Goal: Information Seeking & Learning: Learn about a topic

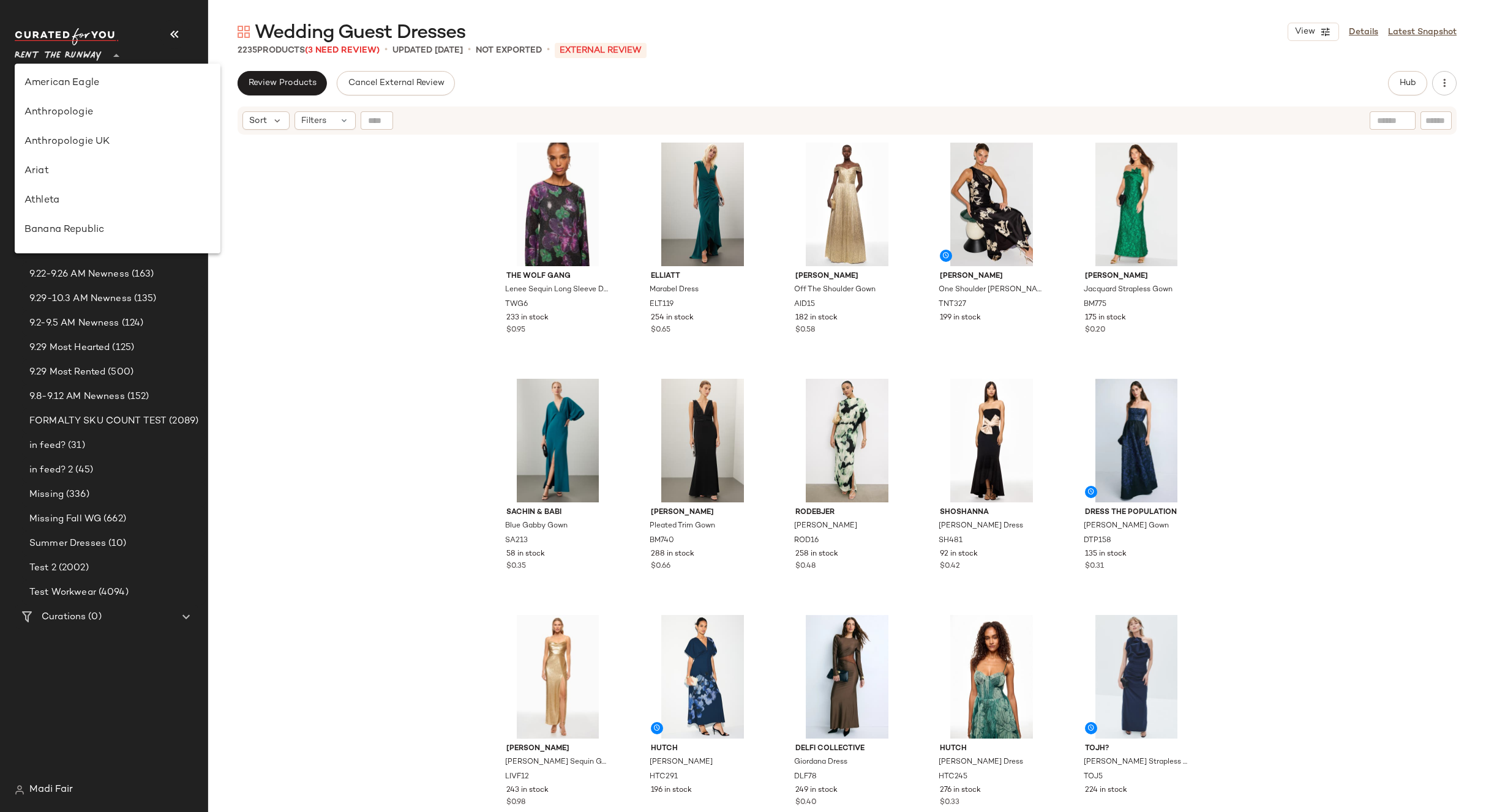
scroll to position [587, 0]
click at [86, 169] on div "Saks OFF 5TH" at bounding box center [117, 171] width 186 height 14
type input "**"
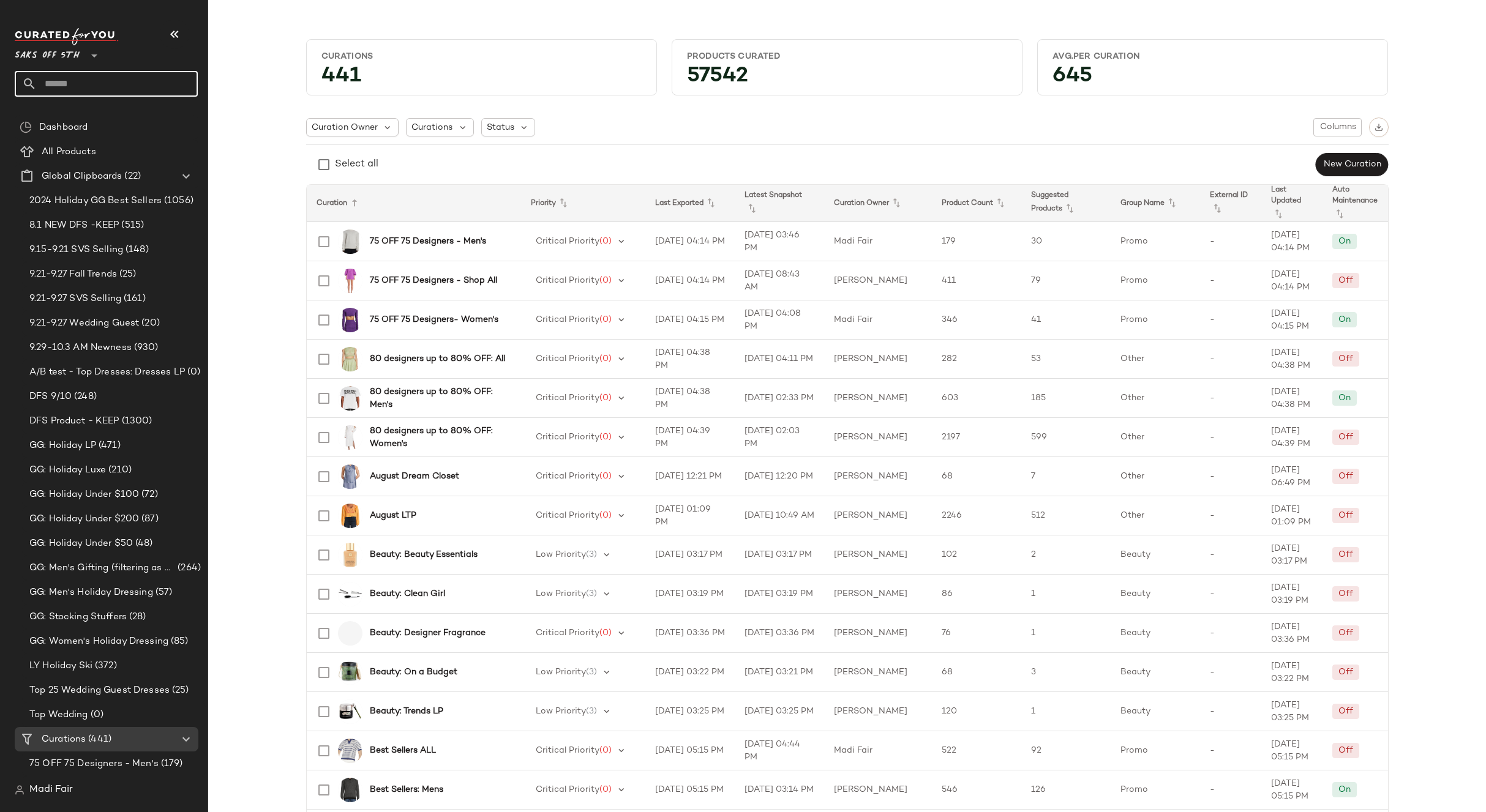
click at [84, 82] on input "text" at bounding box center [117, 84] width 161 height 26
type input "******"
click at [80, 116] on span "p Flash" at bounding box center [72, 119] width 29 height 13
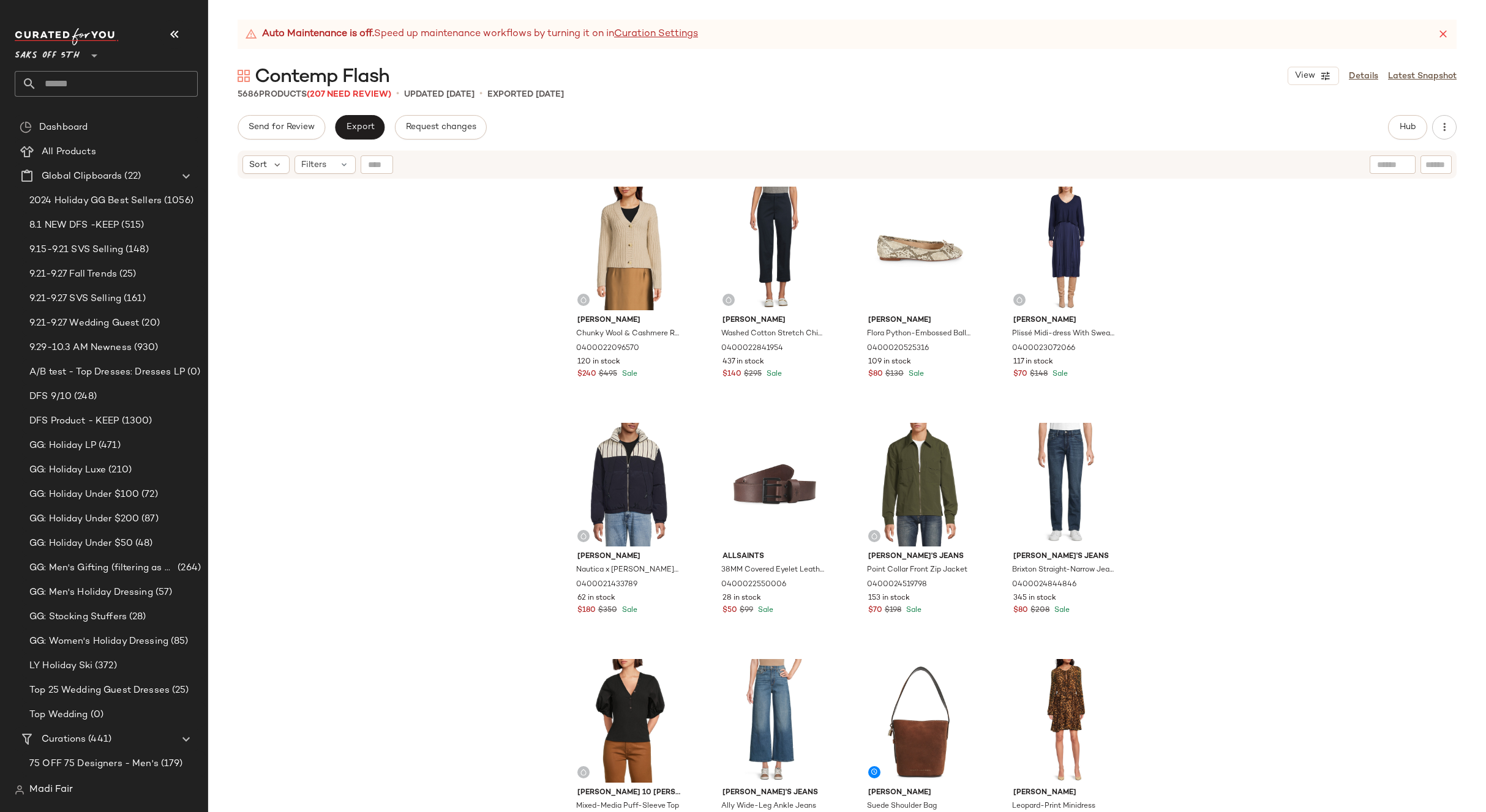
click at [1224, 299] on div "[PERSON_NAME] Wool & Cashmere Ribbed Cardigan 0400022096570 120 in stock $240 $…" at bounding box center [847, 511] width 1278 height 663
click at [333, 163] on div "Filters" at bounding box center [324, 164] width 61 height 18
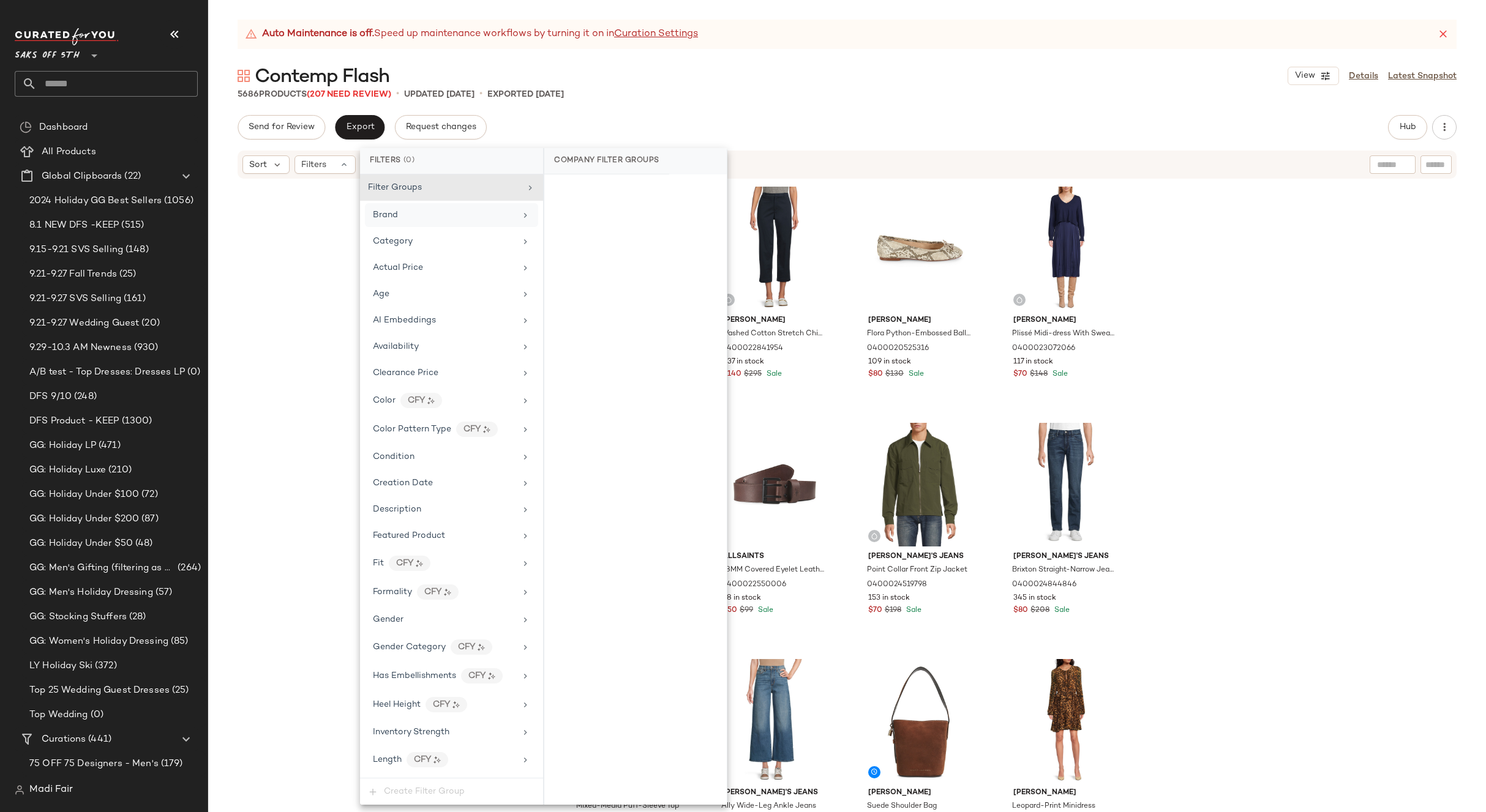
drag, startPoint x: 383, startPoint y: 212, endPoint x: 487, endPoint y: 212, distance: 104.0
click at [383, 212] on span "Brand" at bounding box center [385, 215] width 25 height 10
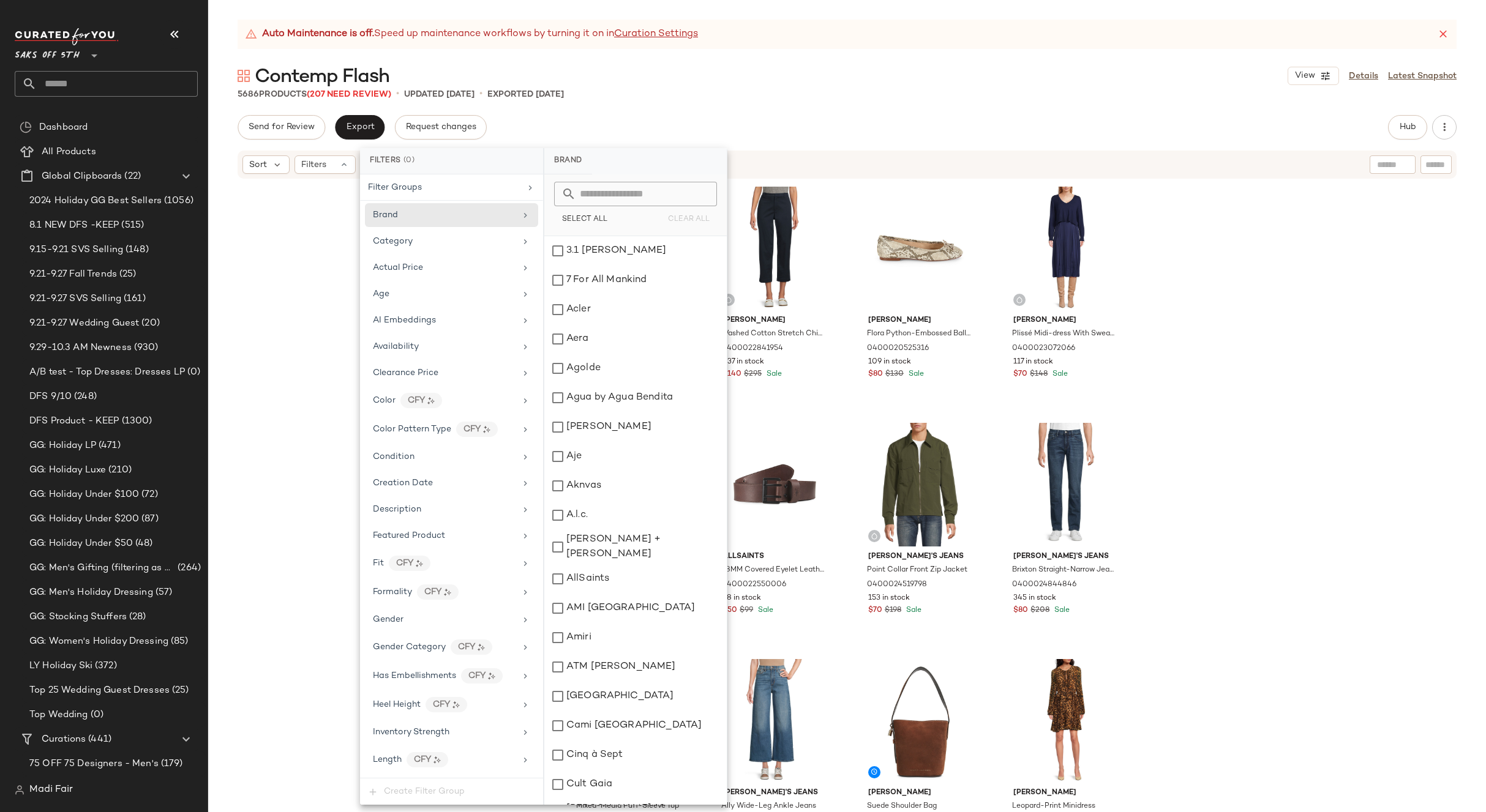
click at [611, 200] on input "text" at bounding box center [643, 193] width 133 height 24
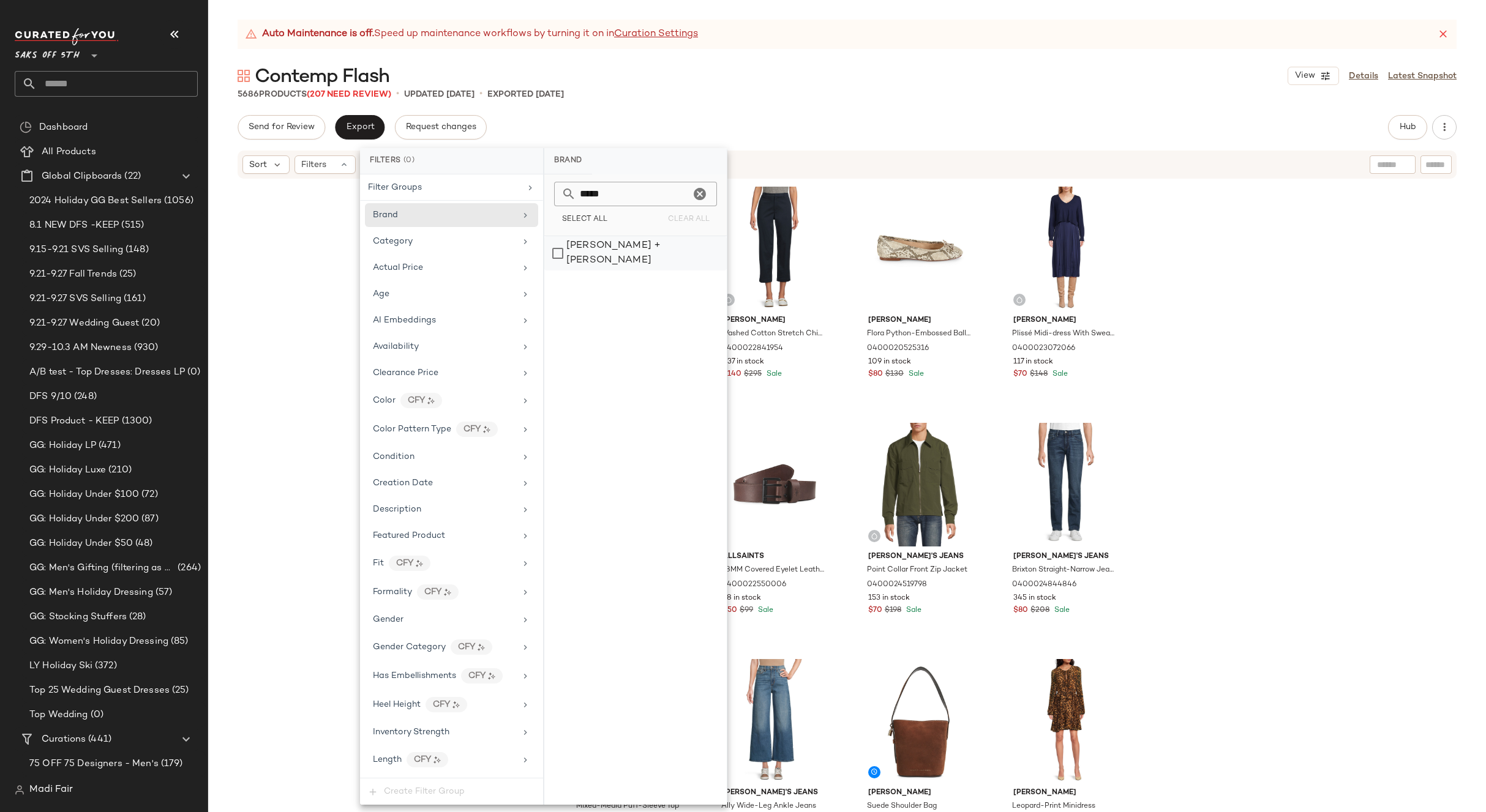
click at [616, 245] on div "[PERSON_NAME] + [PERSON_NAME]" at bounding box center [635, 254] width 182 height 35
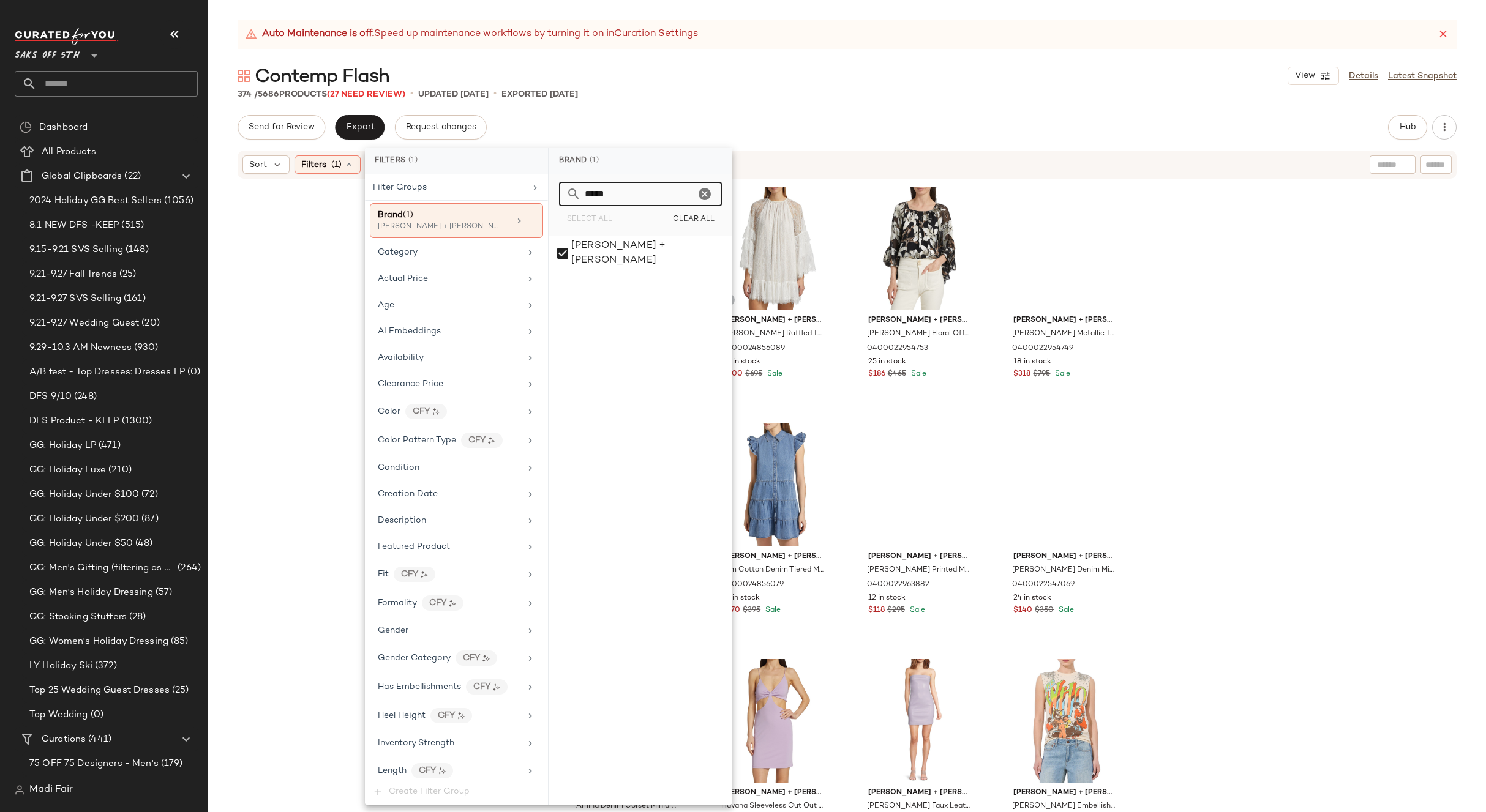
drag, startPoint x: 594, startPoint y: 196, endPoint x: 558, endPoint y: 196, distance: 36.0
click at [558, 196] on div "***** Select All Clear All" at bounding box center [640, 205] width 182 height 62
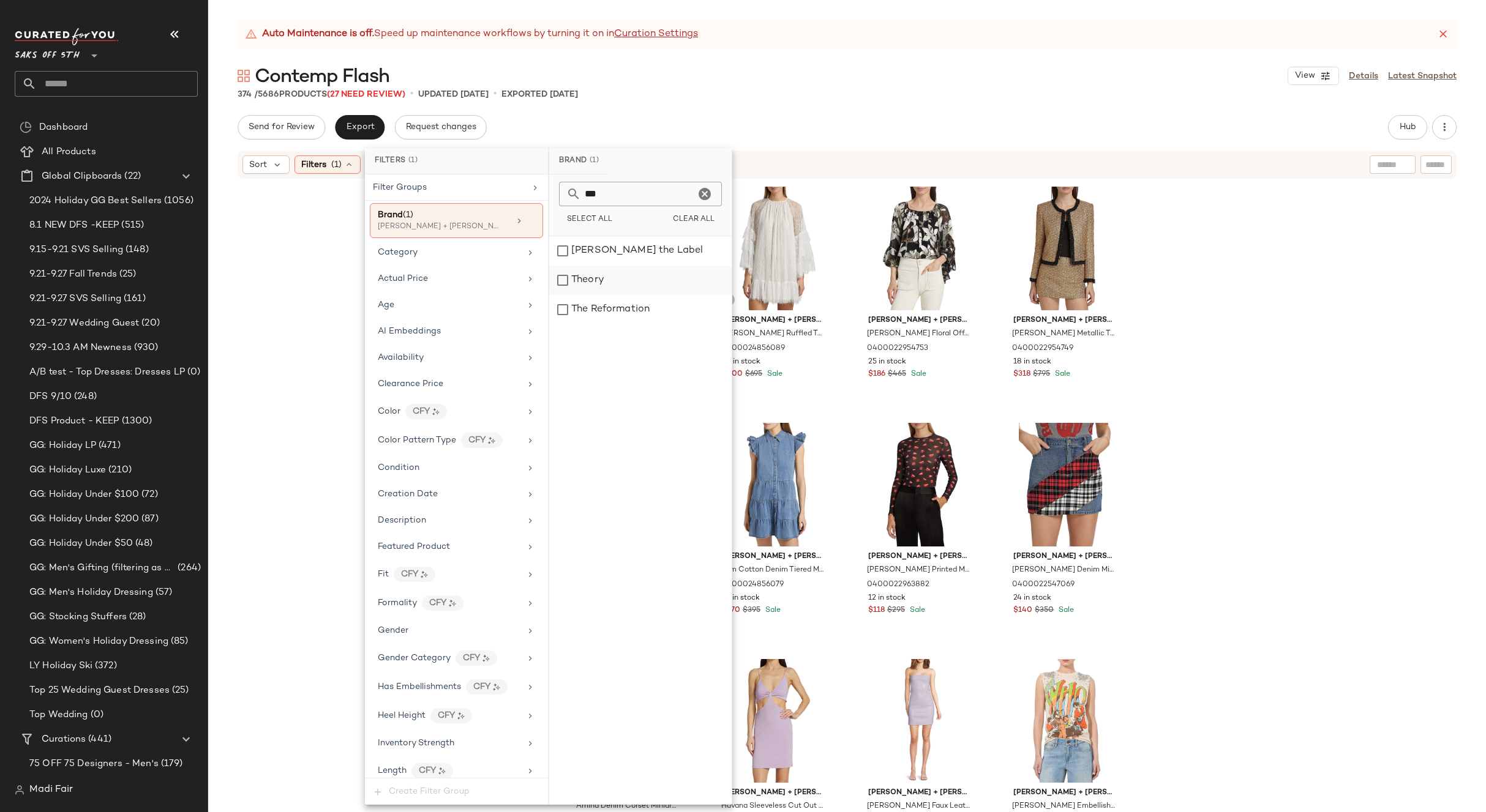
click at [618, 276] on div "Theory" at bounding box center [640, 280] width 182 height 29
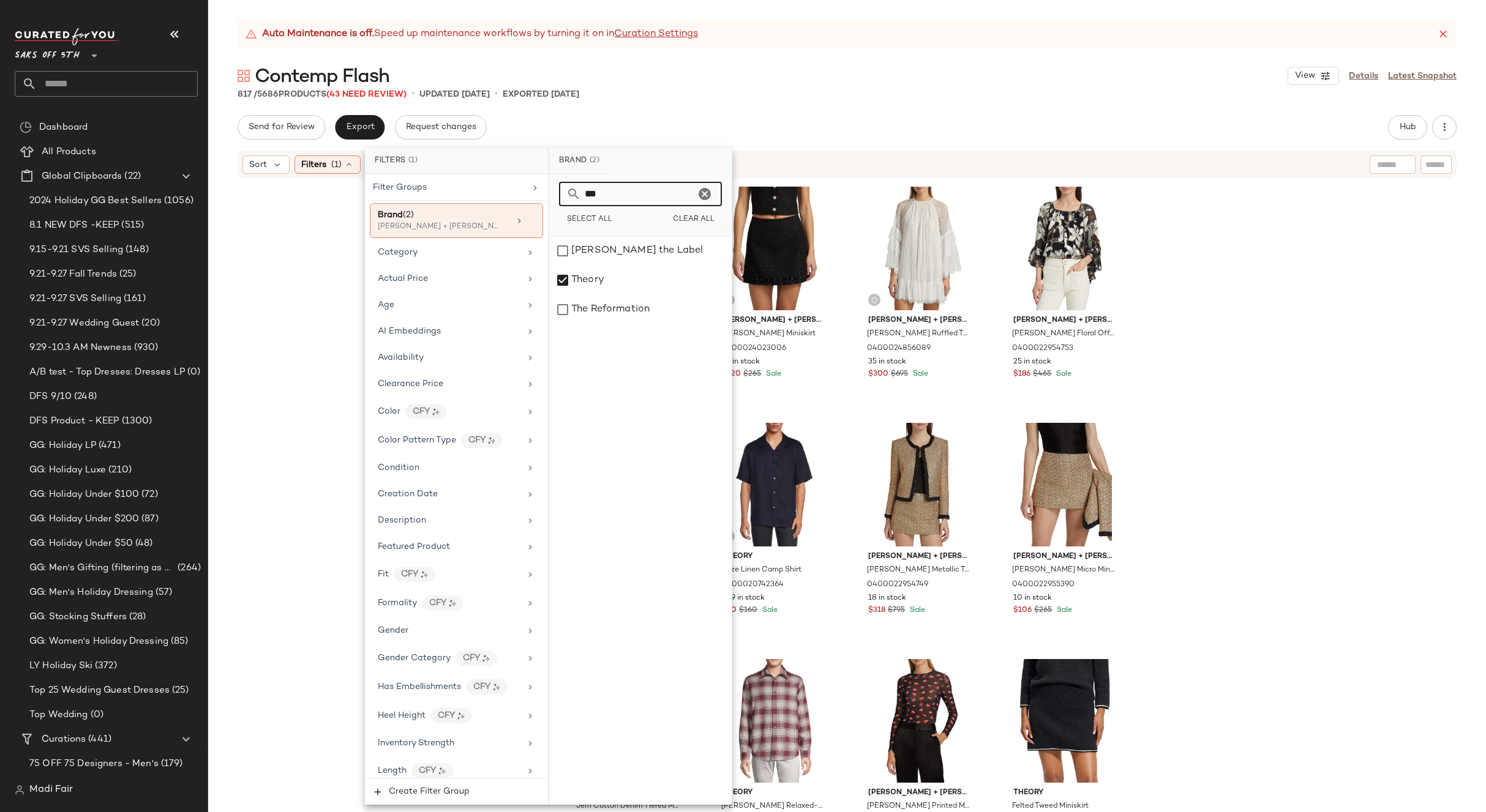
drag, startPoint x: 606, startPoint y: 192, endPoint x: 547, endPoint y: 198, distance: 59.3
click at [547, 198] on div "Filters (1) Filter Groups Brand (2) Alice + Olivia, Theory Category Actual Pric…" at bounding box center [548, 476] width 368 height 657
type input "**"
click at [704, 195] on icon "Clear" at bounding box center [704, 194] width 14 height 14
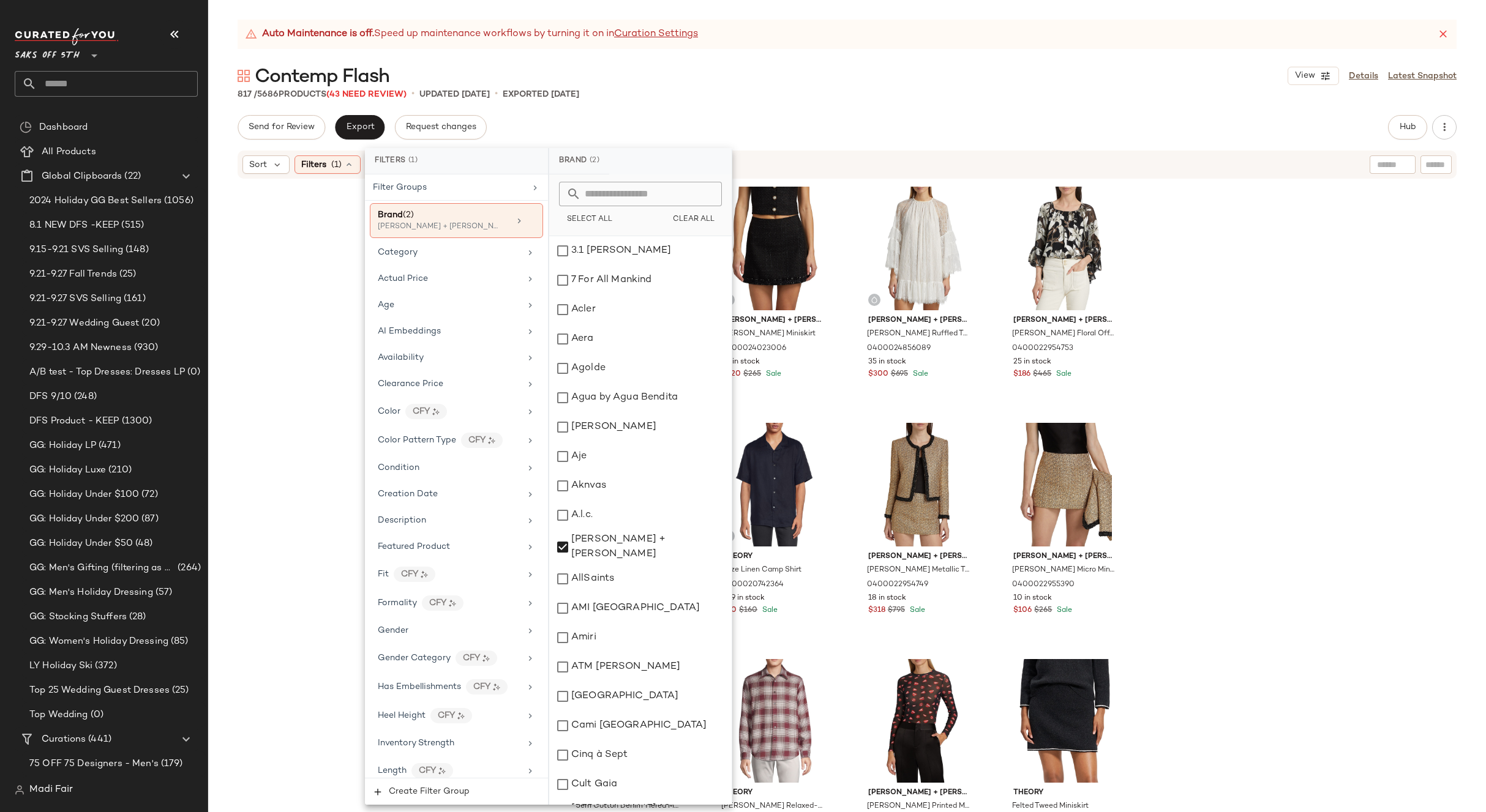
click at [612, 186] on input "text" at bounding box center [647, 193] width 133 height 24
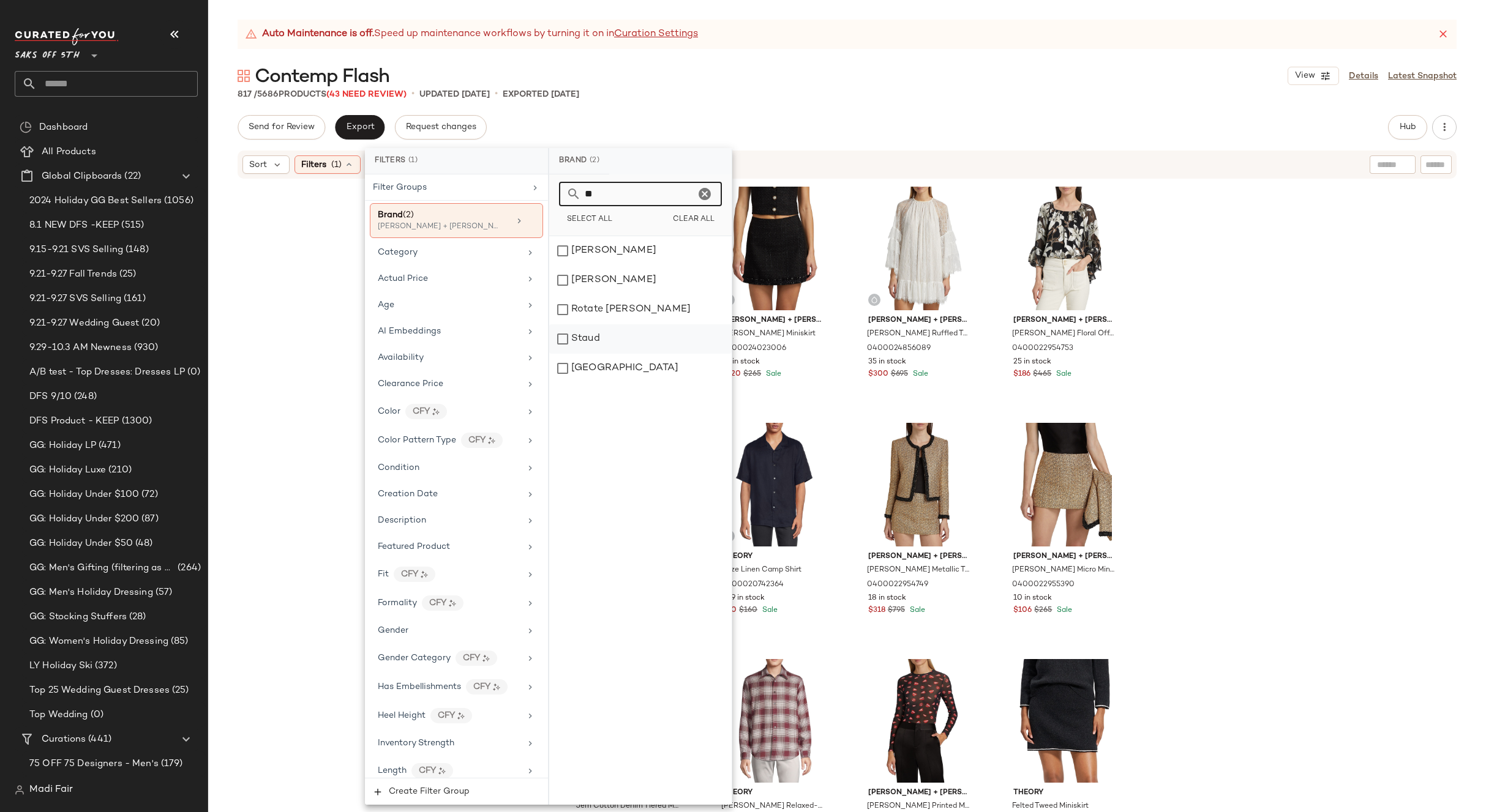
click at [646, 334] on div "Staud" at bounding box center [640, 338] width 182 height 29
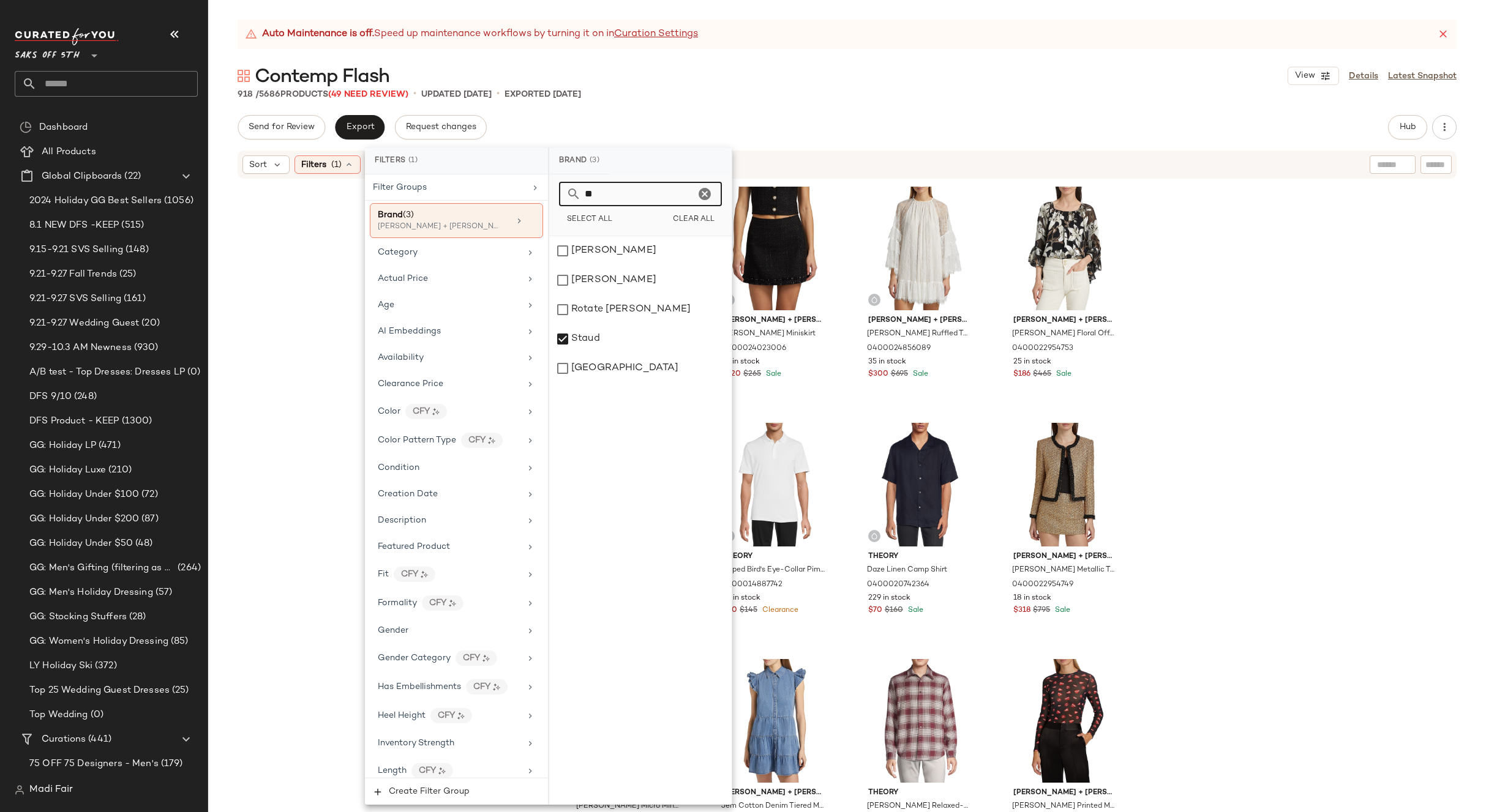
drag, startPoint x: 606, startPoint y: 198, endPoint x: 561, endPoint y: 195, distance: 45.1
click at [561, 197] on div "**" at bounding box center [640, 193] width 163 height 24
type input "***"
click at [618, 249] on div "[PERSON_NAME]" at bounding box center [640, 251] width 182 height 29
click at [1226, 370] on div "Theory Drop Shoulder Utility Jacket 0400024796574 23 in stock $300 $595 Sale Al…" at bounding box center [847, 511] width 1278 height 663
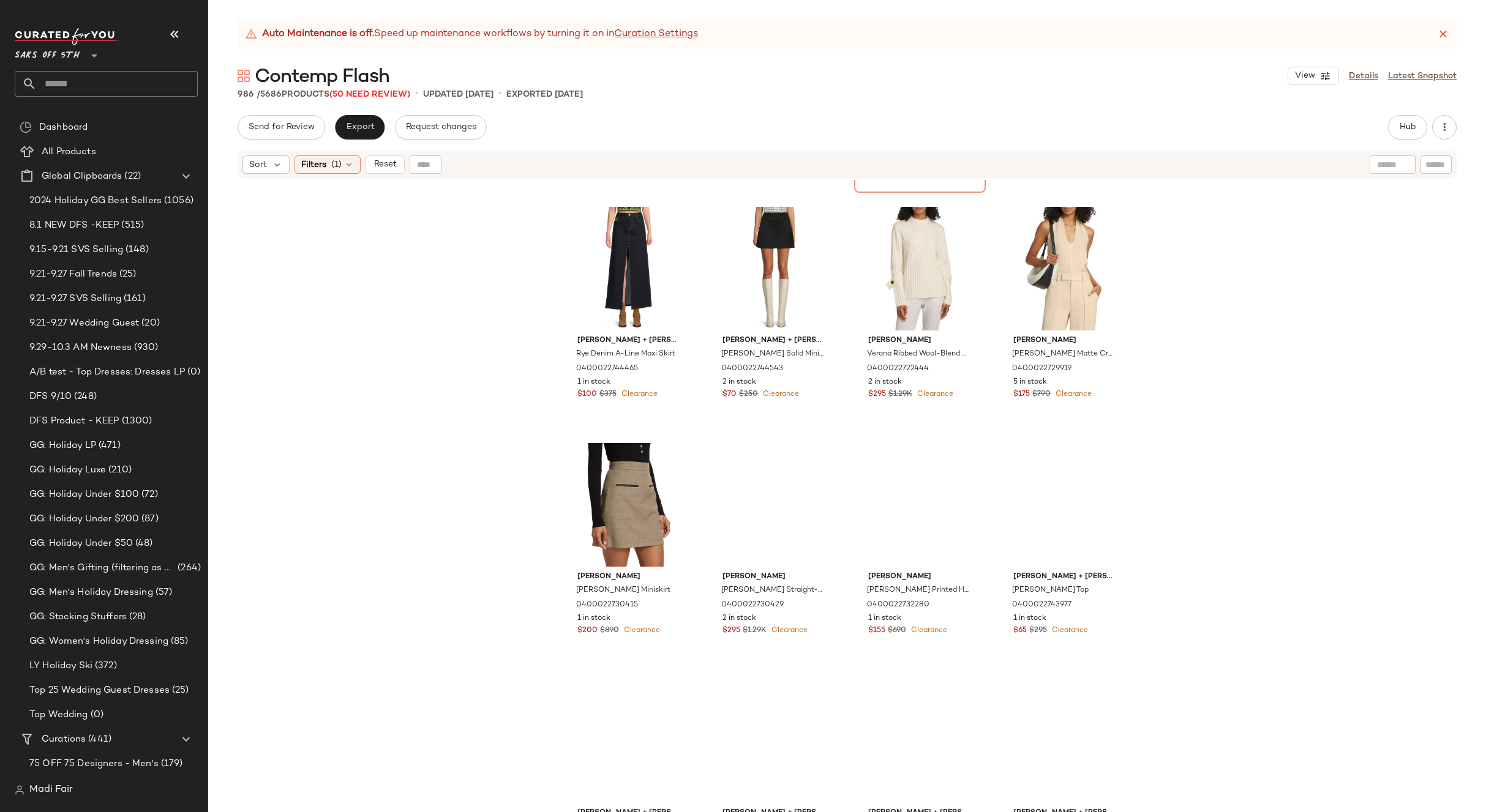
scroll to position [3742, 0]
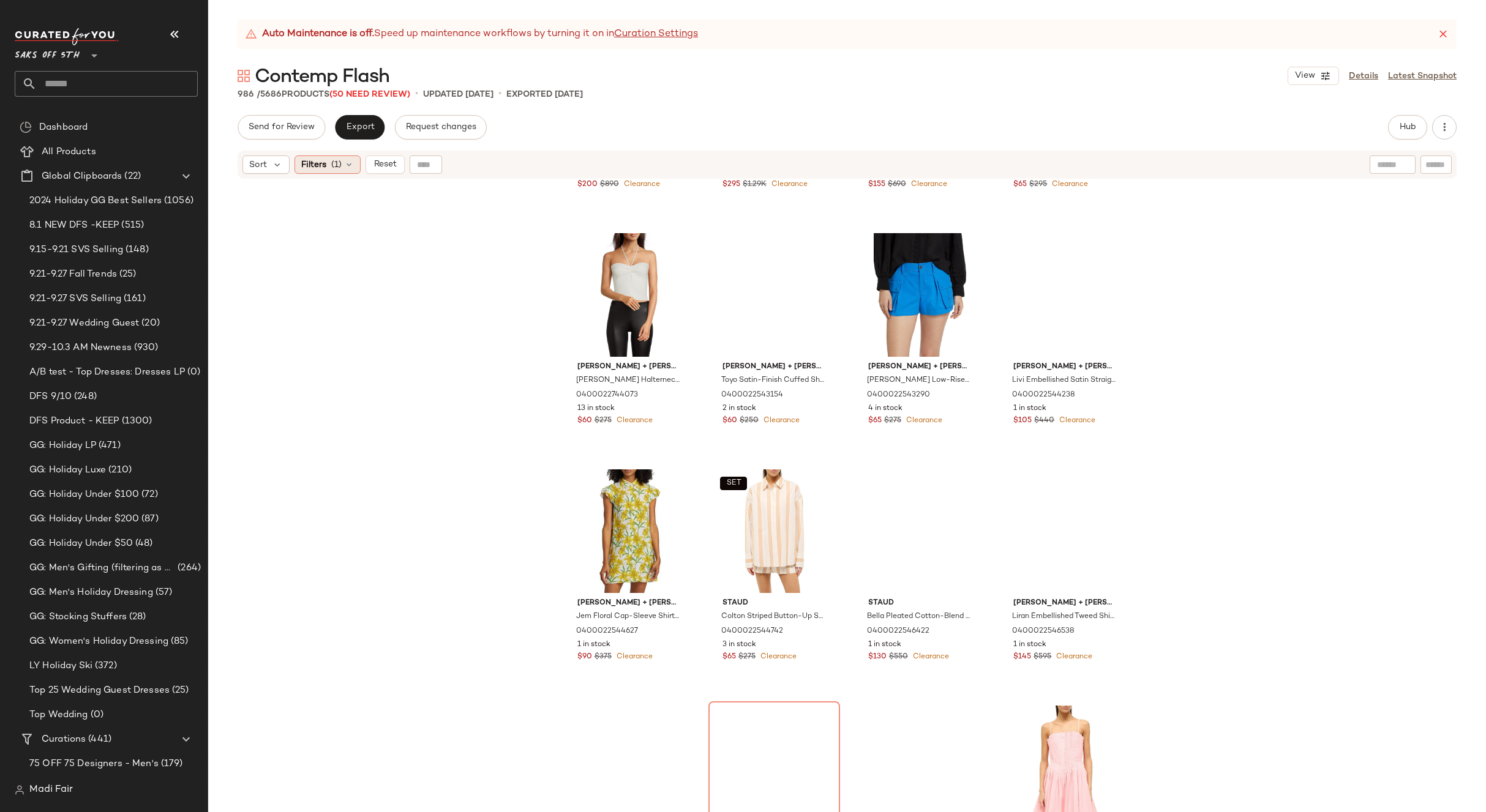
click at [314, 162] on span "Filters" at bounding box center [314, 164] width 25 height 13
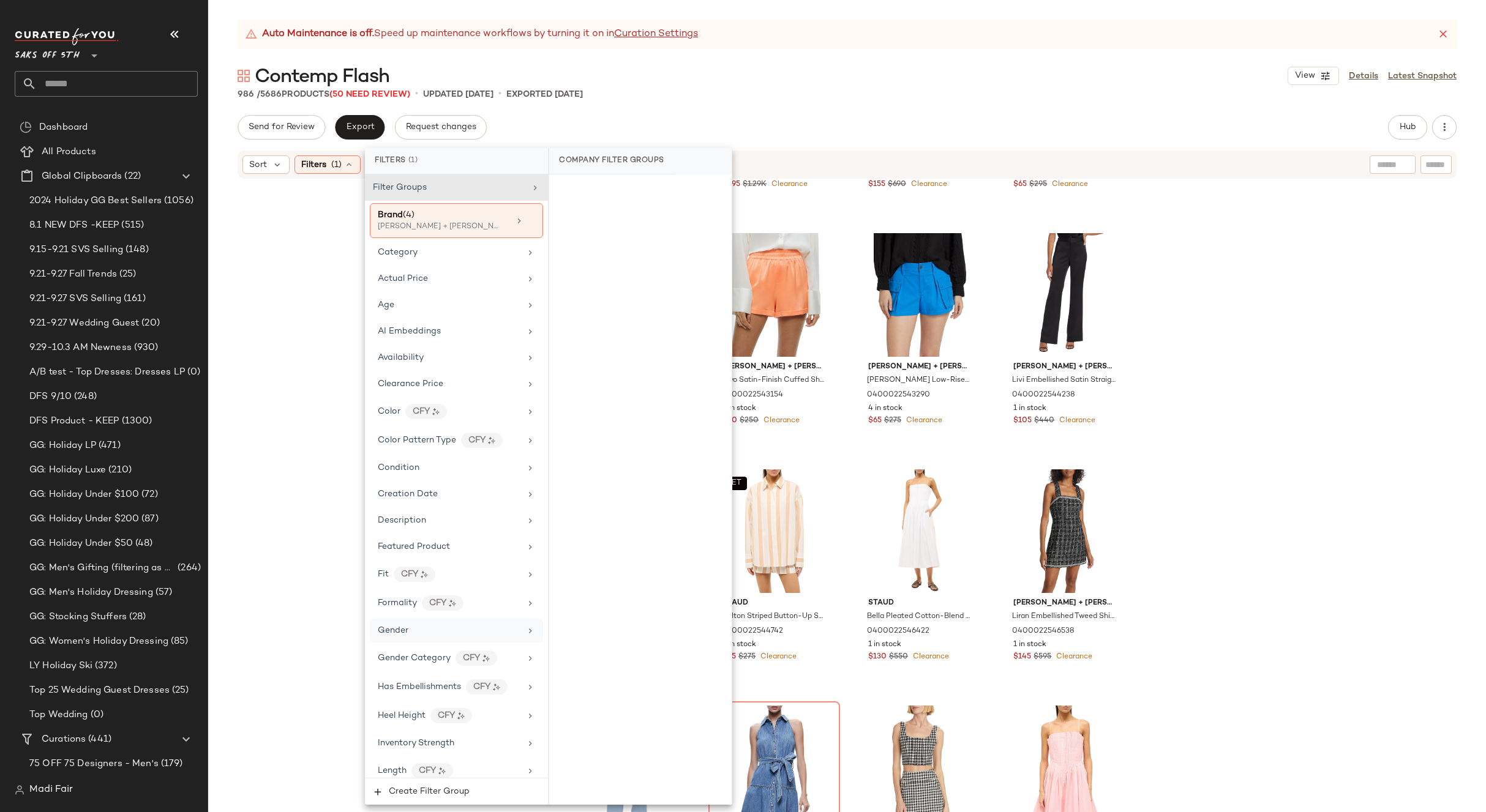
click at [429, 626] on div "Gender" at bounding box center [449, 630] width 143 height 13
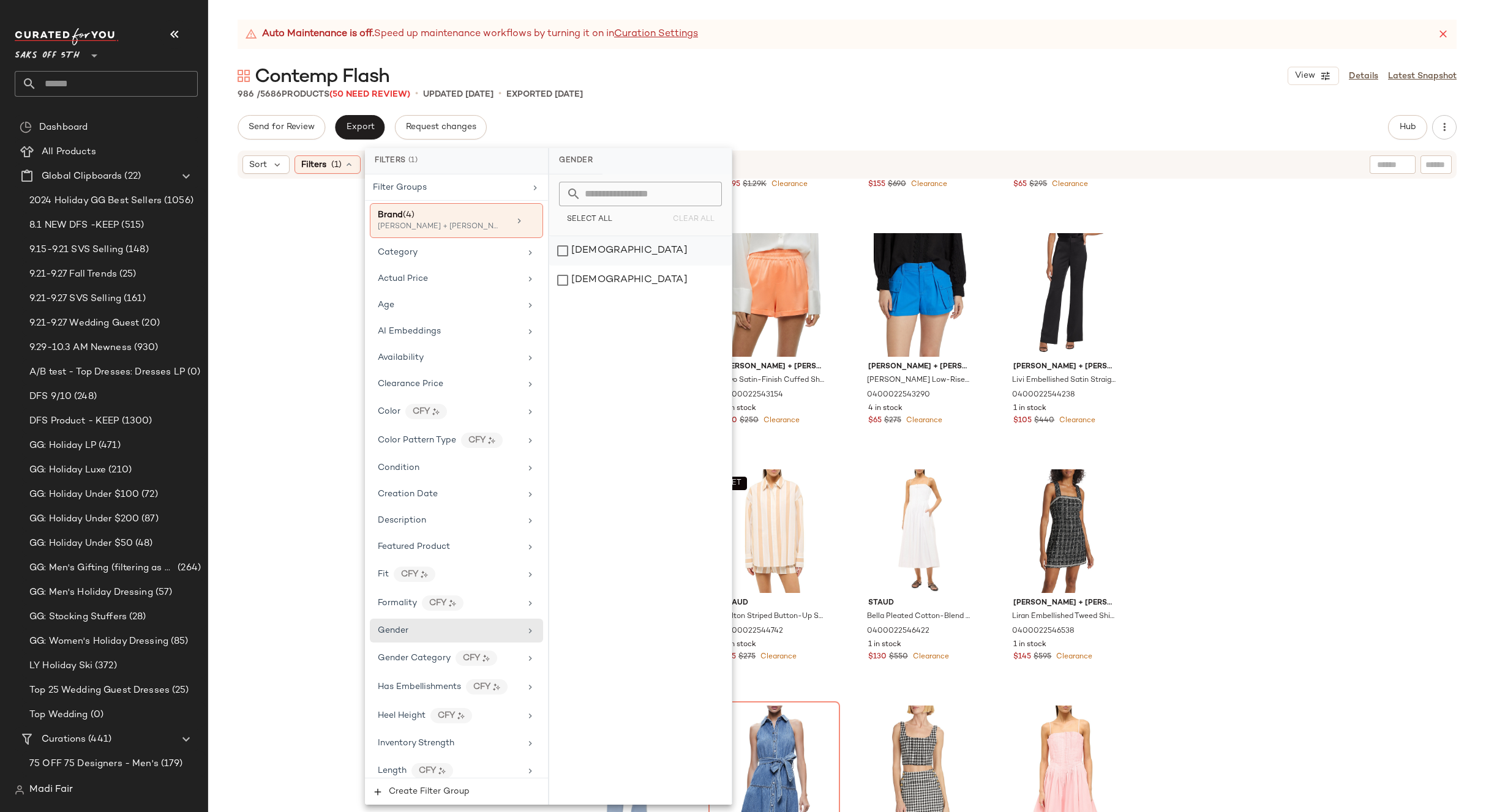
click at [600, 257] on div "[DEMOGRAPHIC_DATA]" at bounding box center [640, 251] width 182 height 29
click at [436, 379] on span "Clearance Price" at bounding box center [411, 384] width 66 height 10
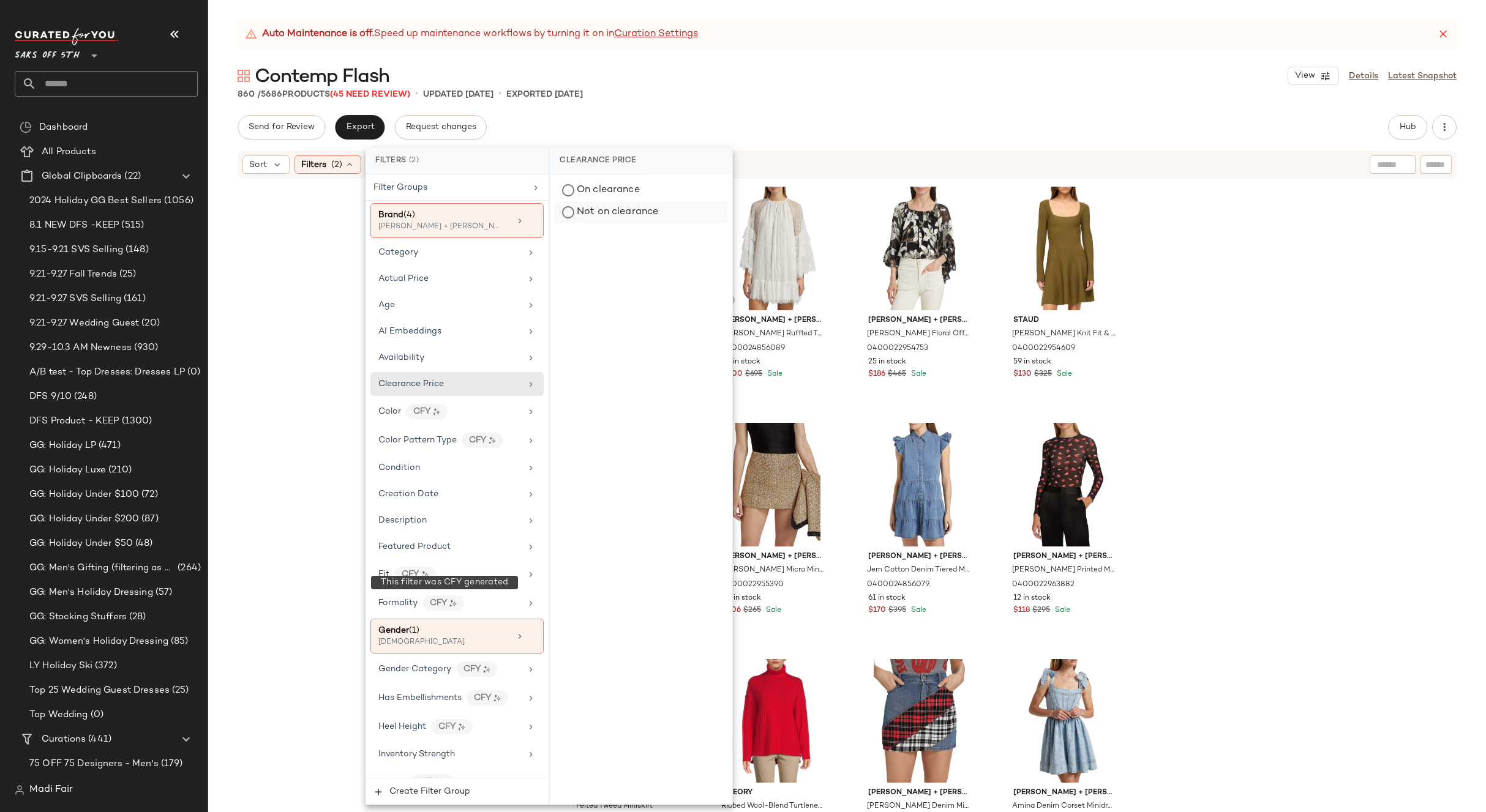
click at [619, 212] on div "Not on clearance" at bounding box center [641, 212] width 173 height 22
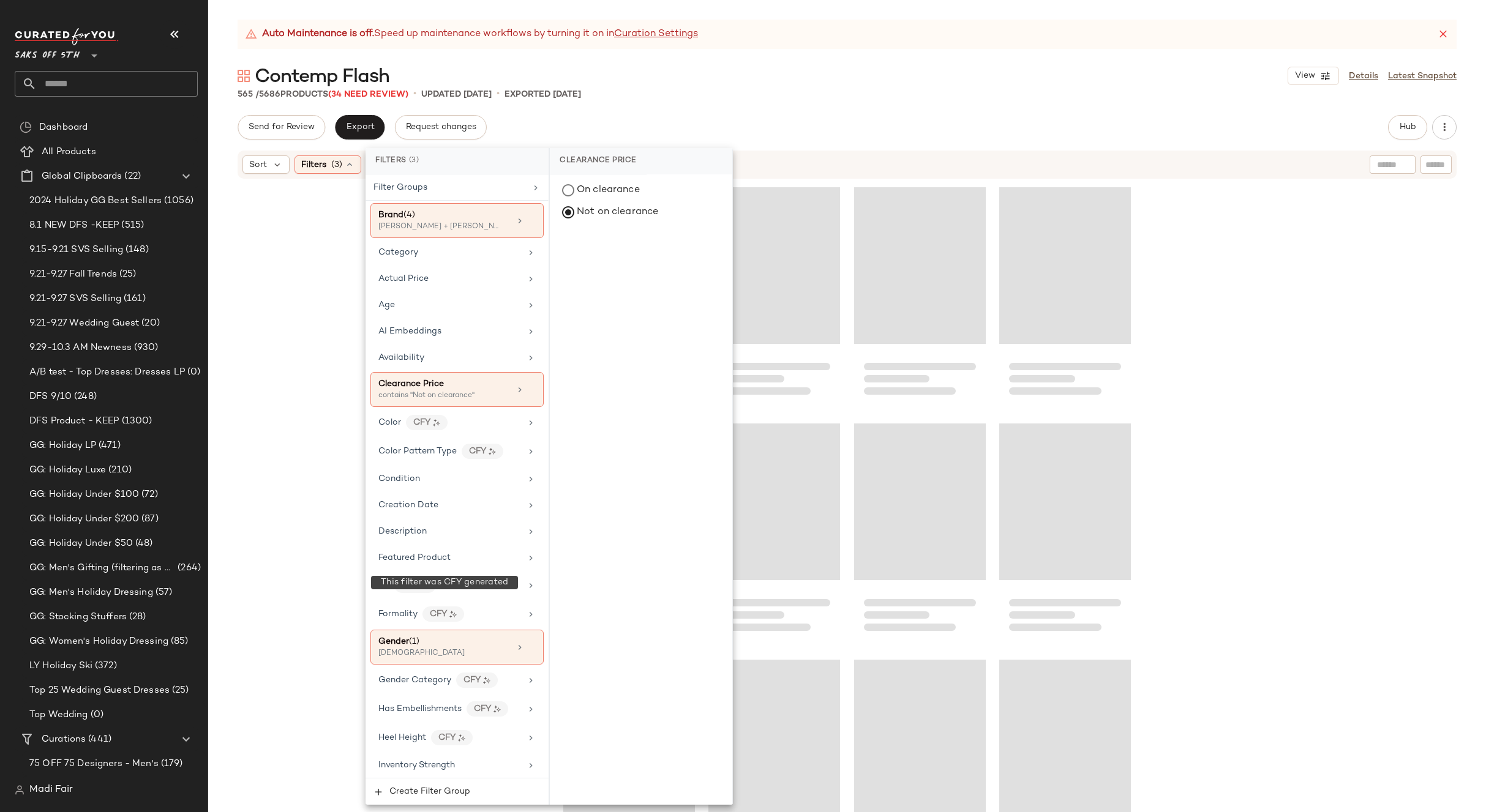
click at [1269, 312] on div at bounding box center [847, 511] width 1278 height 663
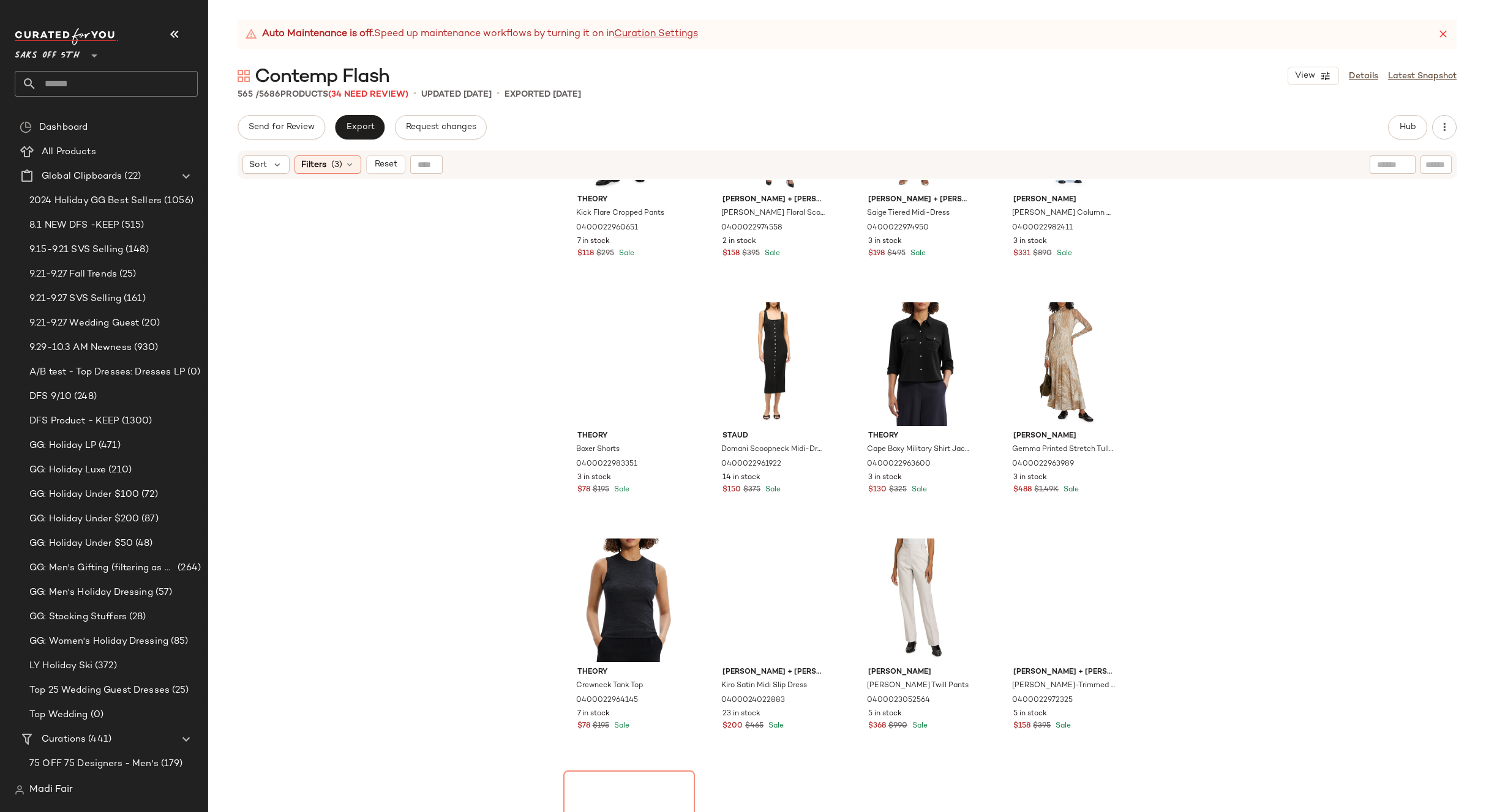
scroll to position [32692, 0]
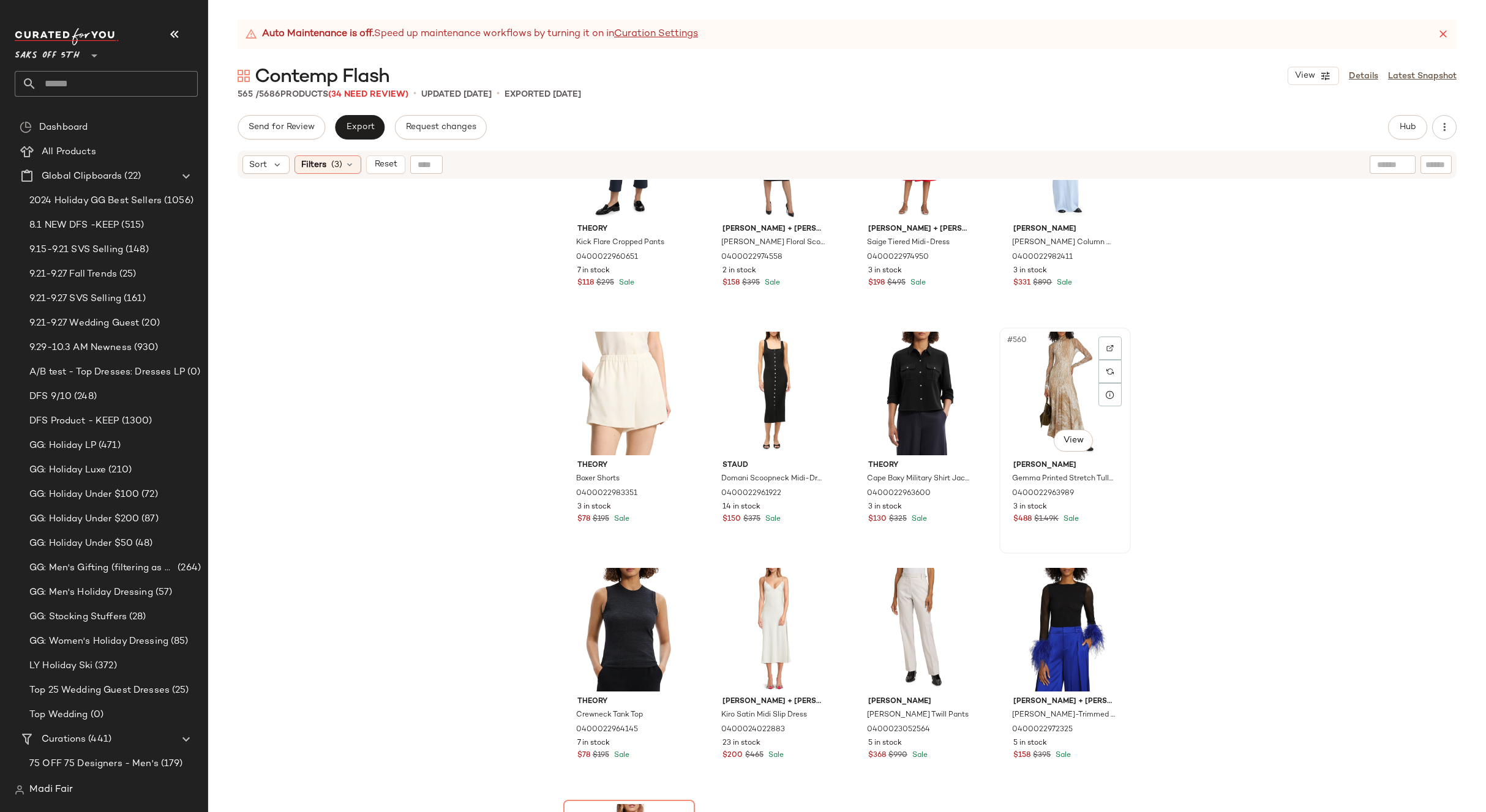
click at [1035, 362] on div "#560 View" at bounding box center [1065, 393] width 124 height 123
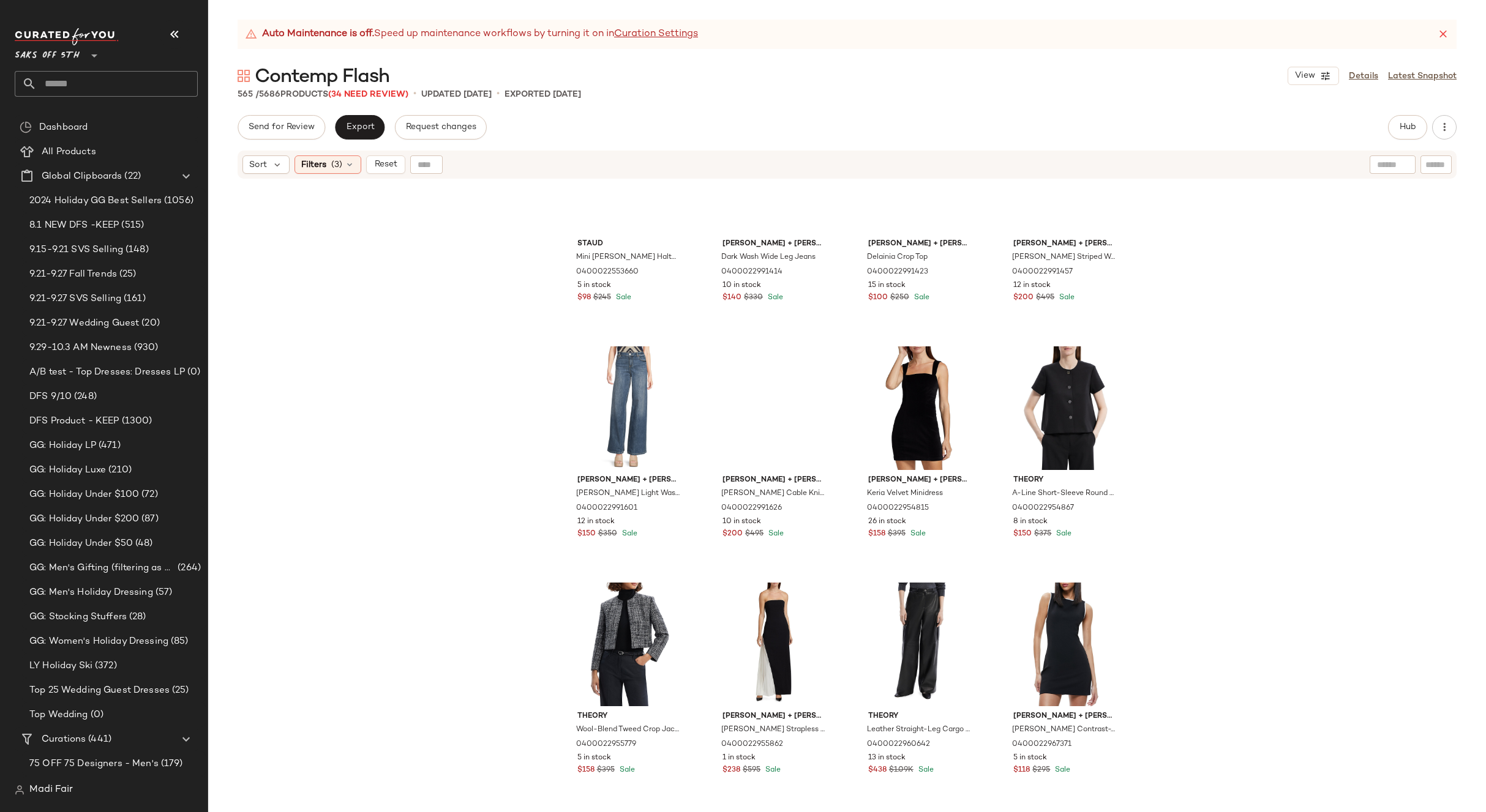
scroll to position [30551, 0]
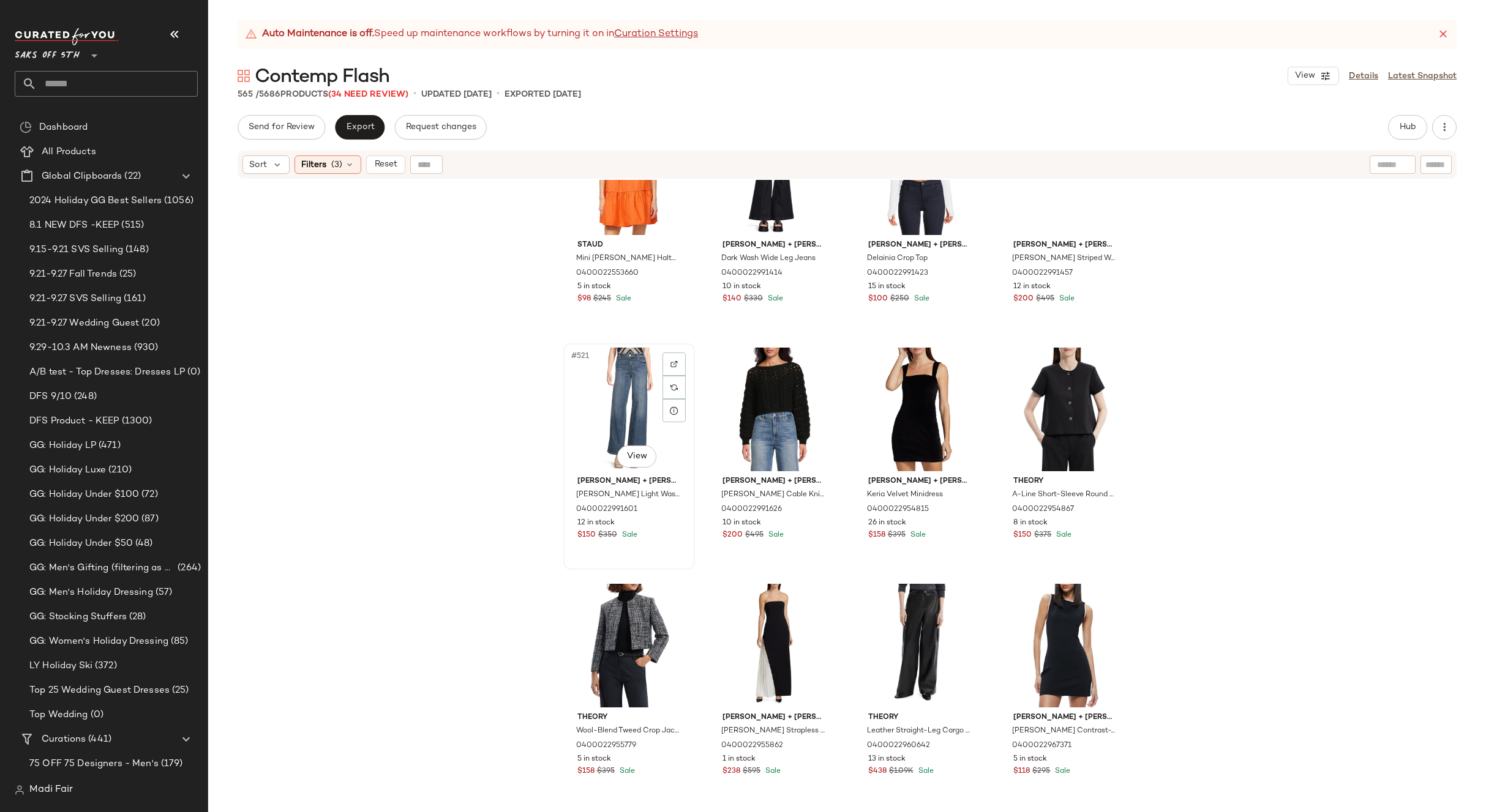
click at [600, 397] on div "#521 View" at bounding box center [629, 409] width 124 height 123
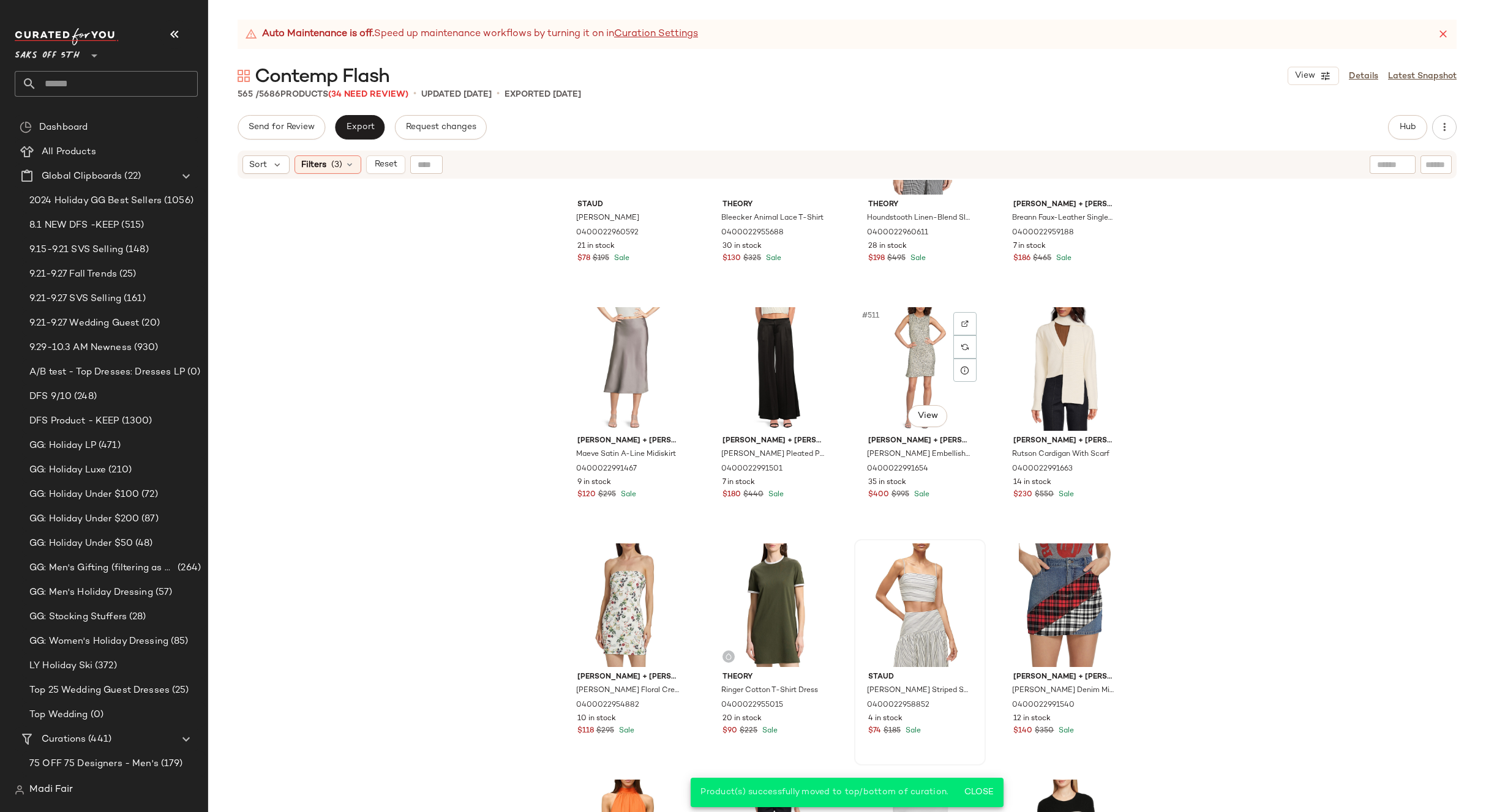
scroll to position [29878, 0]
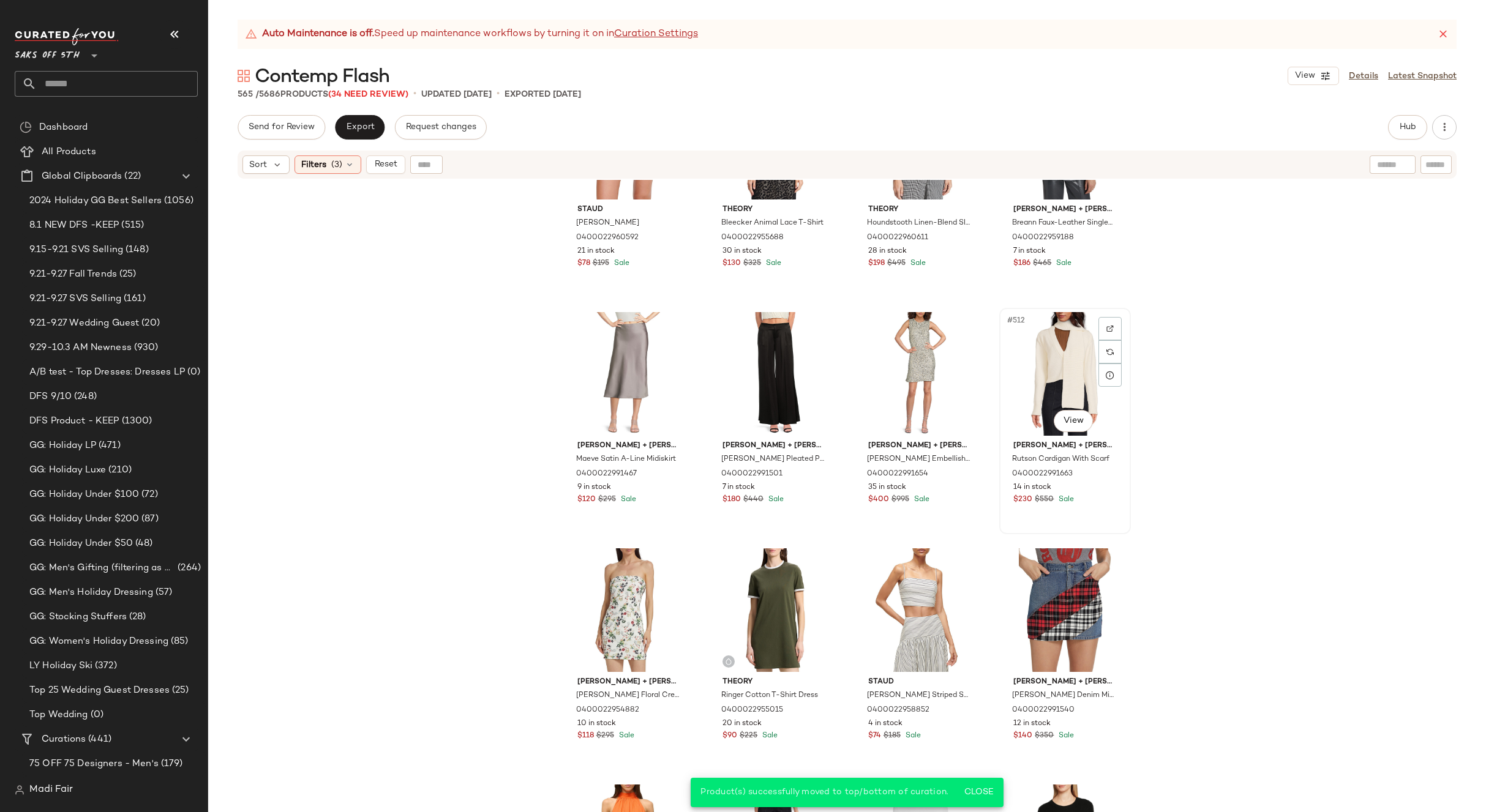
click at [1044, 354] on div "#512 View" at bounding box center [1065, 374] width 124 height 123
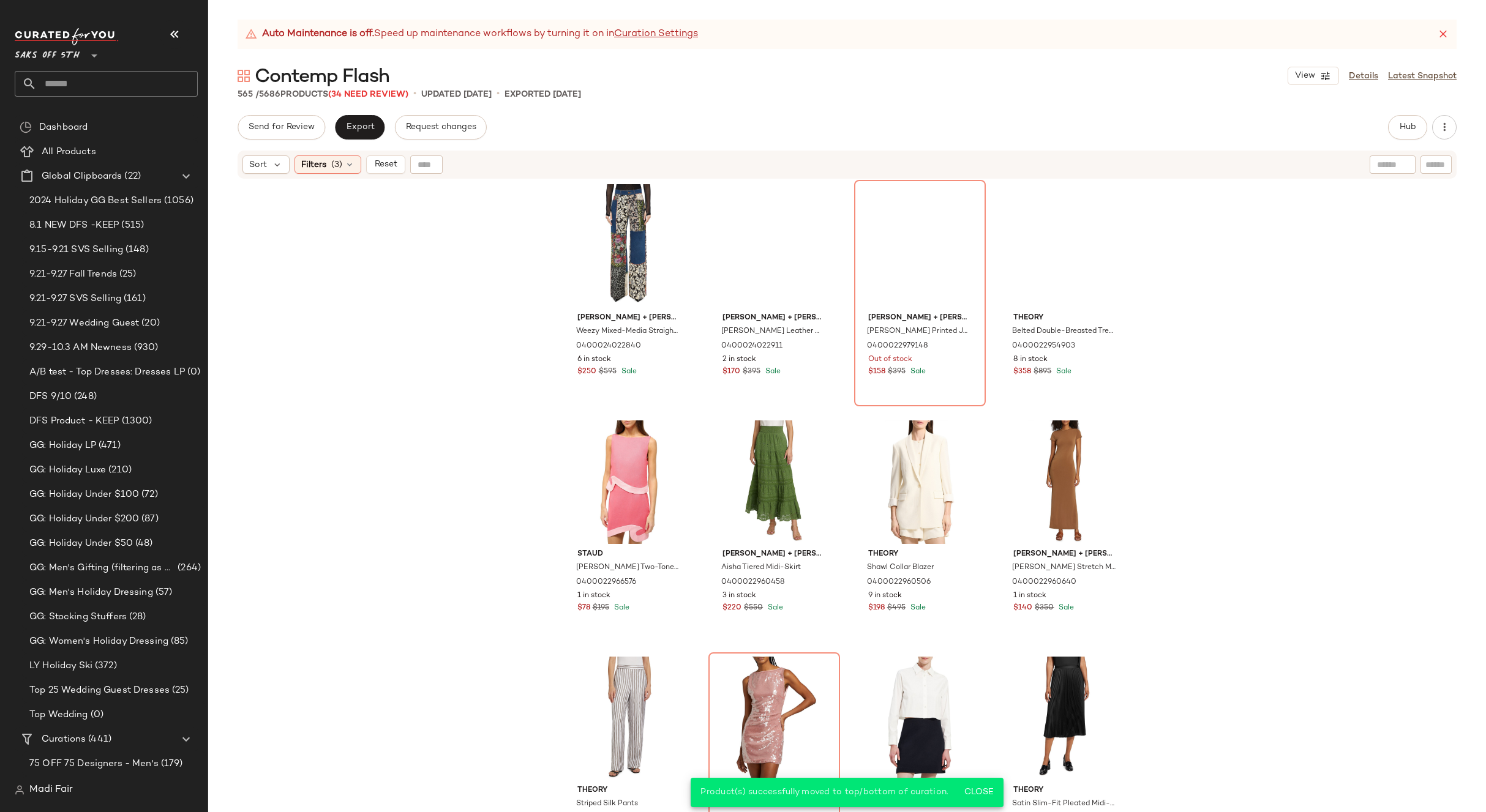
scroll to position [28287, 0]
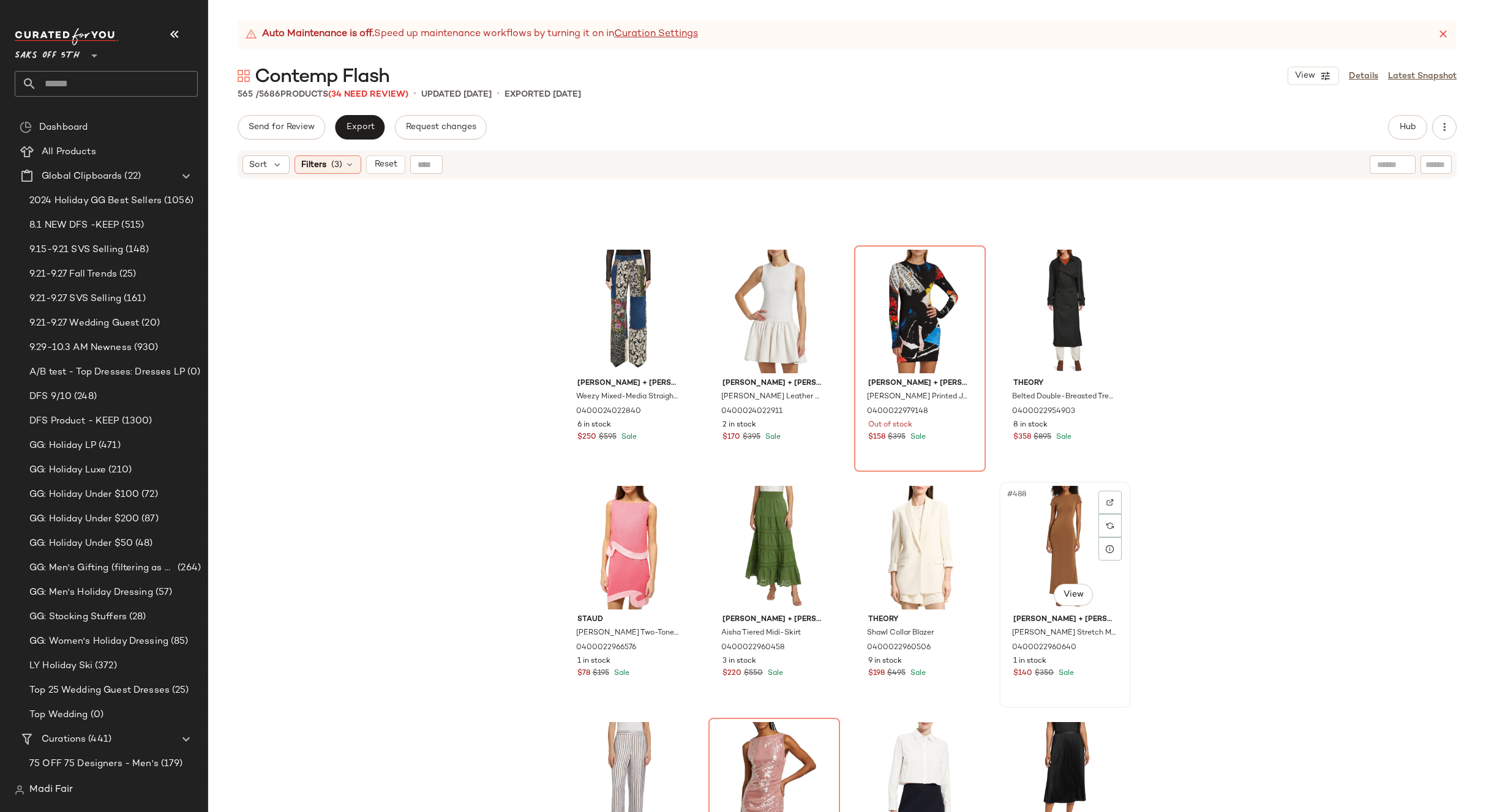
click at [1040, 506] on div "#488 View" at bounding box center [1065, 548] width 124 height 123
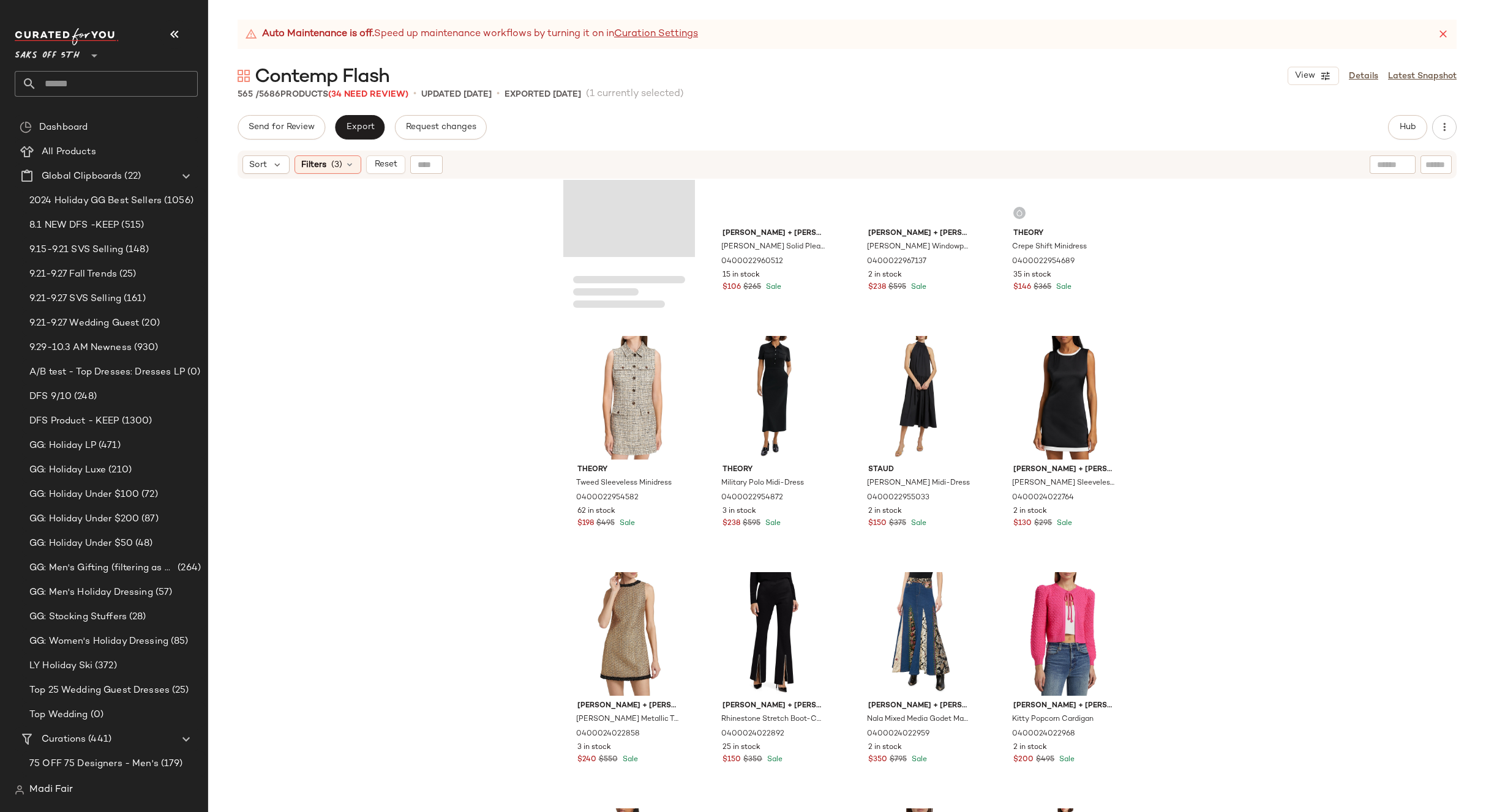
scroll to position [27492, 0]
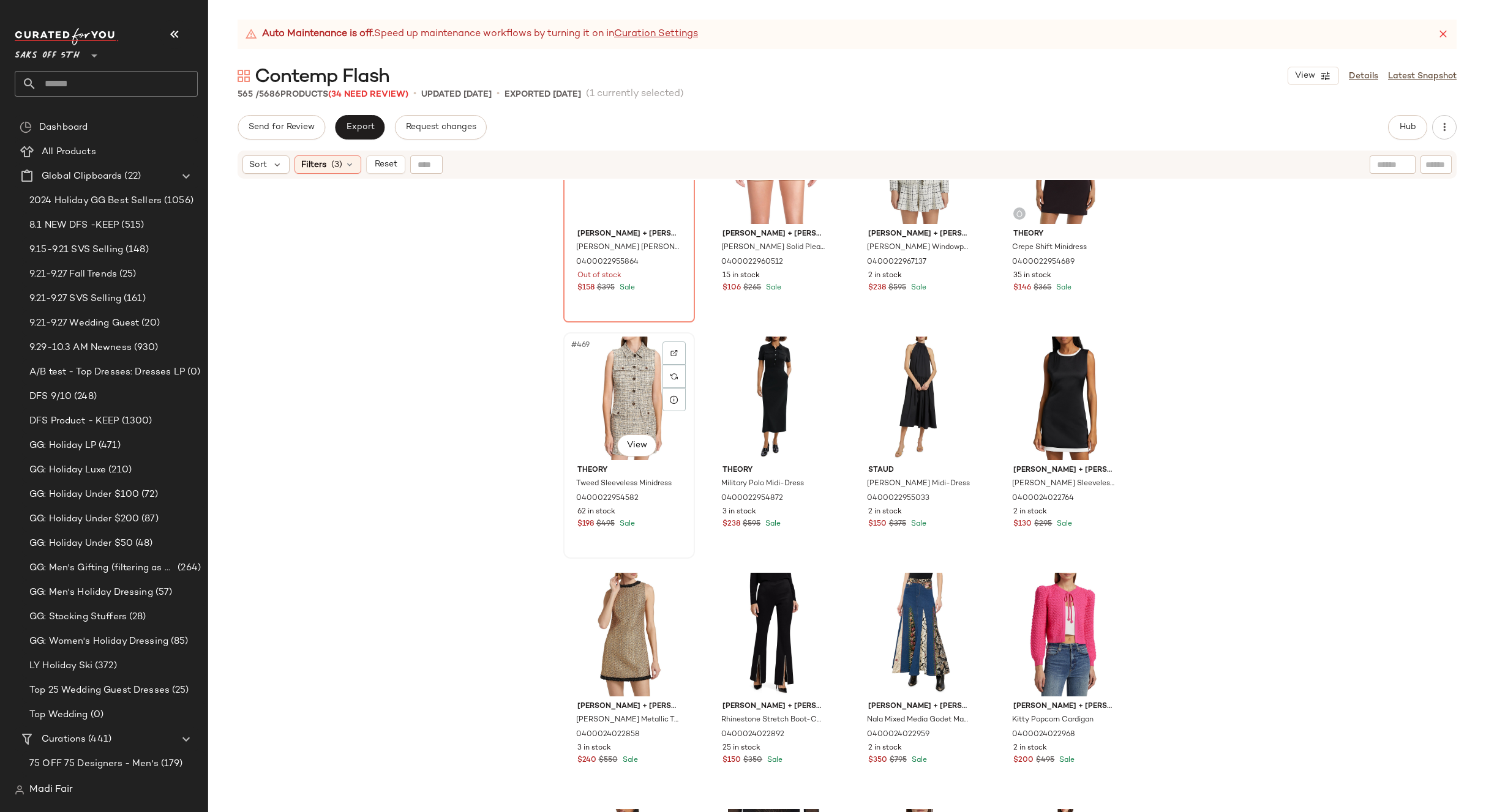
click at [595, 382] on div "#469 View" at bounding box center [629, 398] width 124 height 123
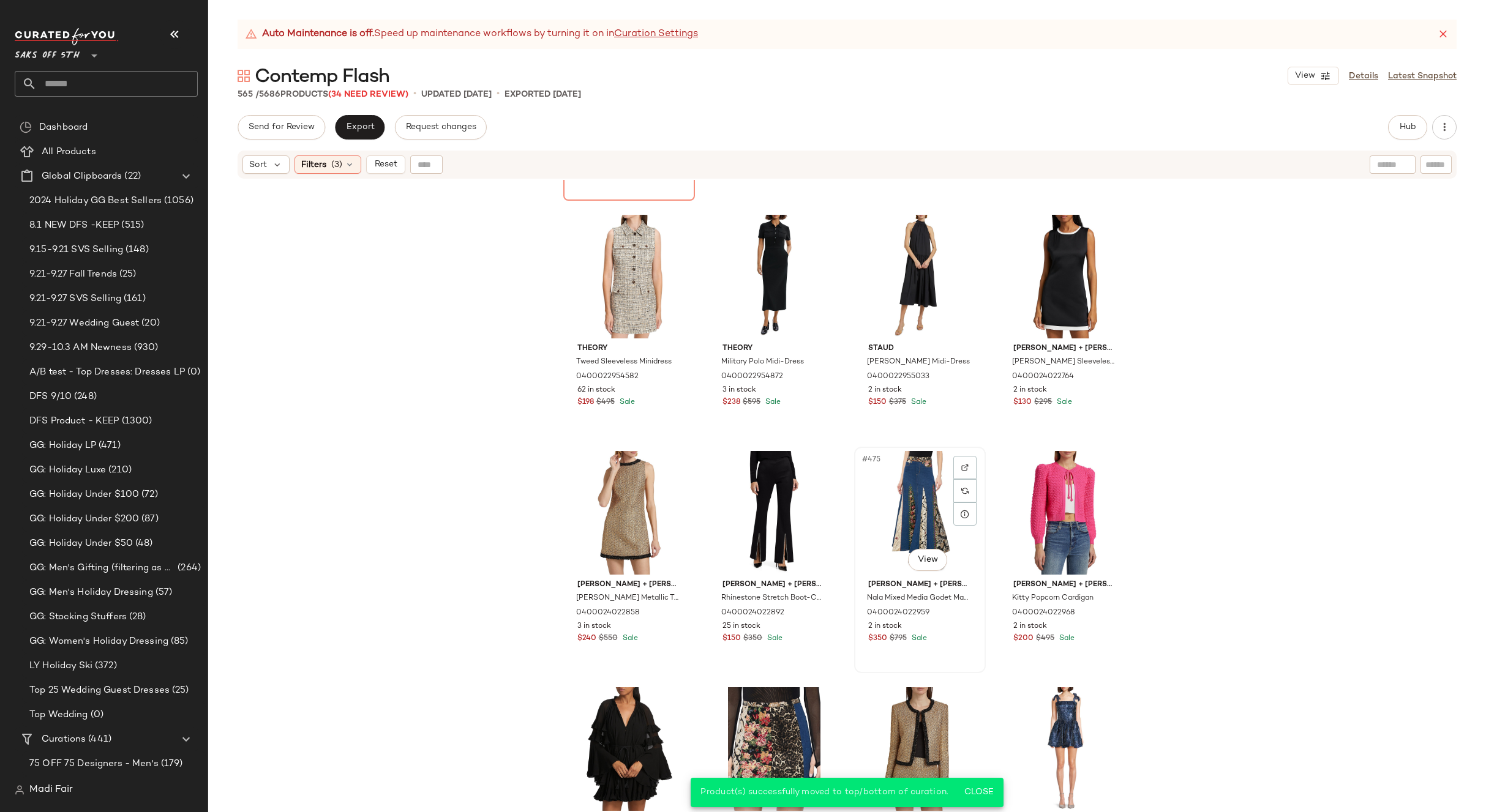
scroll to position [27614, 0]
click at [873, 495] on div "#475 View" at bounding box center [920, 512] width 124 height 123
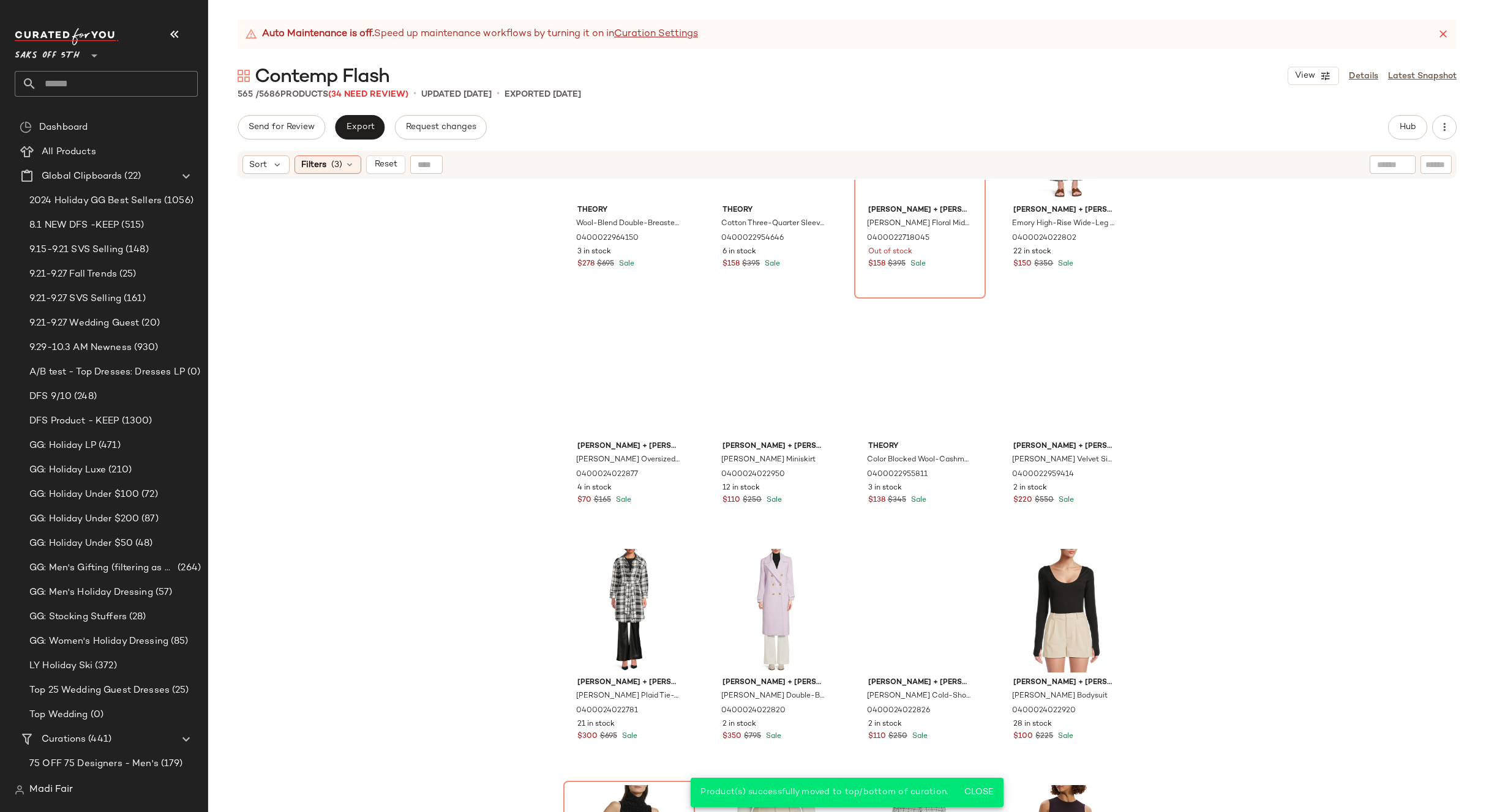
scroll to position [26697, 0]
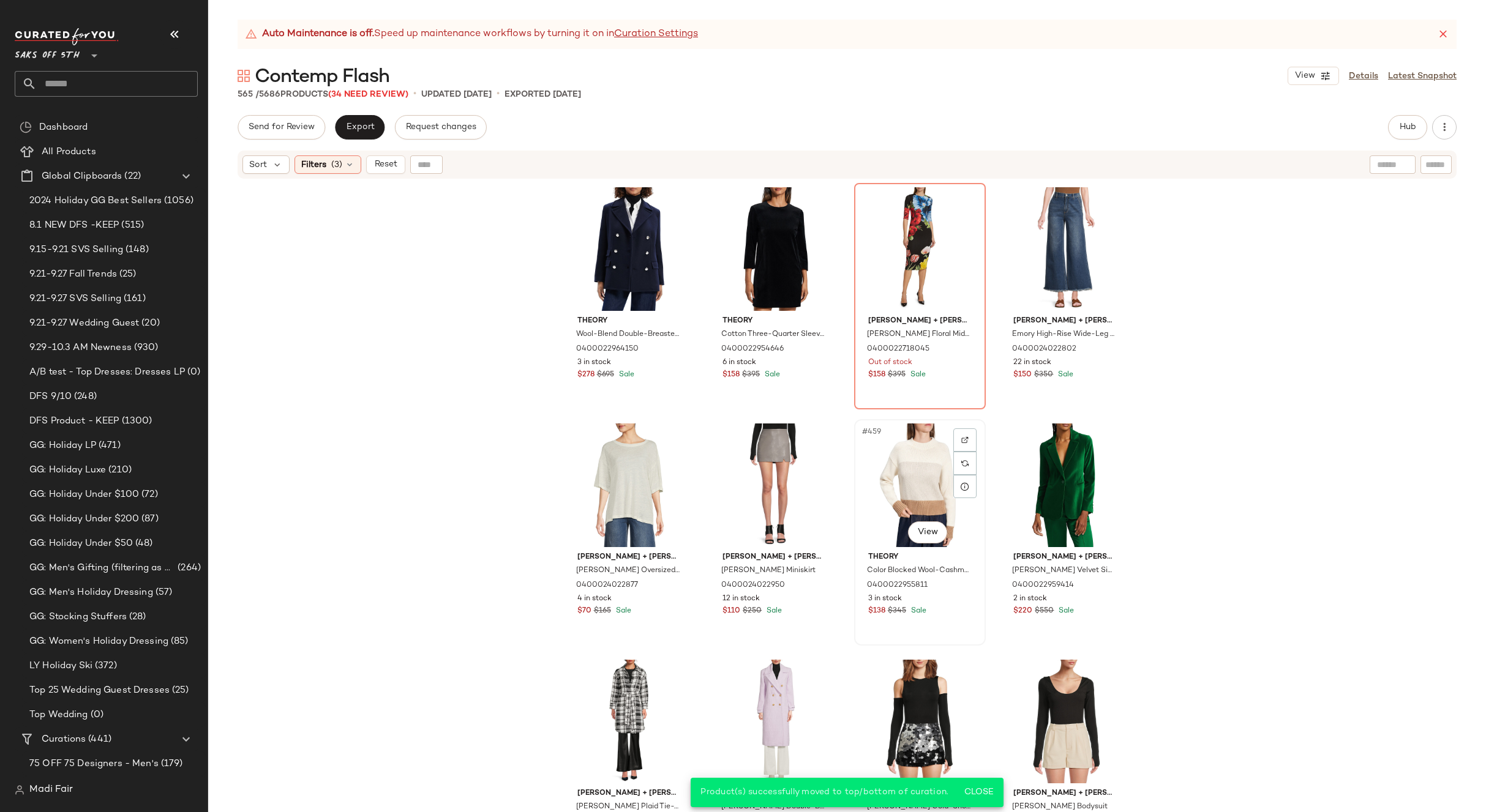
click at [894, 483] on div "#459 View" at bounding box center [920, 485] width 124 height 123
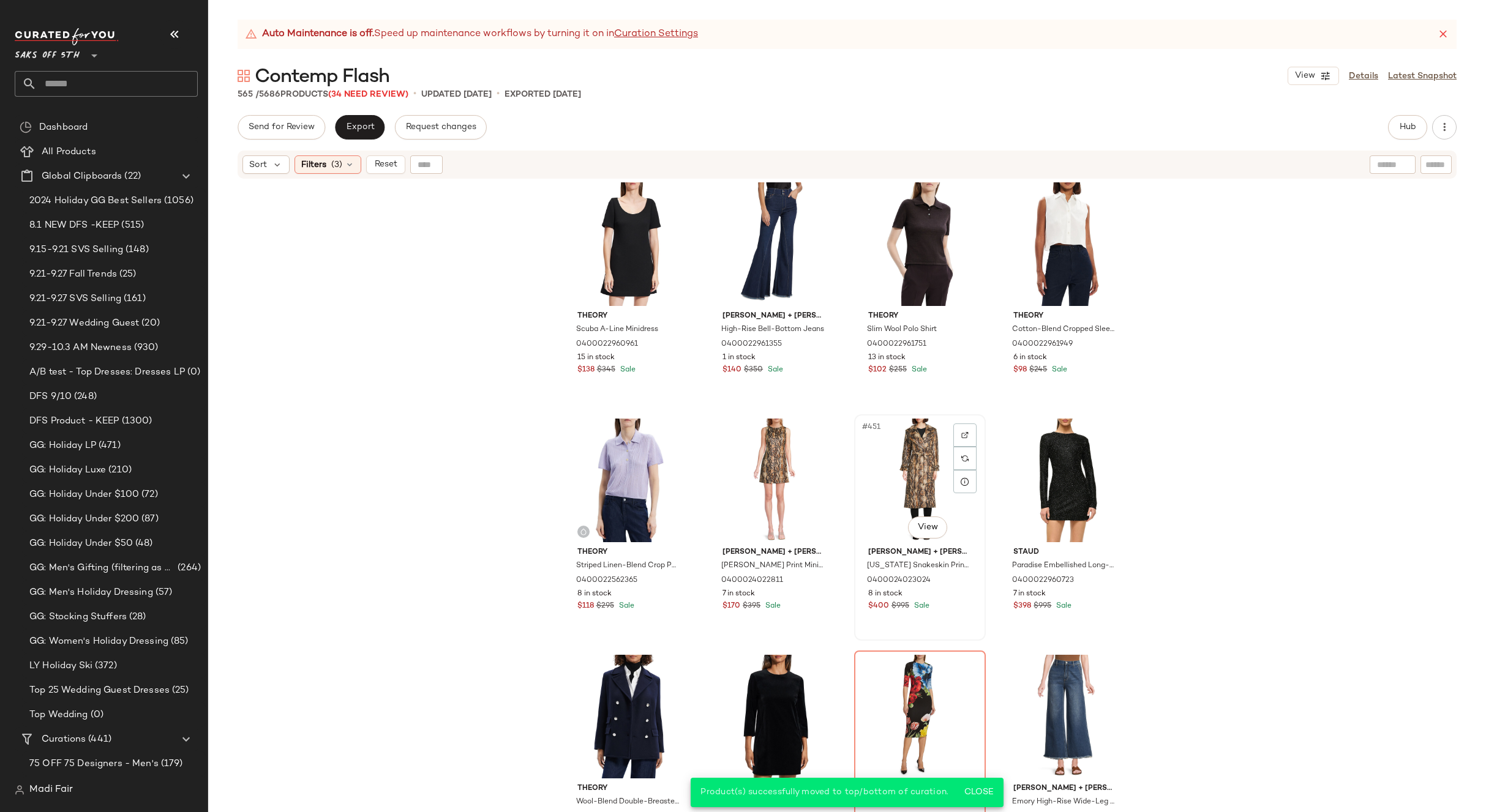
scroll to position [26207, 0]
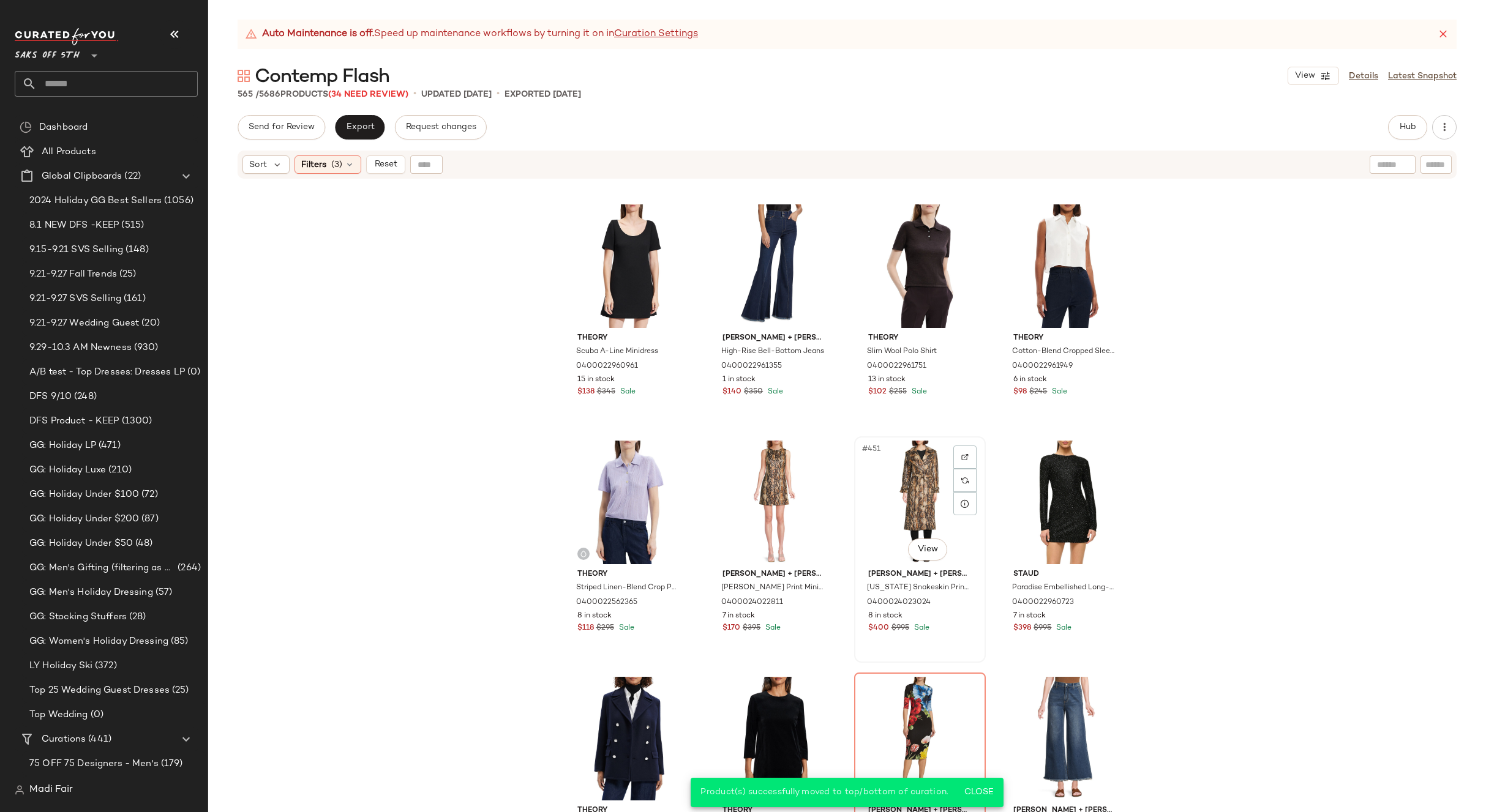
click at [881, 484] on div "#451 View" at bounding box center [920, 502] width 124 height 123
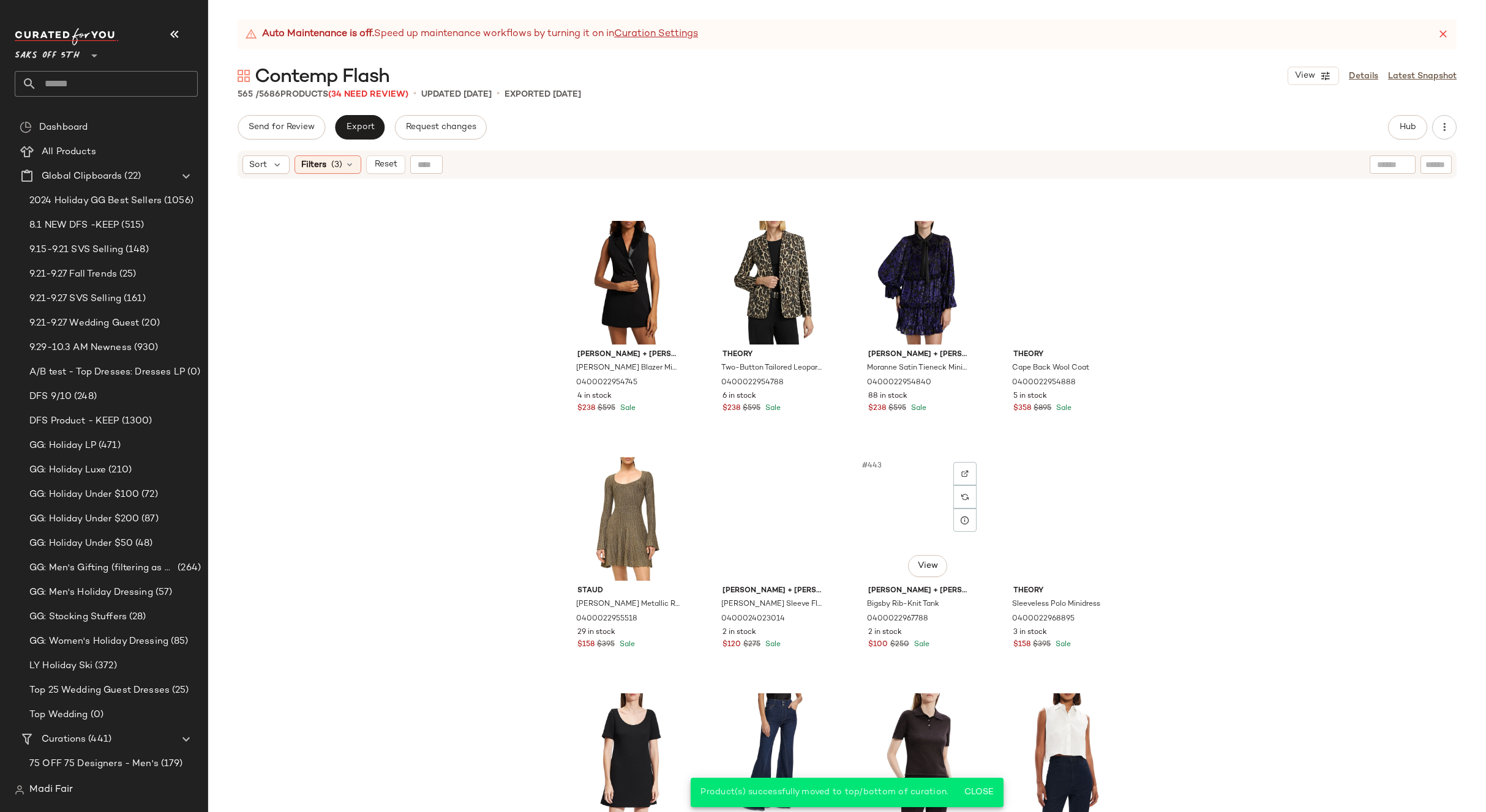
scroll to position [25718, 0]
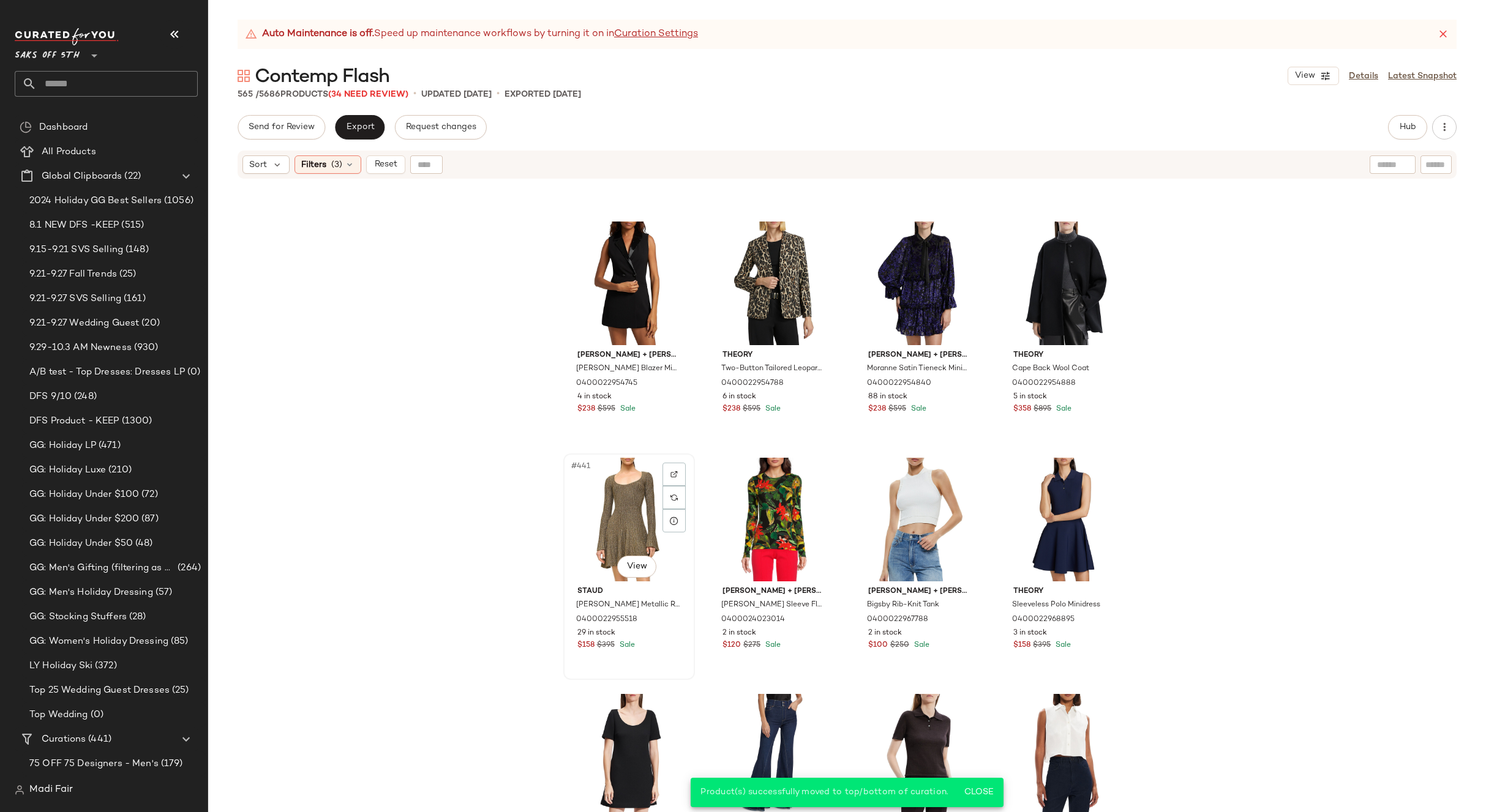
click at [623, 498] on div "#441 View" at bounding box center [629, 520] width 124 height 123
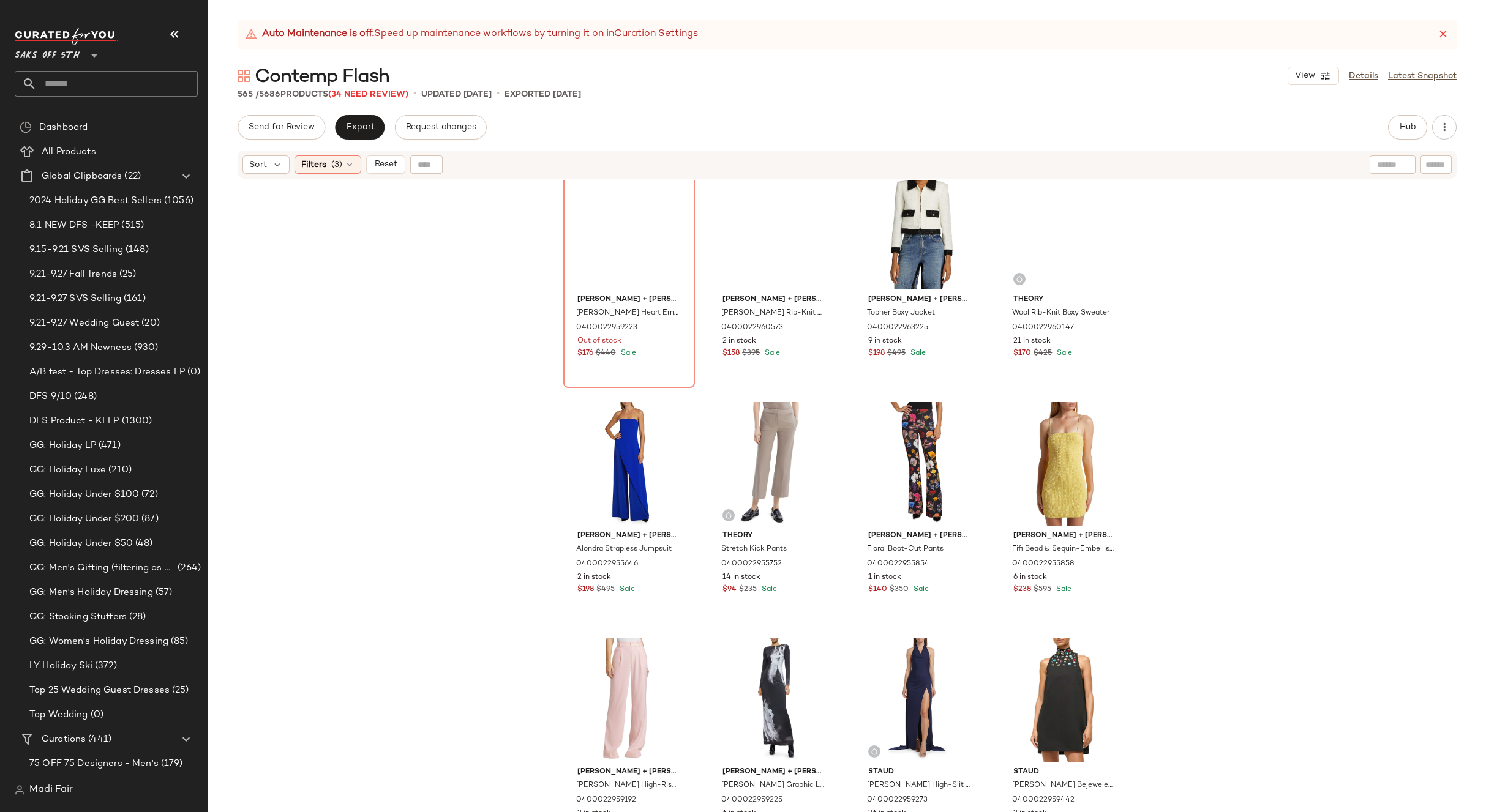
scroll to position [22658, 0]
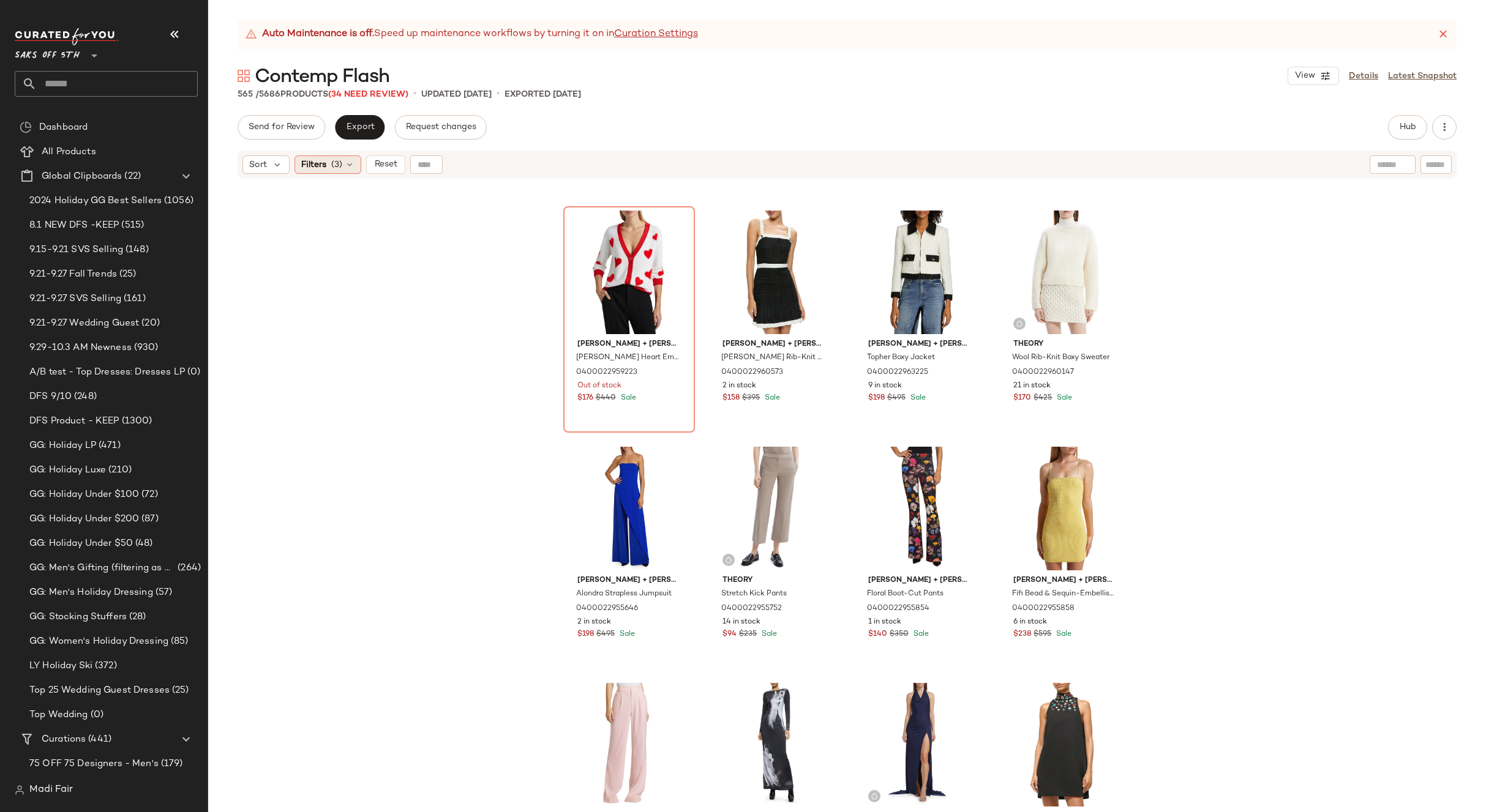
click at [333, 165] on span "(3)" at bounding box center [336, 164] width 11 height 13
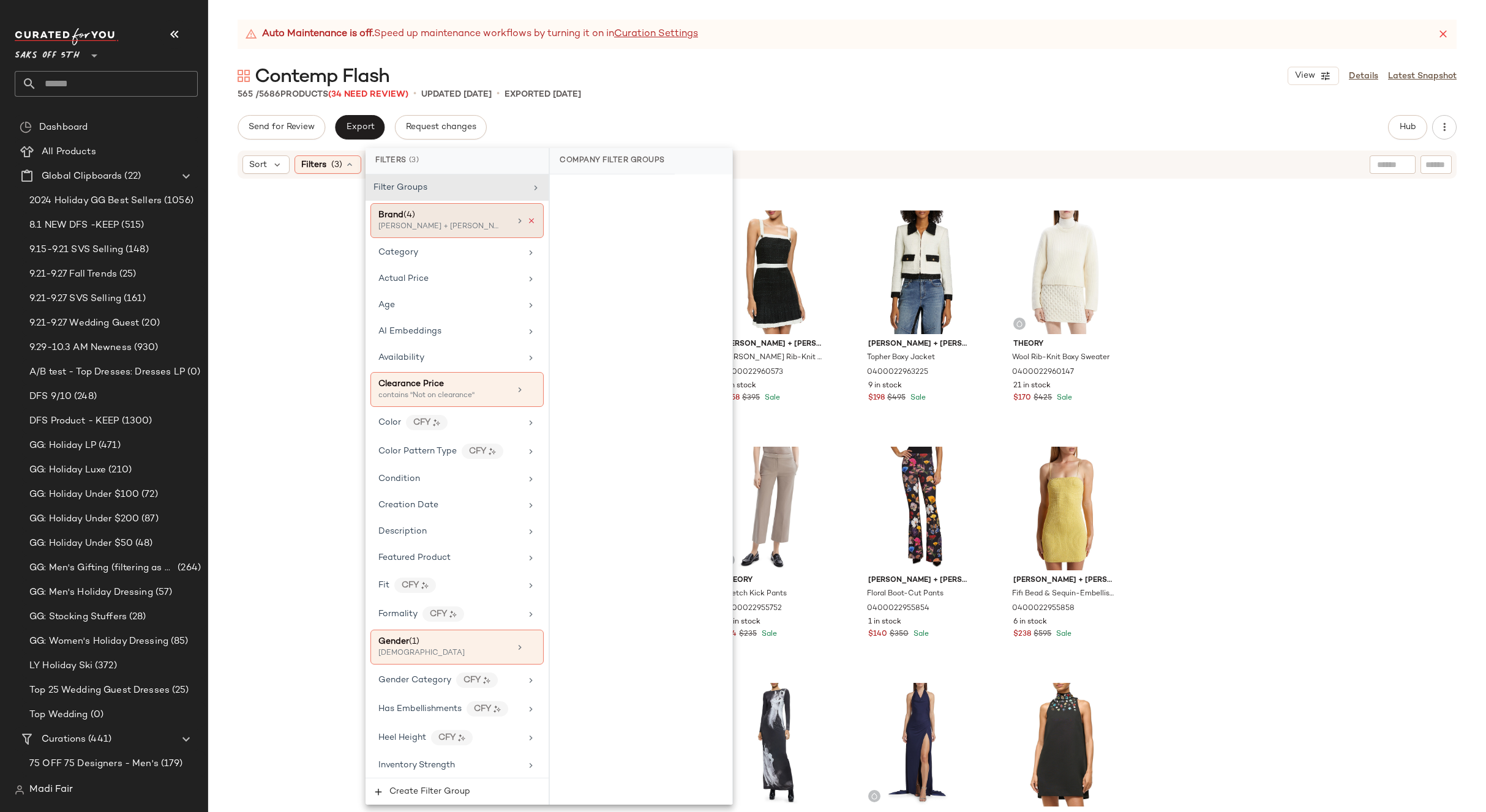
click at [527, 223] on icon at bounding box center [531, 221] width 9 height 9
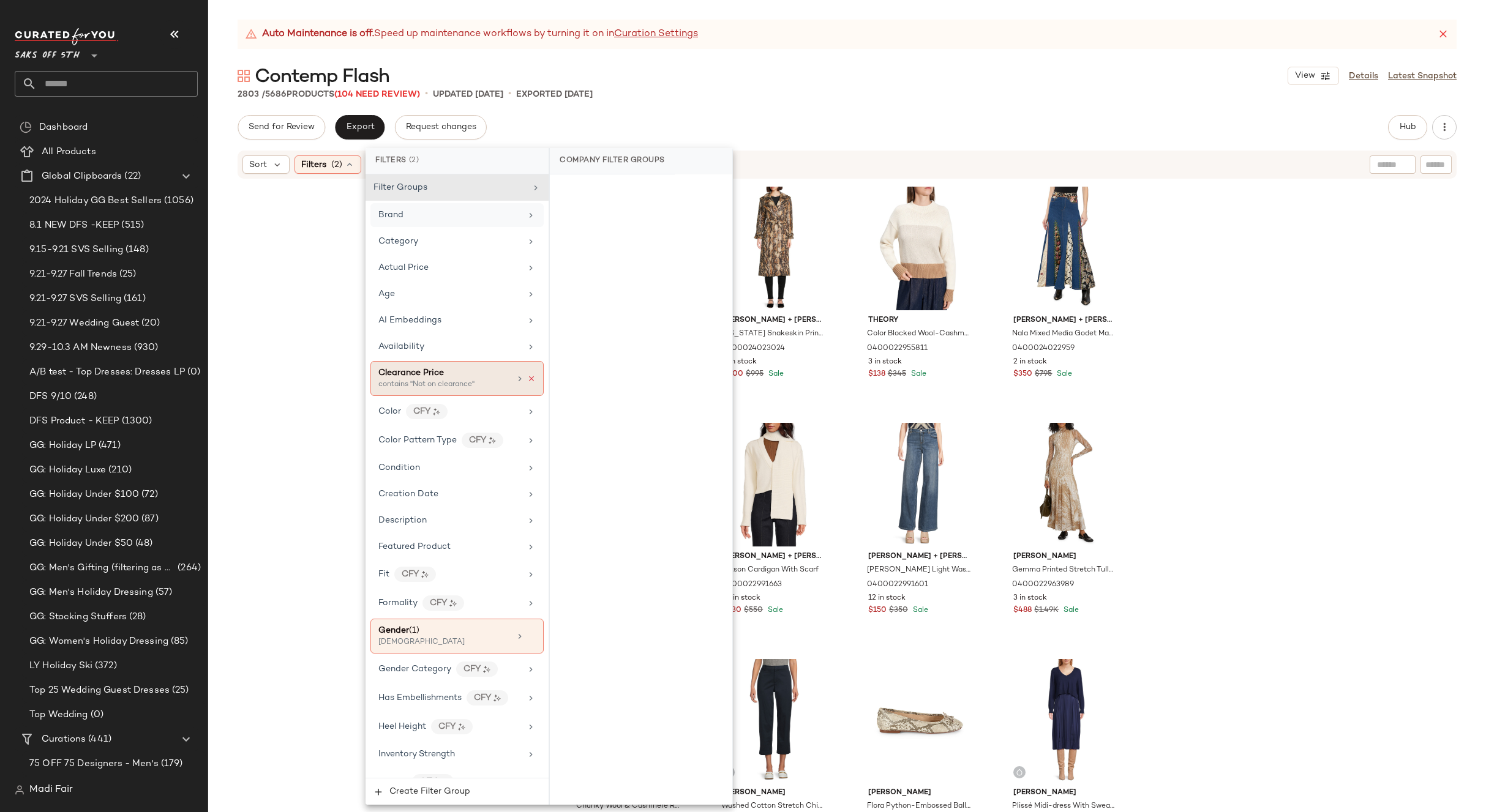
click at [527, 379] on icon at bounding box center [531, 378] width 9 height 9
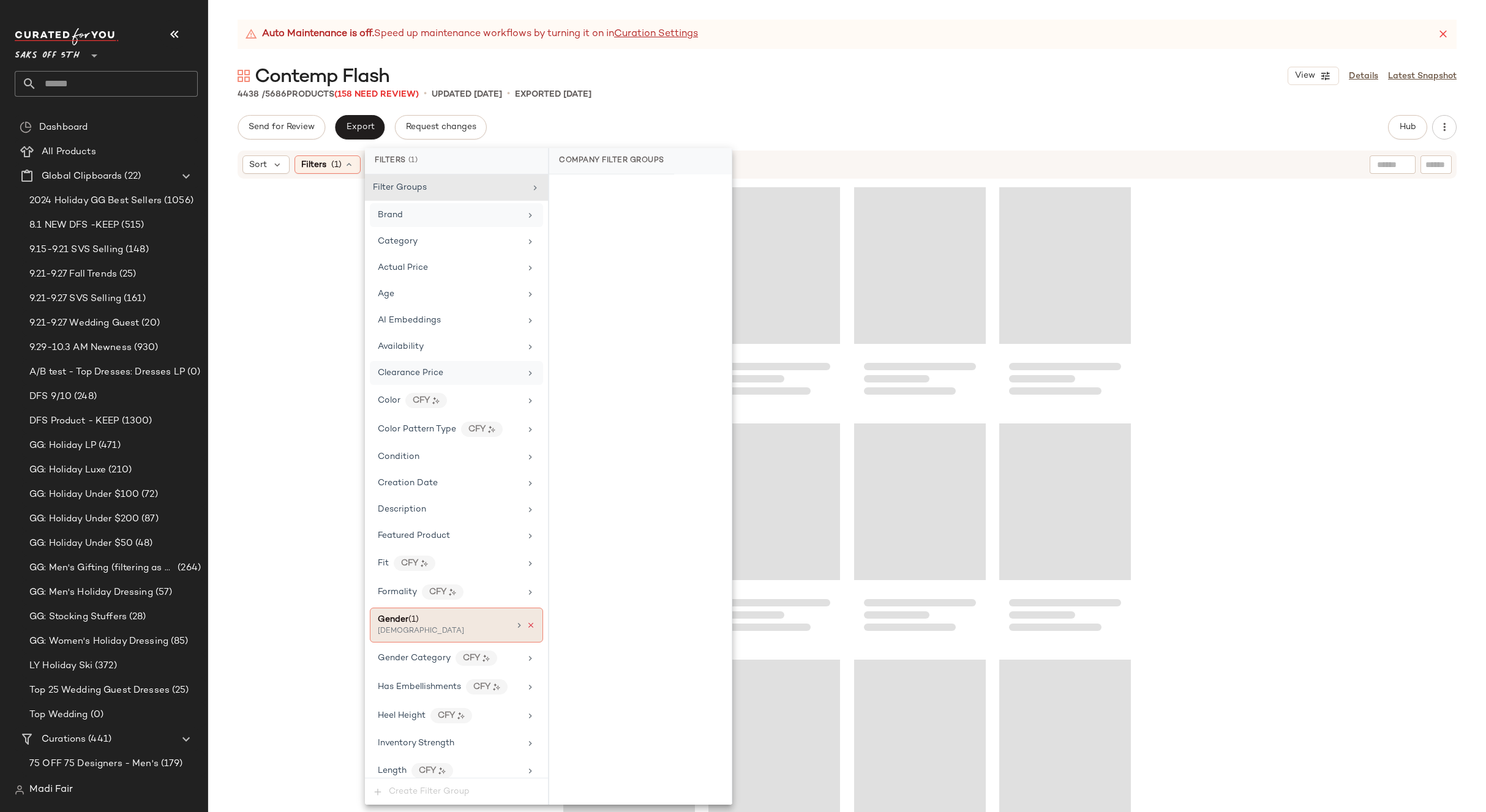
click at [527, 625] on icon at bounding box center [531, 625] width 9 height 9
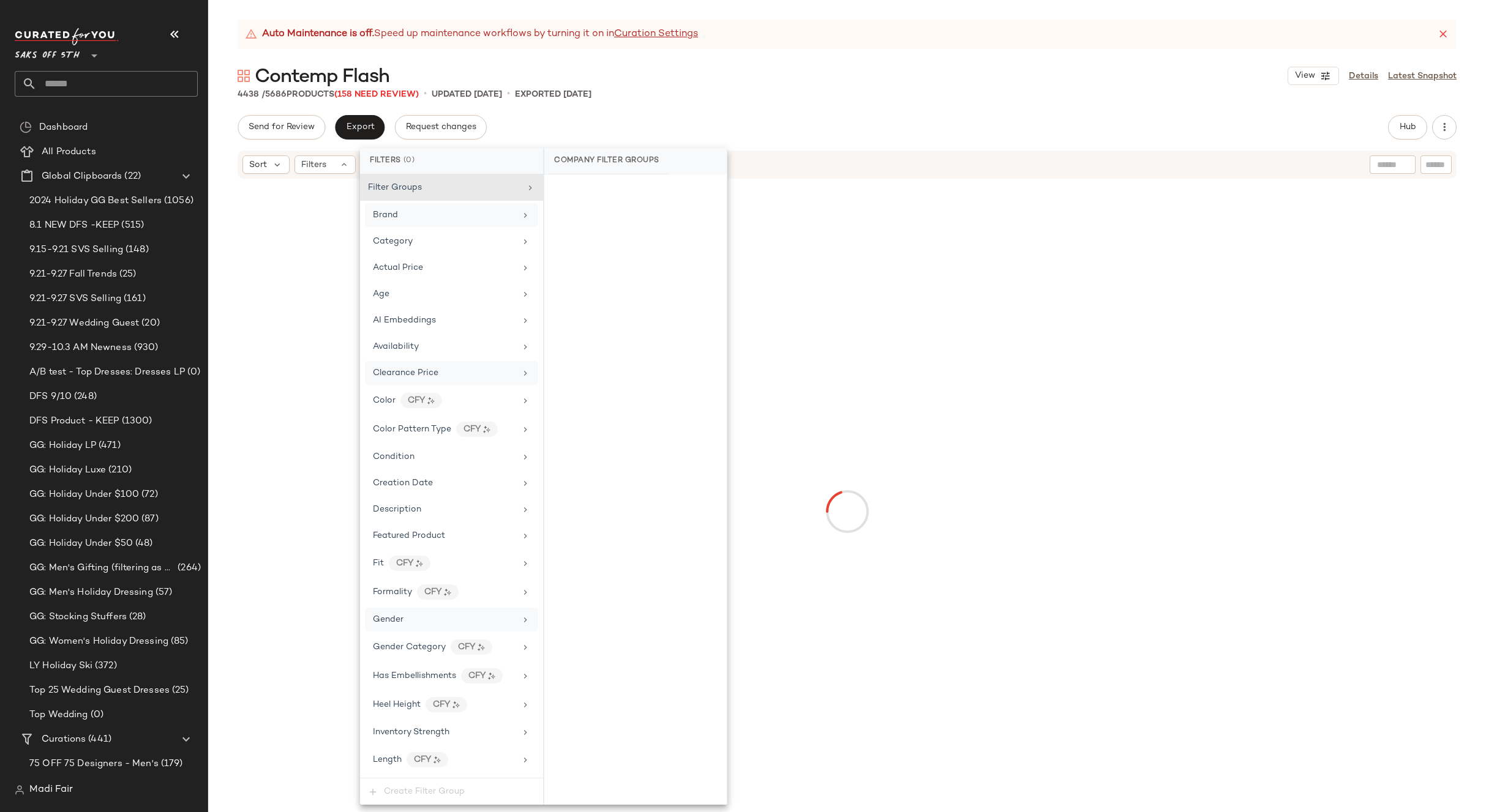
click at [649, 88] on div "4438 / 5686 Products (158 Need Review) • updated Oct 2nd • Exported Oct 1st" at bounding box center [847, 94] width 1278 height 13
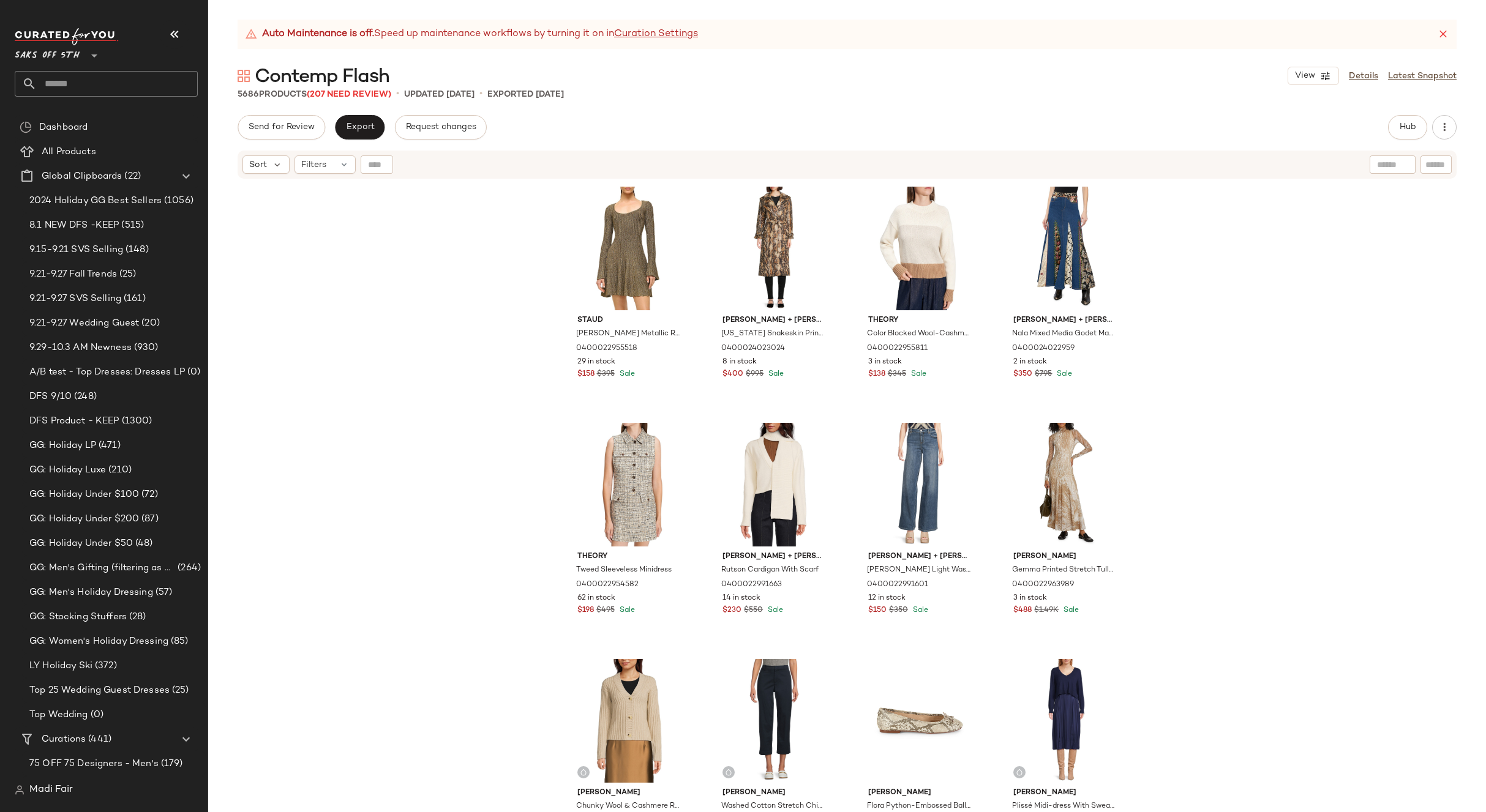
click at [1243, 391] on div "Staud Raquel Metallic Rib-Knit Minidress 0400022955518 29 in stock $158 $395 Sa…" at bounding box center [847, 511] width 1278 height 663
click at [1403, 129] on span "Hub" at bounding box center [1408, 127] width 17 height 10
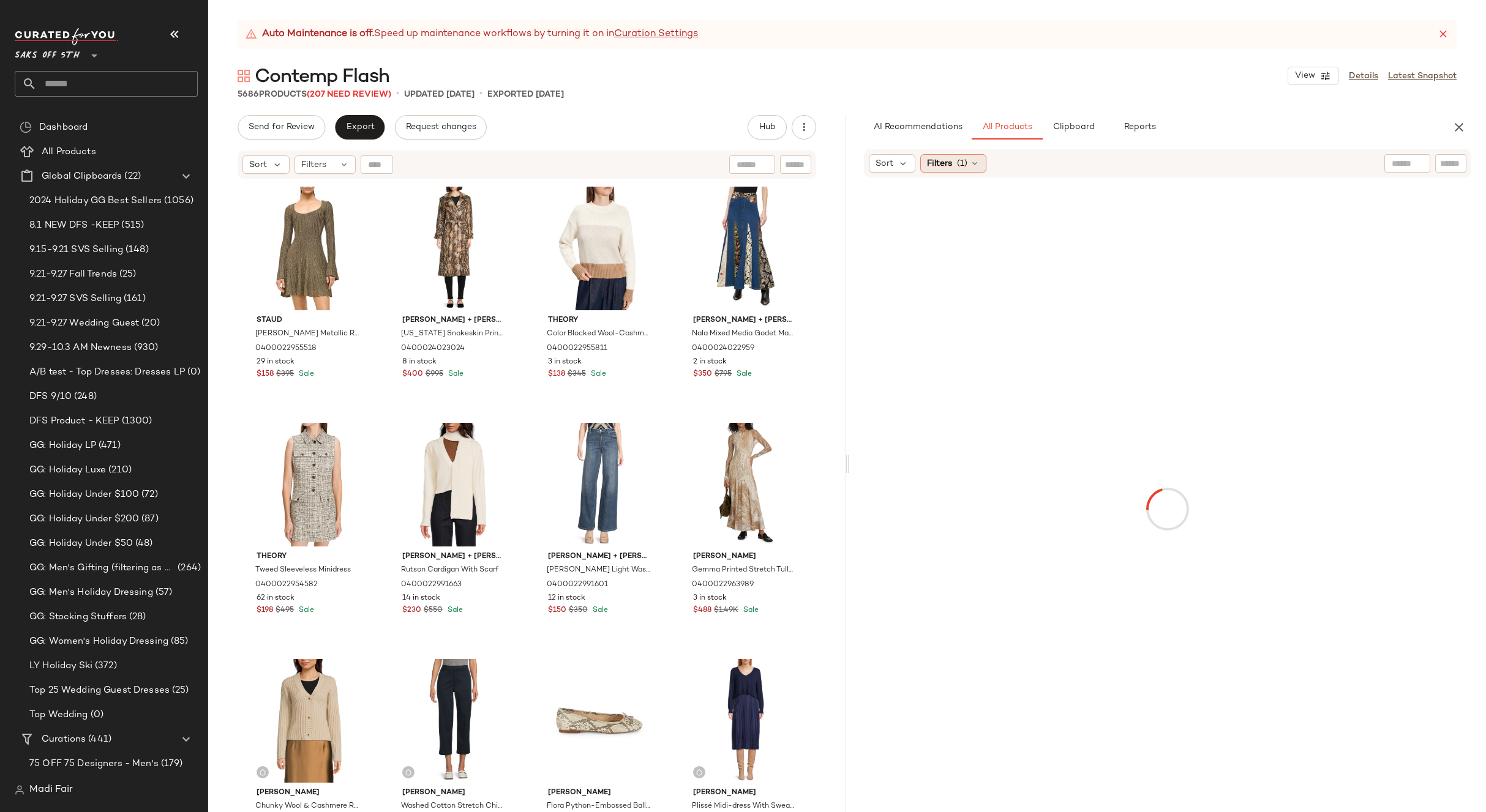
click at [959, 166] on span "(1)" at bounding box center [962, 163] width 11 height 13
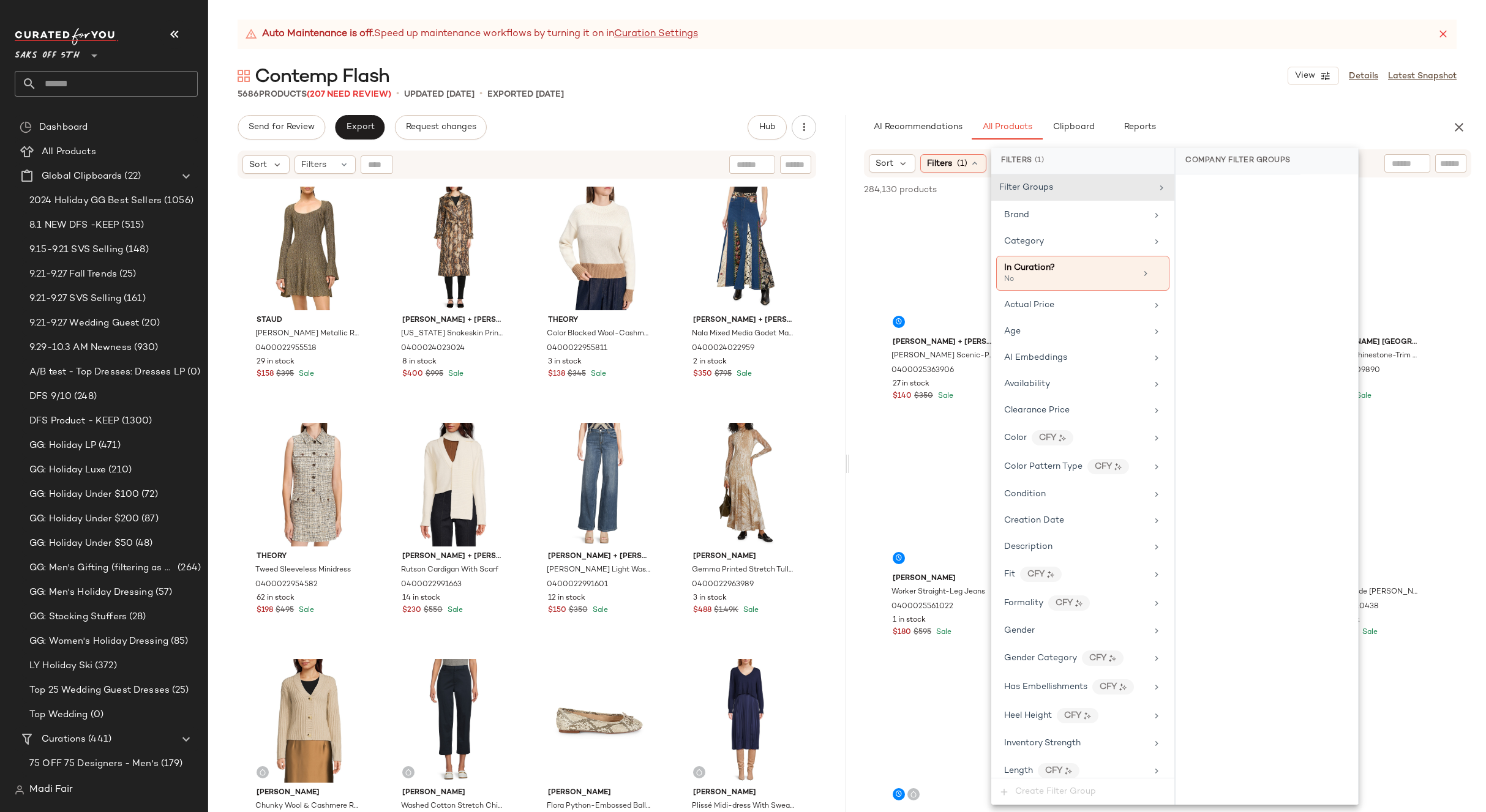
click at [1062, 220] on body "Saks OFF 5TH ** Dashboard All Products Global Clipboards (22) 2024 Holiday GG B…" at bounding box center [743, 406] width 1486 height 812
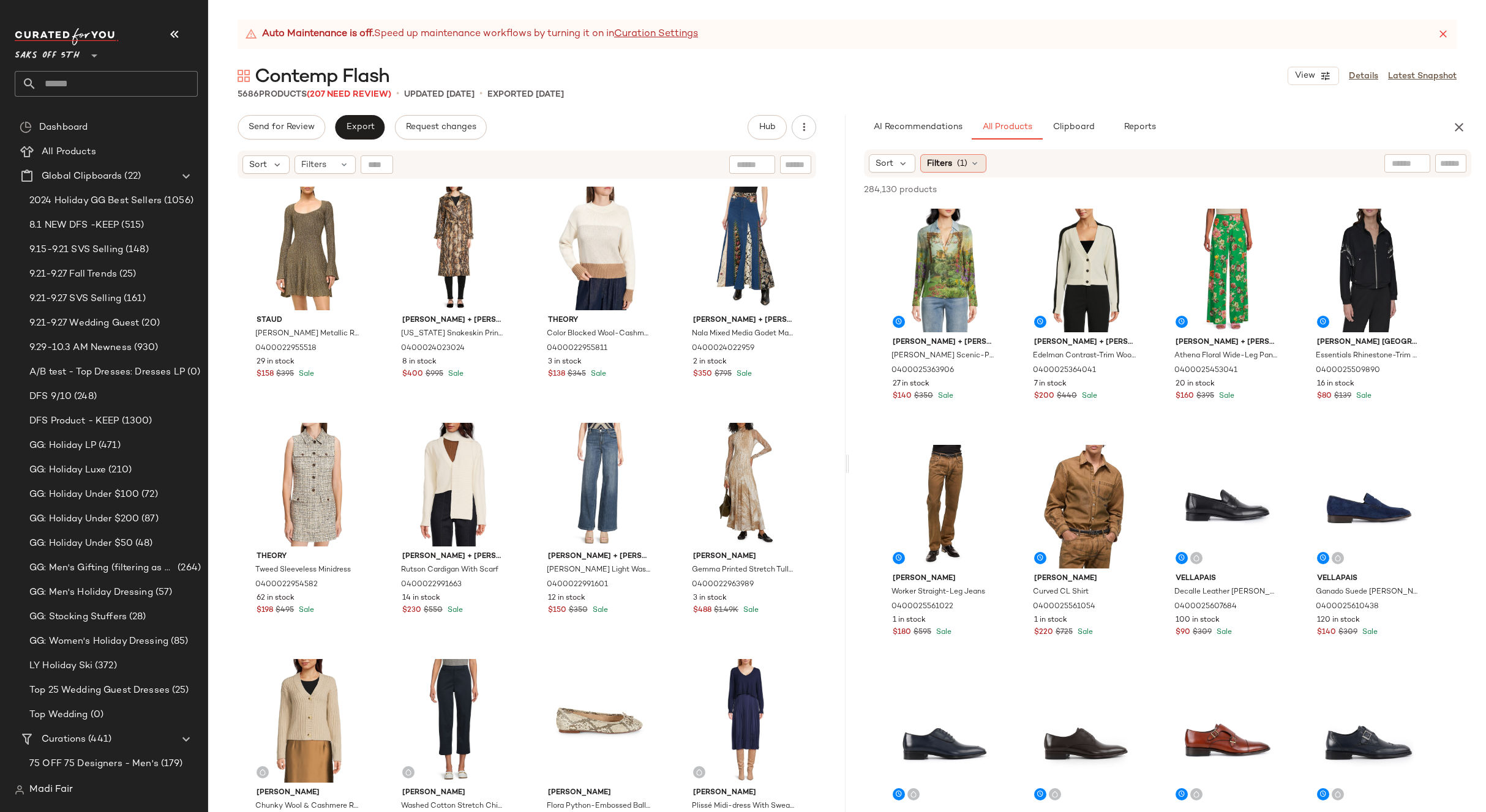
click at [981, 161] on div "Filters (1)" at bounding box center [953, 163] width 67 height 18
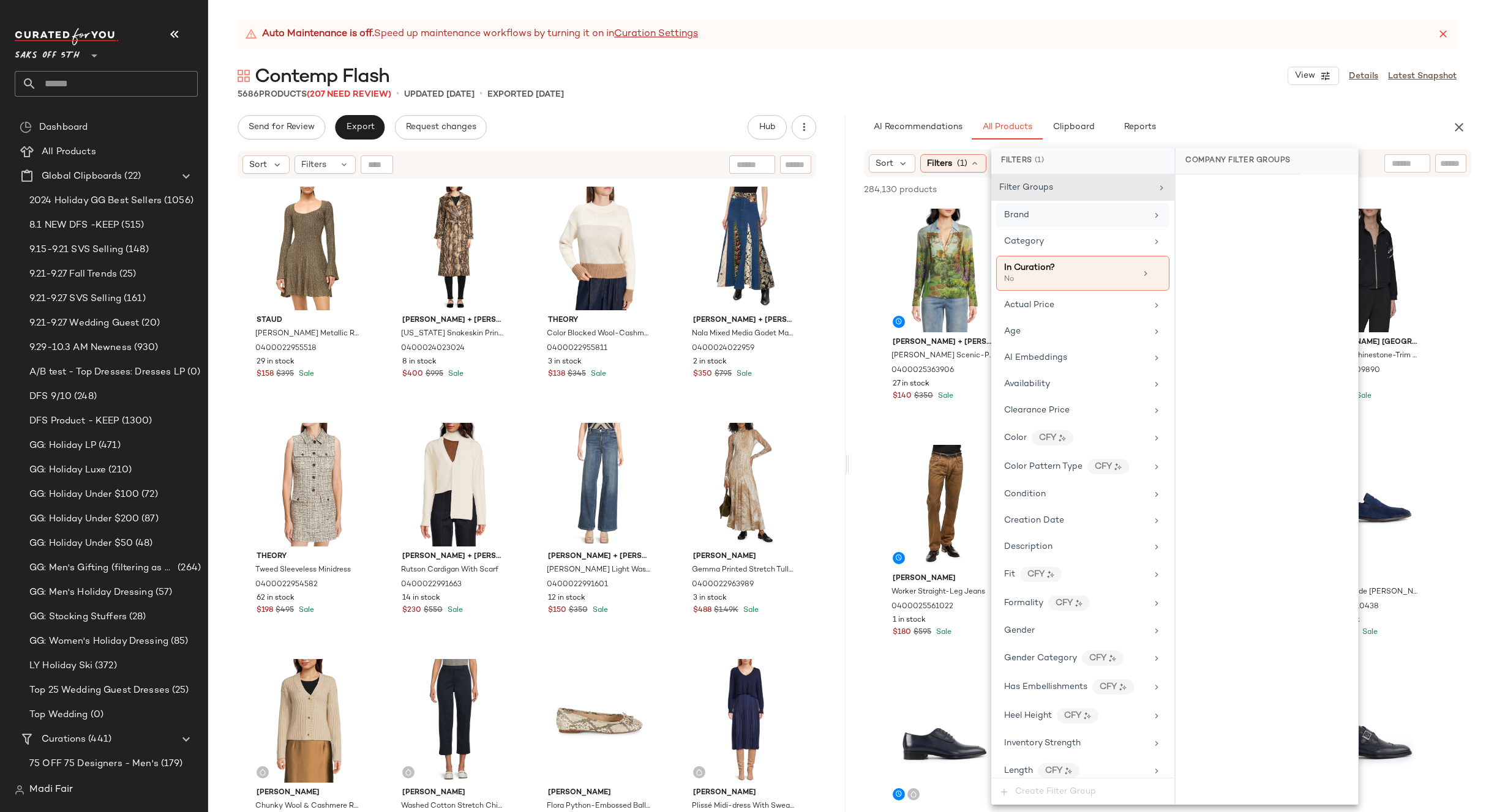
click at [1049, 212] on div "Brand" at bounding box center [1075, 214] width 143 height 13
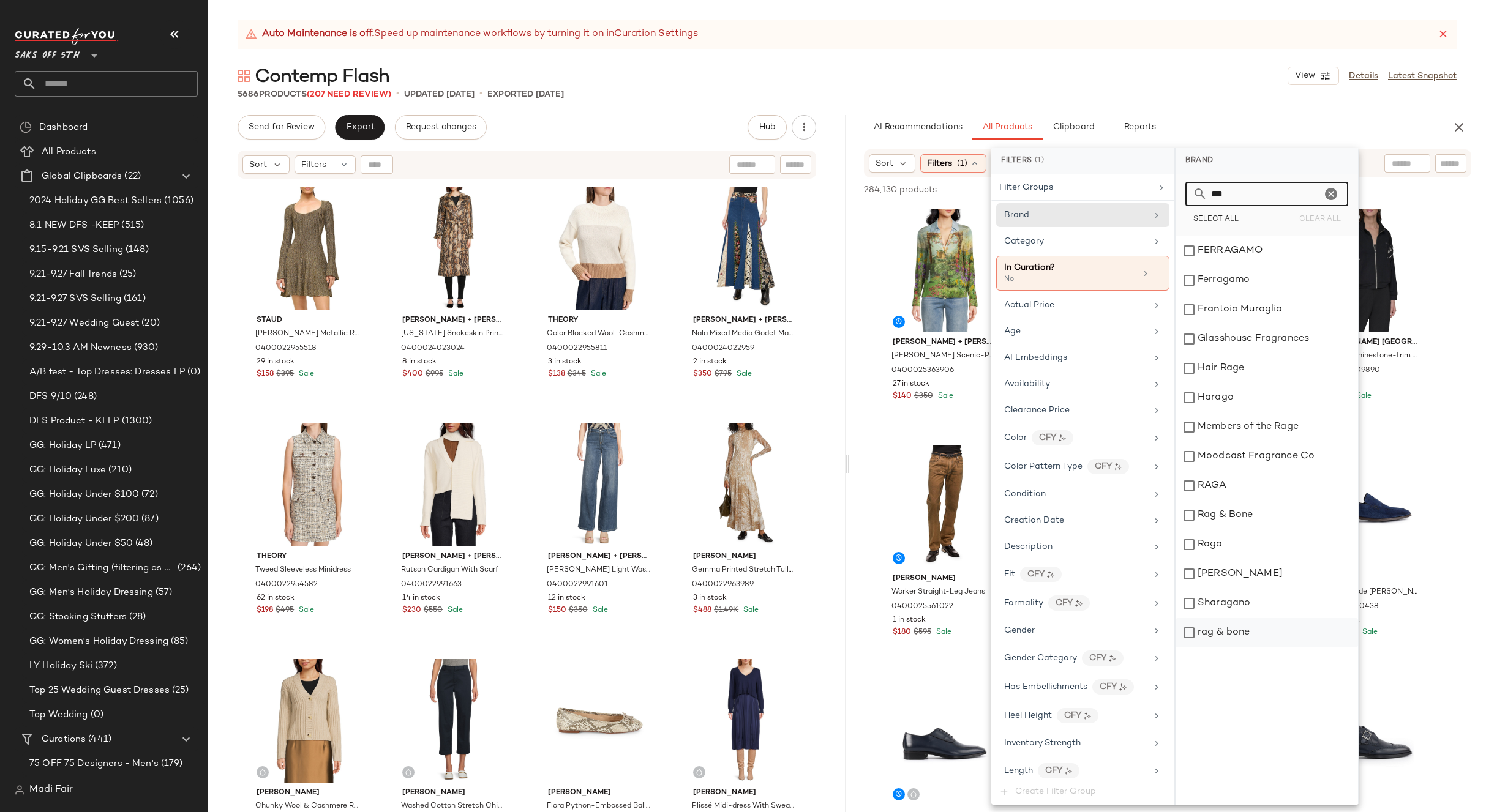
type input "***"
click at [1249, 629] on div "rag & bone" at bounding box center [1266, 633] width 182 height 29
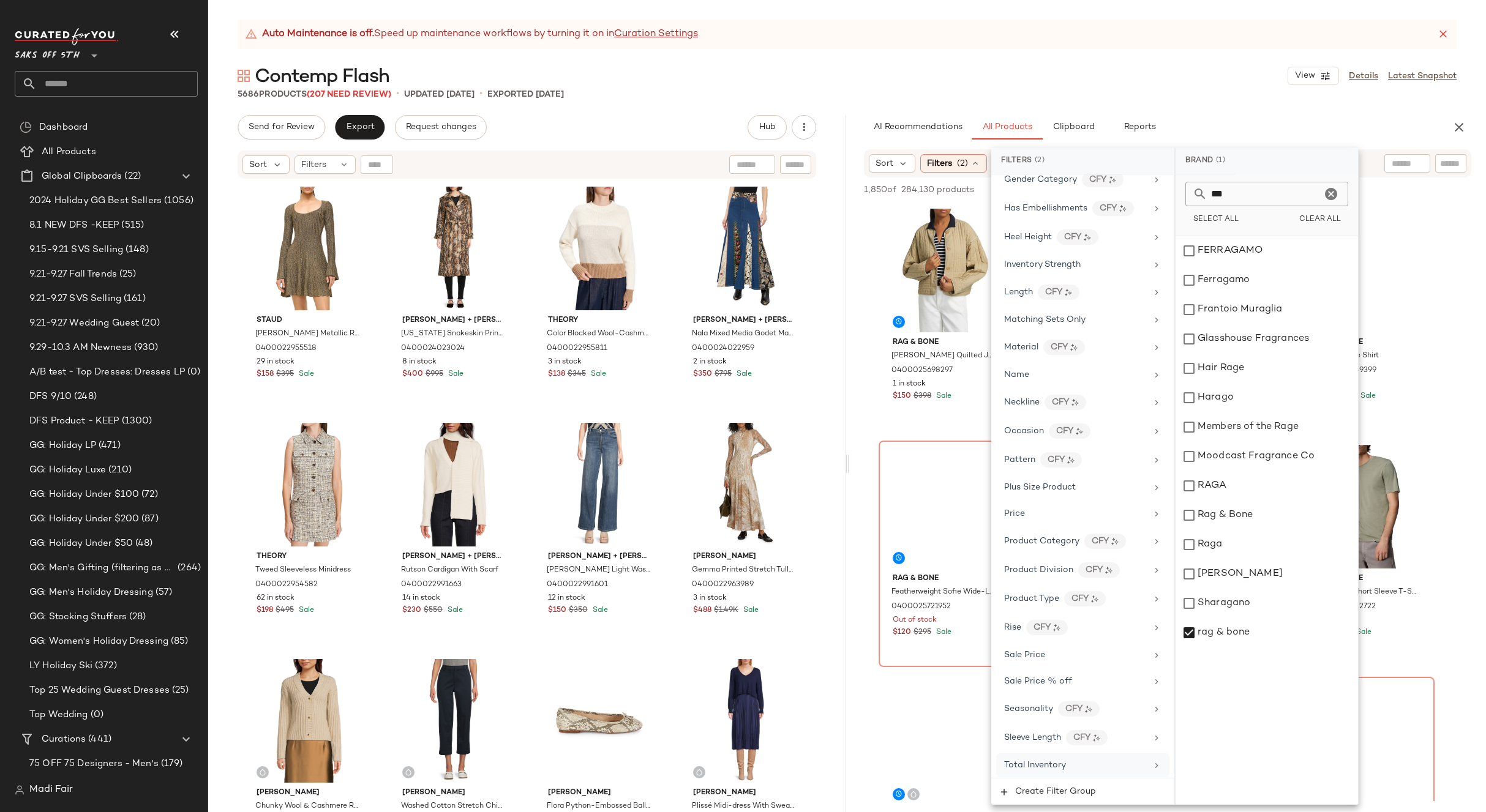
scroll to position [520, 0]
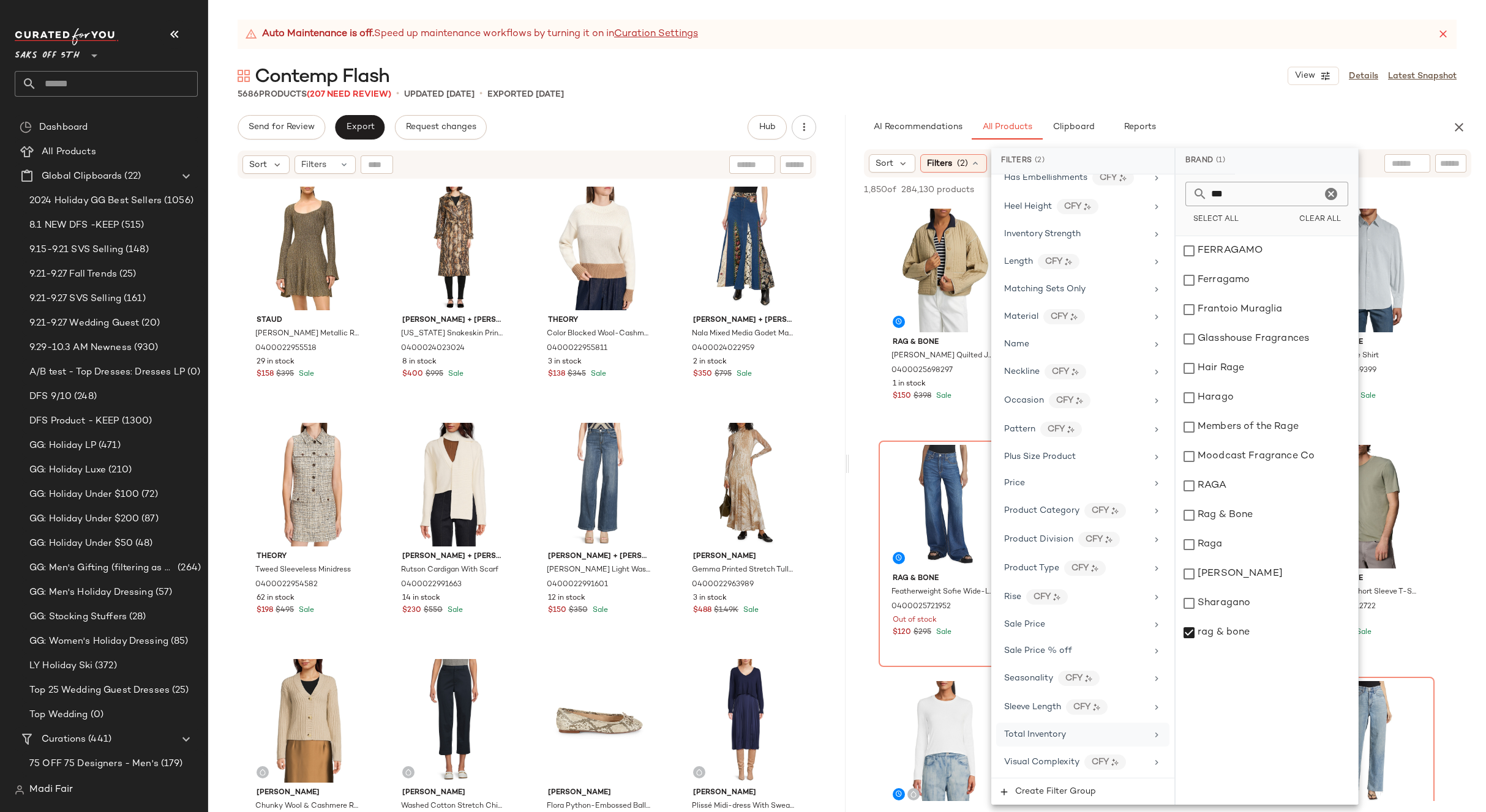
click at [1060, 731] on span "Total Inventory" at bounding box center [1034, 735] width 62 height 10
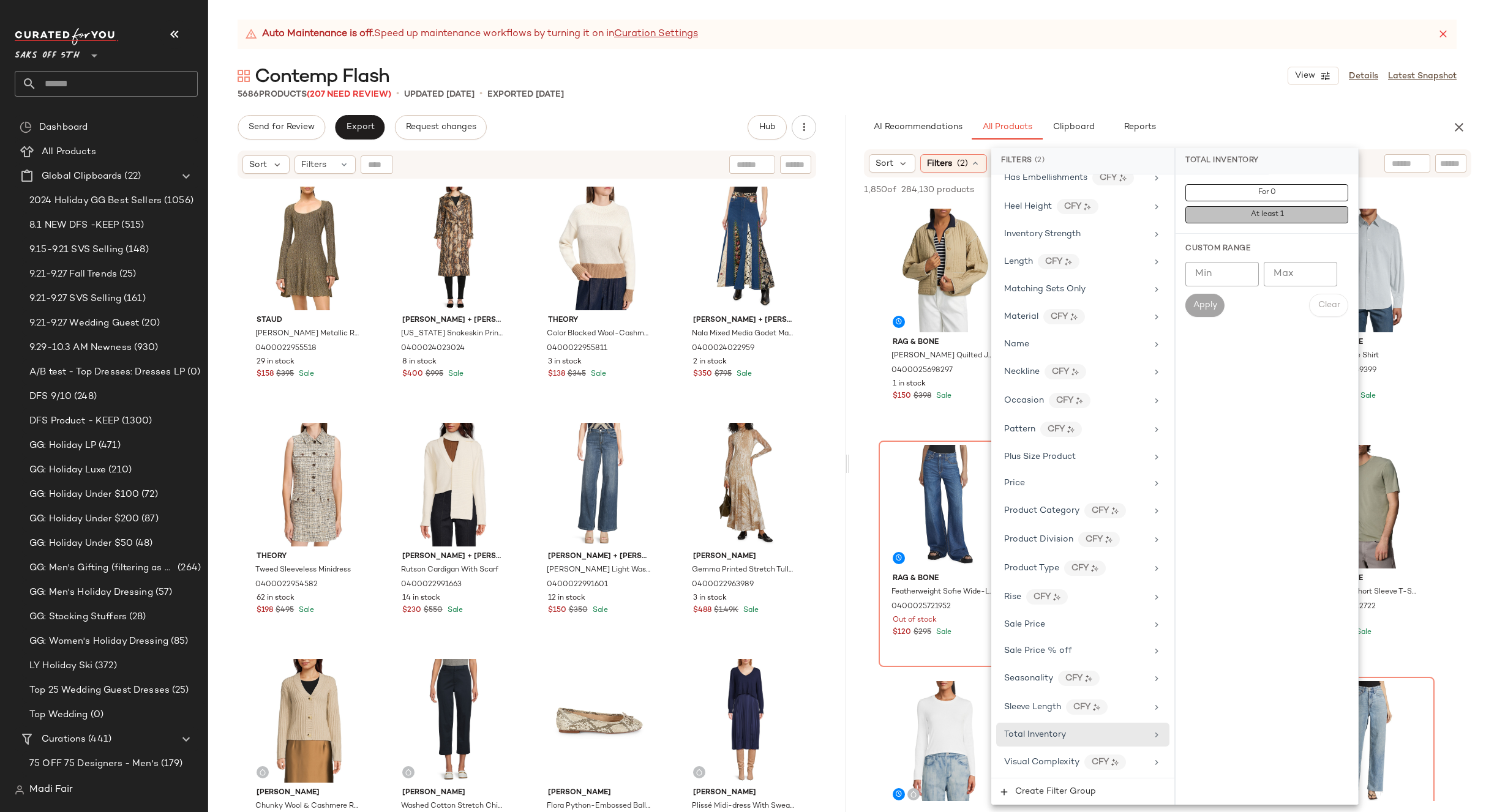
click at [1266, 215] on span "At least 1" at bounding box center [1266, 214] width 34 height 9
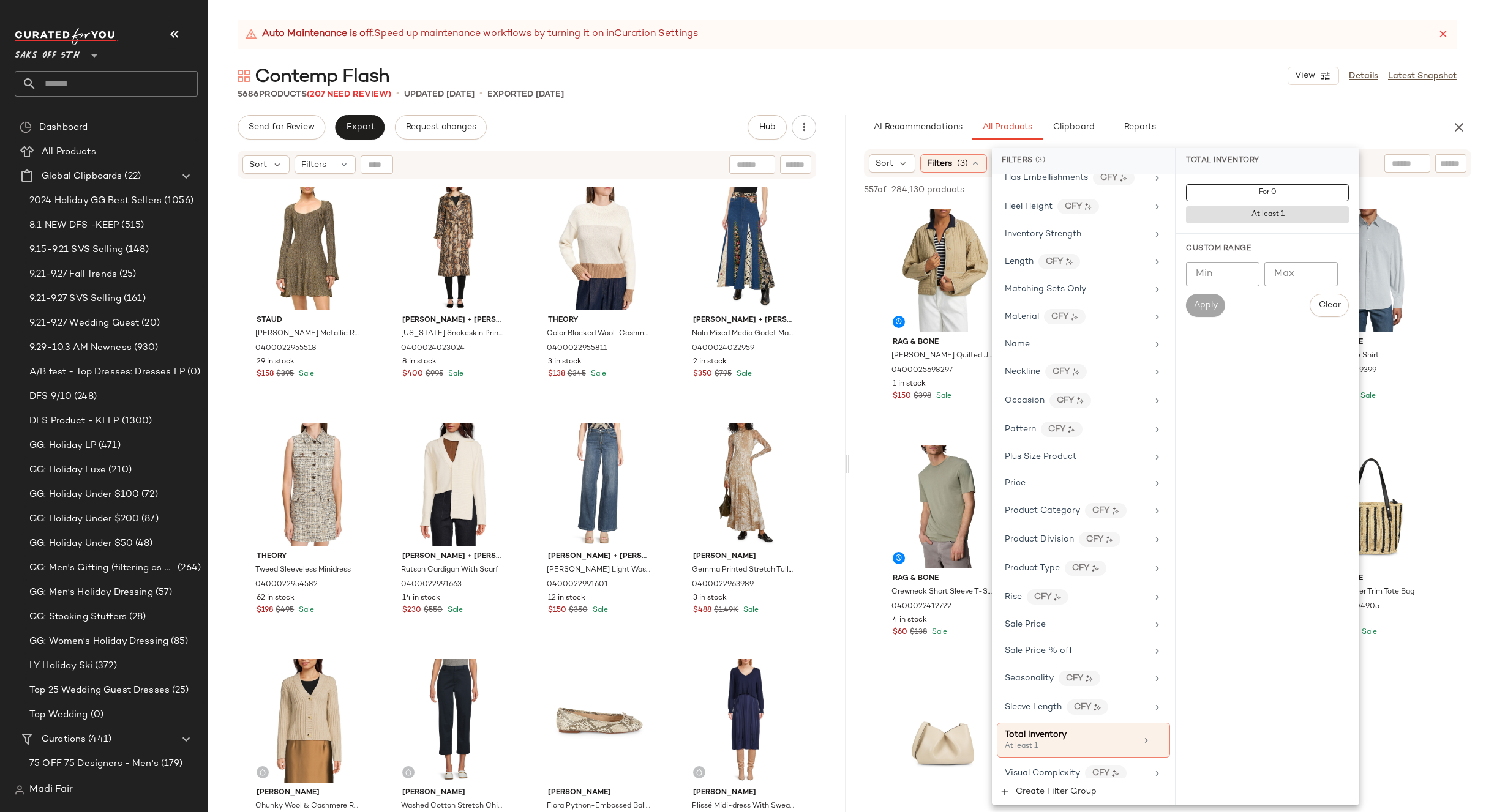
click at [1159, 74] on div "Contemp Flash View Details Latest Snapshot" at bounding box center [847, 75] width 1278 height 24
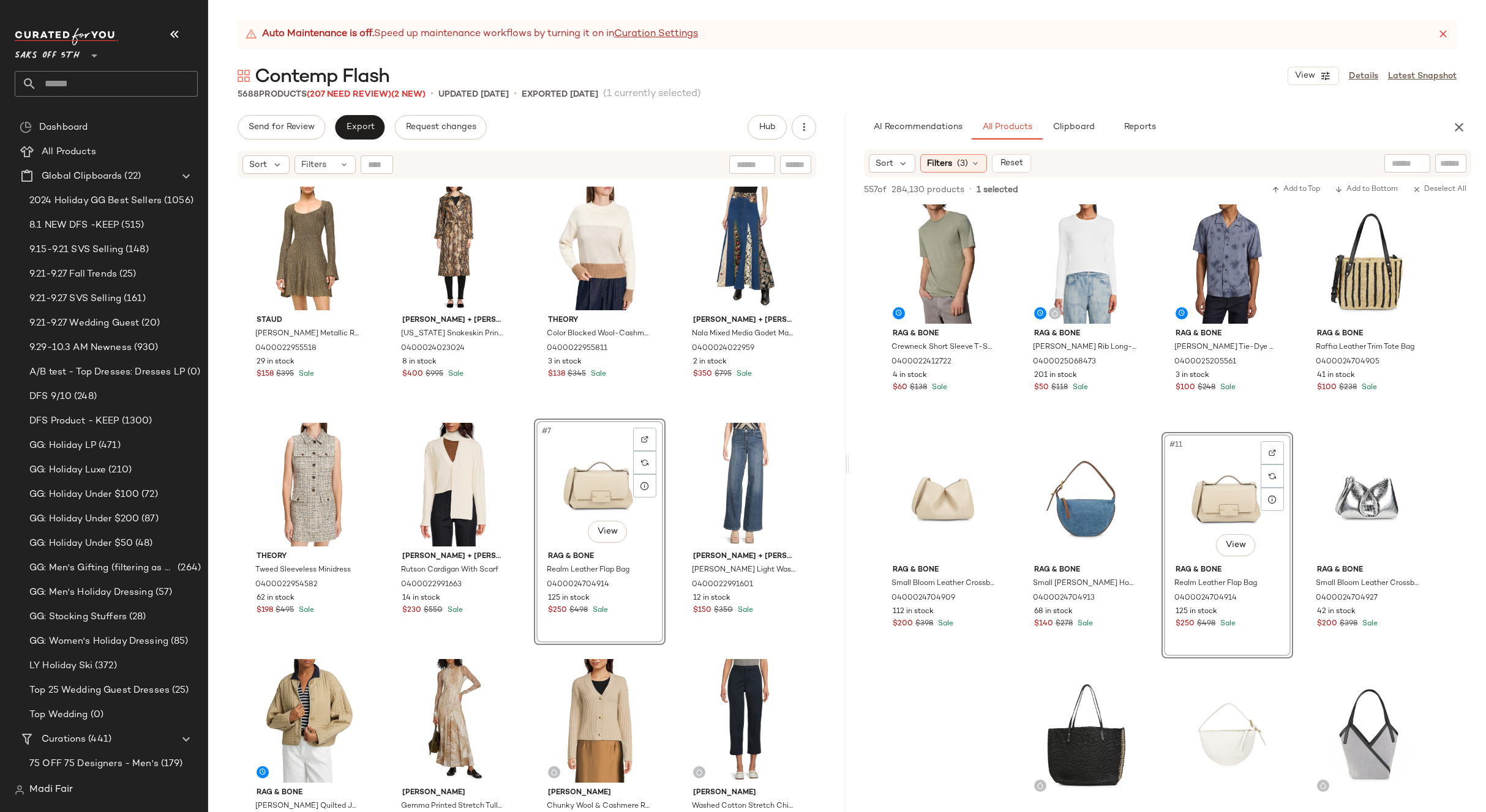
scroll to position [551, 0]
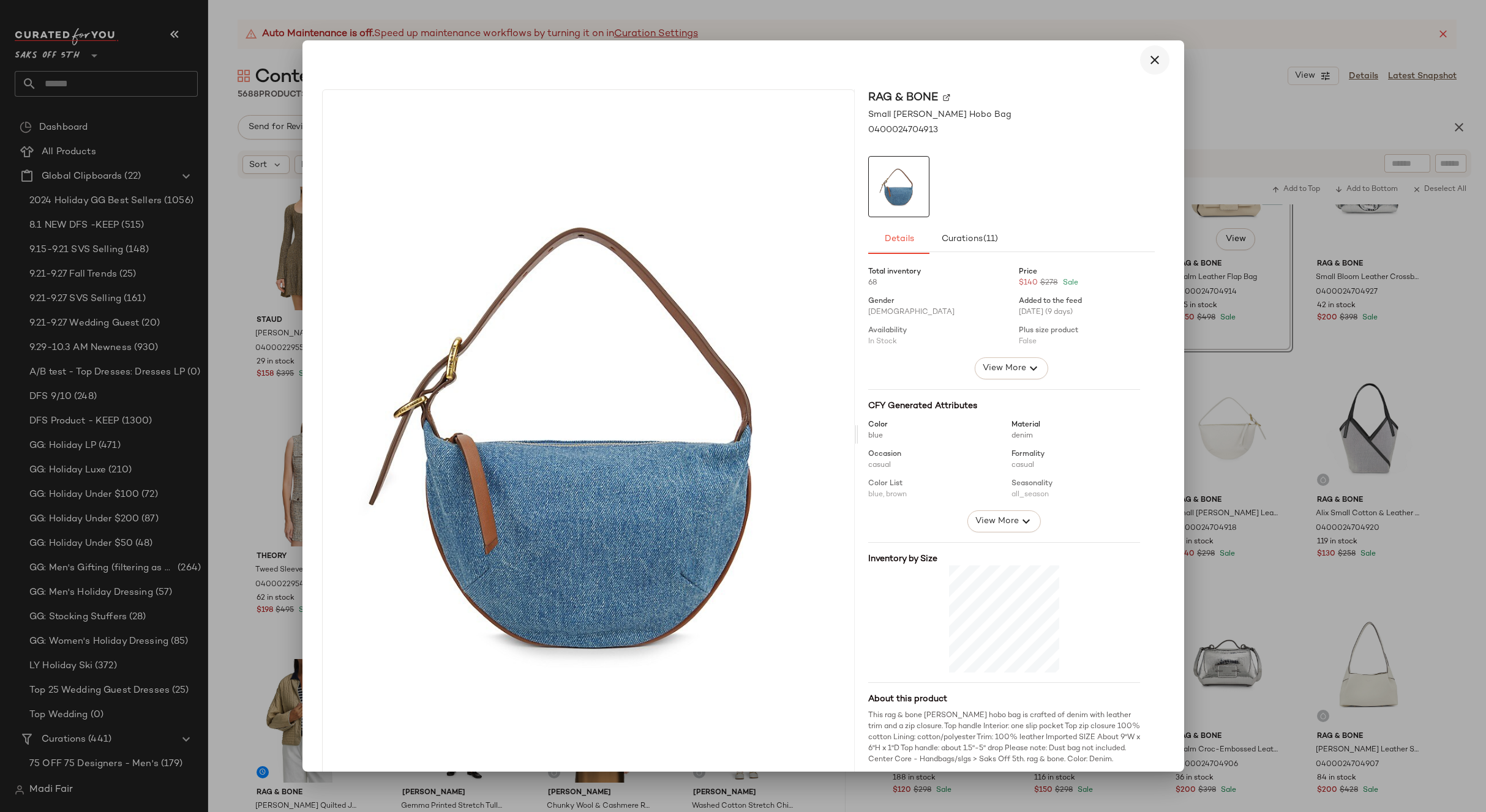
click at [1147, 59] on icon "button" at bounding box center [1154, 60] width 14 height 14
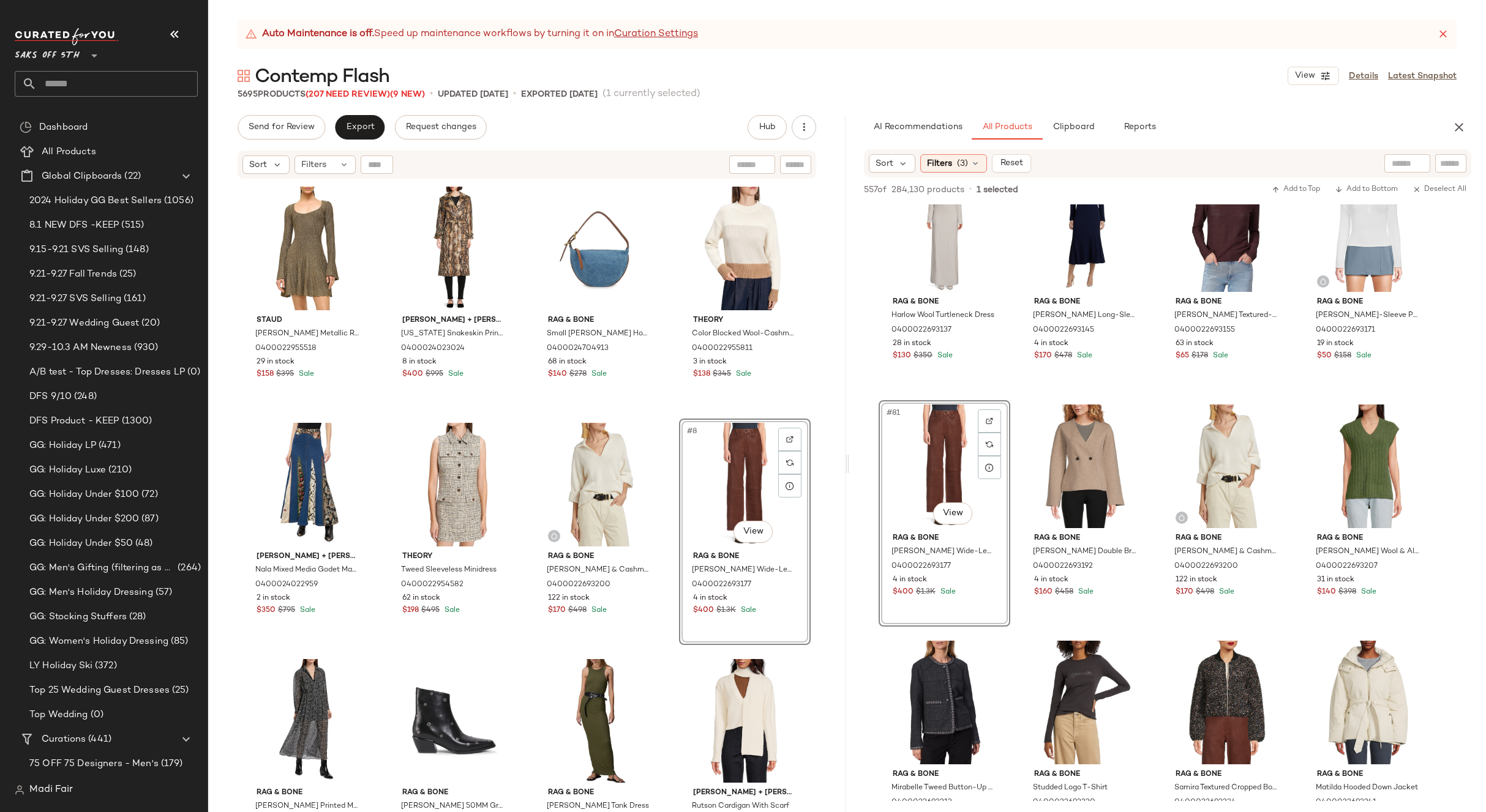
scroll to position [0, 0]
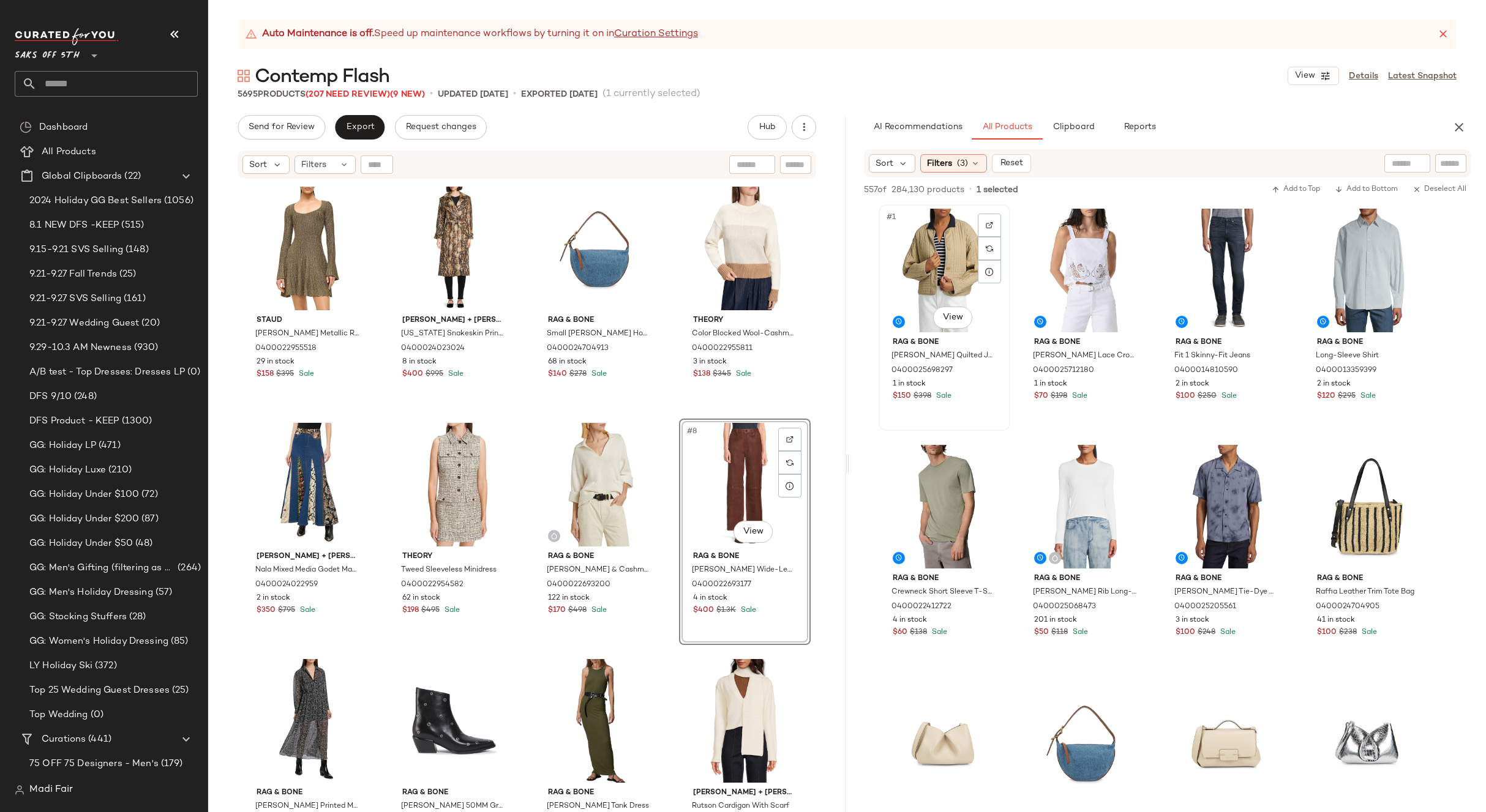
click at [946, 250] on div "#1 View" at bounding box center [945, 270] width 124 height 123
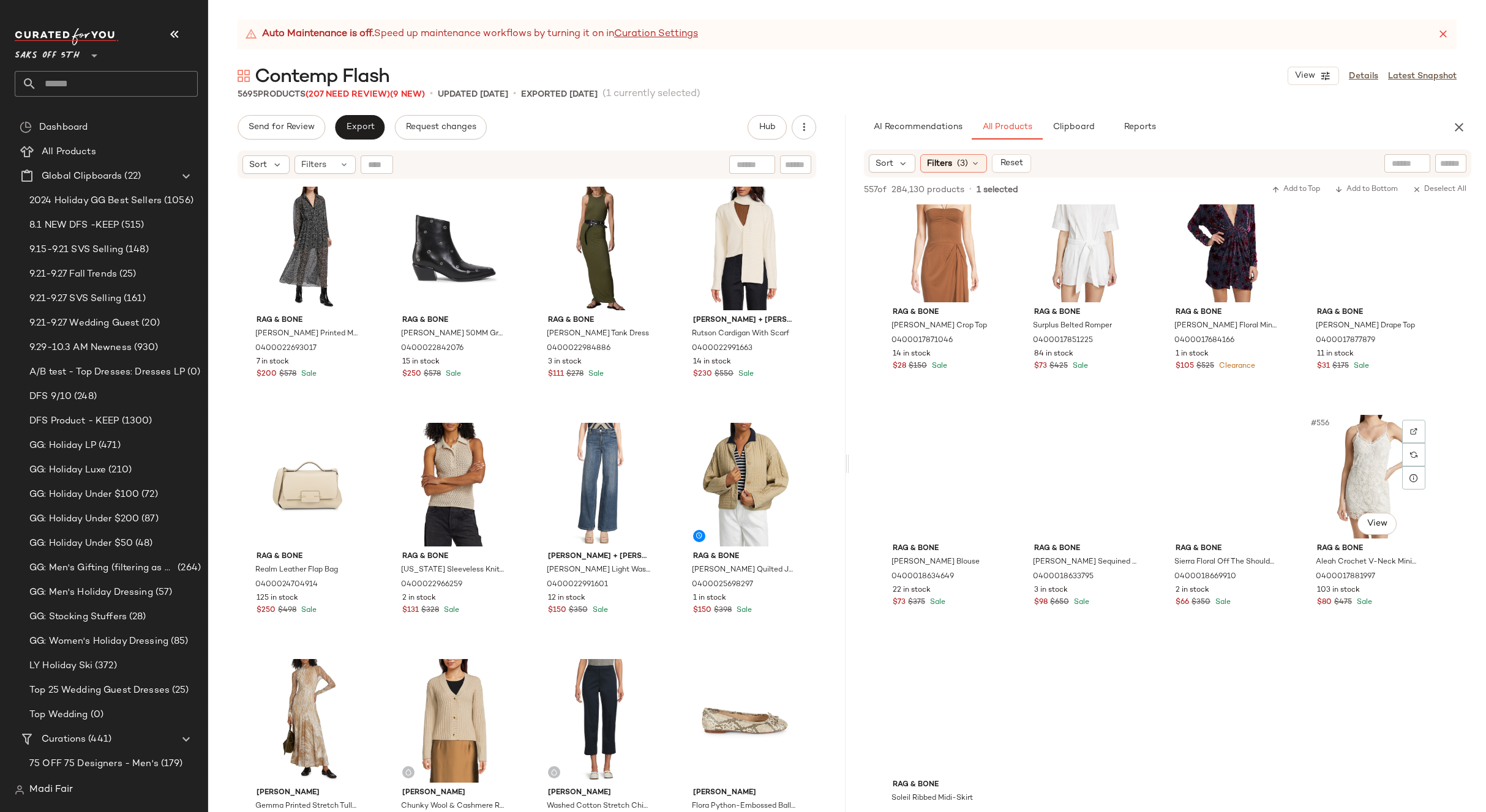
scroll to position [32513, 0]
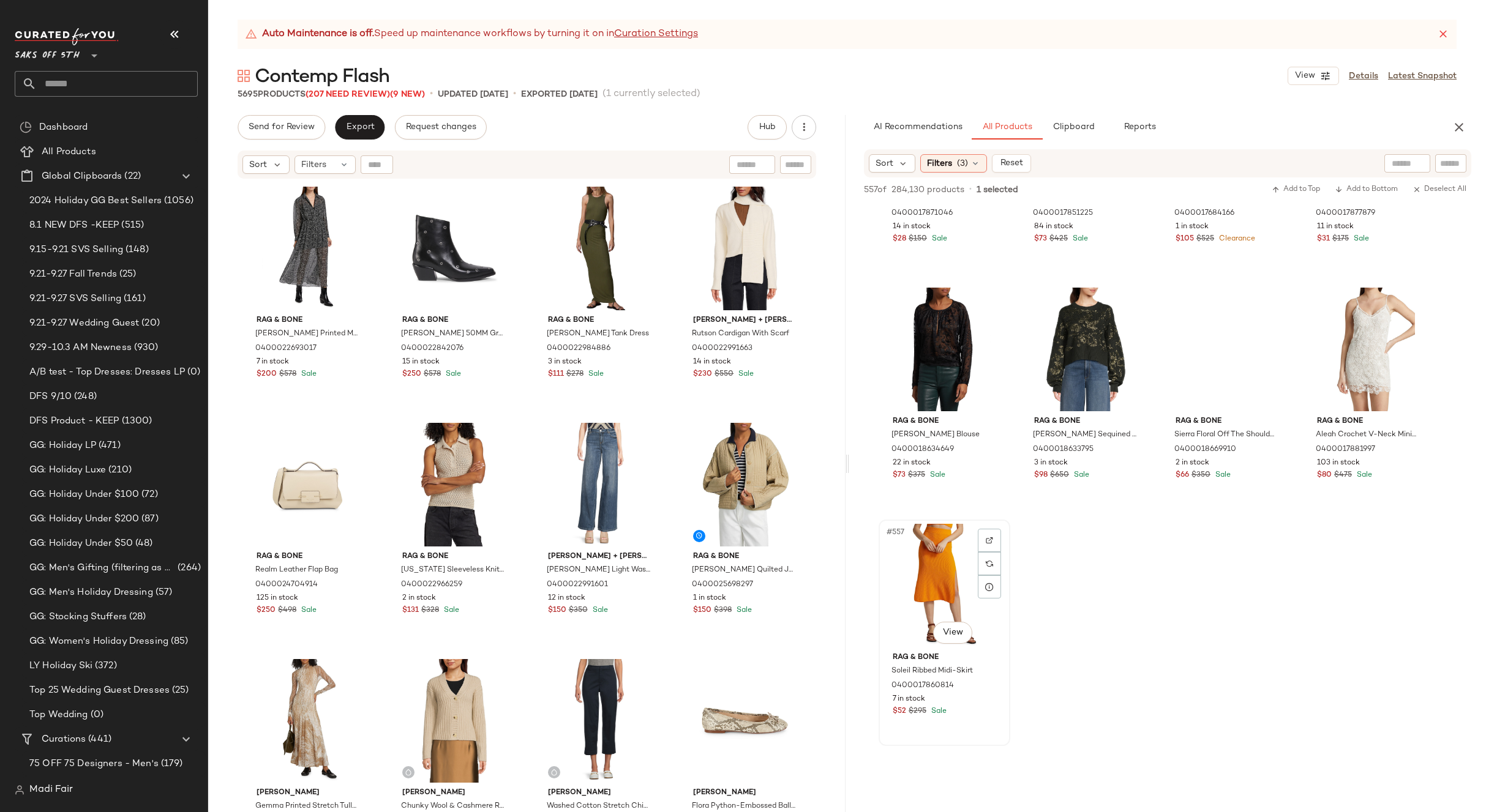
click at [941, 590] on div "#557 View" at bounding box center [945, 585] width 124 height 123
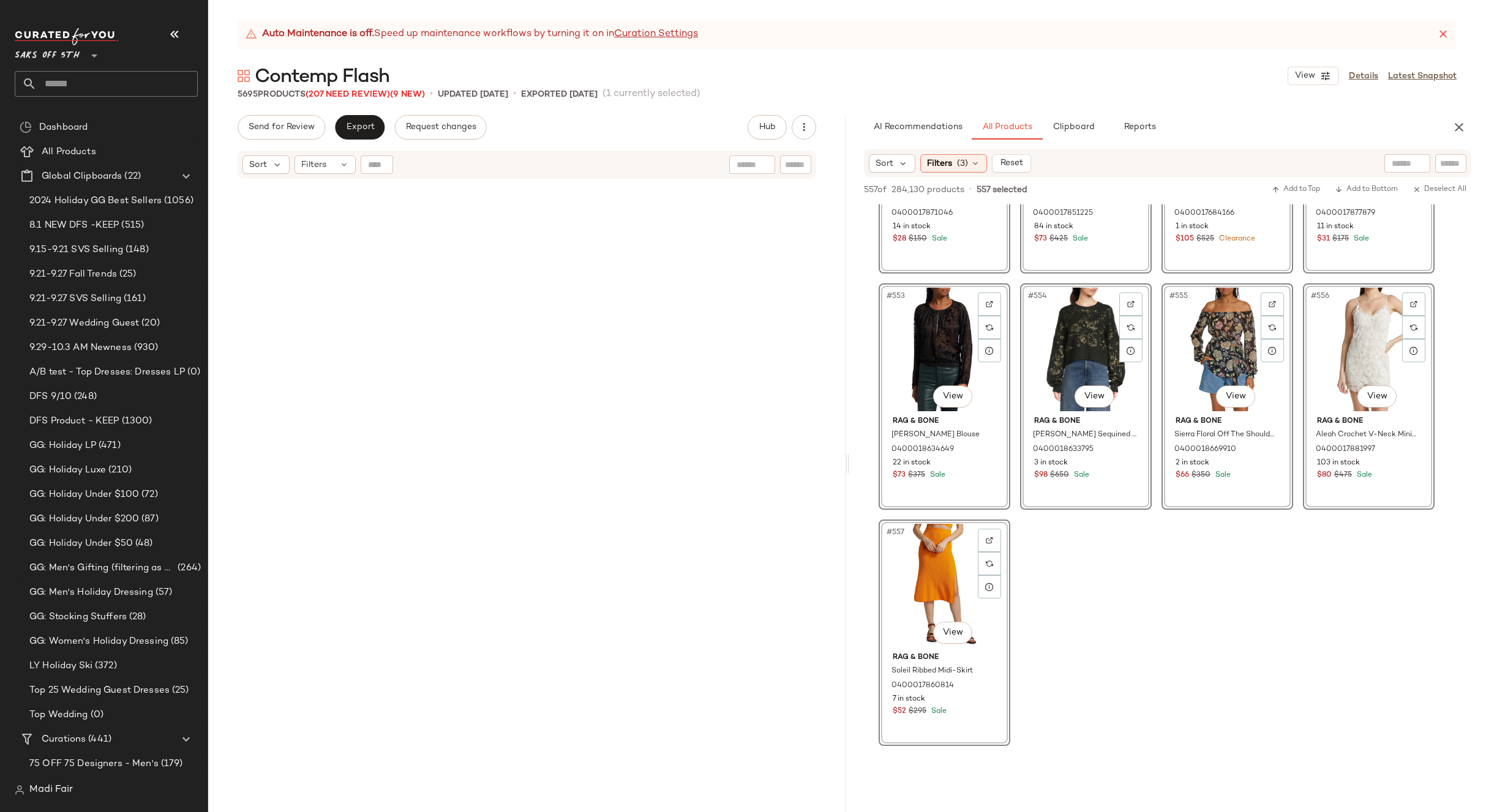
scroll to position [241057, 0]
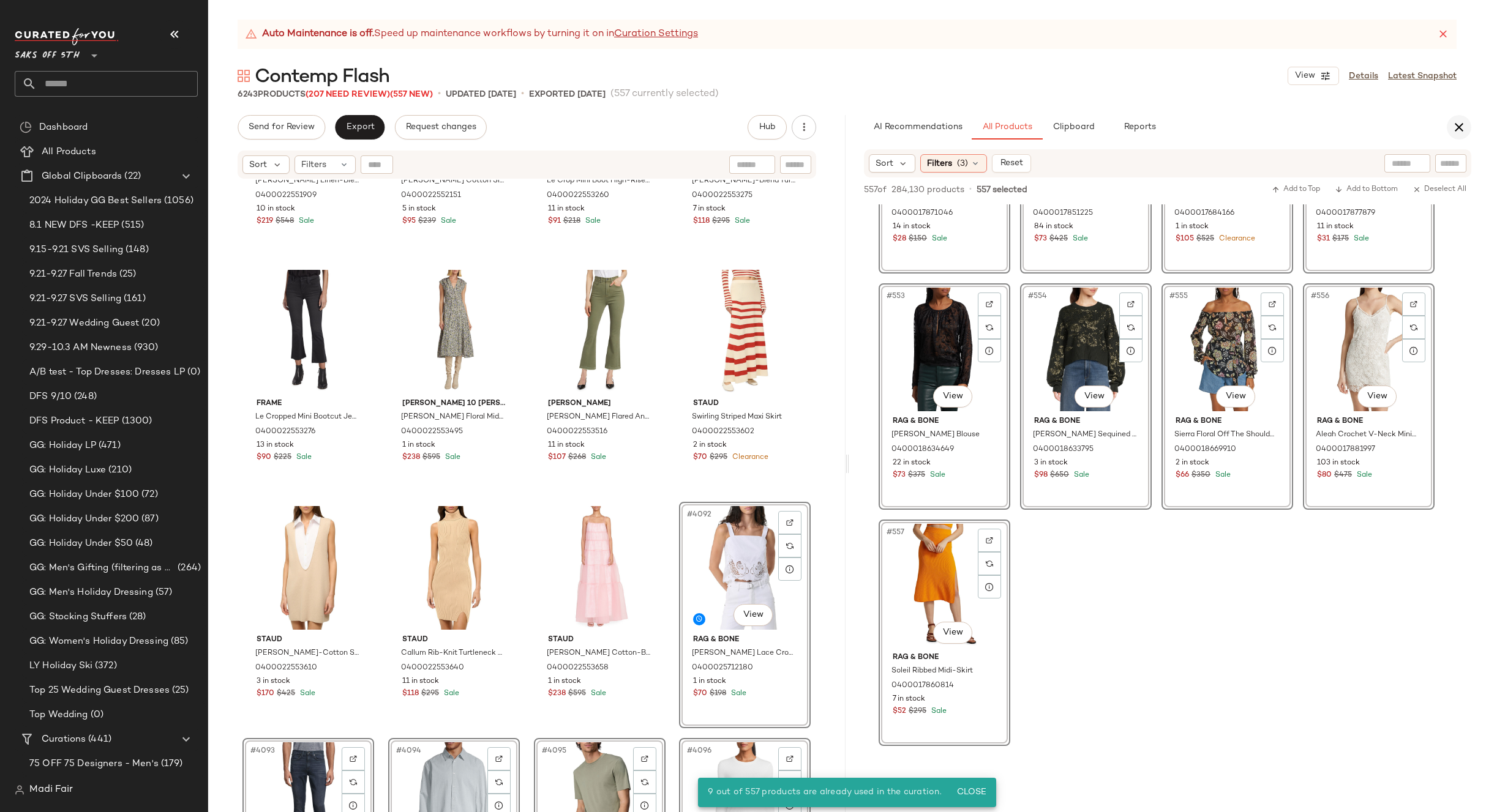
click at [1454, 126] on icon "button" at bounding box center [1458, 126] width 14 height 14
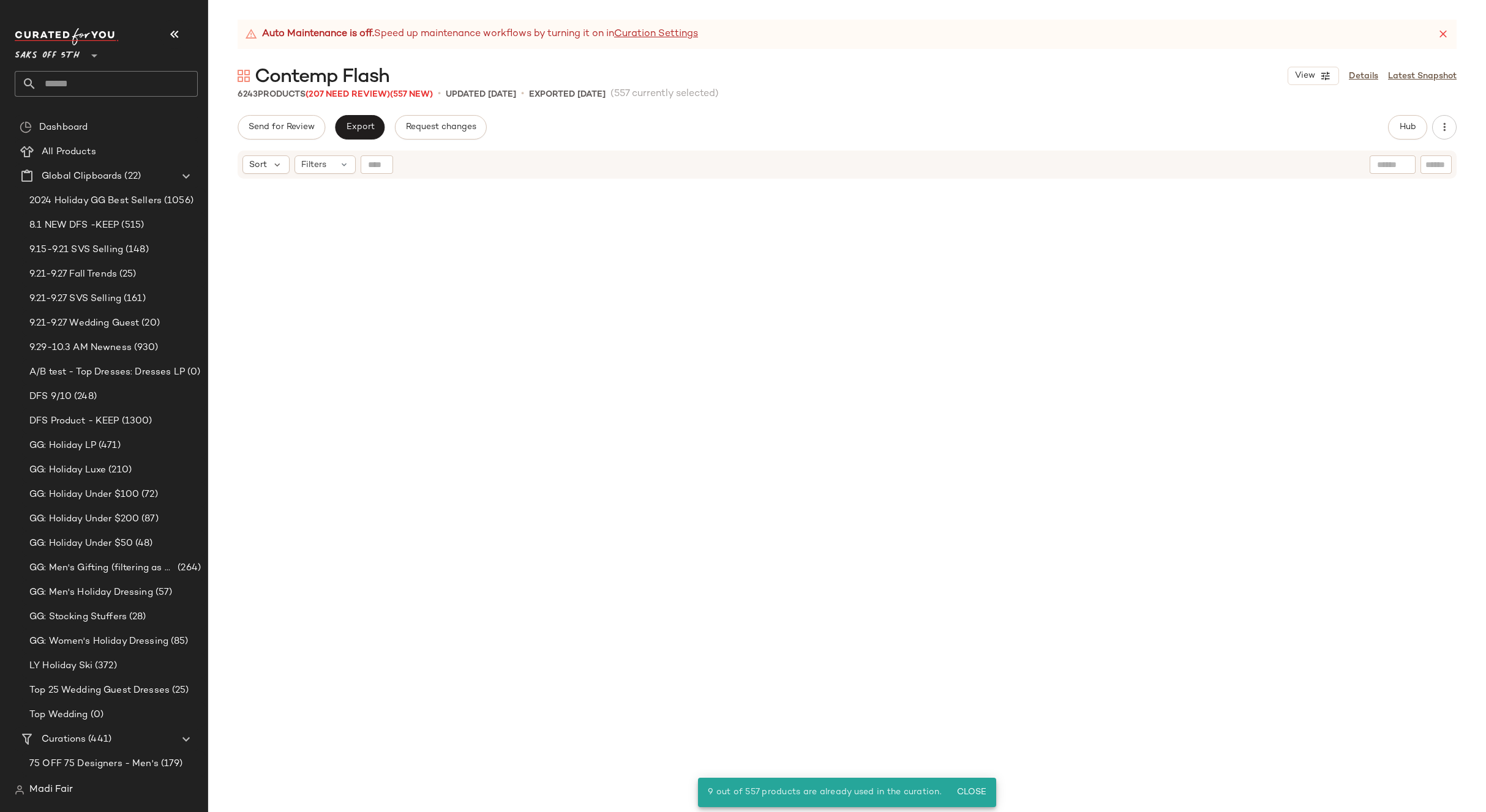
scroll to position [0, 0]
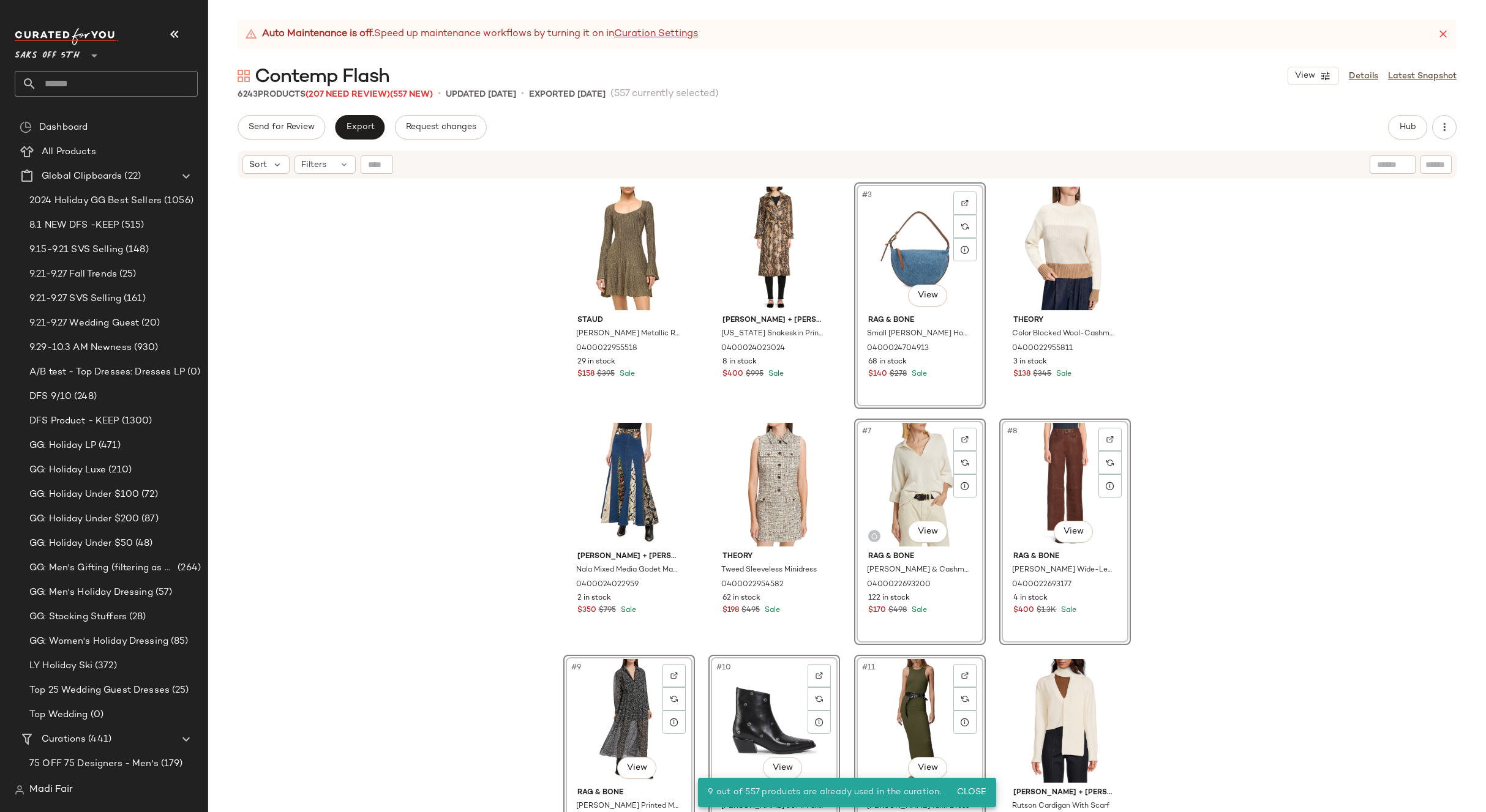
click at [1267, 333] on div "Staud Raquel Metallic Rib-Knit Minidress 0400022955518 29 in stock $158 $395 Sa…" at bounding box center [847, 511] width 1278 height 663
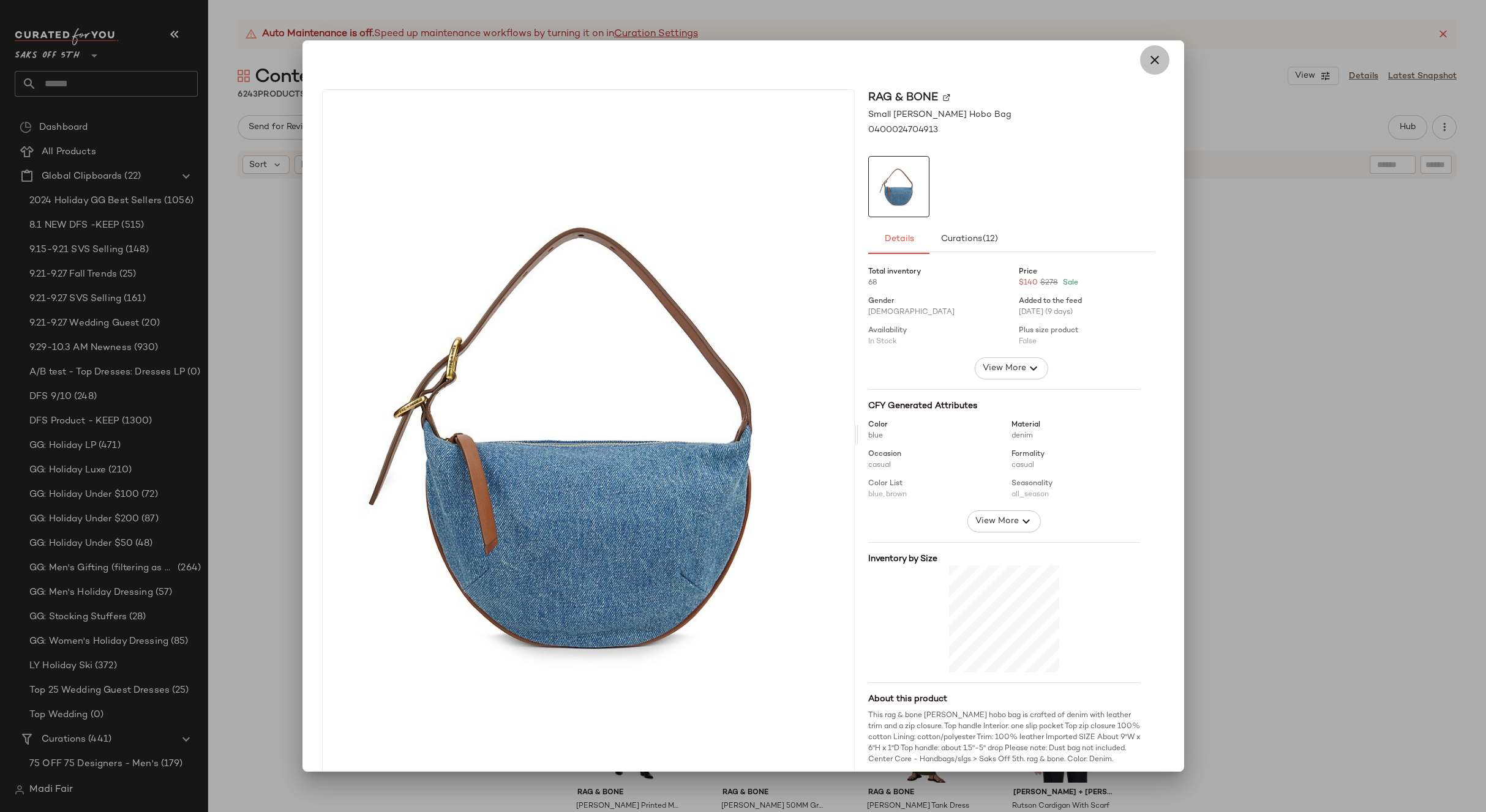
click at [1148, 60] on icon "button" at bounding box center [1154, 60] width 14 height 14
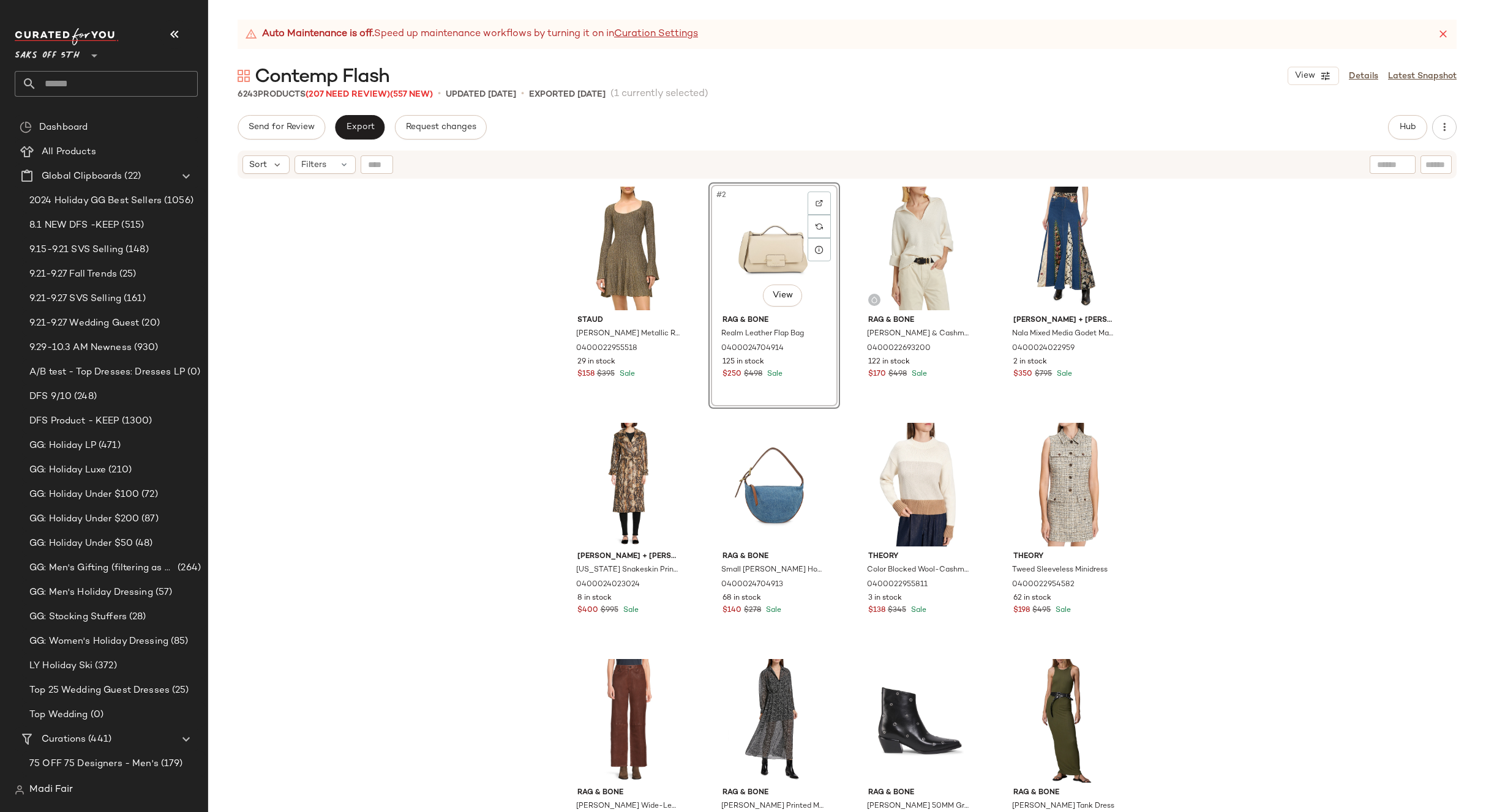
click at [1210, 440] on div "Staud Raquel Metallic Rib-Knit Minidress 0400022955518 29 in stock $158 $395 Sa…" at bounding box center [847, 511] width 1278 height 663
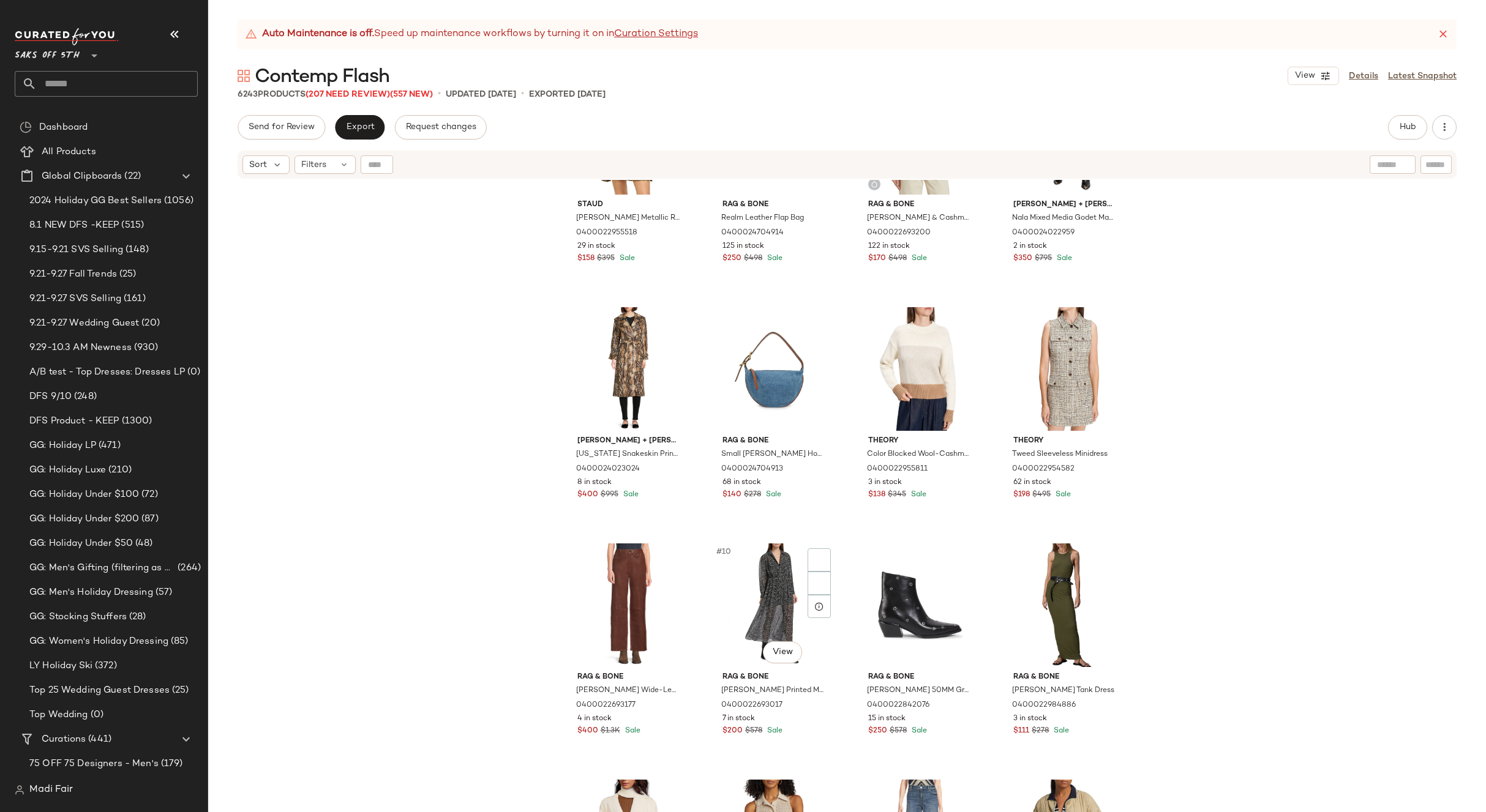
scroll to position [122, 0]
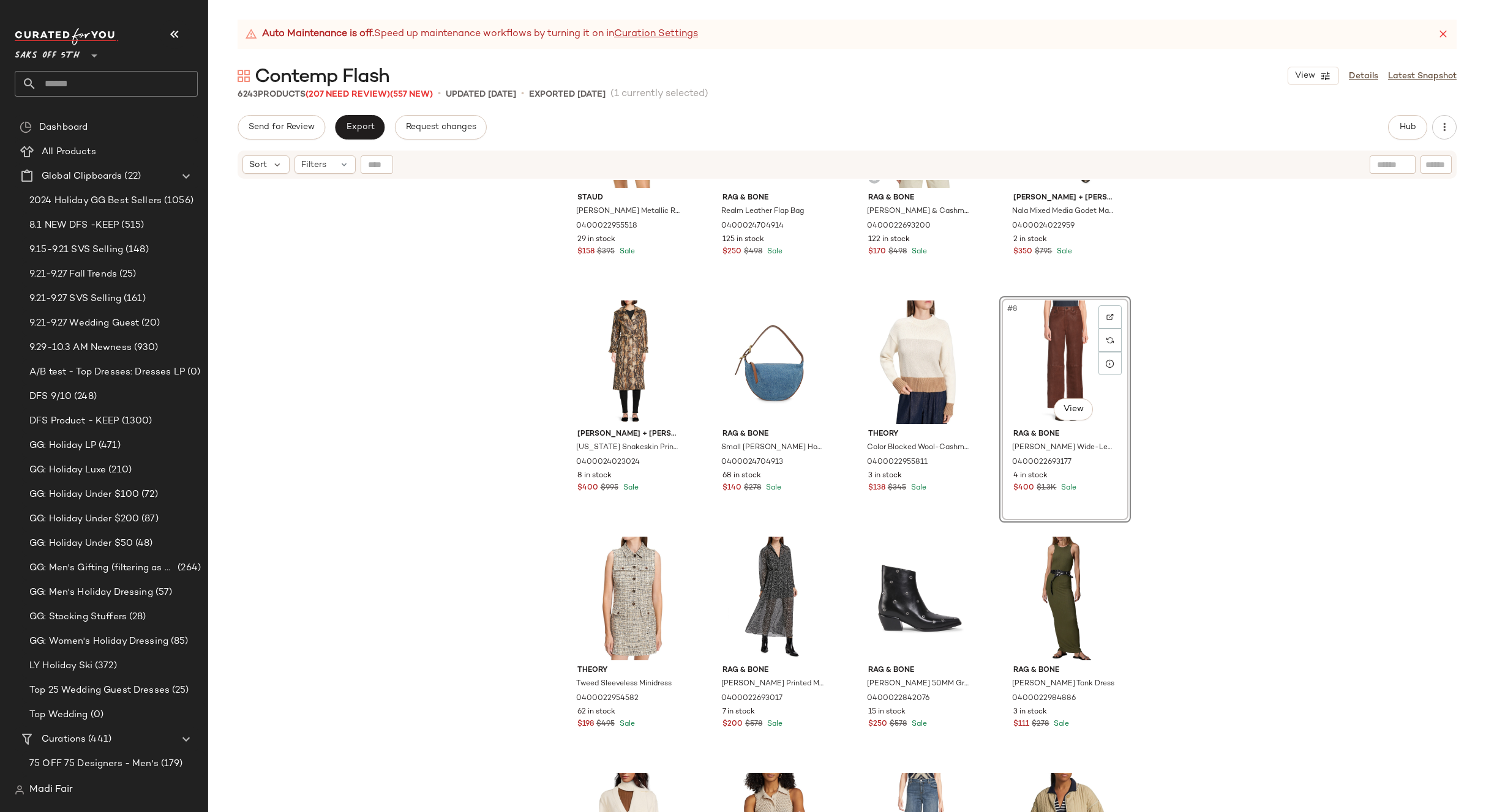
click at [1197, 399] on div "Staud Raquel Metallic Rib-Knit Minidress 0400022955518 29 in stock $158 $395 Sa…" at bounding box center [847, 511] width 1278 height 663
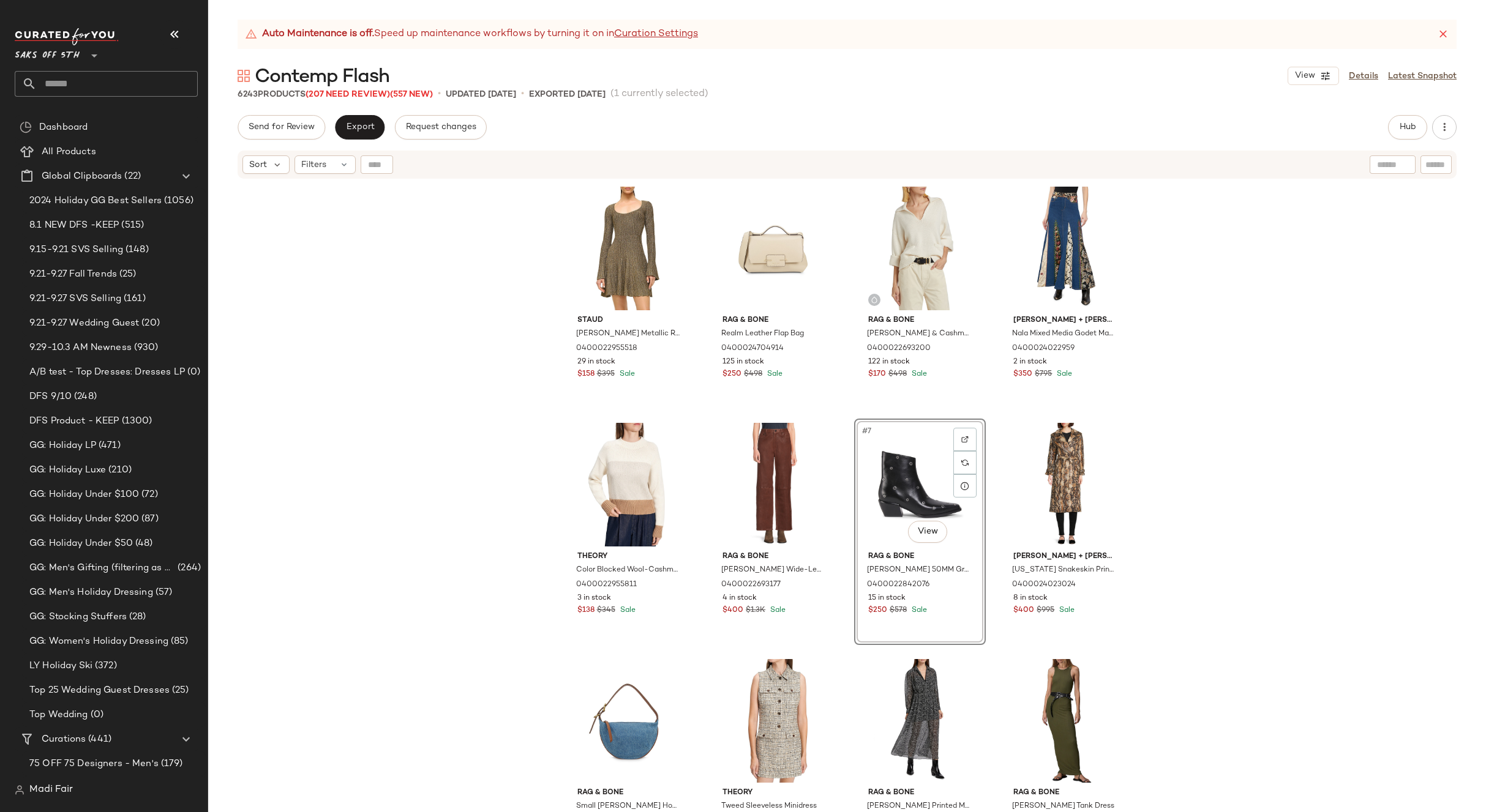
click at [1192, 505] on div "Staud Raquel Metallic Rib-Knit Minidress 0400022955518 29 in stock $158 $395 Sa…" at bounding box center [847, 511] width 1278 height 663
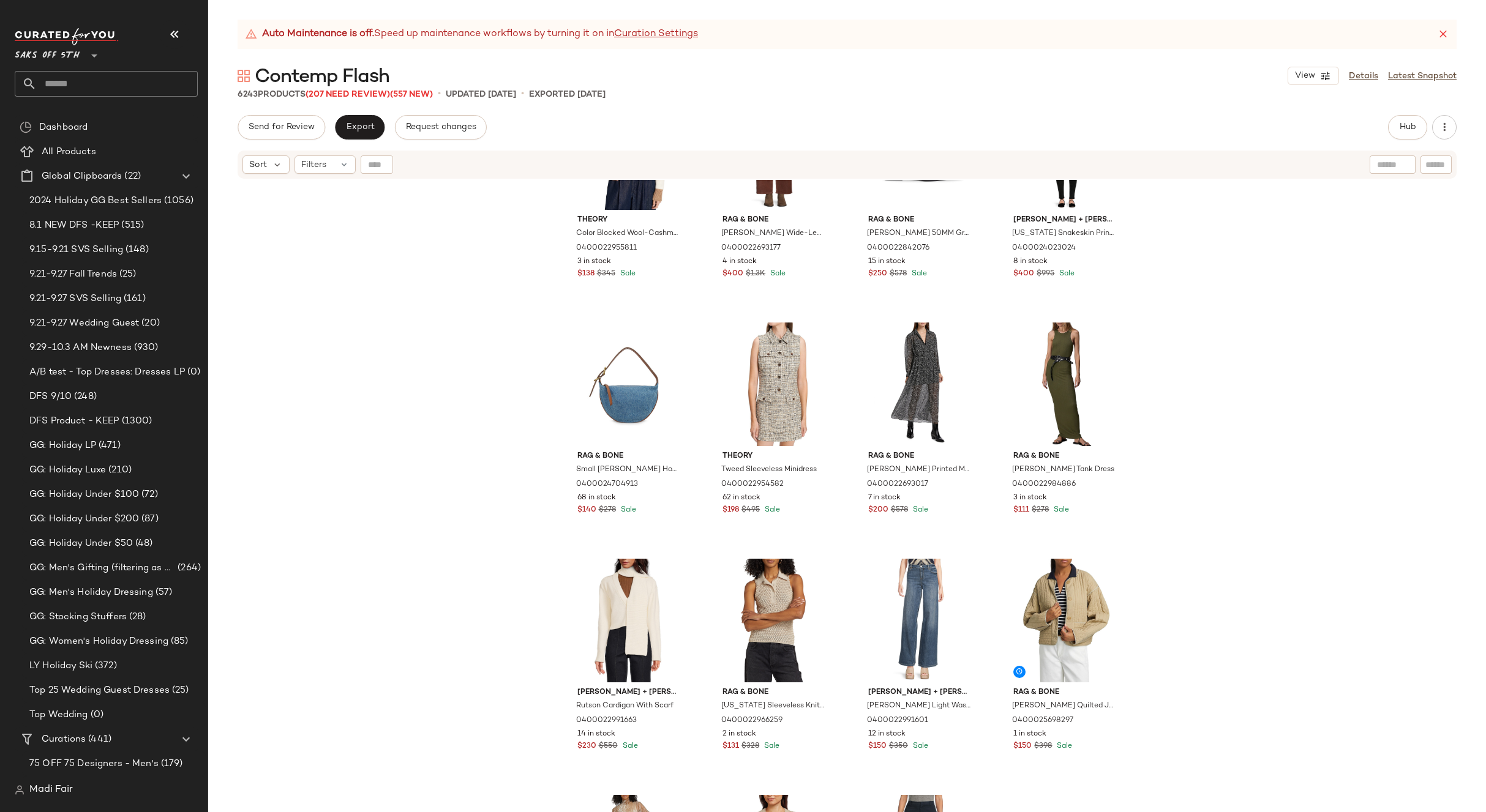
scroll to position [377, 0]
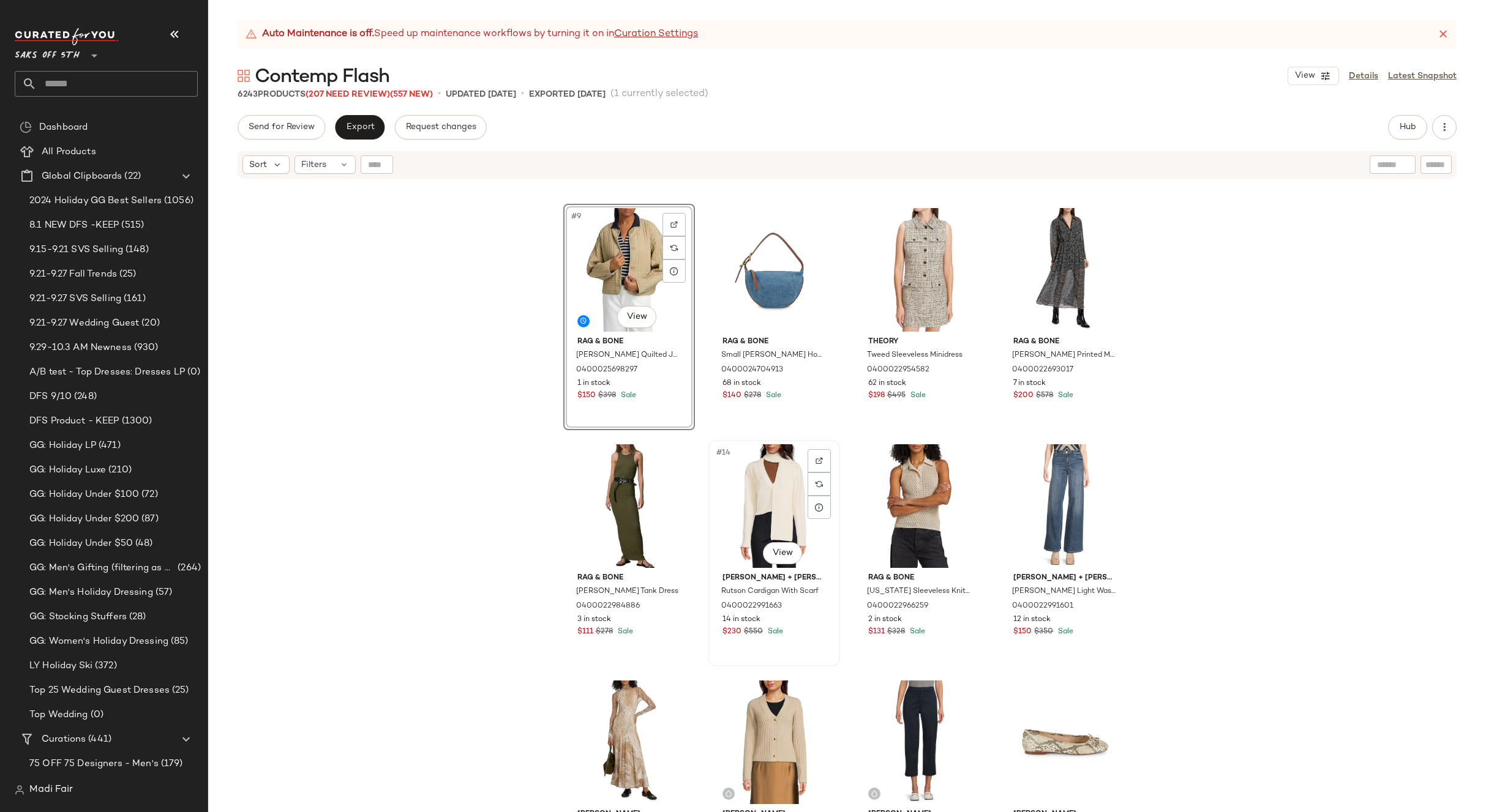
scroll to position [438, 0]
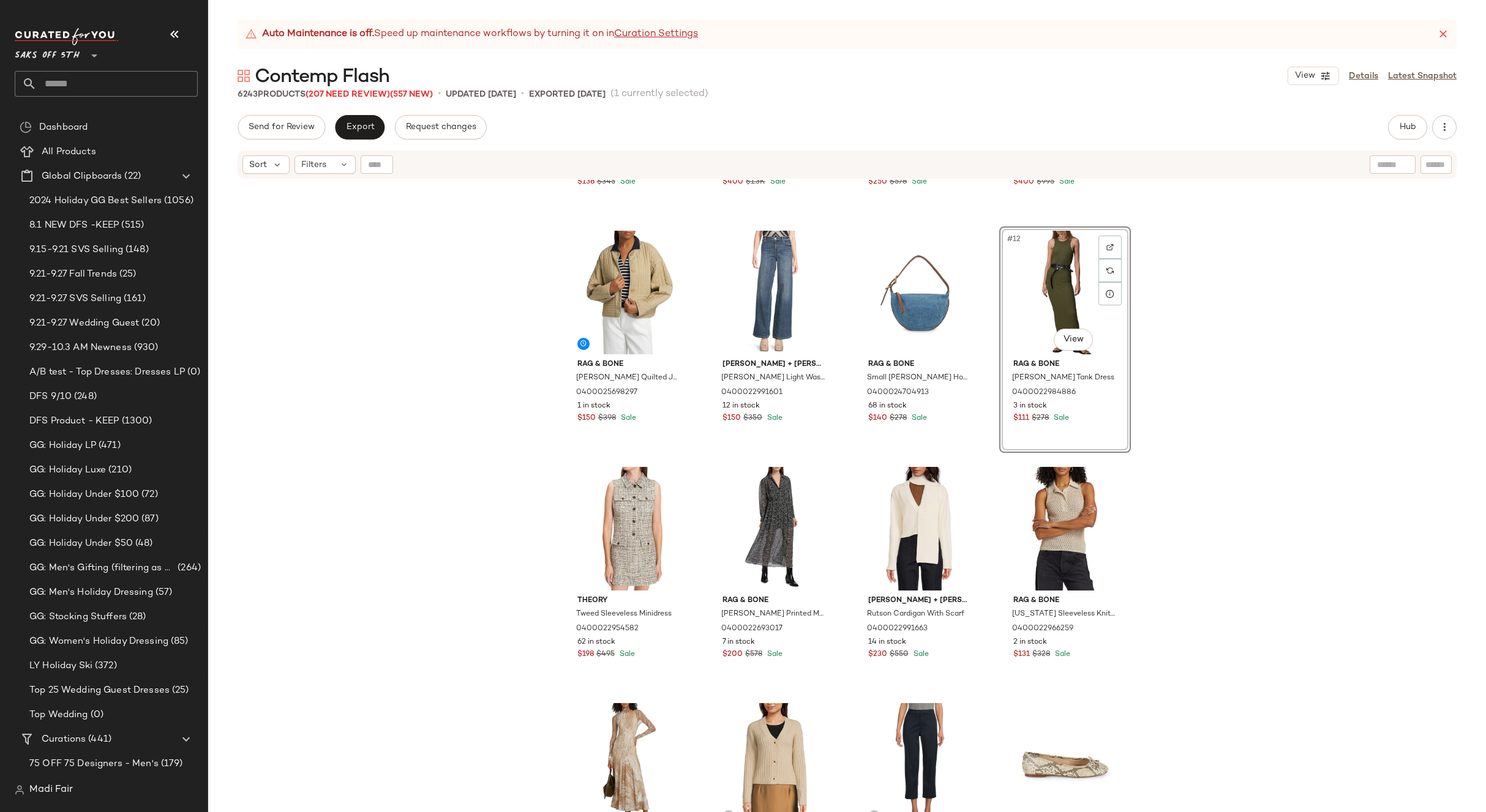
click at [1214, 383] on div "Theory Color Blocked Wool-Cashmere Crop Sweater 0400022955811 3 in stock $138 $…" at bounding box center [847, 511] width 1278 height 663
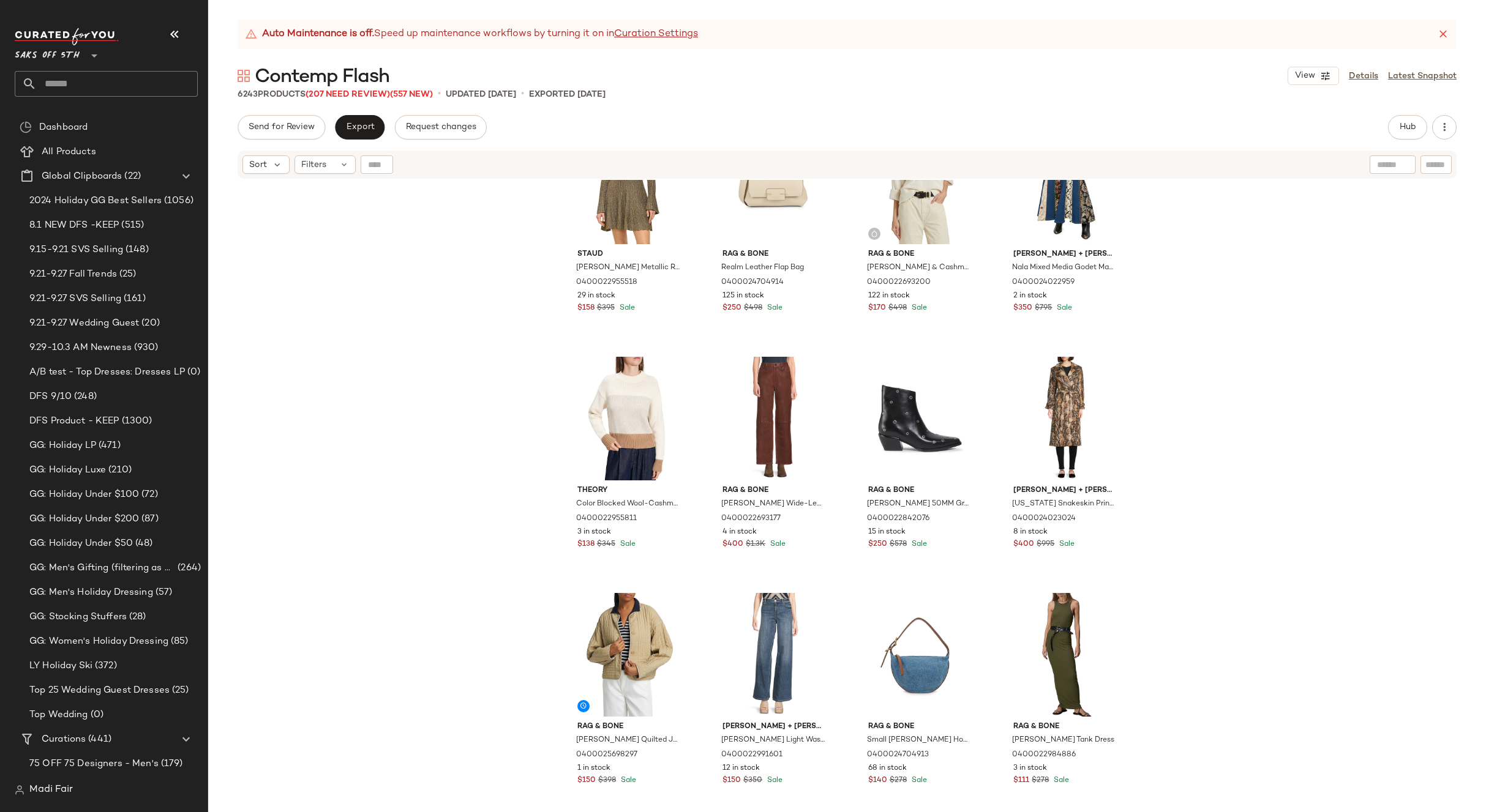
scroll to position [122, 0]
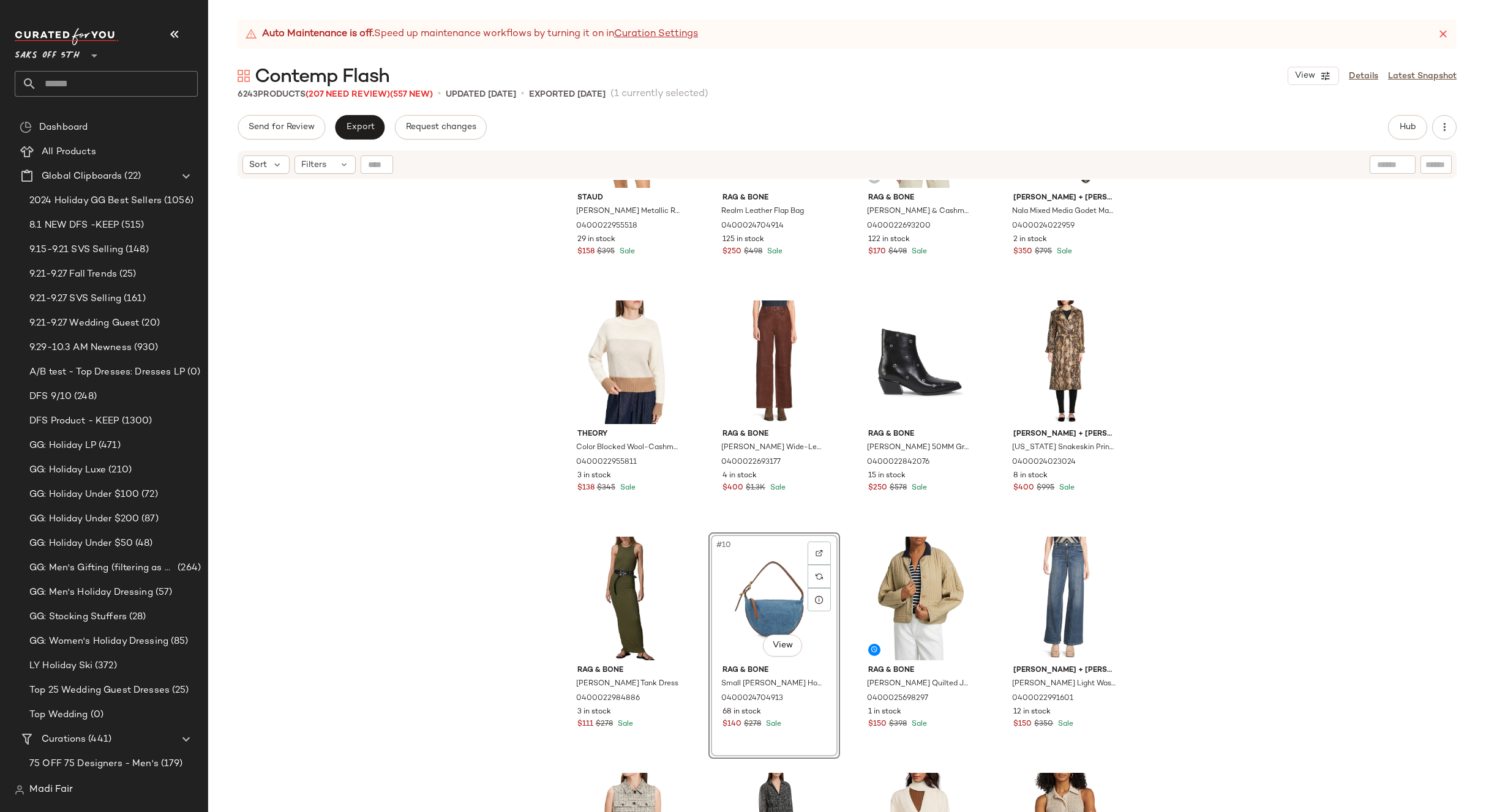
click at [1190, 479] on div "Staud Raquel Metallic Rib-Knit Minidress 0400022955518 29 in stock $158 $395 Sa…" at bounding box center [847, 511] width 1278 height 663
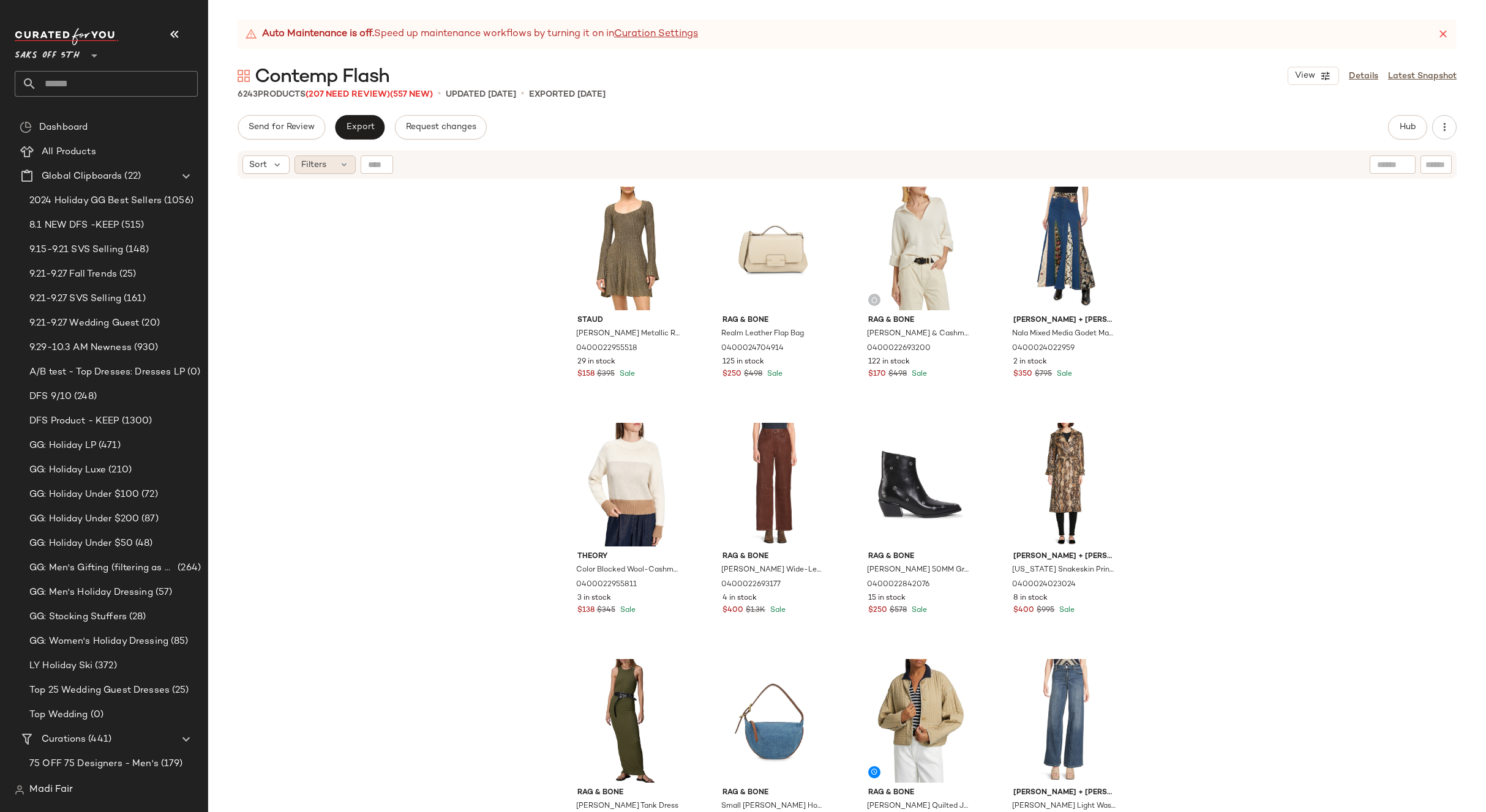
click at [336, 160] on div "Filters" at bounding box center [324, 164] width 61 height 18
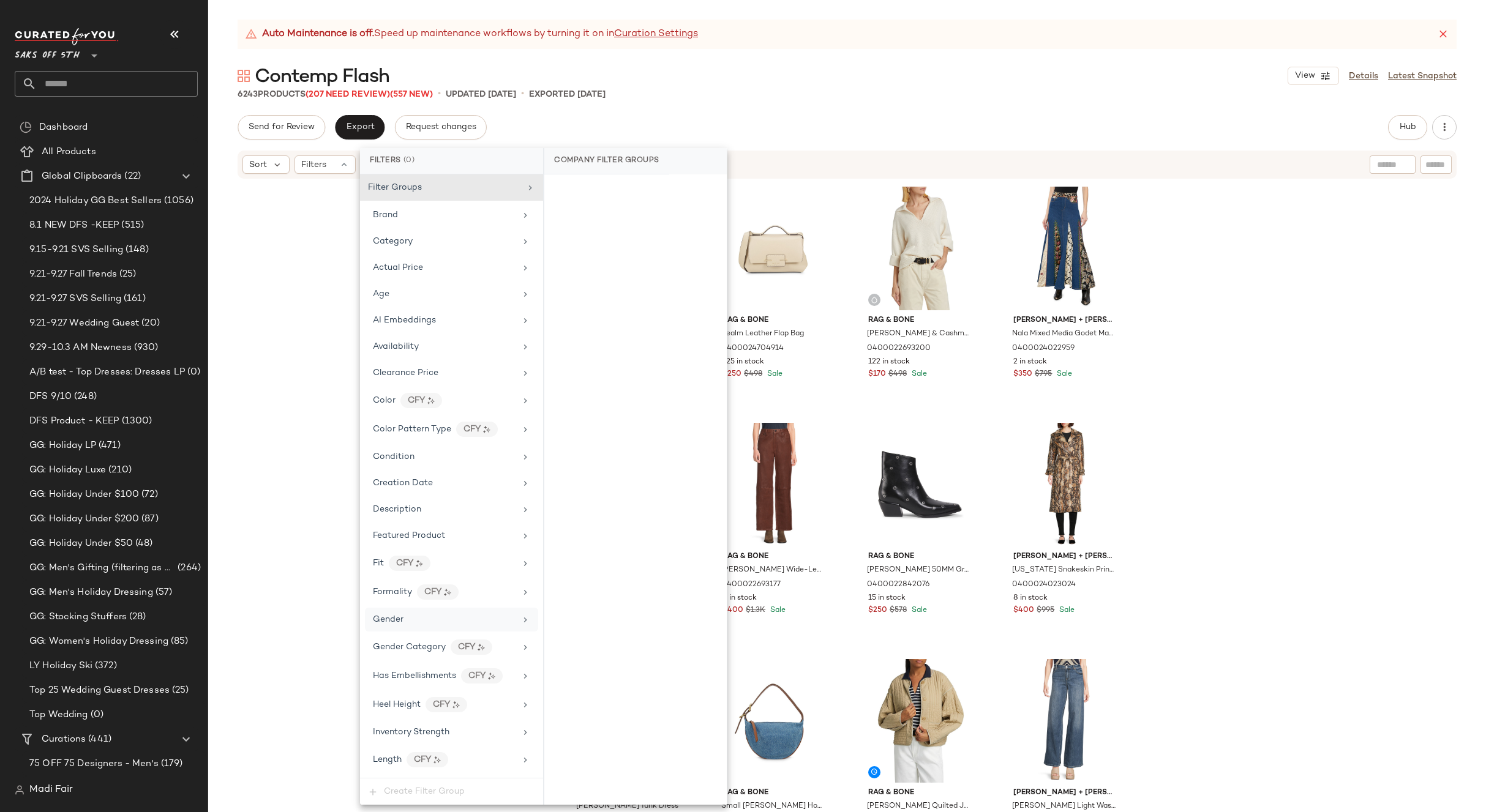
click at [413, 618] on div "Gender" at bounding box center [444, 619] width 143 height 13
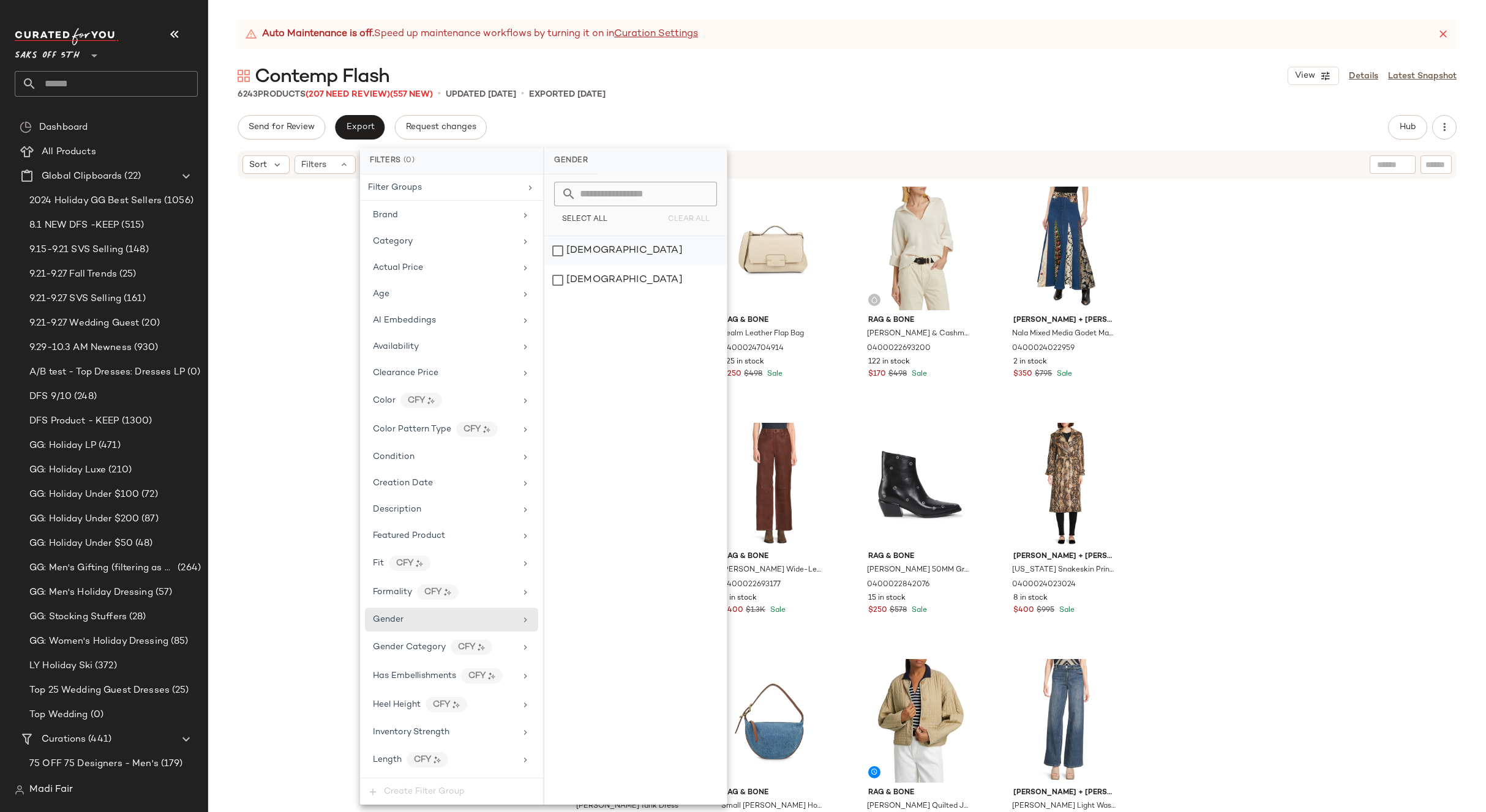
click at [618, 252] on div "[DEMOGRAPHIC_DATA]" at bounding box center [635, 251] width 182 height 29
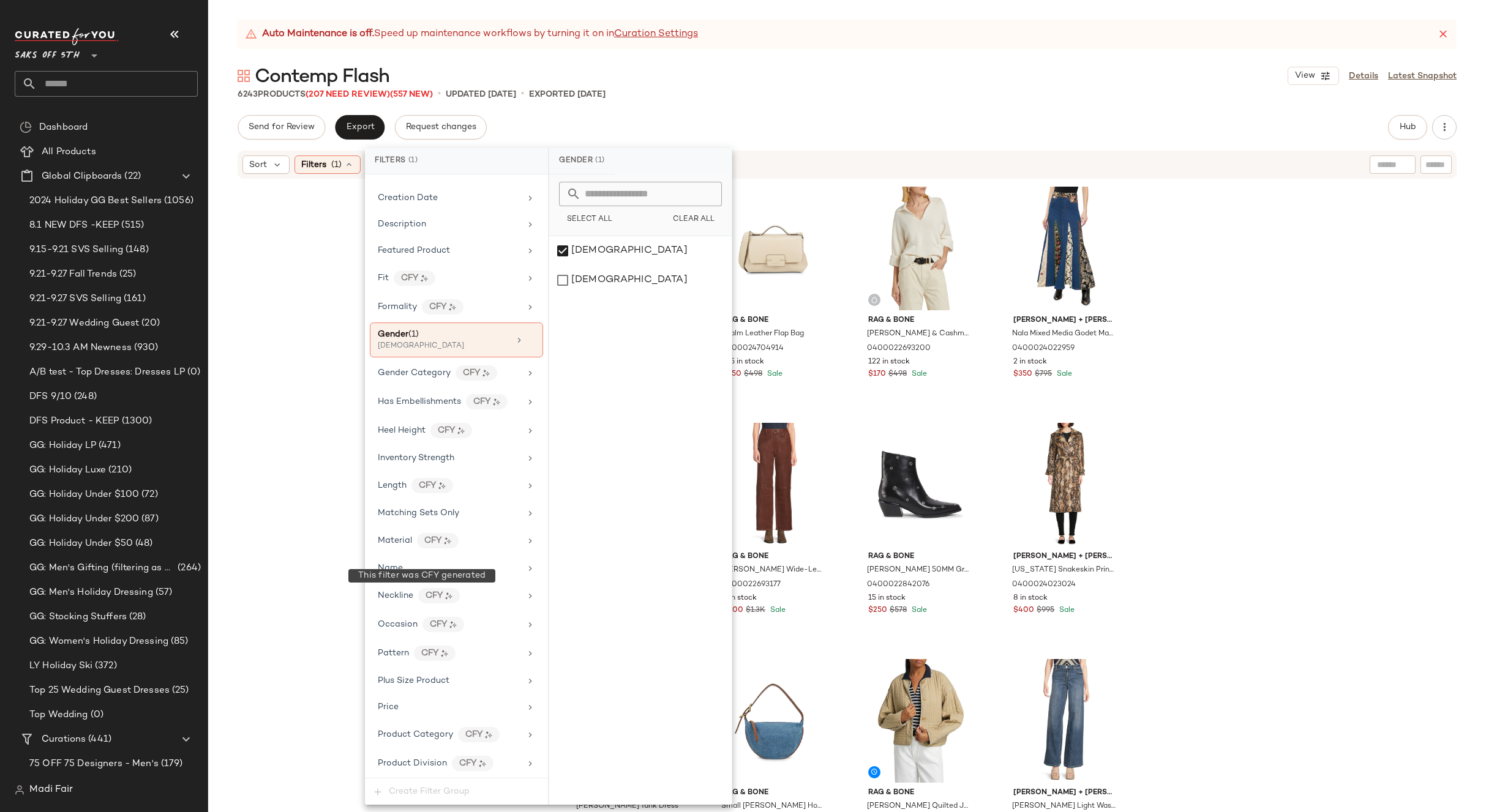
scroll to position [509, 0]
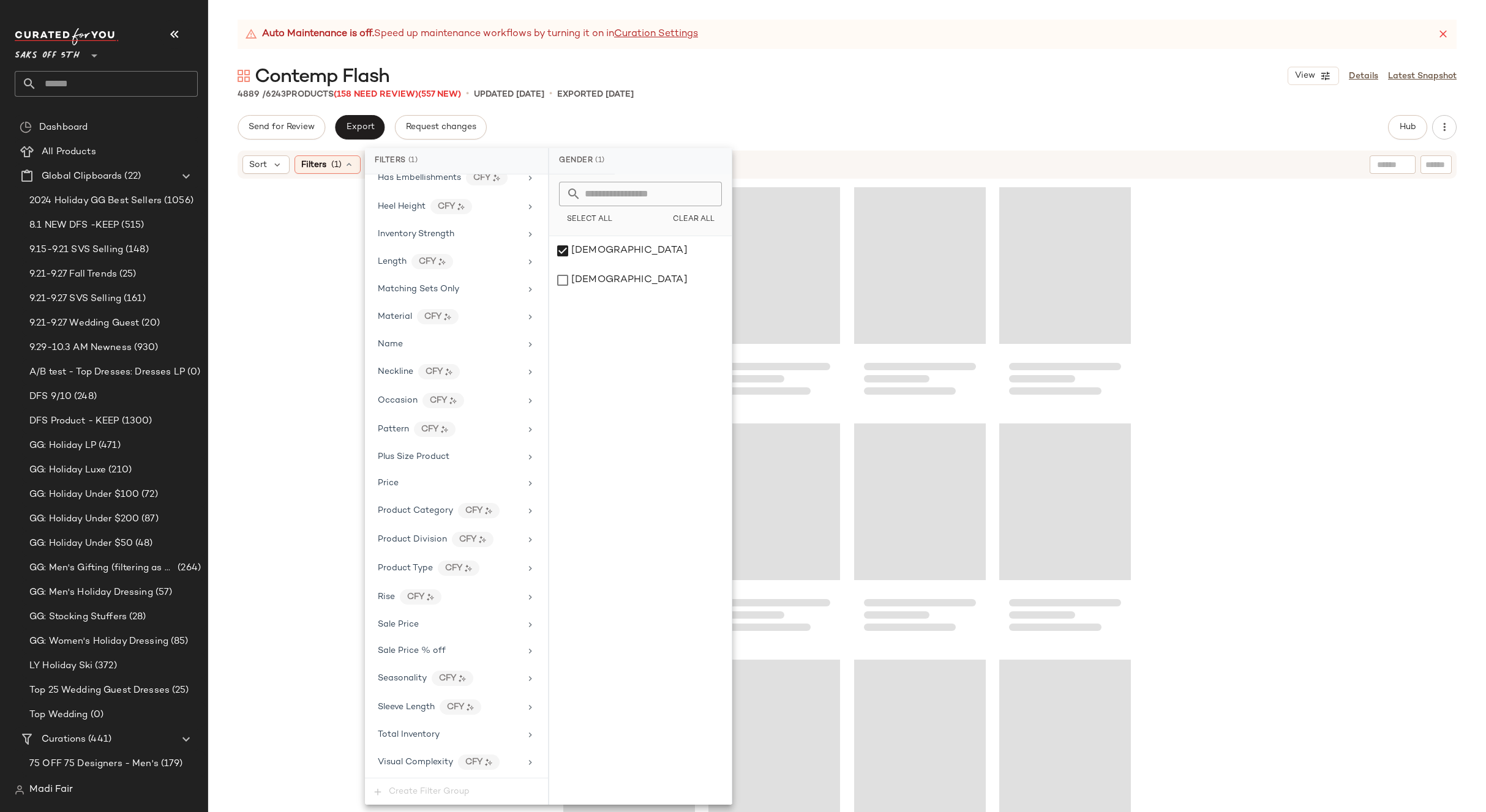
drag, startPoint x: 427, startPoint y: 729, endPoint x: 566, endPoint y: 441, distance: 319.8
click at [427, 730] on span "Total Inventory" at bounding box center [408, 735] width 62 height 10
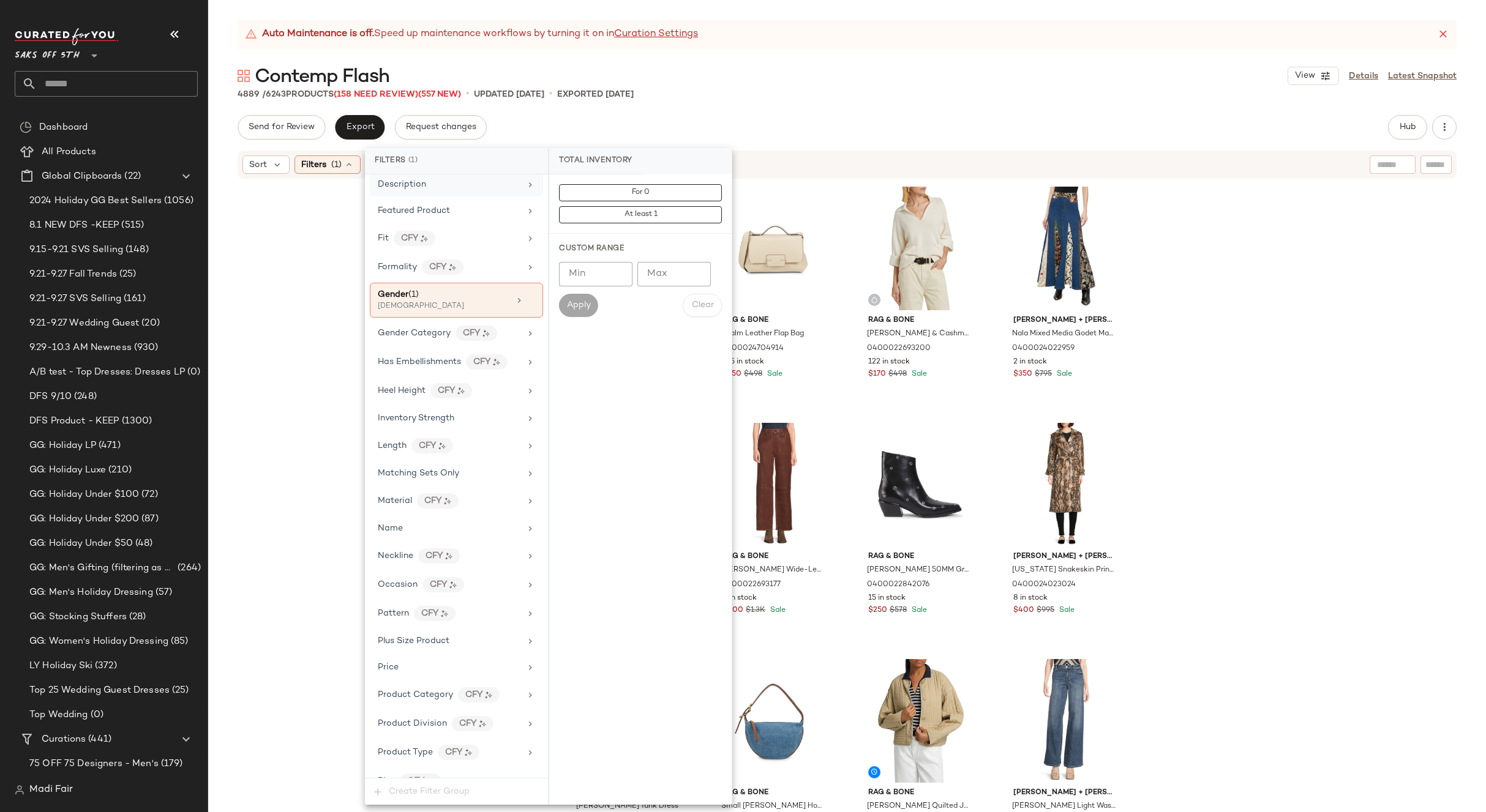
scroll to position [81, 0]
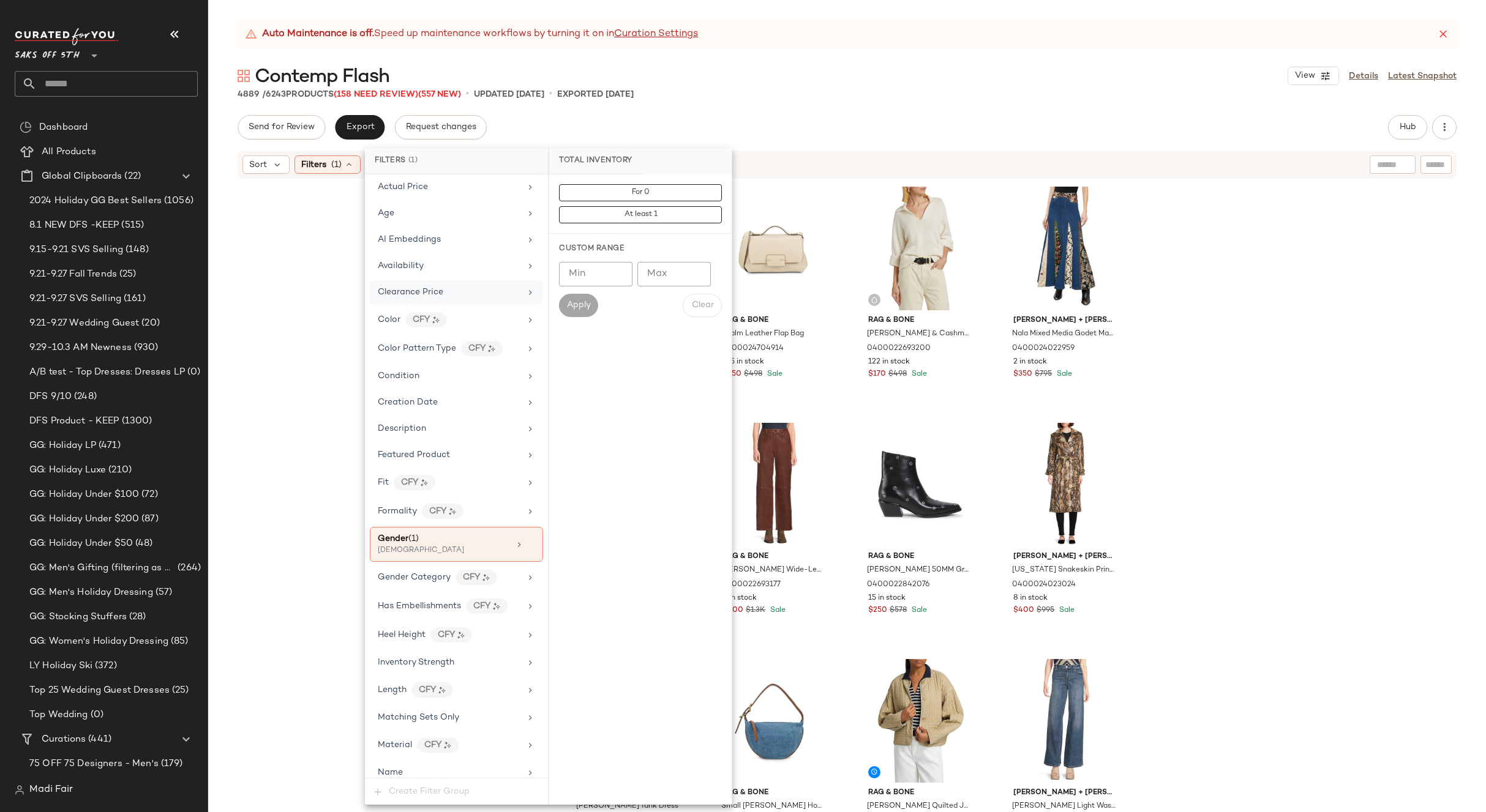
click at [468, 295] on div "Clearance Price" at bounding box center [449, 291] width 143 height 13
click at [605, 208] on div "Not on clearance" at bounding box center [640, 212] width 173 height 22
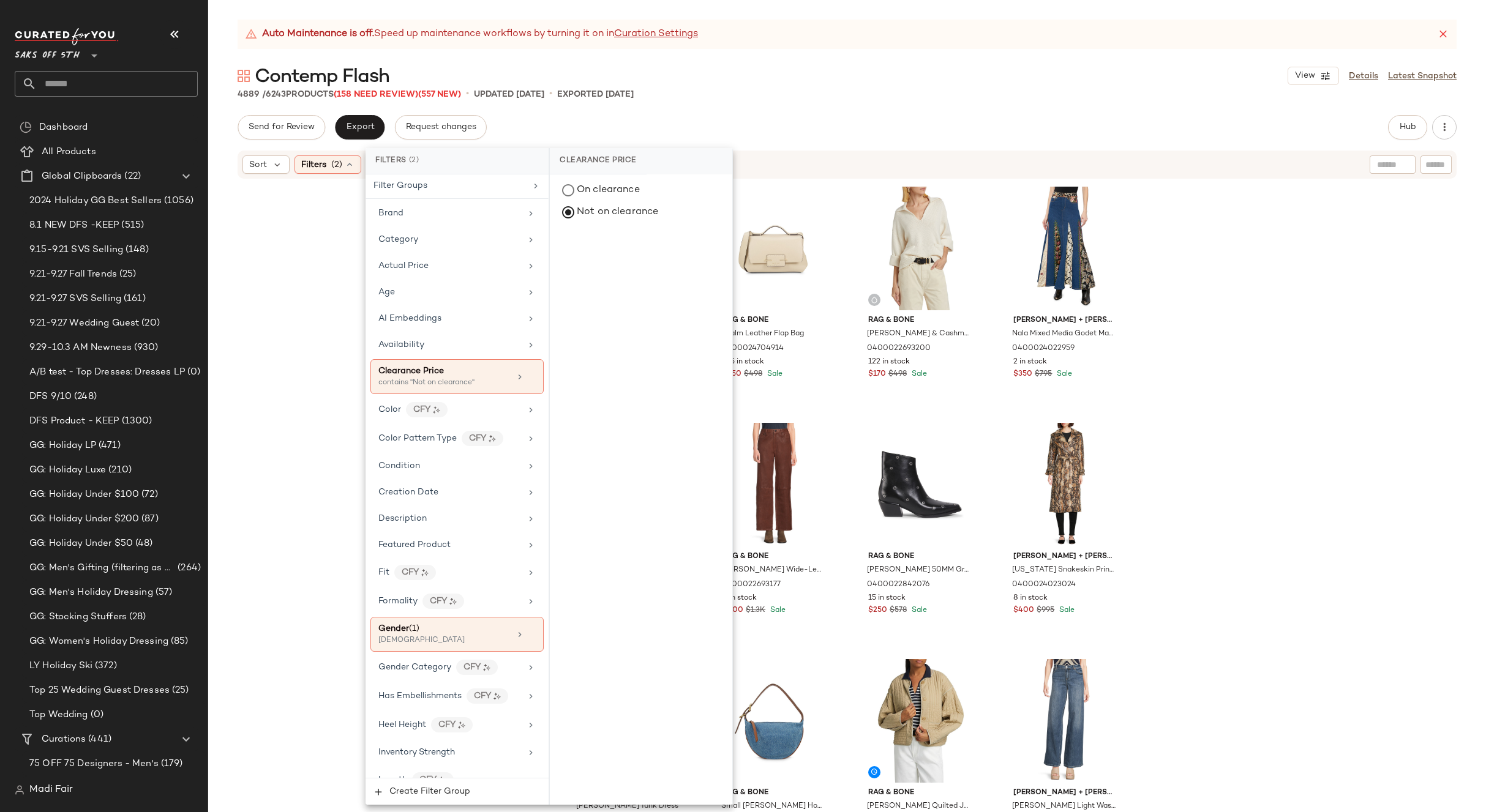
scroll to position [0, 0]
click at [445, 222] on div "Brand" at bounding box center [457, 215] width 174 height 24
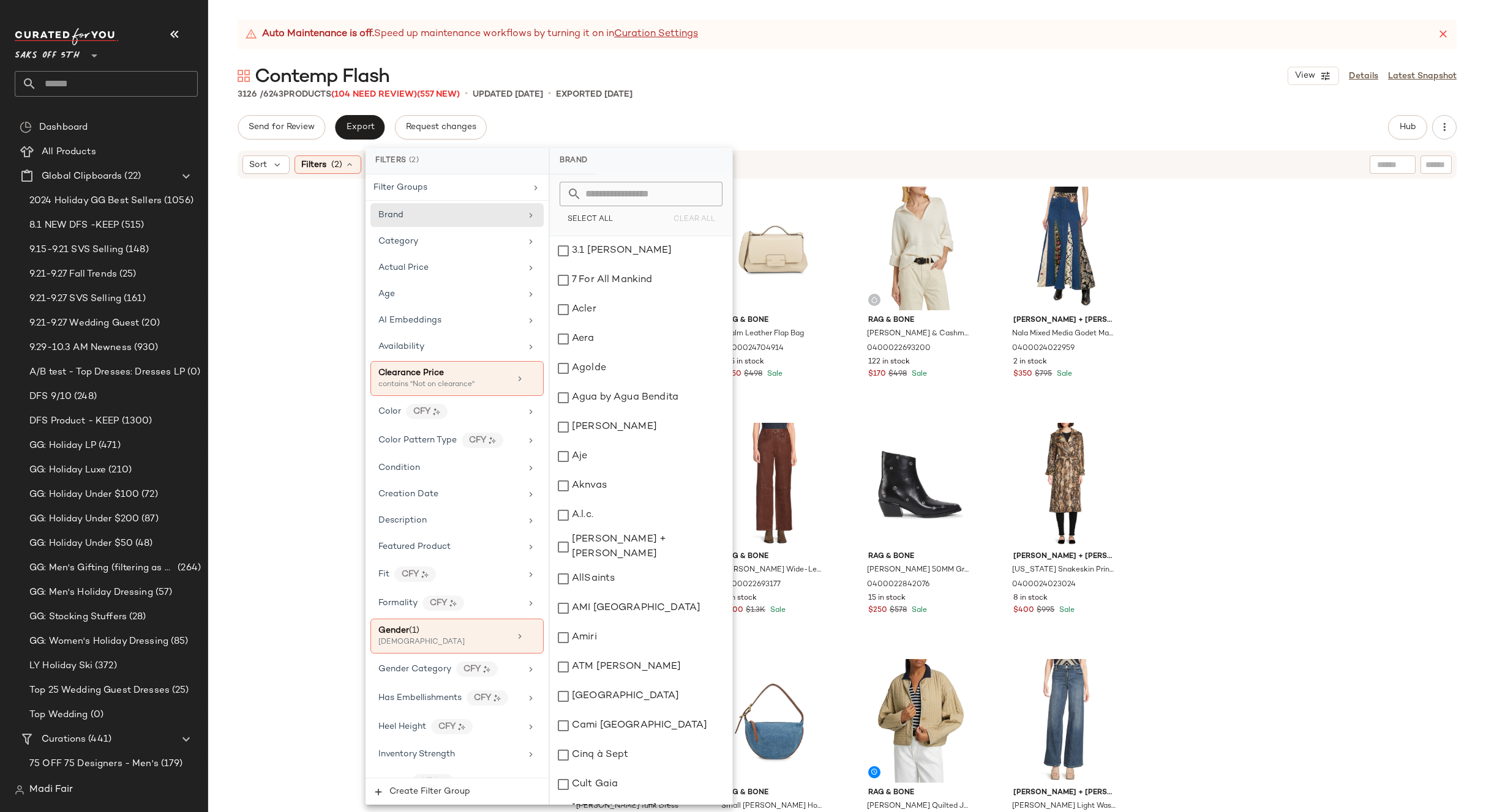
click at [604, 195] on input "text" at bounding box center [648, 193] width 133 height 24
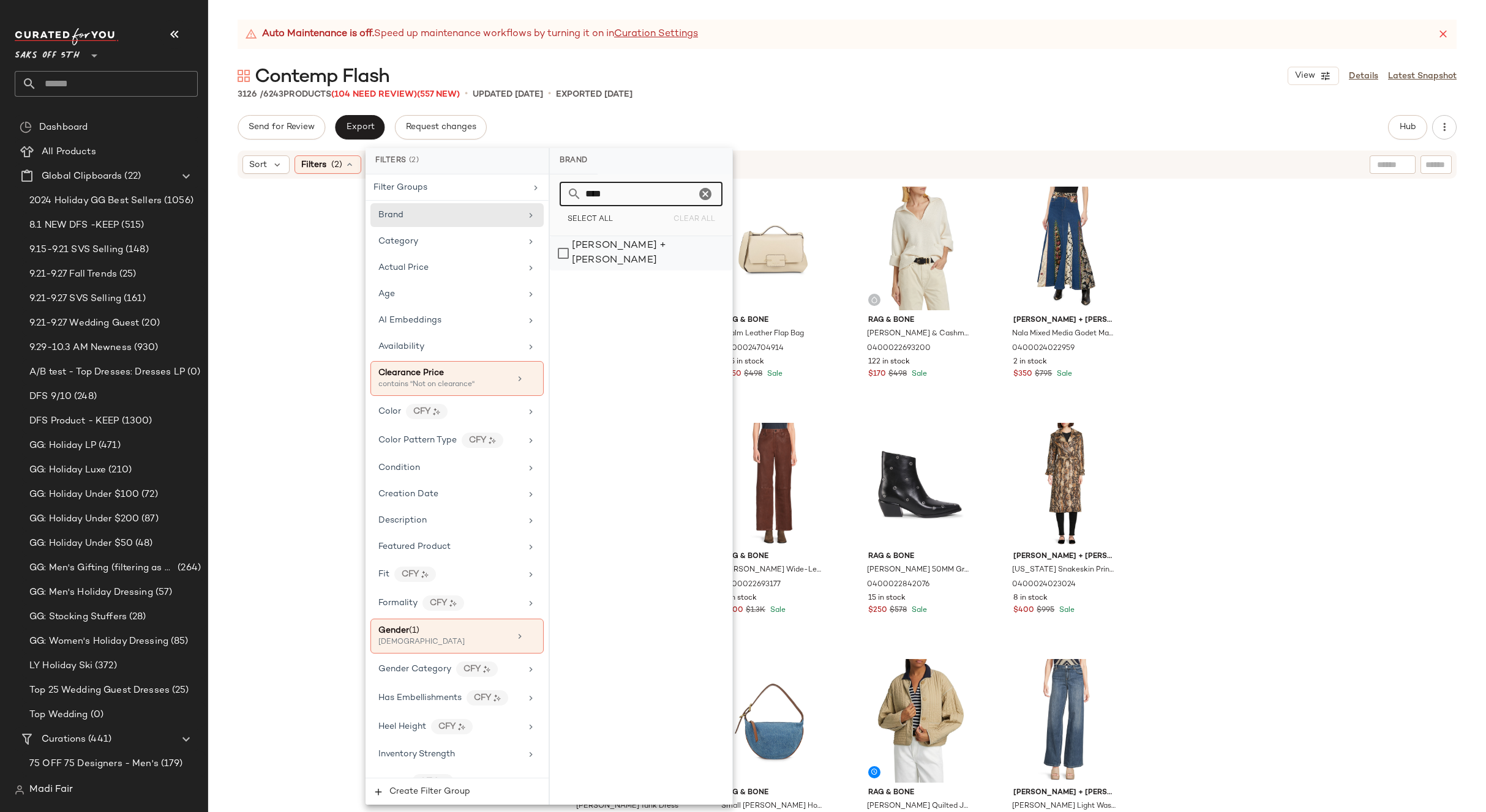
click at [641, 245] on div "[PERSON_NAME] + [PERSON_NAME]" at bounding box center [641, 254] width 182 height 35
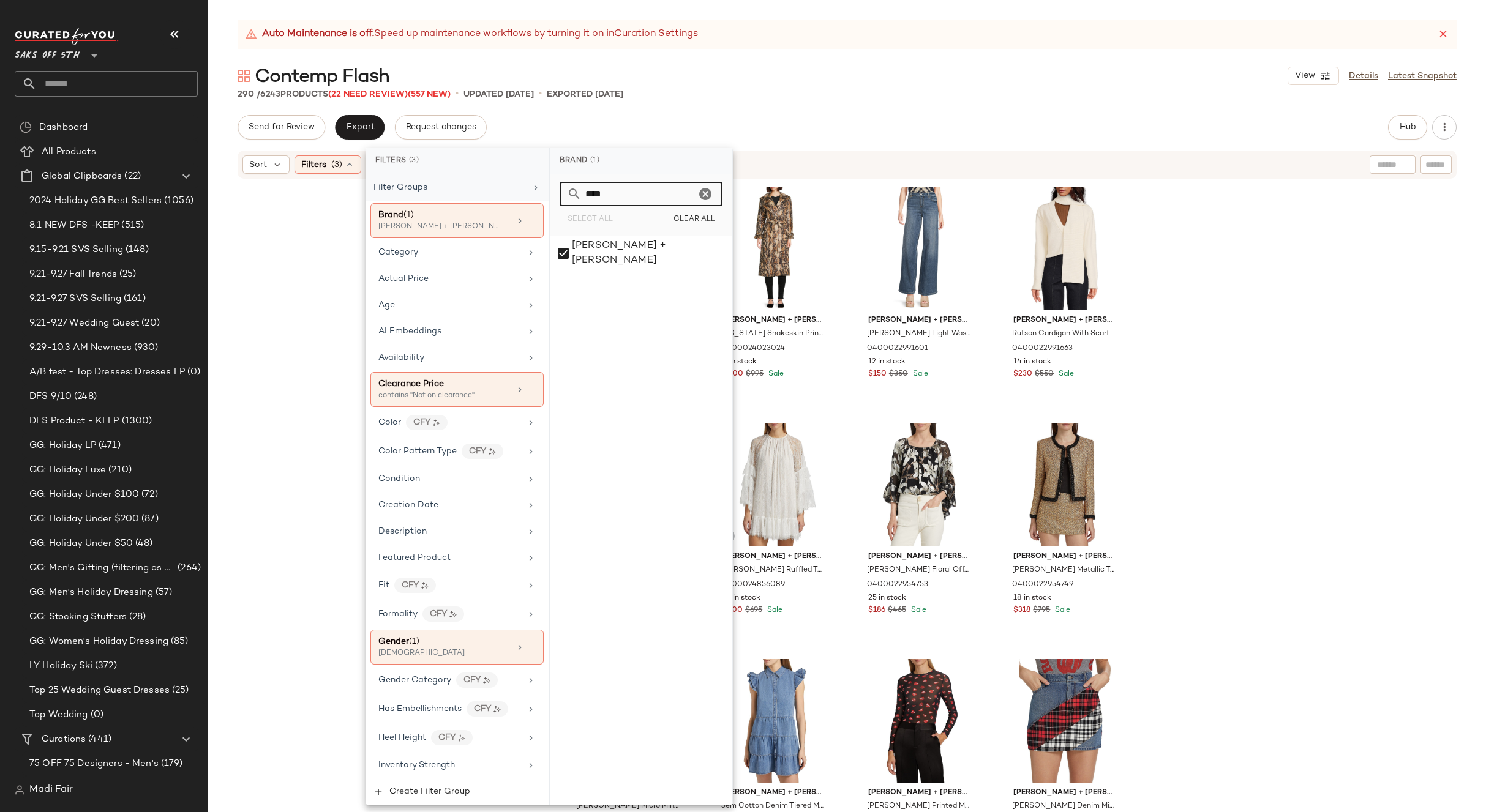
drag, startPoint x: 604, startPoint y: 192, endPoint x: 530, endPoint y: 199, distance: 74.3
click at [530, 199] on div "Filters (3) Filter Groups Brand (1) Alice + Olivia Category Actual Price Age AI…" at bounding box center [549, 476] width 368 height 657
click at [592, 299] on div "Theory" at bounding box center [641, 310] width 182 height 29
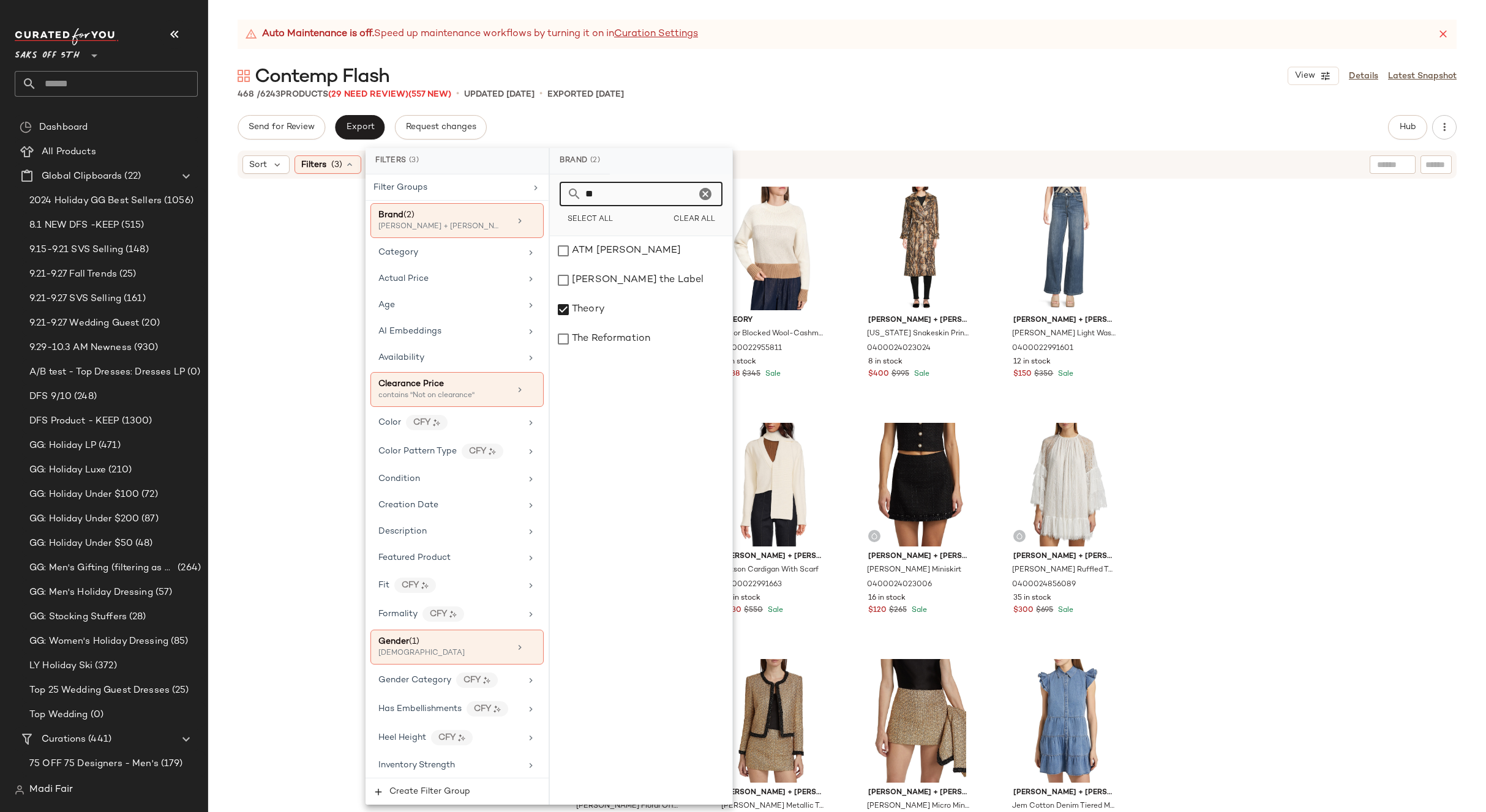
drag, startPoint x: 579, startPoint y: 197, endPoint x: 554, endPoint y: 199, distance: 25.1
click at [554, 199] on div "** Select All Clear All" at bounding box center [641, 205] width 182 height 62
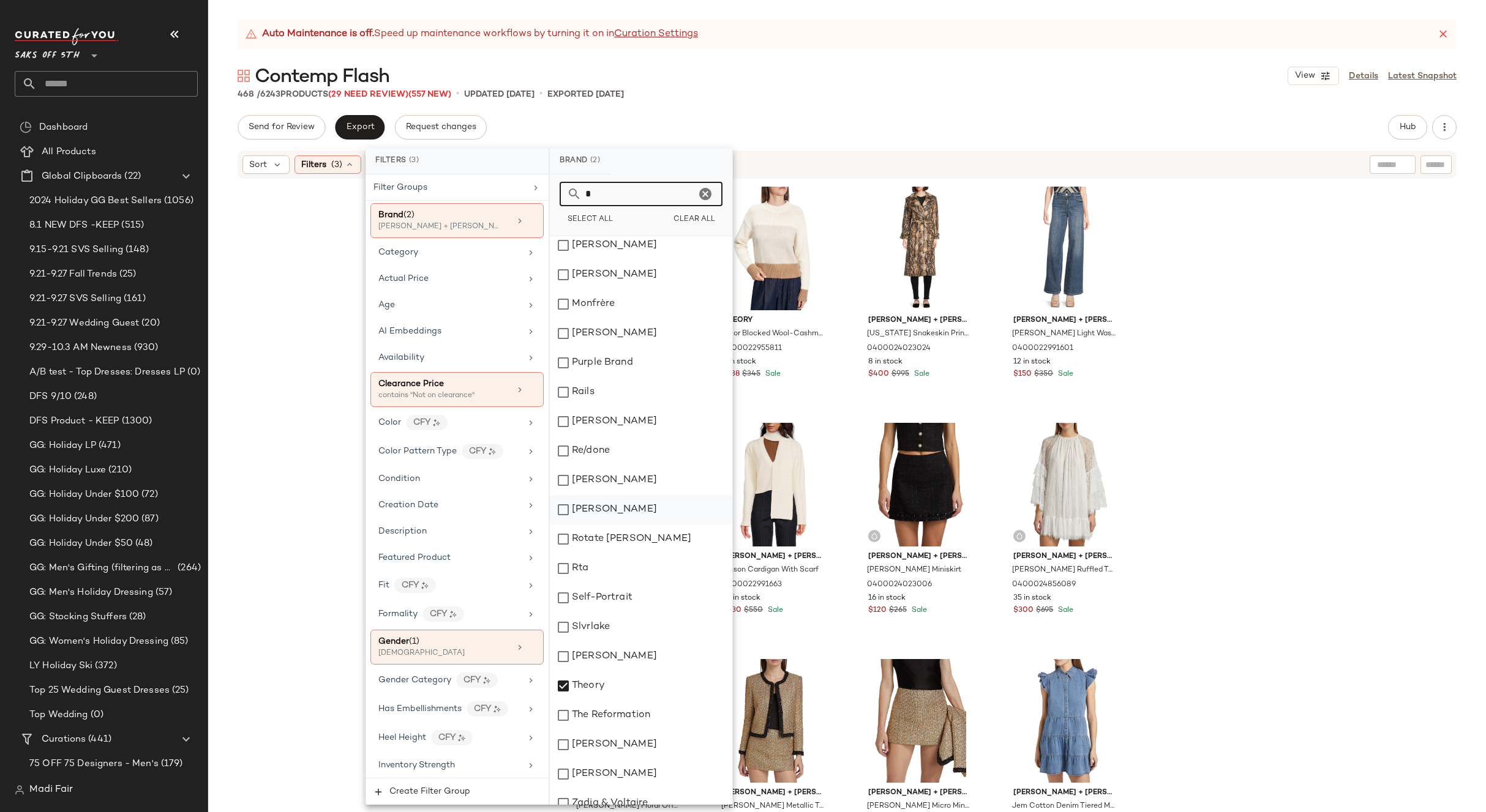
scroll to position [518, 0]
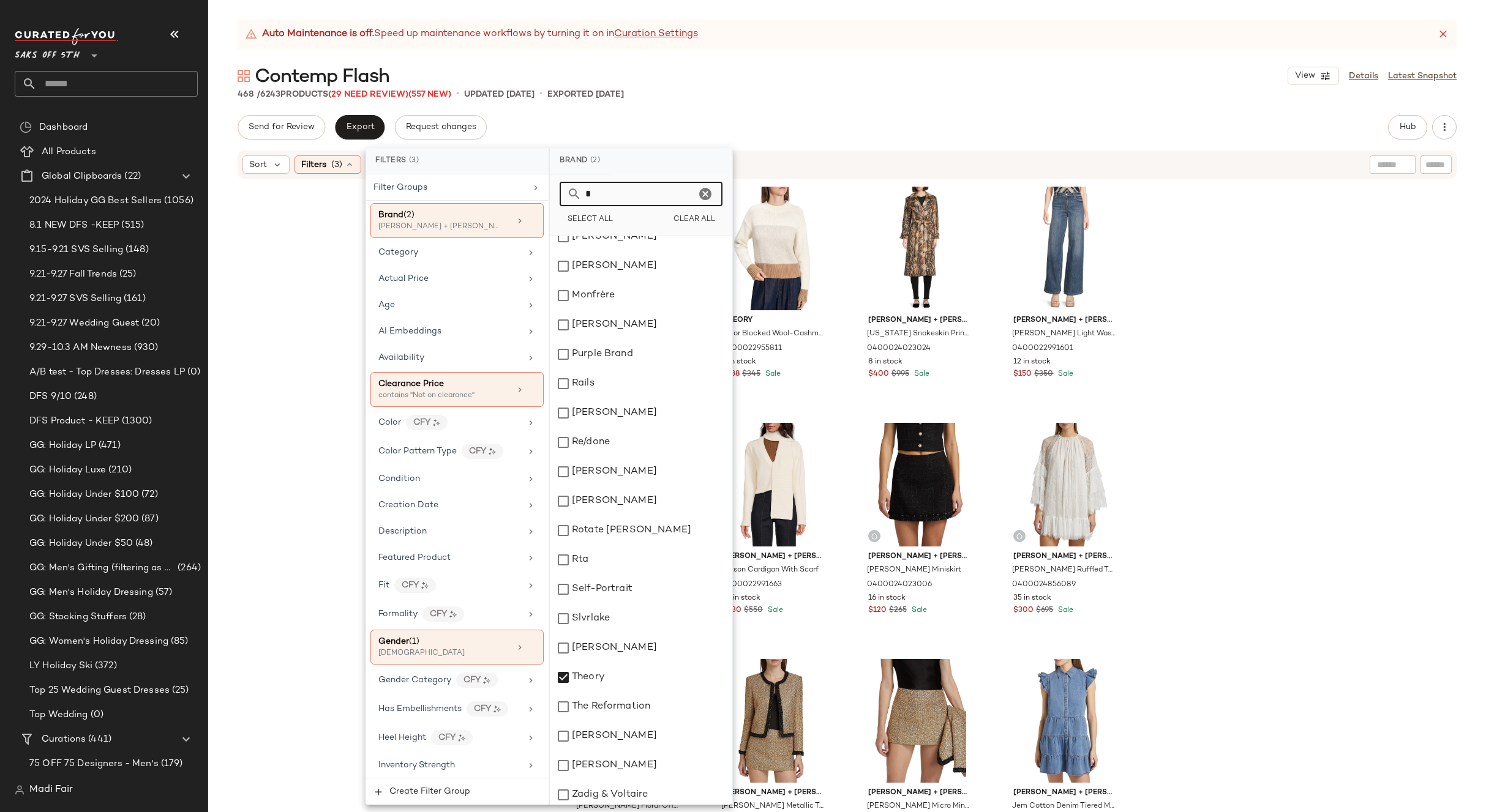
type input "*"
click at [305, 434] on div "Alice + Olivia Nala Mixed Media Godet Maxi Skirt 0400024022959 2 in stock $350 …" at bounding box center [847, 511] width 1278 height 663
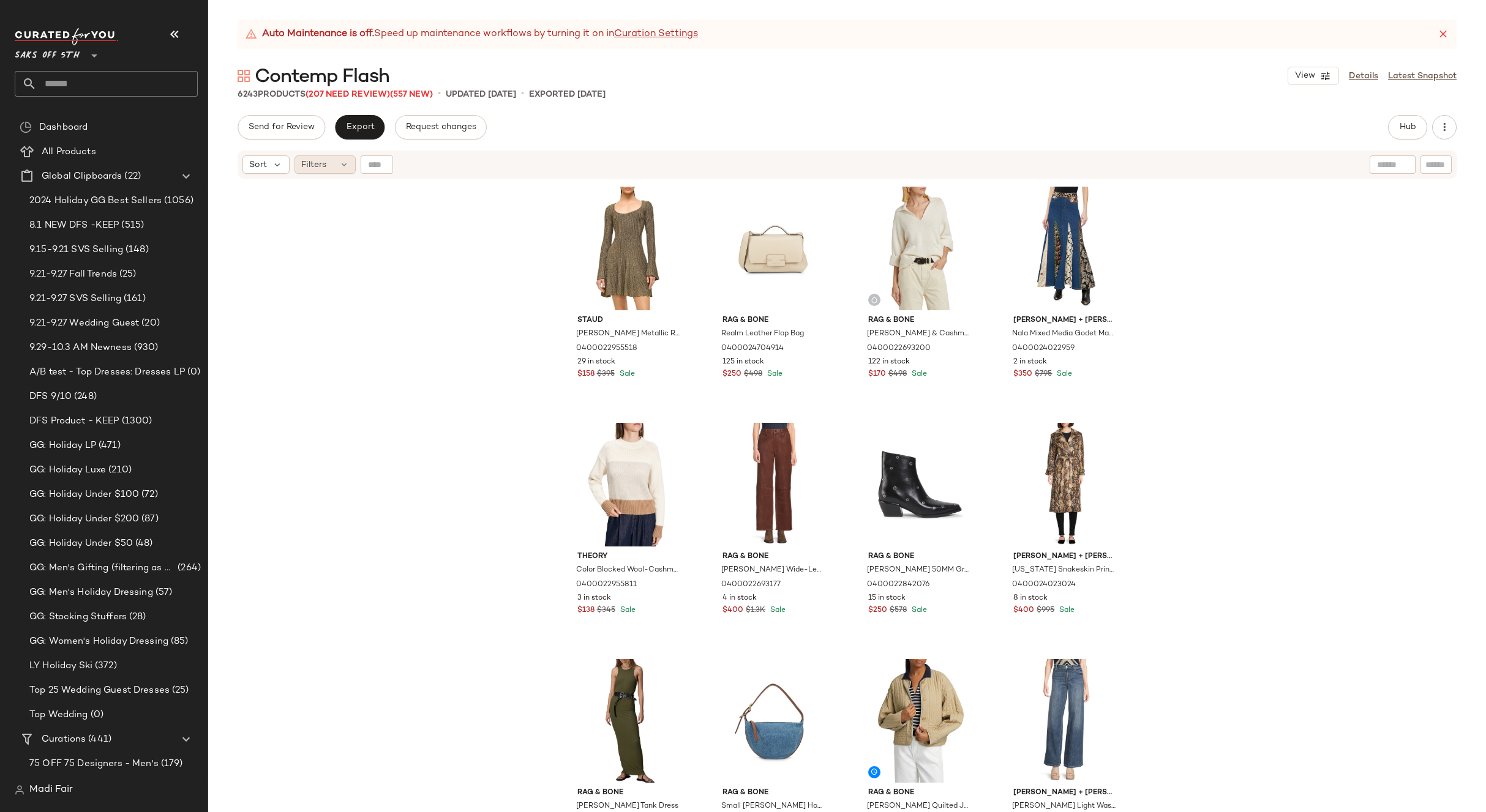
click at [321, 166] on span "Filters" at bounding box center [314, 164] width 25 height 13
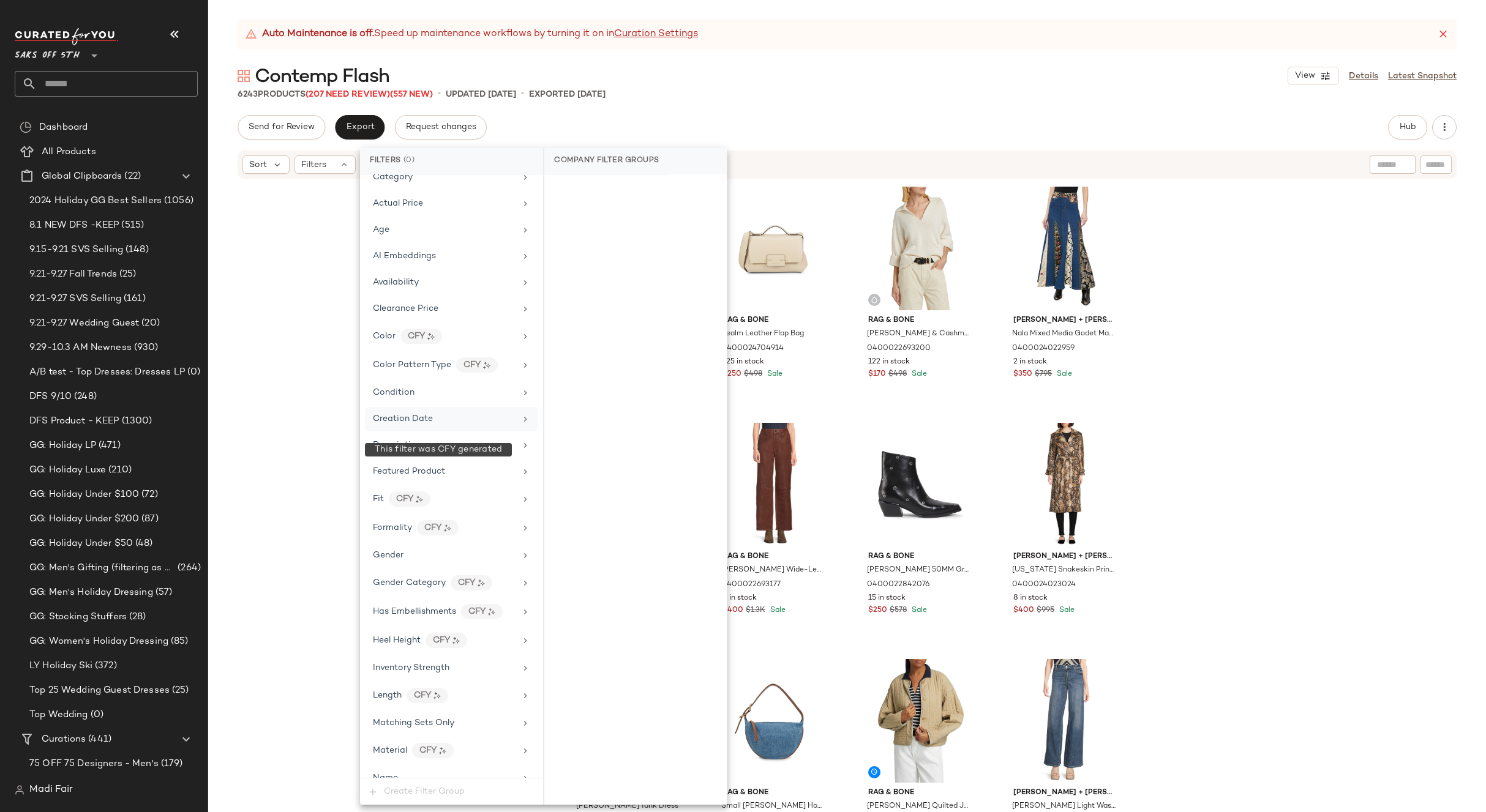
scroll to position [61, 0]
click at [426, 555] on div "Gender" at bounding box center [444, 557] width 143 height 13
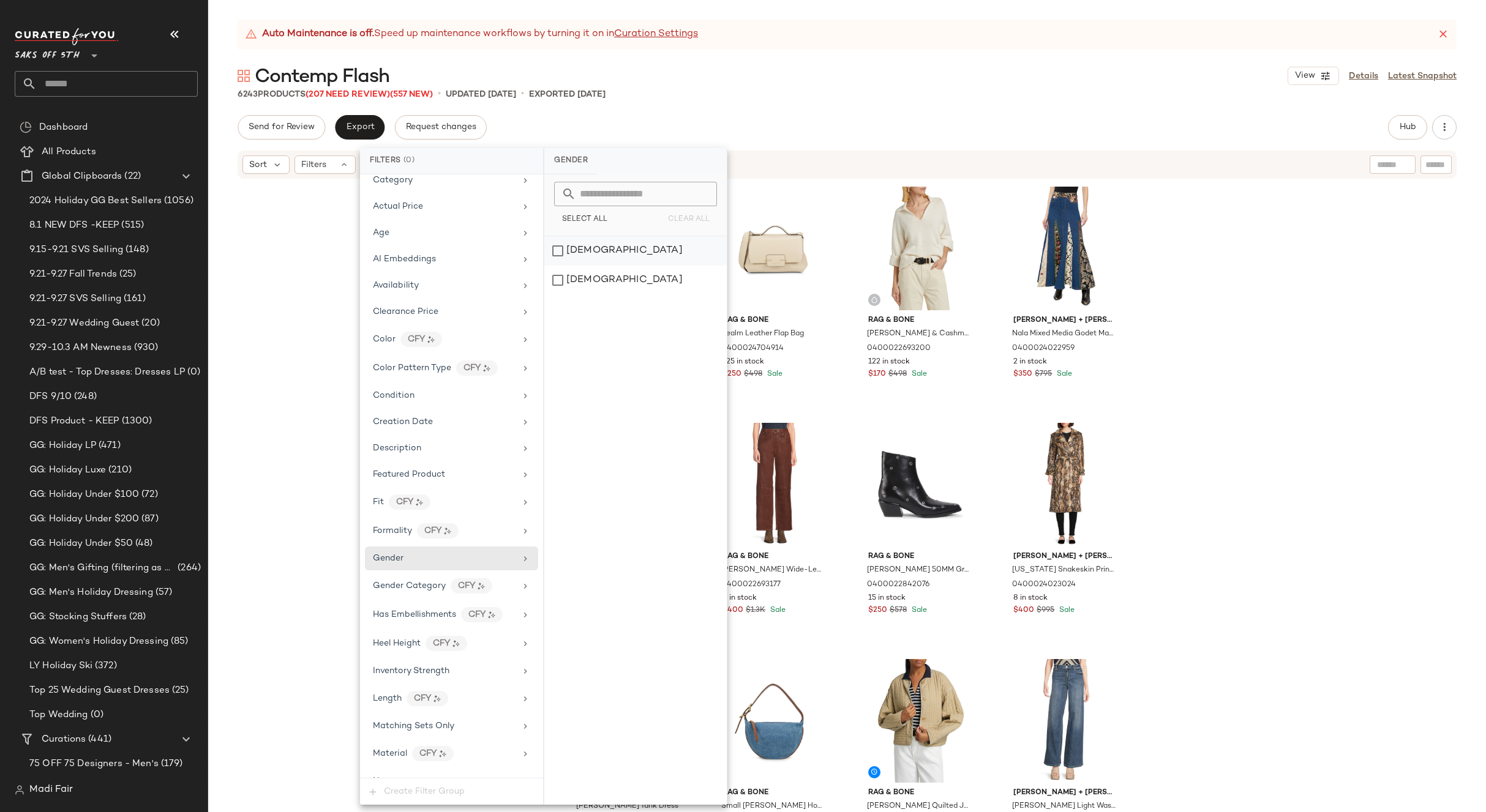
click at [605, 257] on div "[DEMOGRAPHIC_DATA]" at bounding box center [635, 251] width 182 height 29
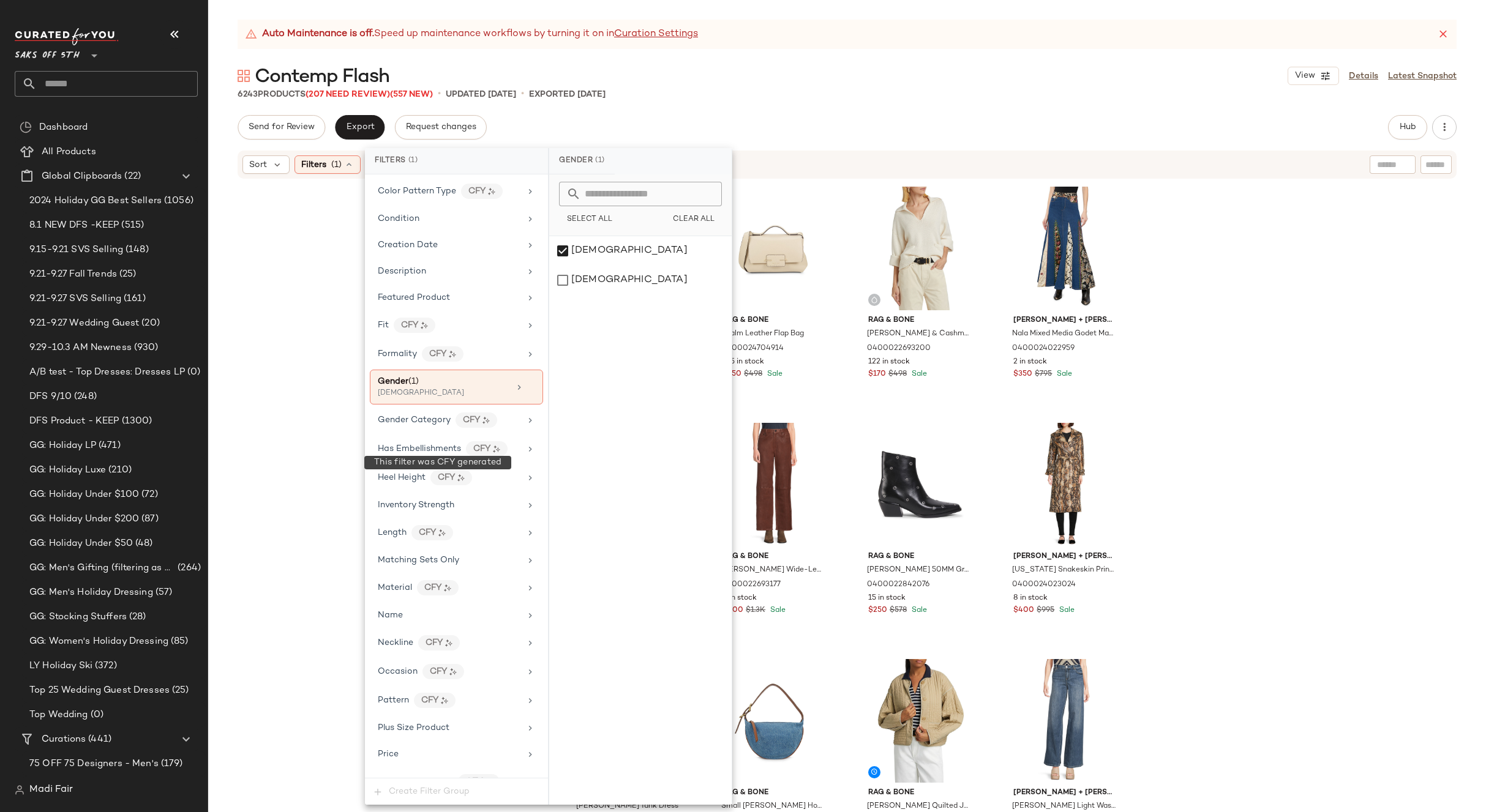
scroll to position [509, 0]
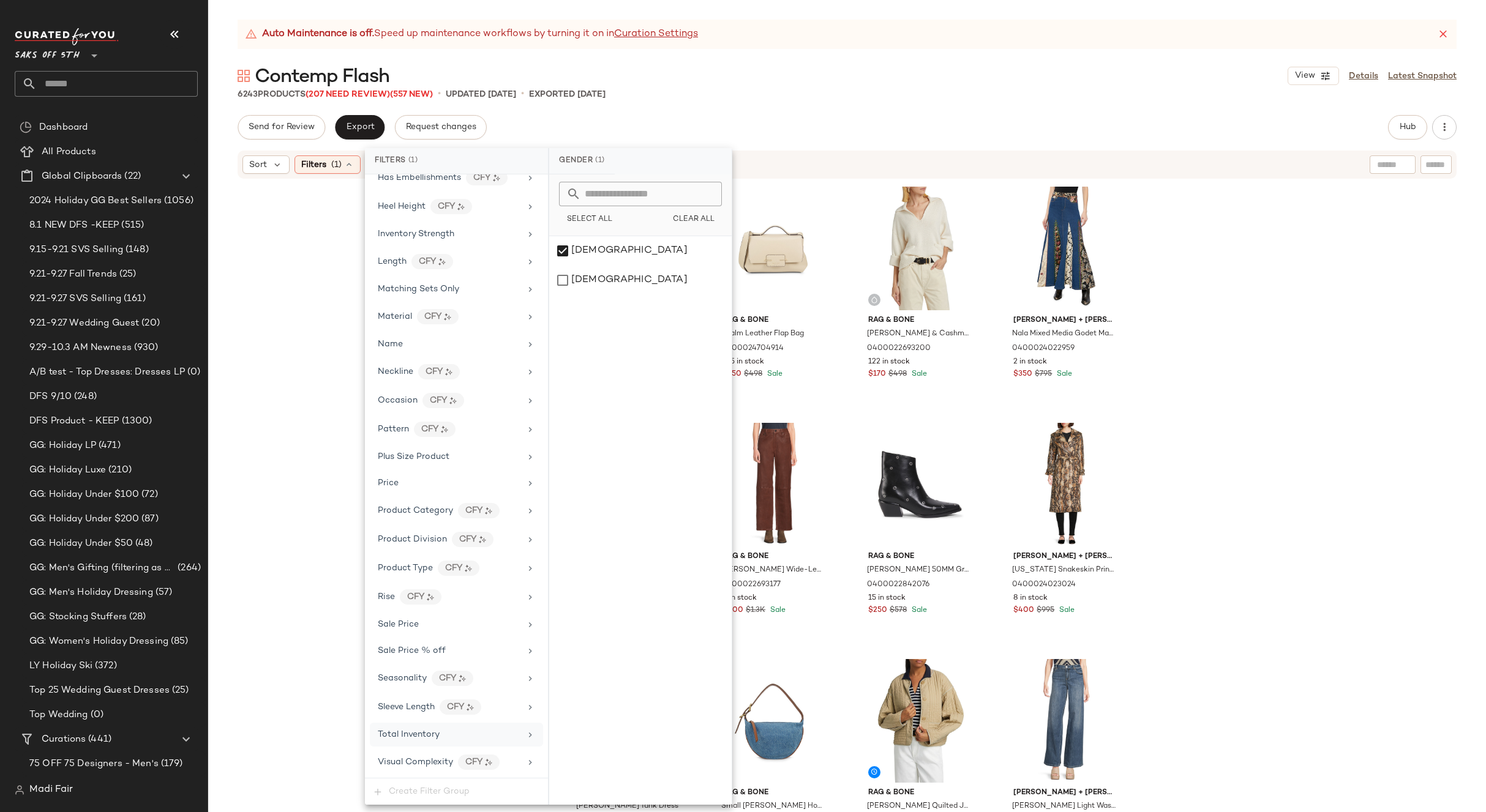
click at [420, 736] on span "Total Inventory" at bounding box center [408, 735] width 62 height 10
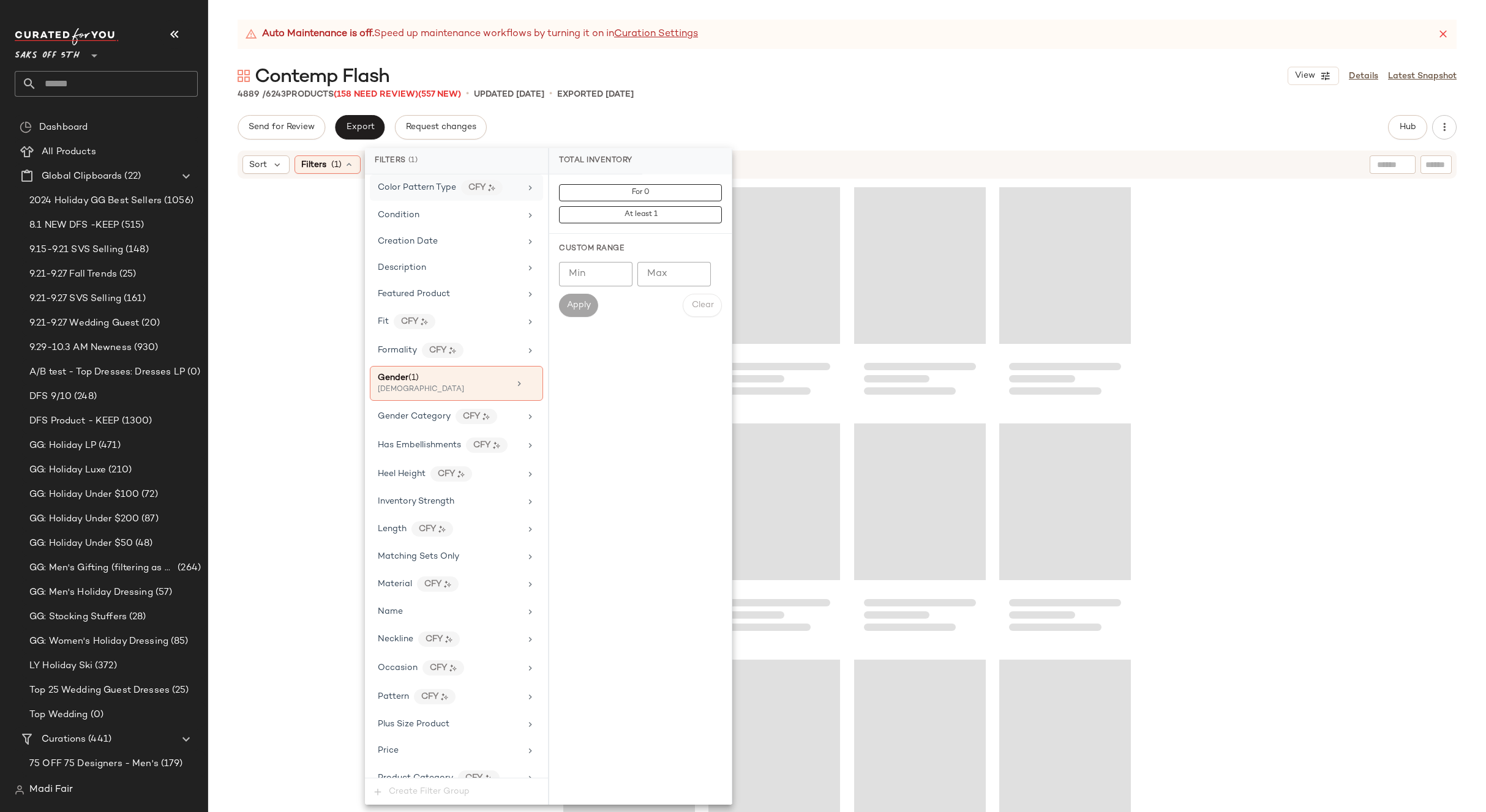
scroll to position [0, 0]
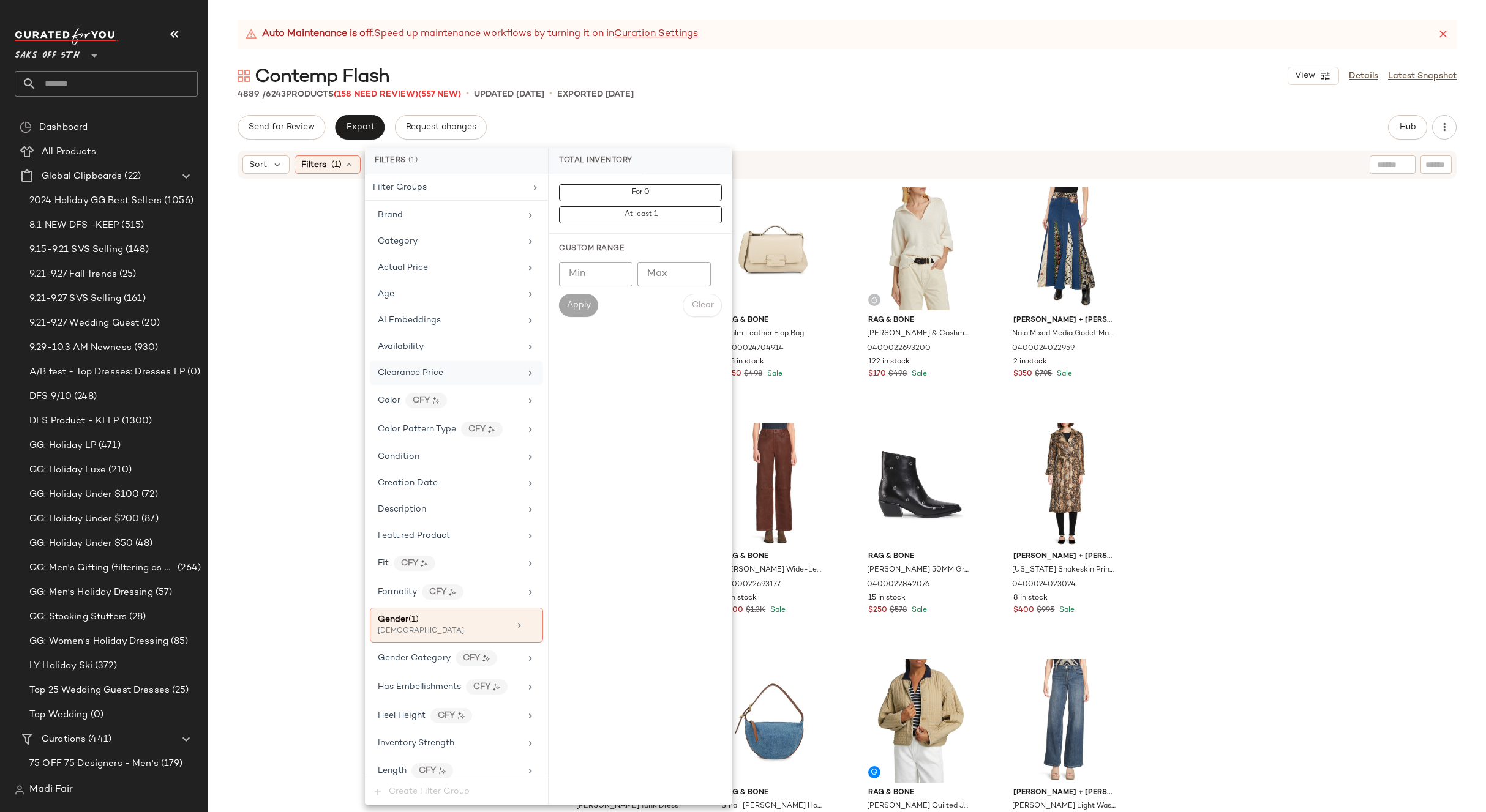
click at [440, 373] on span "Clearance Price" at bounding box center [410, 373] width 66 height 10
click at [619, 212] on div "Not on clearance" at bounding box center [640, 212] width 173 height 22
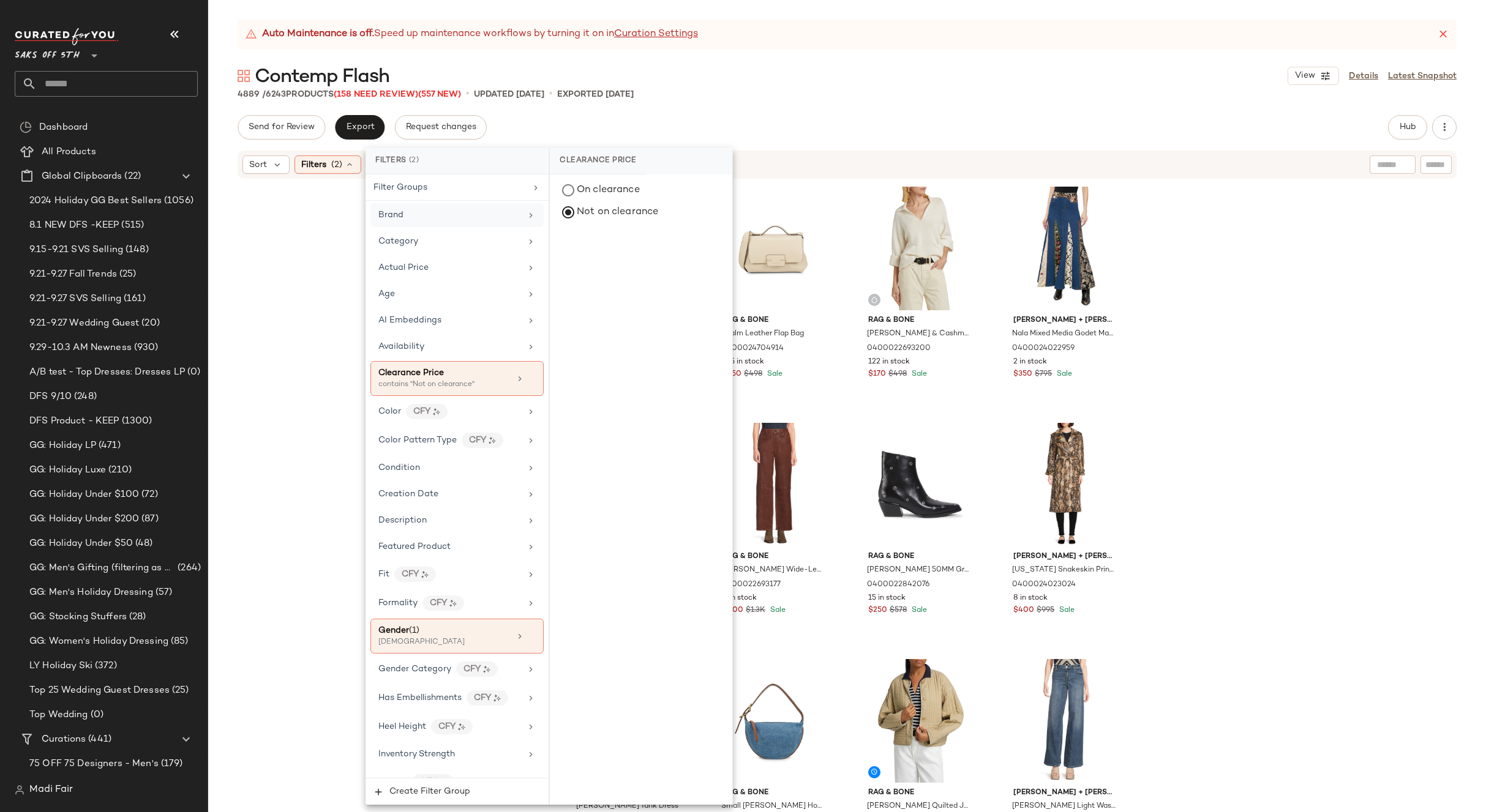
click at [449, 225] on div "Brand" at bounding box center [457, 215] width 174 height 24
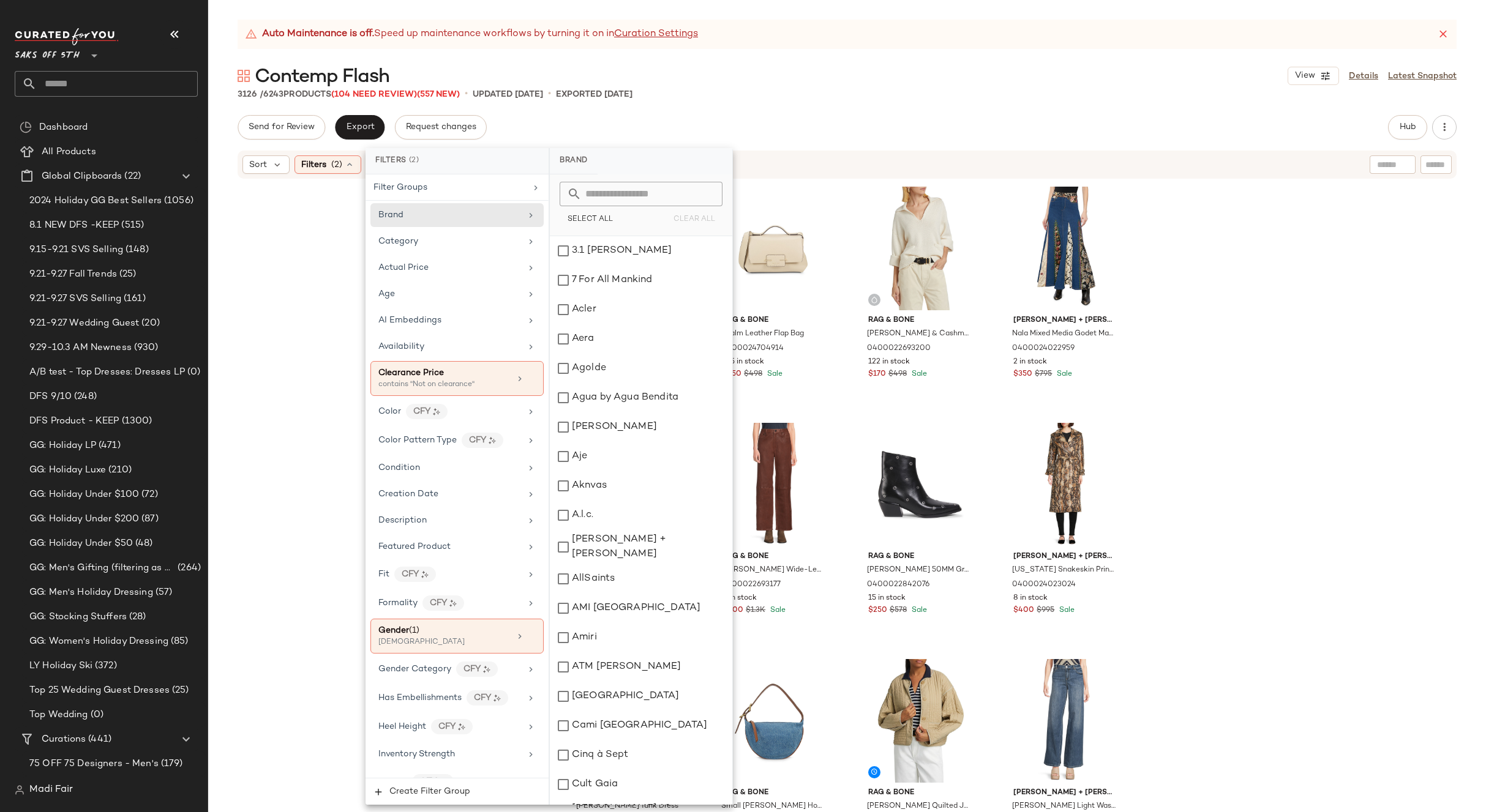
click at [603, 189] on input "text" at bounding box center [648, 193] width 133 height 24
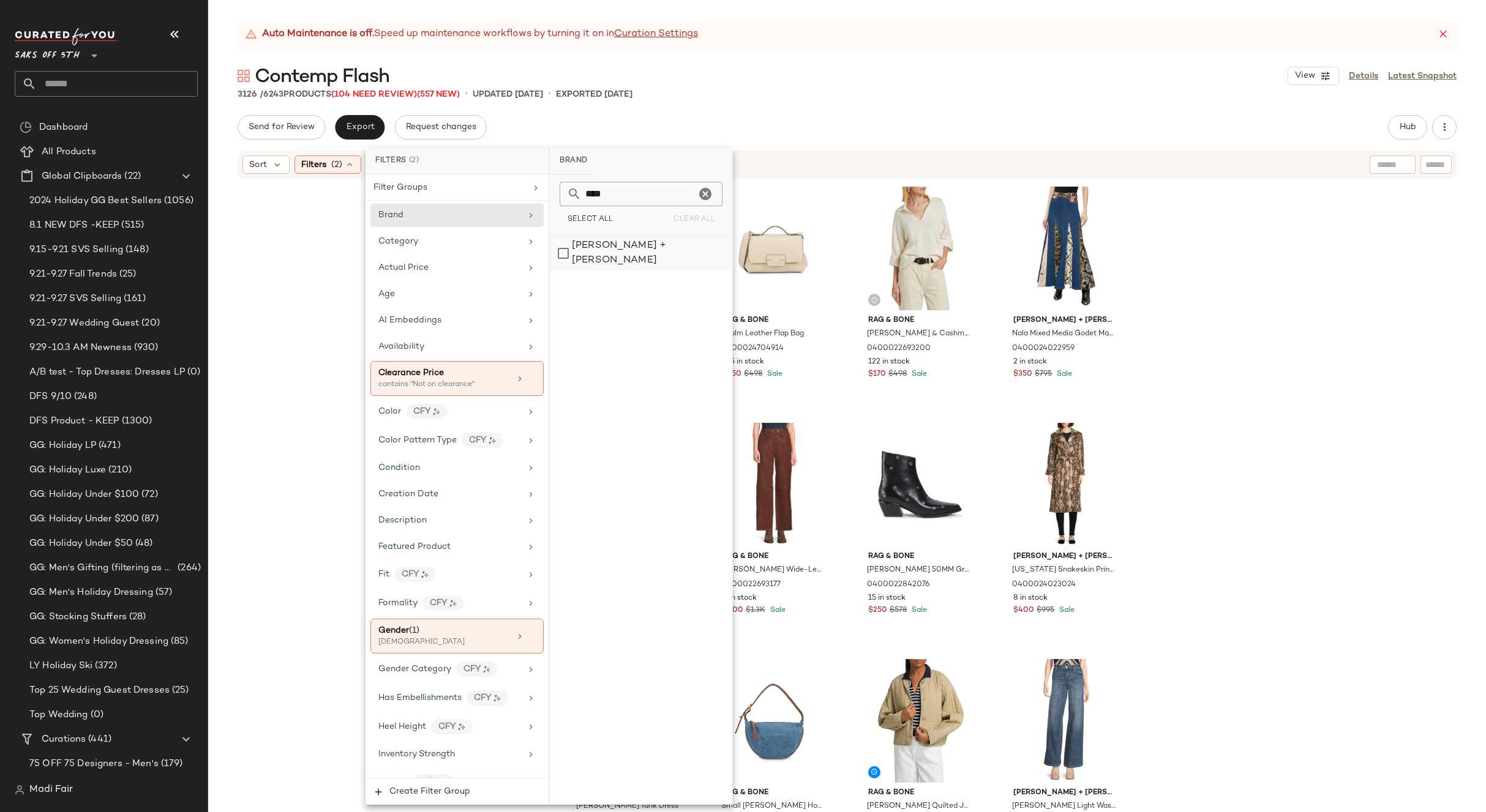
click at [615, 257] on div "[PERSON_NAME] + [PERSON_NAME]" at bounding box center [641, 254] width 182 height 35
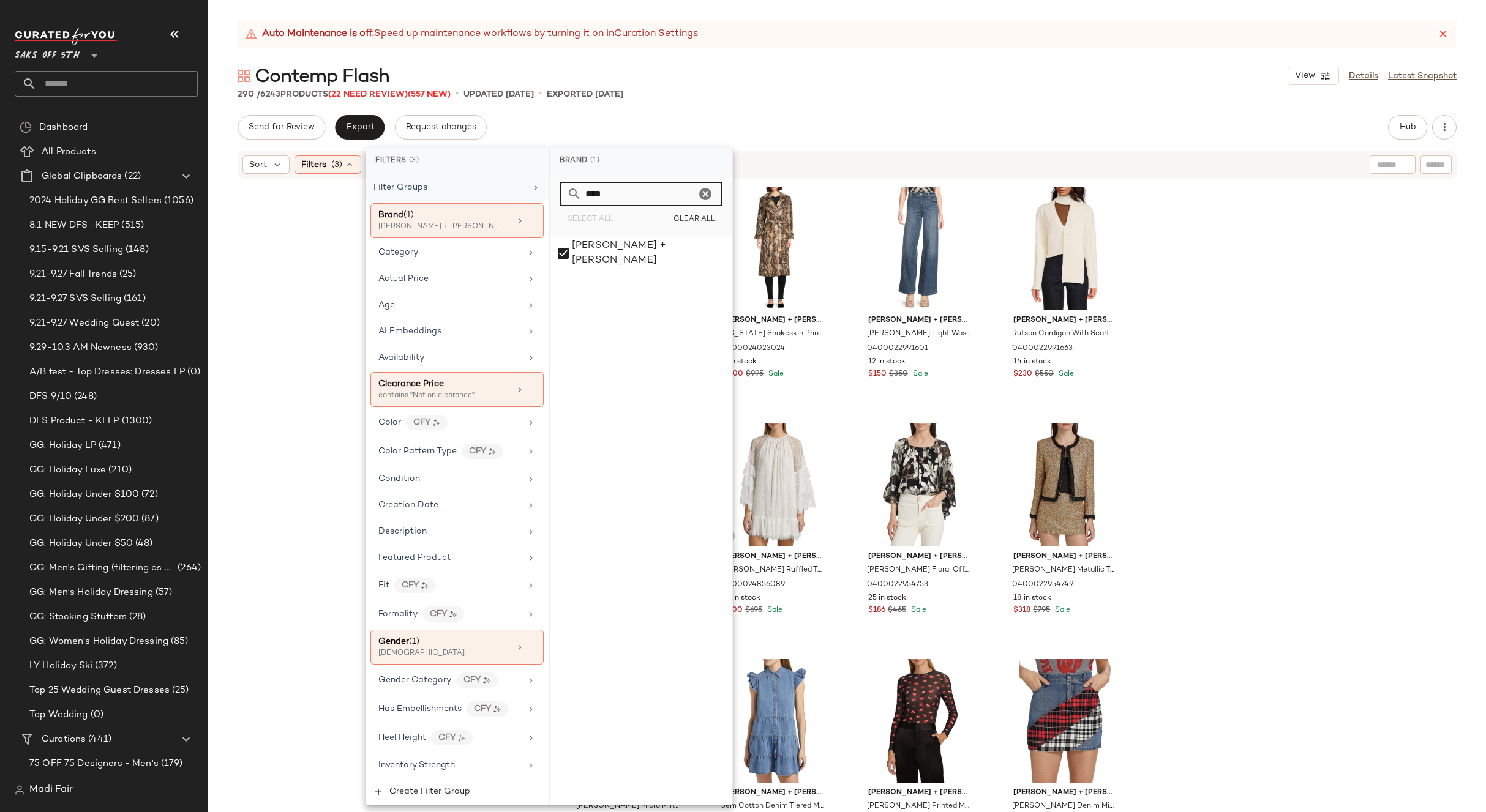
drag, startPoint x: 611, startPoint y: 189, endPoint x: 525, endPoint y: 195, distance: 86.2
click at [525, 195] on div "Filters (3) Filter Groups Brand (1) Alice + Olivia Category Actual Price Age AI…" at bounding box center [549, 476] width 368 height 657
click at [598, 281] on div "Theory" at bounding box center [641, 280] width 182 height 29
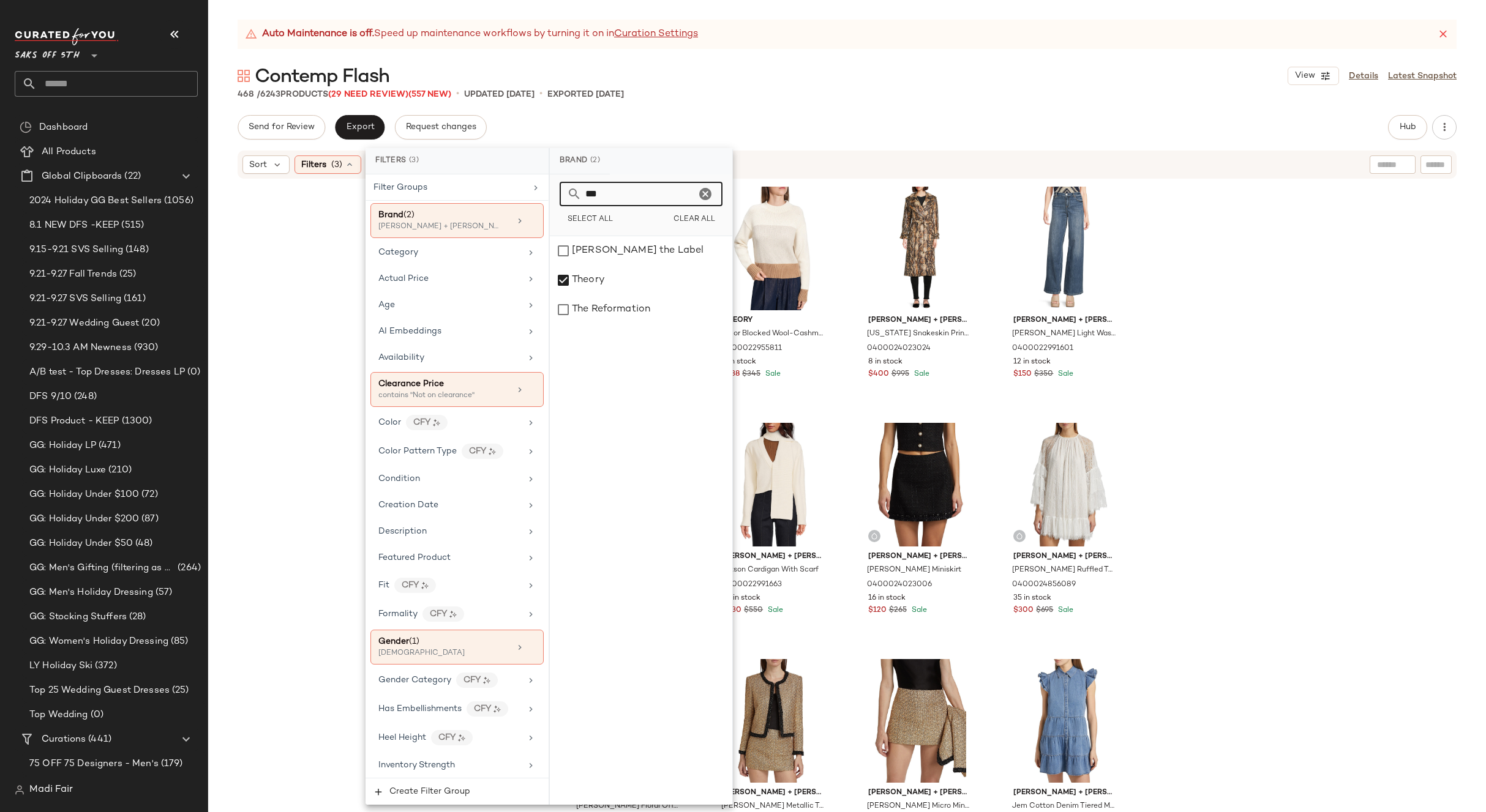
drag, startPoint x: 561, startPoint y: 205, endPoint x: 542, endPoint y: 204, distance: 19.0
click at [542, 204] on div "Filters (3) Filter Groups Brand (2) Alice + Olivia, Theory Category Actual Pric…" at bounding box center [549, 476] width 368 height 657
click at [614, 425] on div "rag & bone" at bounding box center [641, 427] width 182 height 29
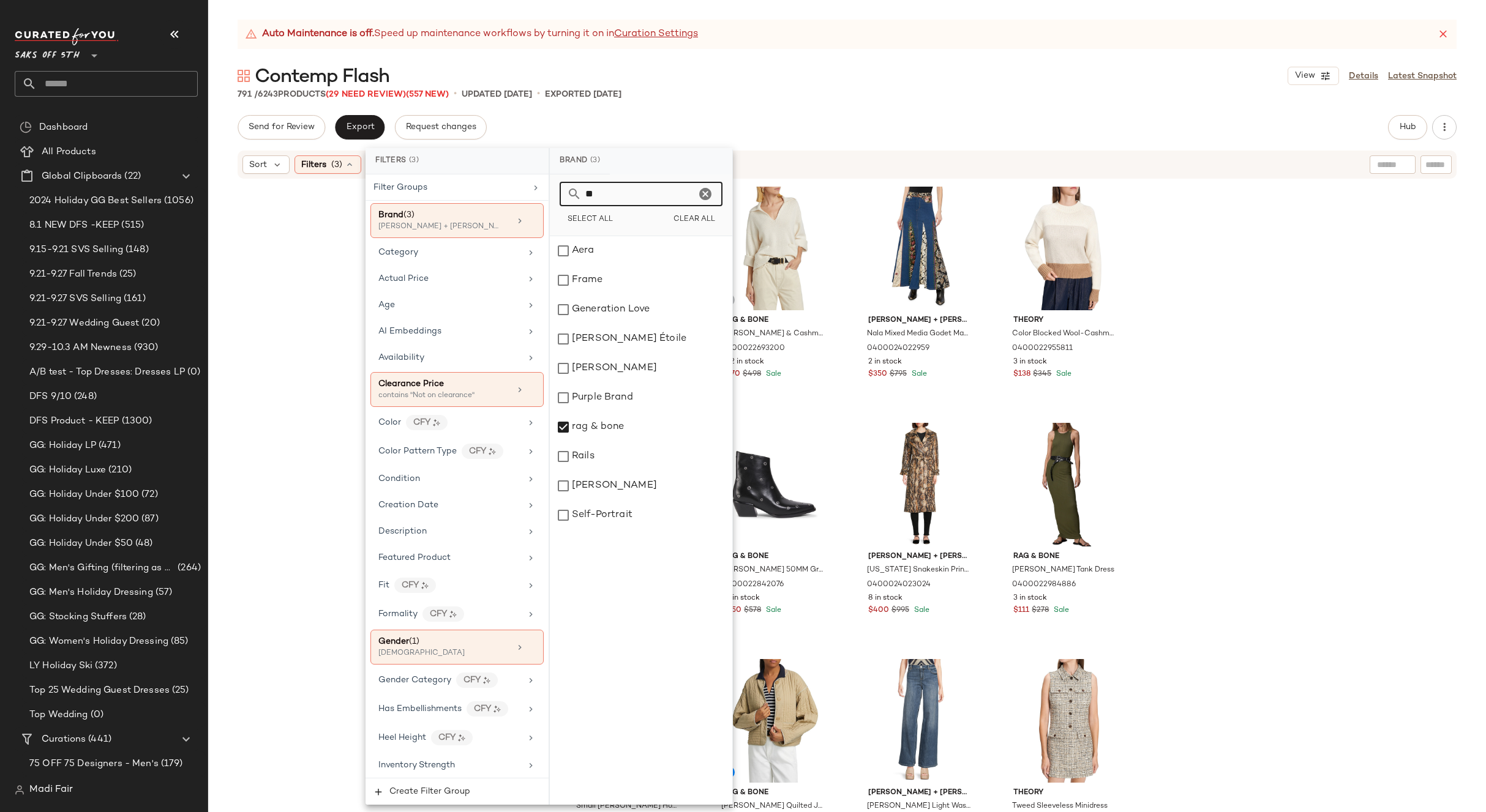
drag, startPoint x: 591, startPoint y: 199, endPoint x: 553, endPoint y: 199, distance: 38.0
click at [553, 199] on div "** Select All Clear All" at bounding box center [641, 205] width 182 height 62
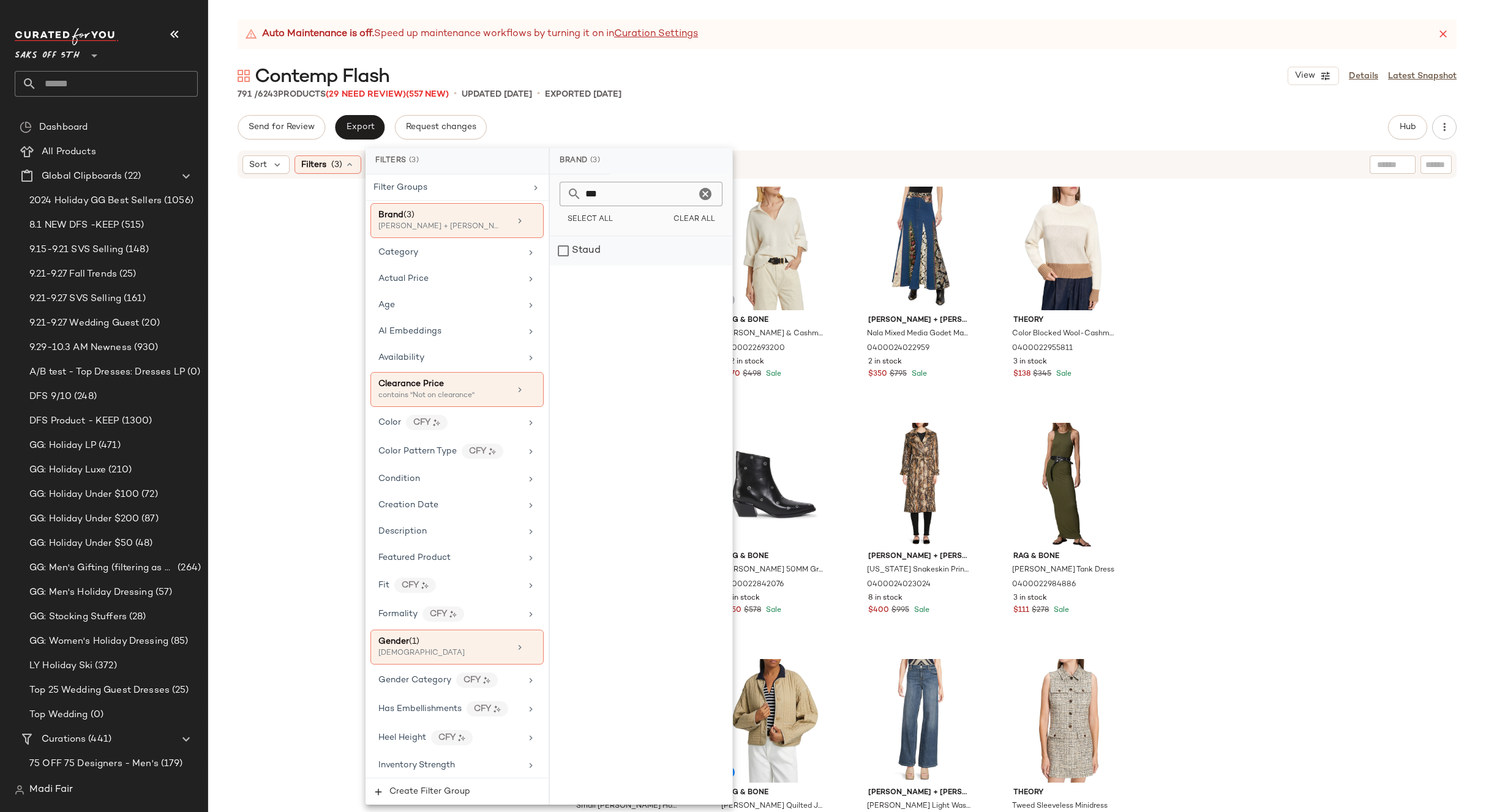
drag, startPoint x: 602, startPoint y: 260, endPoint x: 220, endPoint y: 565, distance: 488.8
click at [601, 259] on div "Staud" at bounding box center [641, 251] width 182 height 29
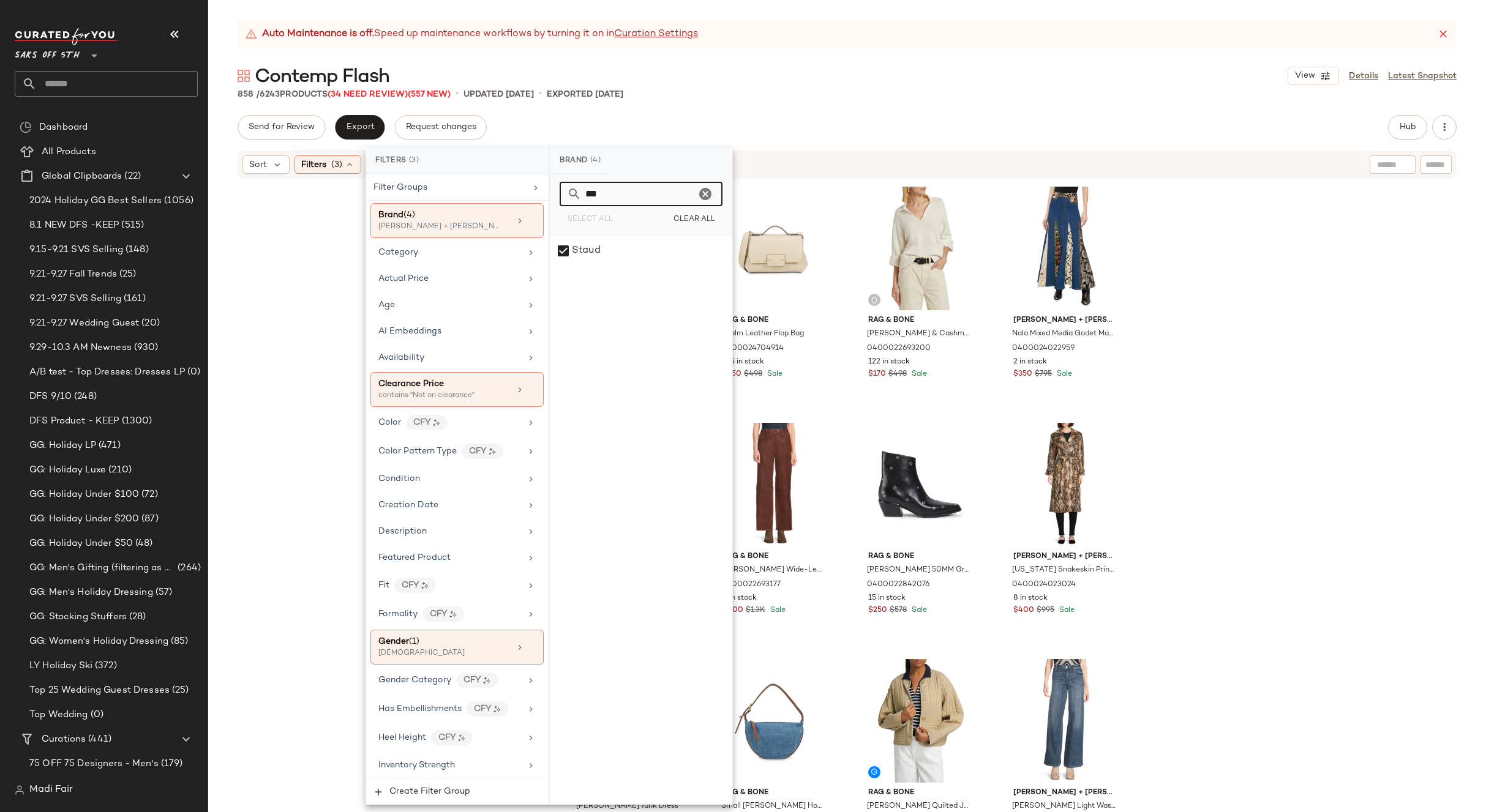
drag, startPoint x: 603, startPoint y: 197, endPoint x: 555, endPoint y: 199, distance: 48.0
click at [555, 199] on div "*** Select All Clear All" at bounding box center [641, 205] width 182 height 62
type input "***"
click at [597, 246] on div "[PERSON_NAME]" at bounding box center [641, 251] width 182 height 29
click at [1279, 345] on div "Staud Raquel Metallic Rib-Knit Minidress 0400022955518 29 in stock $158 $395 Sa…" at bounding box center [847, 511] width 1278 height 663
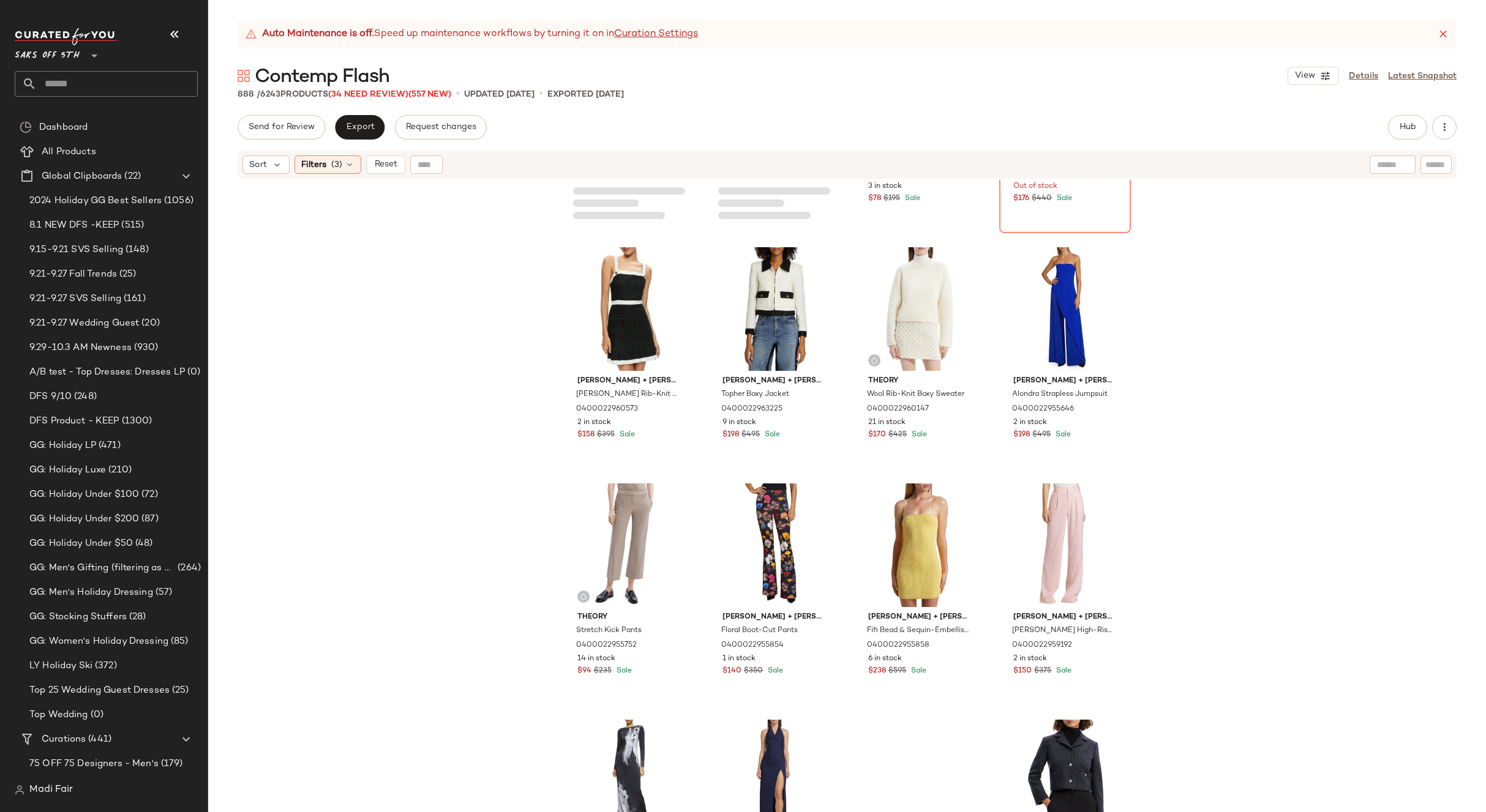
scroll to position [41568, 0]
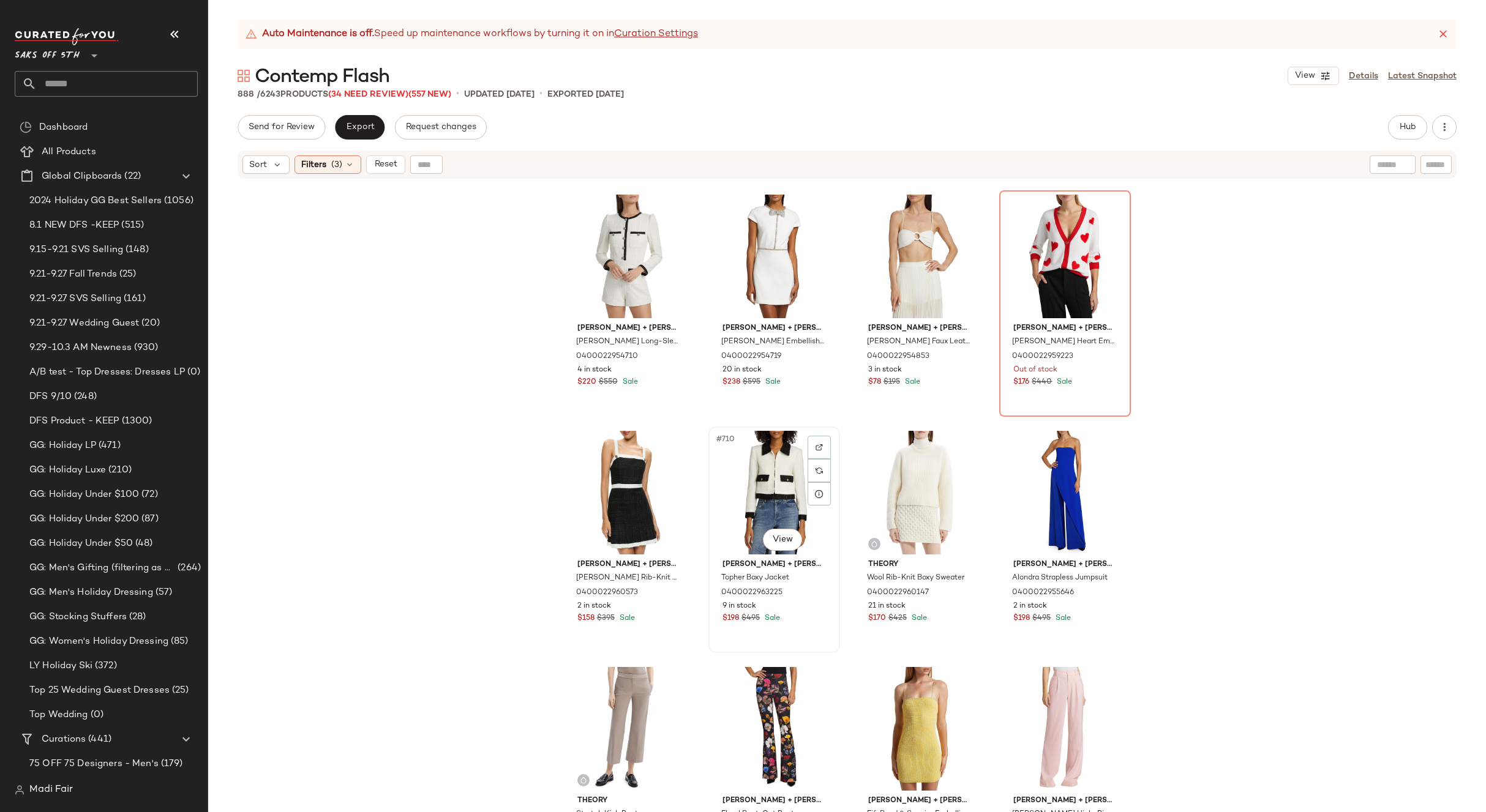
click at [781, 484] on div "#710 View" at bounding box center [774, 493] width 124 height 123
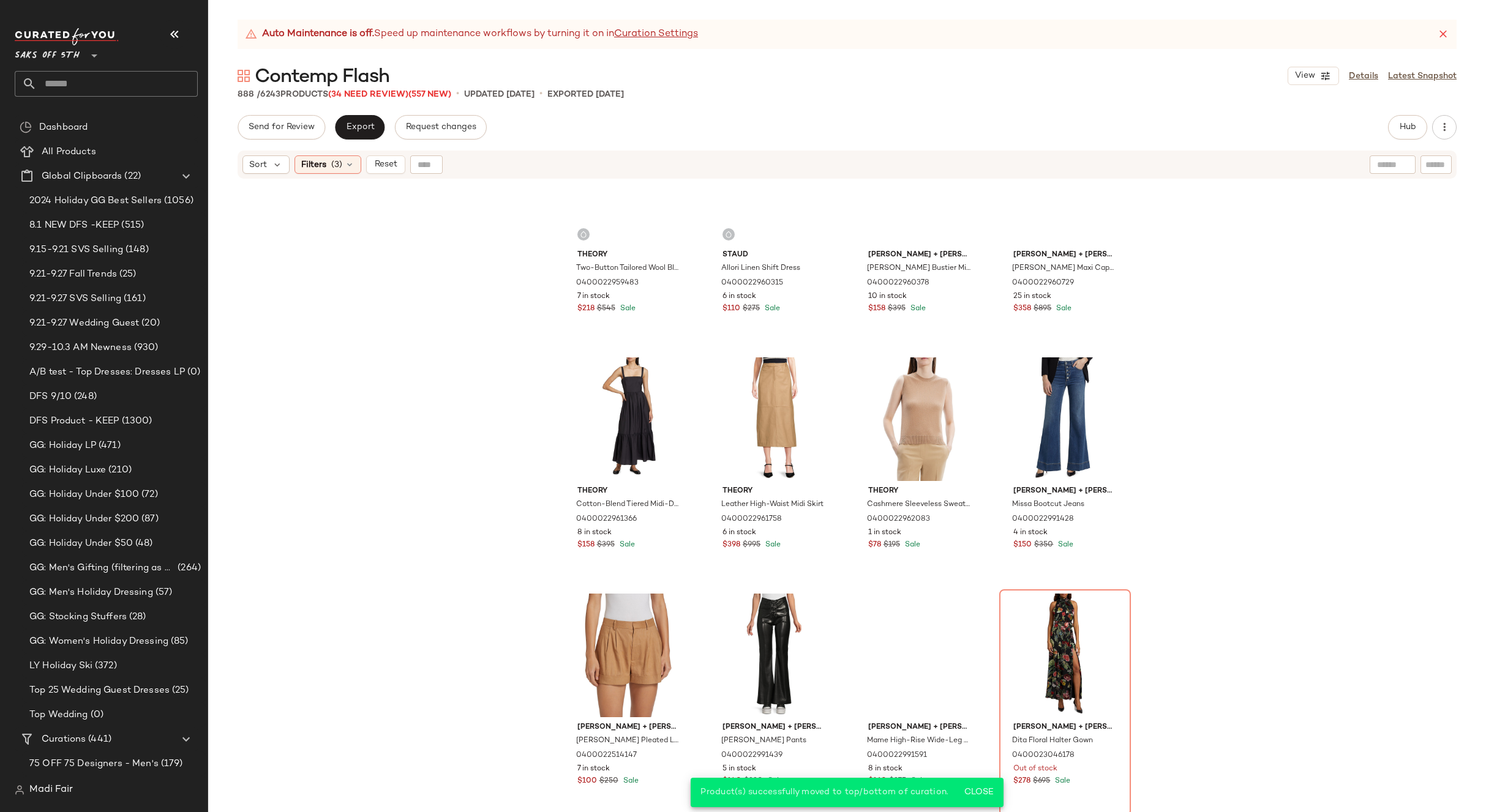
scroll to position [40895, 0]
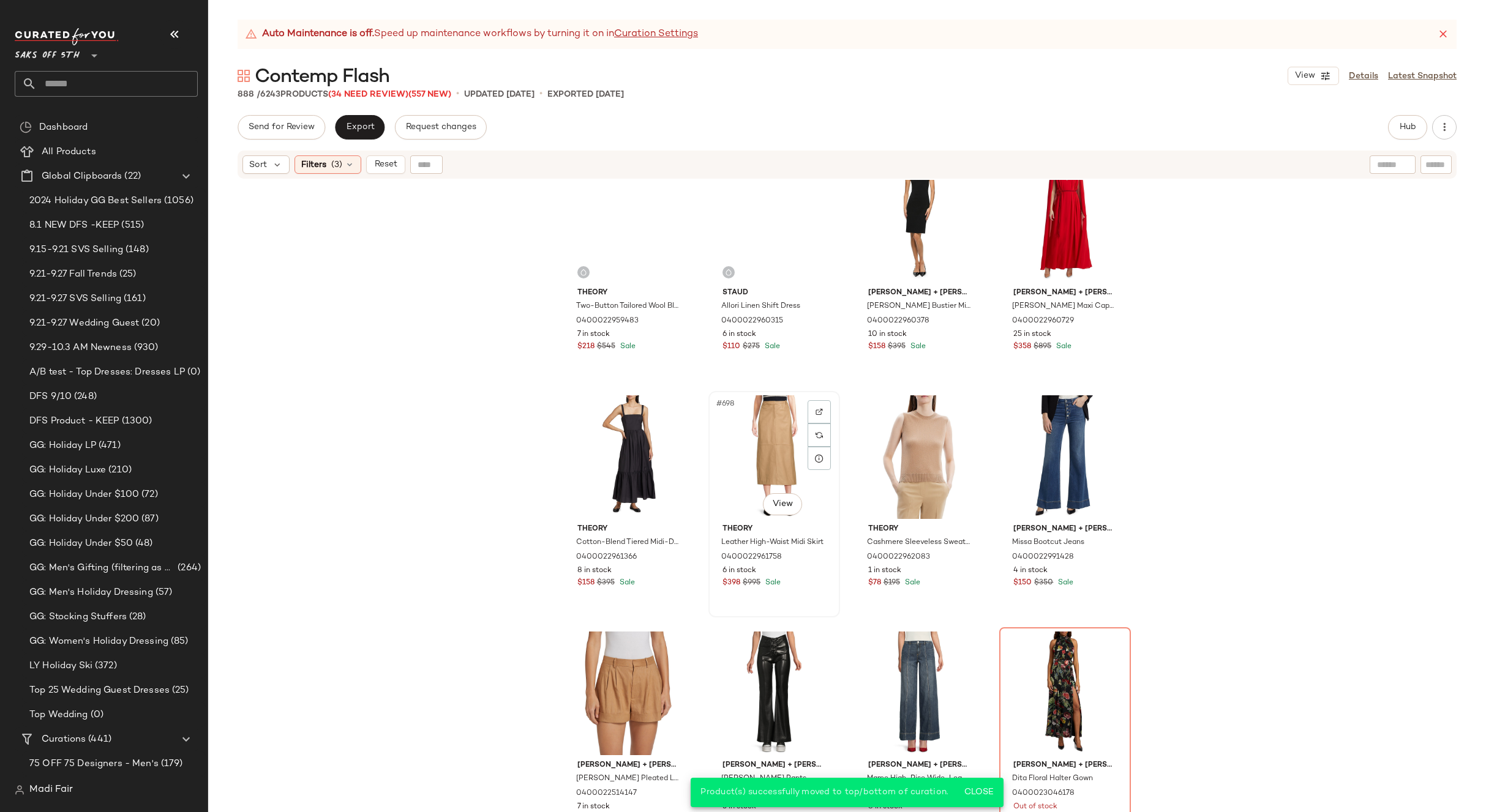
click at [773, 472] on div "#698 View" at bounding box center [774, 457] width 124 height 123
click at [1073, 430] on div "#700 View" at bounding box center [1065, 457] width 124 height 123
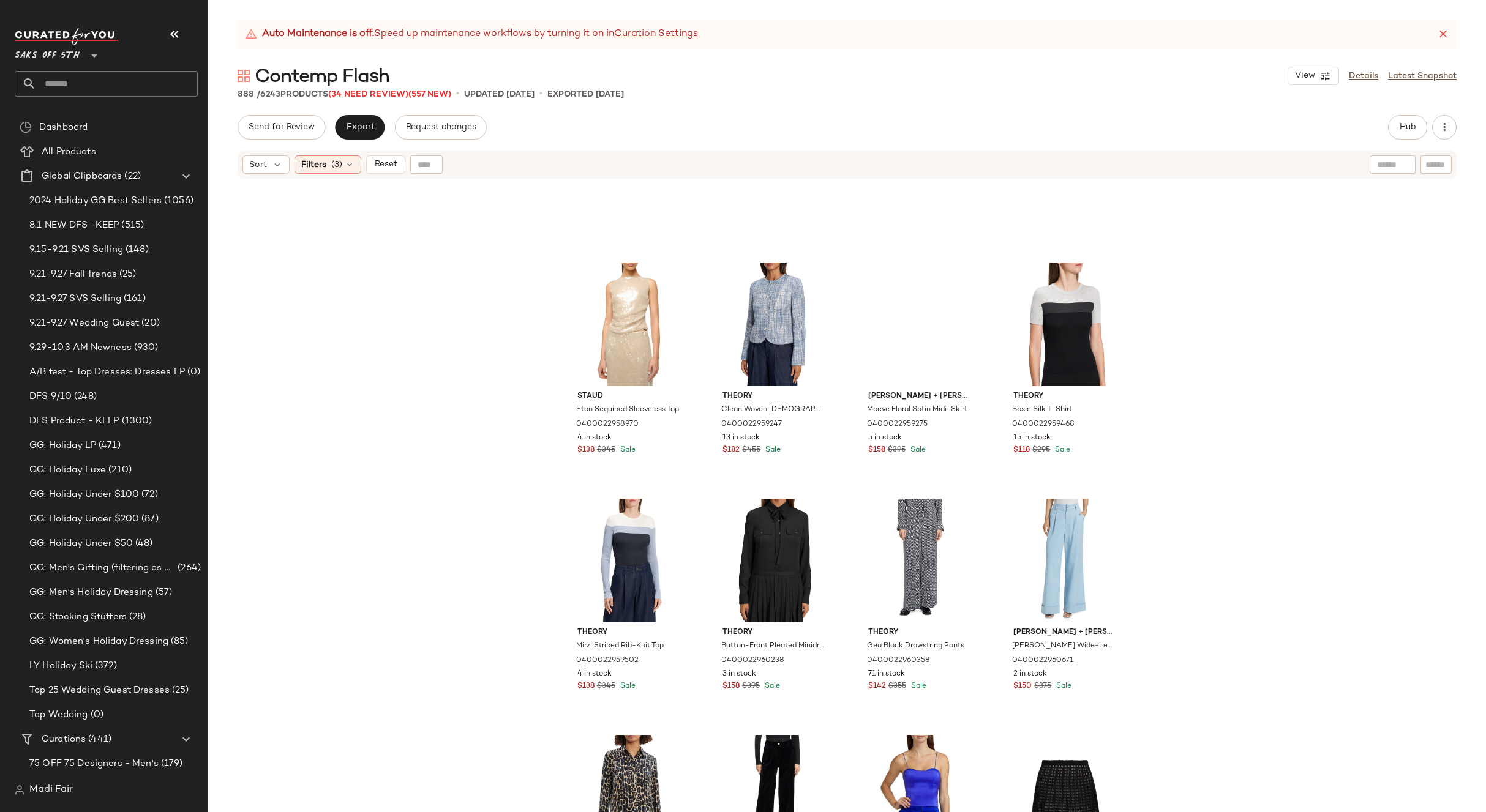
scroll to position [39366, 0]
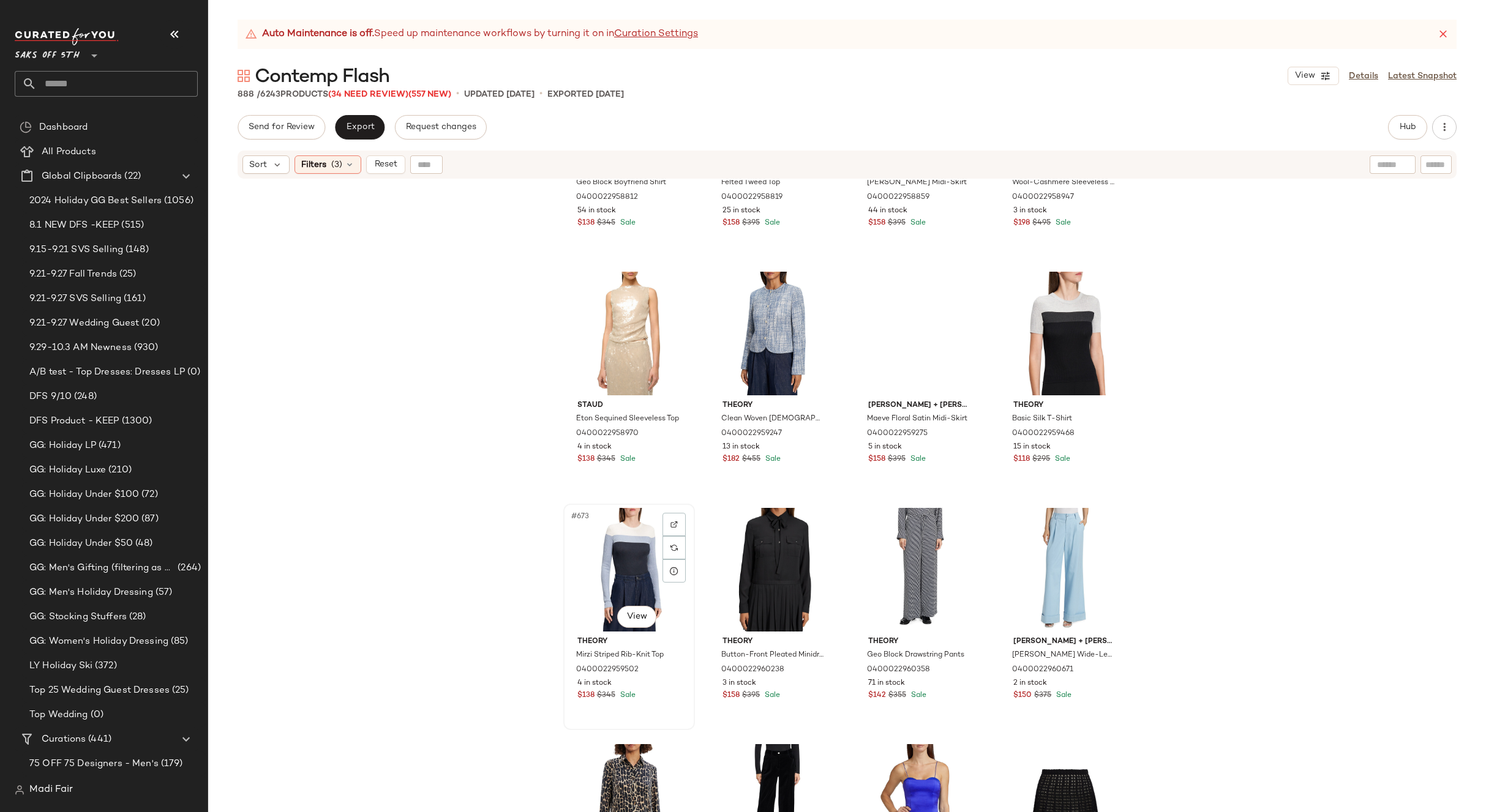
click at [611, 555] on div "#673 View" at bounding box center [629, 570] width 124 height 123
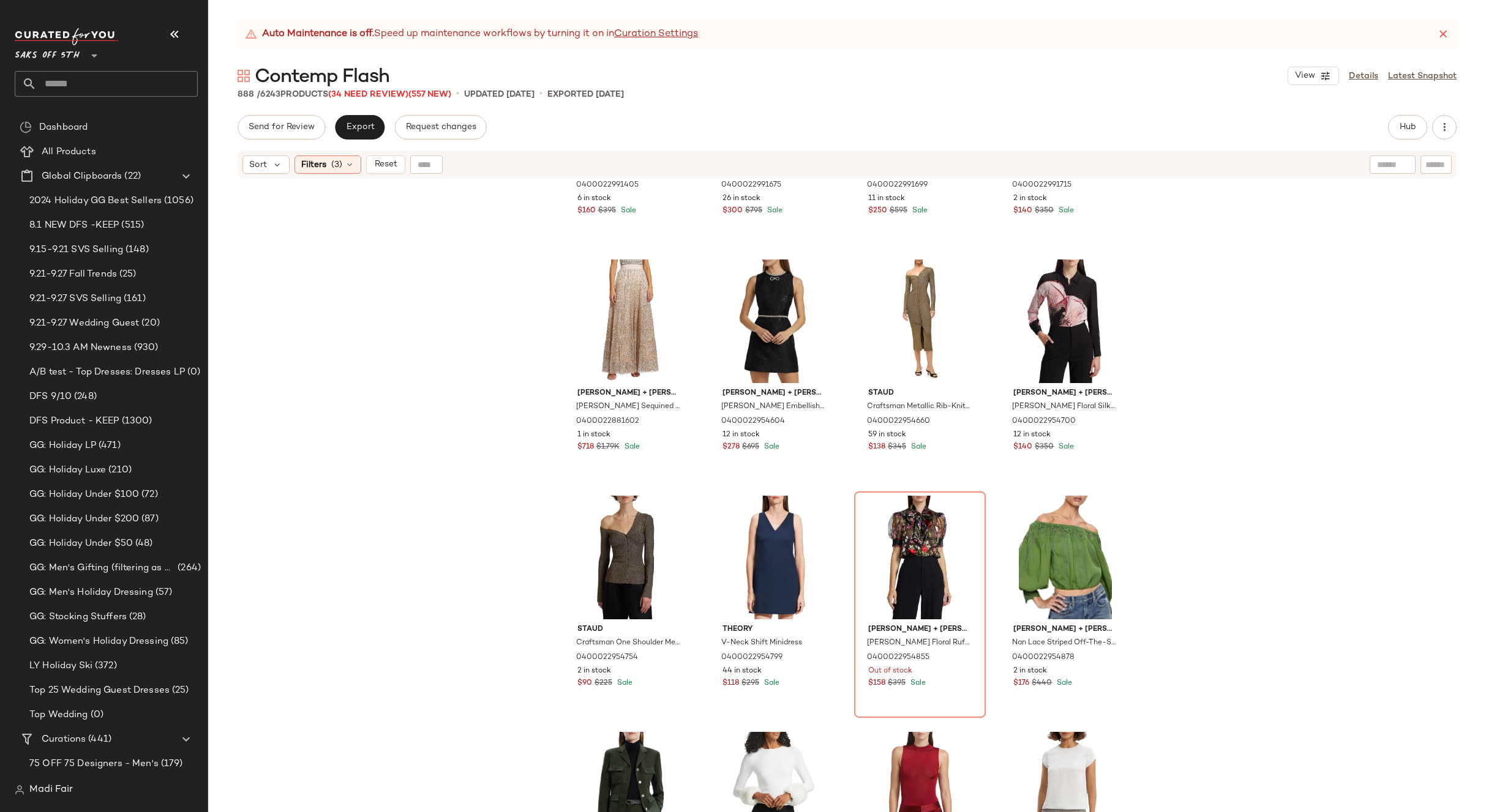
scroll to position [37897, 0]
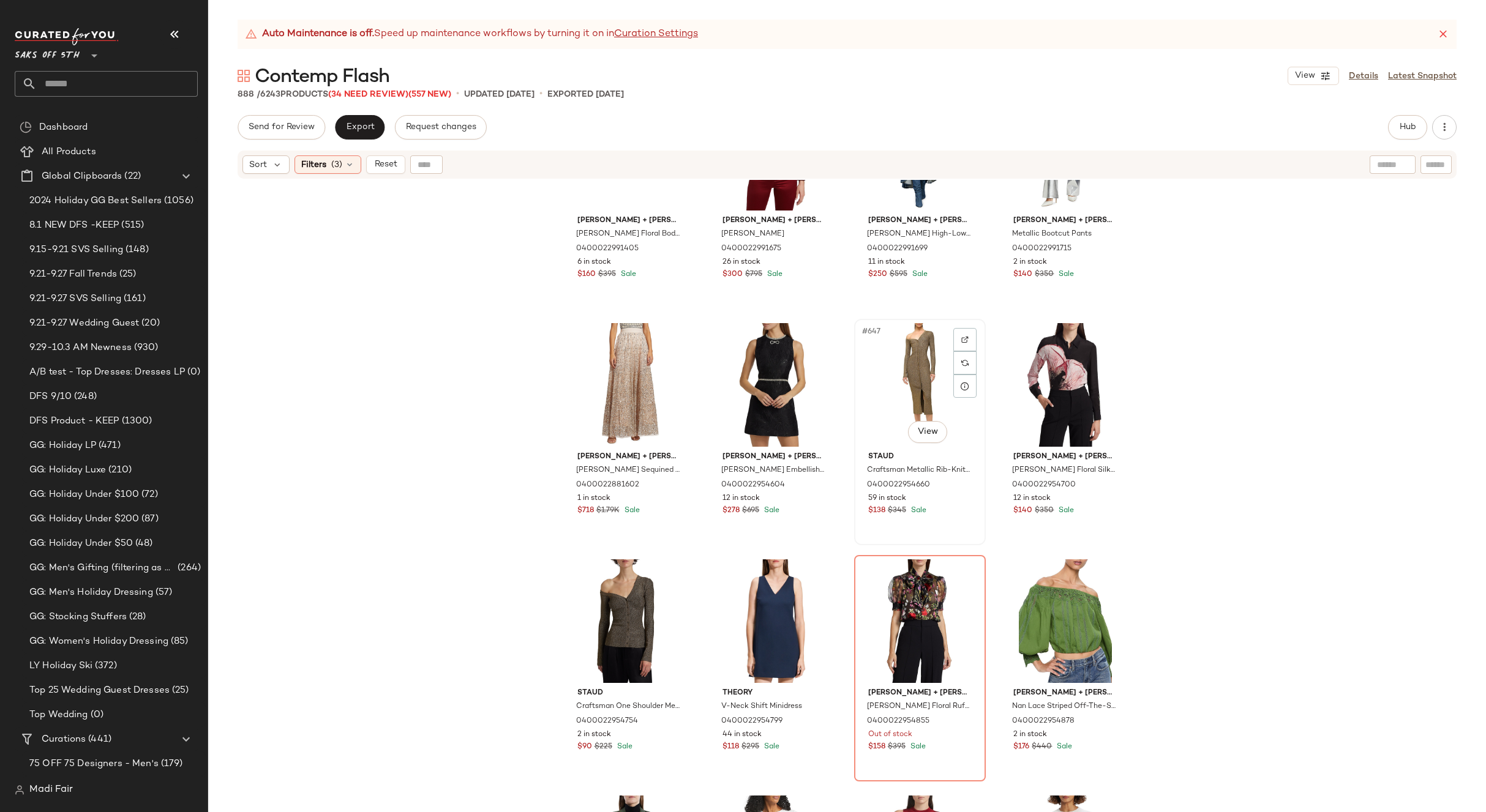
click at [900, 367] on div "#647 View" at bounding box center [920, 385] width 124 height 123
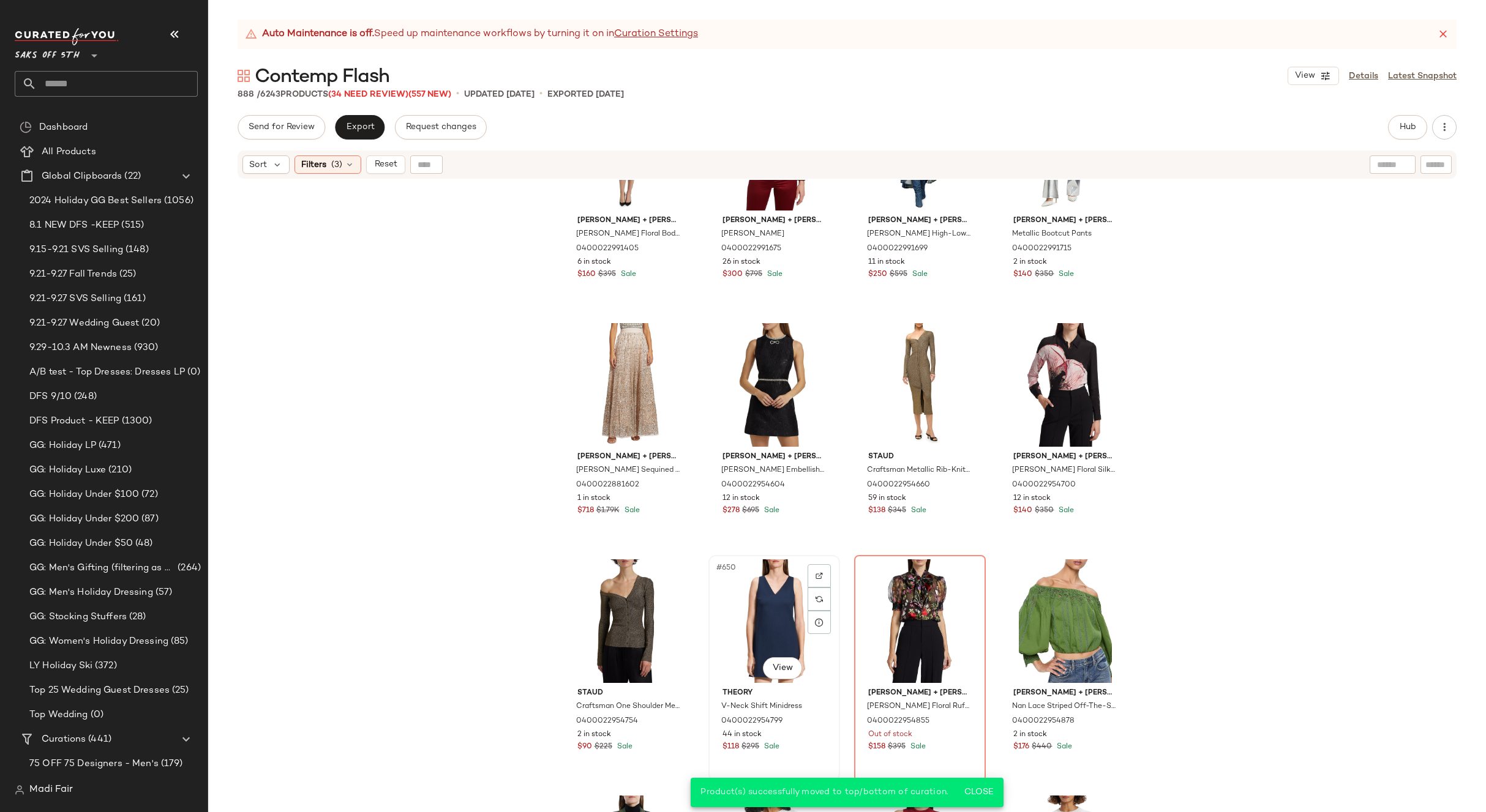
click at [761, 609] on div "#650 View" at bounding box center [774, 621] width 124 height 123
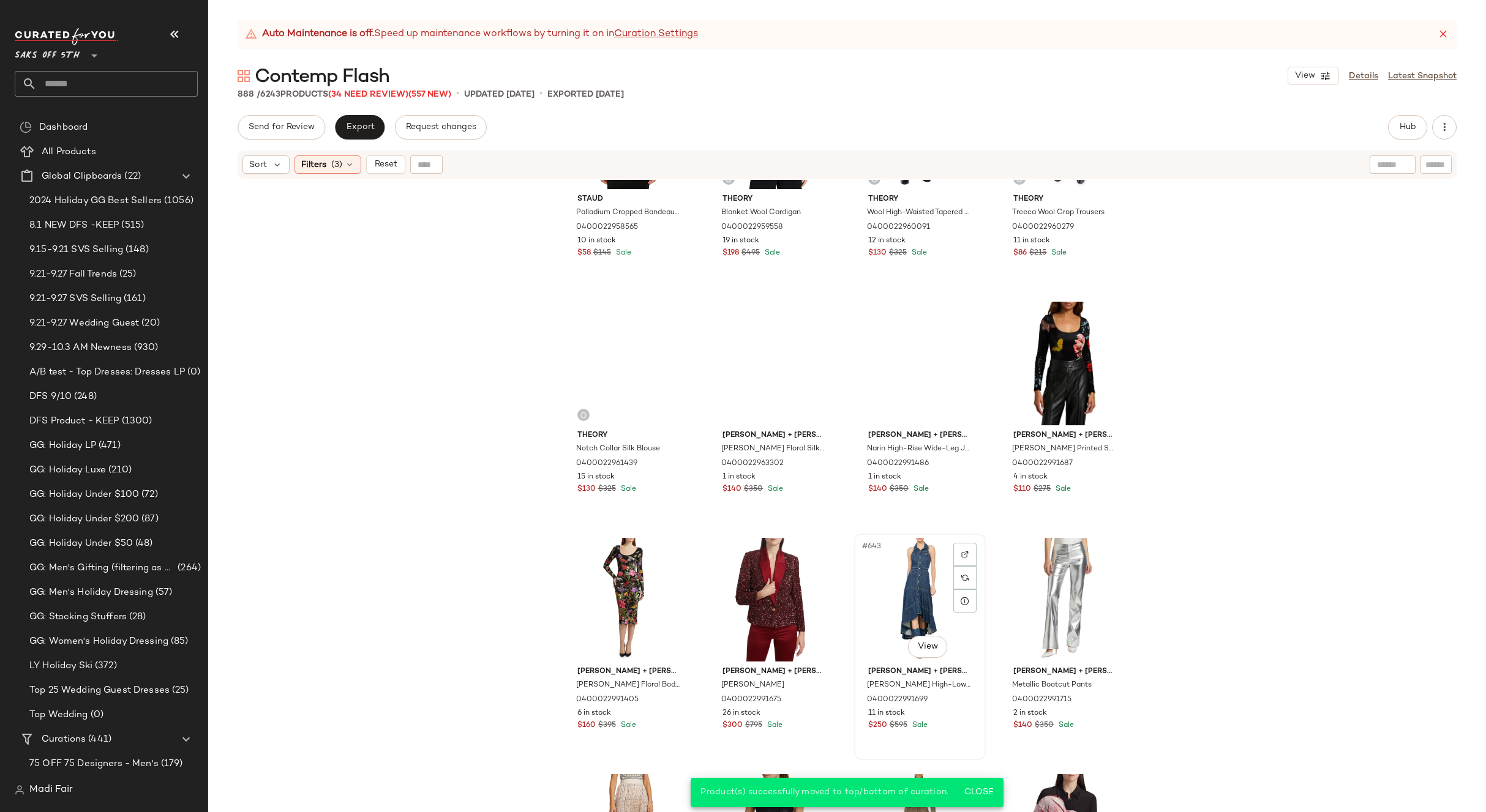
scroll to position [37407, 0]
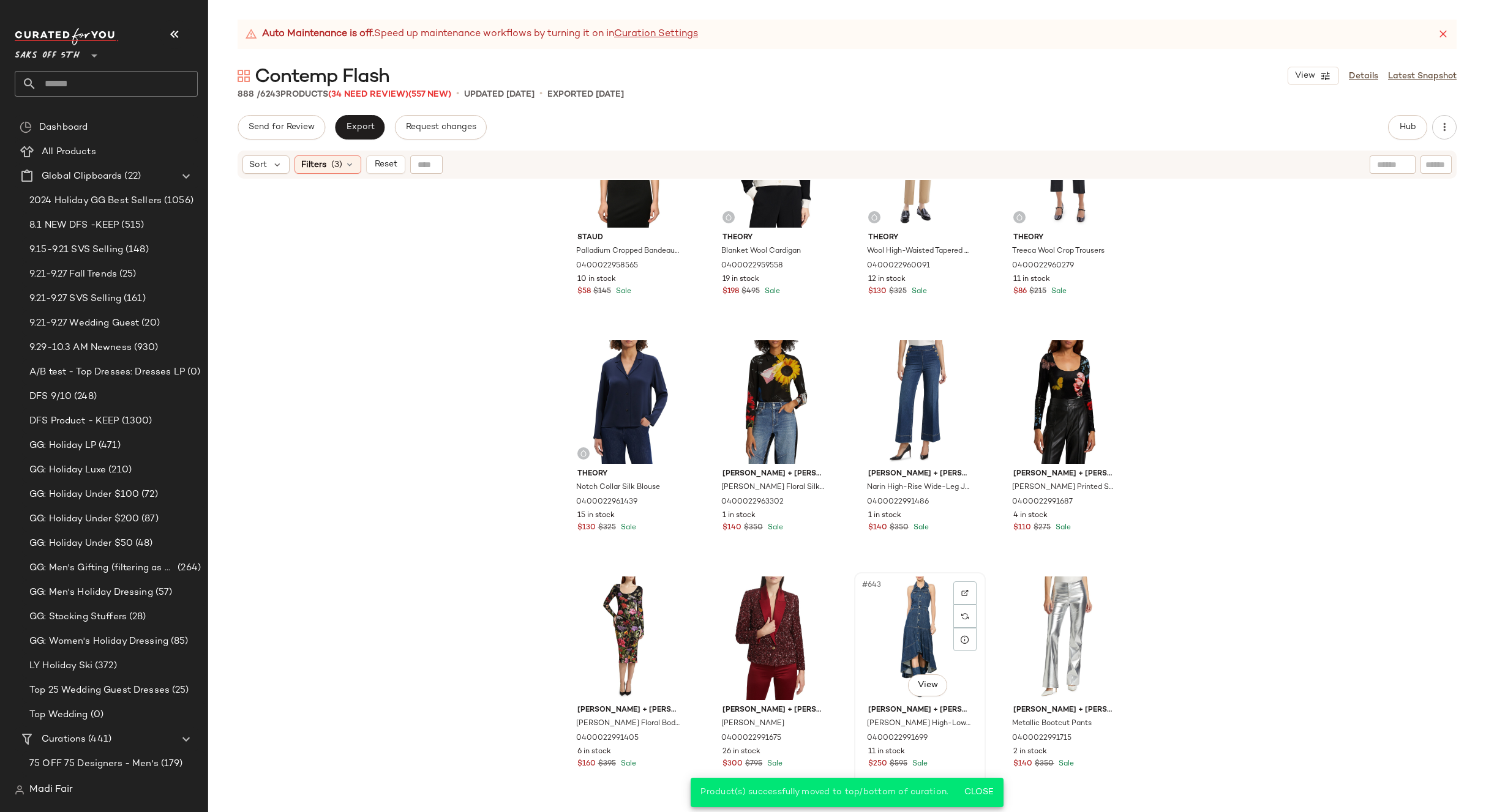
click at [908, 592] on div "#643 View" at bounding box center [920, 638] width 124 height 123
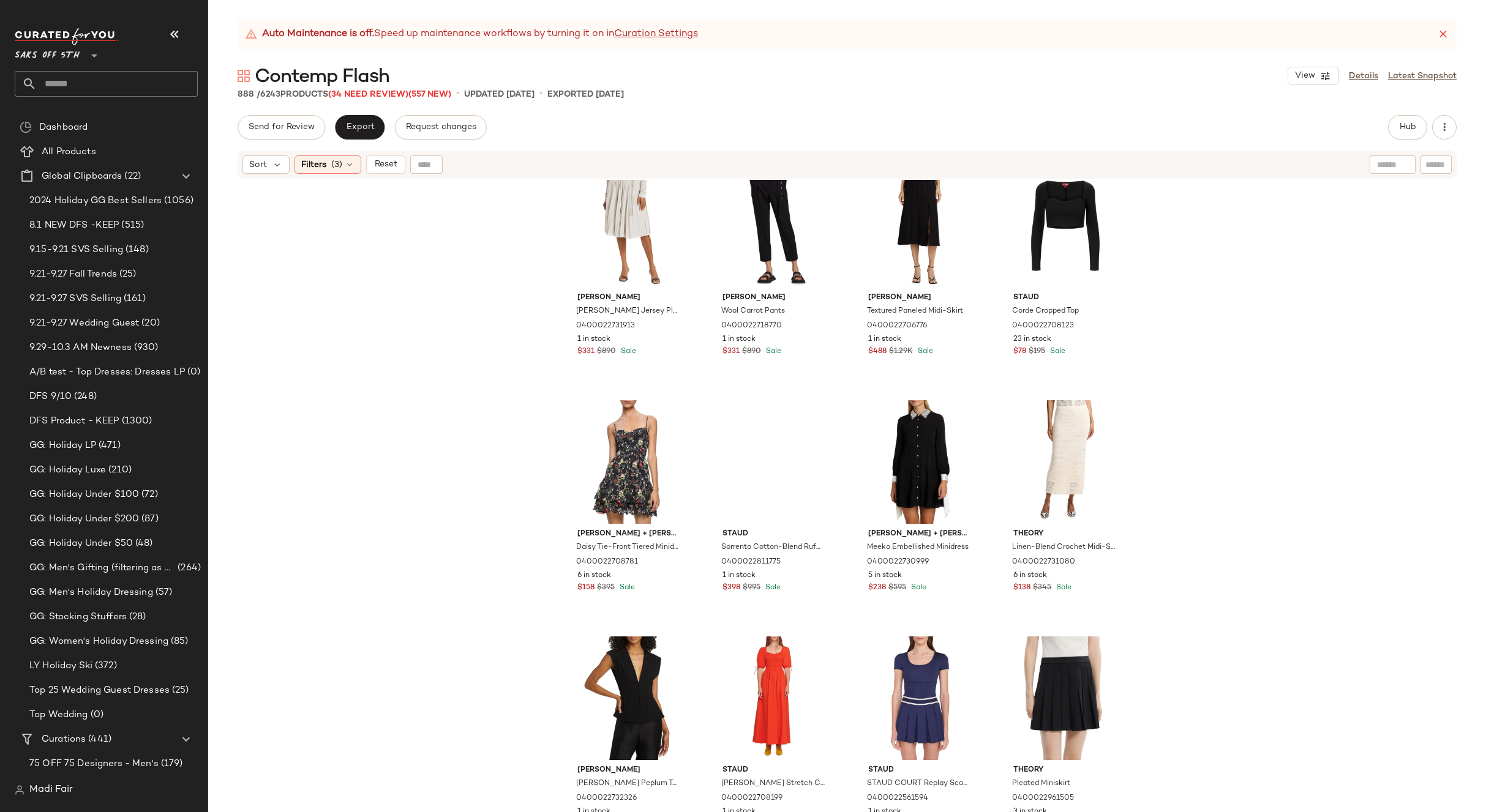
scroll to position [35633, 0]
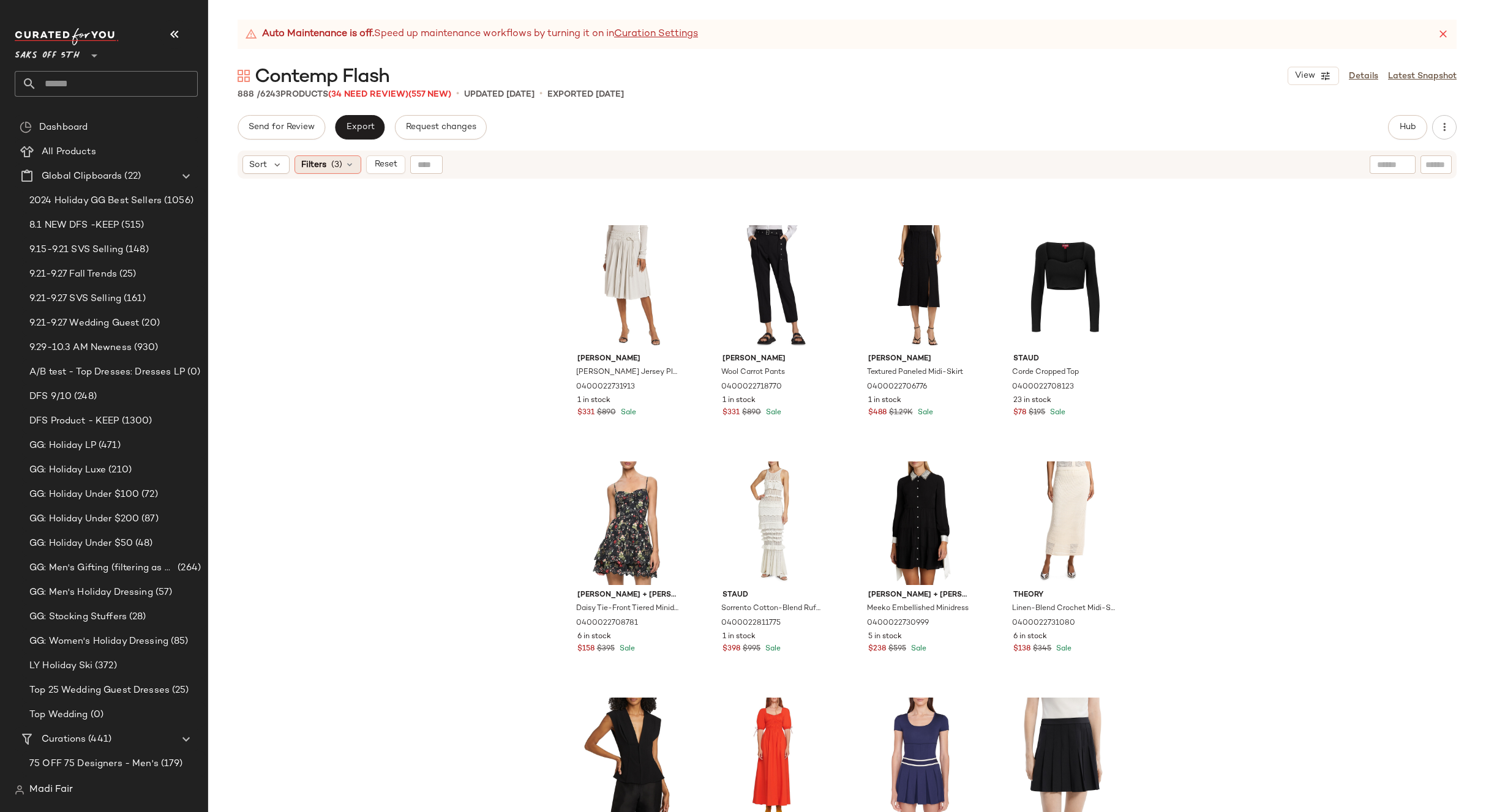
click at [316, 163] on span "Filters" at bounding box center [314, 164] width 25 height 13
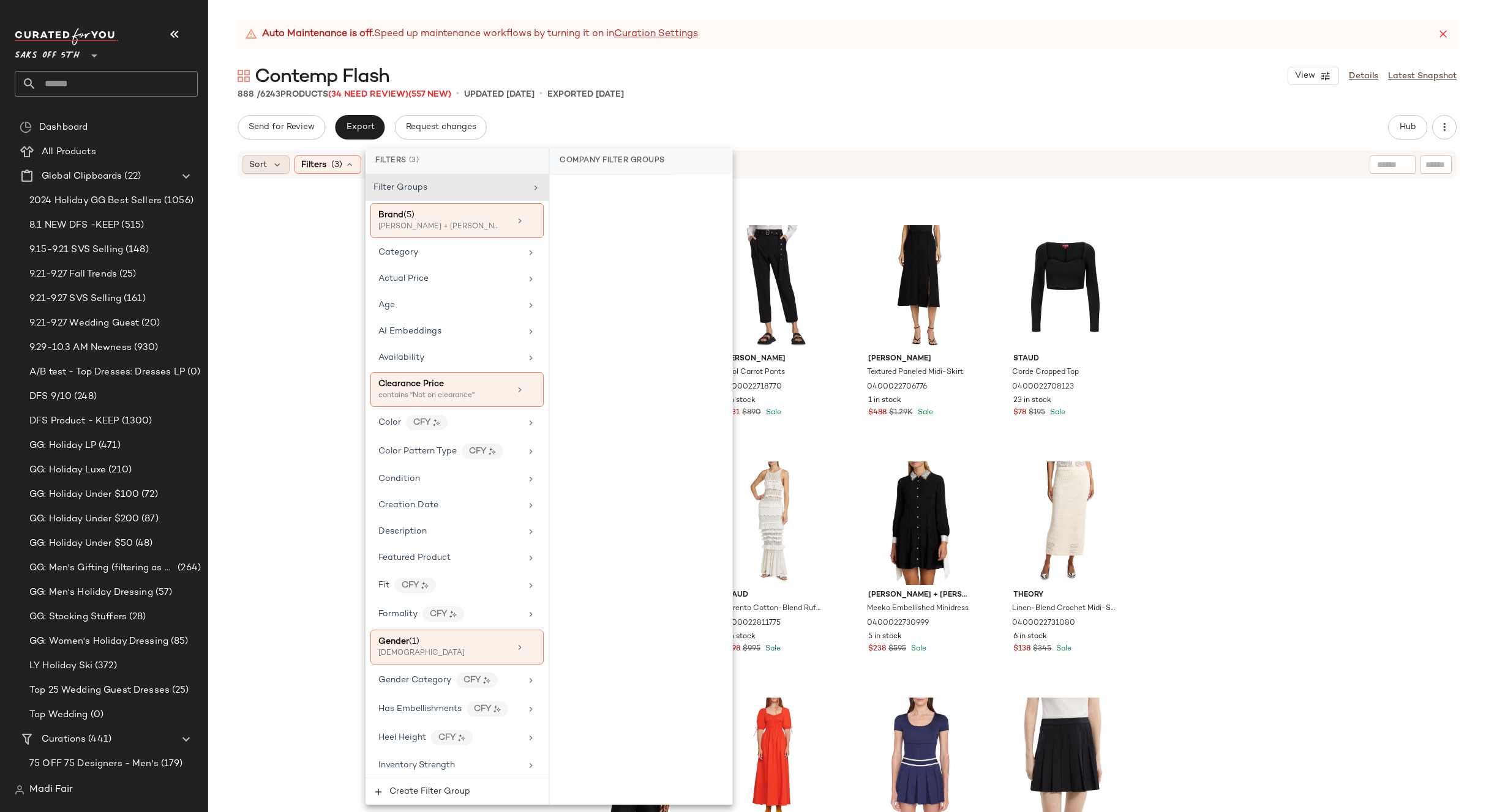
click at [264, 161] on span "Sort" at bounding box center [258, 164] width 17 height 13
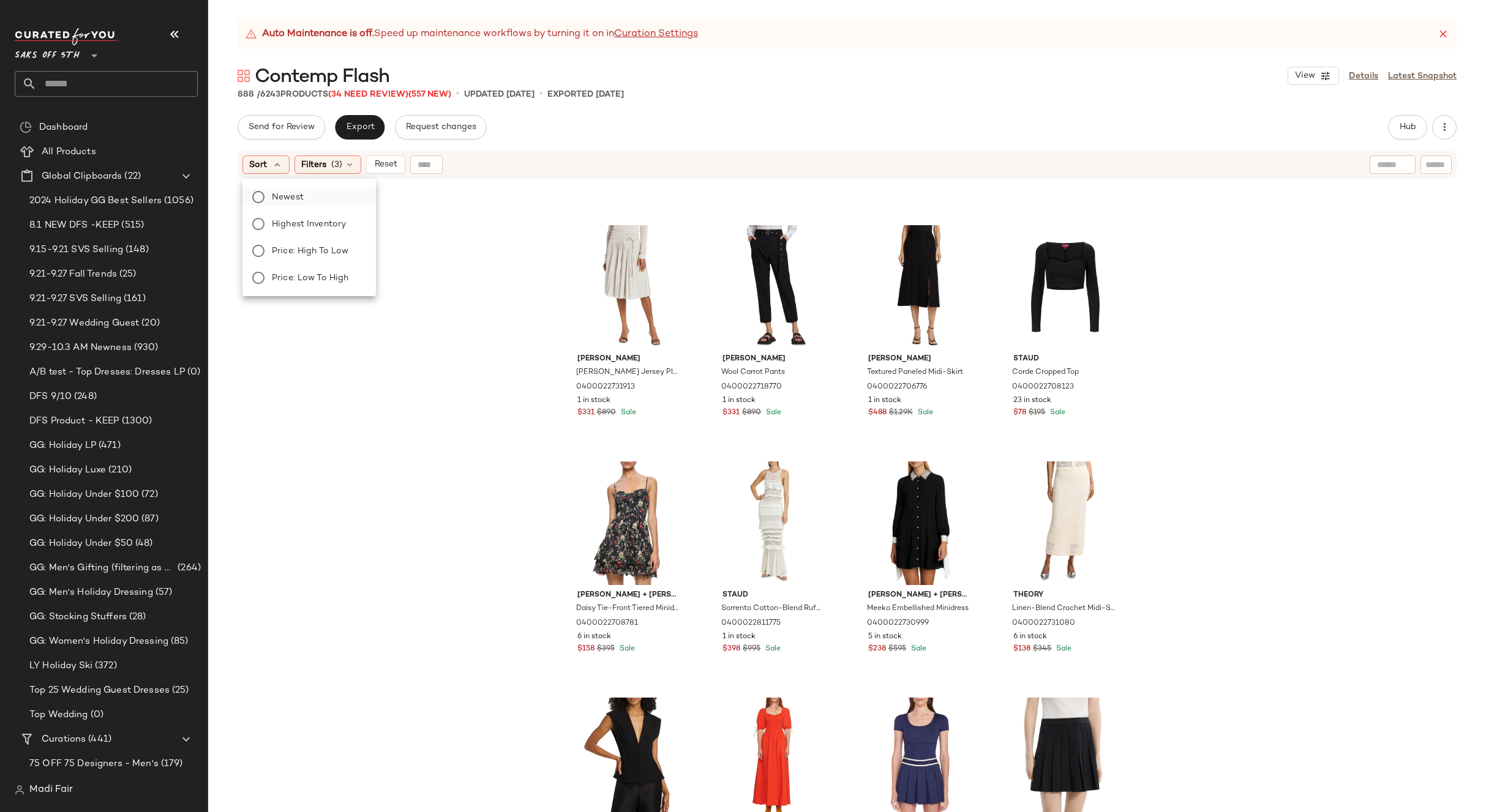
click at [298, 199] on span "Newest" at bounding box center [288, 197] width 32 height 13
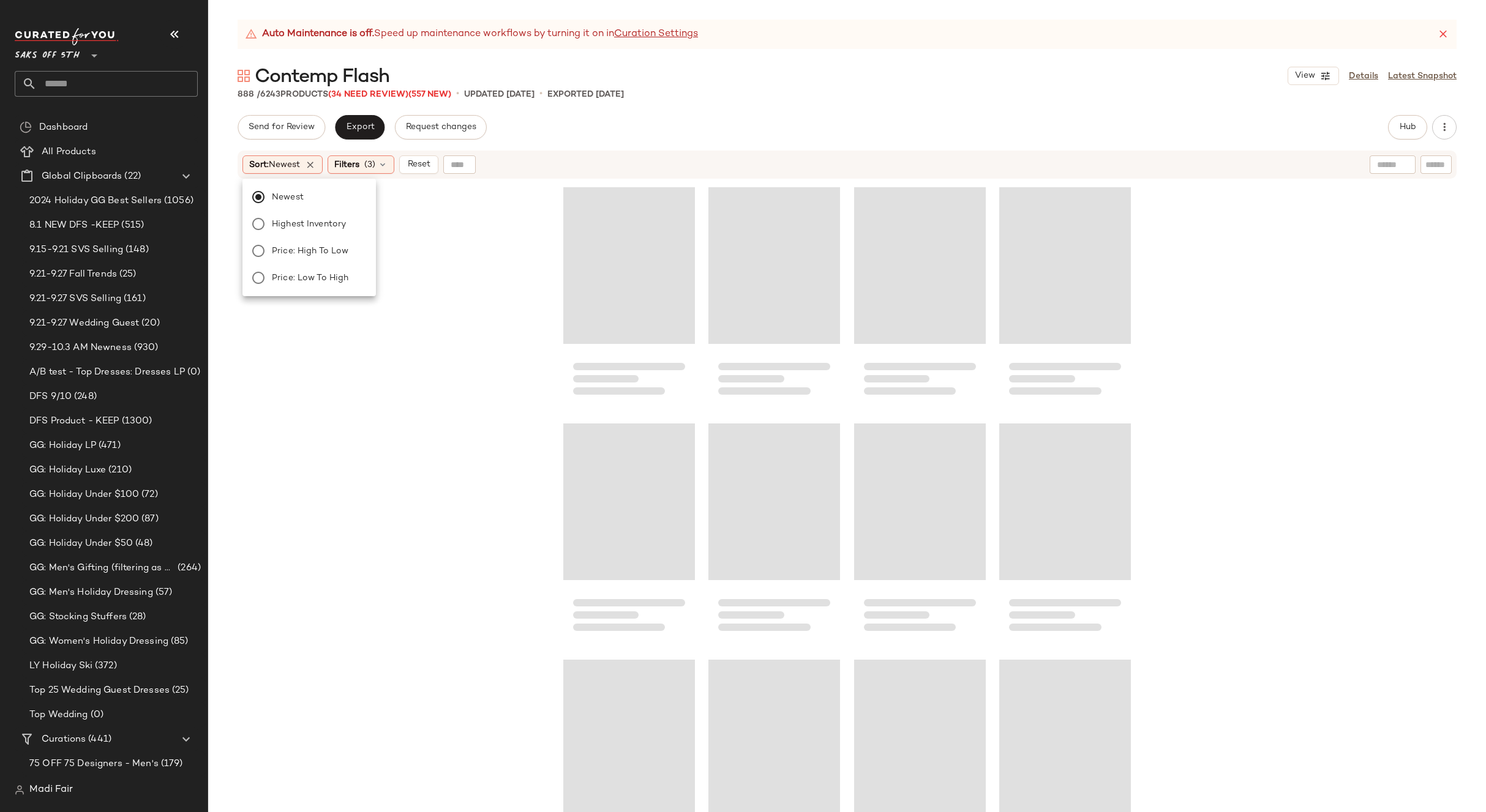
scroll to position [31647, 0]
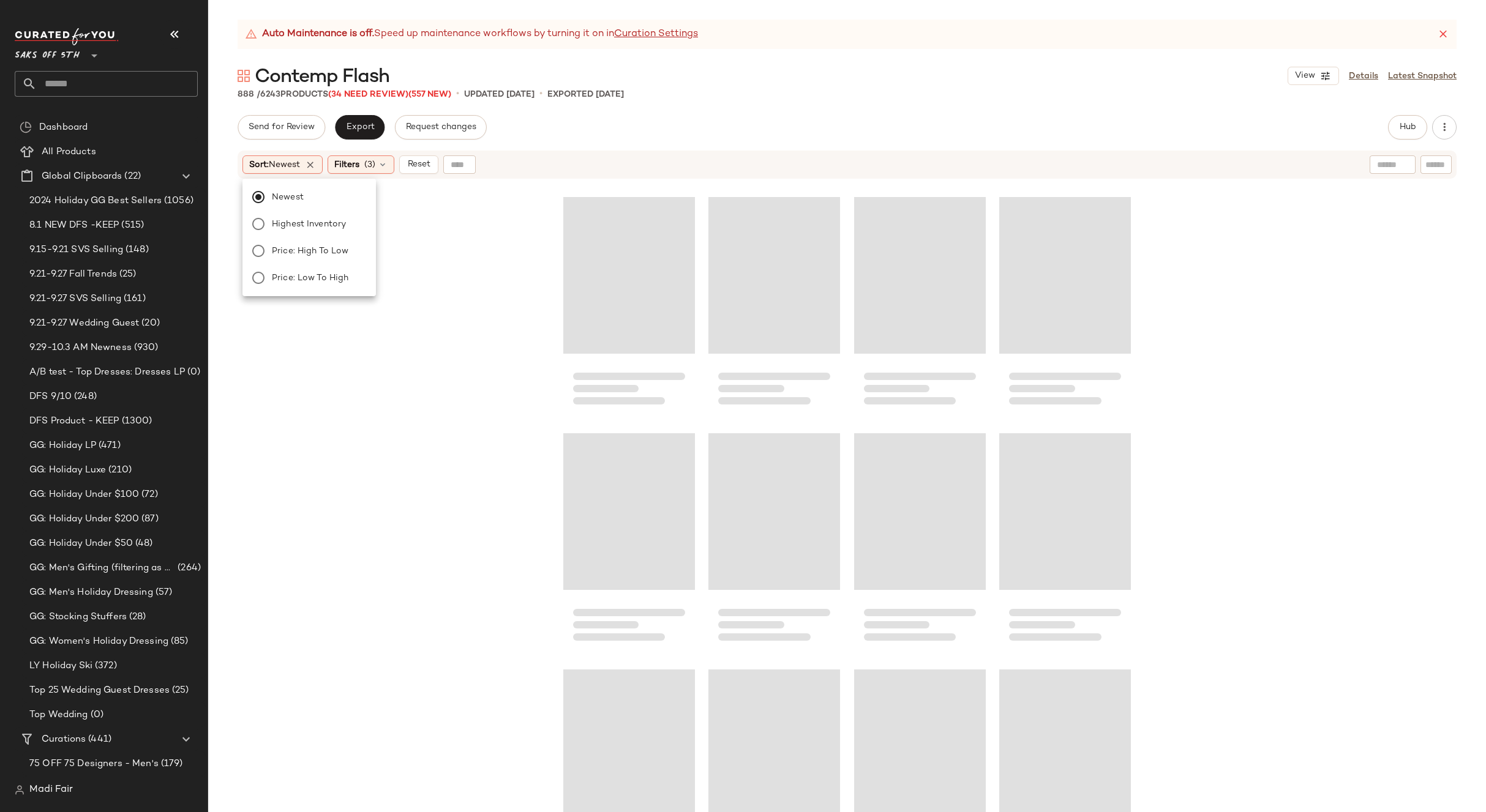
click at [897, 122] on div "Send for Review Export Request changes Hub Send for Review External Review Inte…" at bounding box center [846, 126] width 1219 height 24
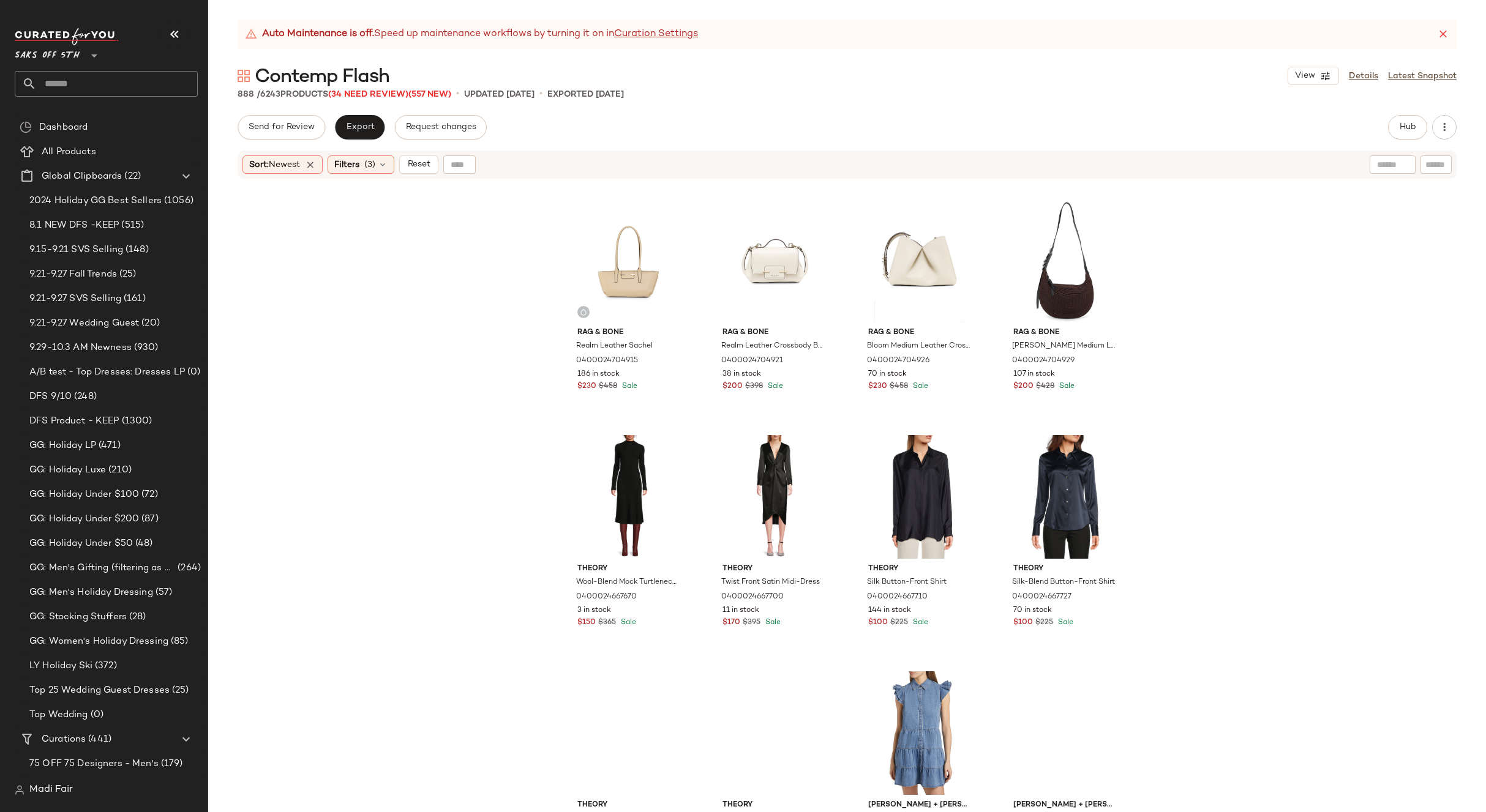
scroll to position [4048, 0]
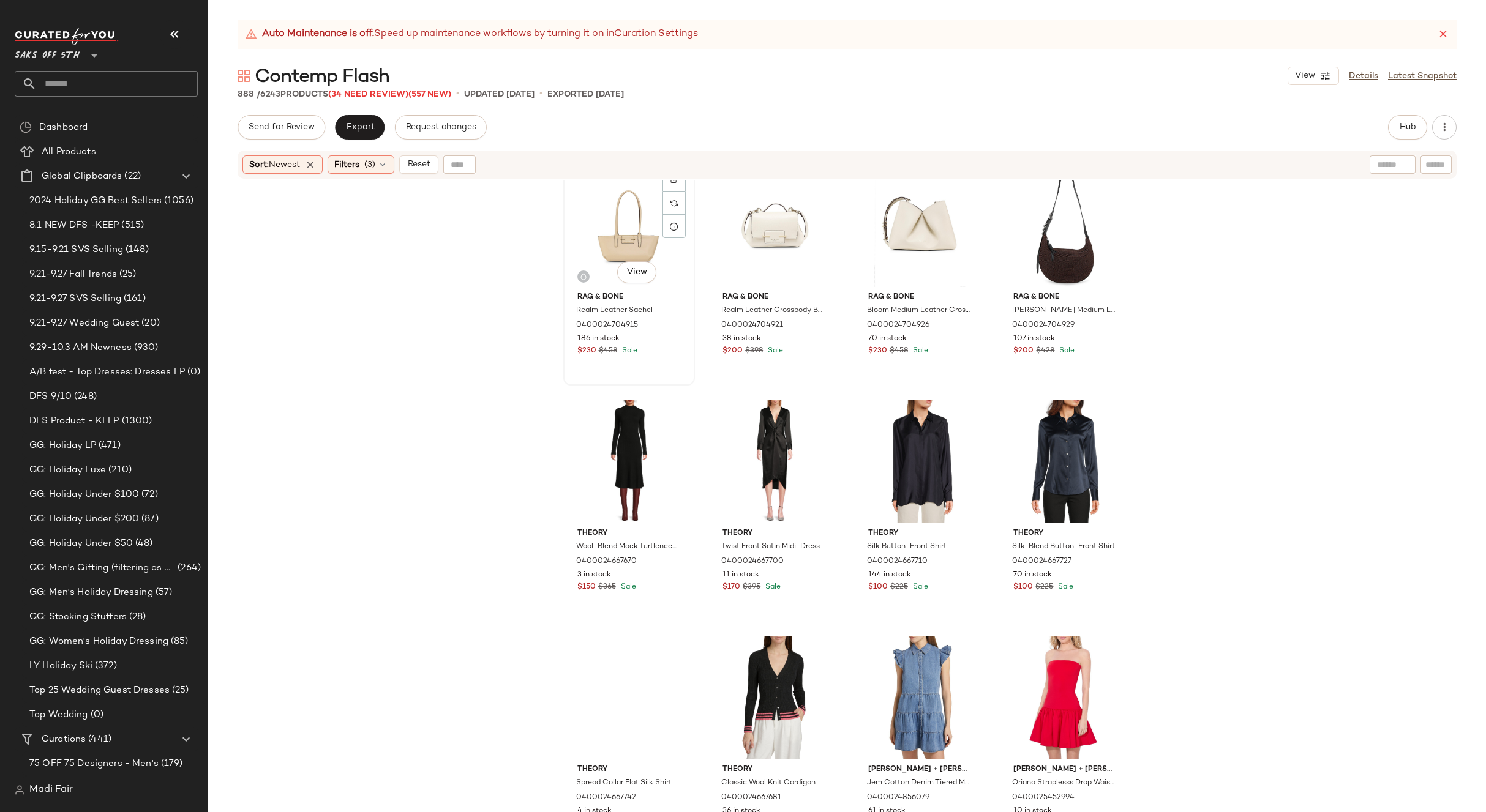
click at [600, 244] on div "#69 View" at bounding box center [629, 225] width 124 height 123
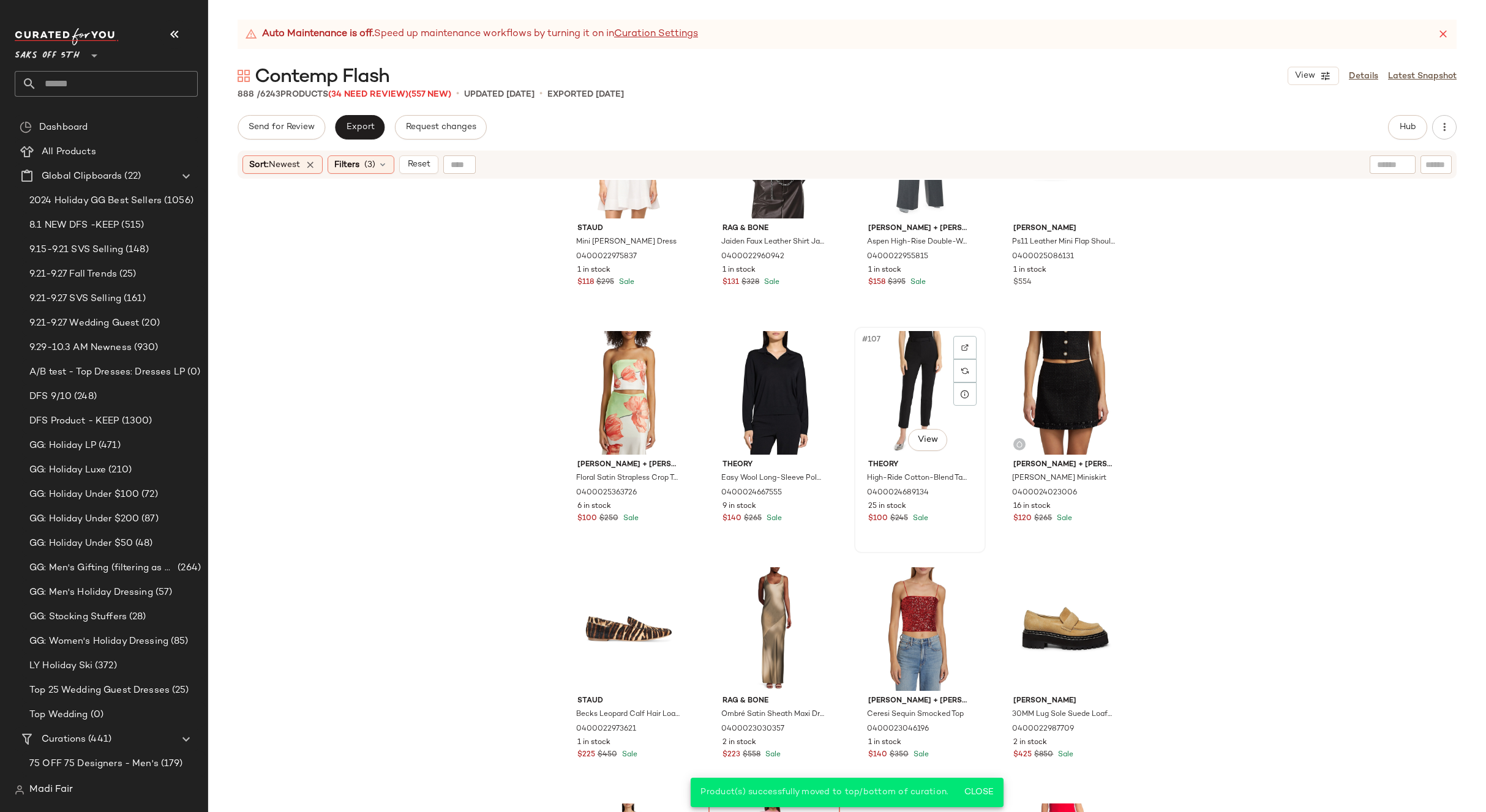
scroll to position [5761, 0]
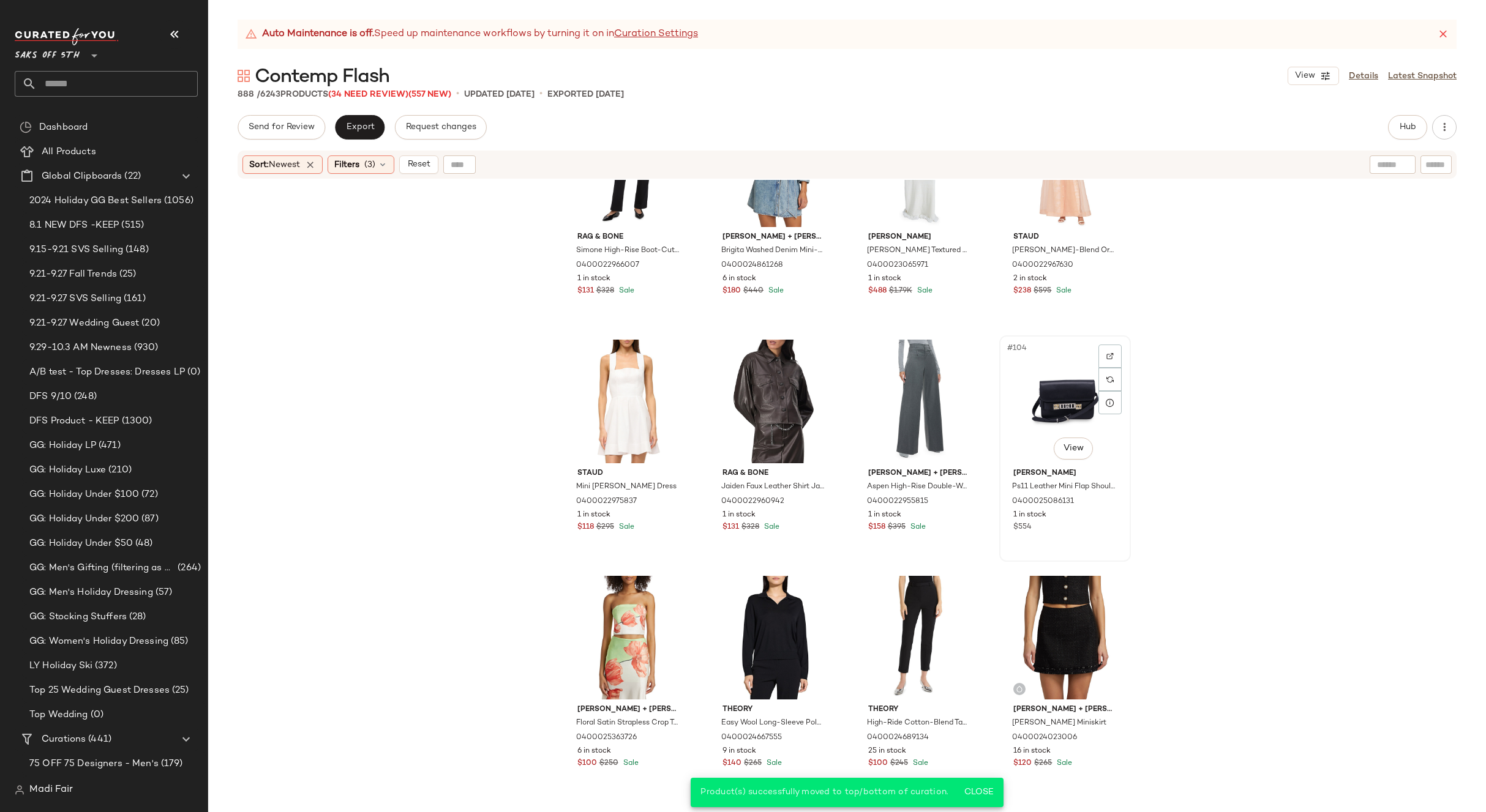
click at [1039, 396] on div "#104 View" at bounding box center [1065, 401] width 124 height 123
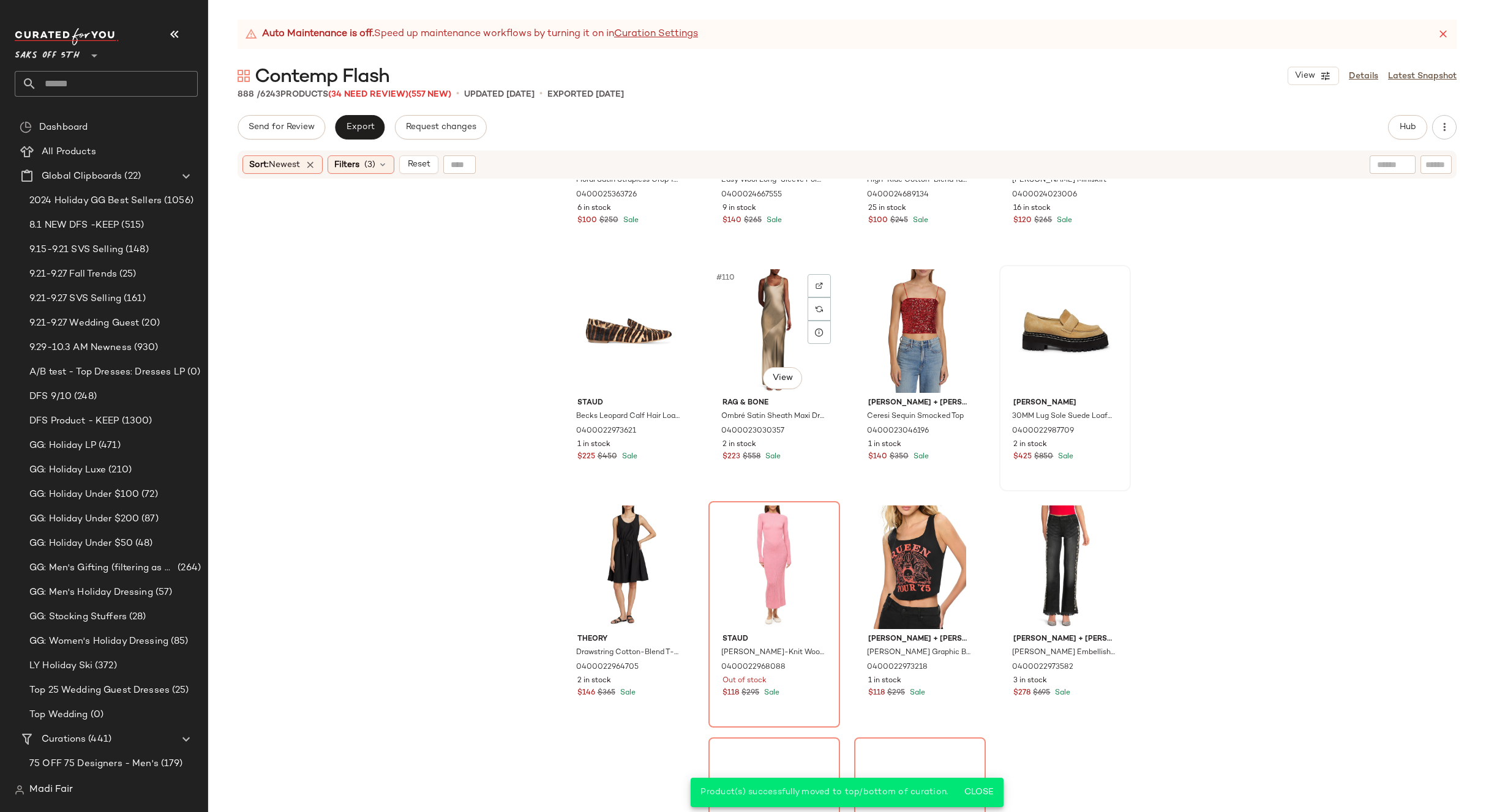
scroll to position [6312, 0]
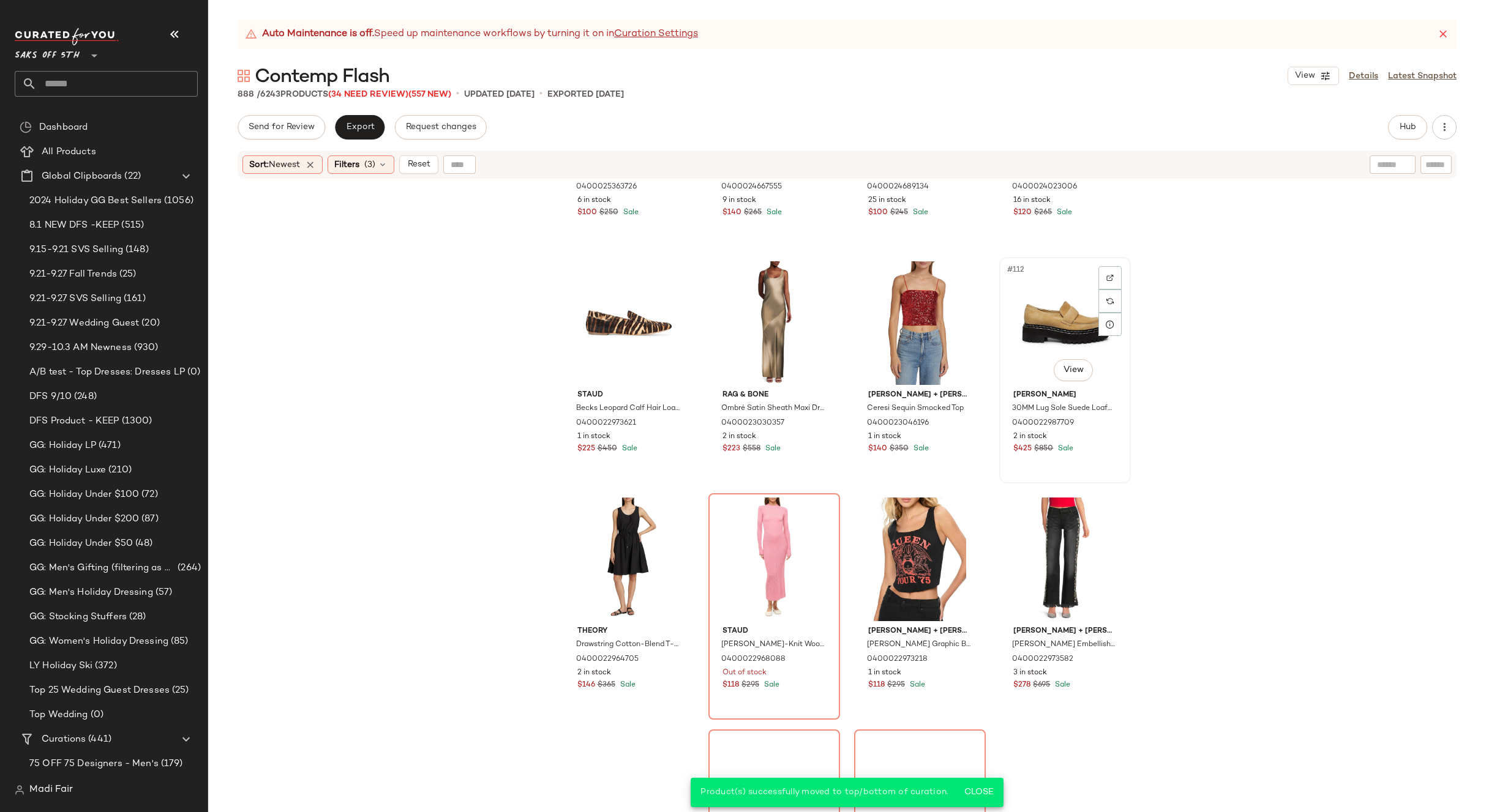
click at [1057, 314] on div "#112 View" at bounding box center [1065, 323] width 124 height 123
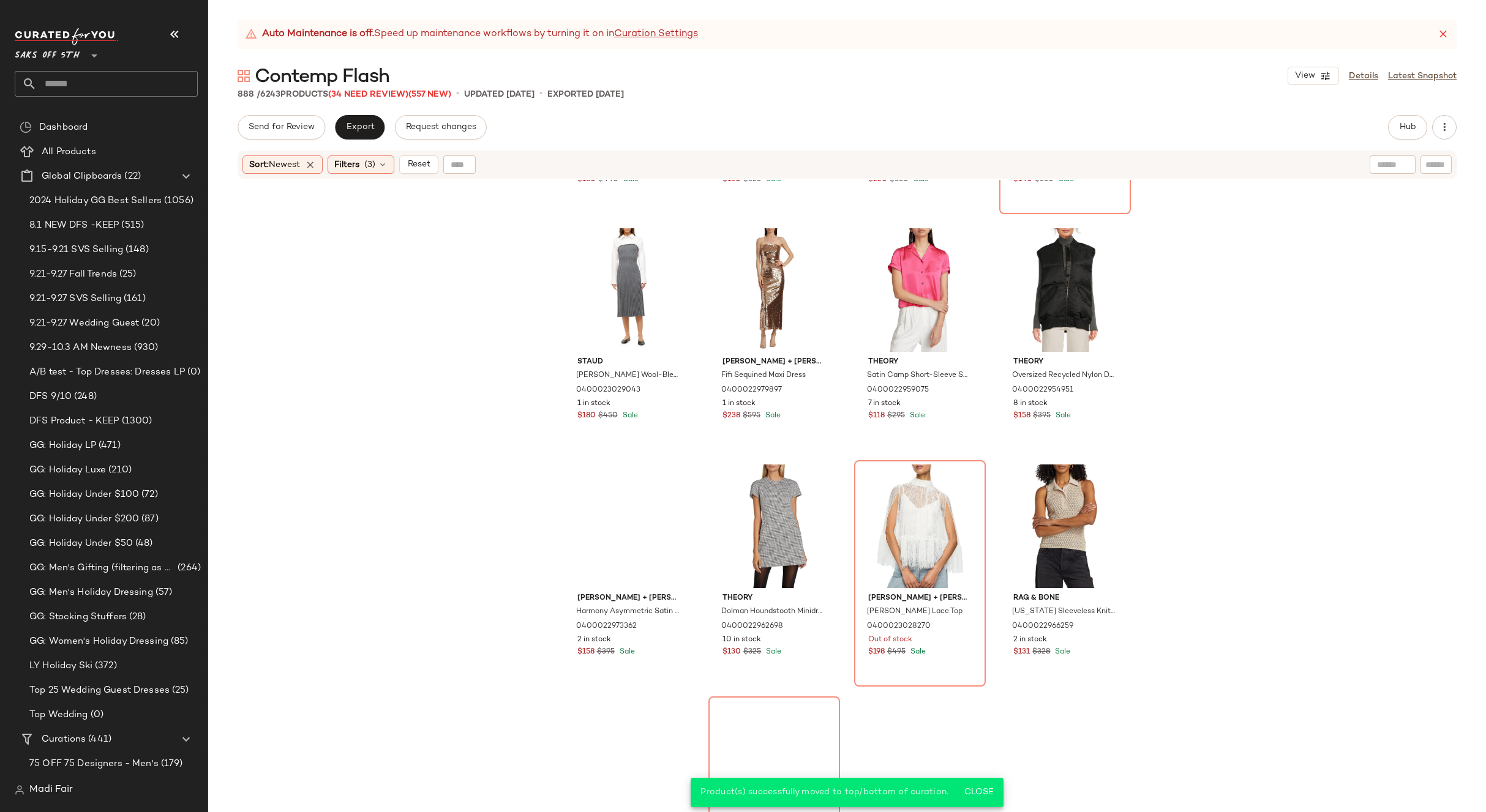
scroll to position [8269, 0]
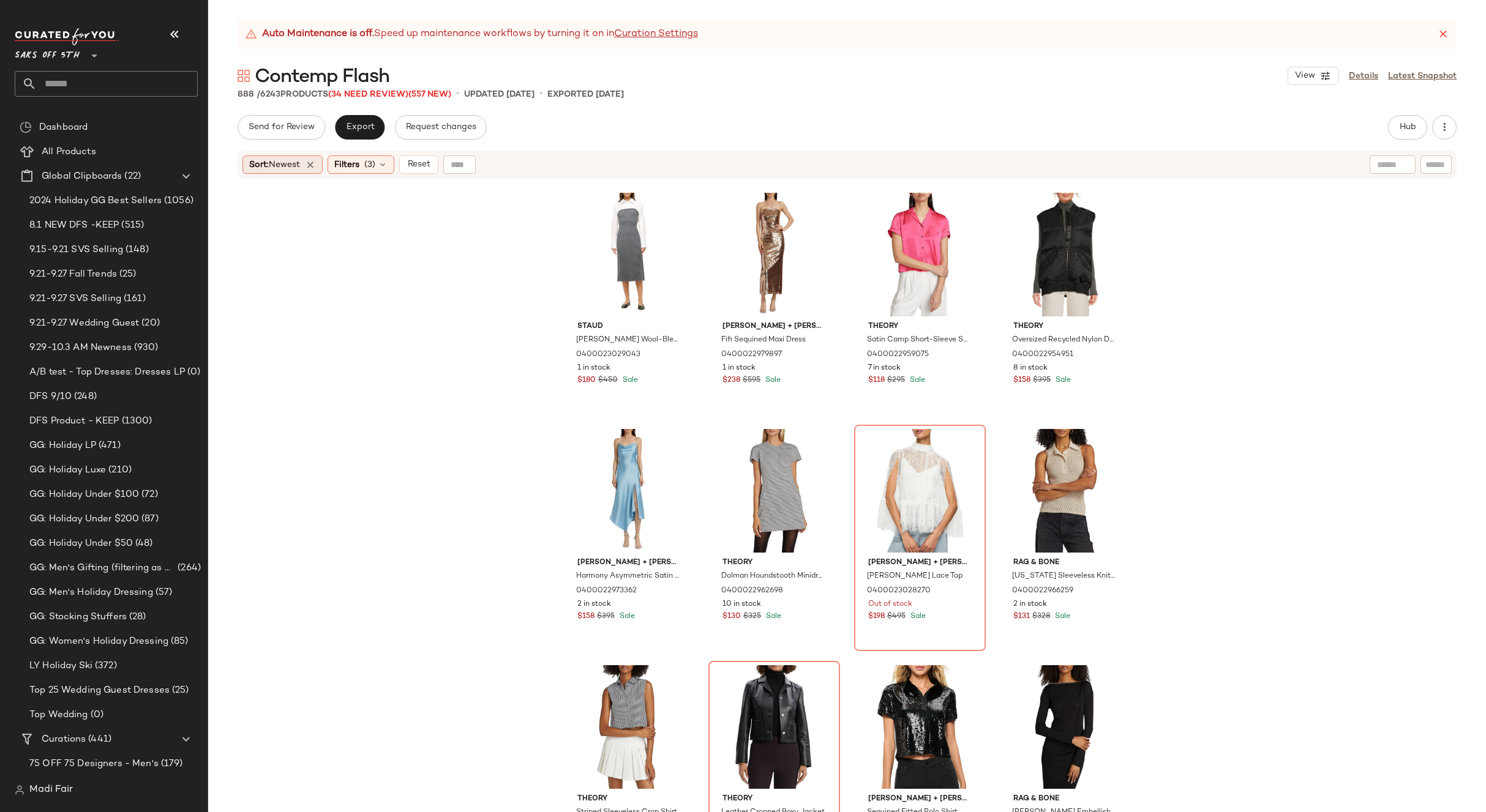
click at [295, 168] on span "Newest" at bounding box center [285, 165] width 31 height 10
click at [320, 161] on div "Sort: Newest" at bounding box center [282, 164] width 80 height 18
click at [381, 167] on icon at bounding box center [382, 165] width 10 height 10
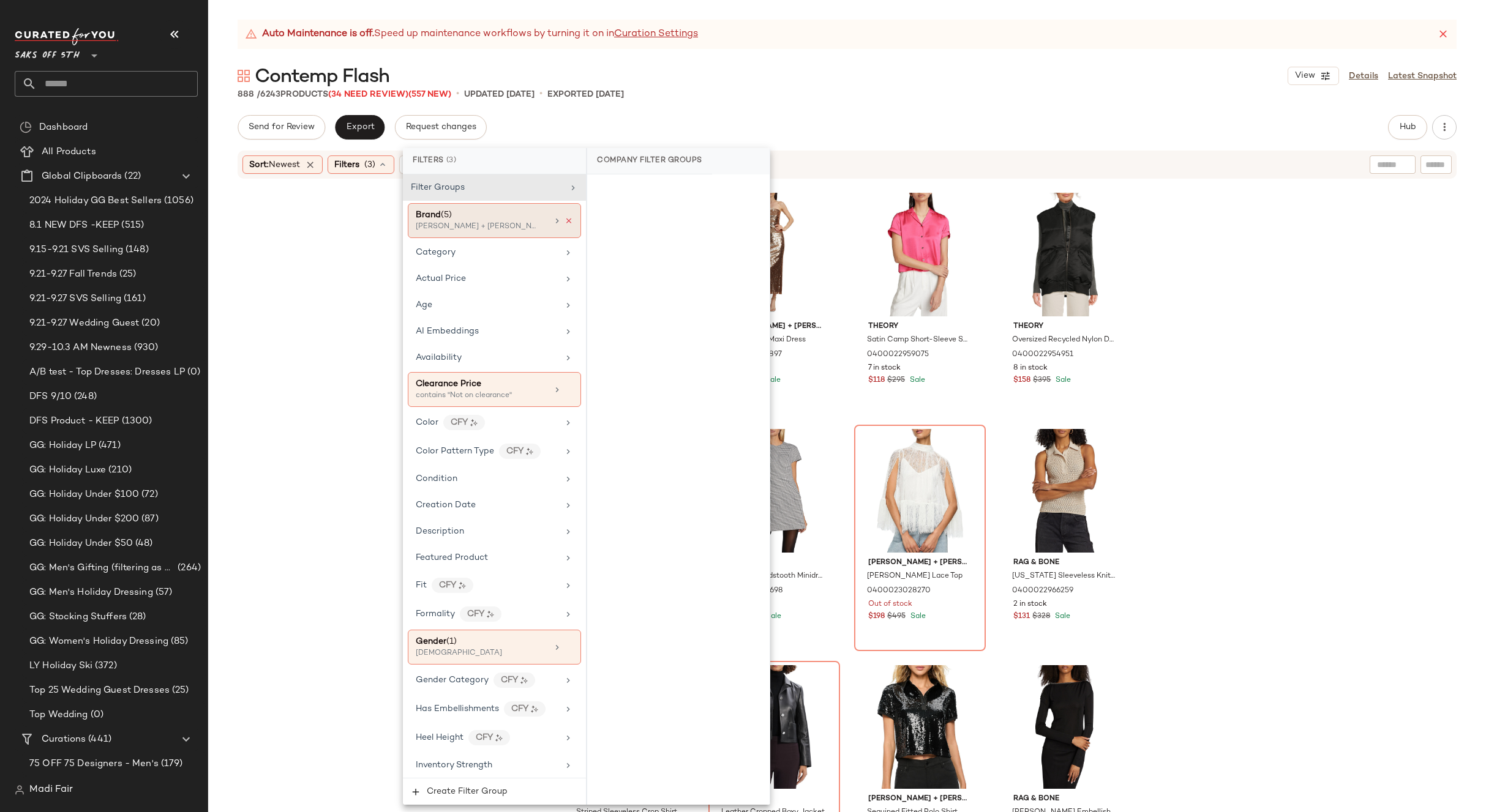
click at [567, 218] on icon at bounding box center [568, 221] width 9 height 9
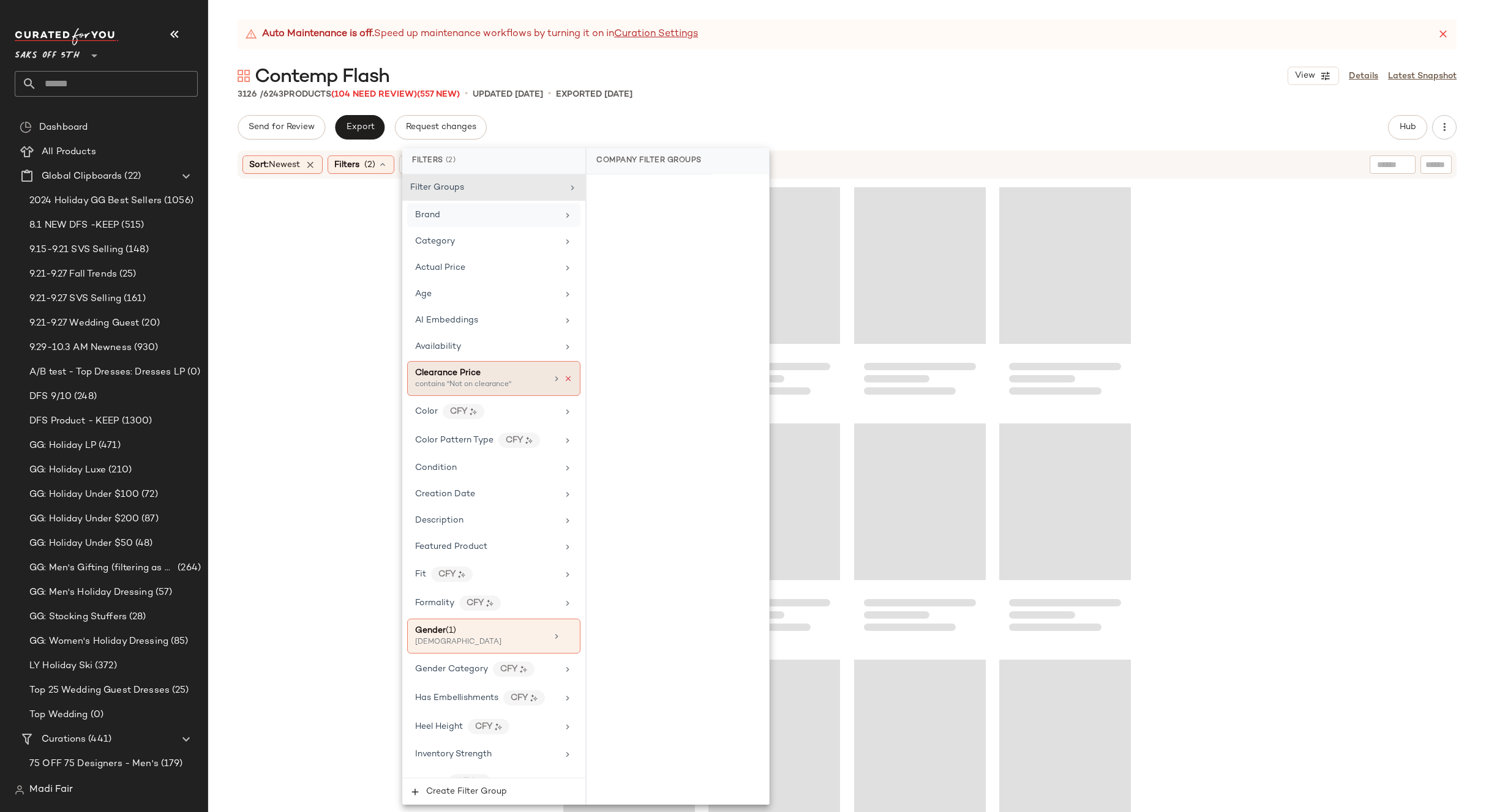
click at [564, 381] on icon at bounding box center [567, 378] width 9 height 9
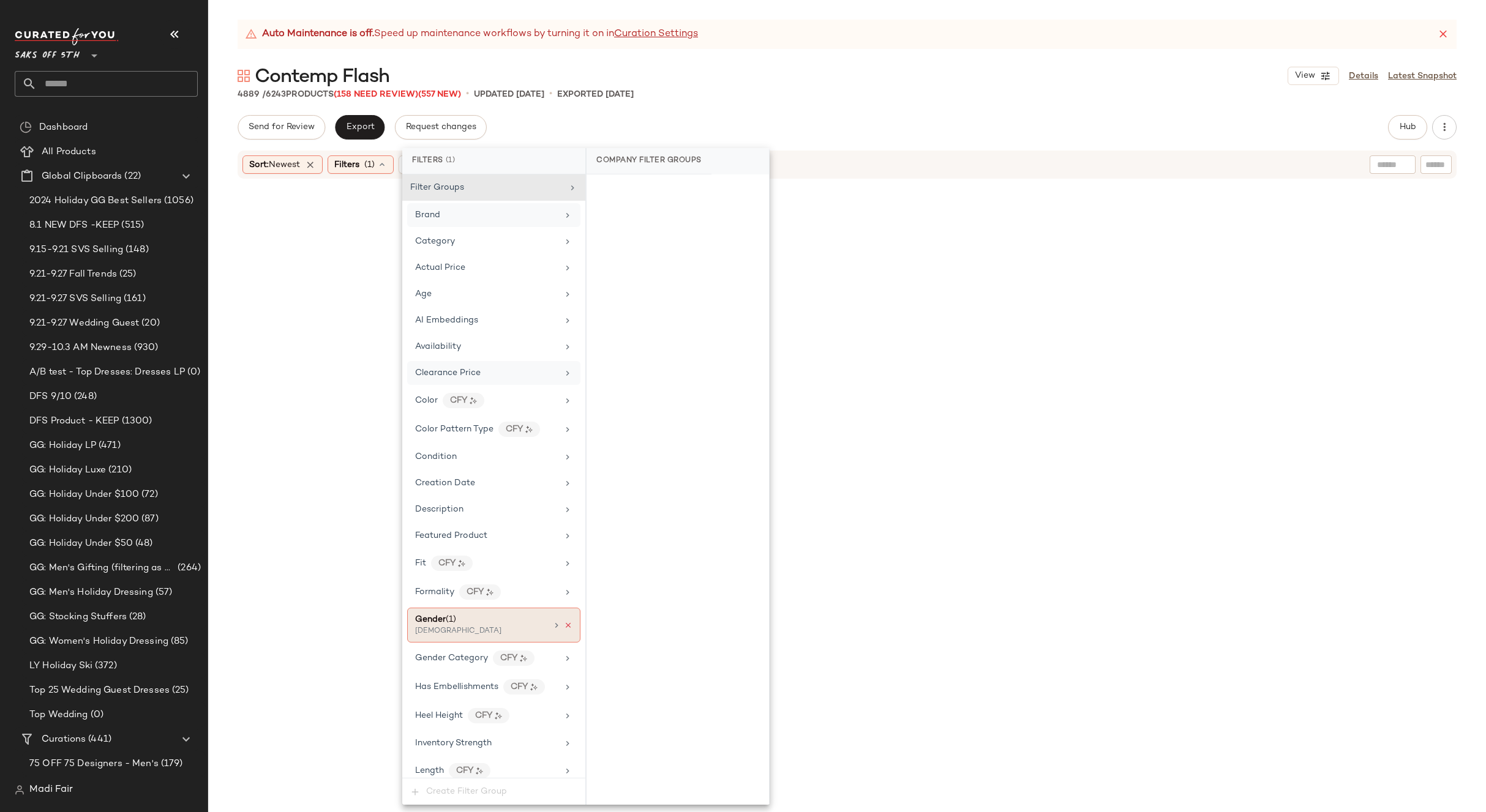
click at [564, 627] on icon at bounding box center [567, 625] width 9 height 9
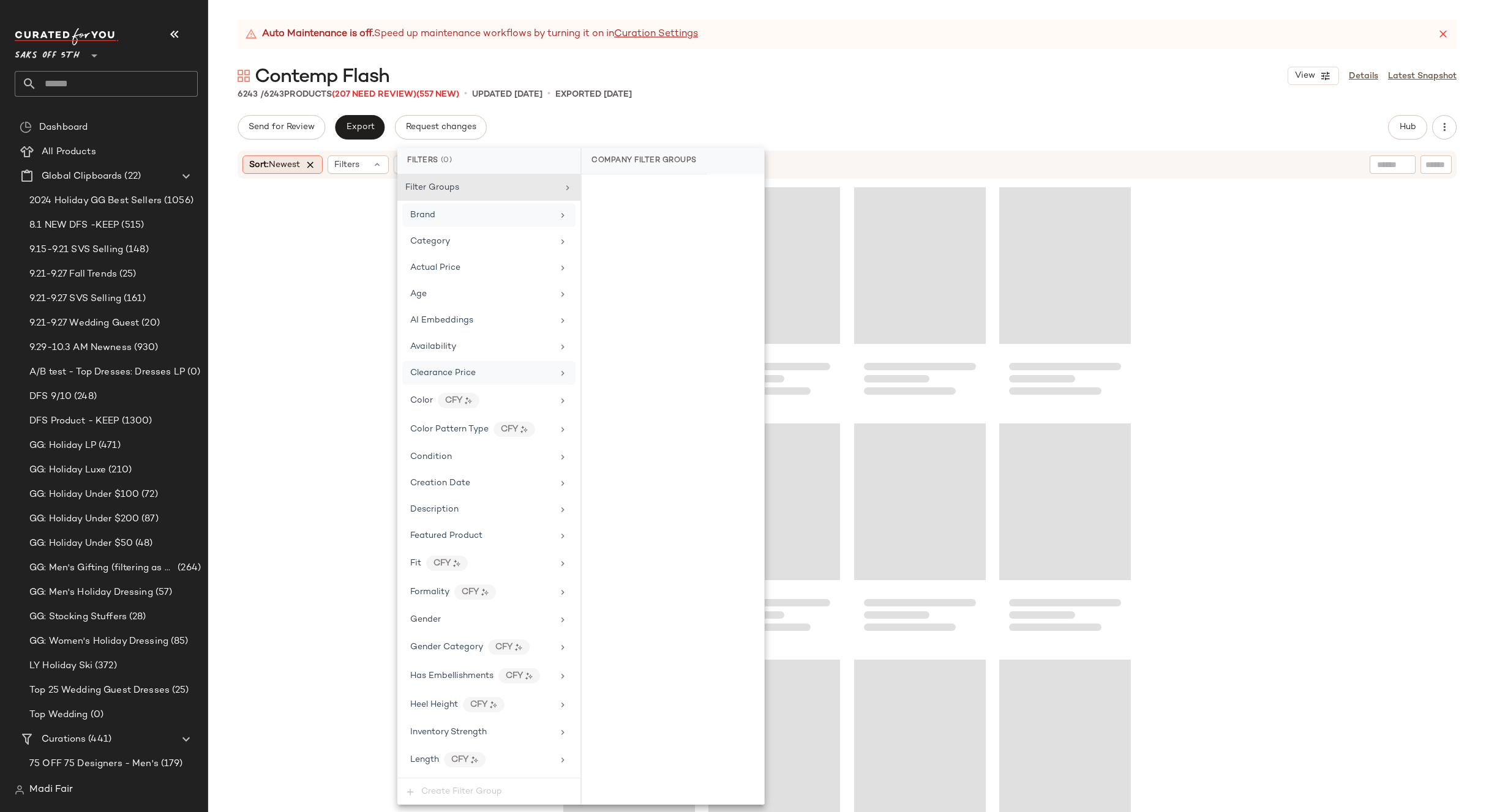
scroll to position [35190, 0]
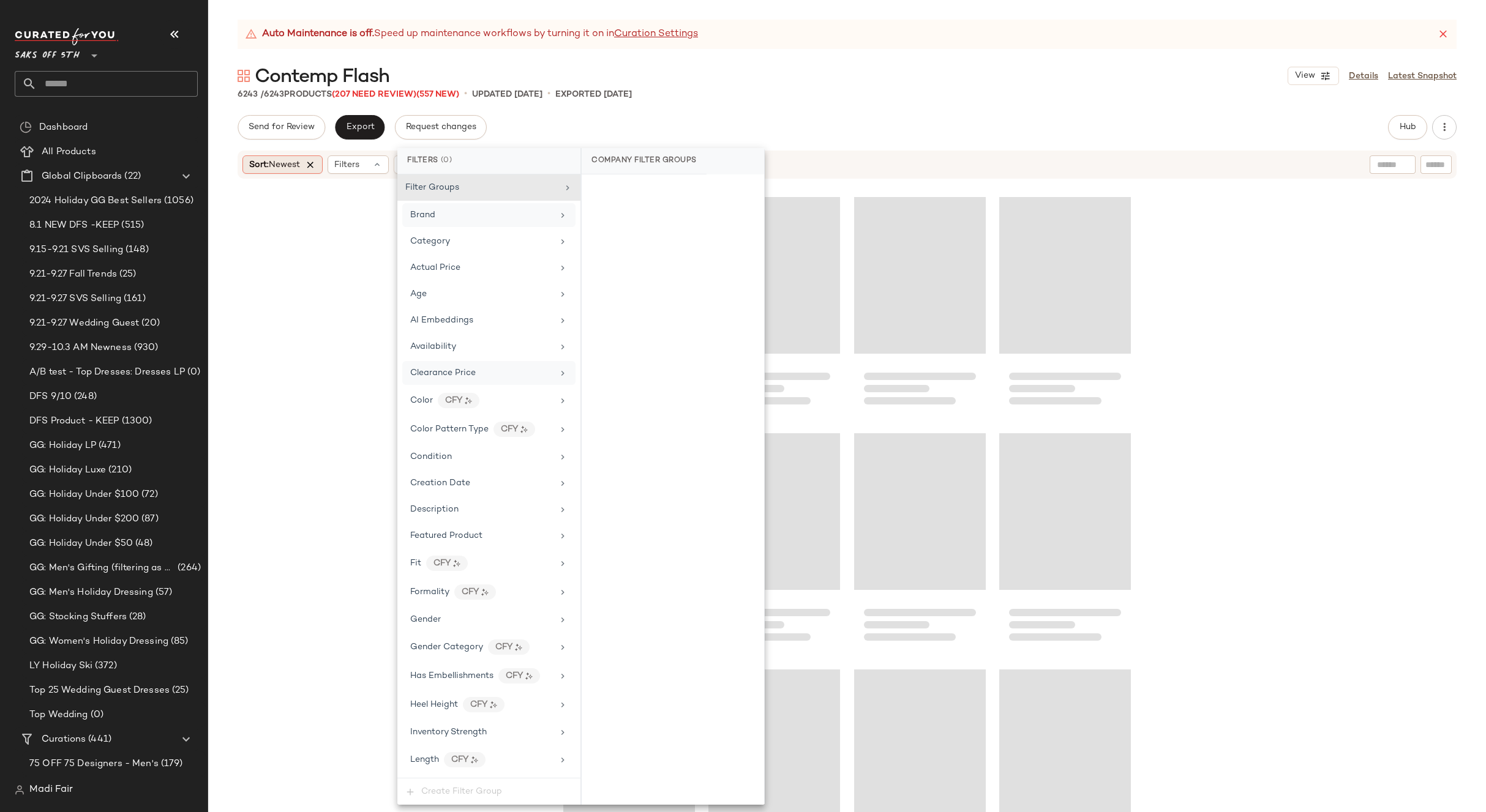
click at [314, 163] on icon at bounding box center [310, 164] width 11 height 11
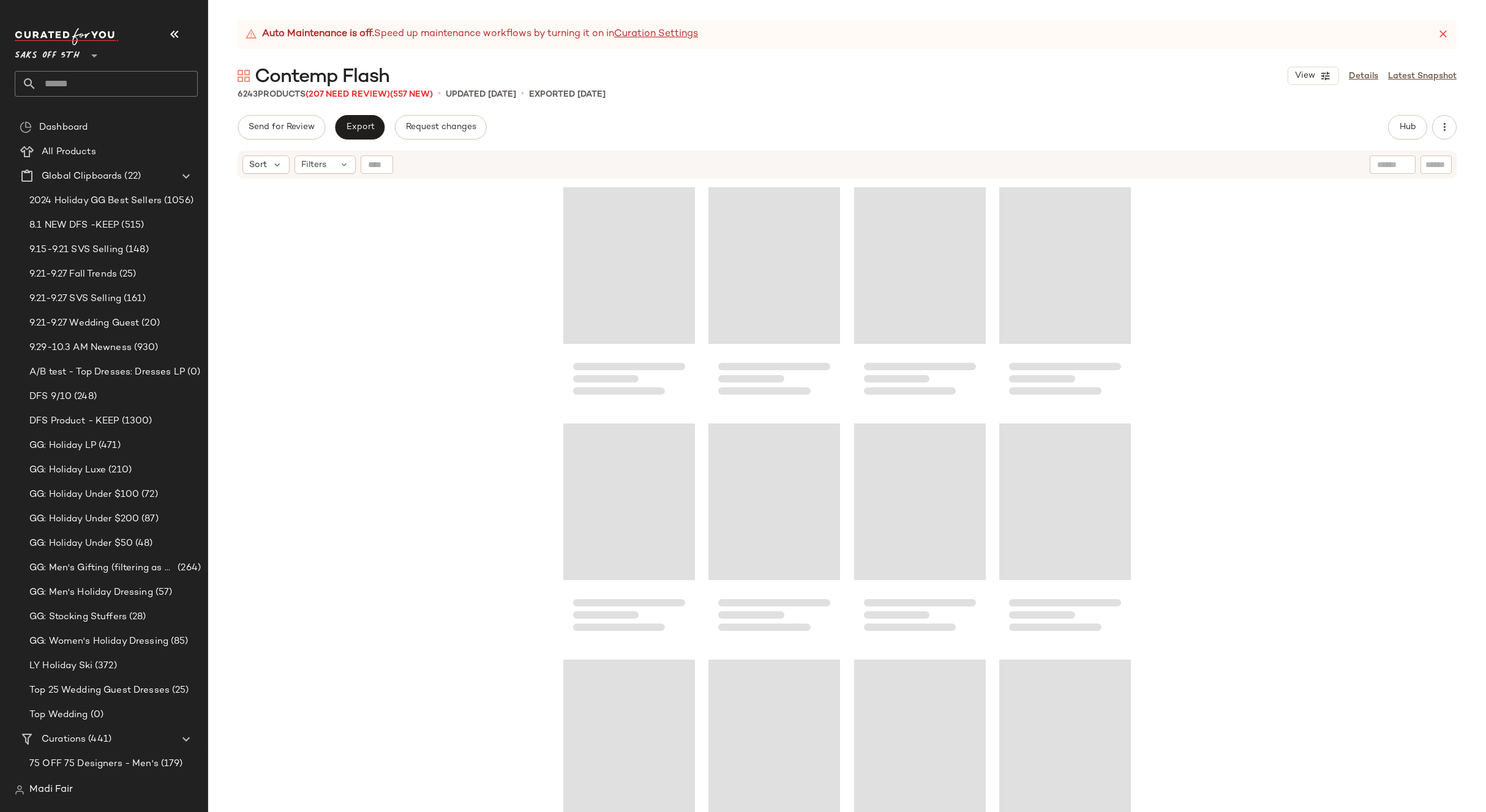
click at [778, 125] on div "Send for Review Export Request changes Hub Send for Review External Review Inte…" at bounding box center [846, 126] width 1219 height 24
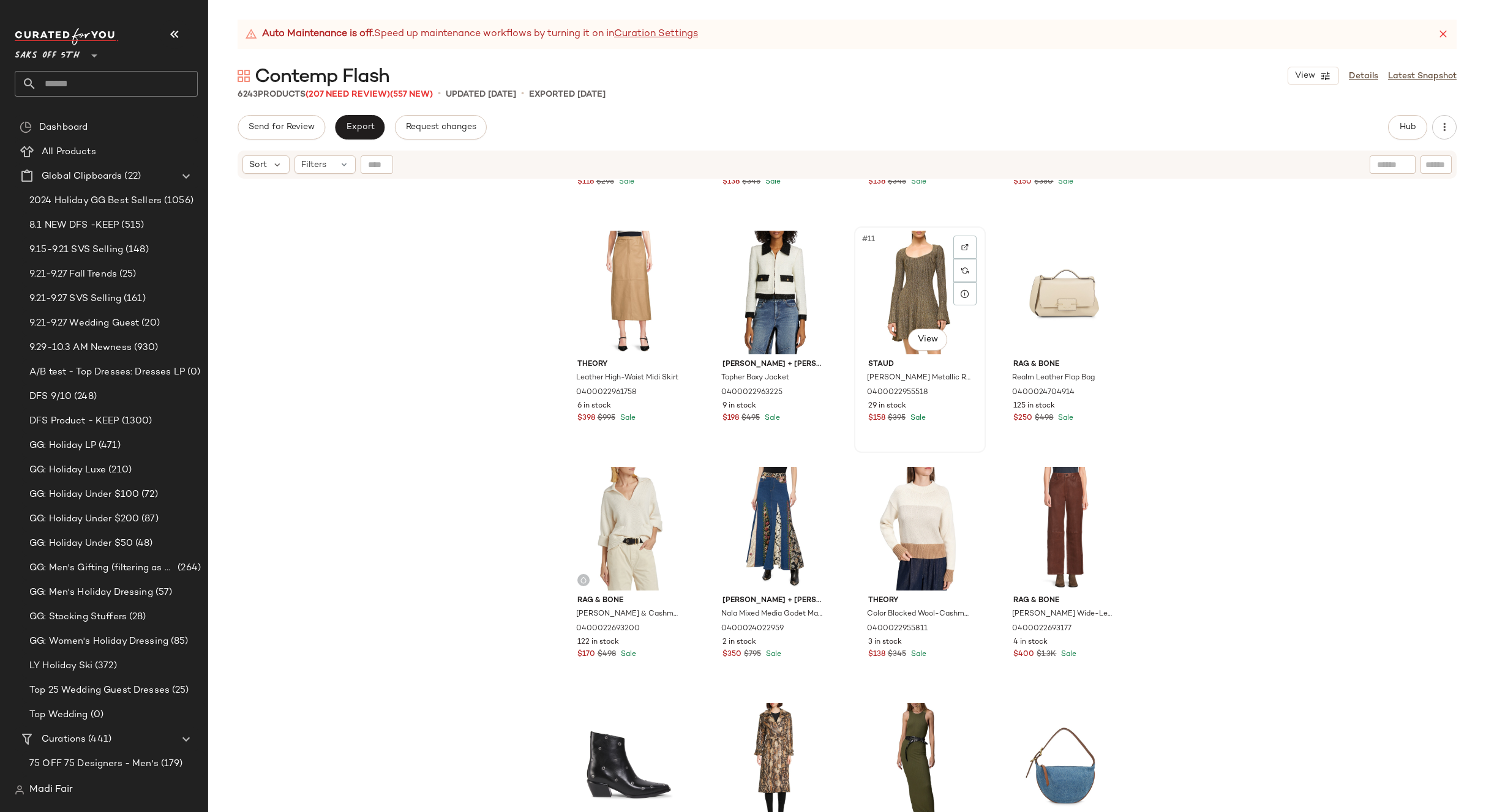
click at [914, 302] on div "#11 View" at bounding box center [920, 292] width 124 height 123
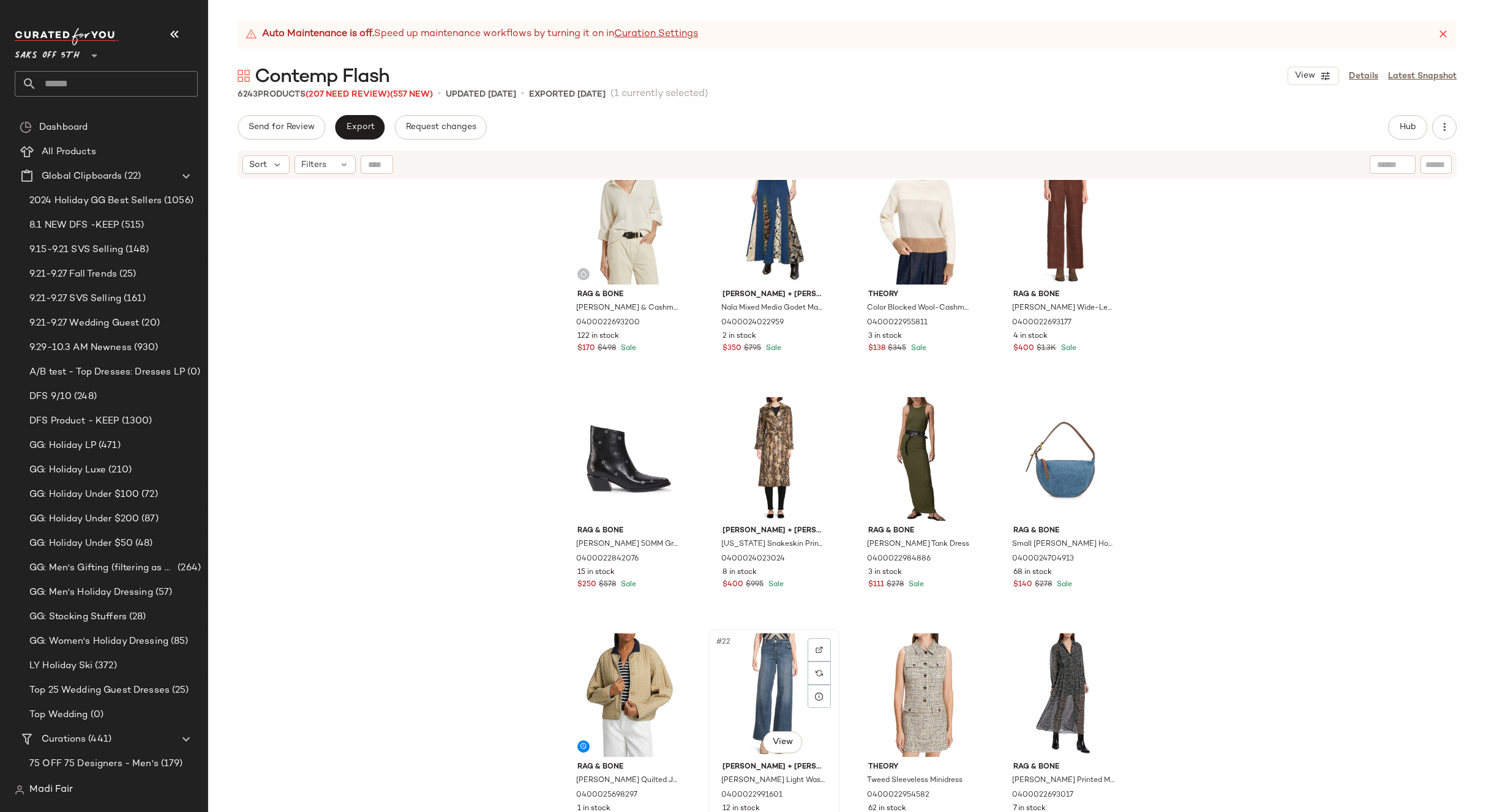
click at [770, 661] on div "#22 View" at bounding box center [774, 695] width 124 height 123
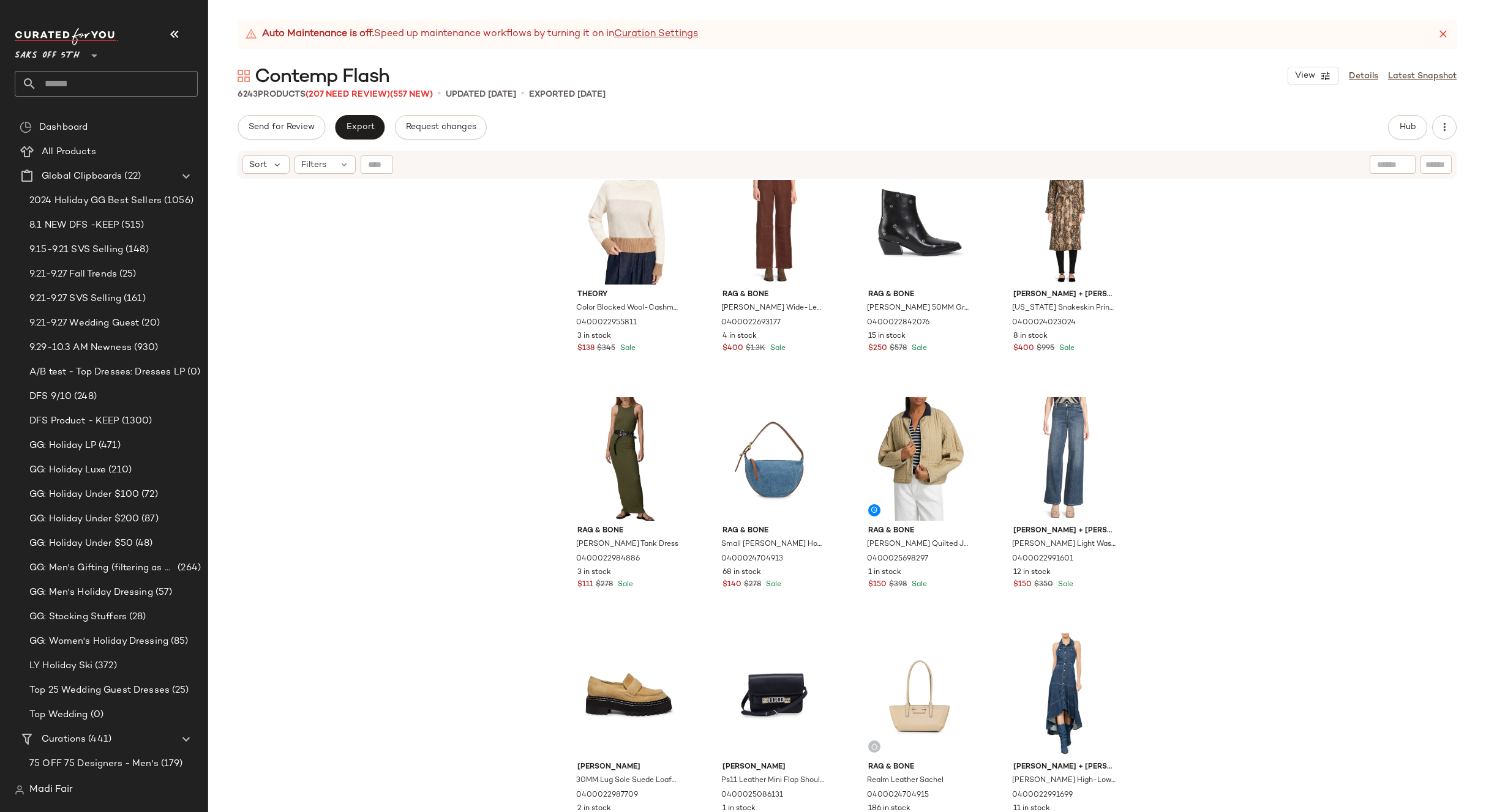
click at [1200, 408] on div "Theory Color Blocked Wool-Cashmere Crop Sweater 0400022955811 3 in stock $138 $…" at bounding box center [847, 511] width 1278 height 663
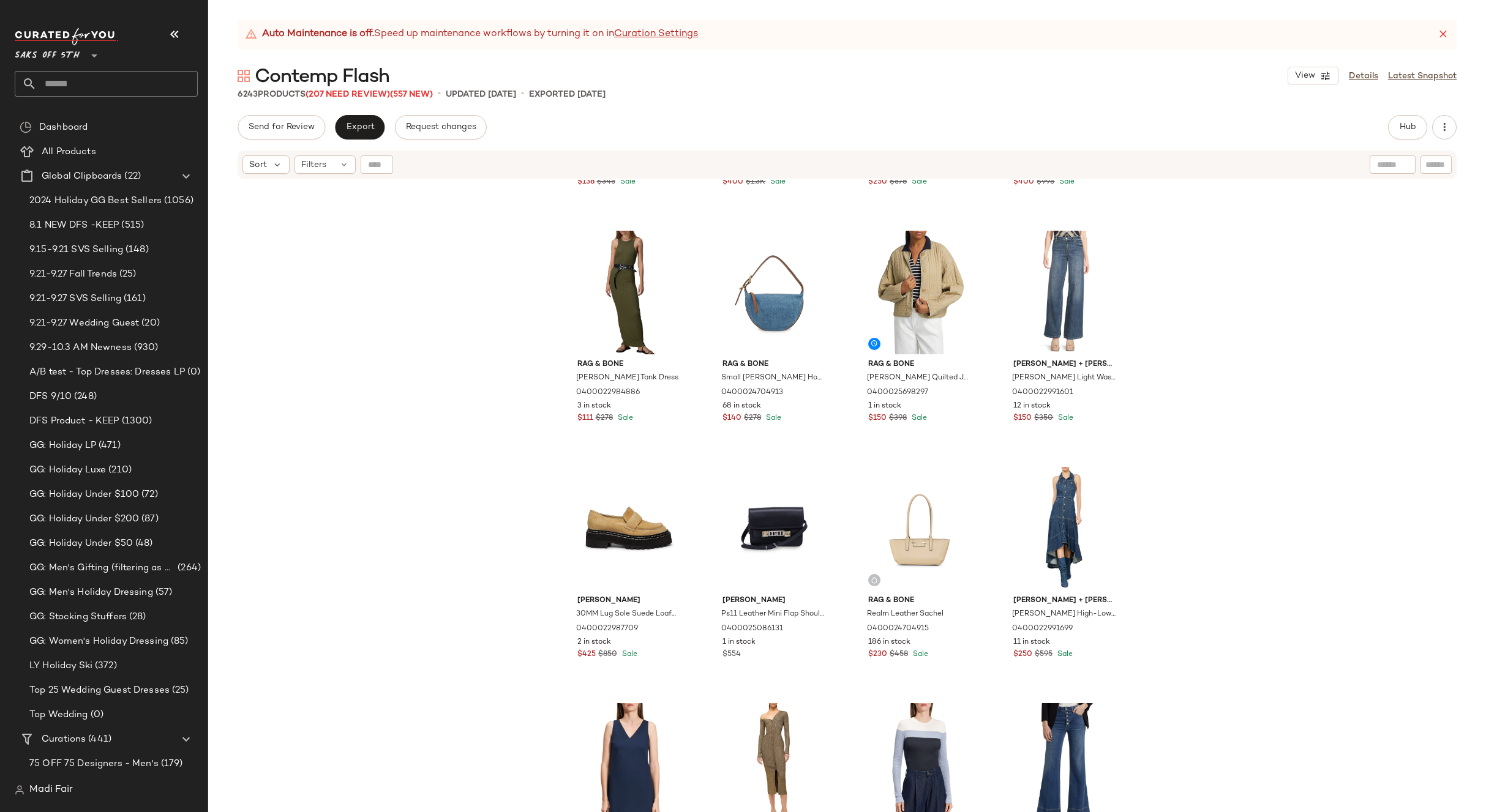
scroll to position [622, 0]
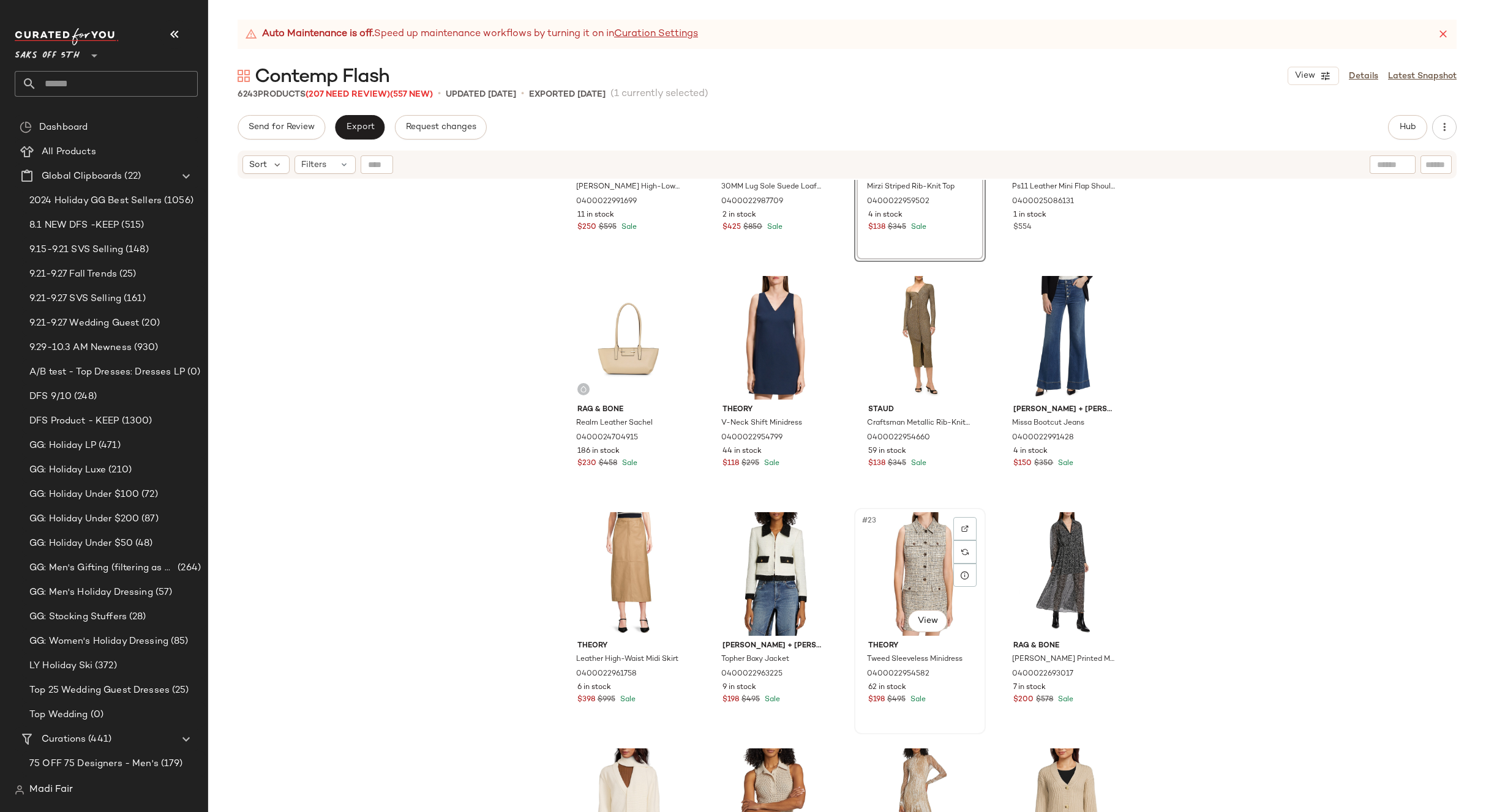
scroll to position [744, 0]
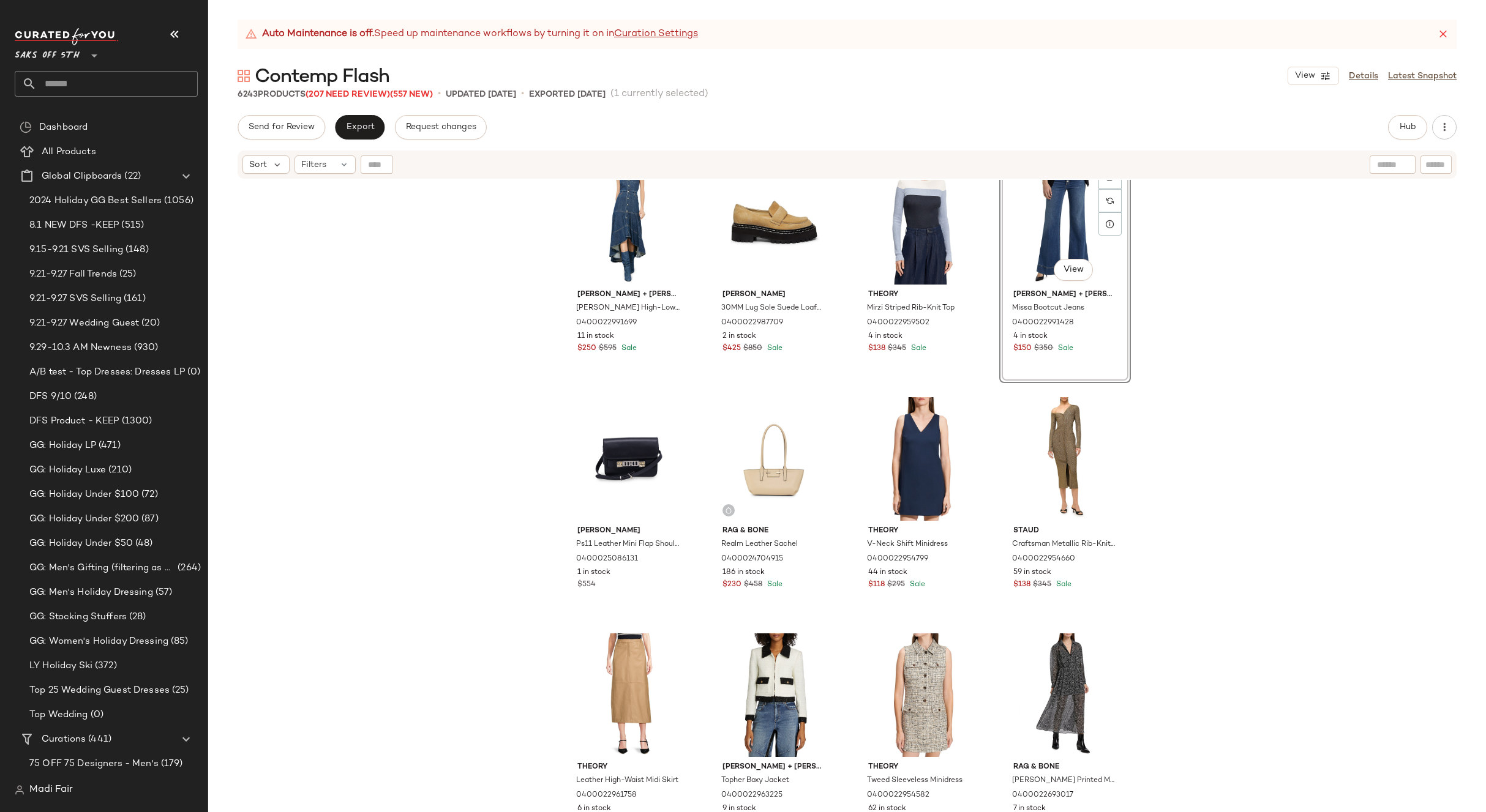
click at [1225, 409] on div "Alice + Olivia Juana High-Low Denim Maxi Dress 0400022991699 11 in stock $250 $…" at bounding box center [847, 511] width 1278 height 663
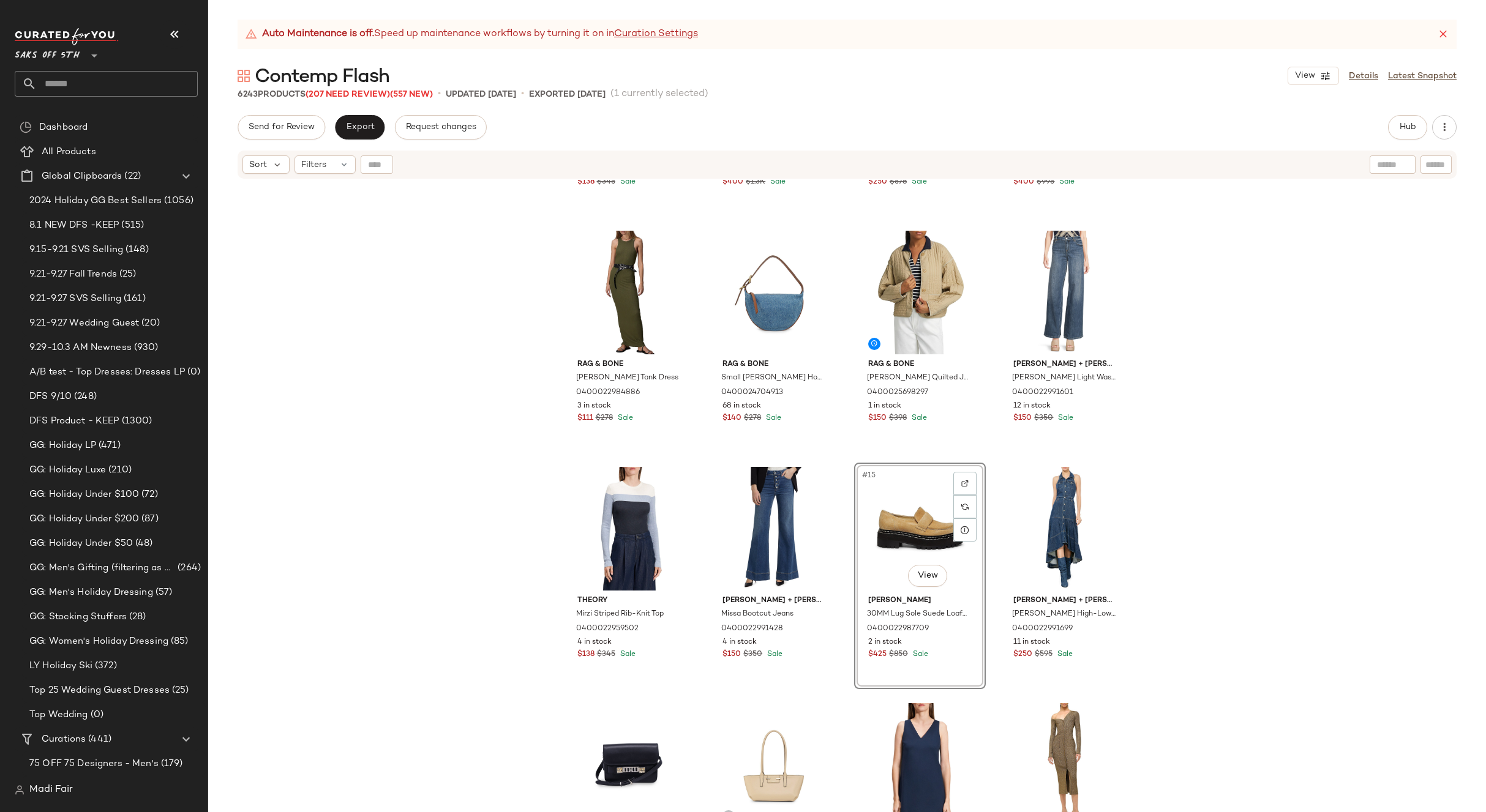
click at [1240, 565] on div "Theory Color Blocked Wool-Cashmere Crop Sweater 0400022955811 3 in stock $138 $…" at bounding box center [847, 511] width 1278 height 663
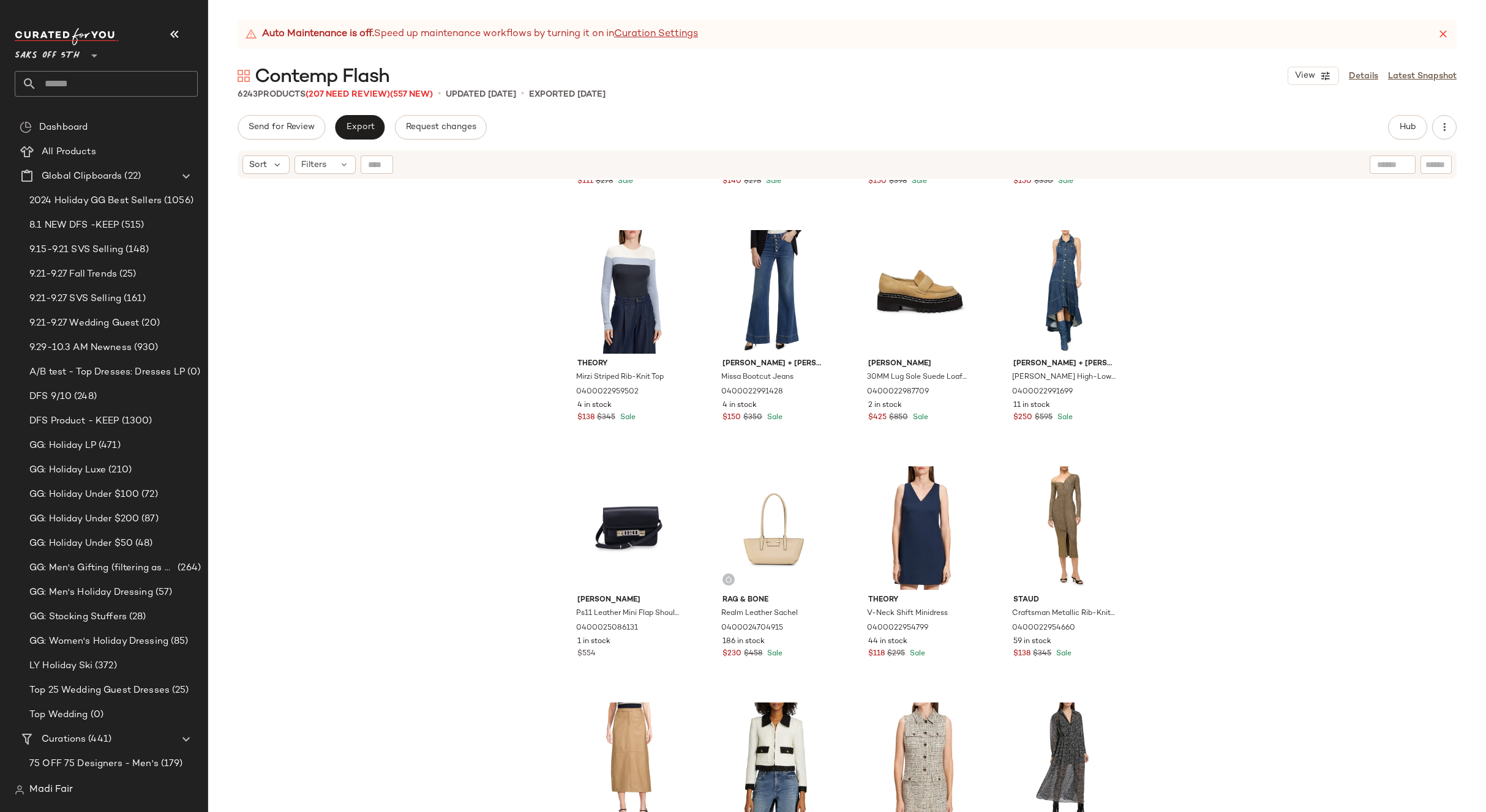
scroll to position [683, 0]
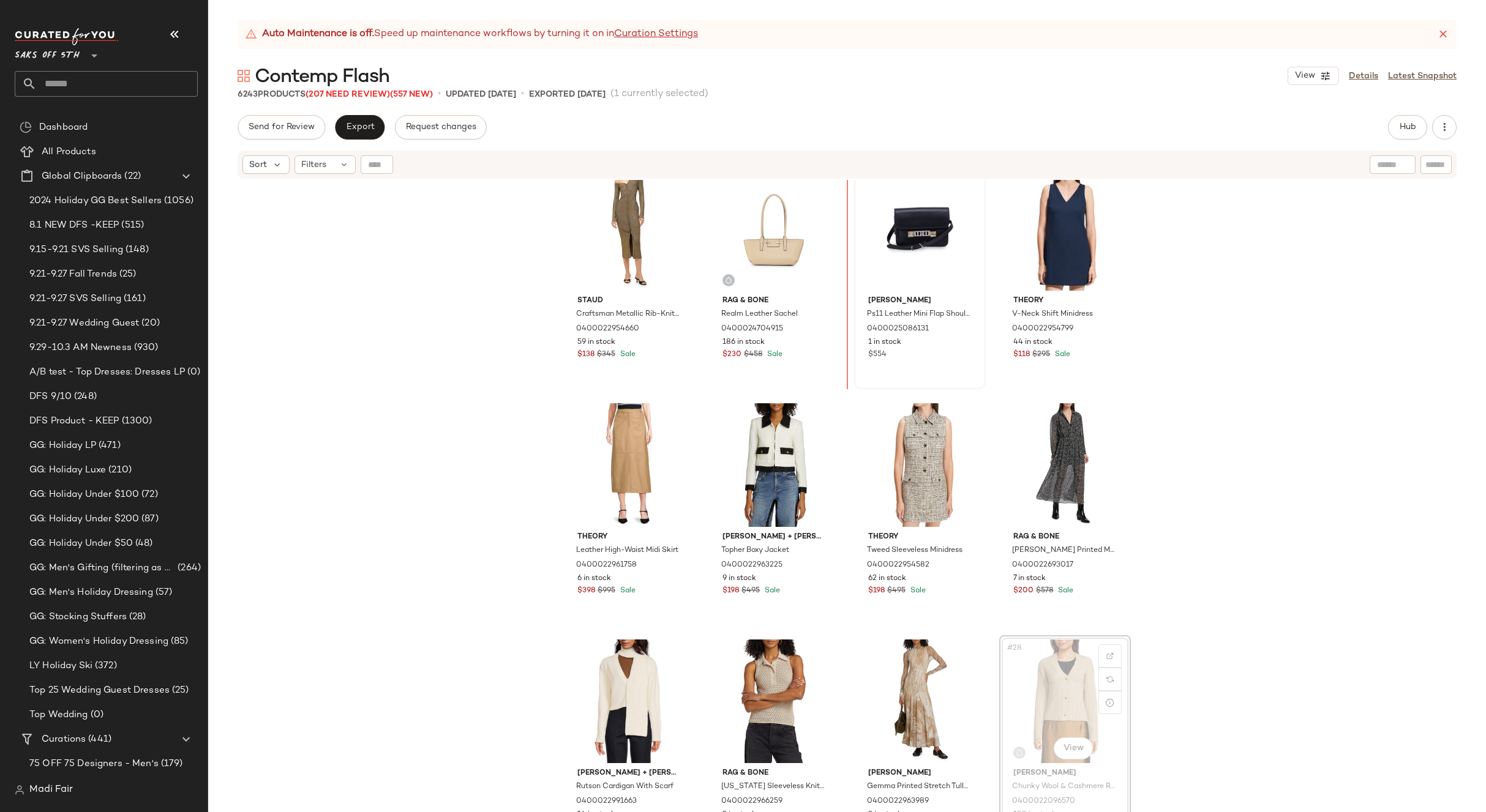
scroll to position [964, 0]
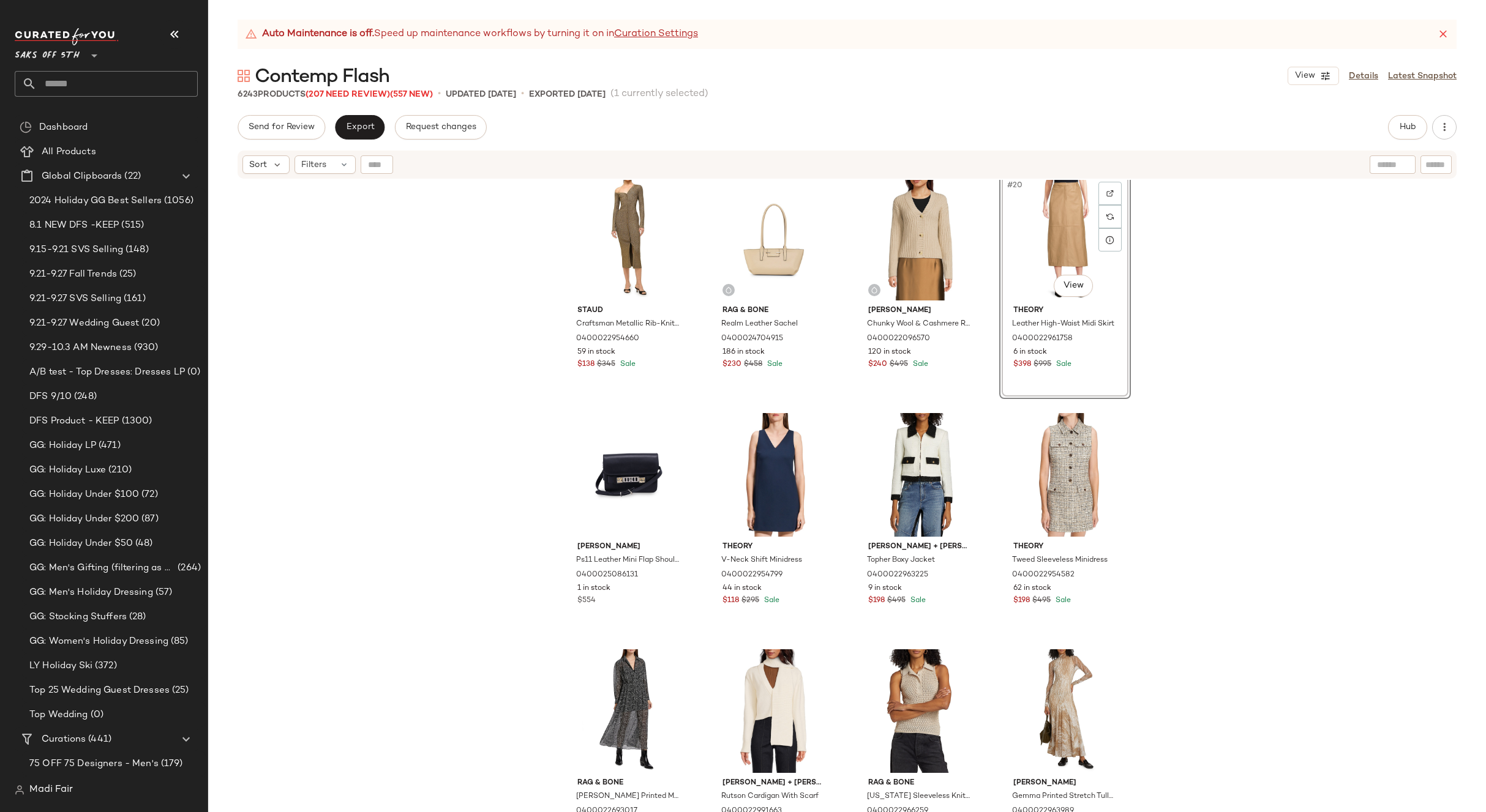
click at [1176, 470] on div "Staud Craftsman Metallic Rib-Knit Asymmetric Sweaterdress 0400022954660 59 in s…" at bounding box center [847, 511] width 1278 height 663
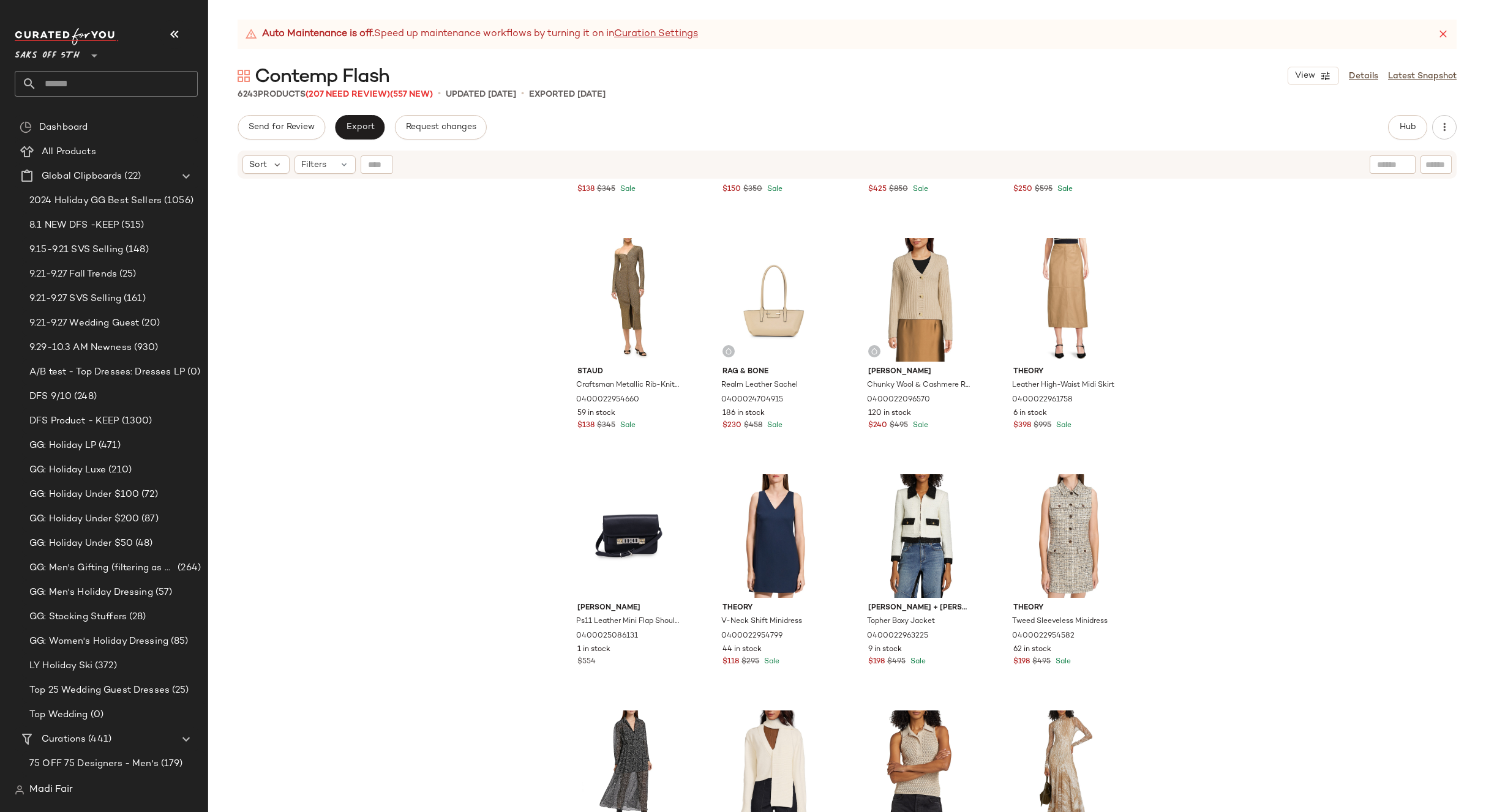
scroll to position [964, 0]
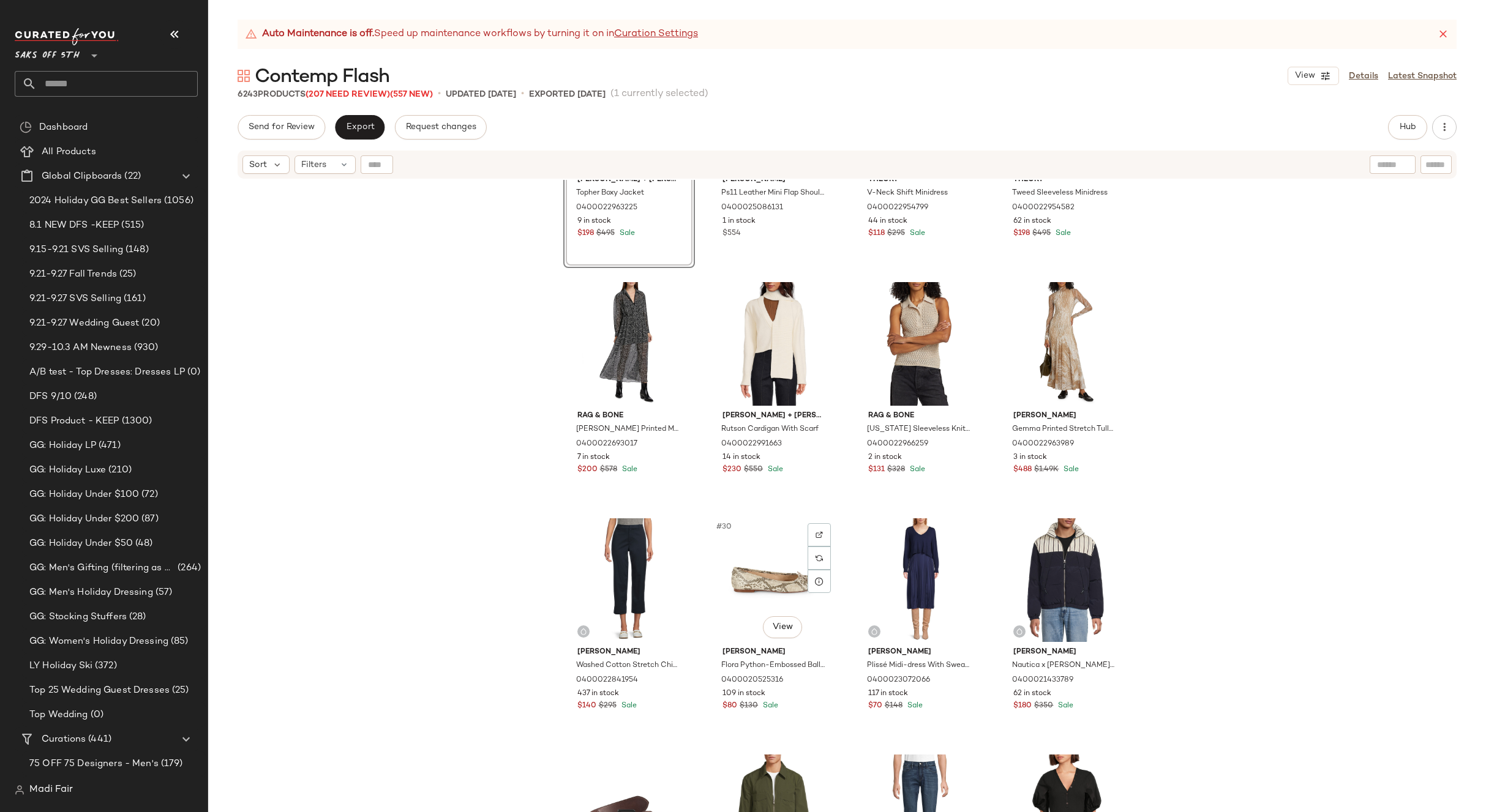
scroll to position [1270, 0]
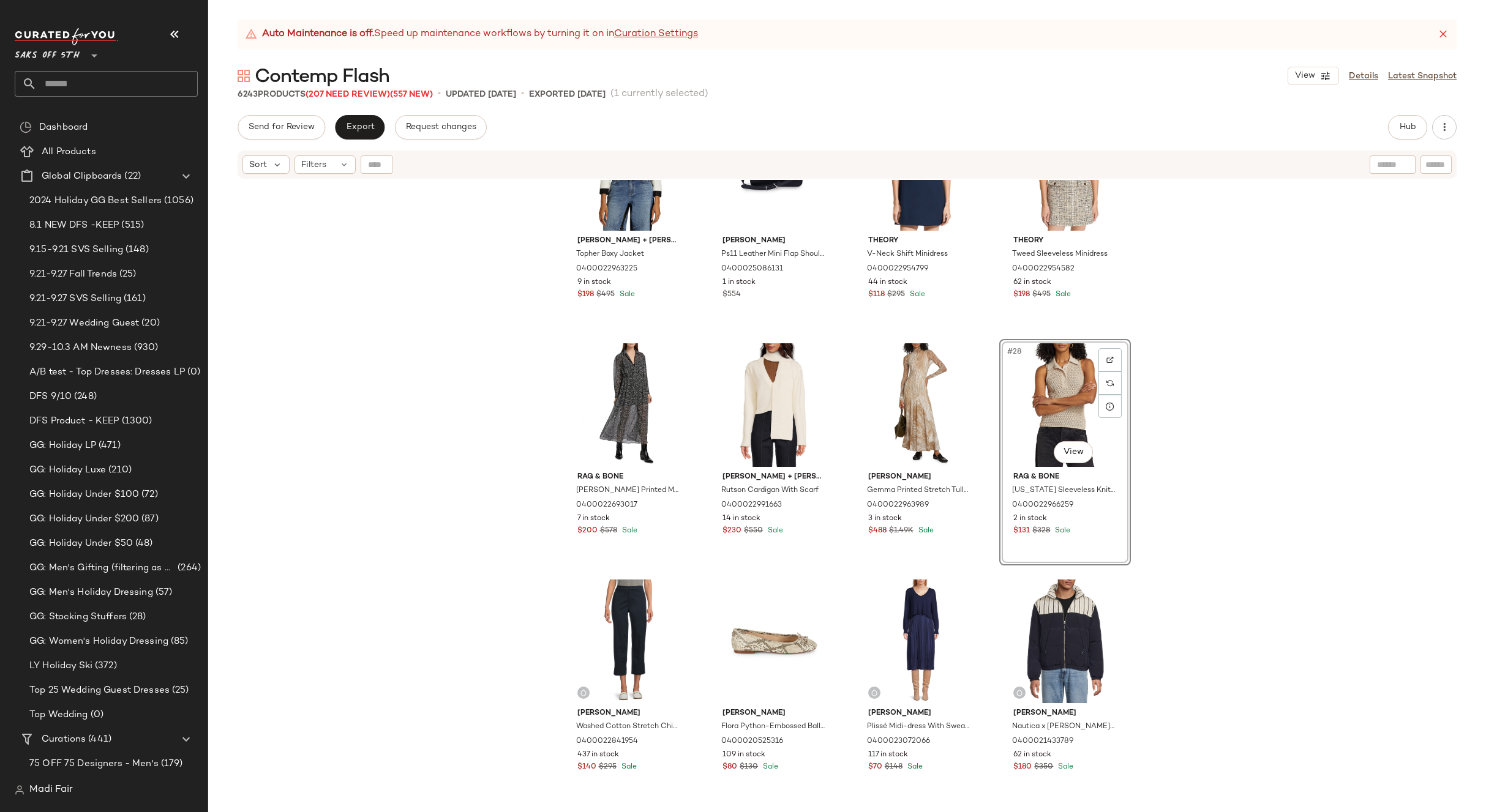
click at [1236, 420] on div "Alice + Olivia Topher Boxy Jacket 0400022963225 9 in stock $198 $495 Sale Proen…" at bounding box center [847, 511] width 1278 height 663
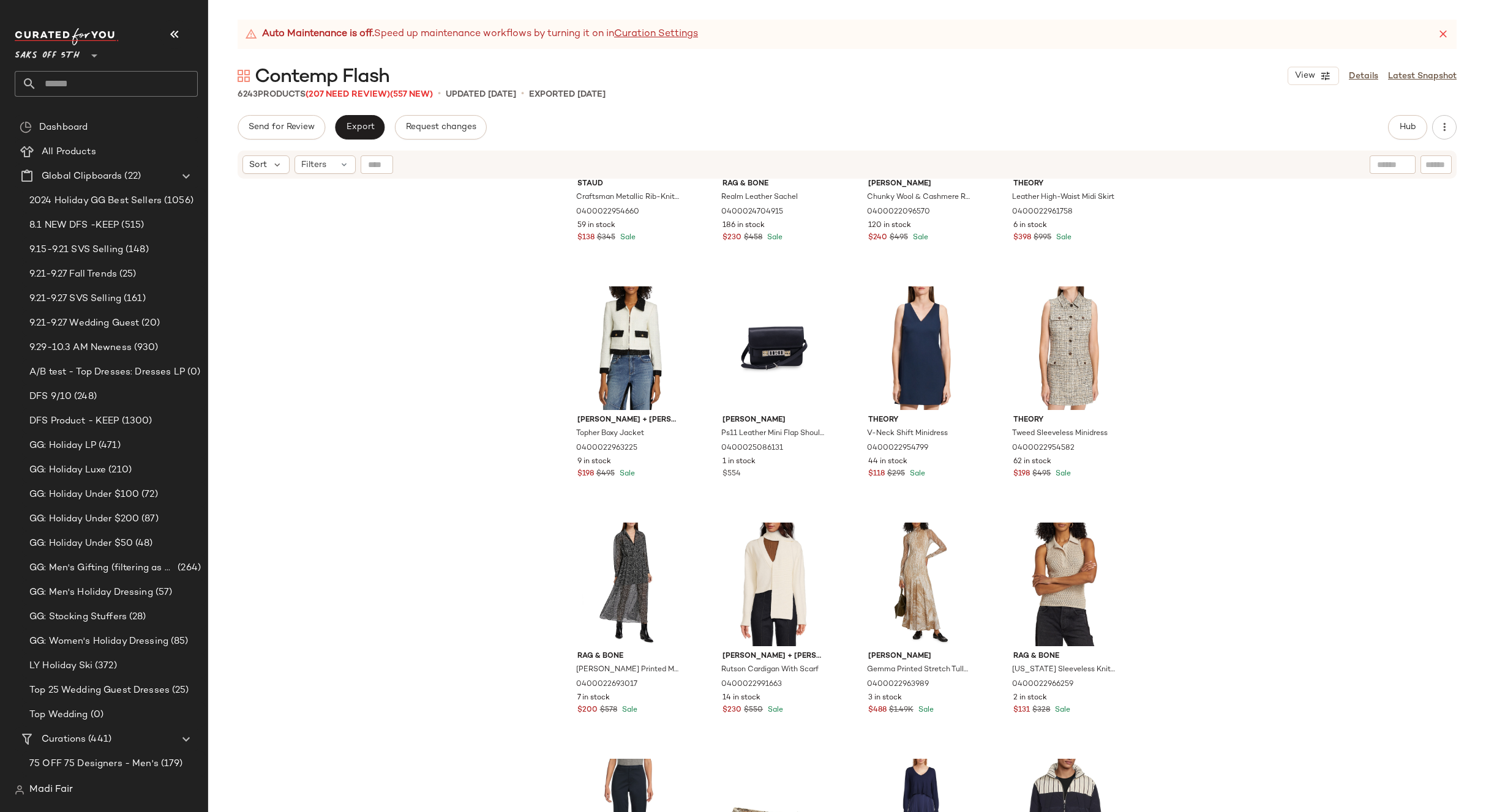
scroll to position [1111, 0]
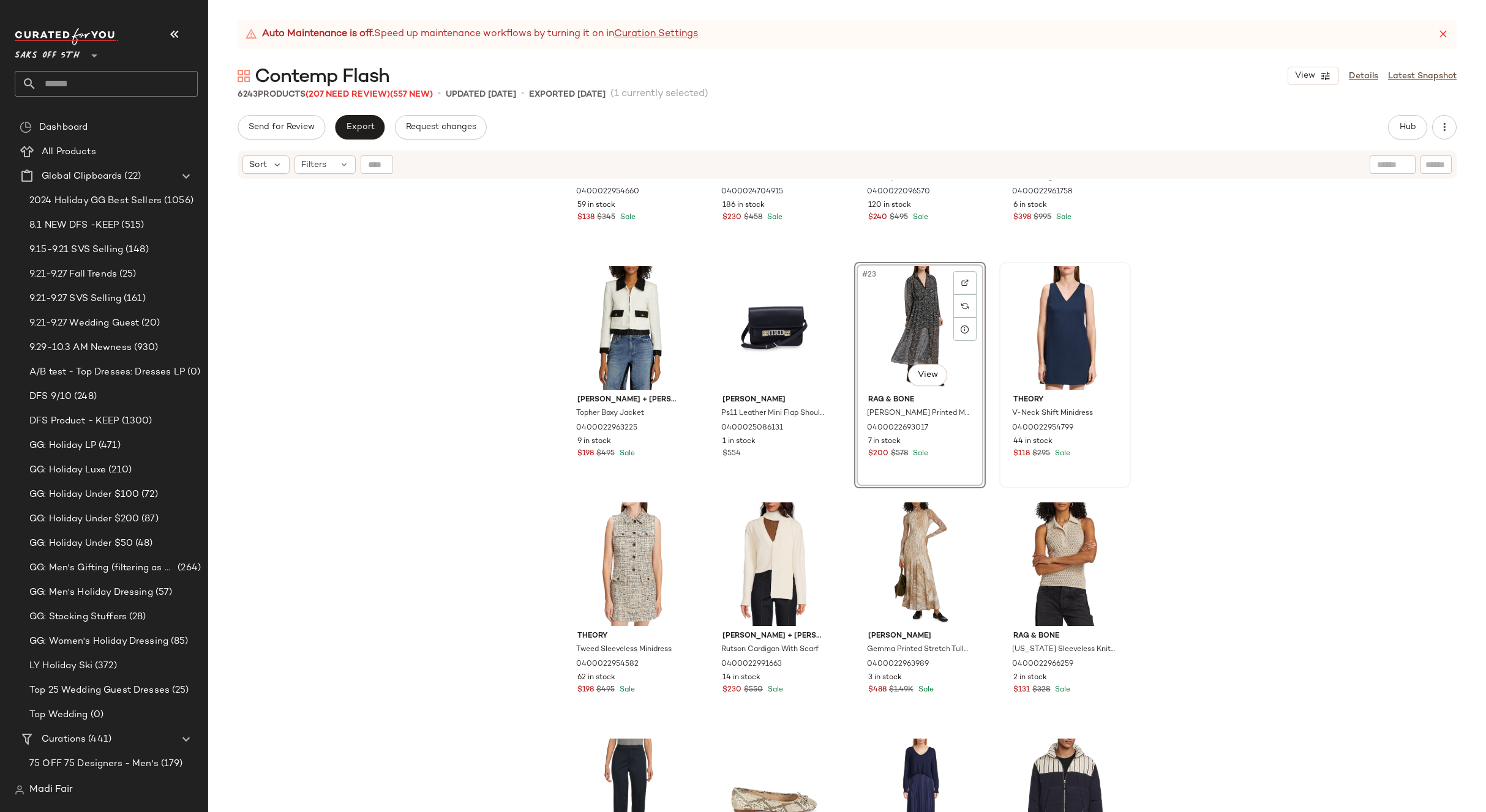
click at [1208, 400] on div "Staud Craftsman Metallic Rib-Knit Asymmetric Sweaterdress 0400022954660 59 in s…" at bounding box center [847, 511] width 1278 height 663
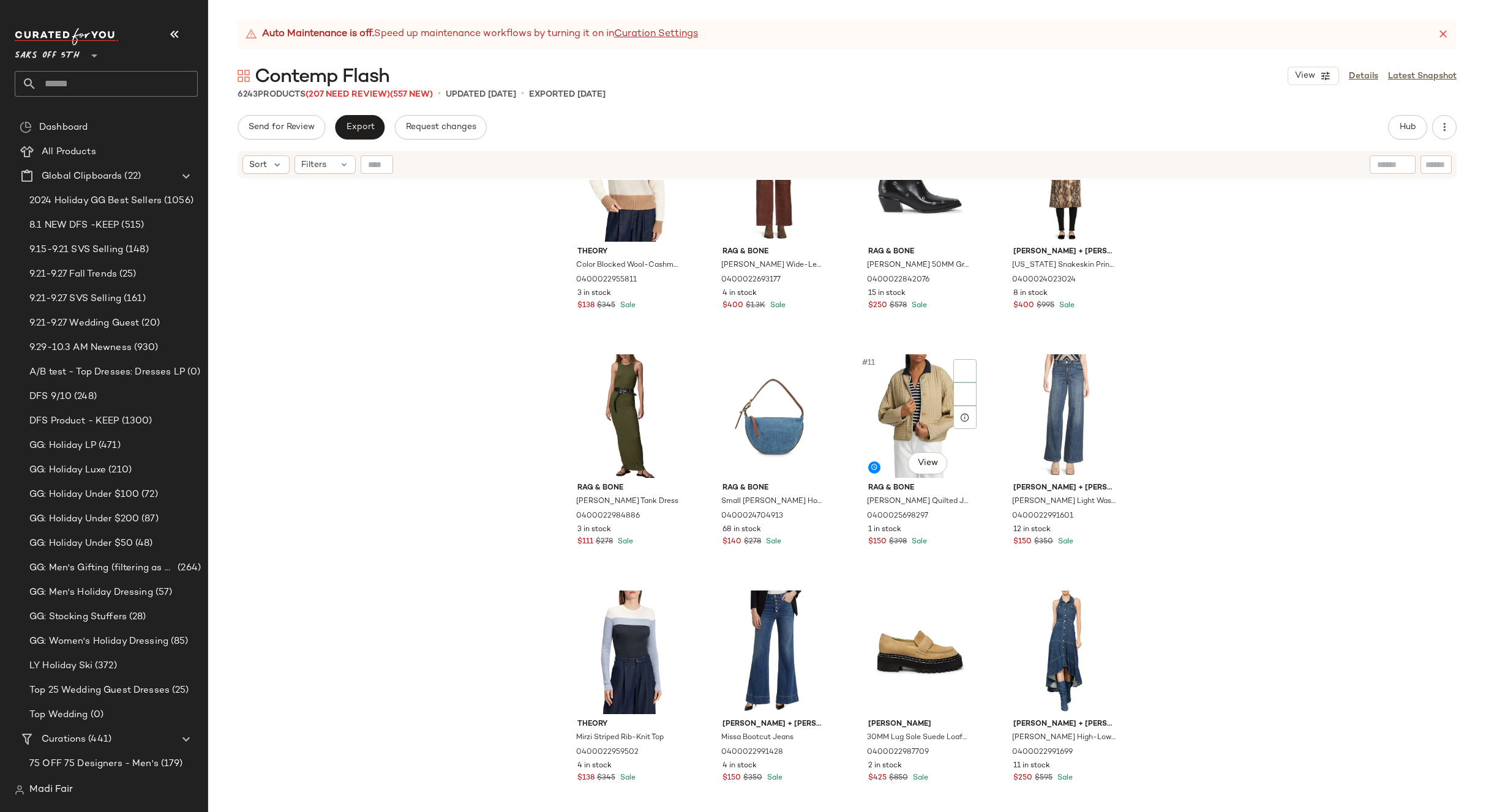
scroll to position [315, 0]
click at [350, 225] on div "Theory Color Blocked Wool-Cashmere Crop Sweater 0400022955811 3 in stock $138 $…" at bounding box center [847, 511] width 1278 height 663
click at [327, 164] on div "Filters" at bounding box center [324, 164] width 61 height 18
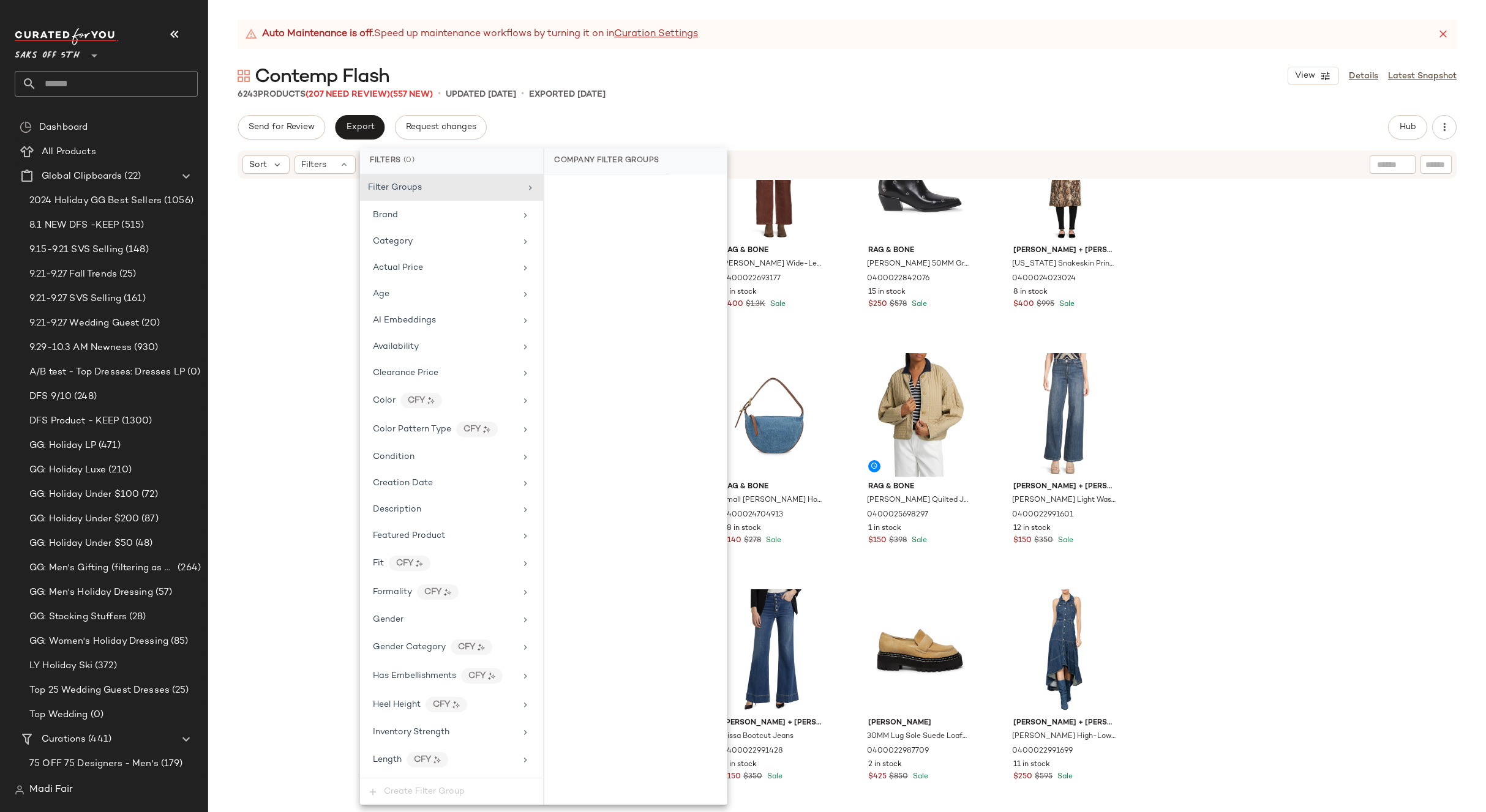
click at [750, 117] on div "Send for Review Export Request changes Hub Send for Review External Review Inte…" at bounding box center [846, 126] width 1219 height 24
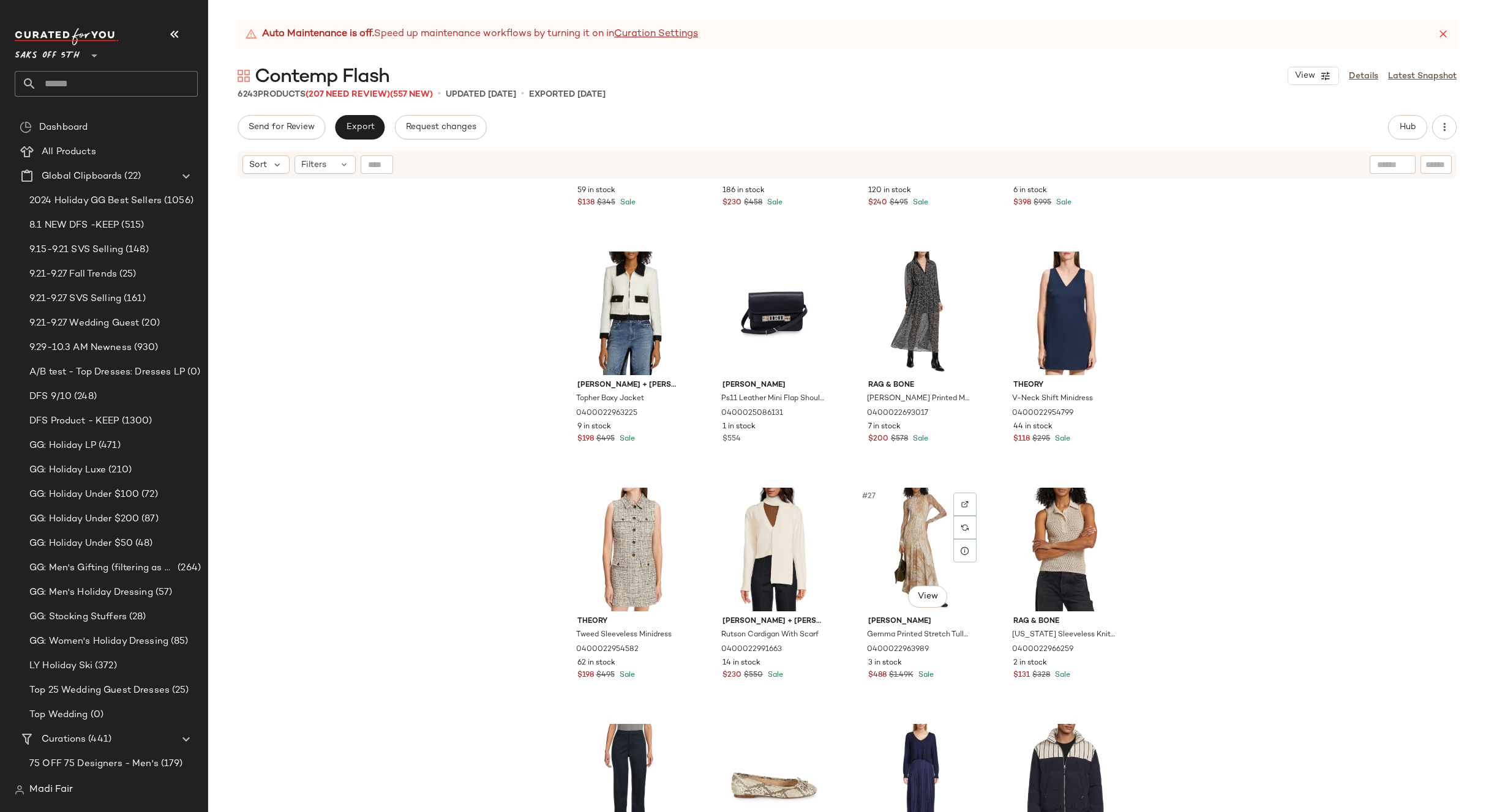
scroll to position [1050, 0]
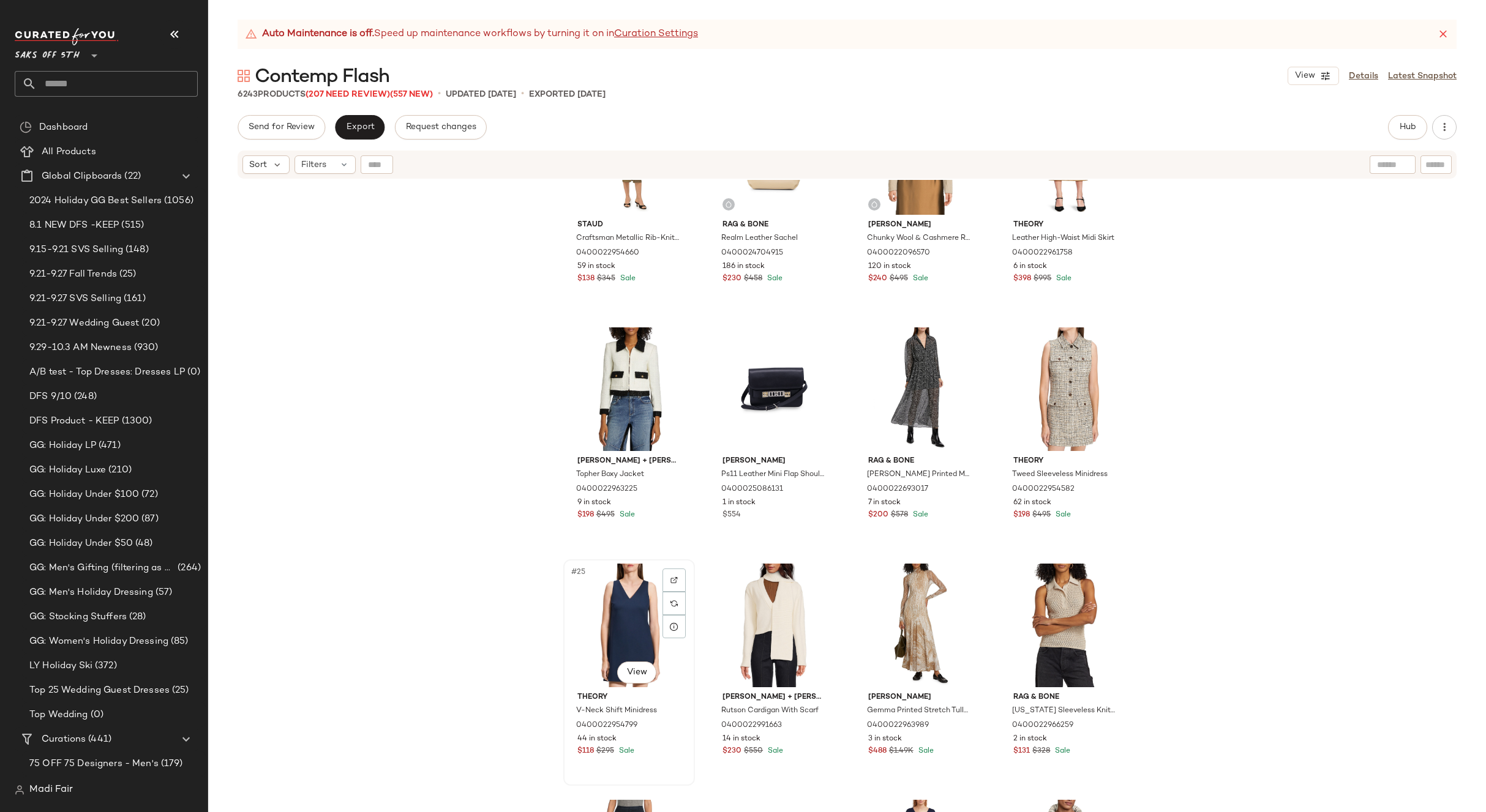
click at [625, 612] on div "#25 View" at bounding box center [629, 625] width 124 height 123
click at [892, 613] on div "#27 View" at bounding box center [920, 625] width 124 height 123
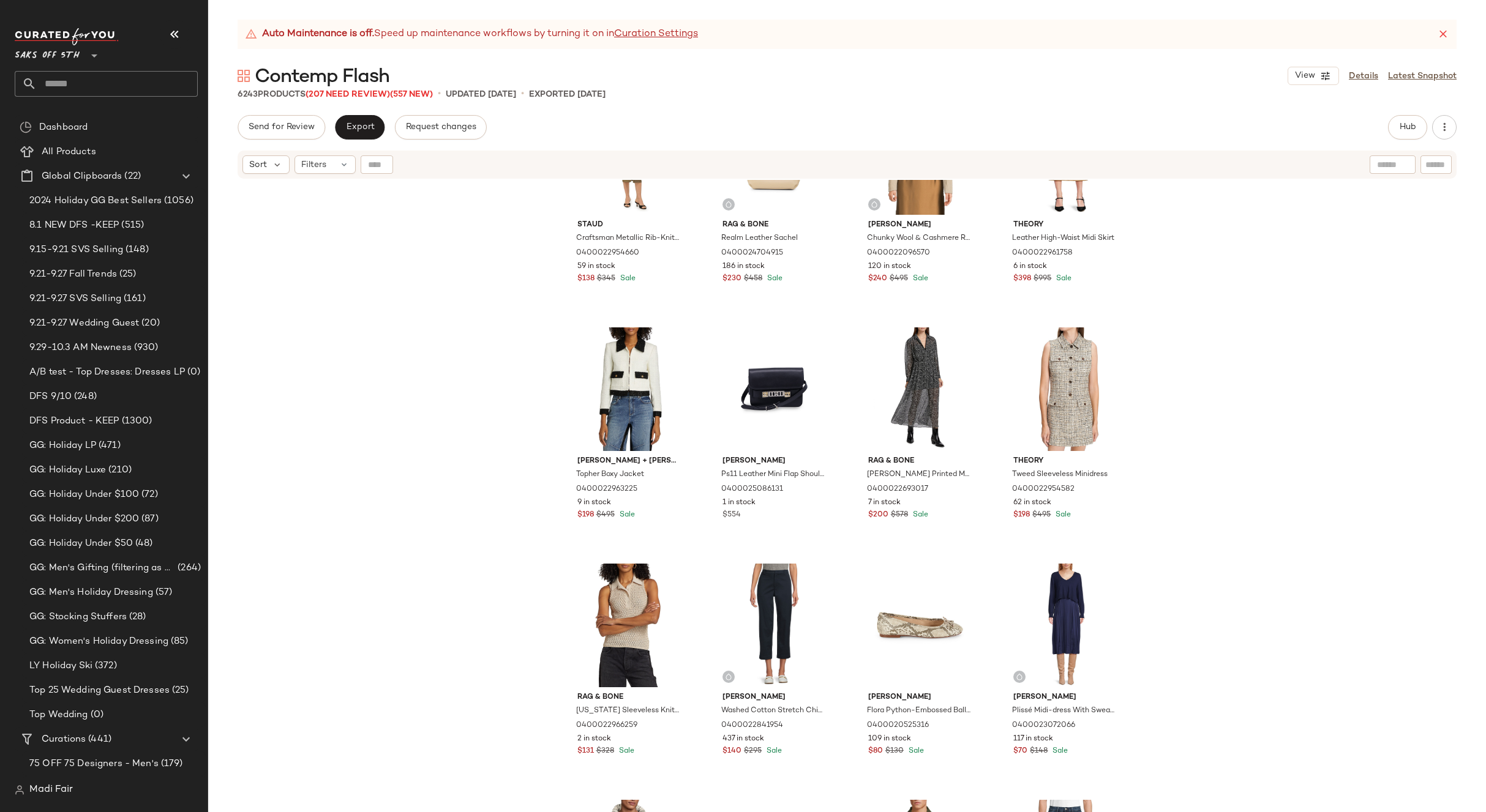
click at [1180, 521] on div "Staud Craftsman Metallic Rib-Knit Asymmetric Sweaterdress 0400022954660 59 in s…" at bounding box center [847, 511] width 1278 height 663
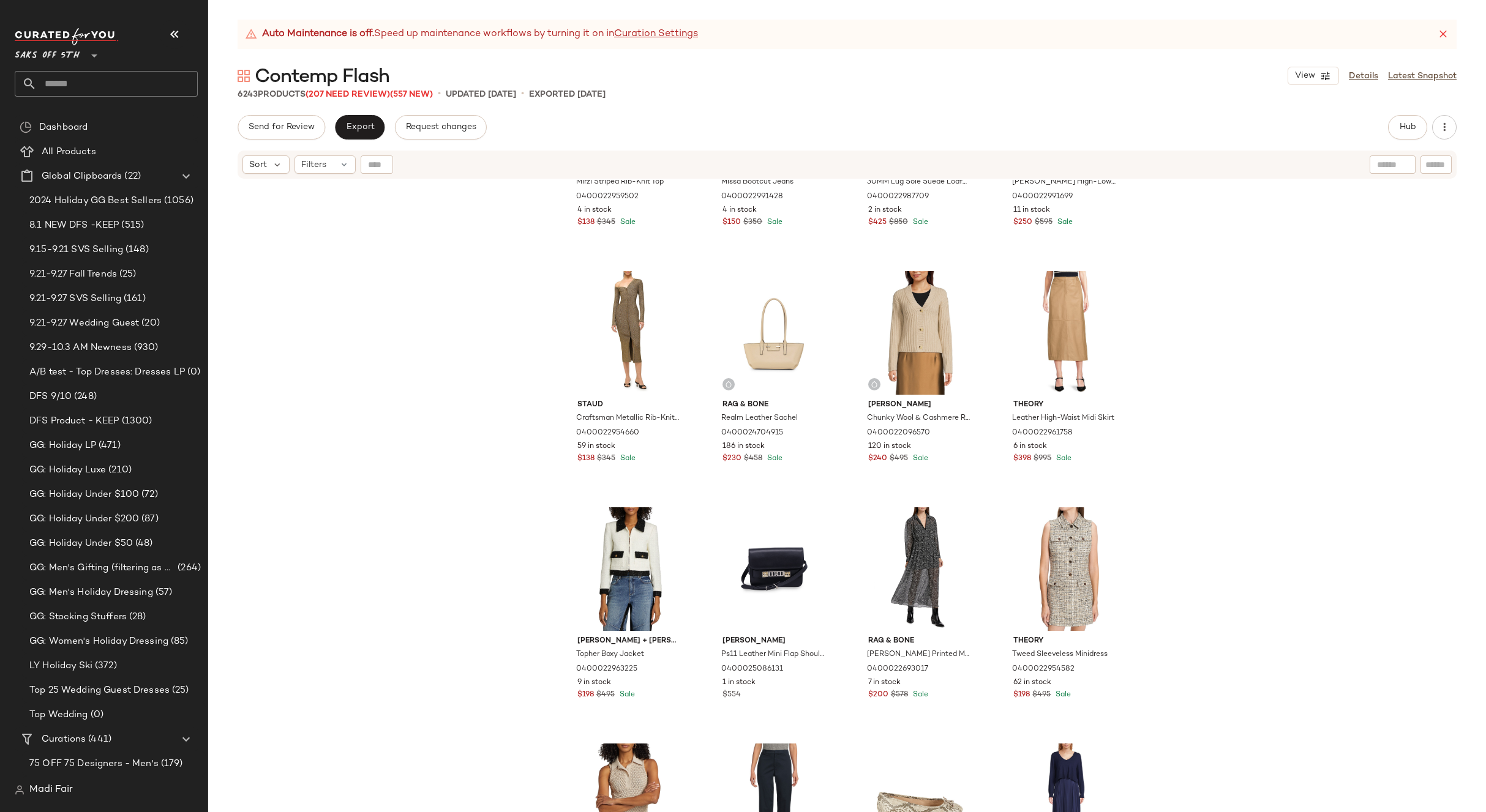
scroll to position [866, 0]
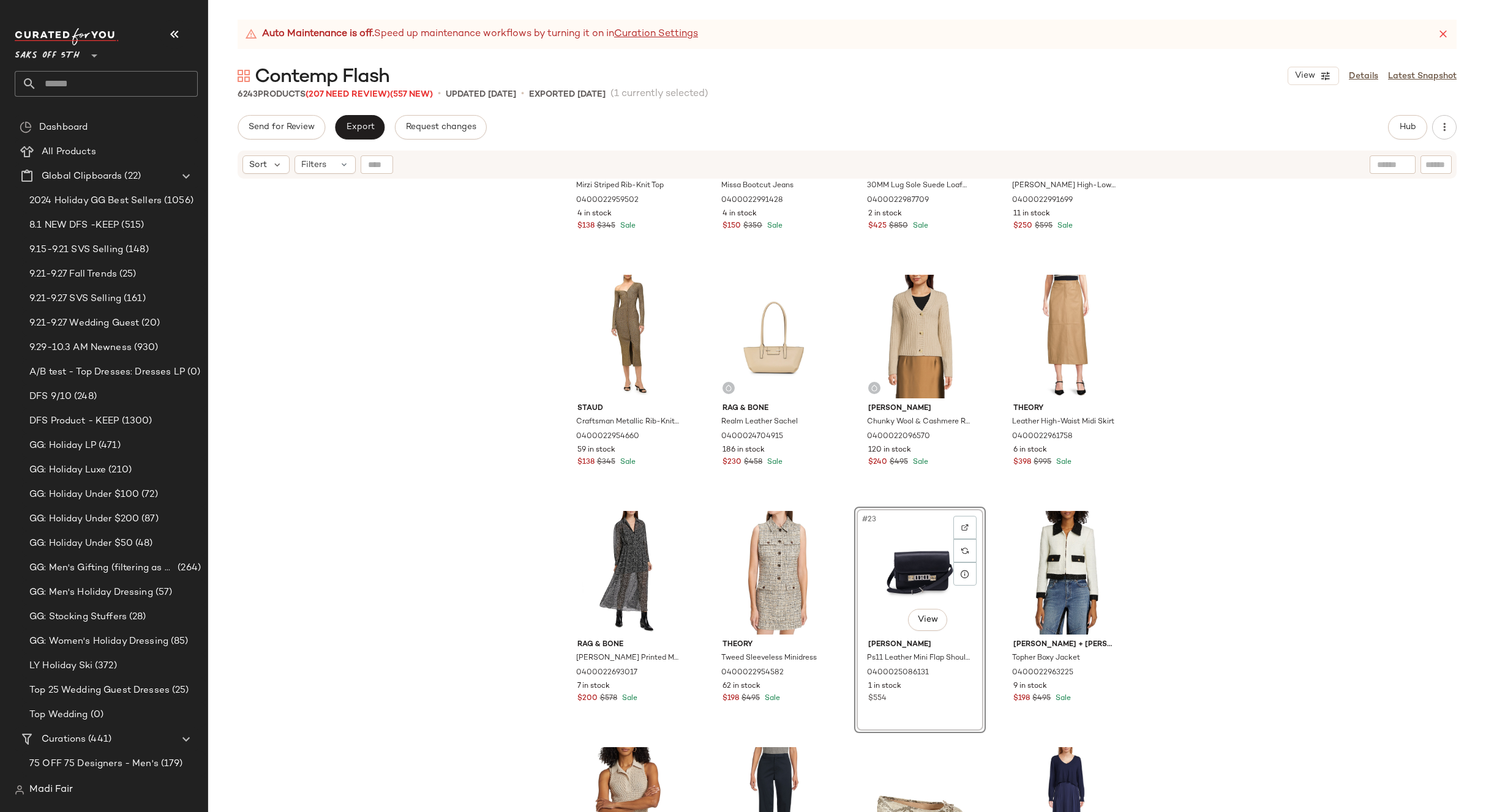
click at [1201, 536] on div "Theory Mirzi Striped Rib-Knit Top 0400022959502 4 in stock $138 $345 Sale Alice…" at bounding box center [847, 511] width 1278 height 663
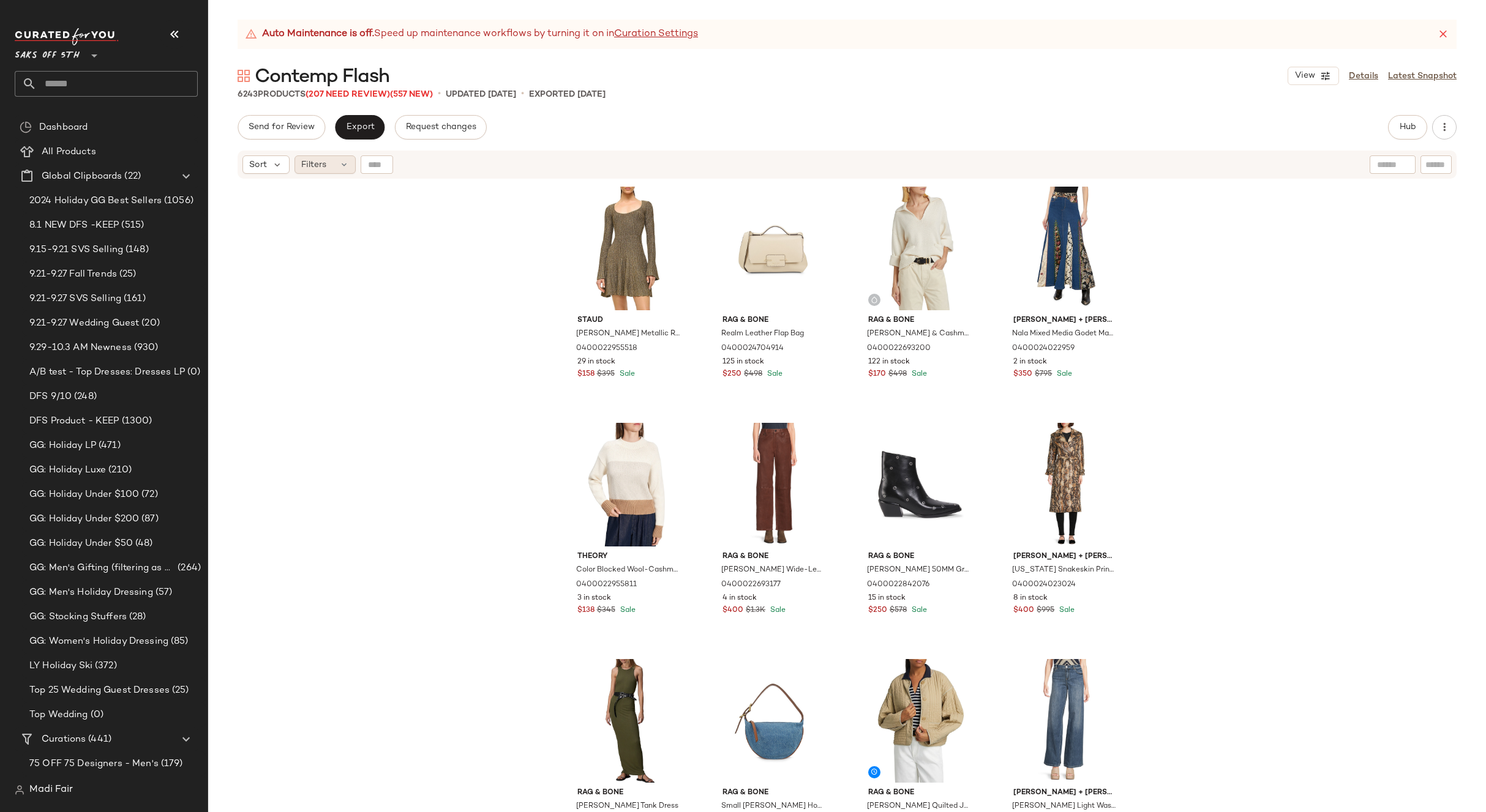
click at [331, 167] on div "Filters" at bounding box center [324, 164] width 61 height 18
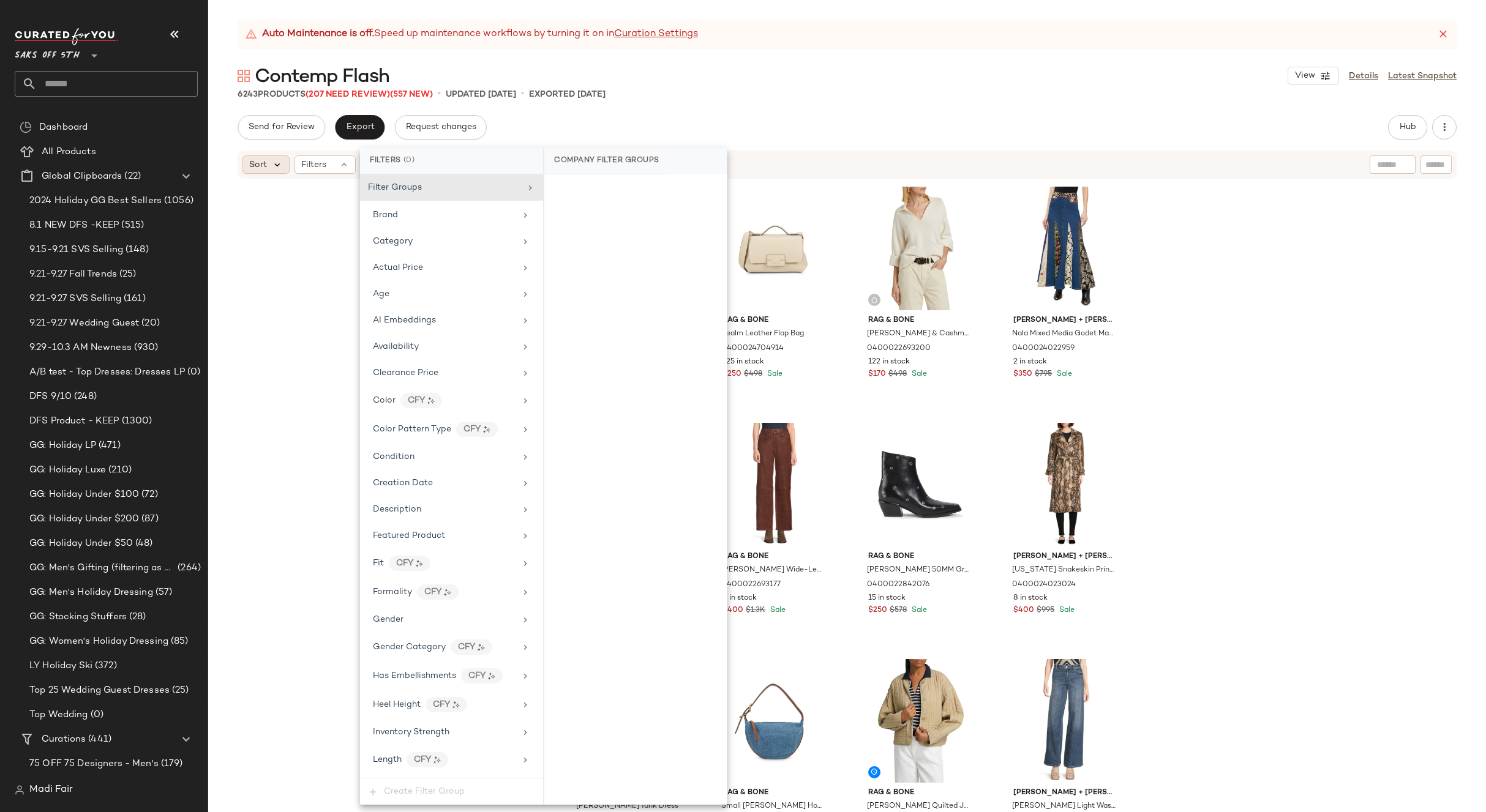
click at [274, 168] on icon at bounding box center [277, 164] width 11 height 11
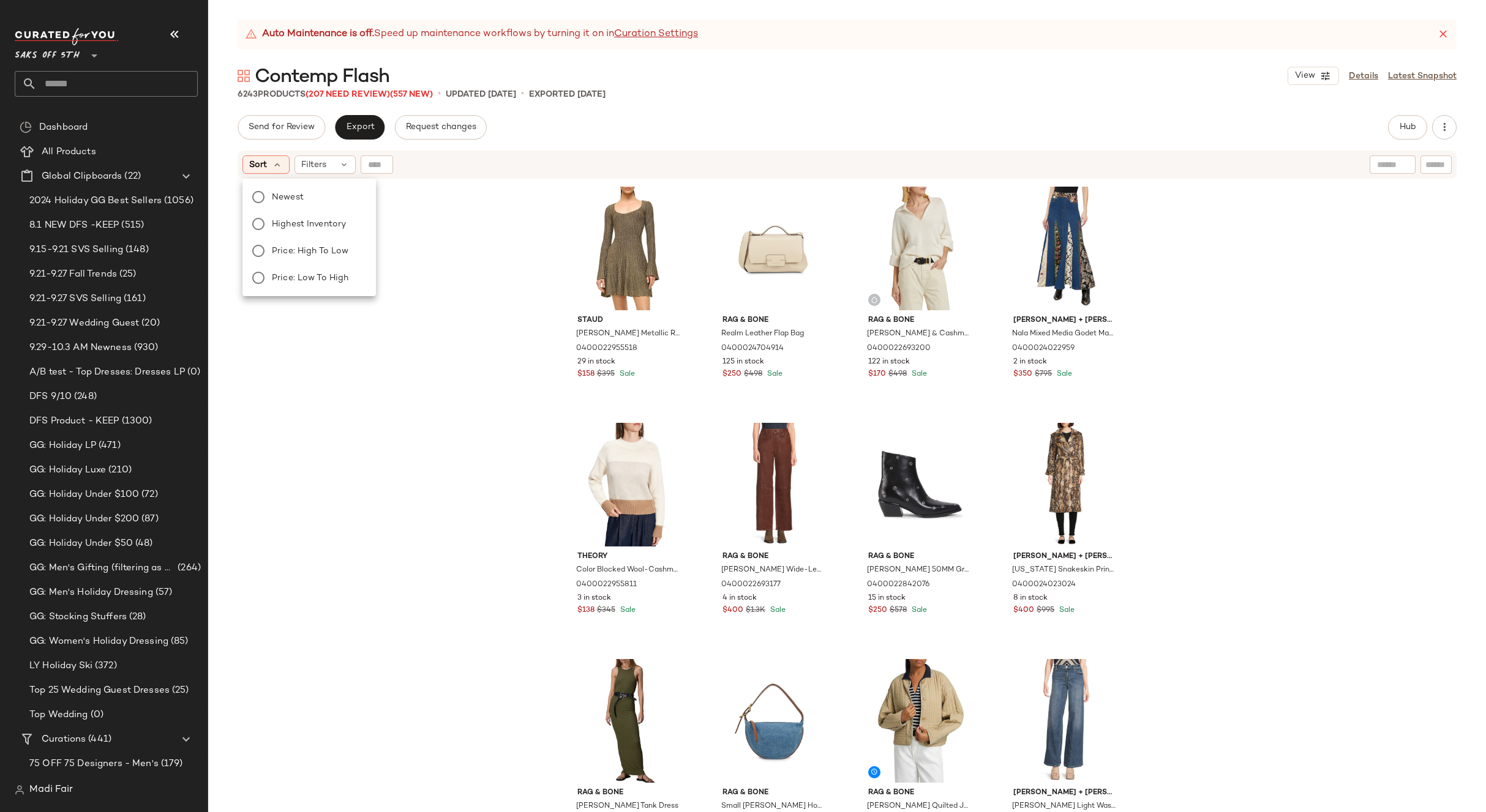
click at [462, 231] on div "Staud Raquel Metallic Rib-Knit Minidress 0400022955518 29 in stock $158 $395 Sa…" at bounding box center [847, 511] width 1278 height 663
click at [299, 164] on div "Filters" at bounding box center [324, 164] width 61 height 18
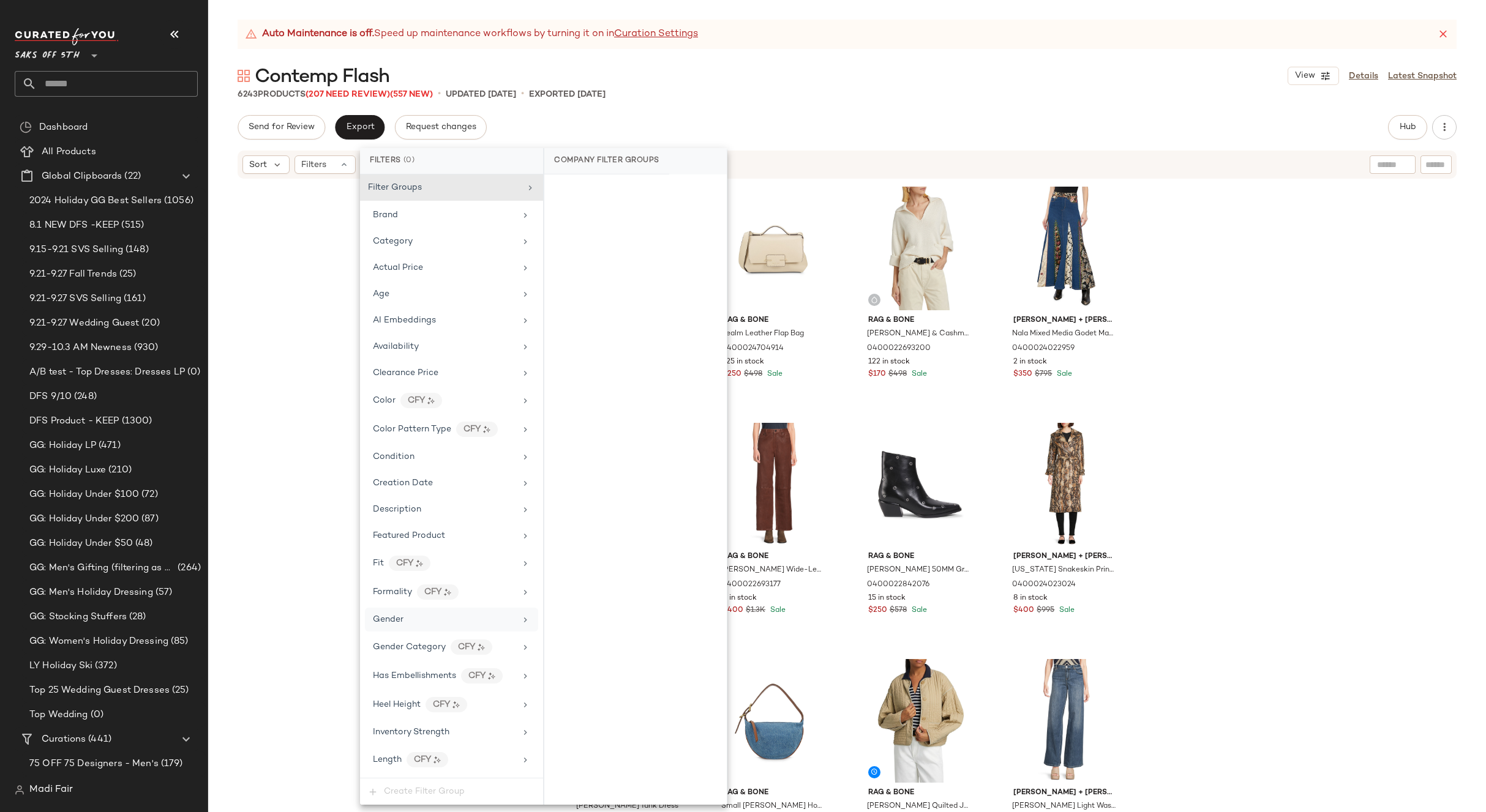
click at [392, 627] on div "Gender" at bounding box center [452, 619] width 174 height 24
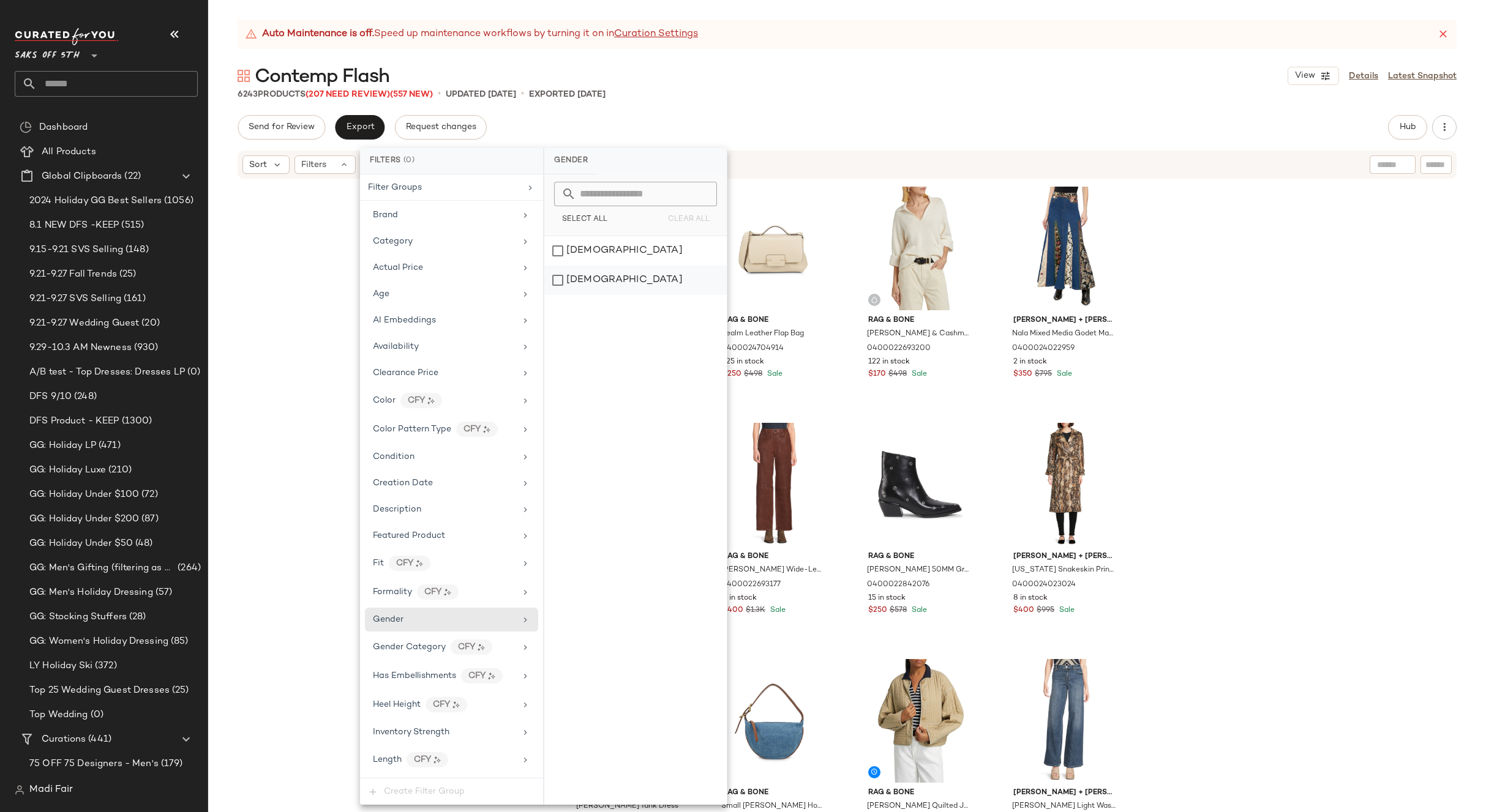
click at [601, 276] on div "[DEMOGRAPHIC_DATA]" at bounding box center [635, 280] width 182 height 29
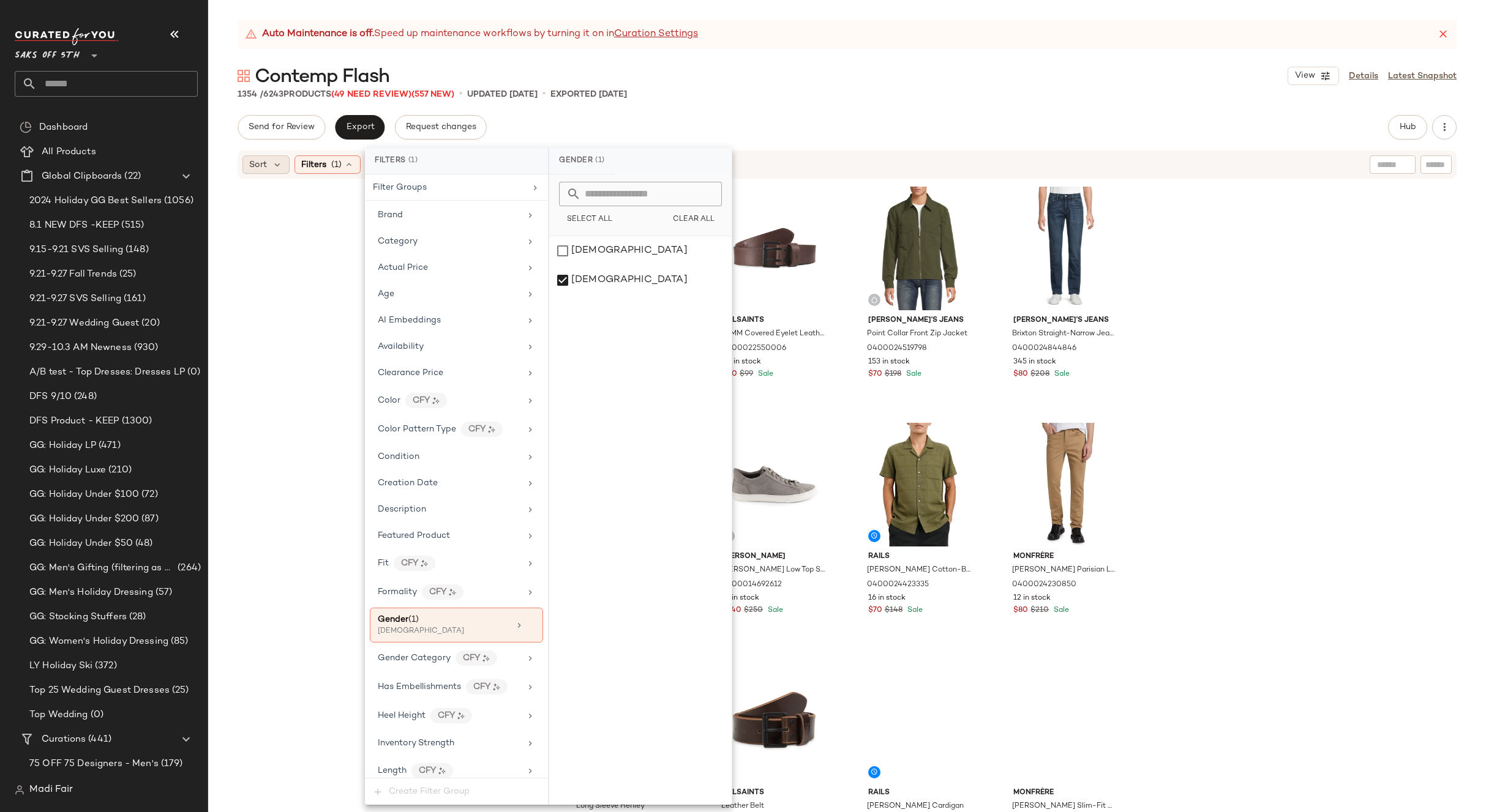
click at [268, 166] on div "Sort" at bounding box center [265, 164] width 47 height 18
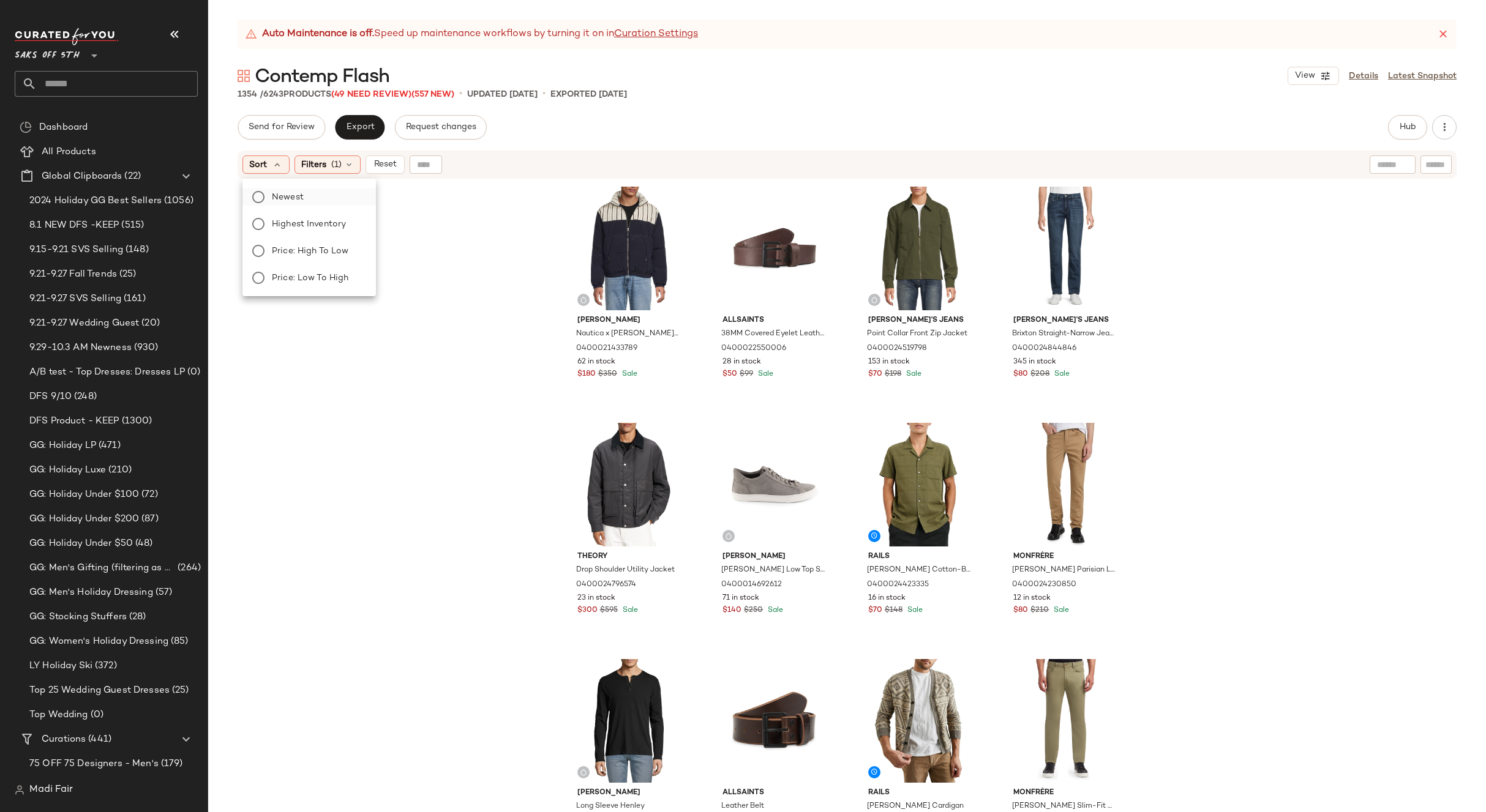
click at [289, 195] on span "Newest" at bounding box center [288, 197] width 32 height 13
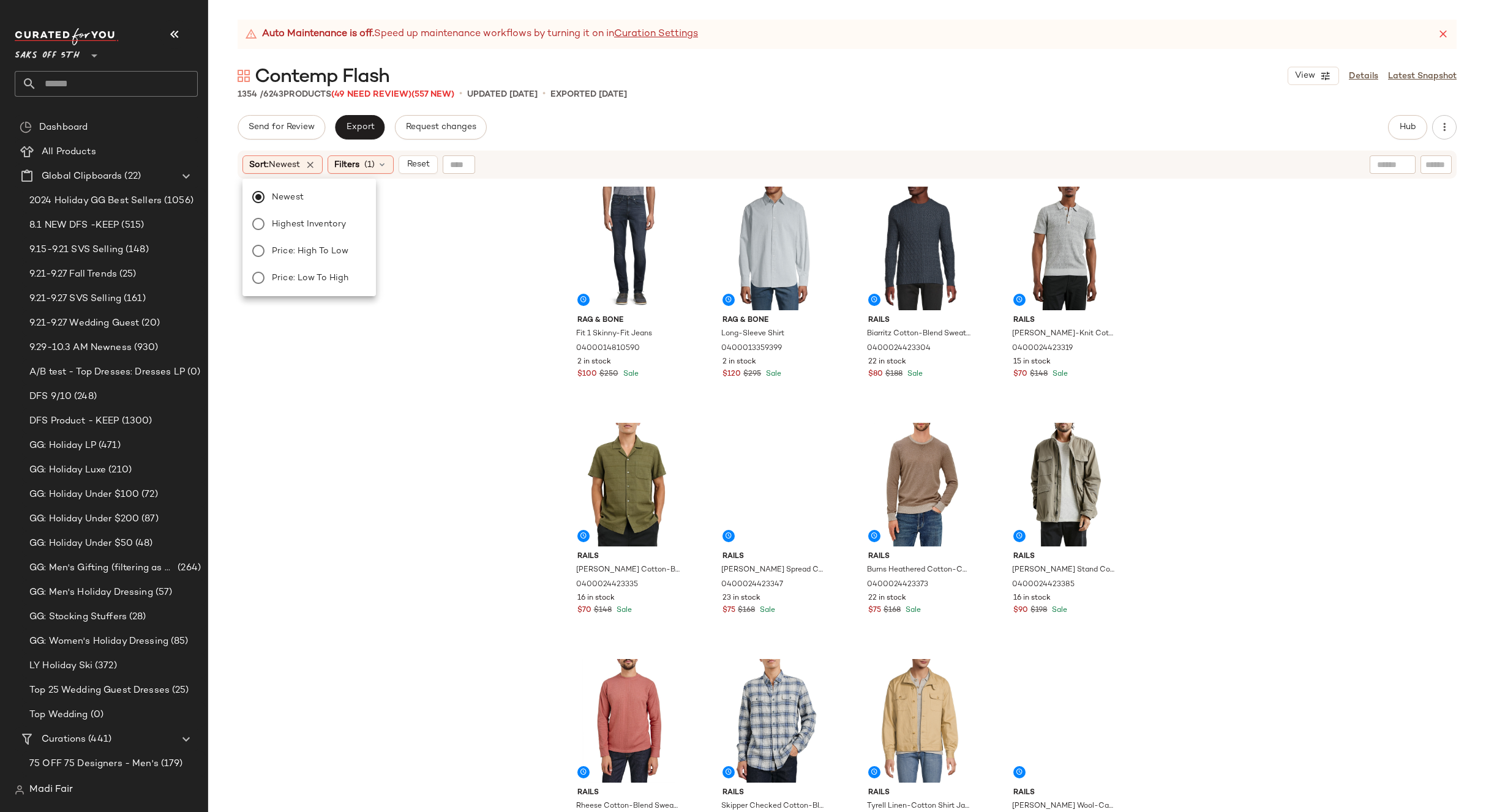
click at [701, 117] on div "Send for Review Export Request changes Hub Send for Review External Review Inte…" at bounding box center [846, 126] width 1219 height 24
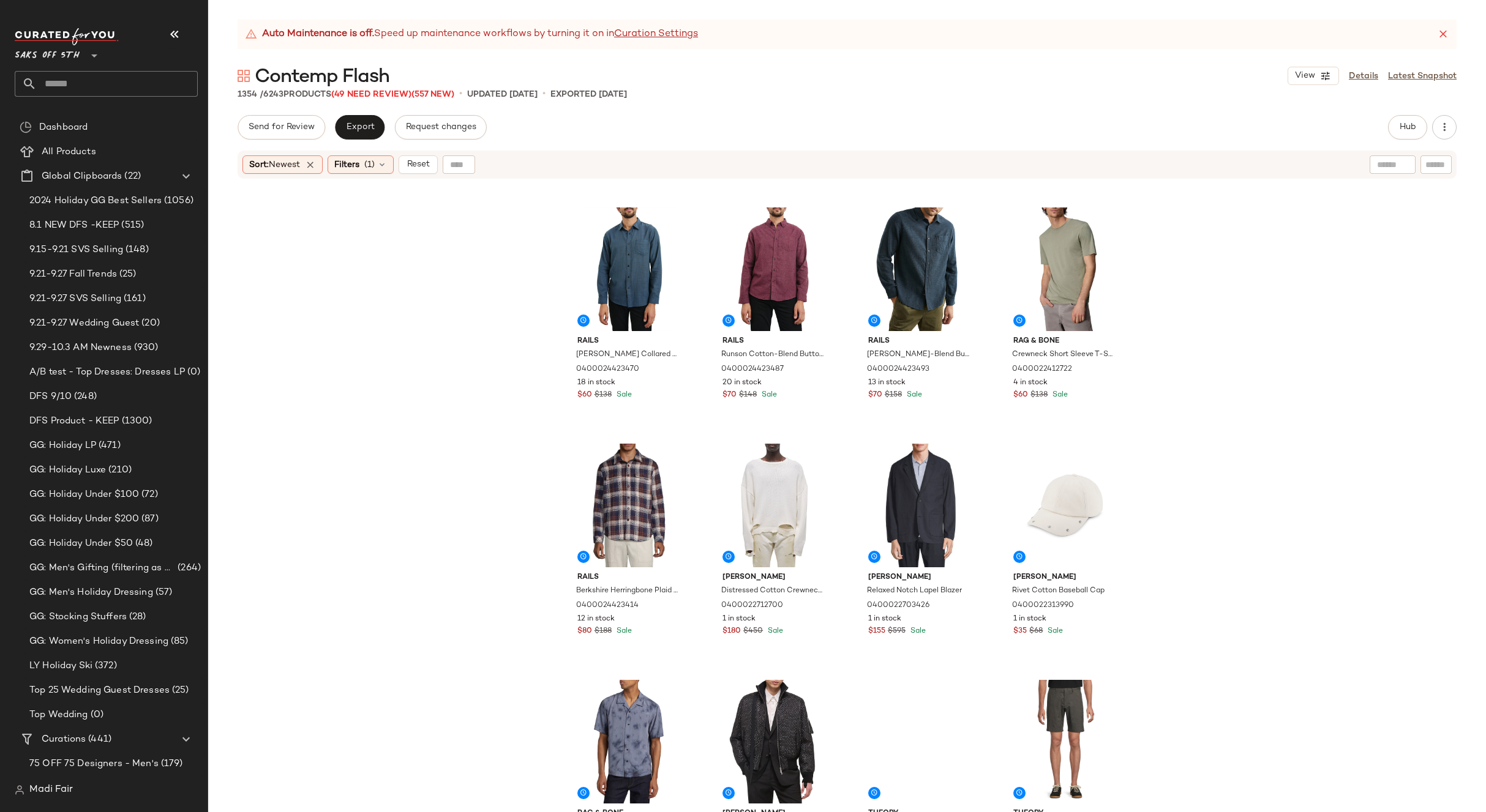
scroll to position [805, 0]
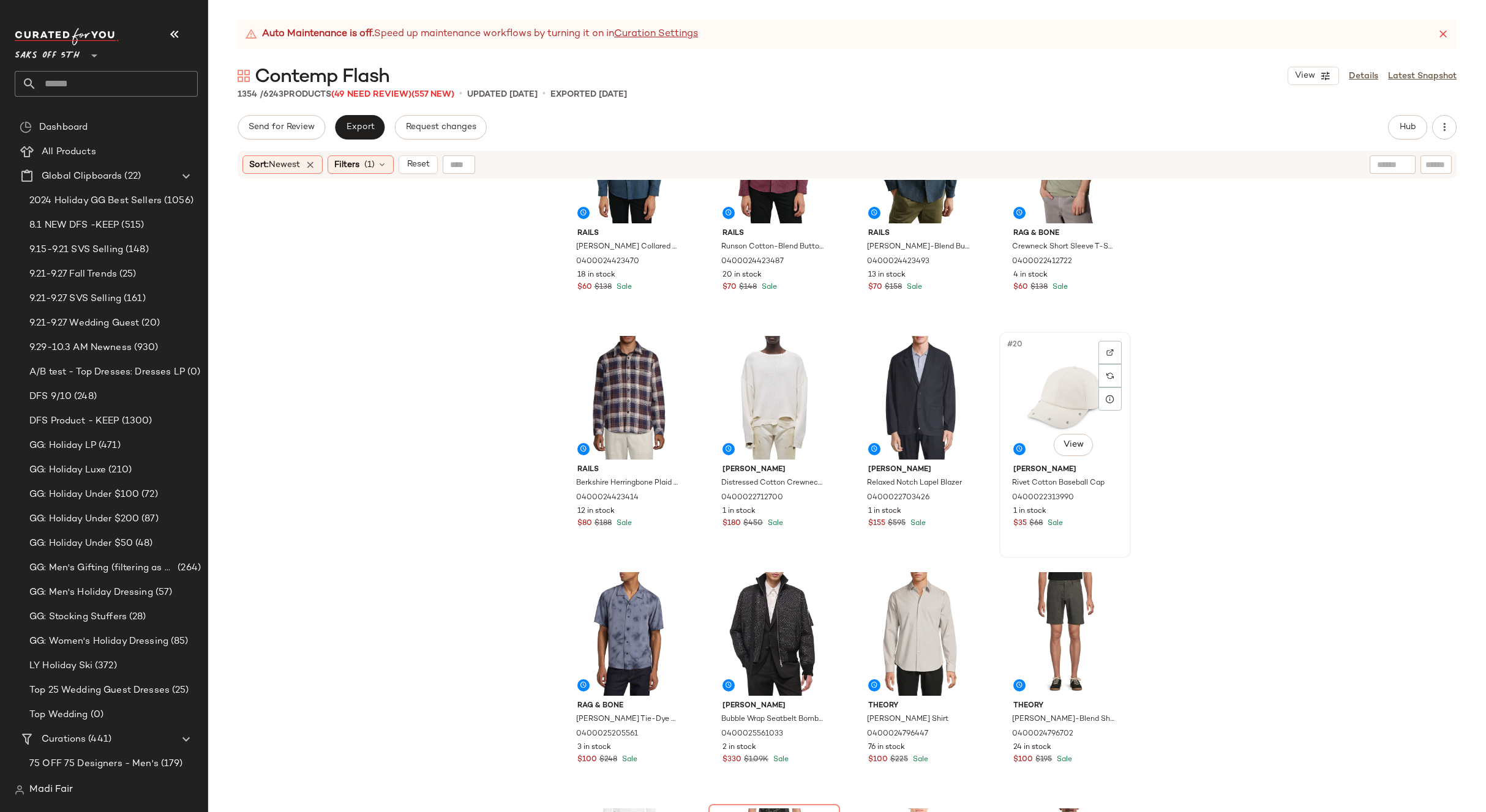
click at [1060, 397] on div "#20 View" at bounding box center [1065, 397] width 124 height 123
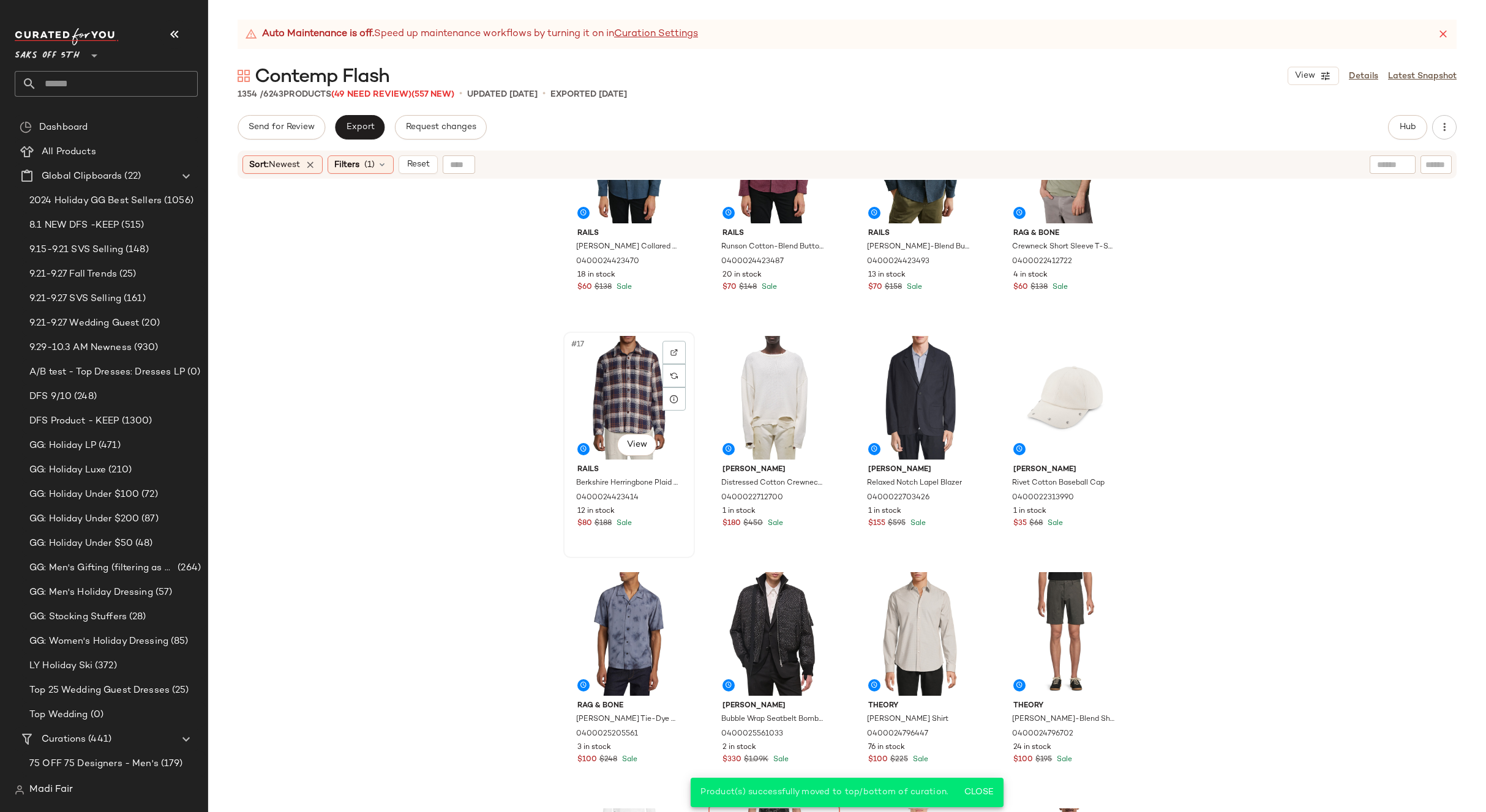
click at [618, 386] on div "#17 View" at bounding box center [629, 397] width 124 height 123
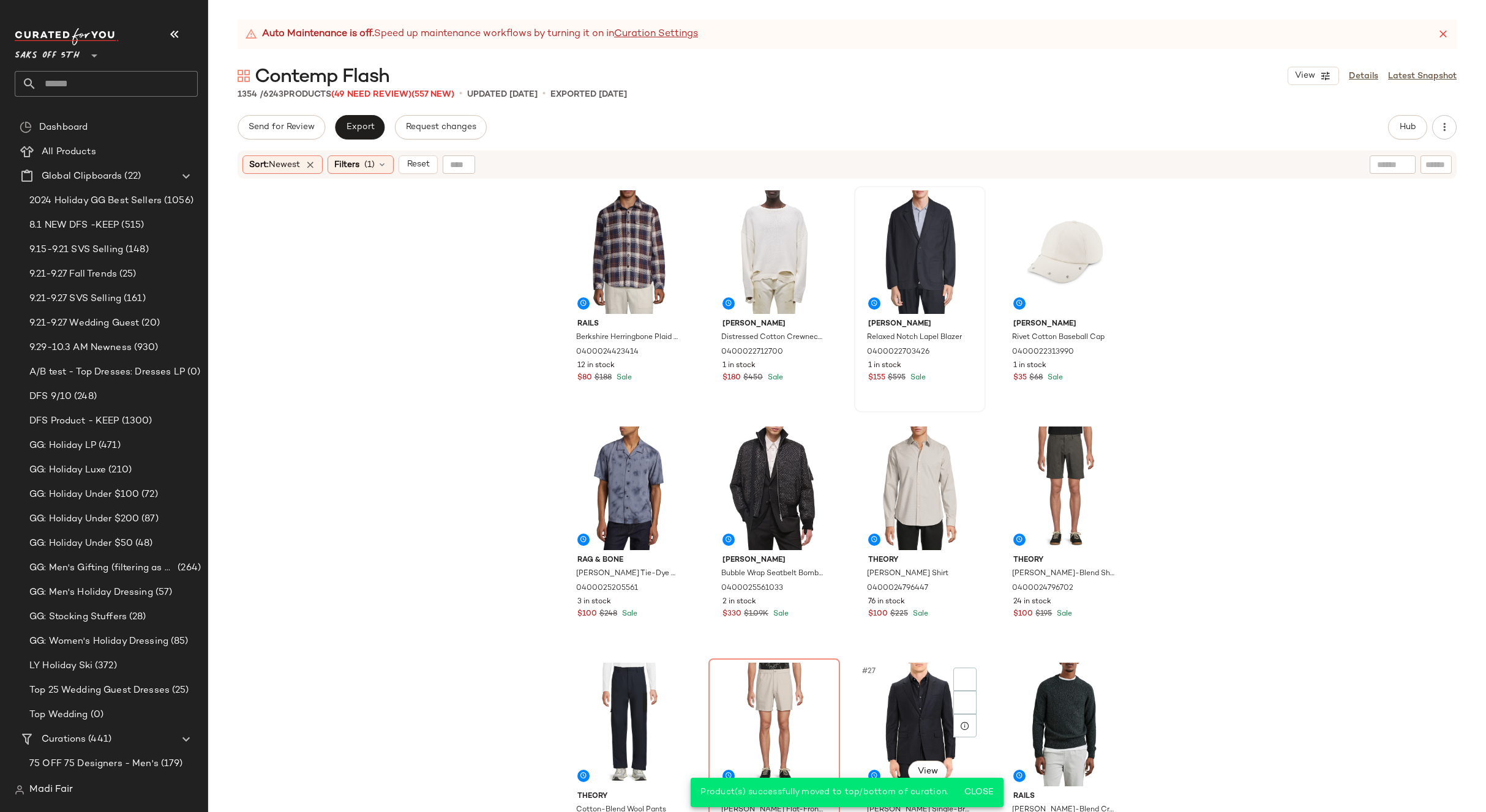
scroll to position [1111, 0]
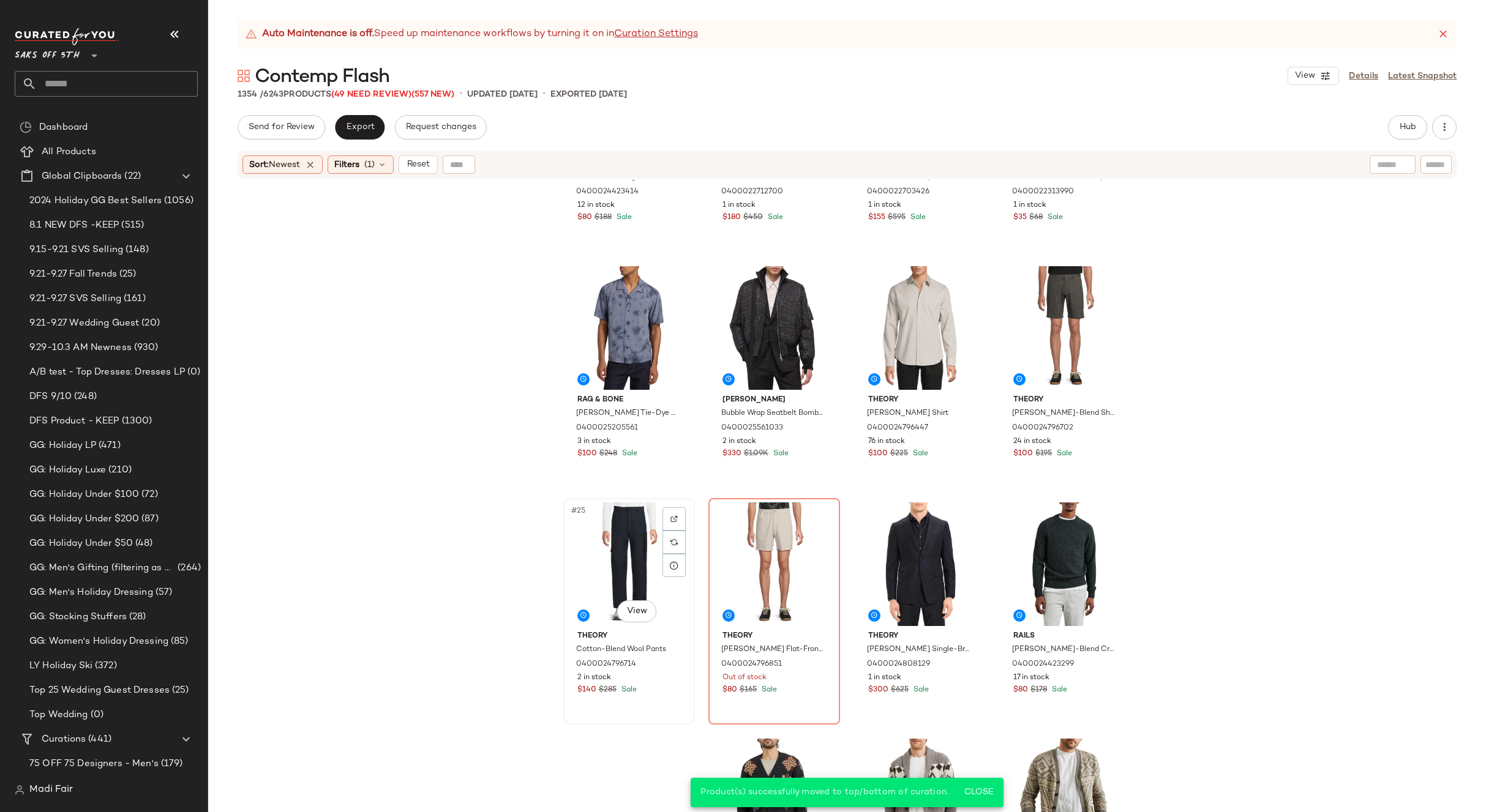
click at [603, 547] on div "#25 View" at bounding box center [629, 564] width 124 height 123
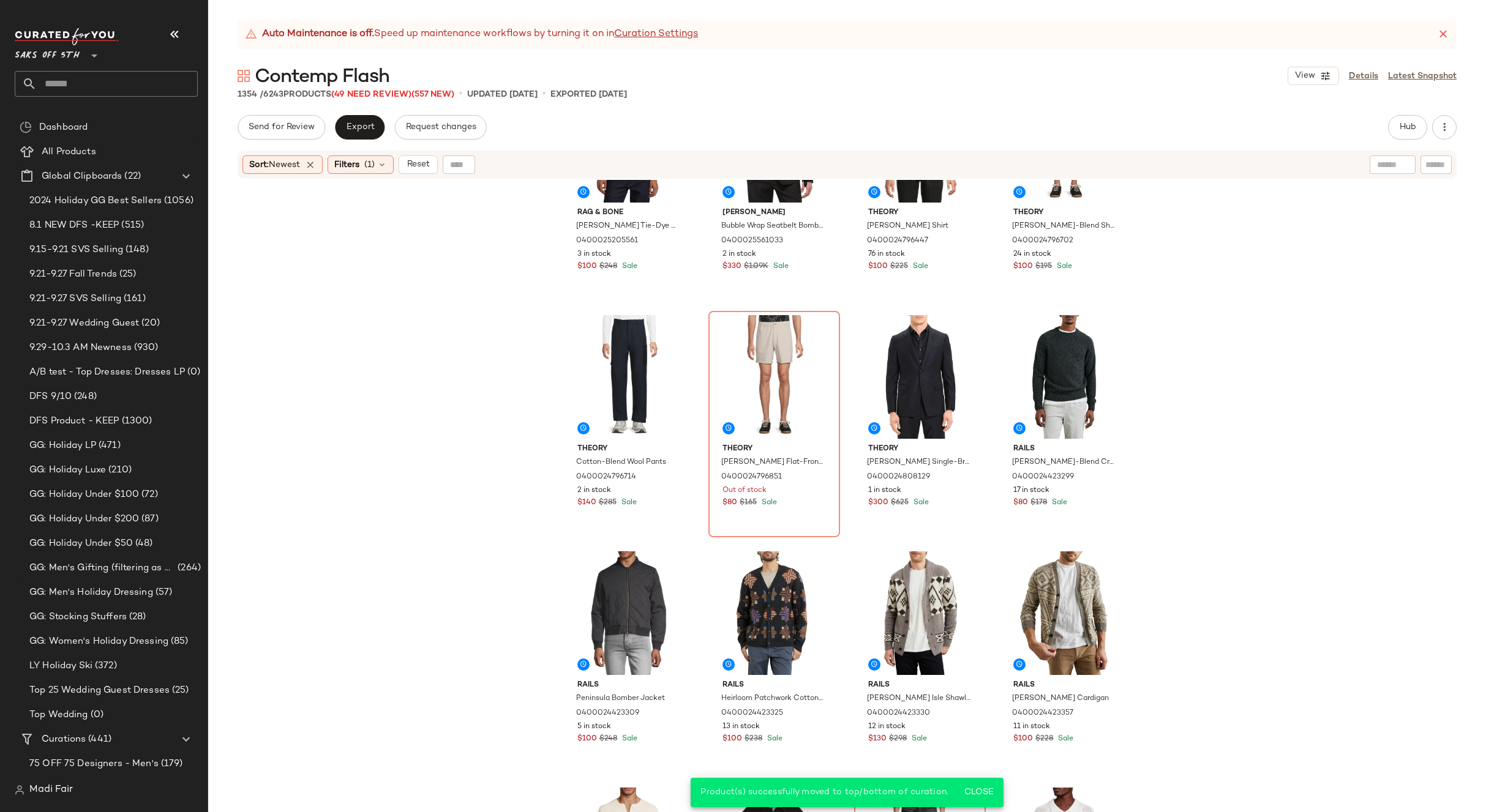
scroll to position [1294, 0]
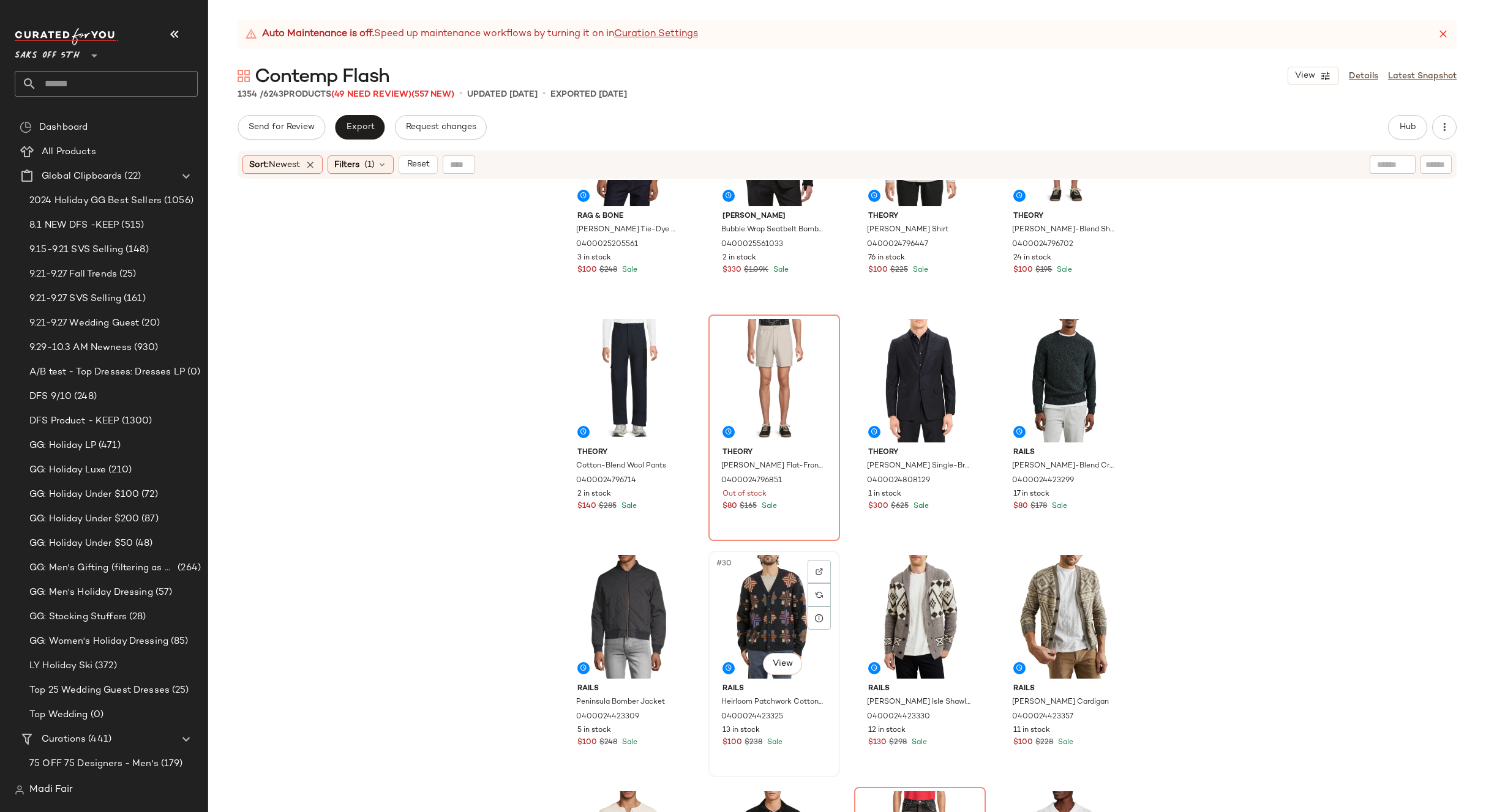
click at [774, 588] on div "#30 View" at bounding box center [774, 616] width 124 height 123
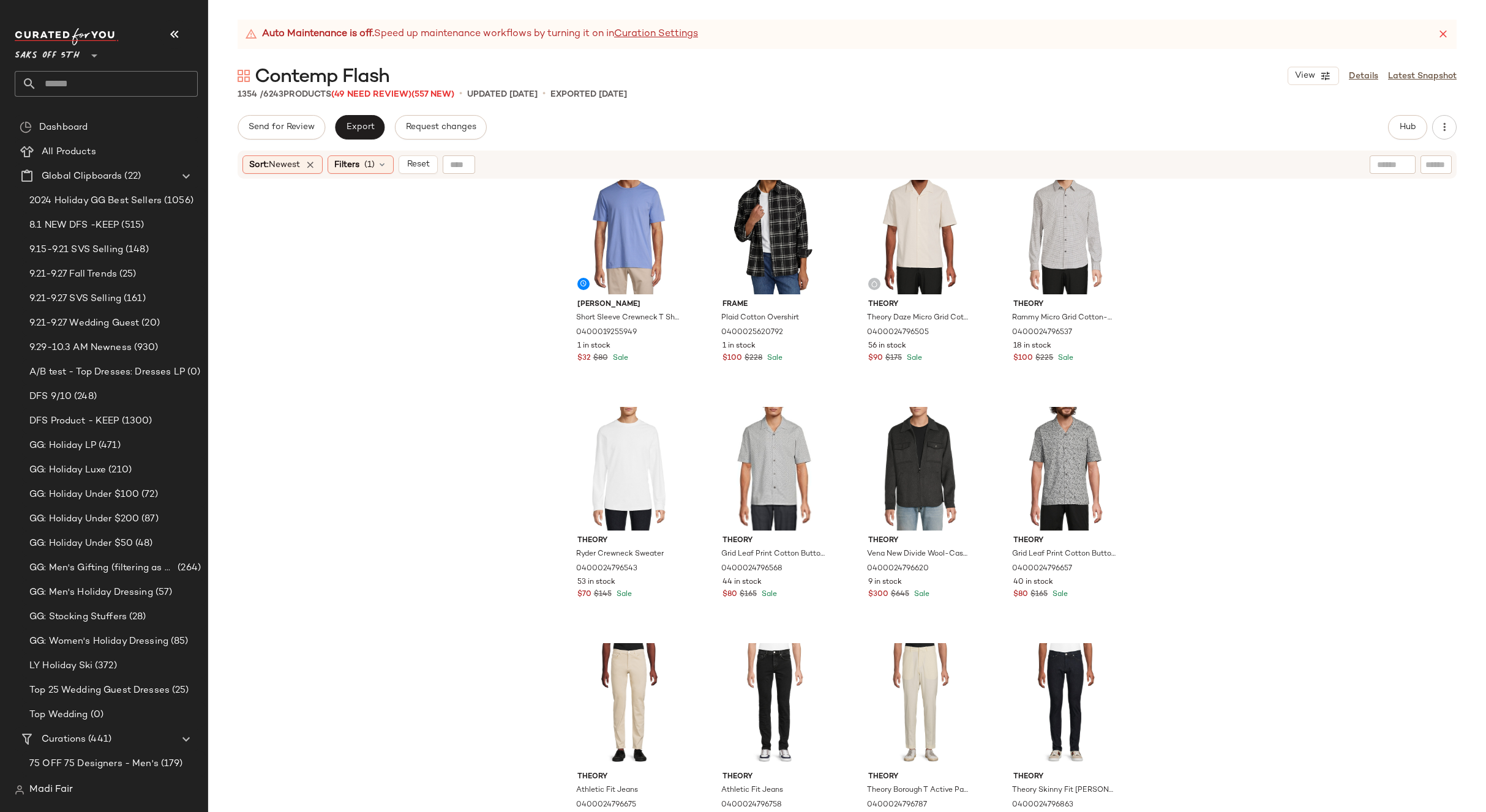
scroll to position [2457, 0]
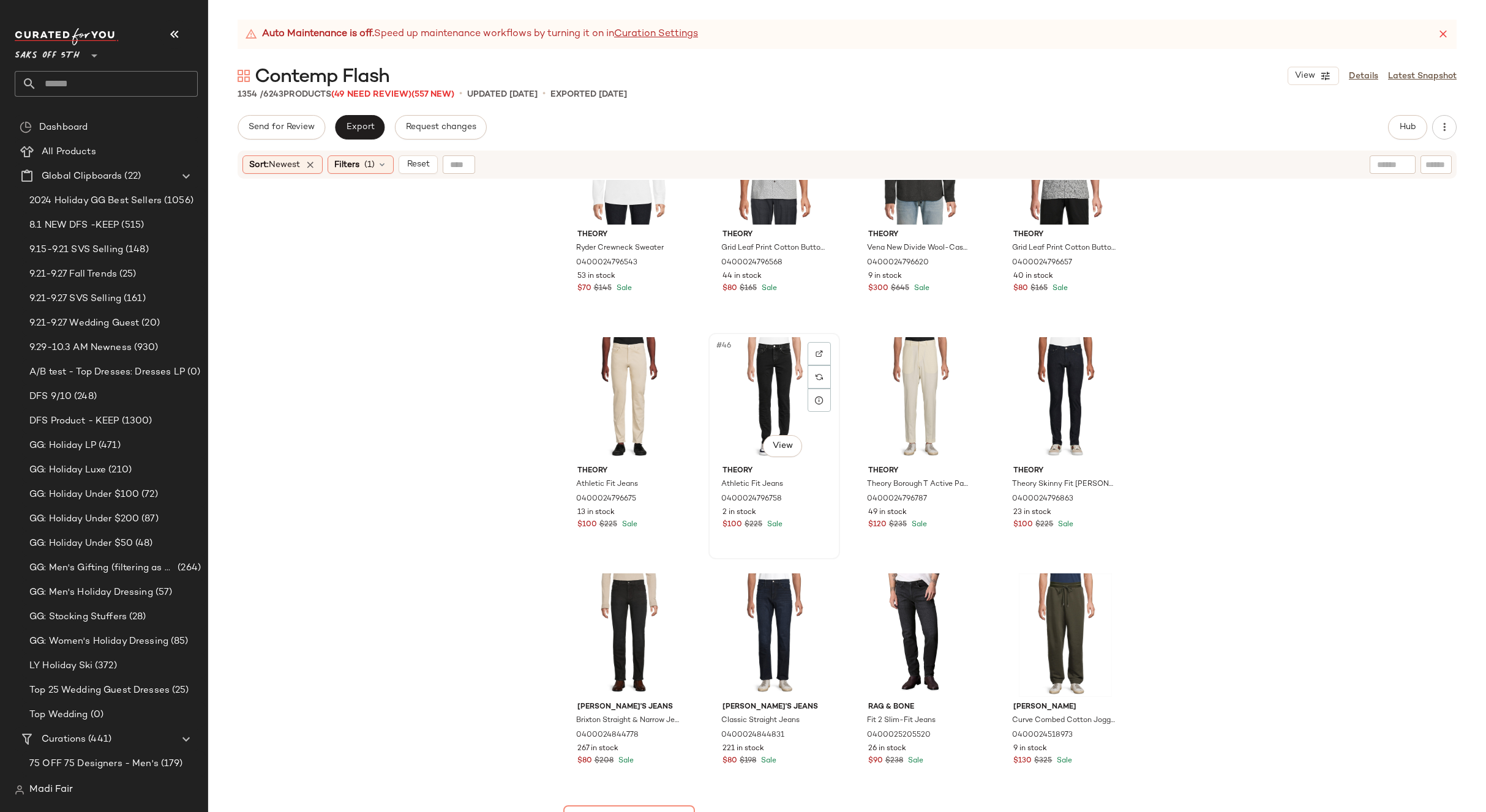
click at [776, 418] on div "#46 View" at bounding box center [774, 399] width 124 height 123
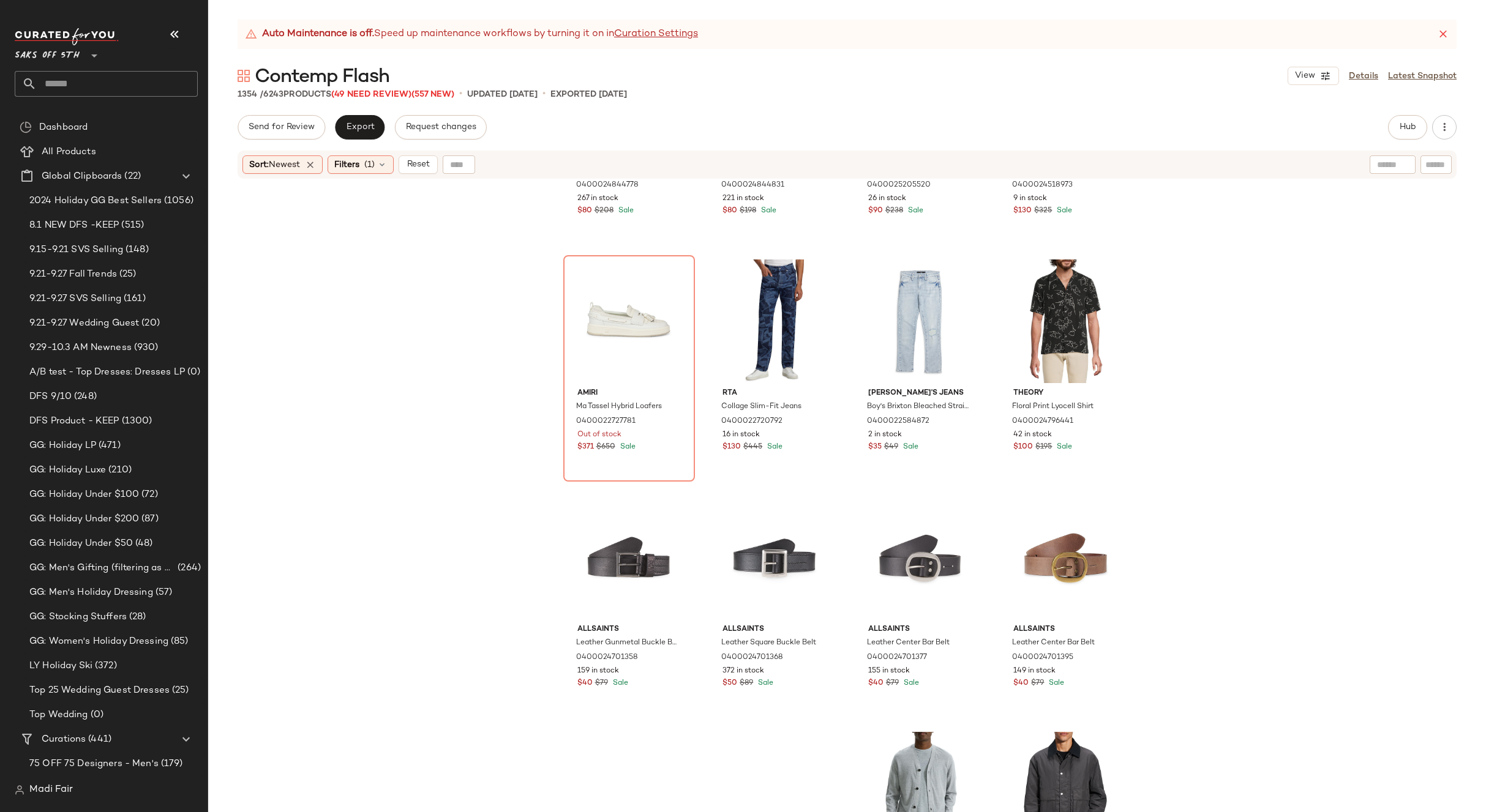
scroll to position [3008, 0]
click at [1037, 550] on div "#60 View" at bounding box center [1065, 556] width 124 height 123
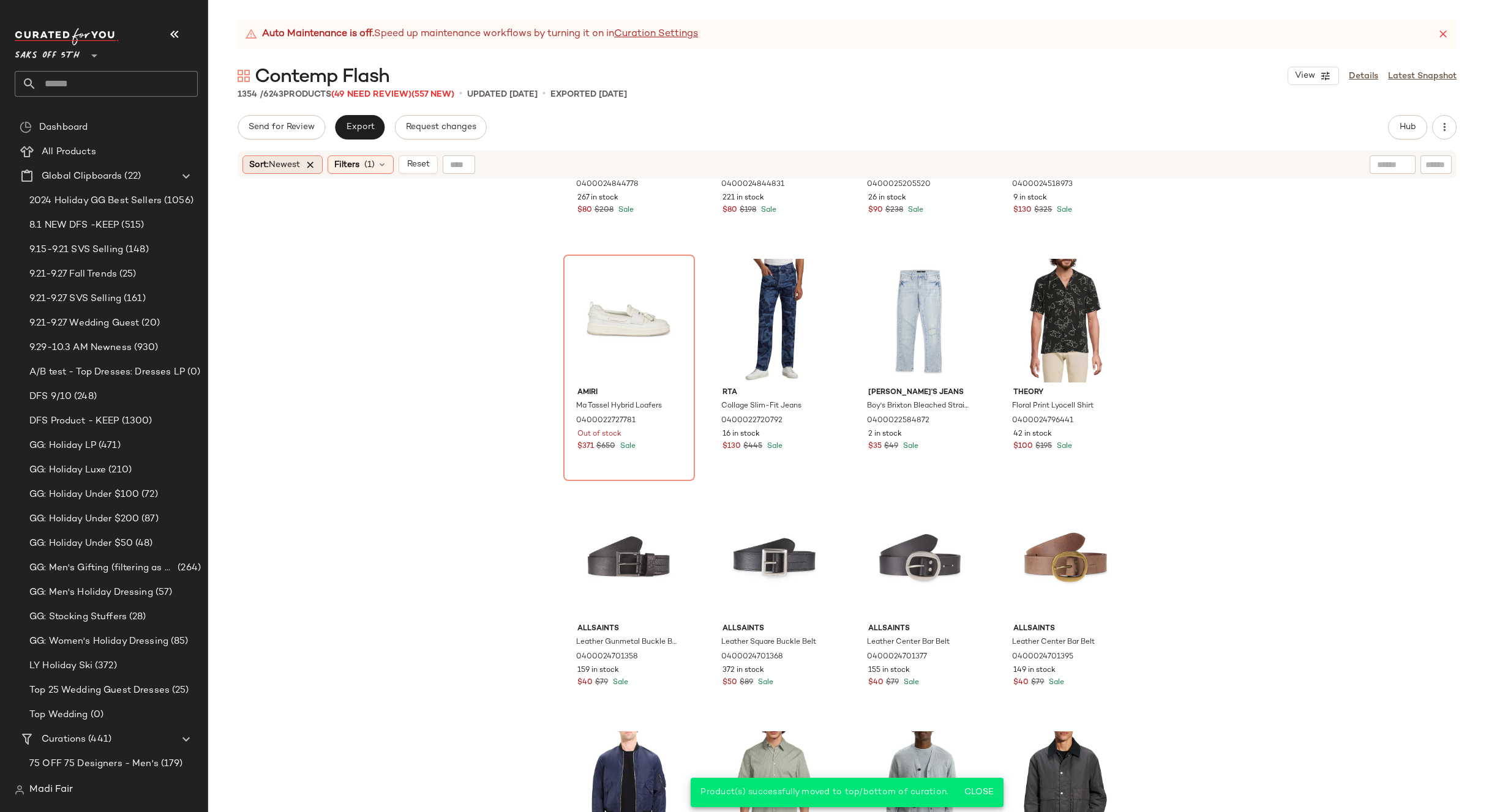
click at [310, 161] on icon at bounding box center [310, 164] width 11 height 11
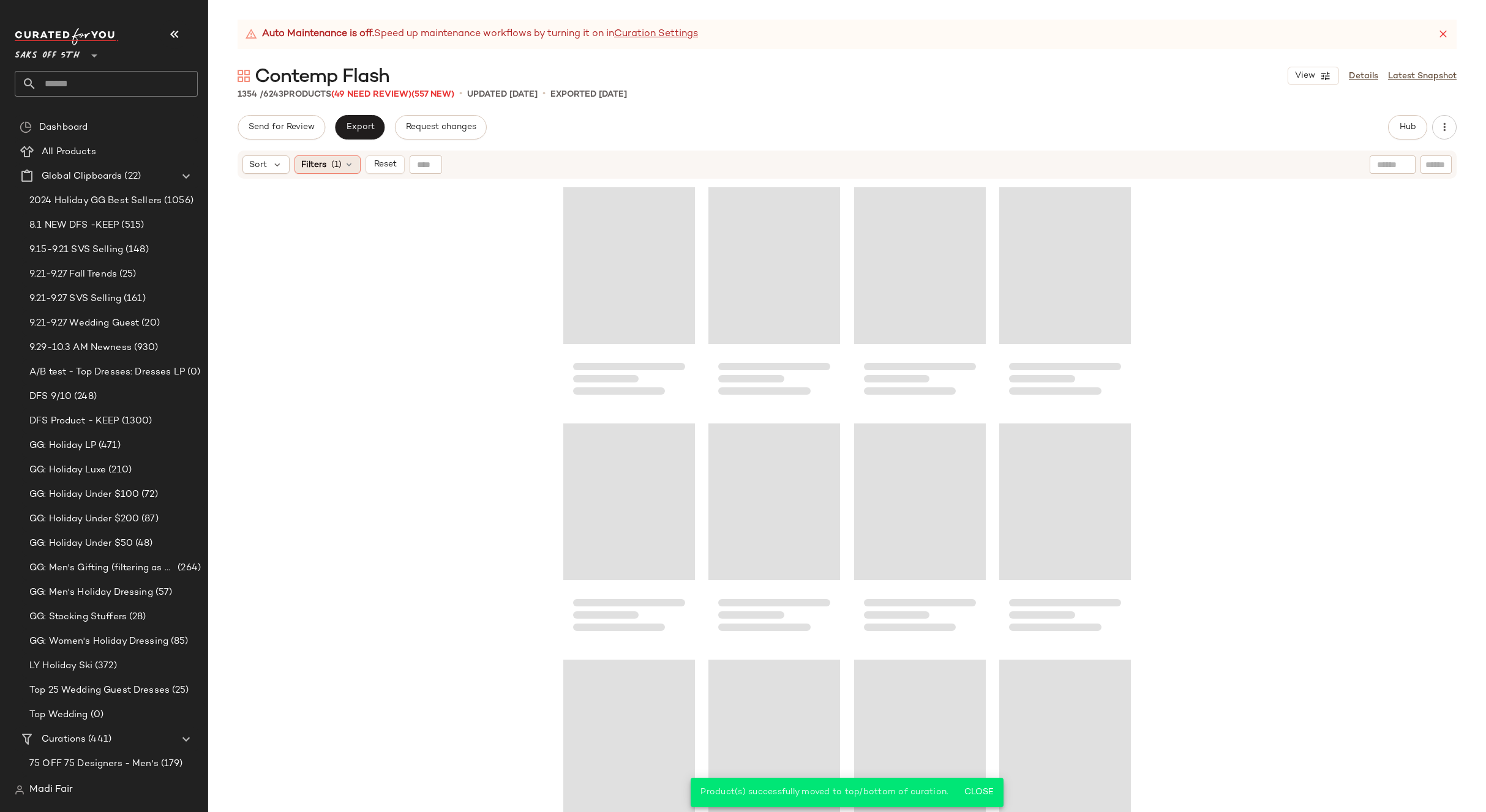
click at [358, 165] on div "Filters (1)" at bounding box center [327, 164] width 67 height 18
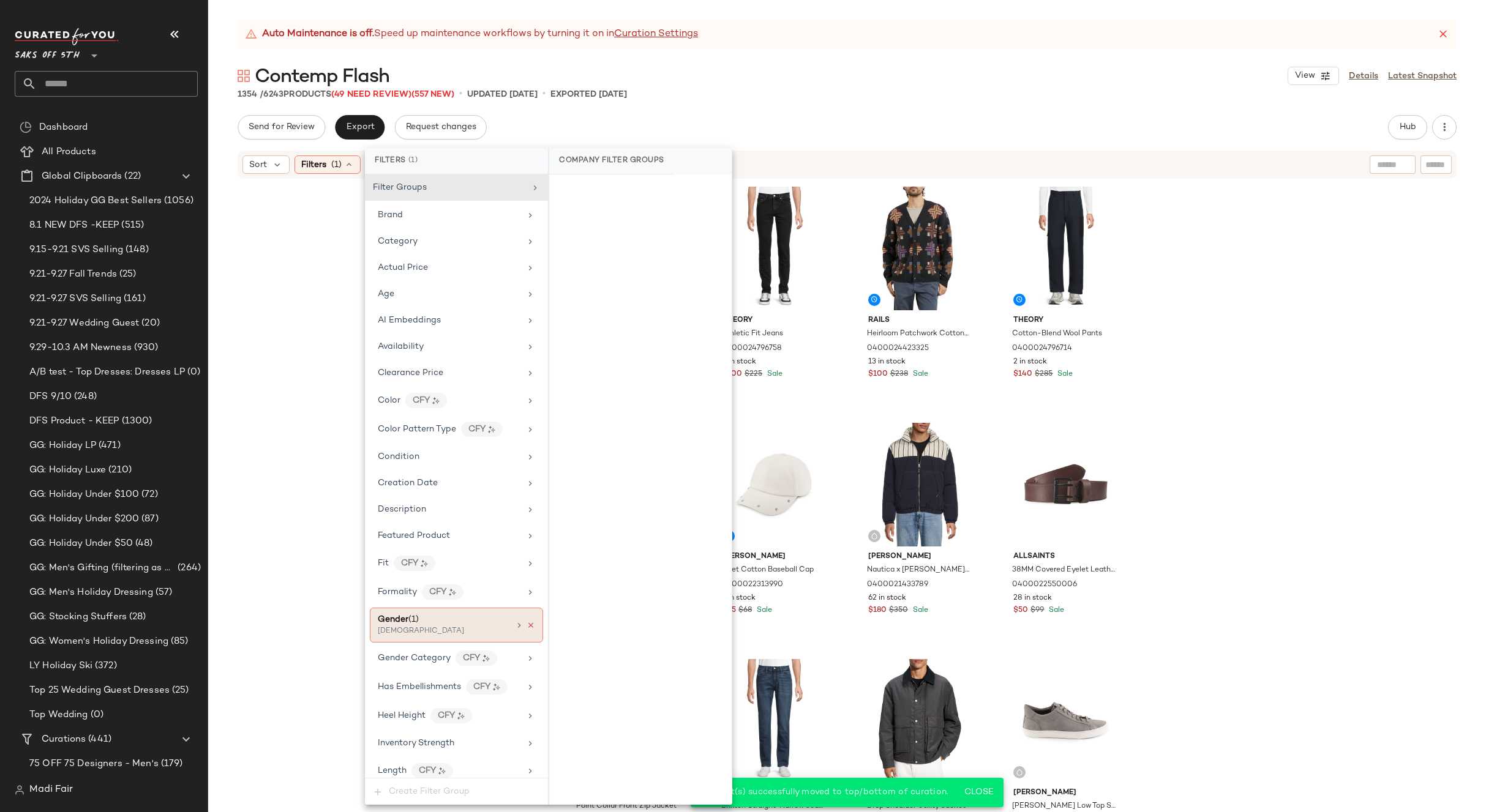
drag, startPoint x: 526, startPoint y: 627, endPoint x: 547, endPoint y: 613, distance: 25.2
click at [527, 626] on icon at bounding box center [531, 625] width 9 height 9
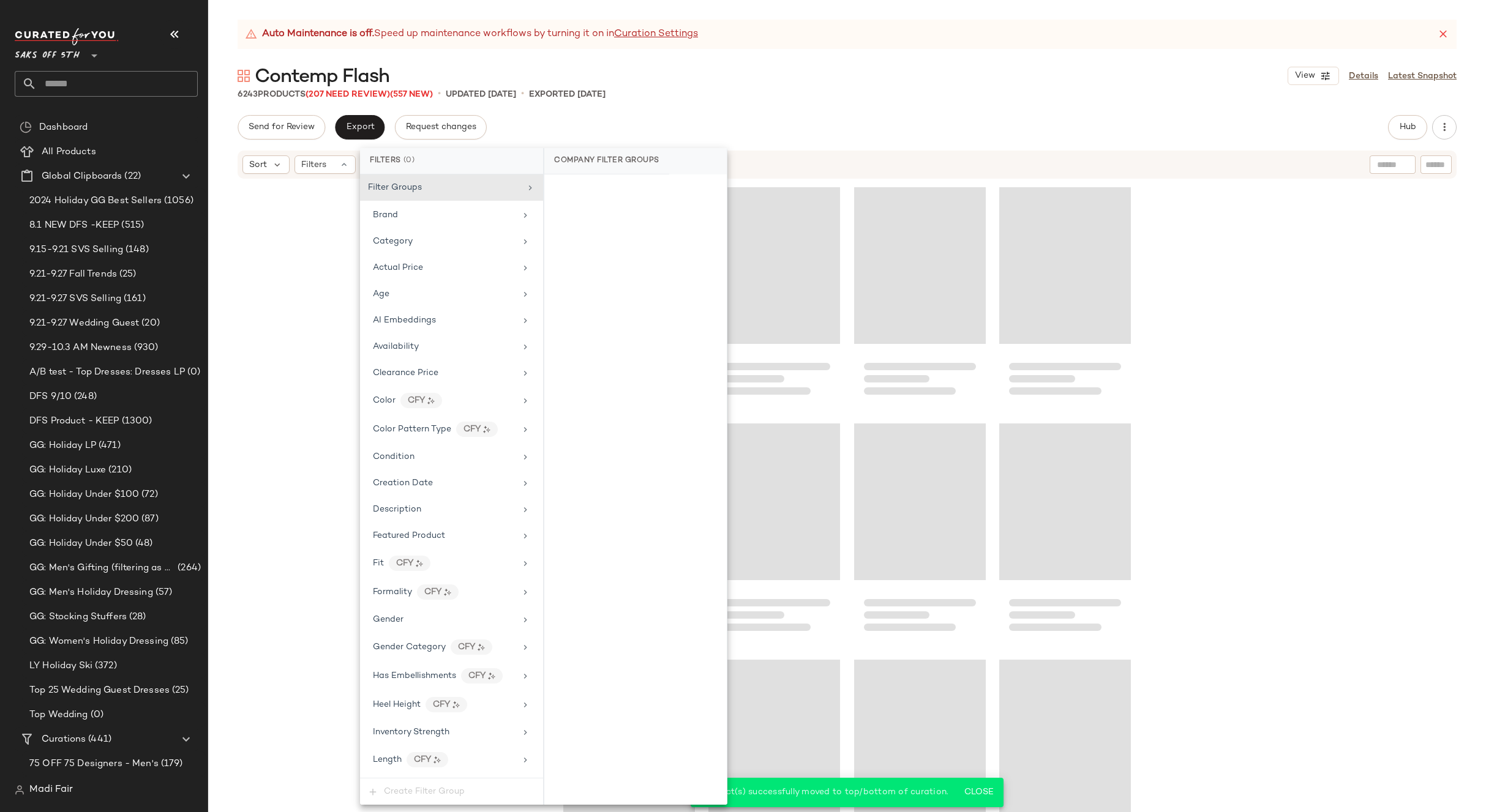
click at [1200, 430] on div at bounding box center [847, 511] width 1278 height 663
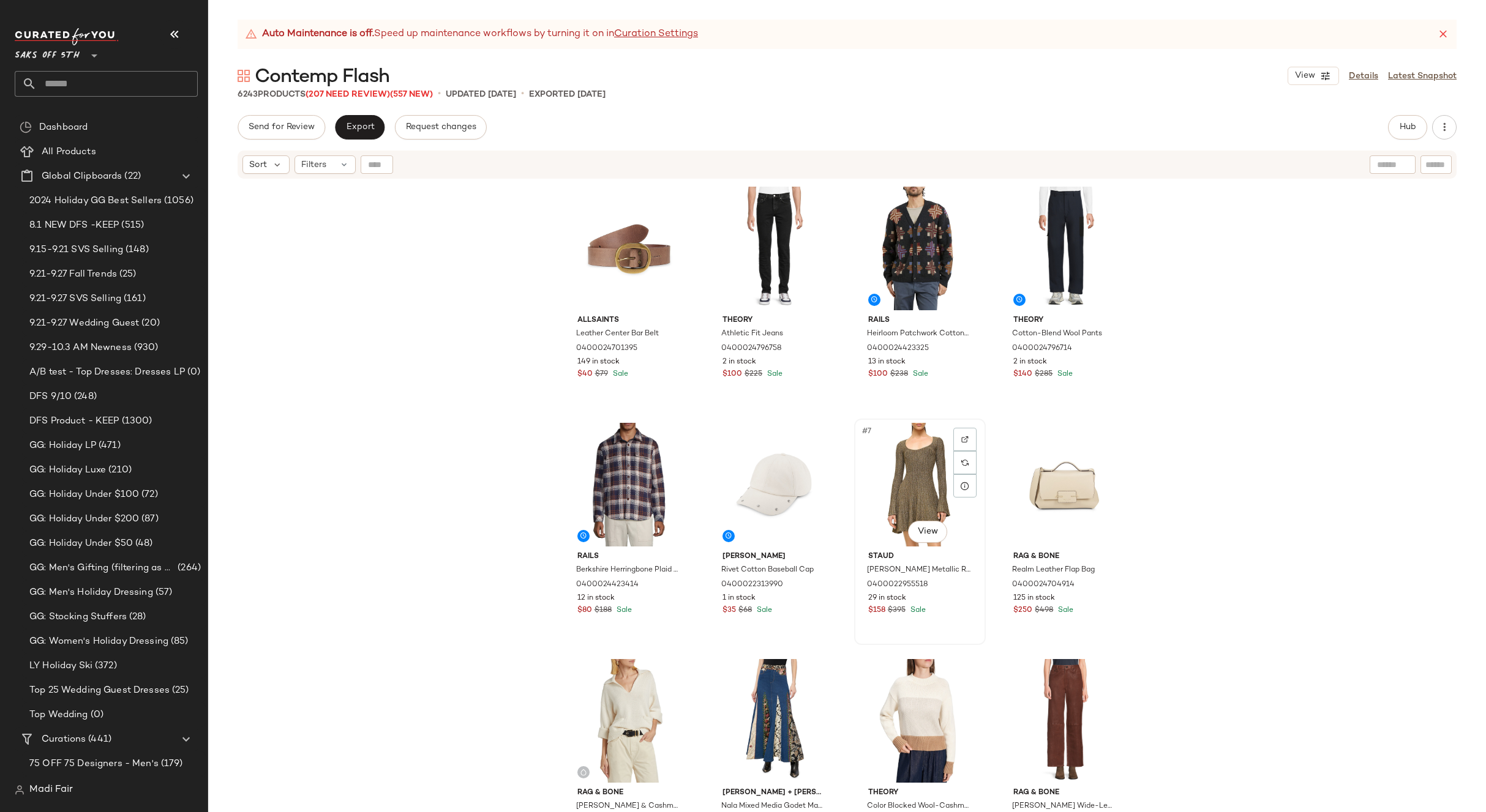
click at [898, 470] on div "#7 View" at bounding box center [920, 484] width 124 height 123
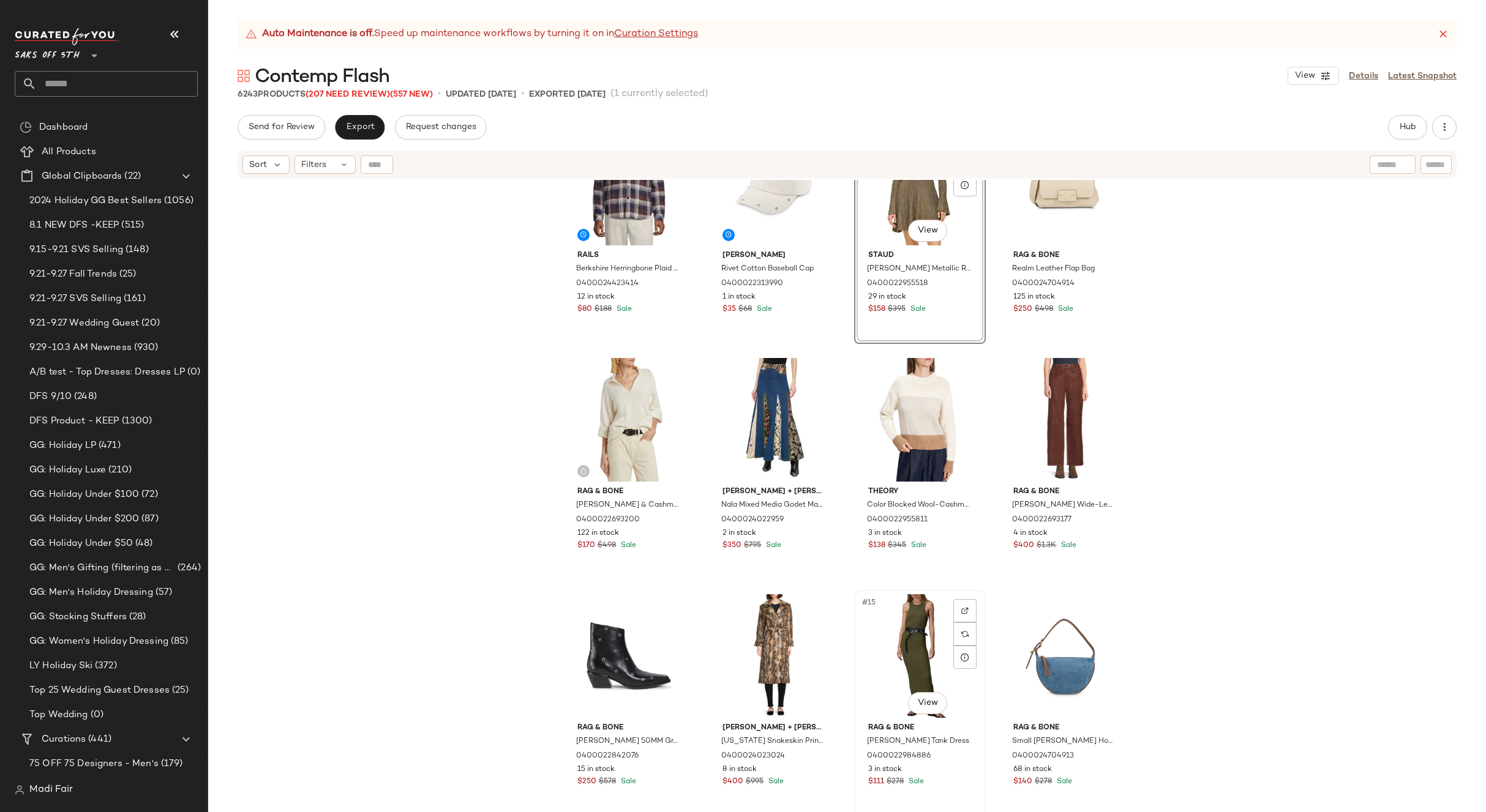
scroll to position [377, 0]
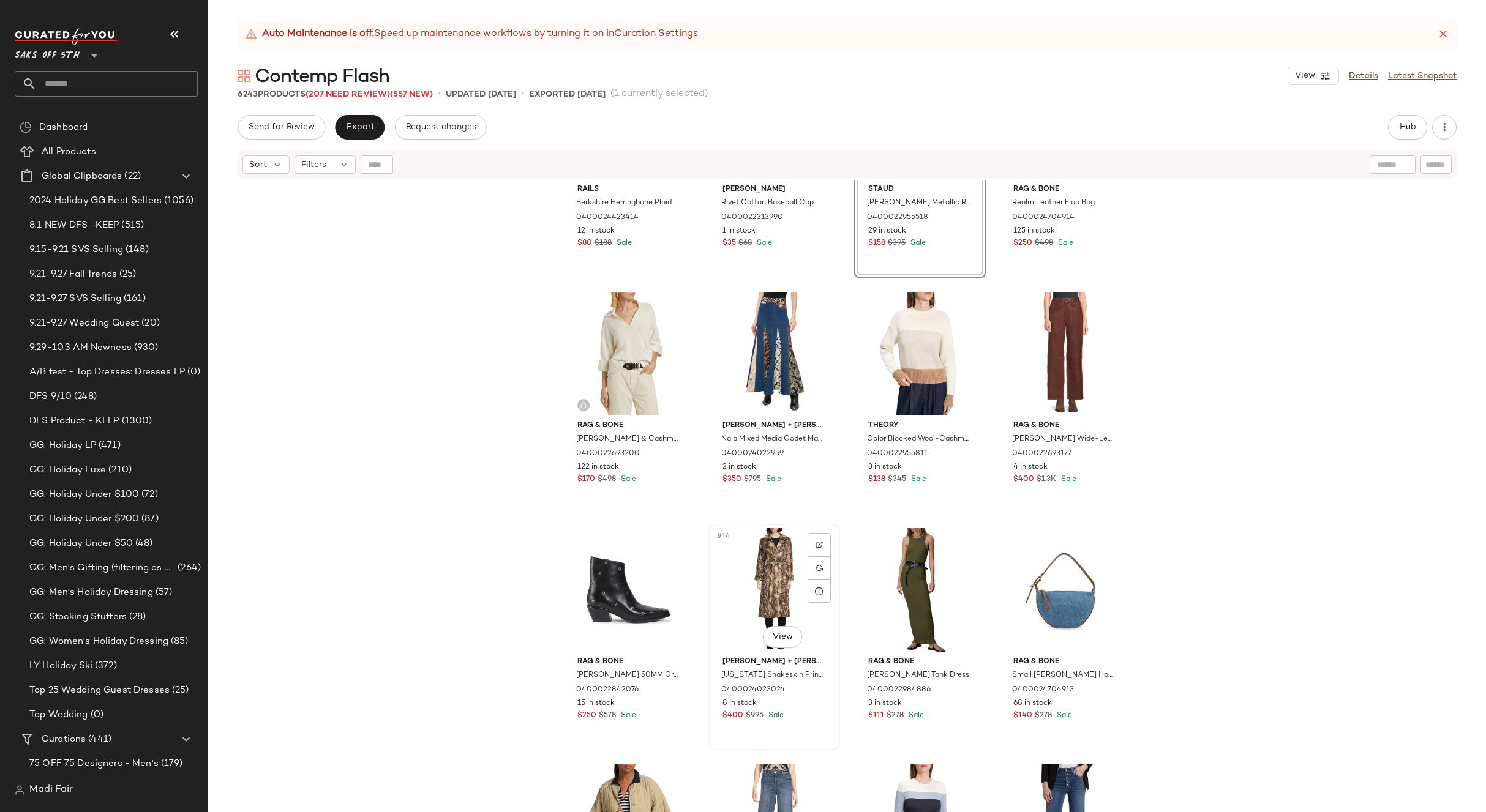
click at [764, 579] on div "#14 View" at bounding box center [774, 590] width 124 height 123
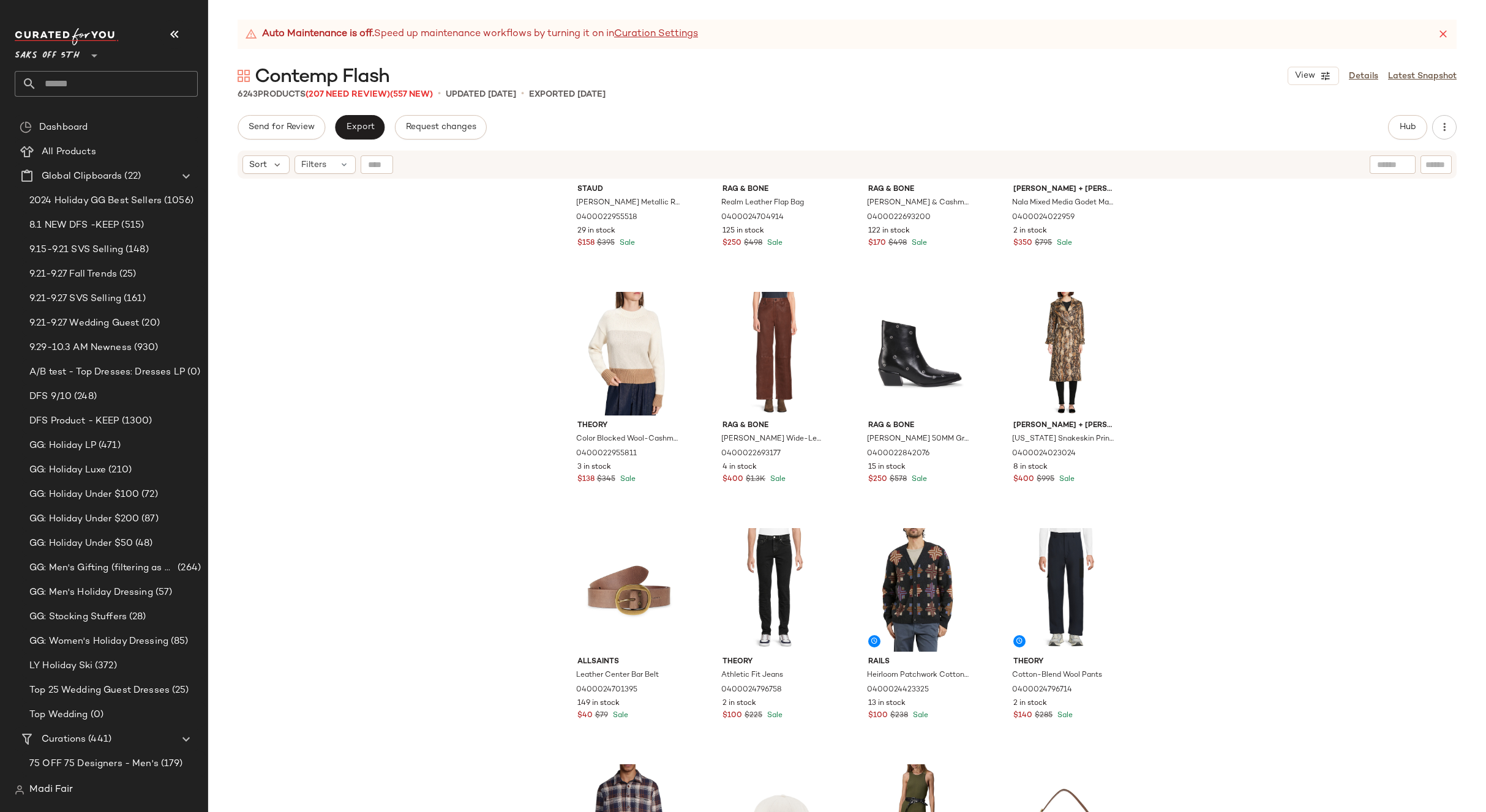
click at [1192, 502] on div "Staud Raquel Metallic Rib-Knit Minidress 0400022955518 29 in stock $158 $395 Sa…" at bounding box center [847, 511] width 1278 height 663
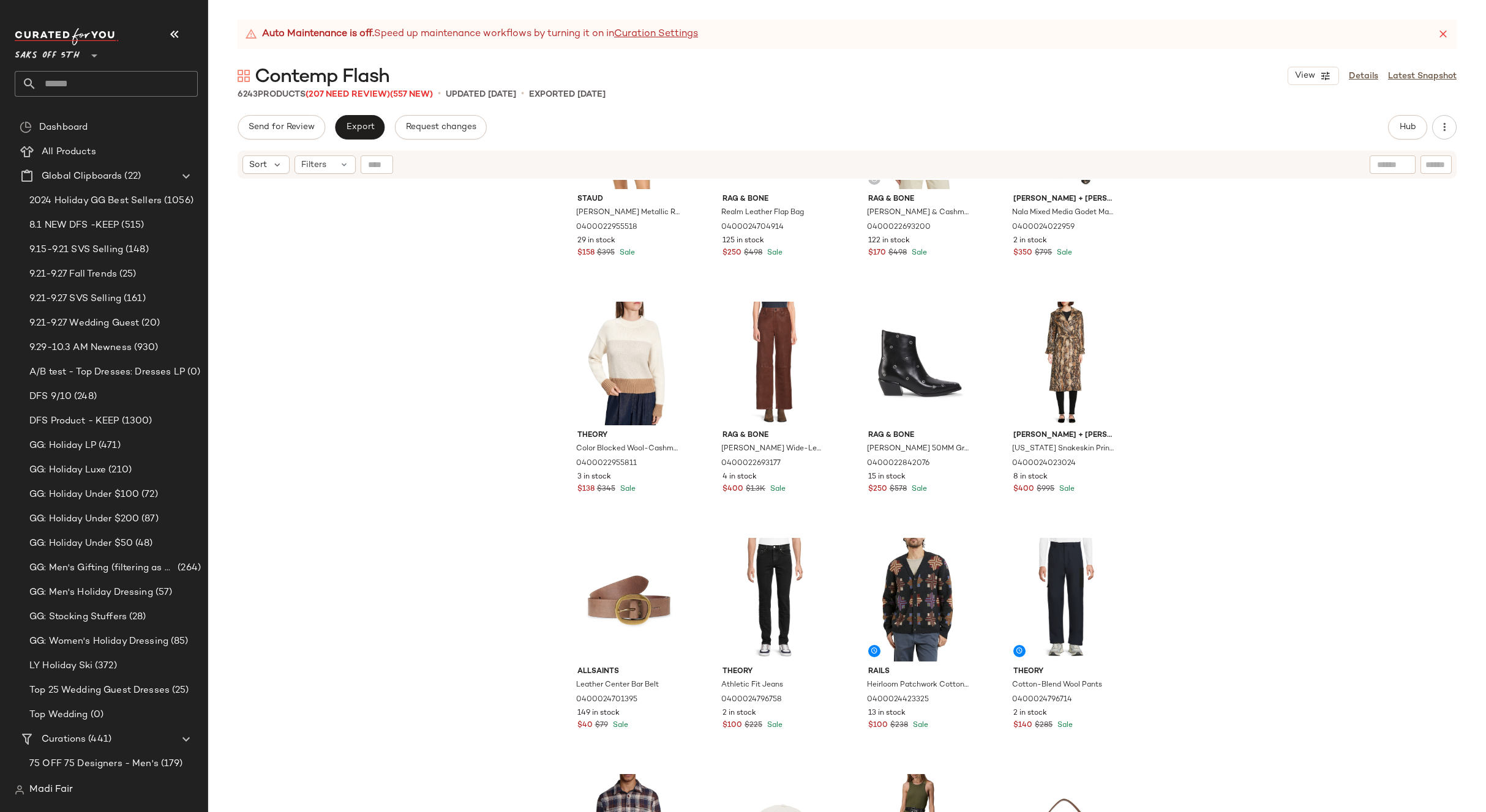
scroll to position [122, 0]
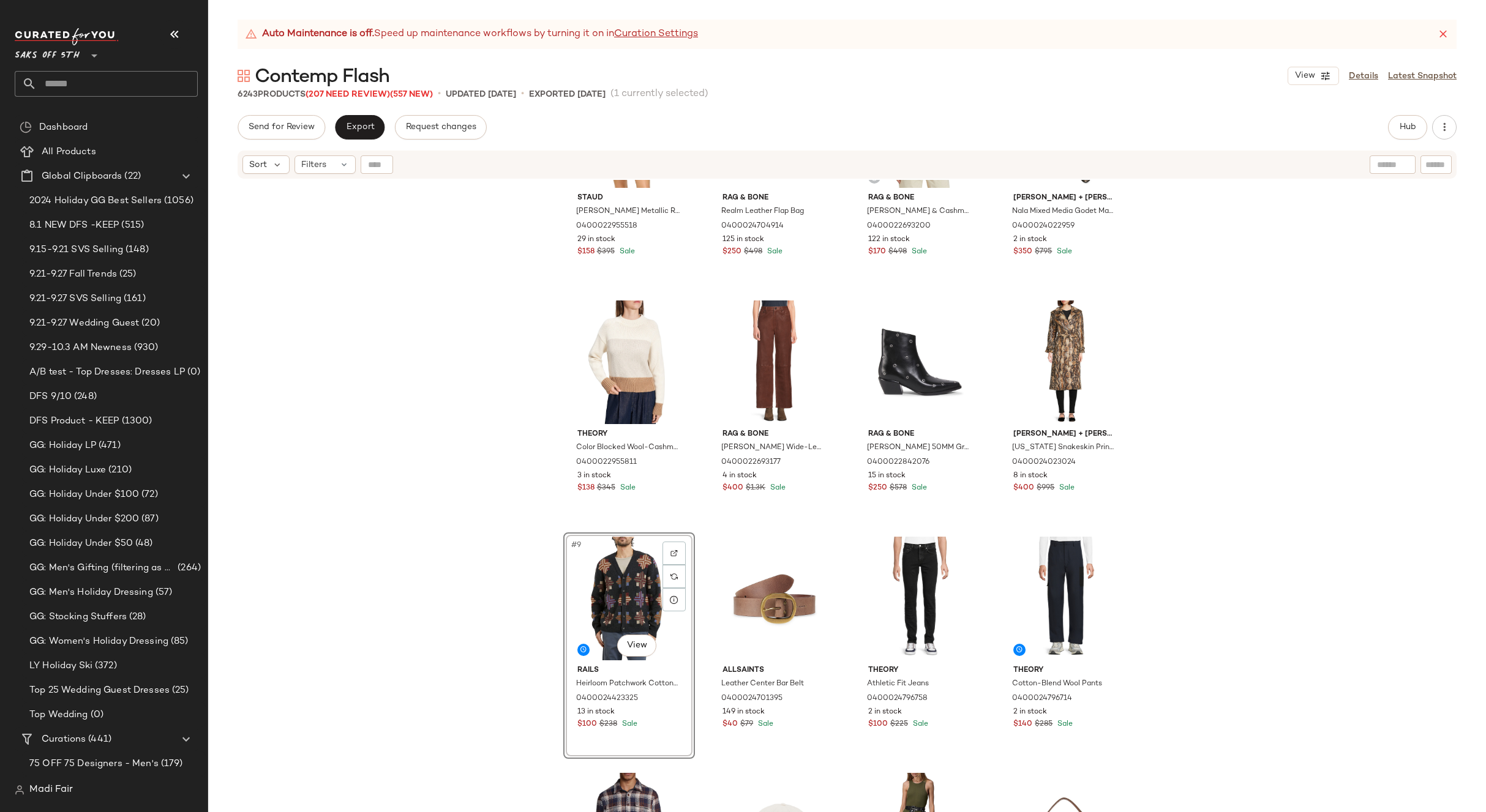
click at [1153, 547] on div "Staud Raquel Metallic Rib-Knit Minidress 0400022955518 29 in stock $158 $395 Sa…" at bounding box center [847, 511] width 1278 height 663
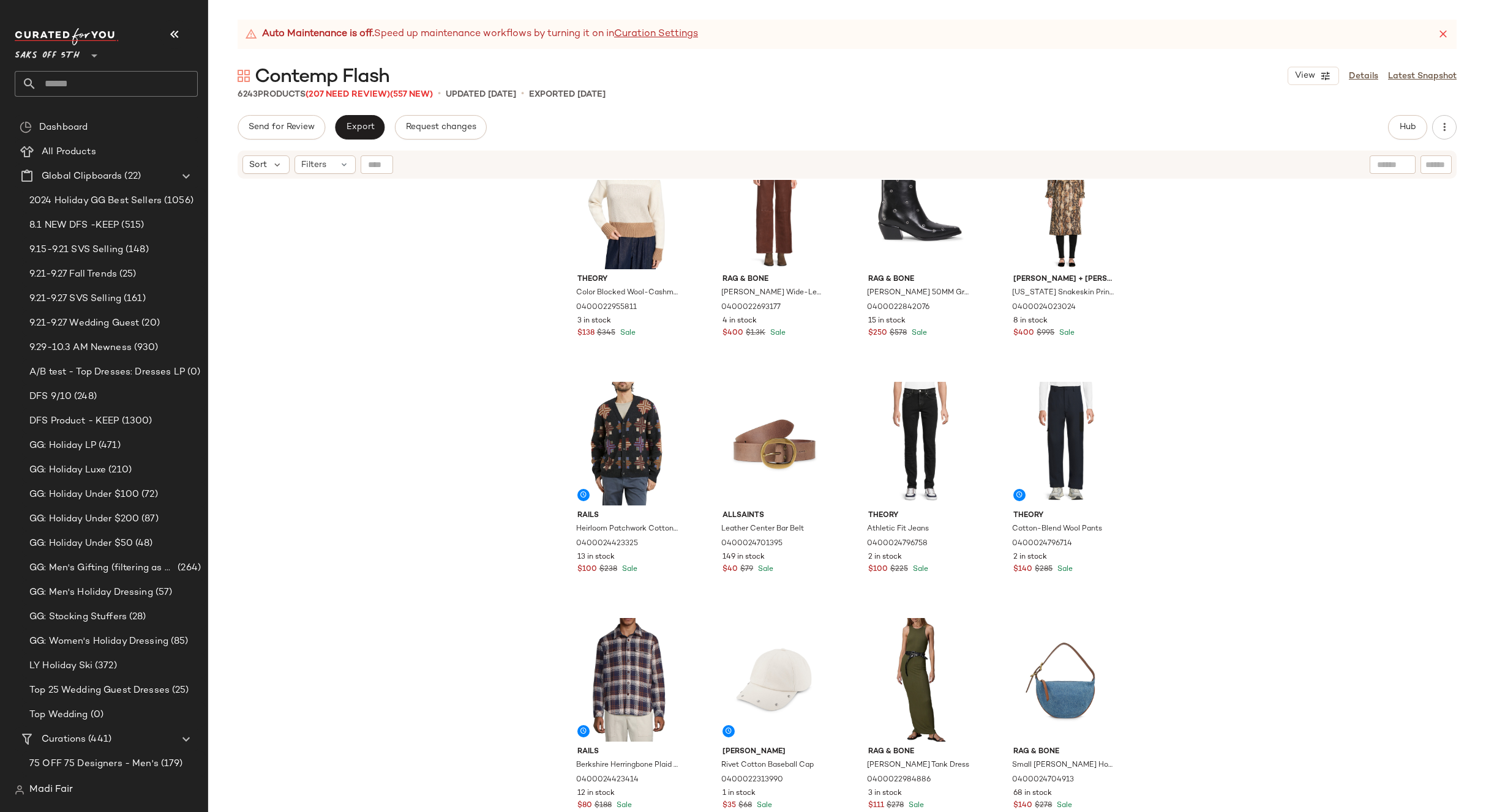
scroll to position [315, 0]
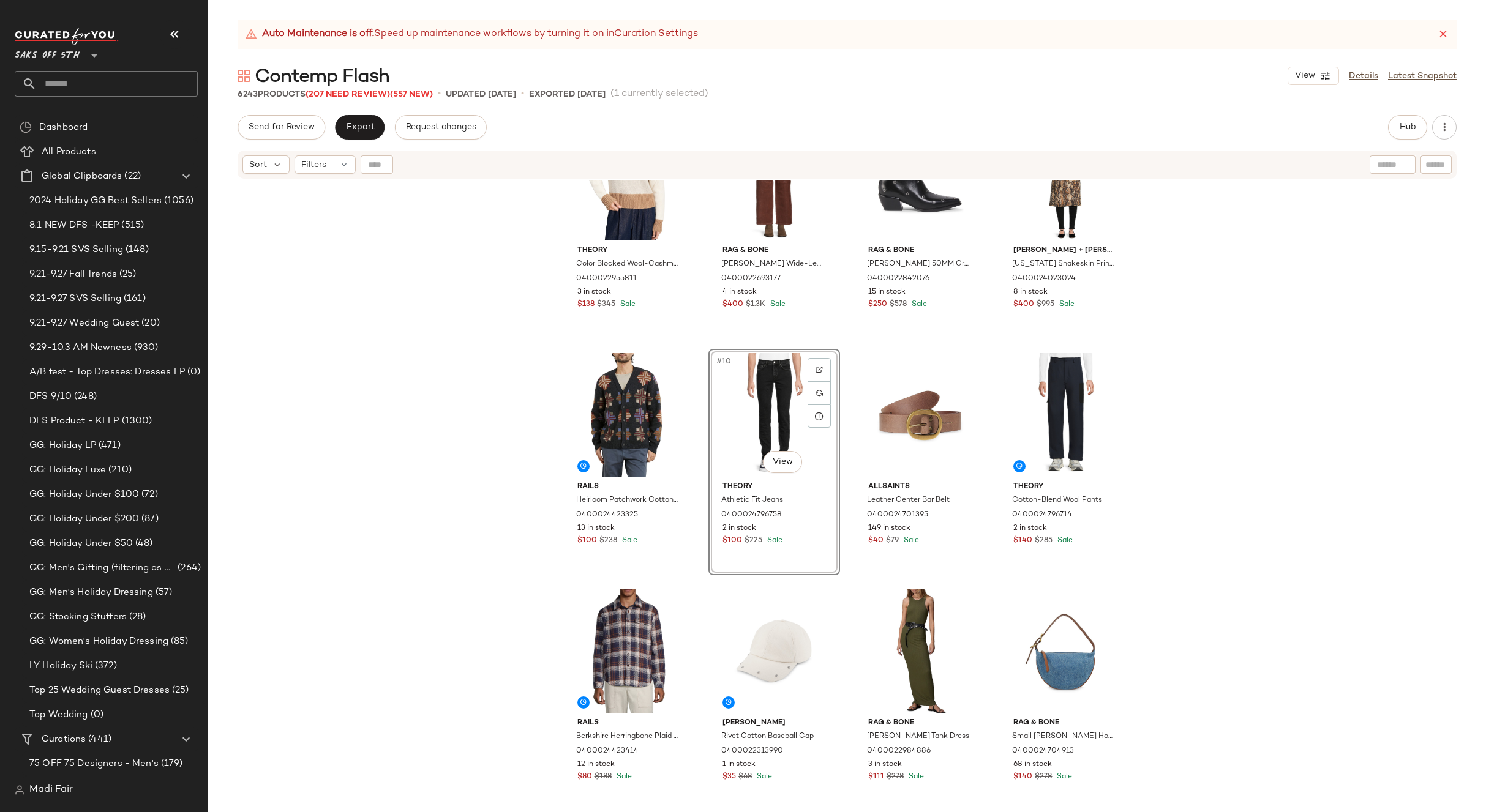
click at [1165, 406] on div "Theory Color Blocked Wool-Cashmere Crop Sweater 0400022955811 3 in stock $138 $…" at bounding box center [847, 511] width 1278 height 663
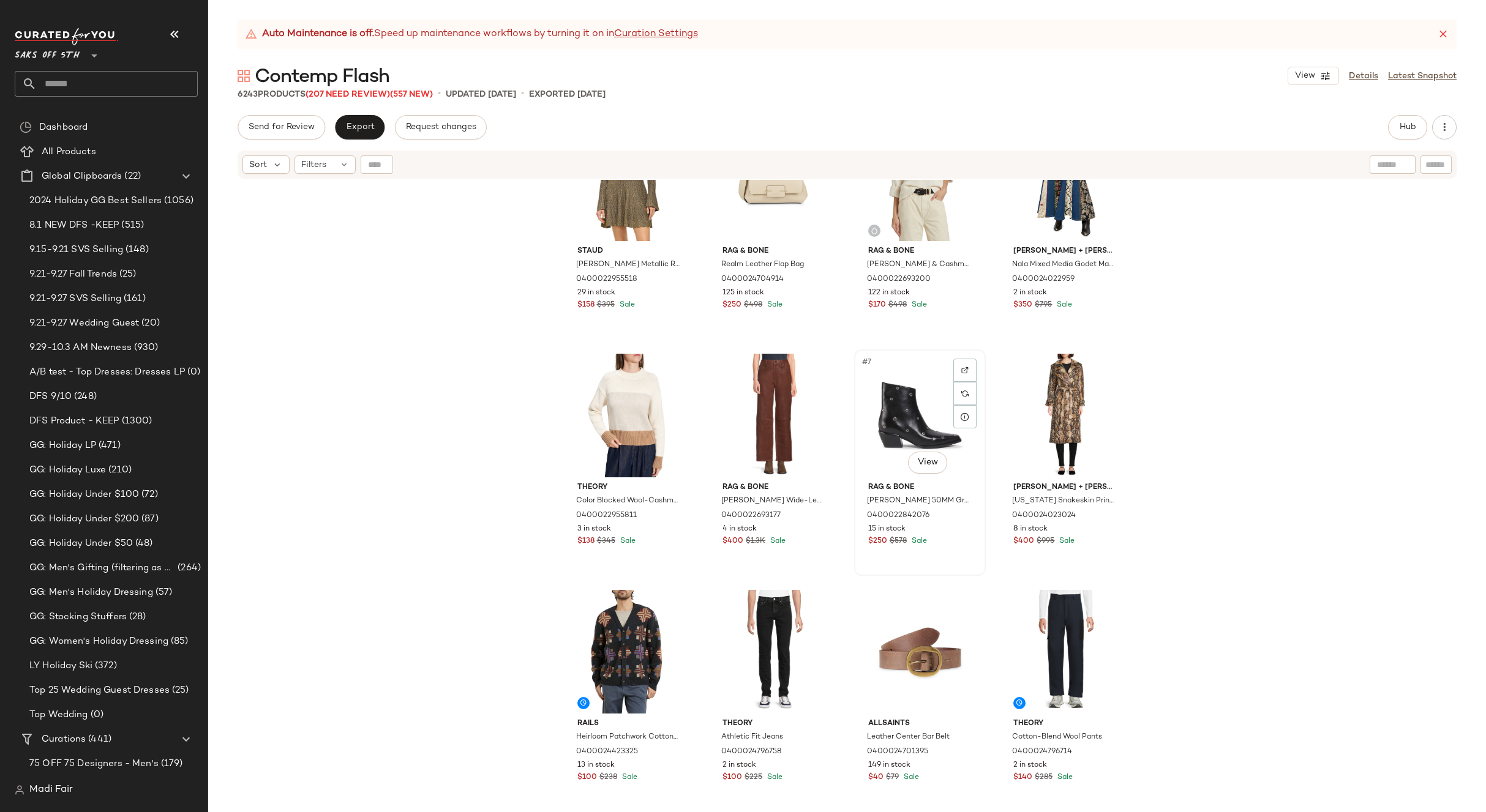
scroll to position [122, 0]
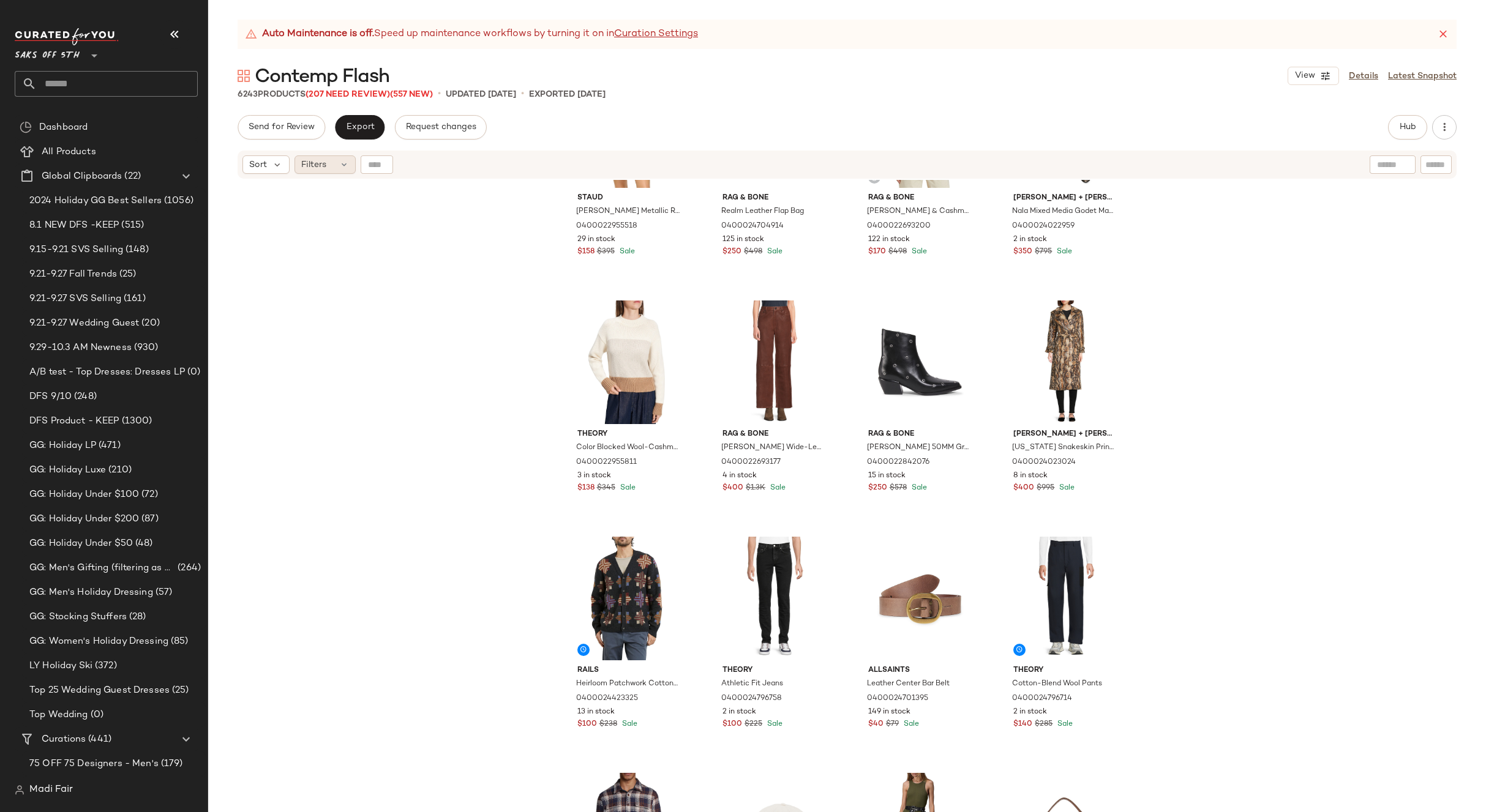
click at [305, 168] on span "Filters" at bounding box center [314, 164] width 25 height 13
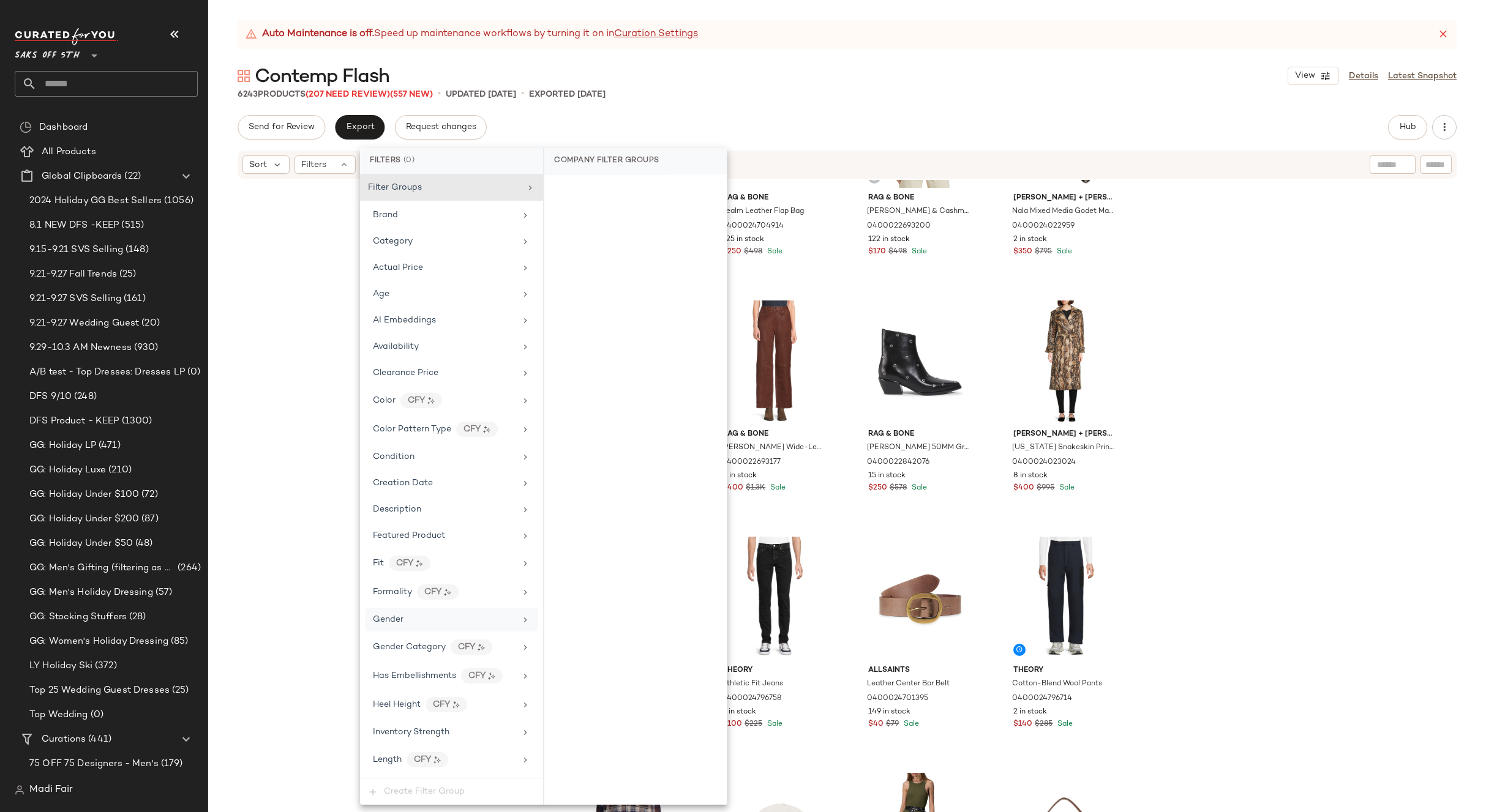
drag, startPoint x: 438, startPoint y: 628, endPoint x: 520, endPoint y: 463, distance: 184.3
click at [438, 627] on div "Gender" at bounding box center [452, 619] width 174 height 24
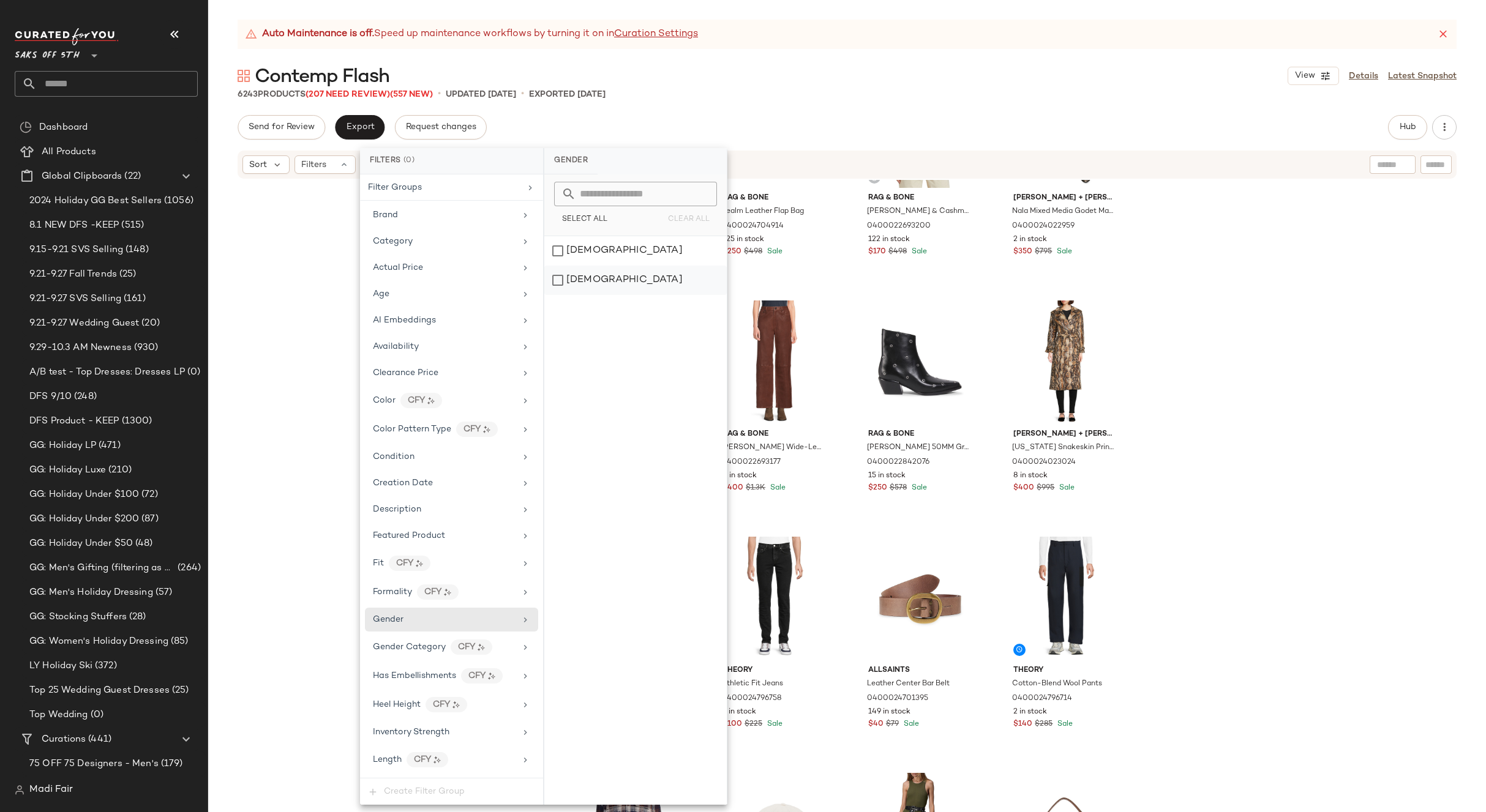
click at [602, 283] on div "[DEMOGRAPHIC_DATA]" at bounding box center [635, 280] width 182 height 29
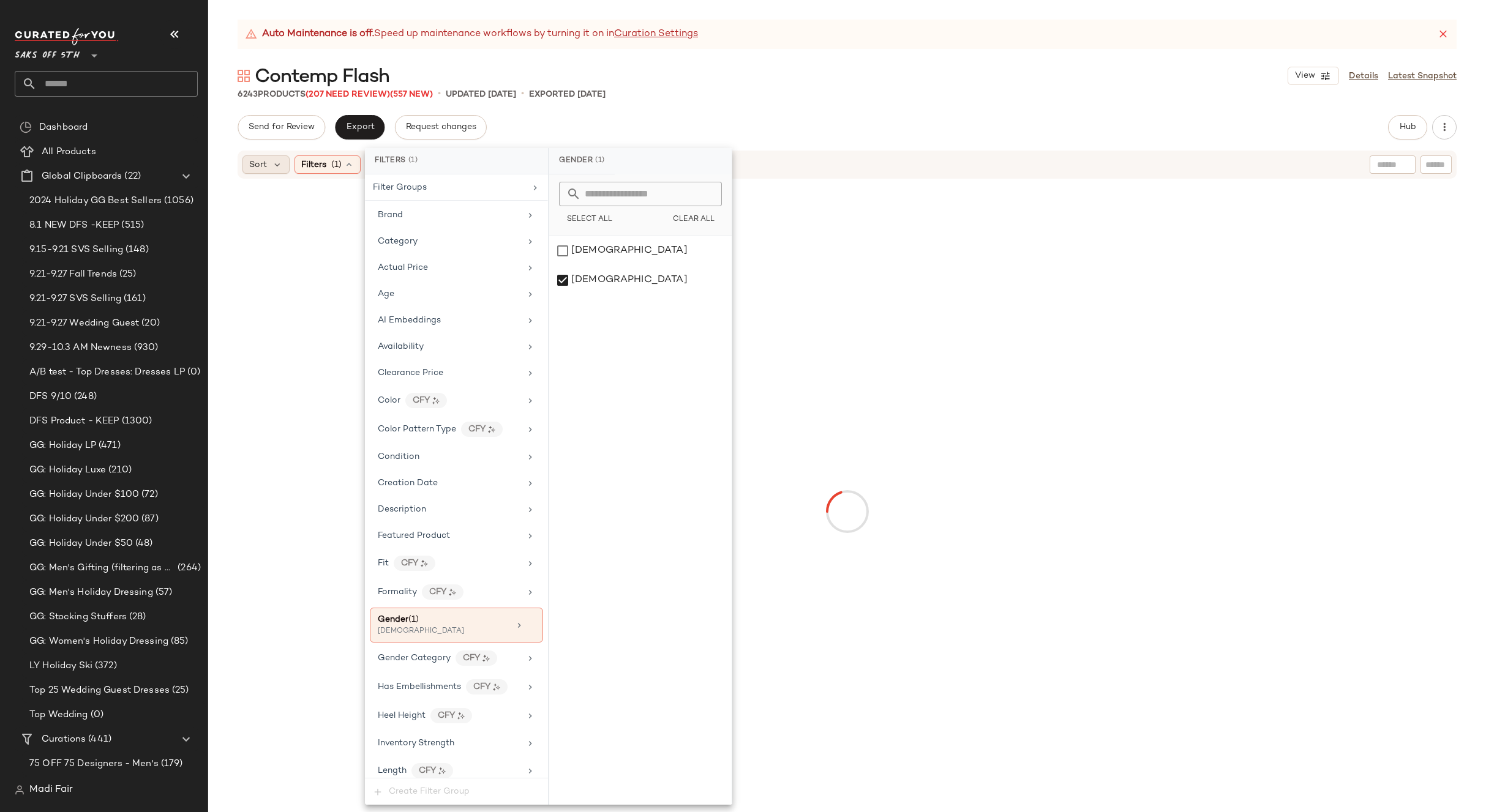
click at [270, 160] on div "Sort" at bounding box center [265, 164] width 47 height 18
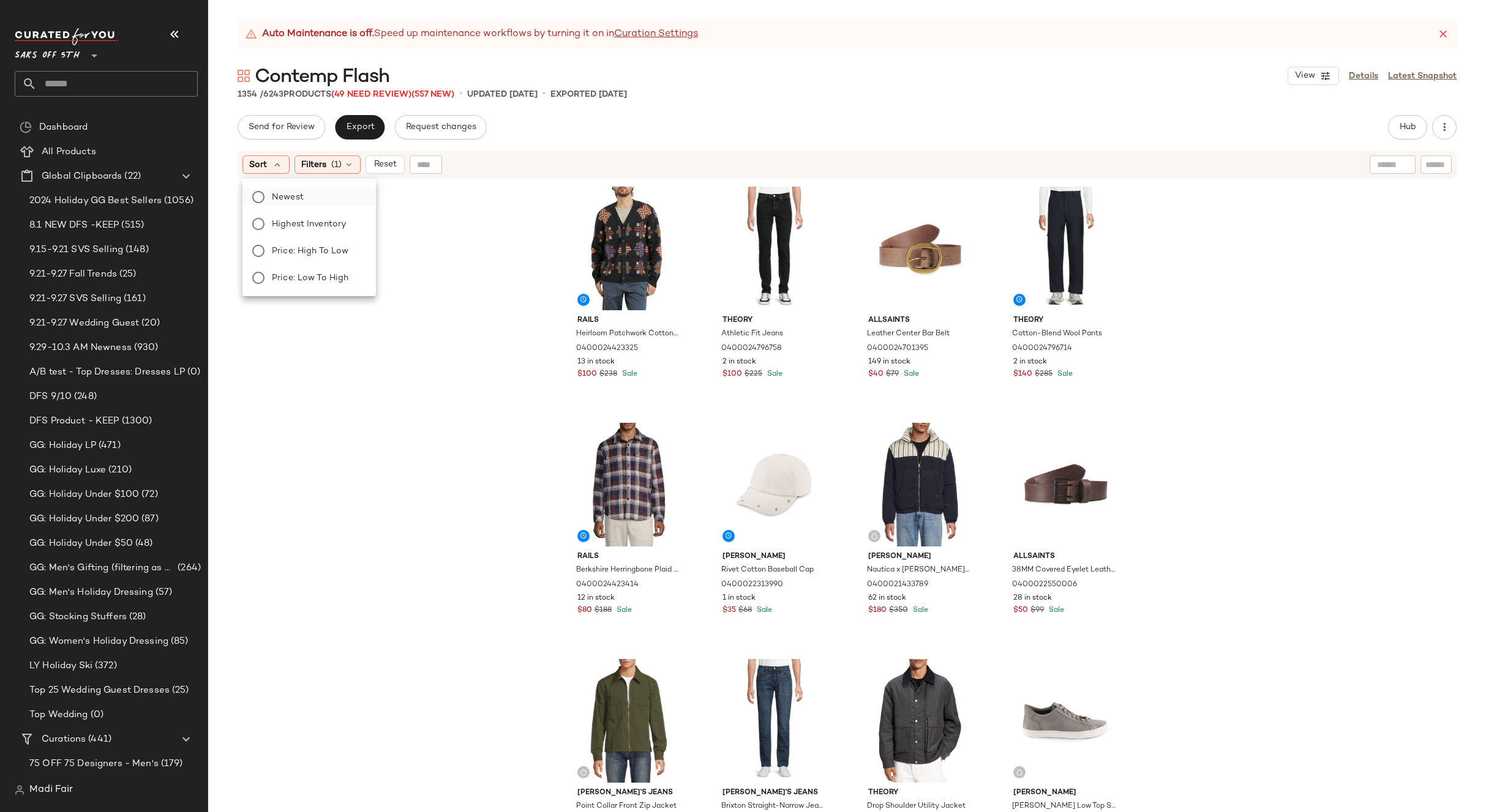
click at [306, 199] on label "Newest" at bounding box center [316, 197] width 99 height 17
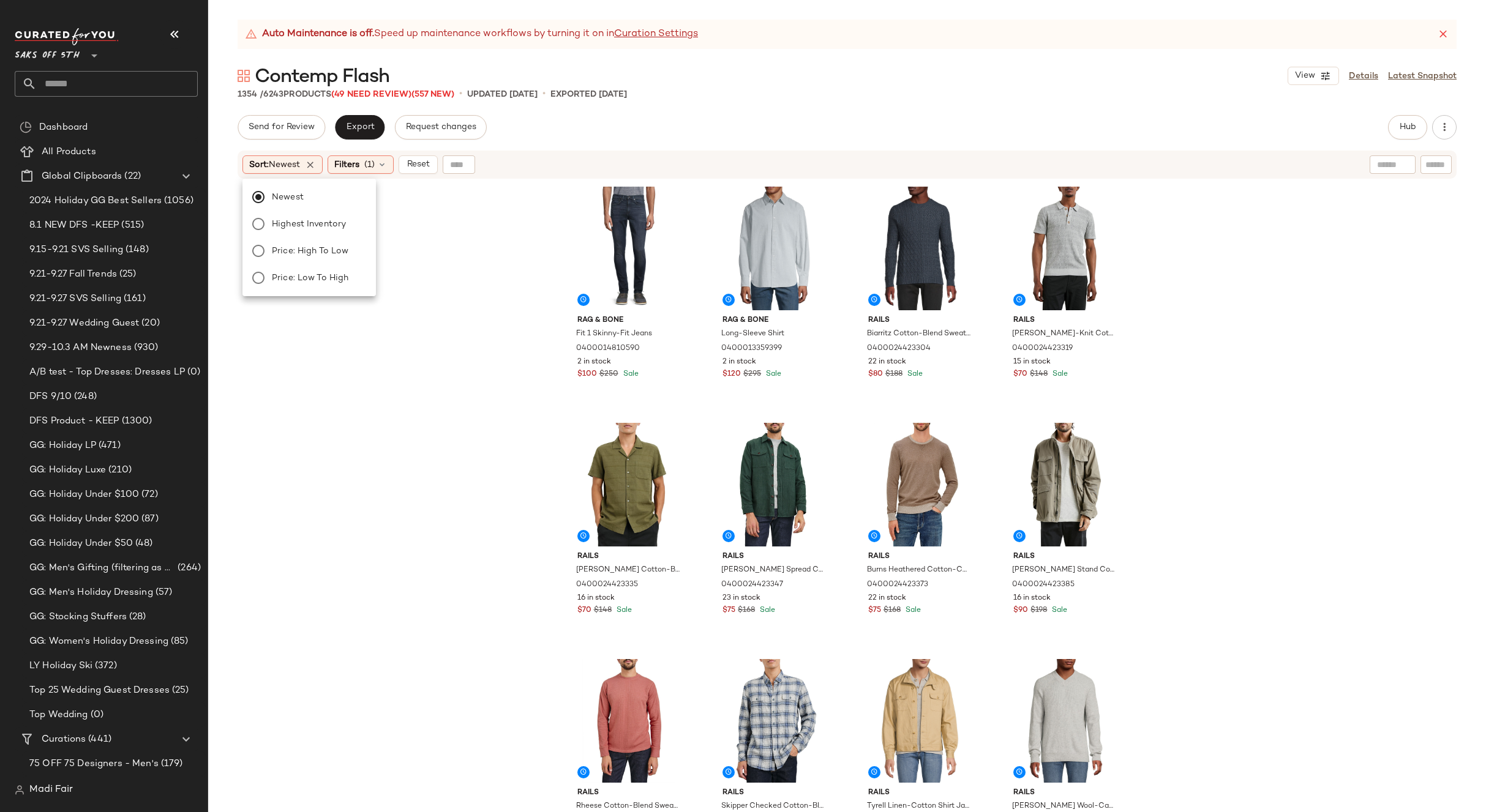
click at [1265, 445] on div "rag & bone Fit 1 Skinny-Fit Jeans 0400014810590 2 in stock $100 $250 Sale rag &…" at bounding box center [847, 511] width 1278 height 663
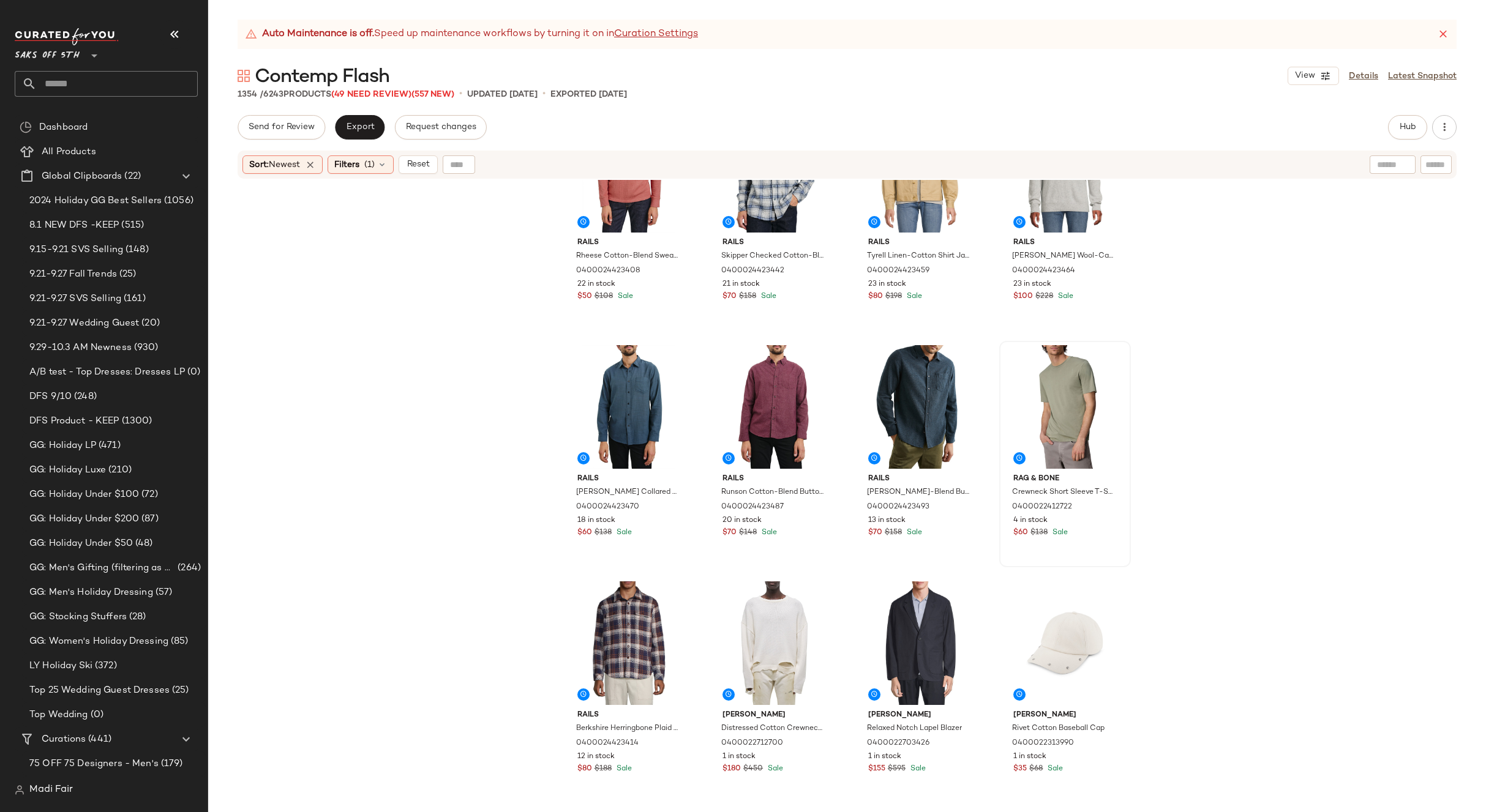
scroll to position [560, 0]
drag, startPoint x: 1035, startPoint y: 388, endPoint x: 1132, endPoint y: 424, distance: 103.5
click at [1035, 389] on div "#16 View" at bounding box center [1065, 406] width 124 height 123
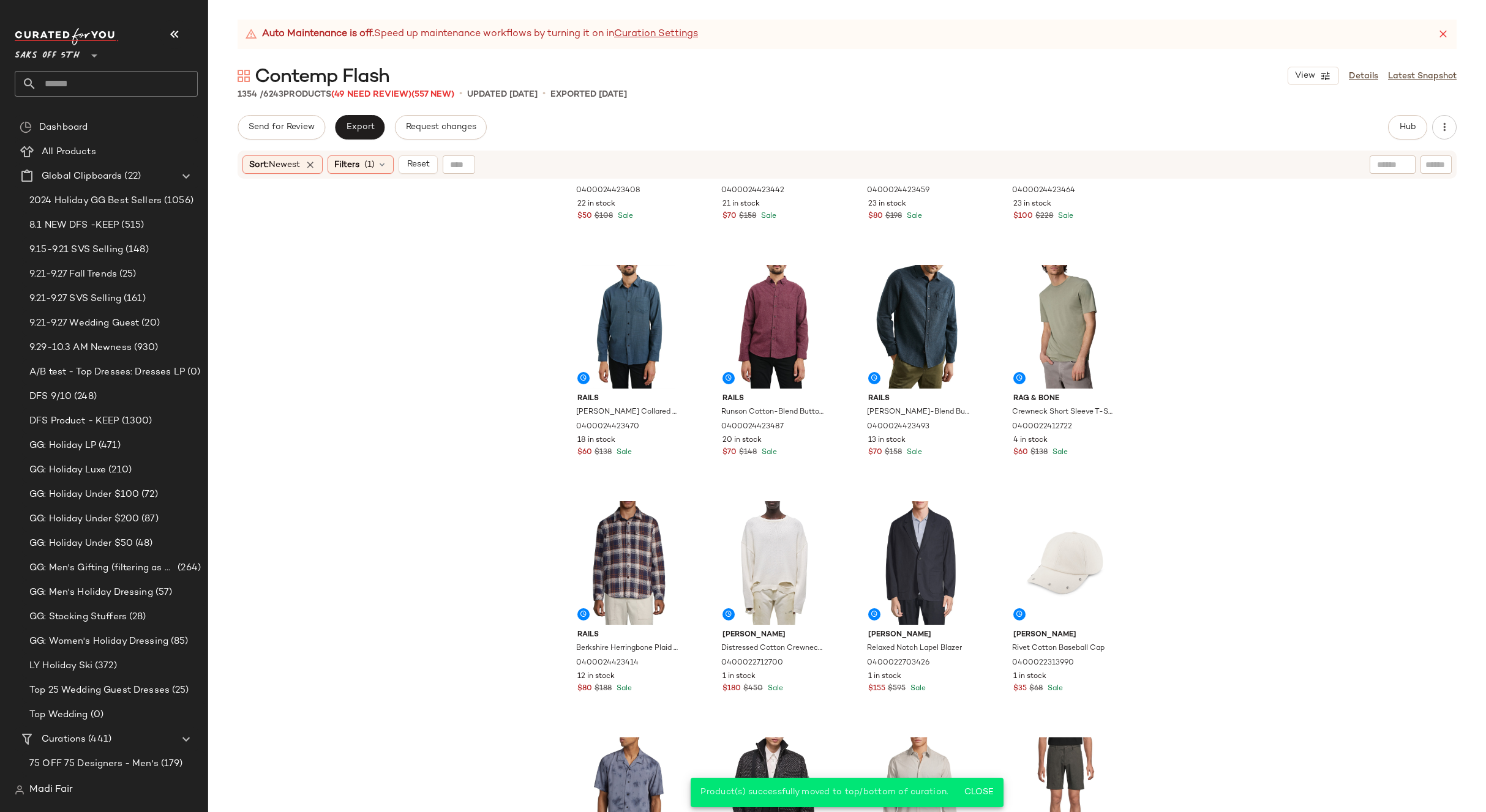
scroll to position [928, 0]
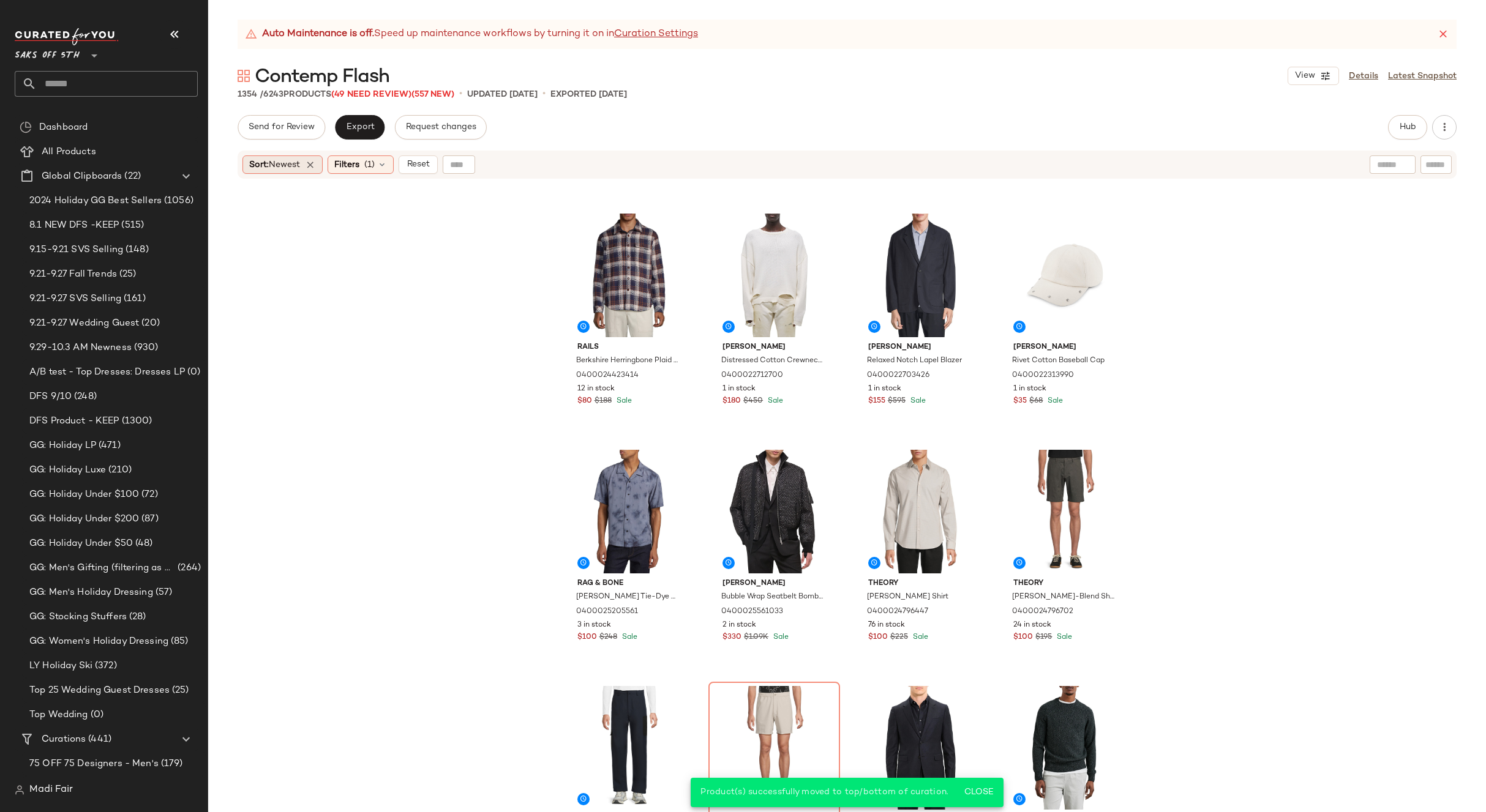
click at [306, 161] on div "Sort: Newest" at bounding box center [282, 164] width 80 height 18
click at [314, 163] on icon at bounding box center [310, 164] width 11 height 11
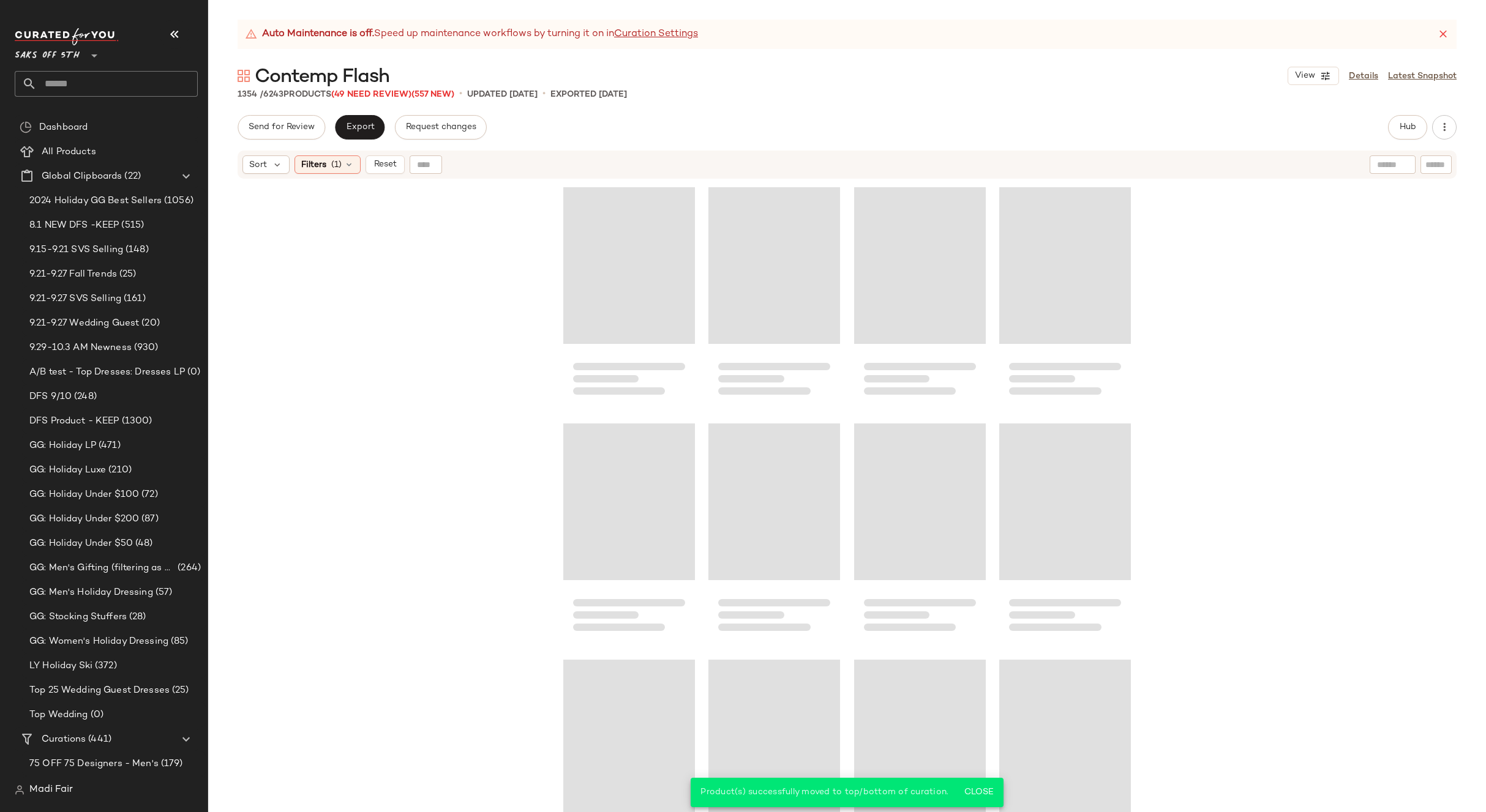
click at [363, 161] on div "Sort Filters (1) Reset" at bounding box center [342, 164] width 200 height 18
click at [334, 162] on span "(1)" at bounding box center [336, 164] width 11 height 13
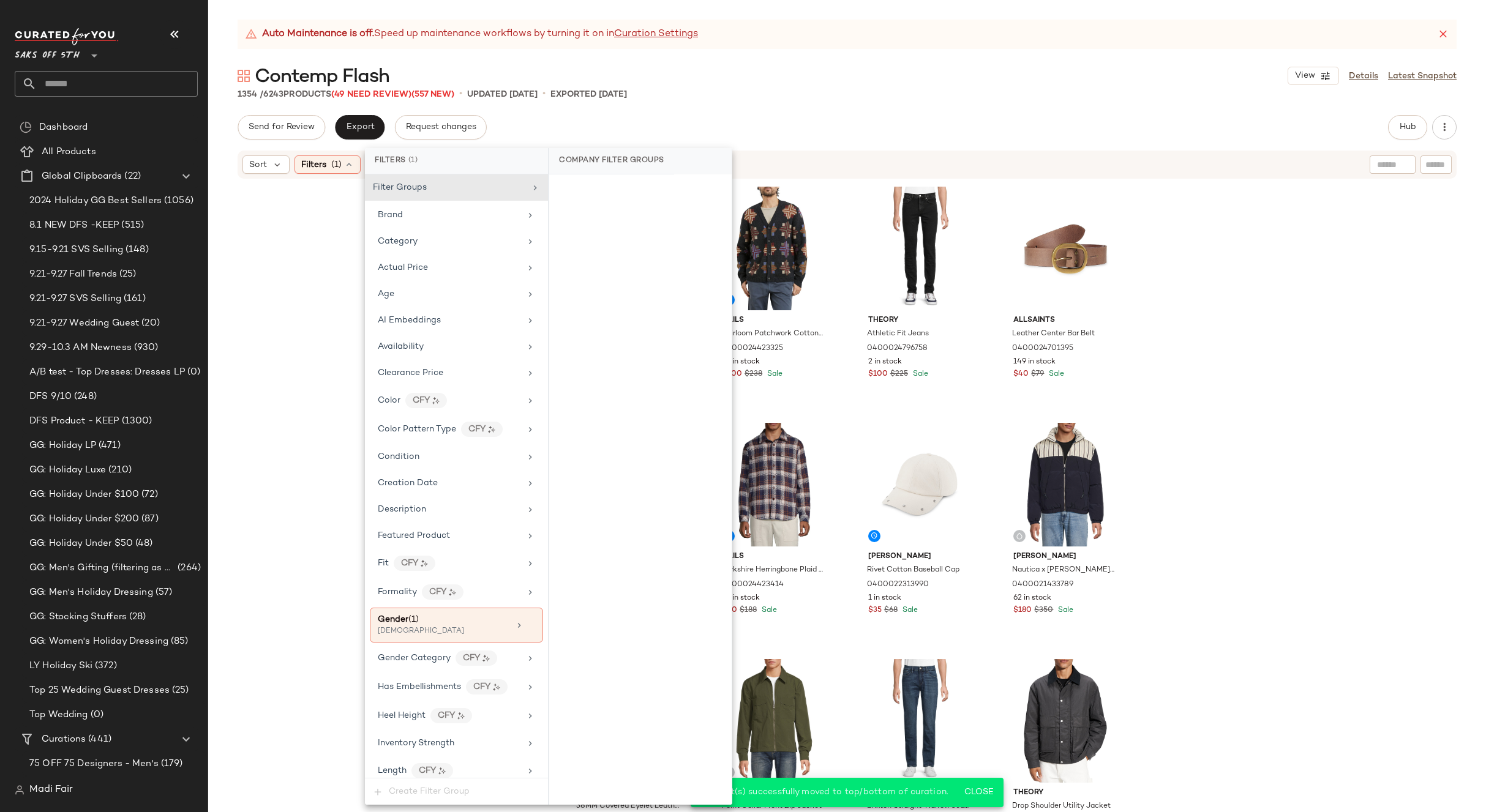
drag, startPoint x: 525, startPoint y: 623, endPoint x: 539, endPoint y: 611, distance: 18.4
click at [527, 624] on icon at bounding box center [531, 625] width 9 height 9
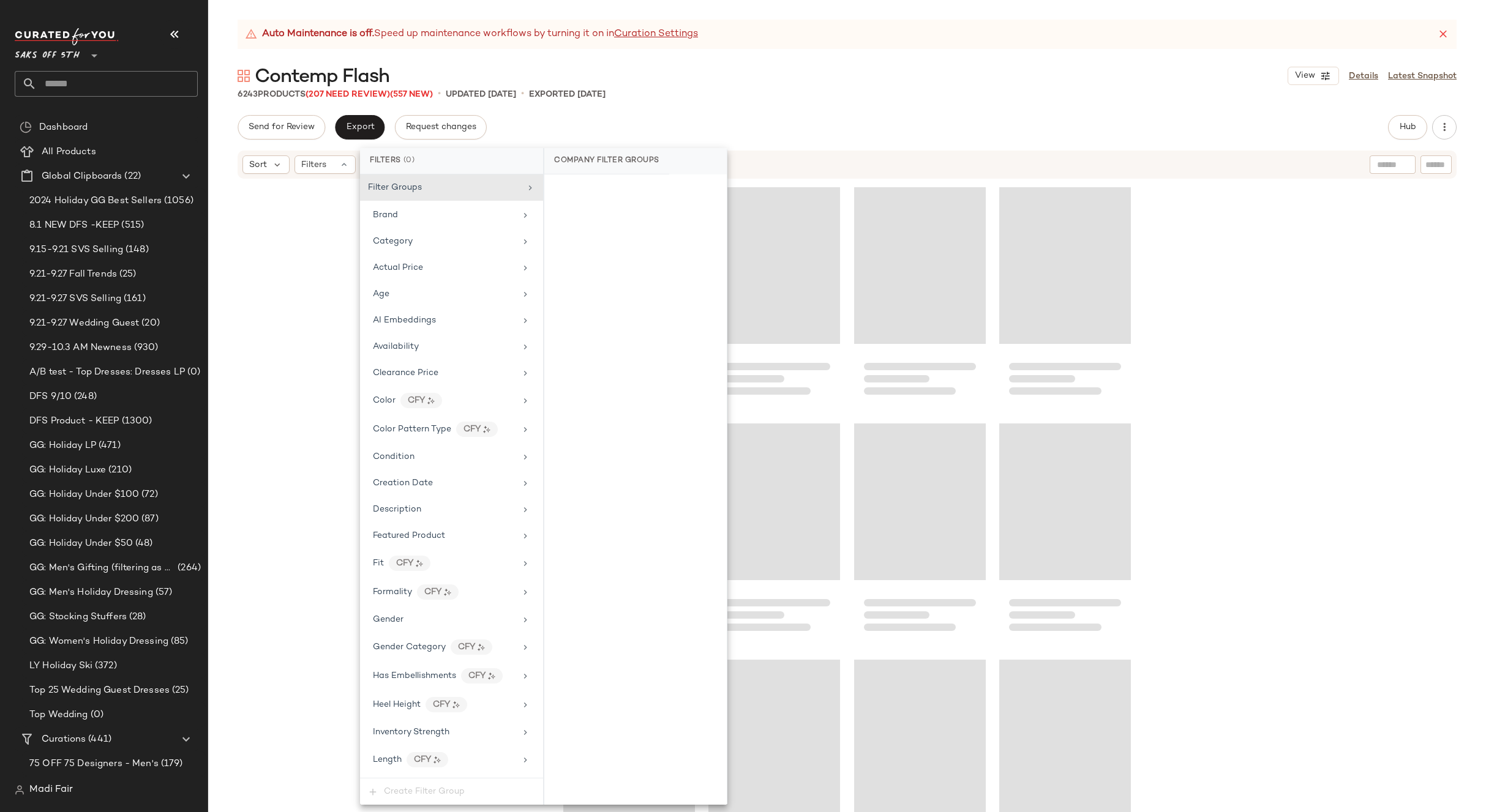
click at [1215, 376] on div at bounding box center [847, 511] width 1278 height 663
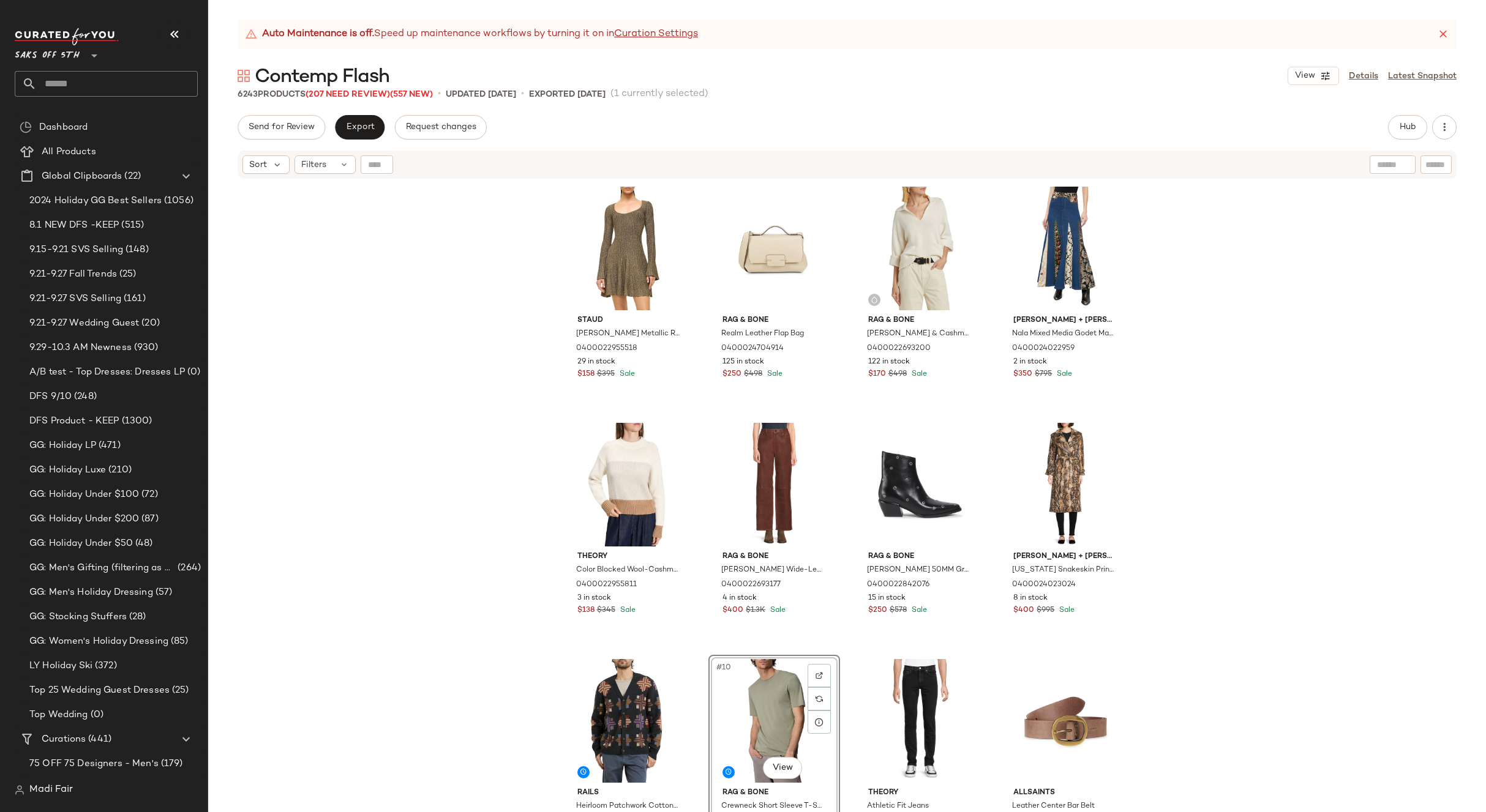
scroll to position [245, 0]
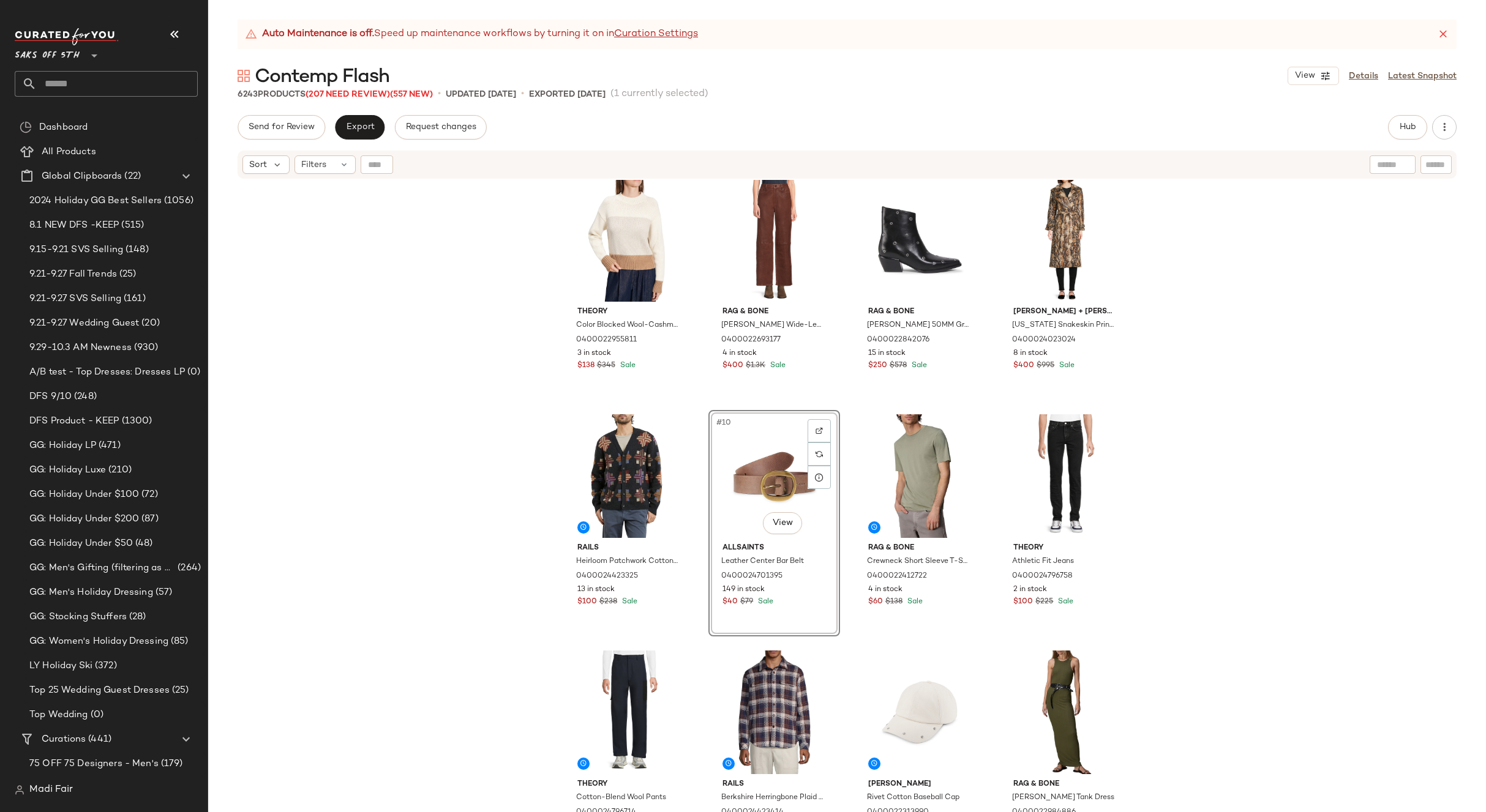
click at [1190, 481] on div "Staud Raquel Metallic Rib-Knit Minidress 0400022955518 29 in stock $158 $395 Sa…" at bounding box center [847, 511] width 1278 height 663
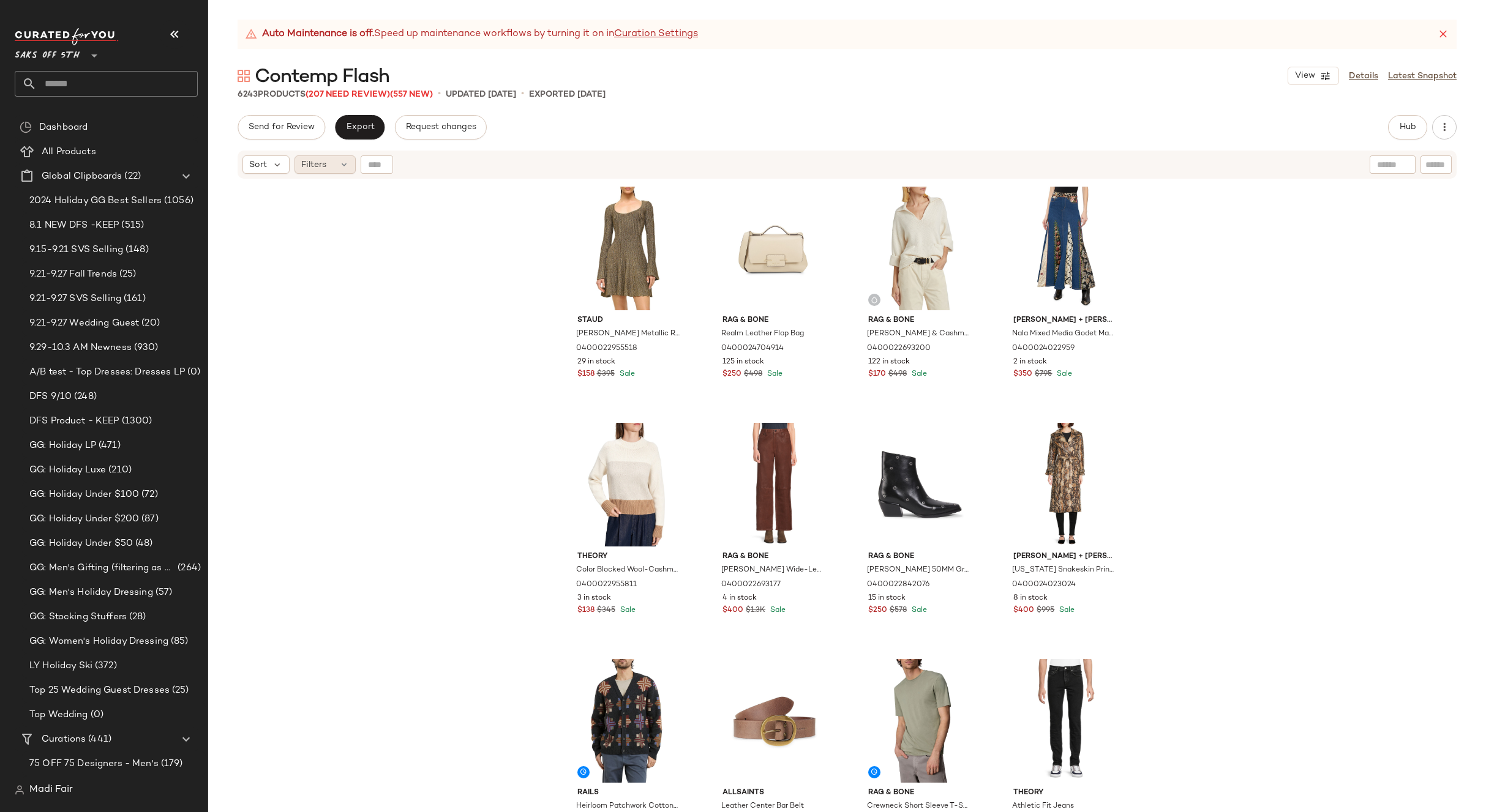
click at [342, 159] on div "Filters" at bounding box center [324, 164] width 61 height 18
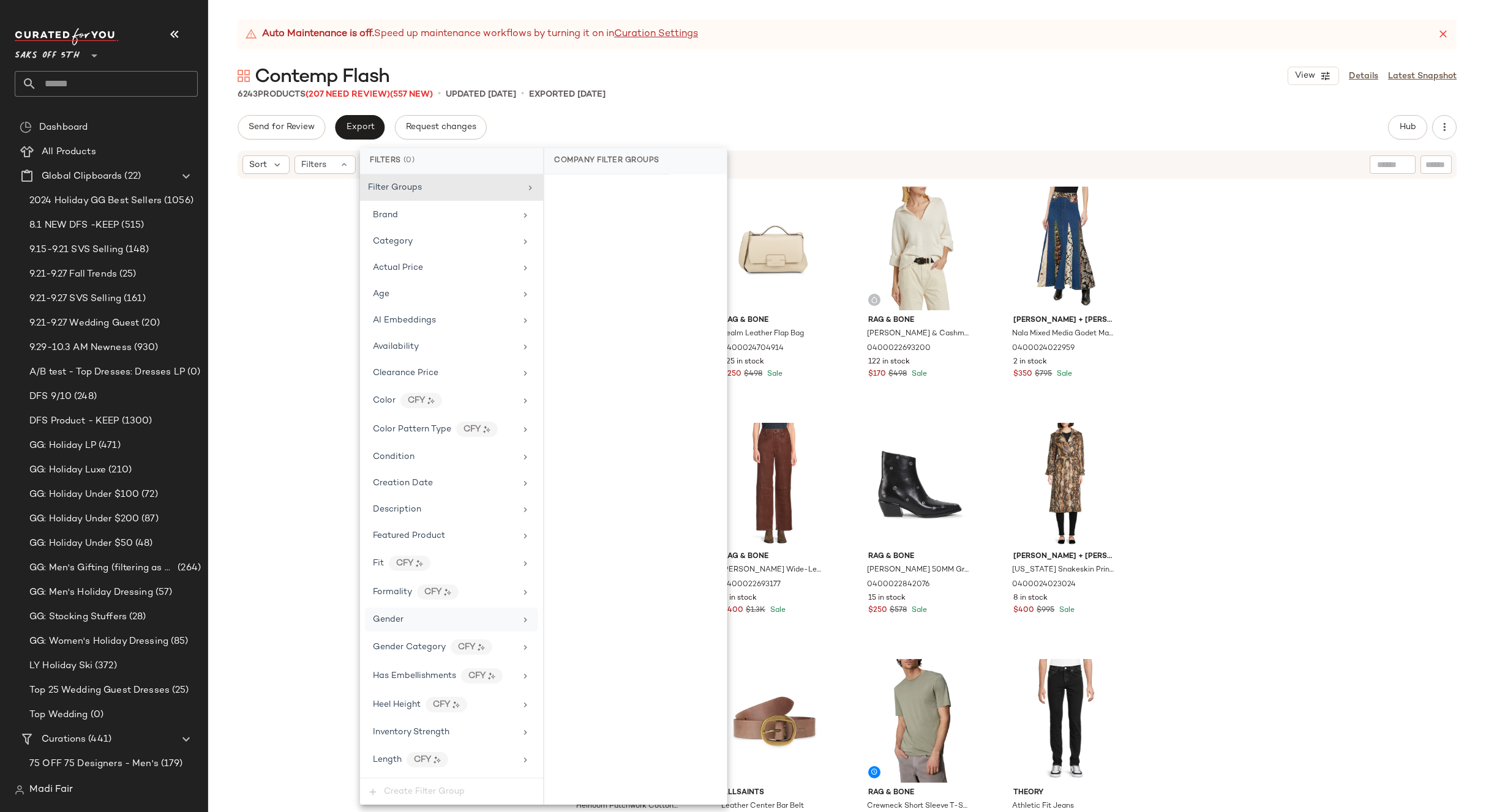
click at [416, 614] on div "Gender" at bounding box center [444, 619] width 143 height 13
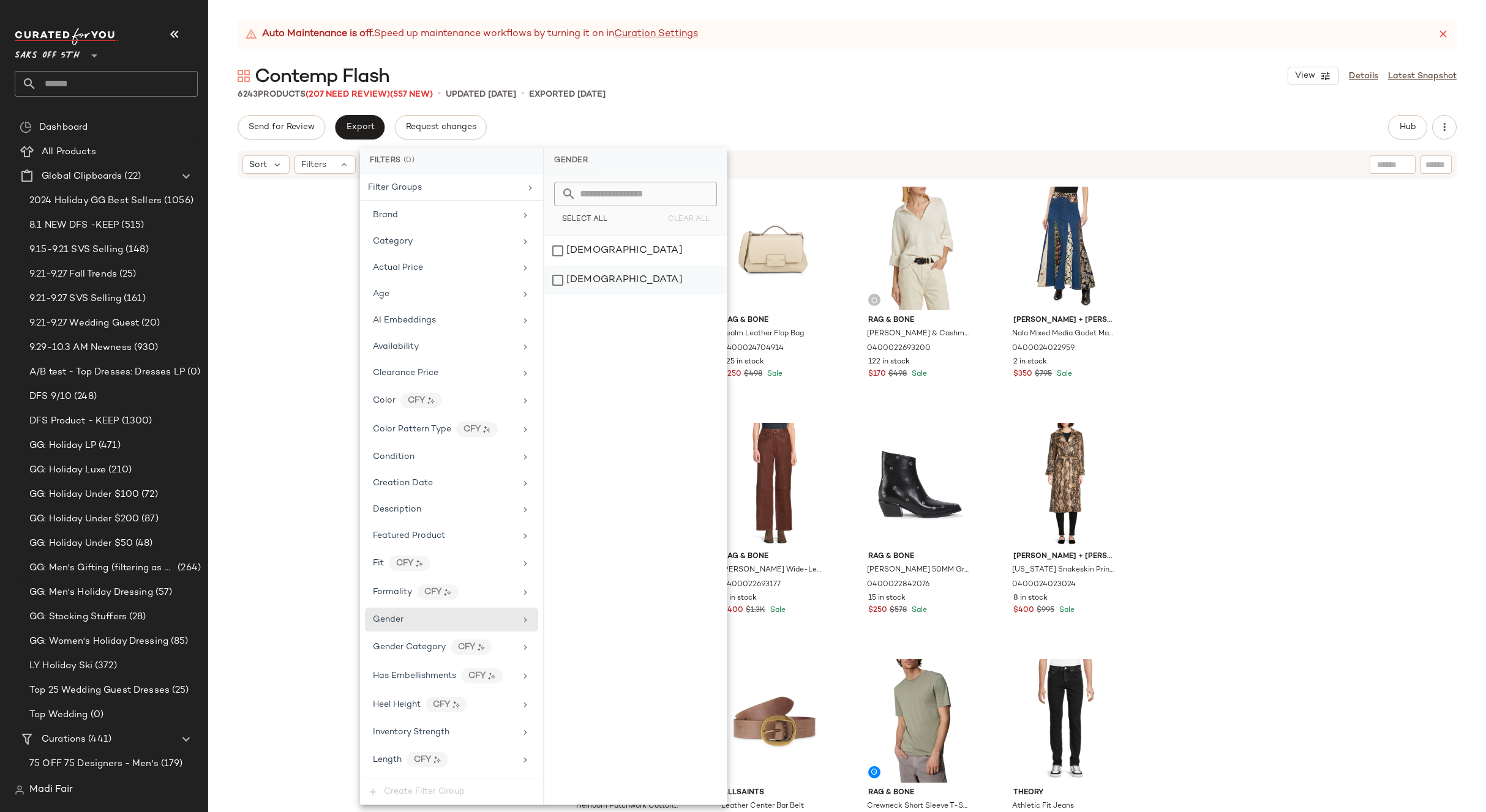
click at [600, 273] on div "[DEMOGRAPHIC_DATA]" at bounding box center [635, 280] width 182 height 29
click at [272, 149] on div "Sort Filters (1) Reset" at bounding box center [847, 165] width 1278 height 31
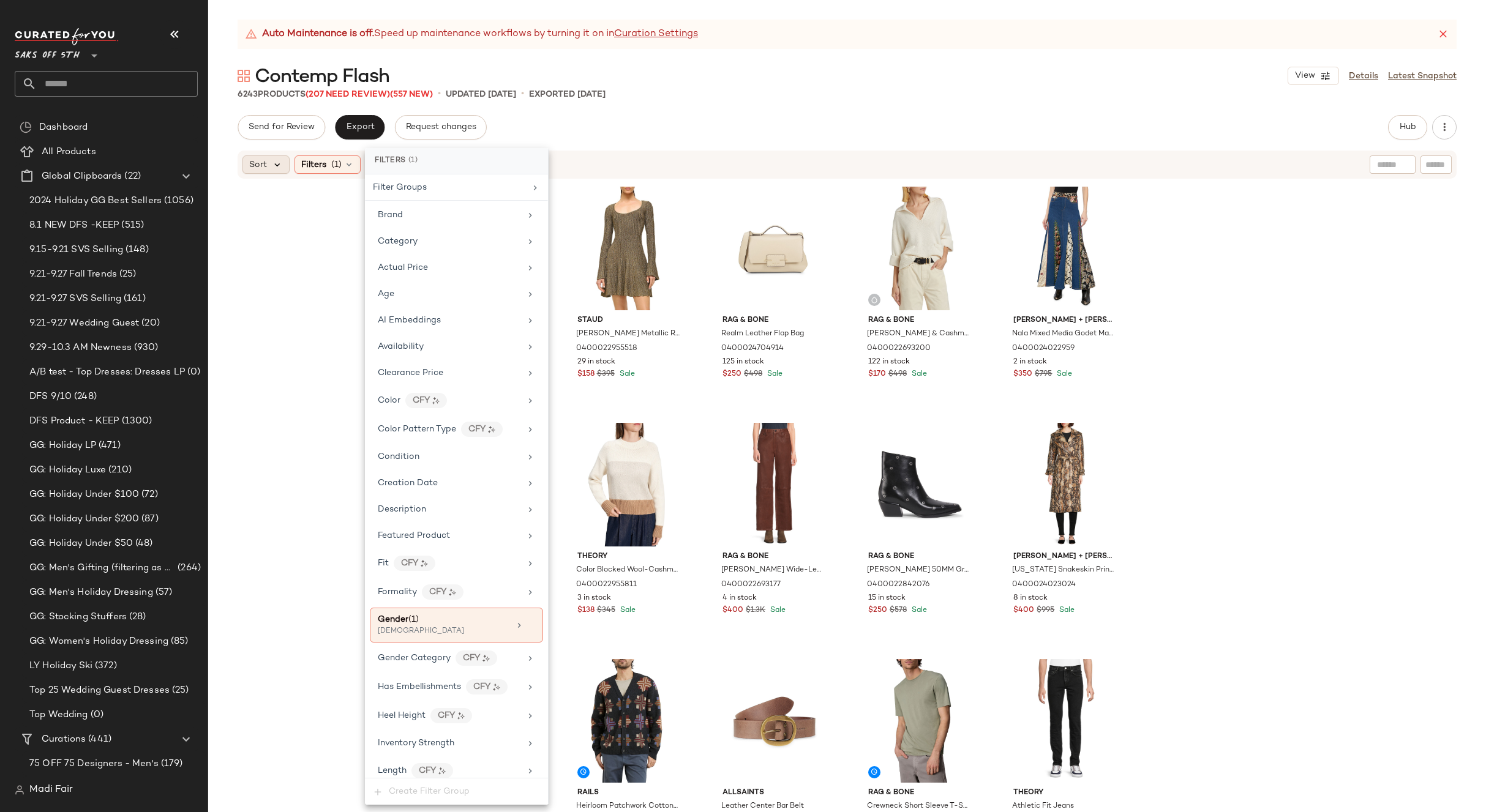
click at [274, 159] on icon at bounding box center [277, 164] width 11 height 11
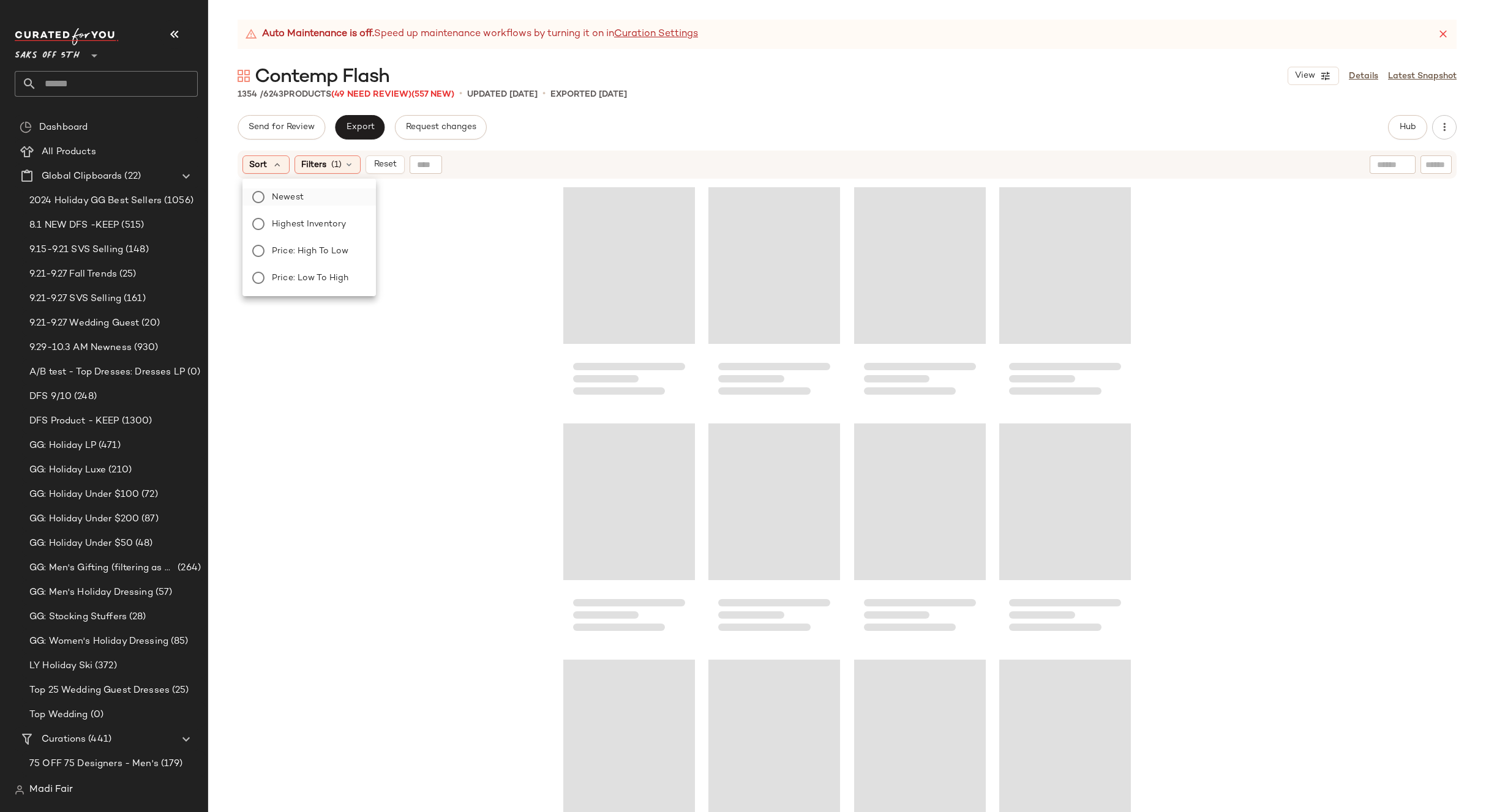
click at [274, 197] on span "Newest" at bounding box center [288, 197] width 32 height 13
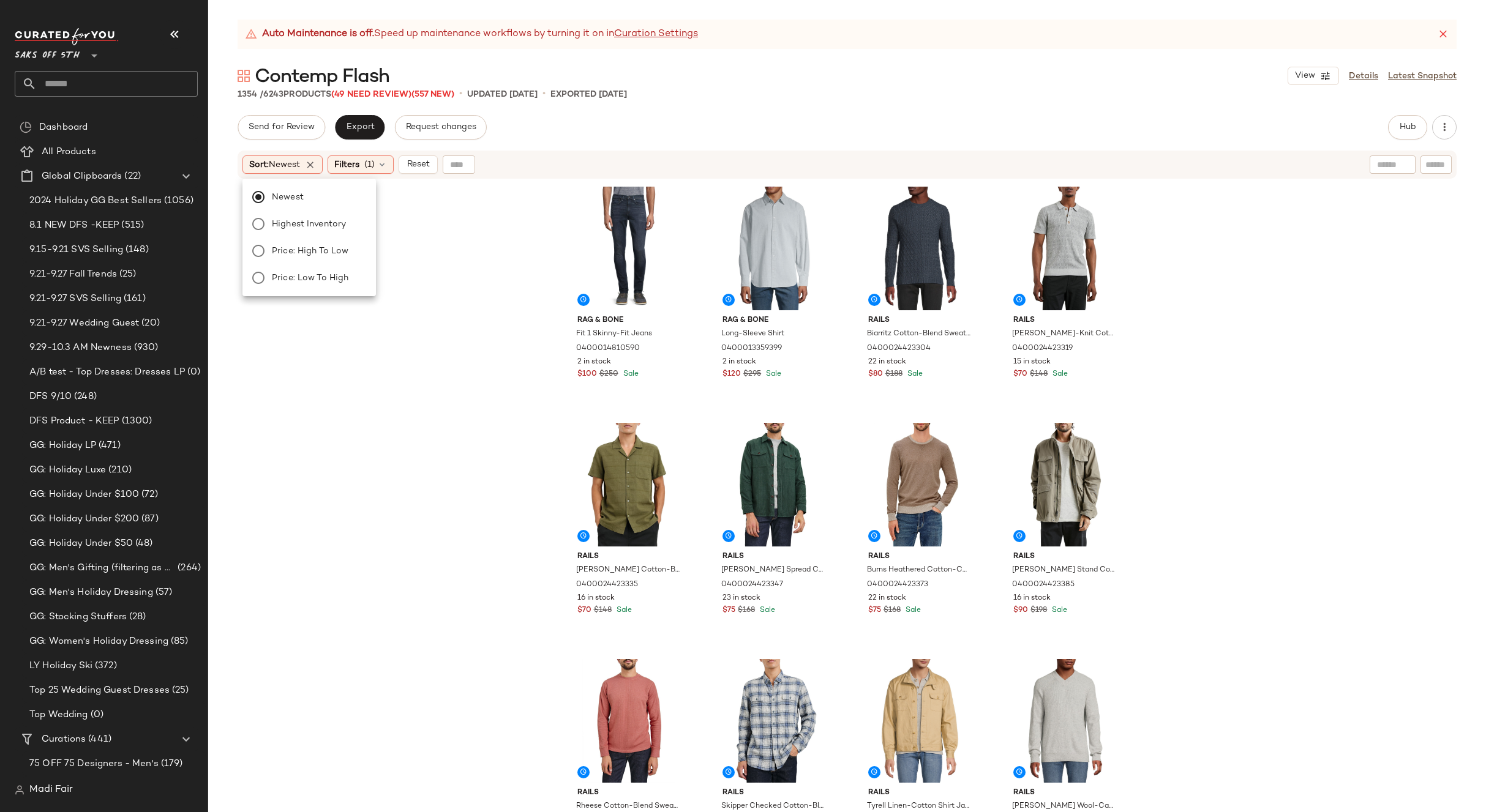
click at [732, 92] on div "1354 / 6243 Products (49 Need Review) (557 New) • updated Oct 2nd • Exported Oc…" at bounding box center [847, 94] width 1278 height 13
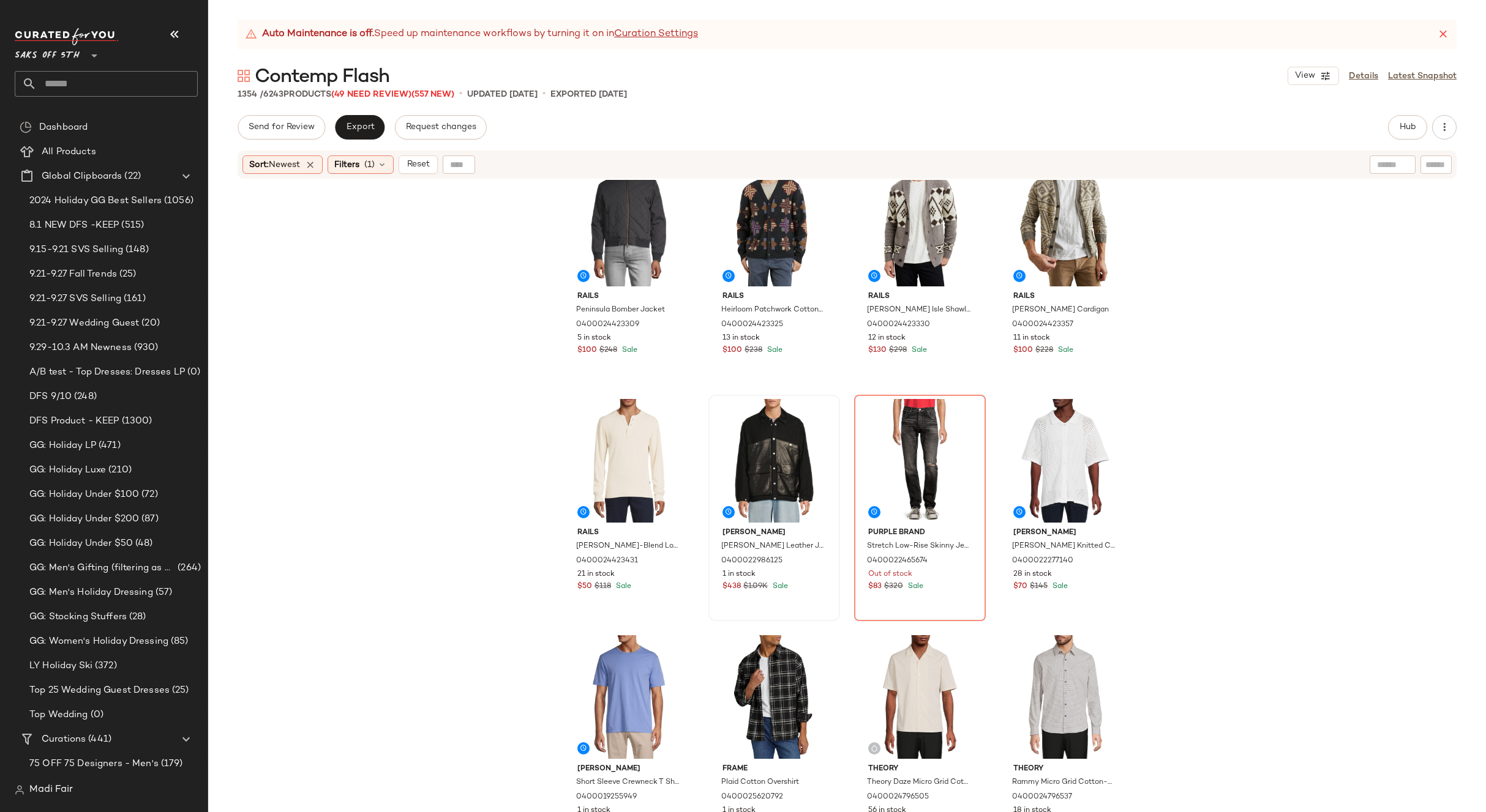
scroll to position [1723, 0]
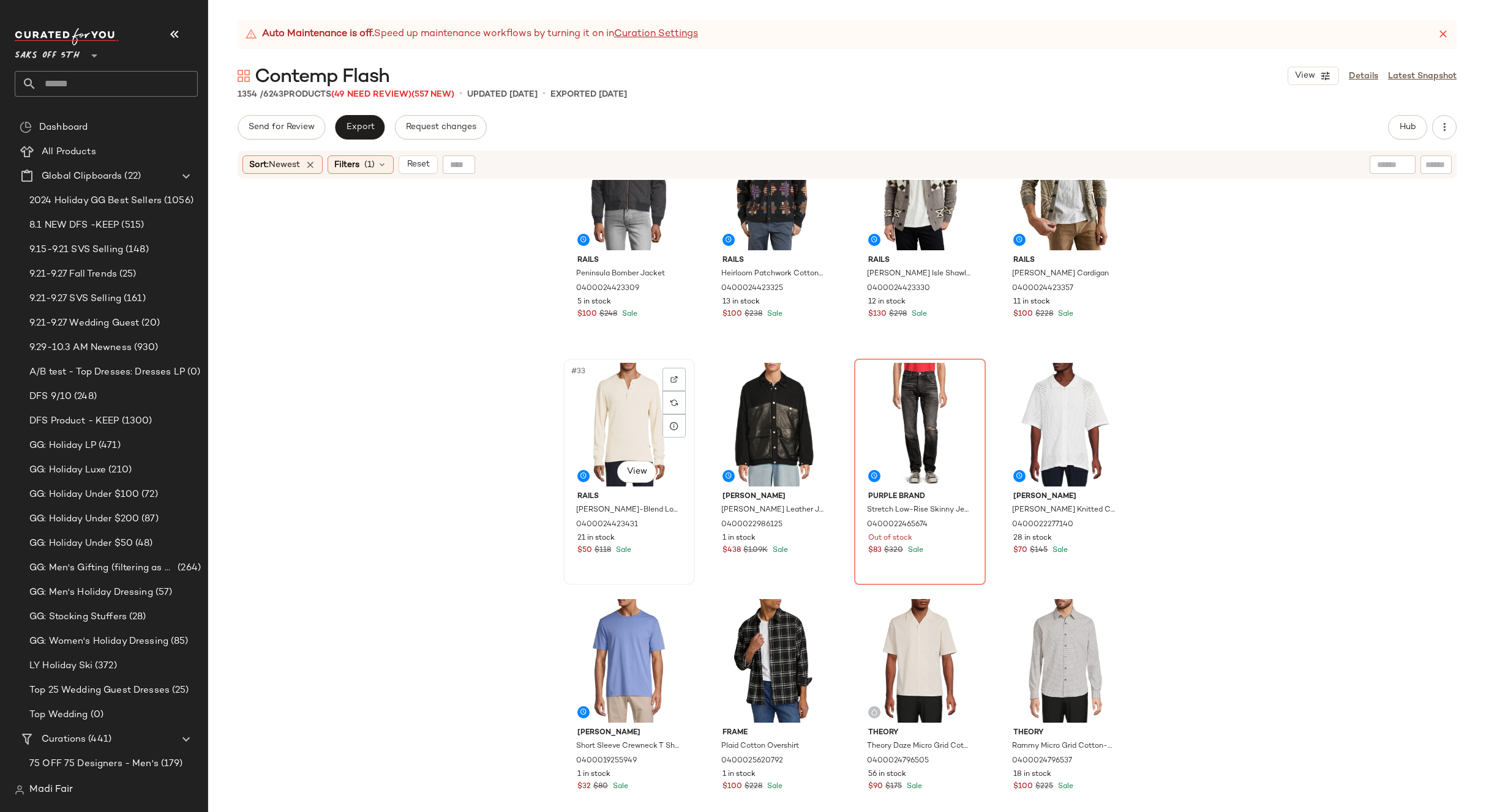
click at [617, 419] on div "#33 View" at bounding box center [629, 424] width 124 height 123
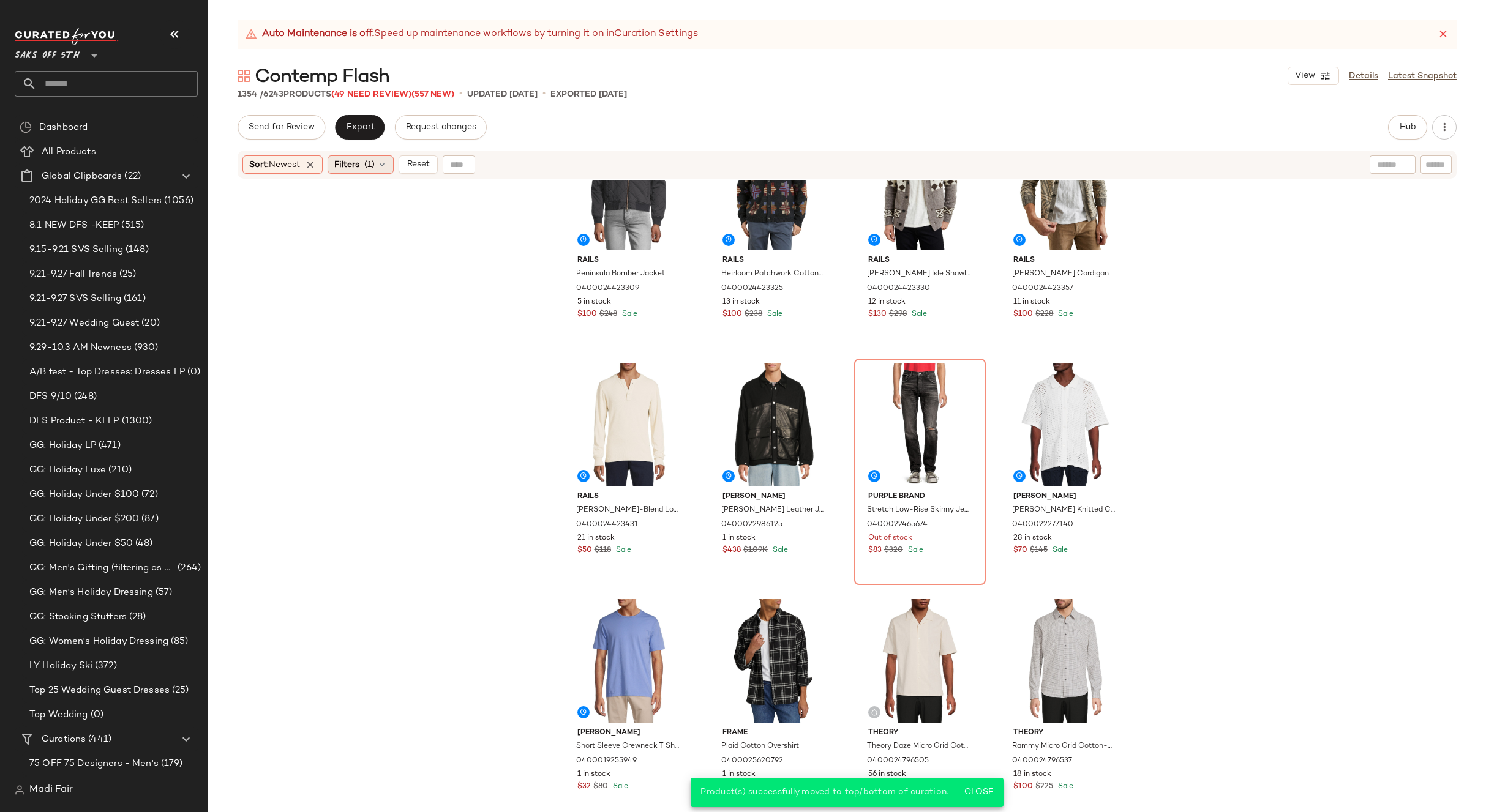
click at [383, 167] on icon at bounding box center [382, 165] width 10 height 10
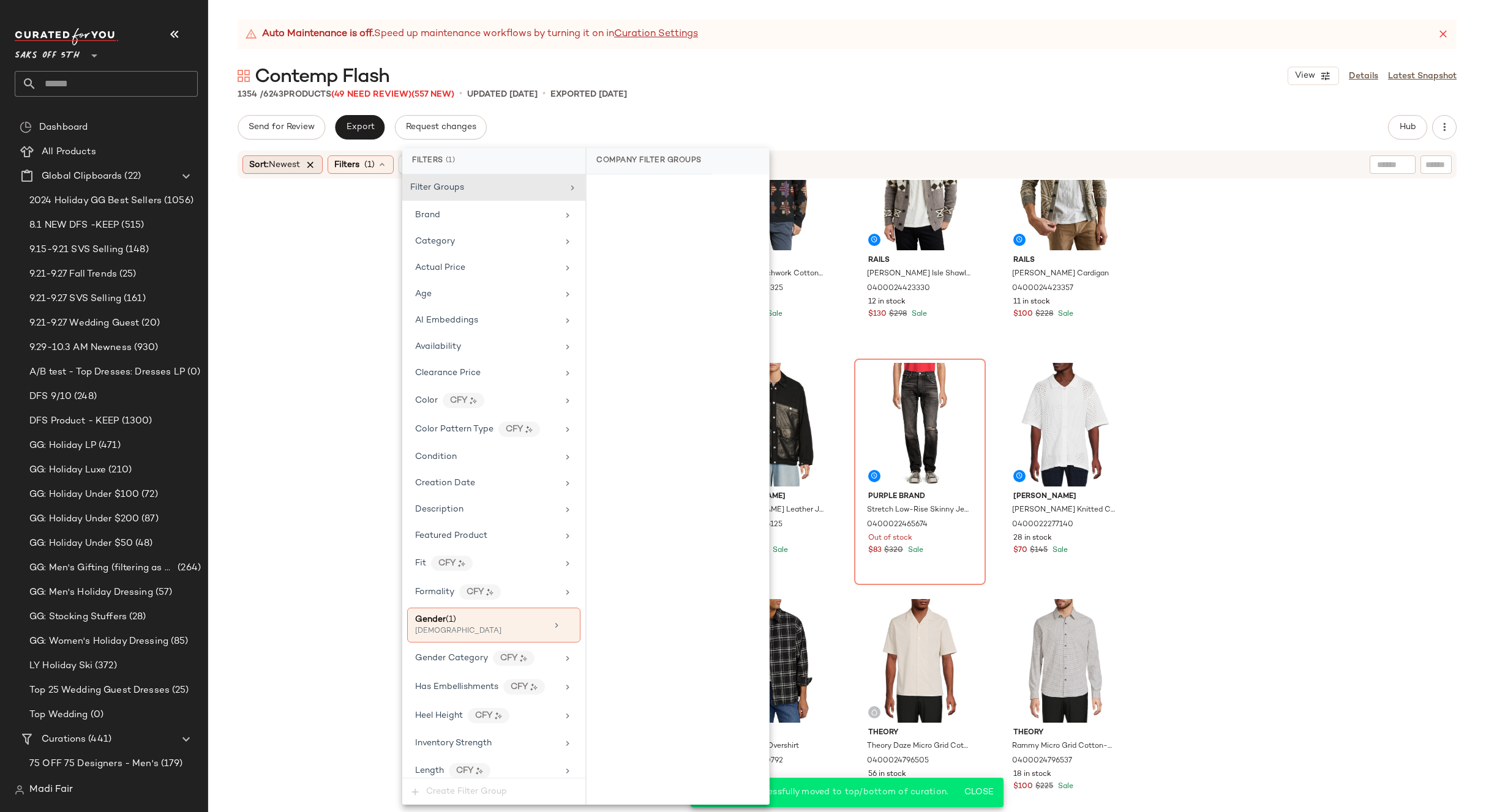
click at [314, 164] on icon at bounding box center [310, 164] width 11 height 11
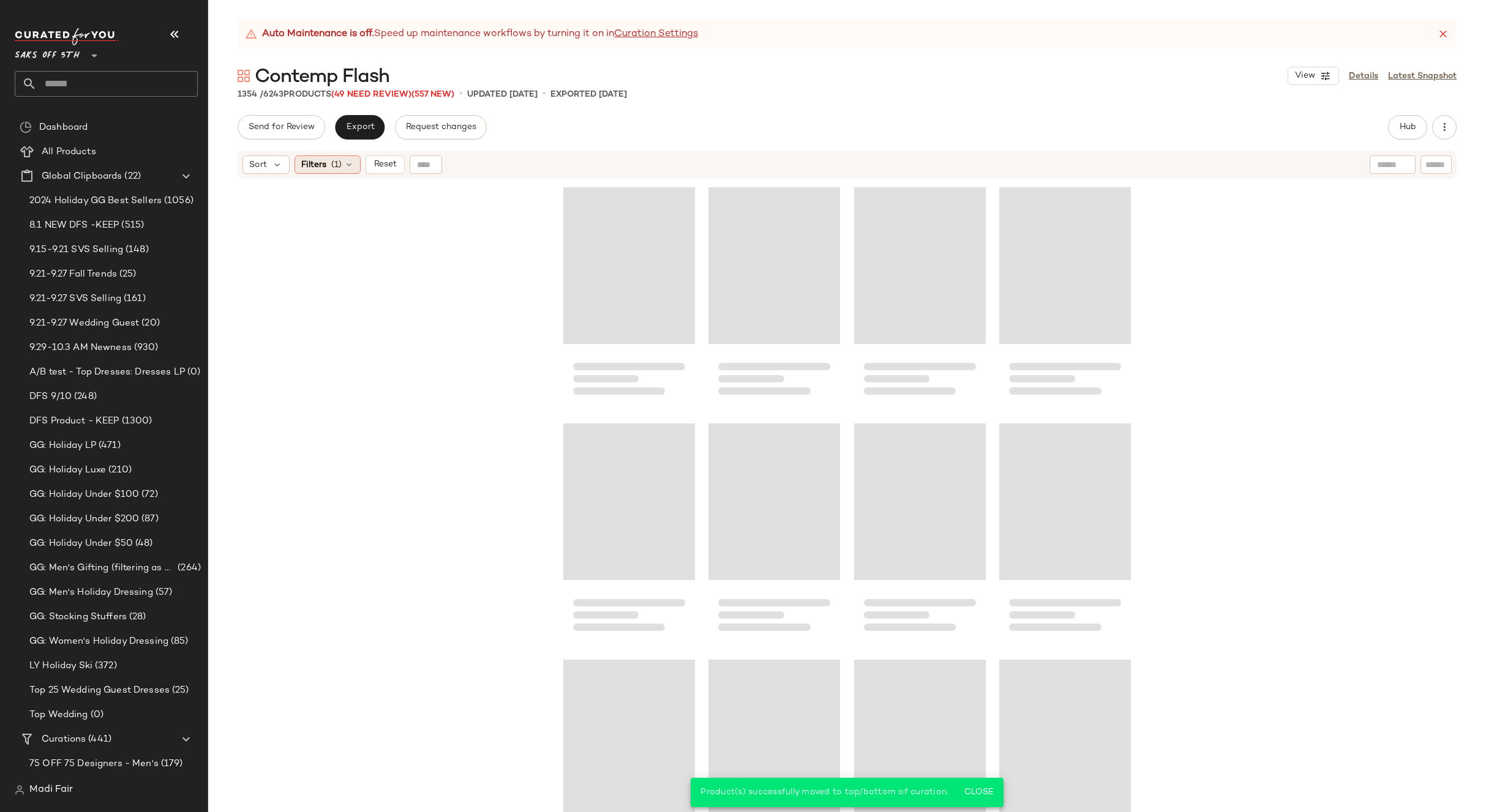
click at [358, 167] on div "Filters (1)" at bounding box center [327, 164] width 67 height 18
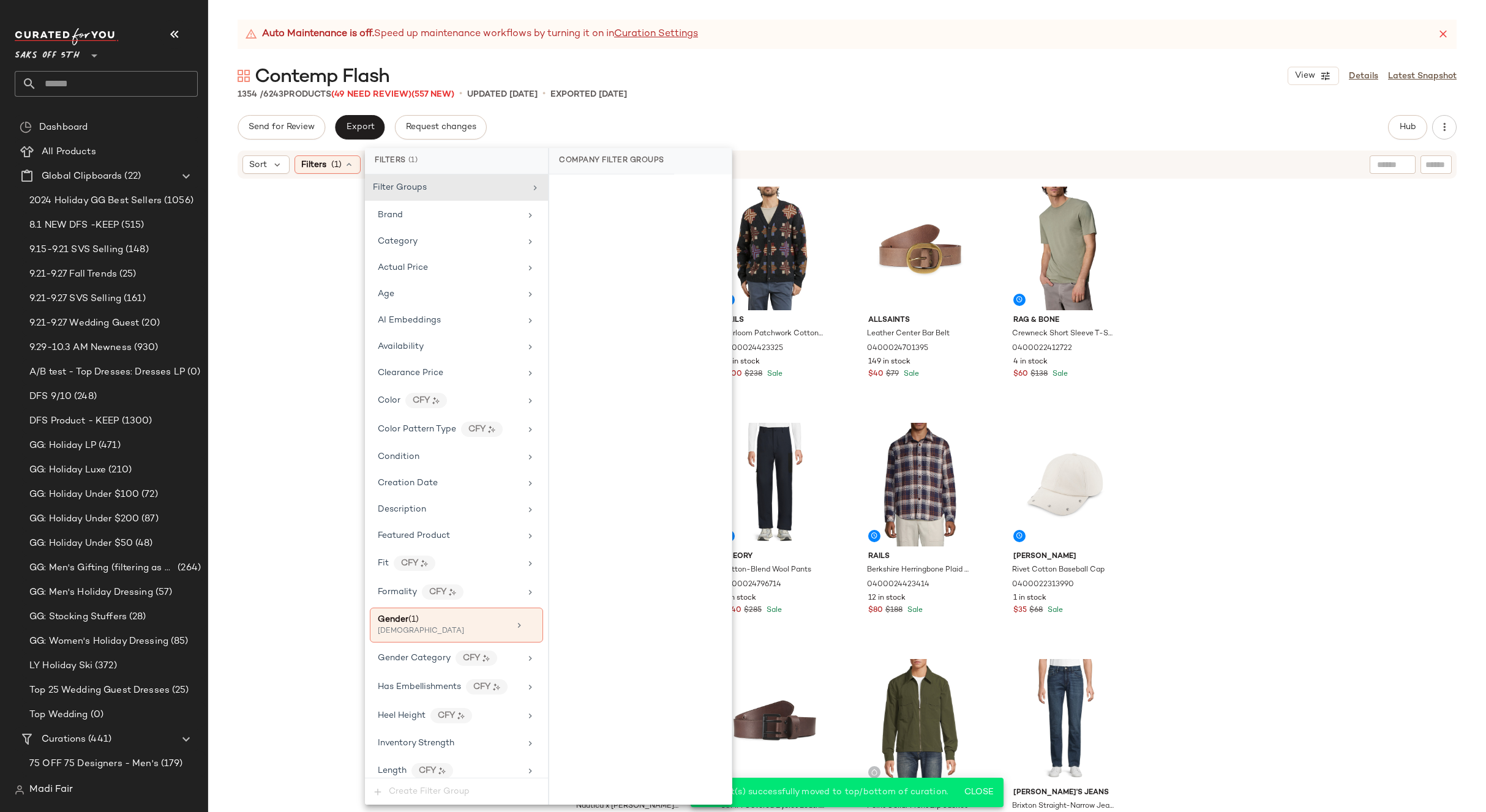
drag, startPoint x: 525, startPoint y: 629, endPoint x: 705, endPoint y: 582, distance: 186.0
click at [527, 628] on icon at bounding box center [531, 625] width 9 height 9
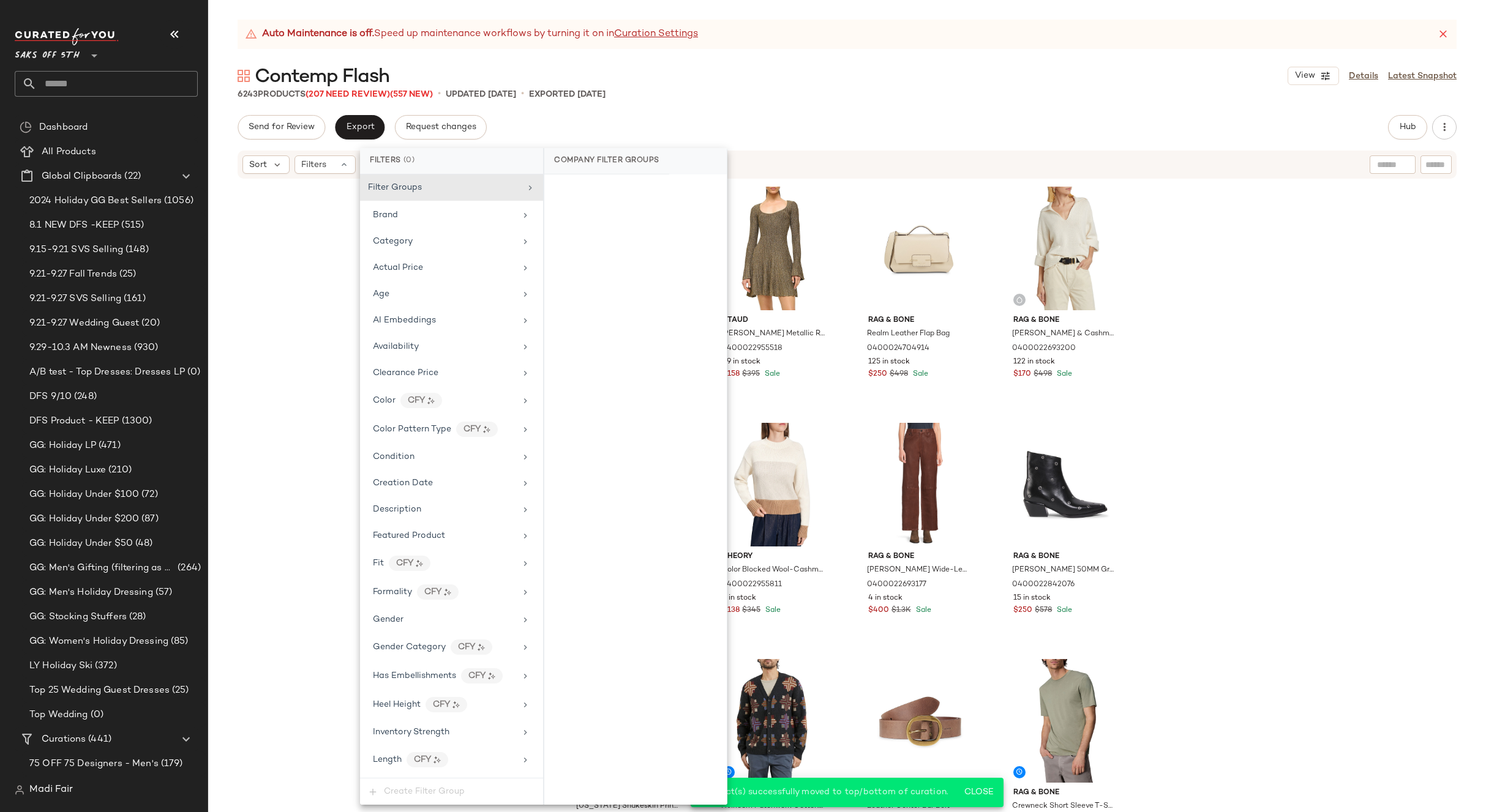
click at [1203, 438] on div "Rails Donnie Cotton-Blend Long-Sleeve T-Shirt 0400024423431 21 in stock $50 $11…" at bounding box center [847, 511] width 1278 height 663
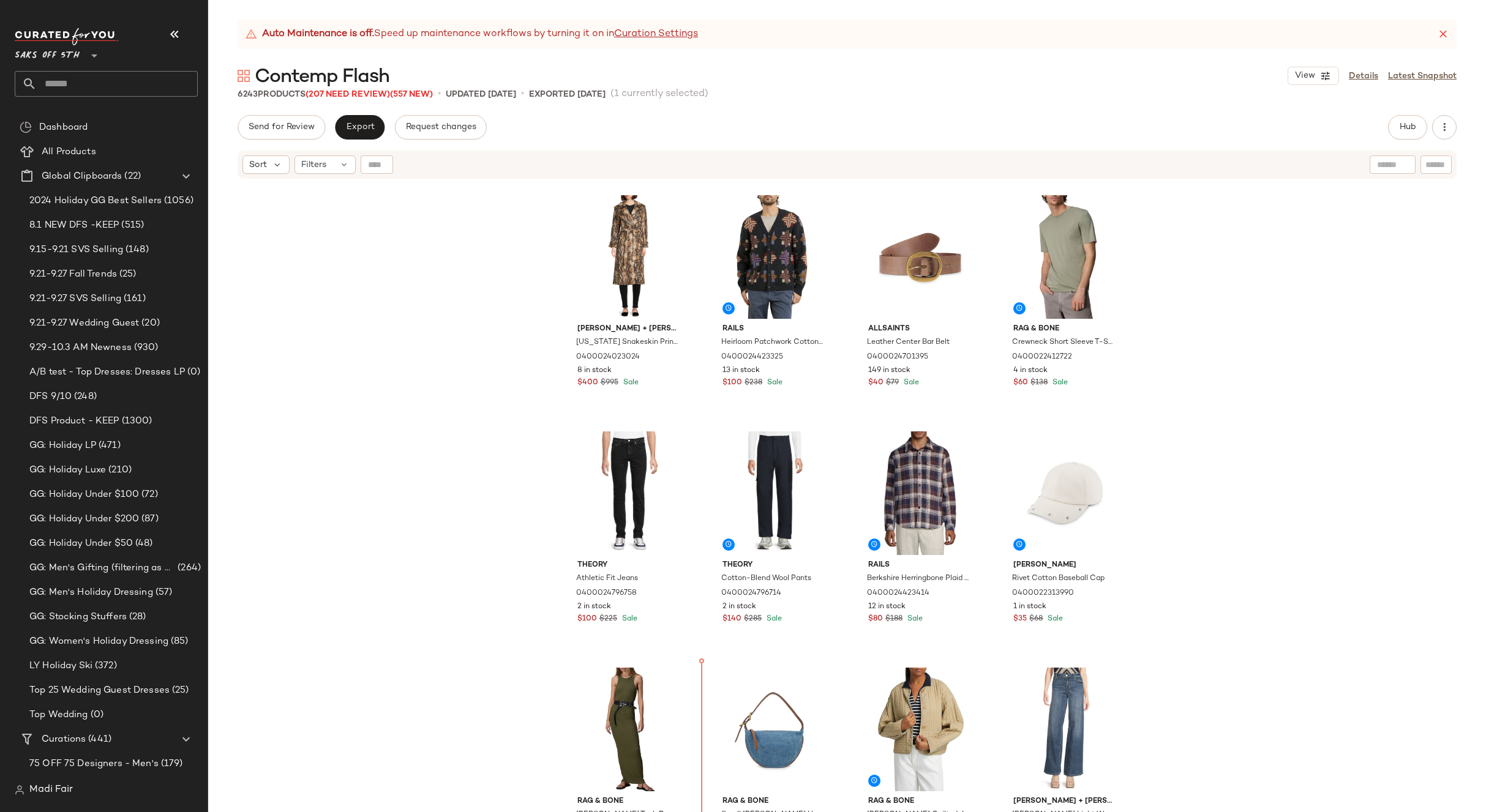
scroll to position [528, 0]
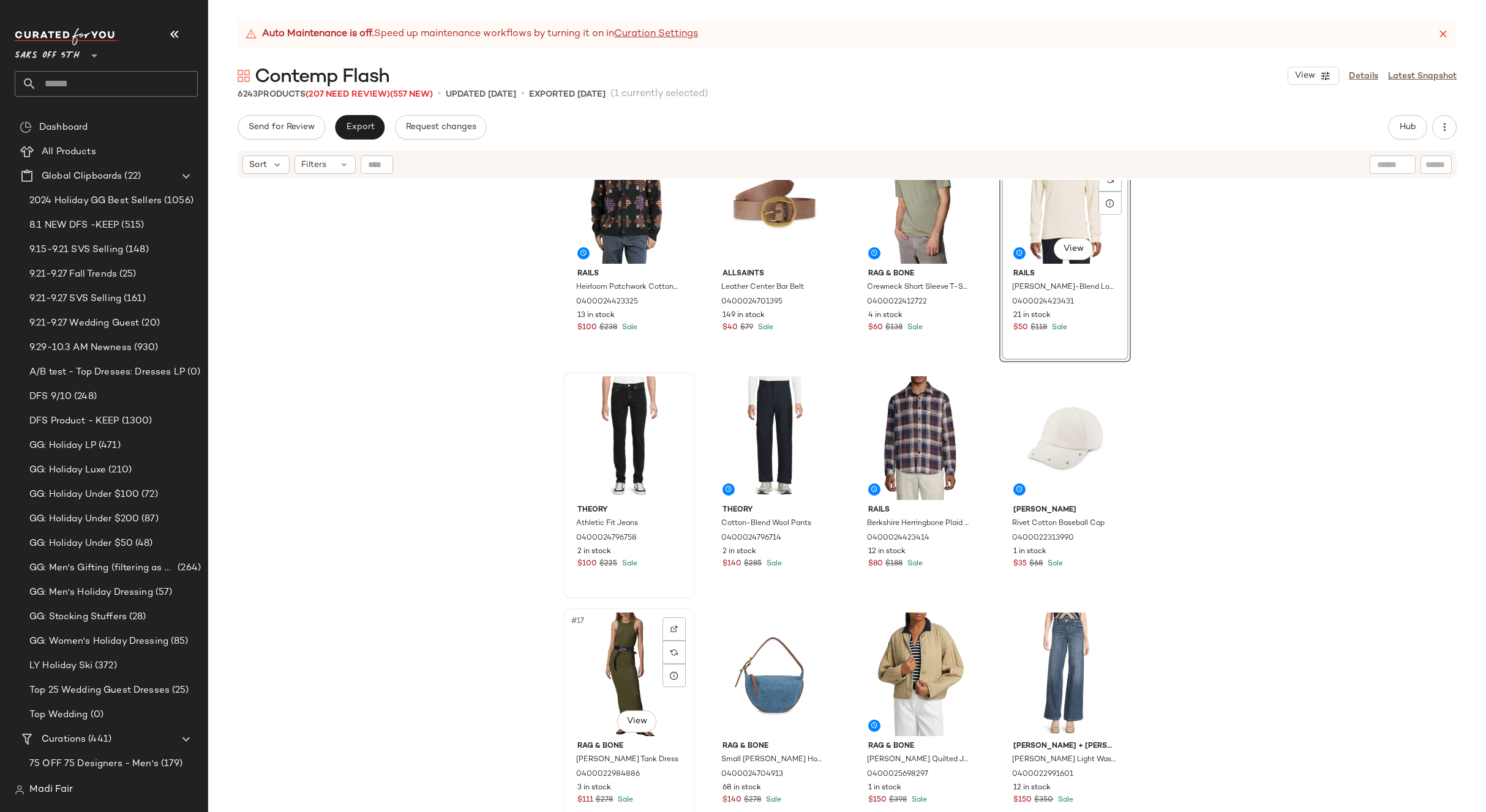
click at [616, 644] on div "#17 View" at bounding box center [629, 674] width 124 height 123
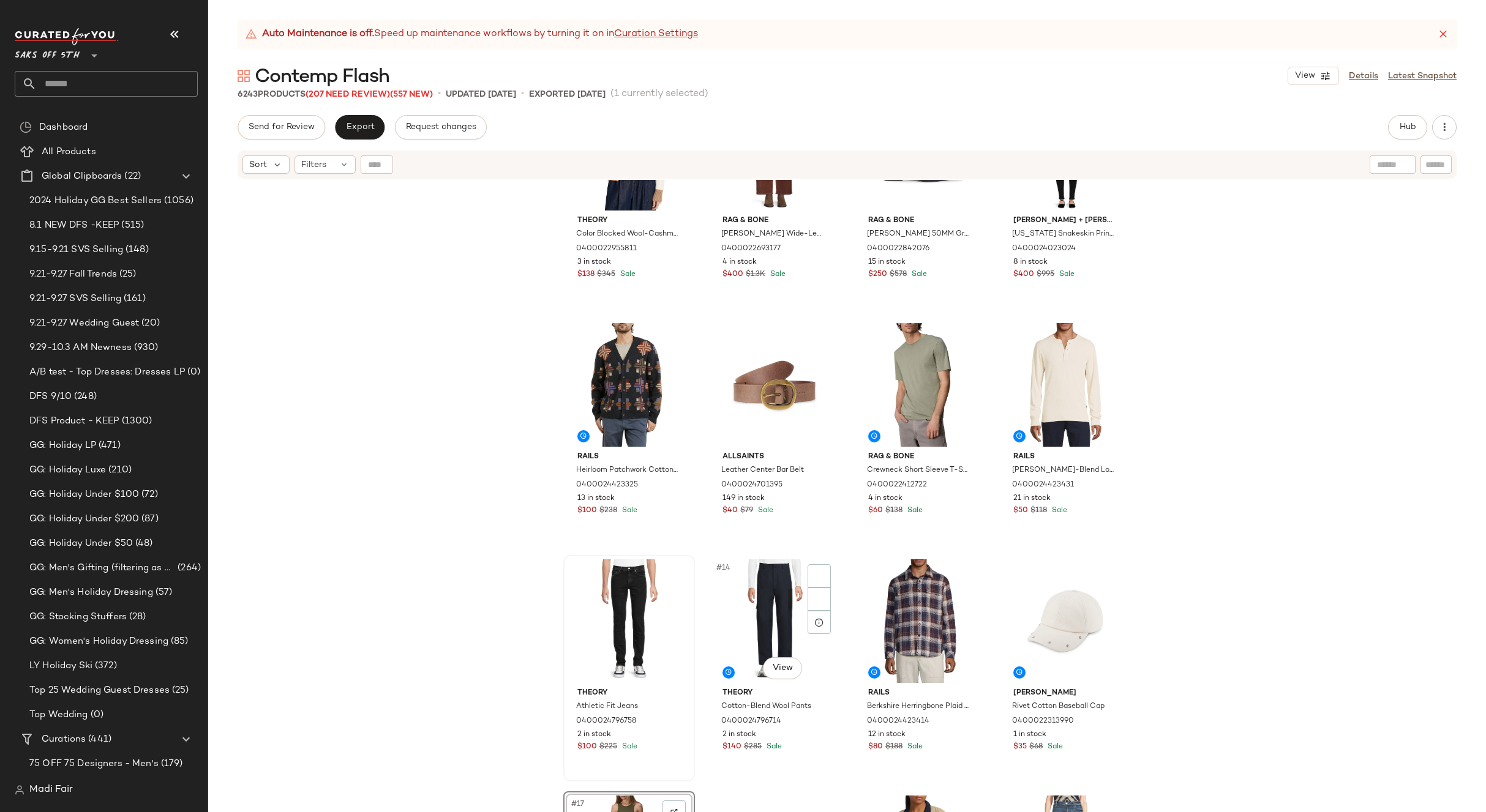
scroll to position [345, 0]
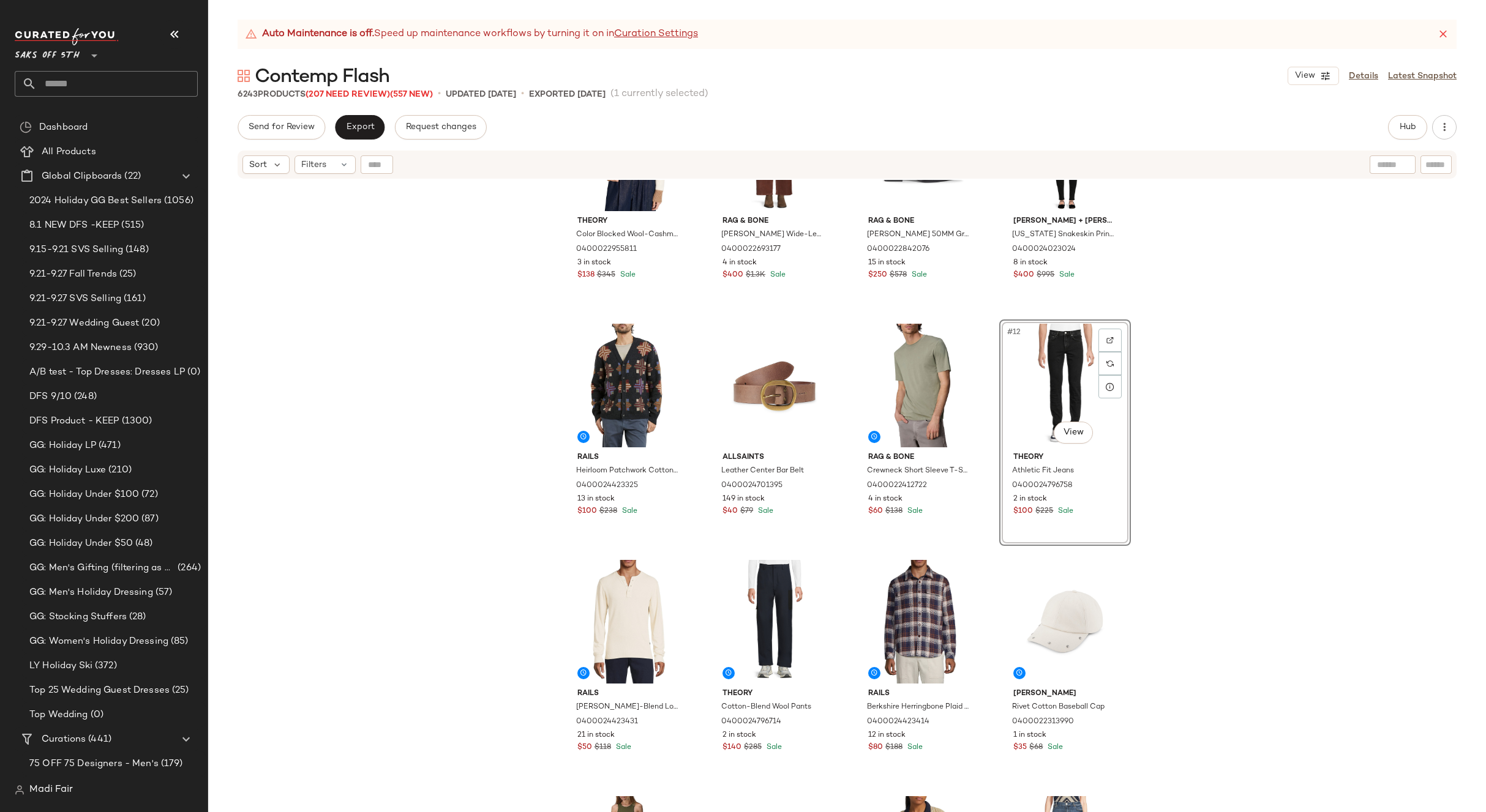
click at [1185, 468] on div "Theory Color Blocked Wool-Cashmere Crop Sweater 0400022955811 3 in stock $138 $…" at bounding box center [847, 511] width 1278 height 663
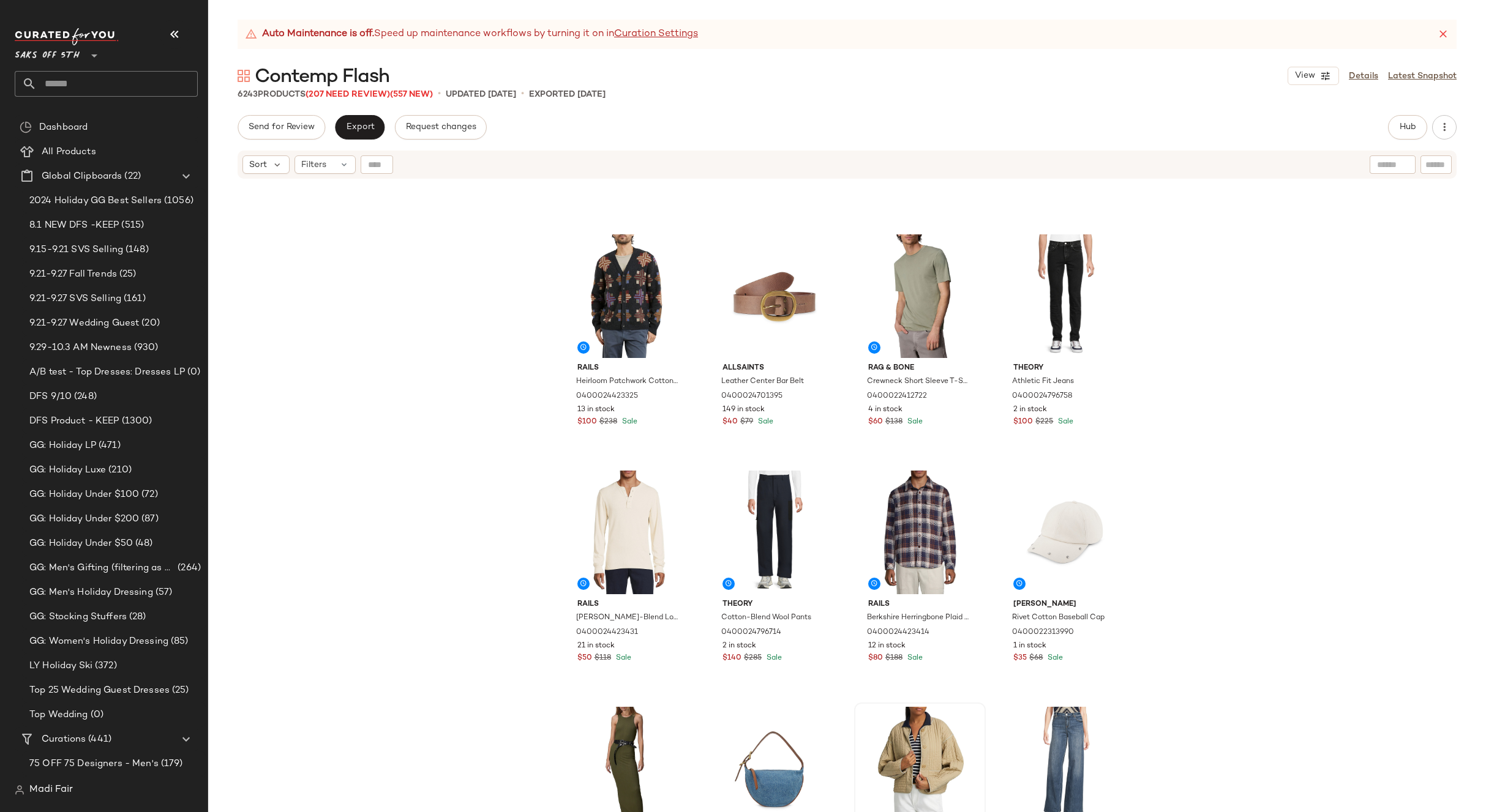
scroll to position [651, 0]
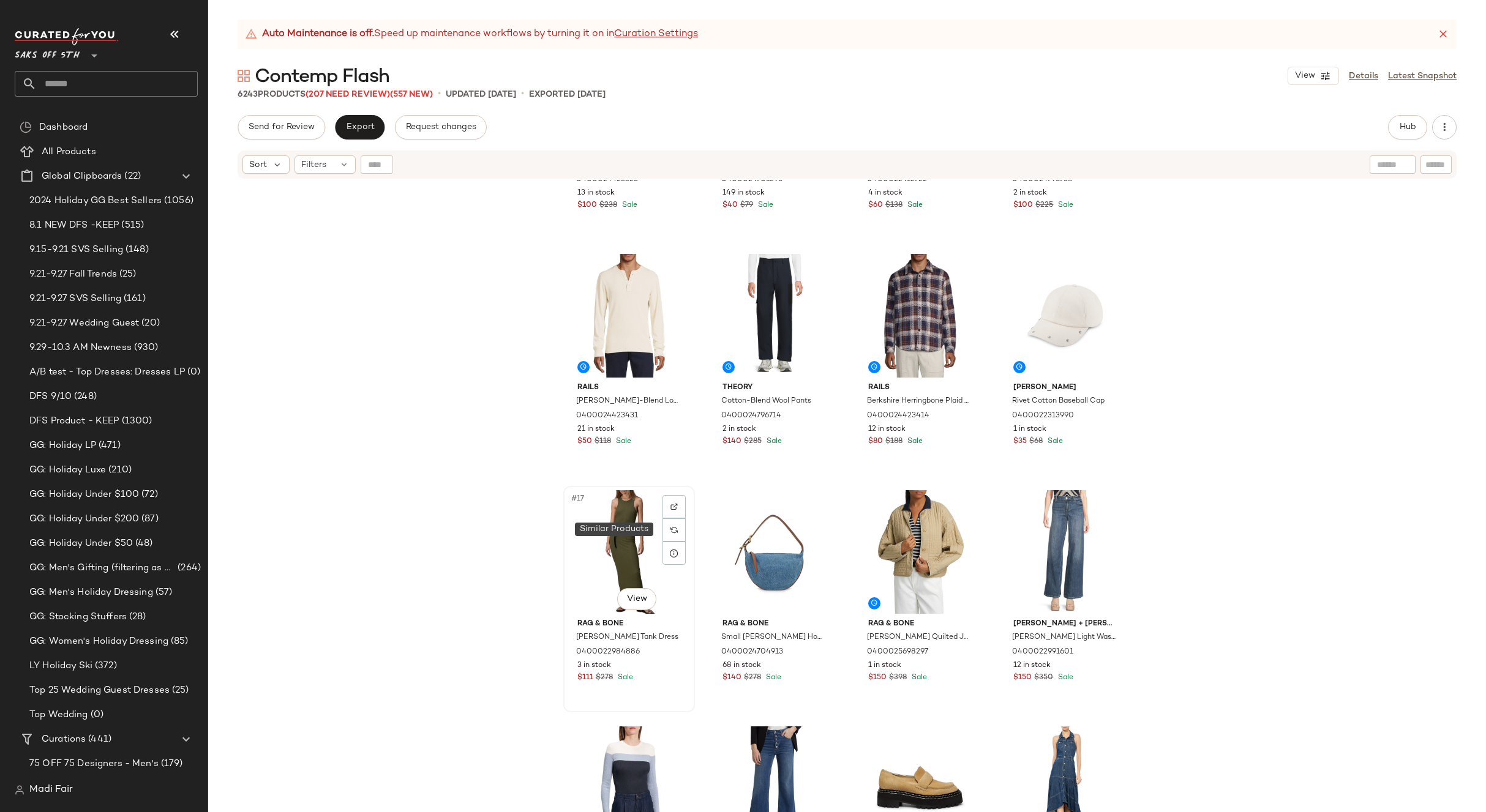
click at [641, 531] on div "#17 View" at bounding box center [629, 552] width 124 height 123
click at [1048, 767] on div "#24 View" at bounding box center [1065, 788] width 124 height 123
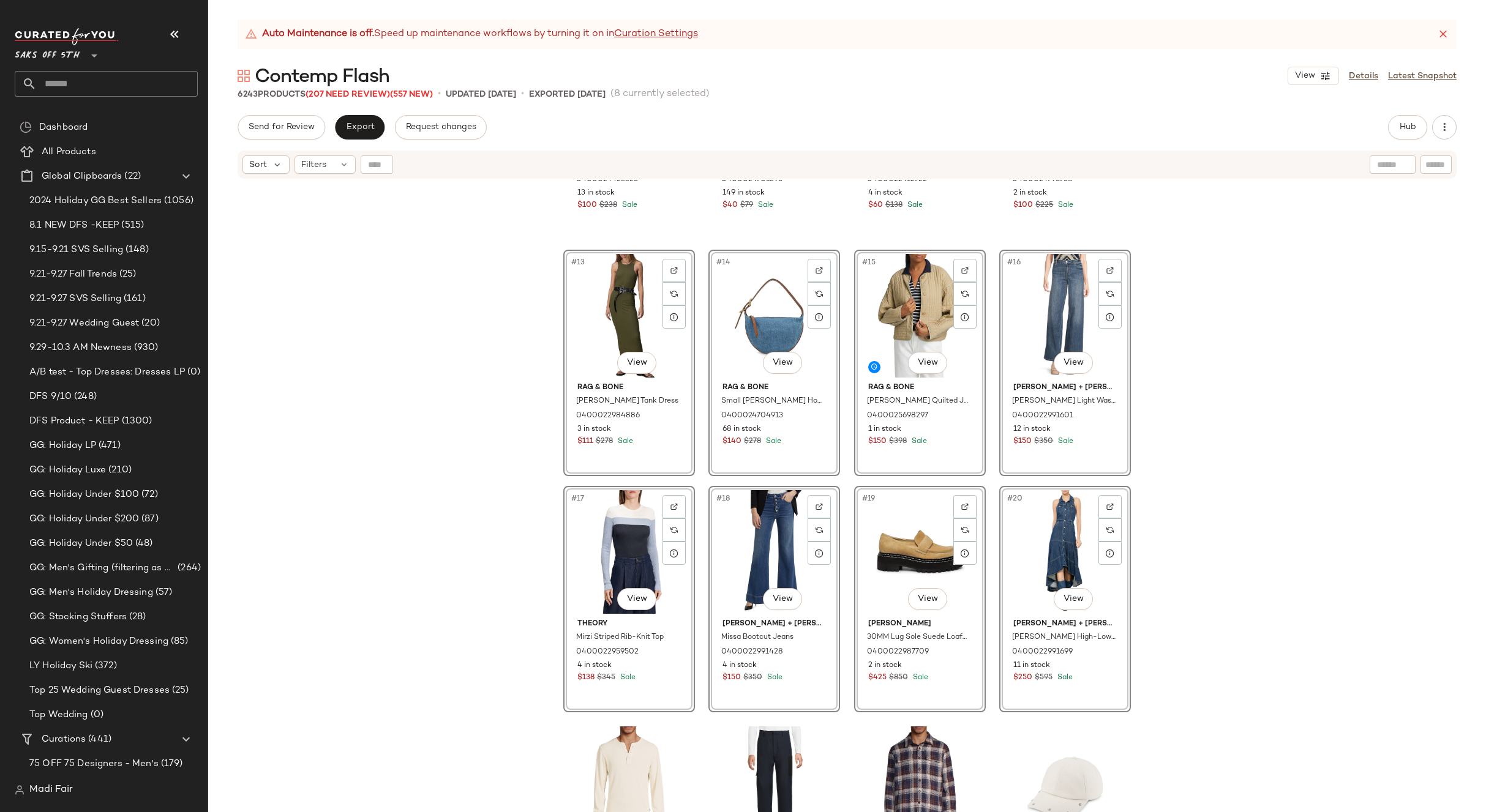
click at [1243, 449] on div "Rails Heirloom Patchwork Cotton-Blend Cardigan 0400024423325 13 in stock $100 $…" at bounding box center [847, 511] width 1278 height 663
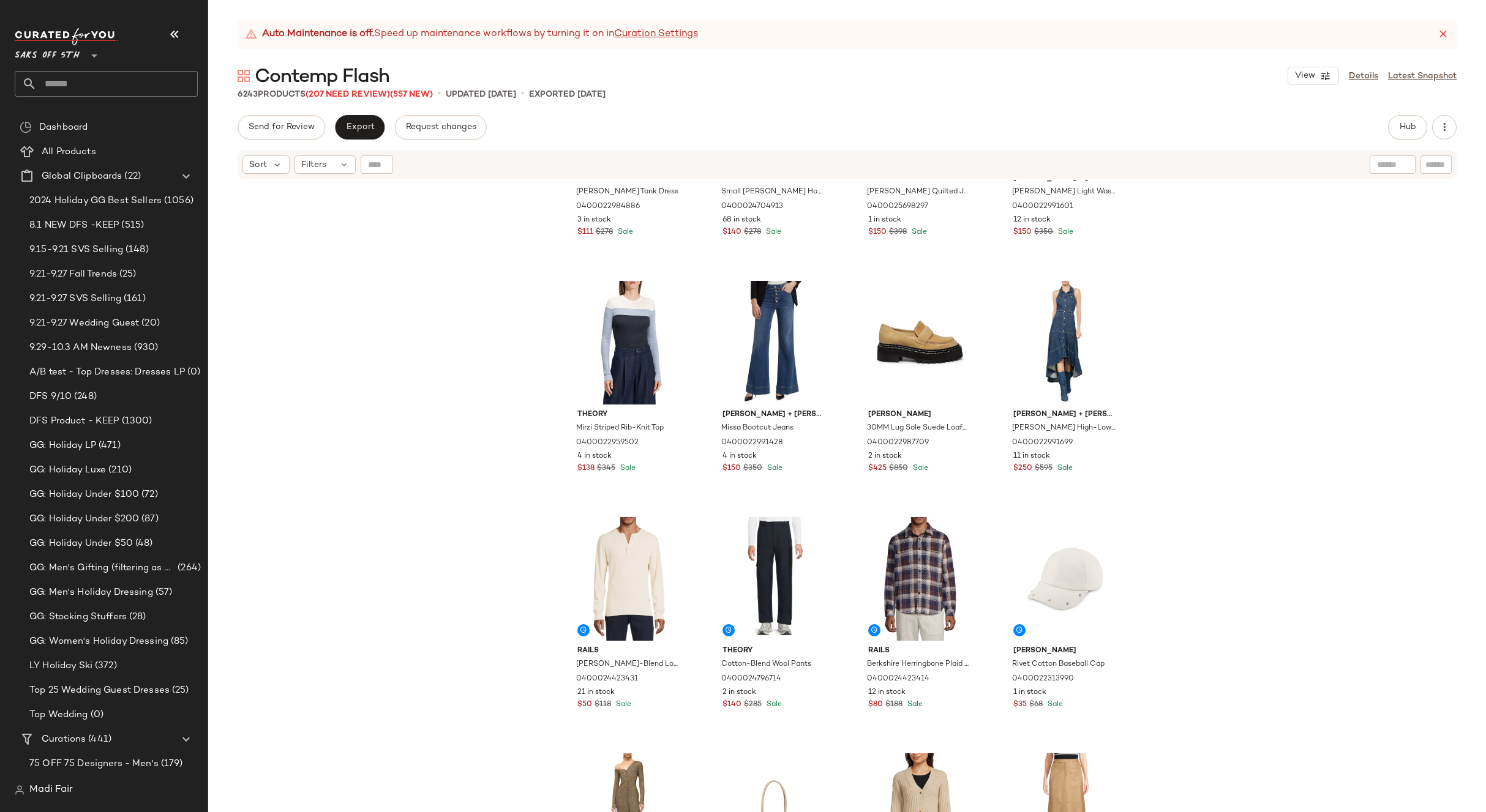
scroll to position [773, 0]
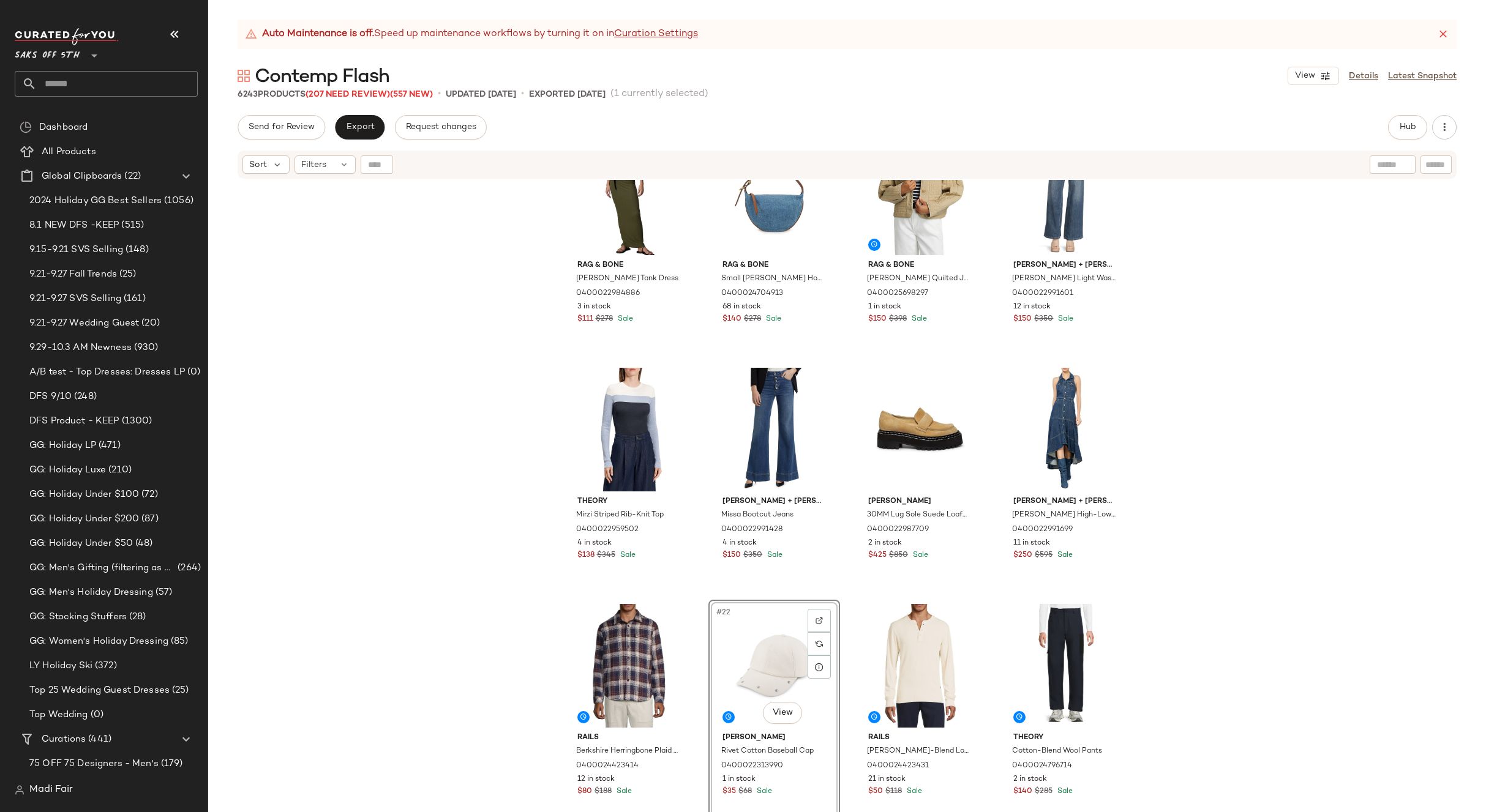
click at [1174, 575] on div "rag & bone Luca Rib Tank Dress 0400022984886 3 in stock $111 $278 Sale rag & bo…" at bounding box center [847, 511] width 1278 height 663
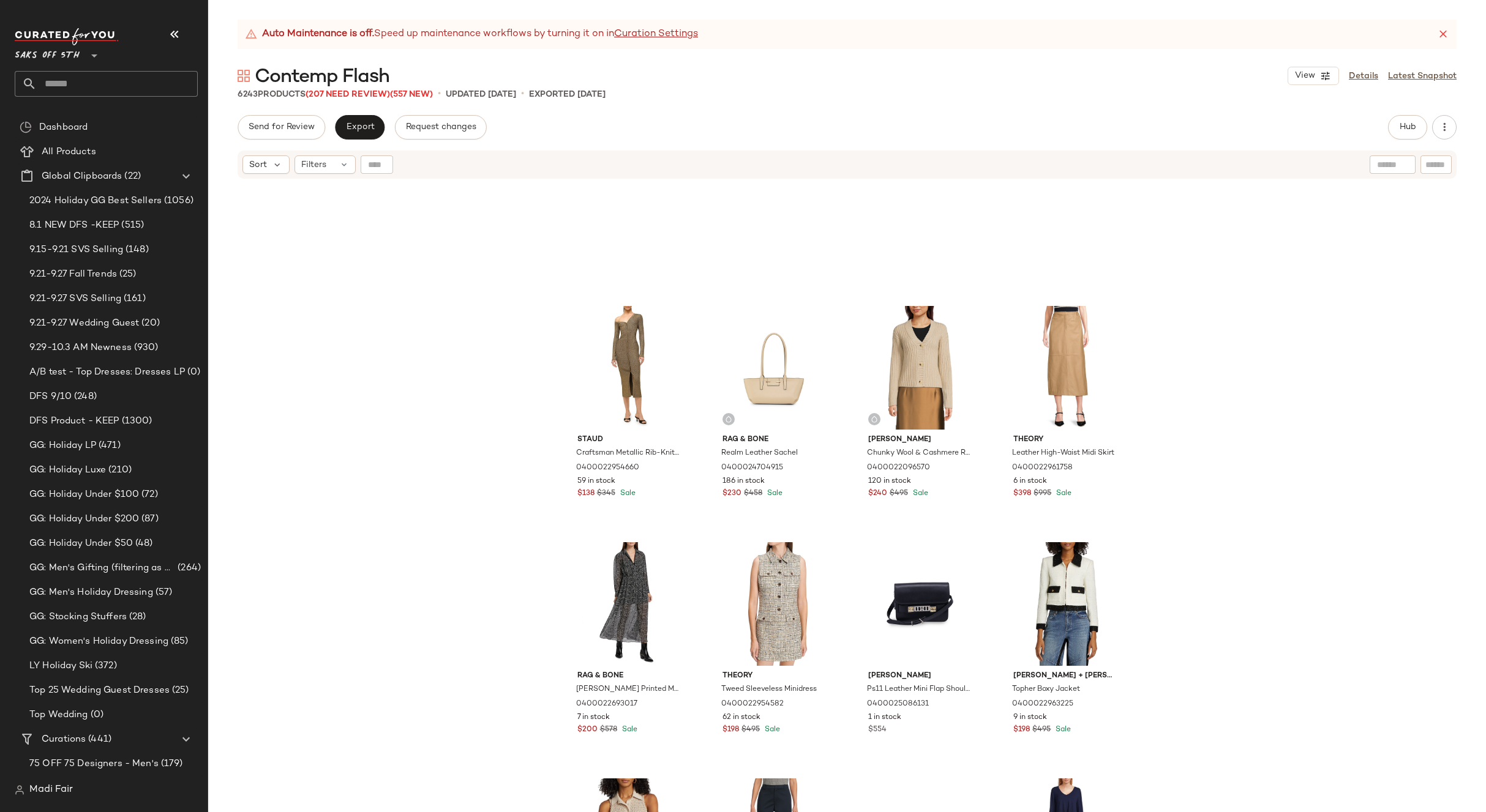
scroll to position [1294, 0]
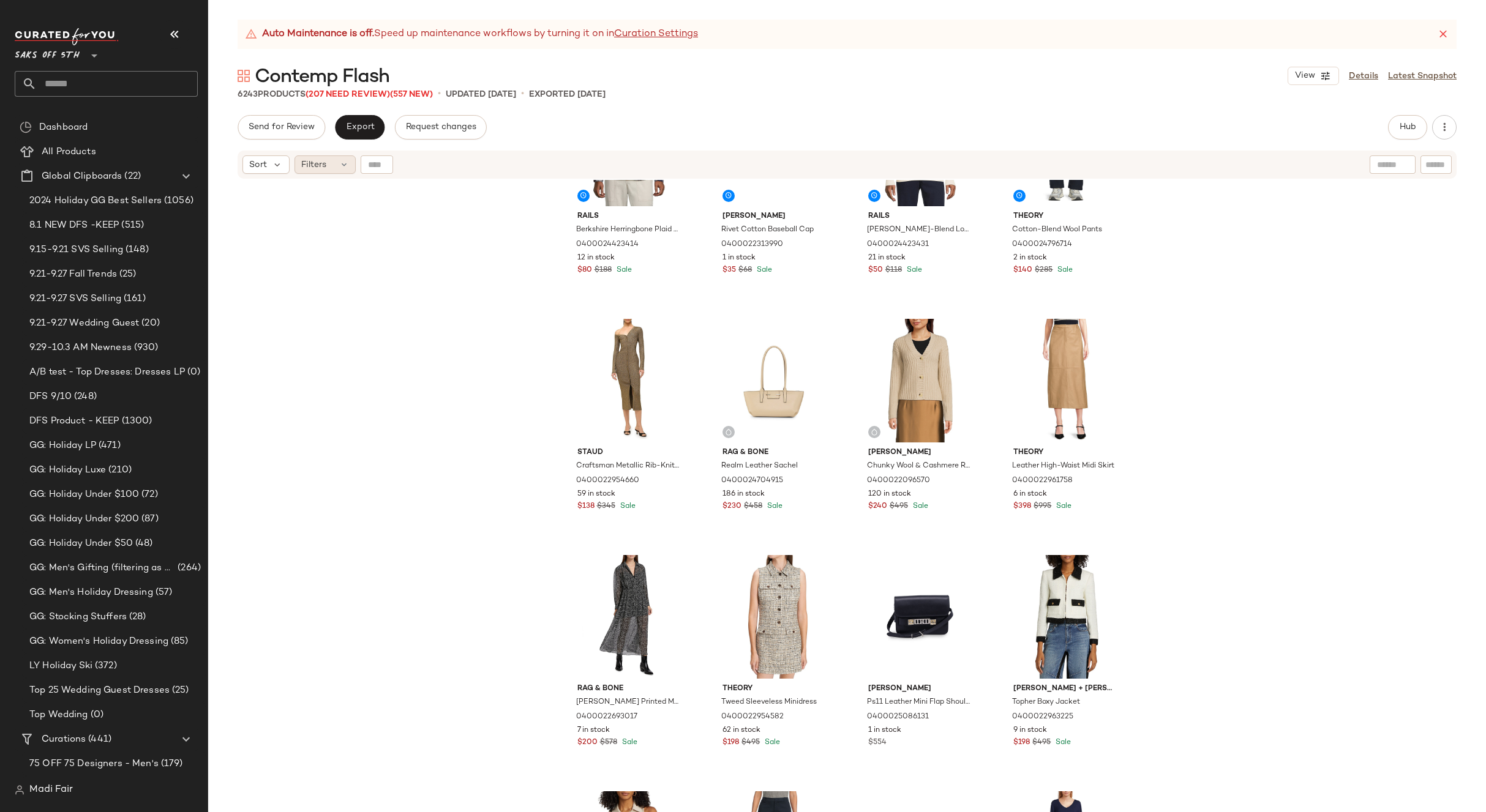
click at [335, 155] on div "Filters" at bounding box center [324, 164] width 61 height 18
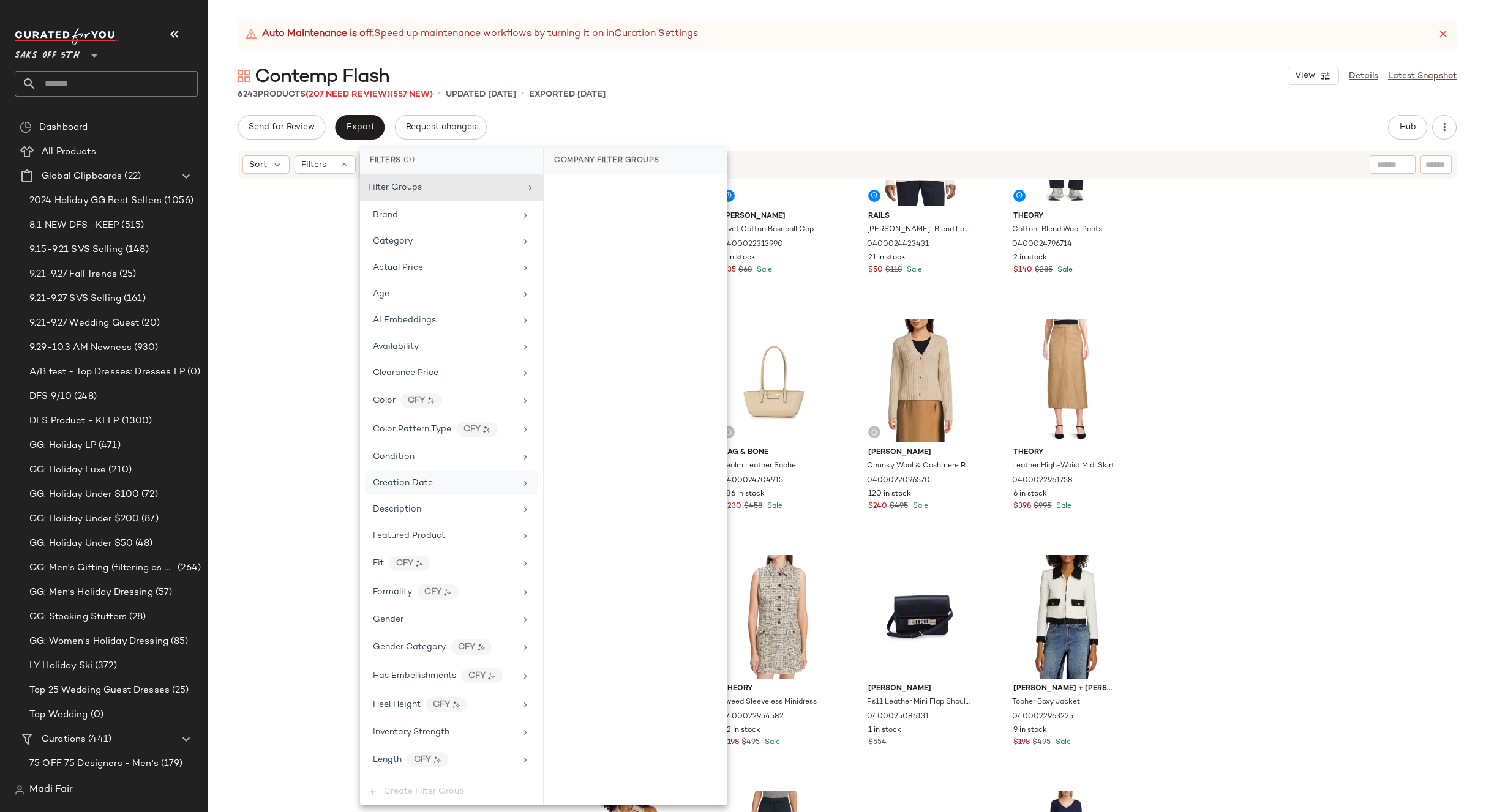
drag, startPoint x: 445, startPoint y: 614, endPoint x: 523, endPoint y: 494, distance: 143.1
click at [445, 615] on div "Gender" at bounding box center [444, 619] width 143 height 13
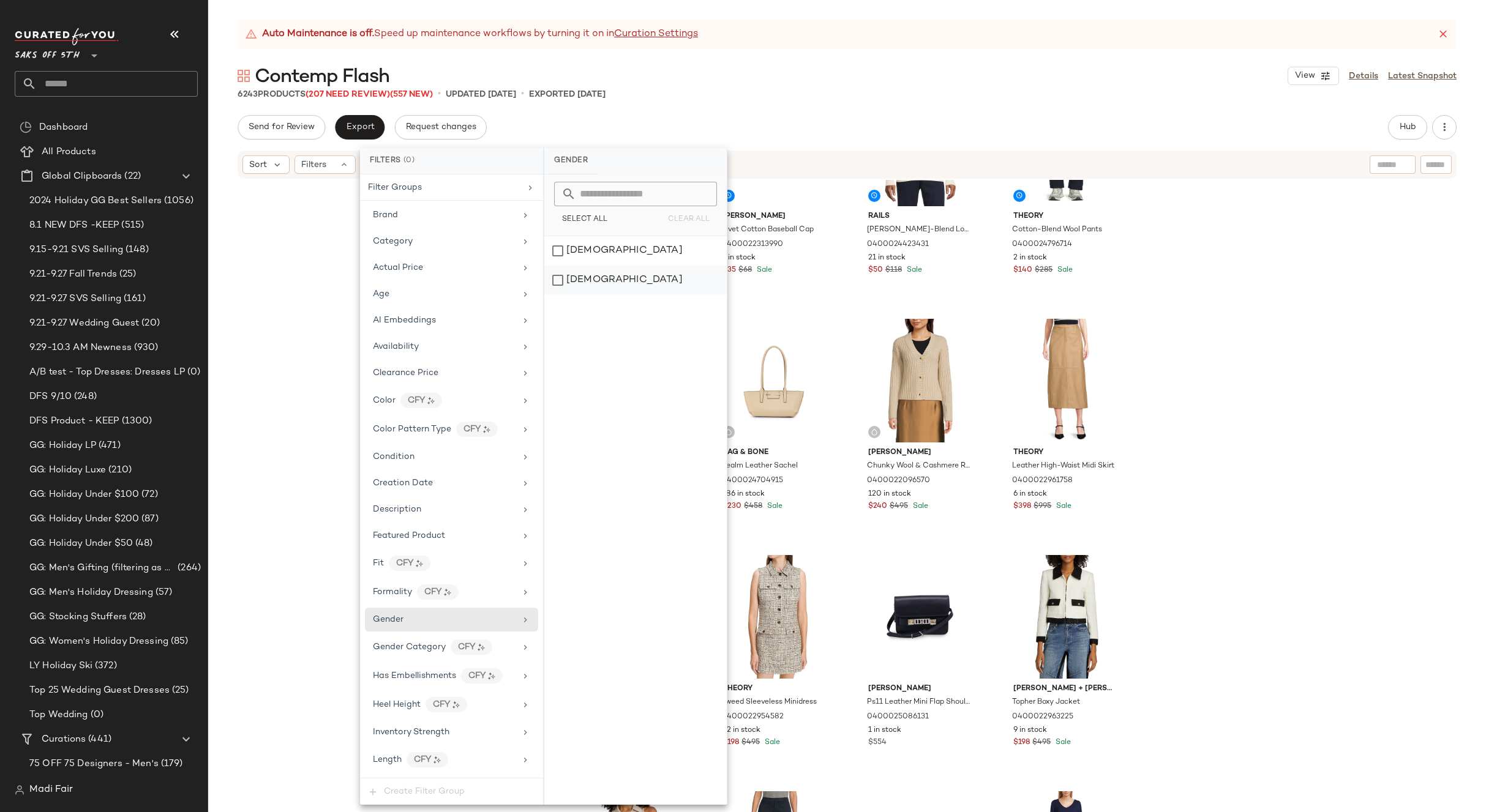
click at [598, 284] on div "[DEMOGRAPHIC_DATA]" at bounding box center [635, 280] width 182 height 29
click at [266, 167] on span "Sort" at bounding box center [258, 164] width 17 height 13
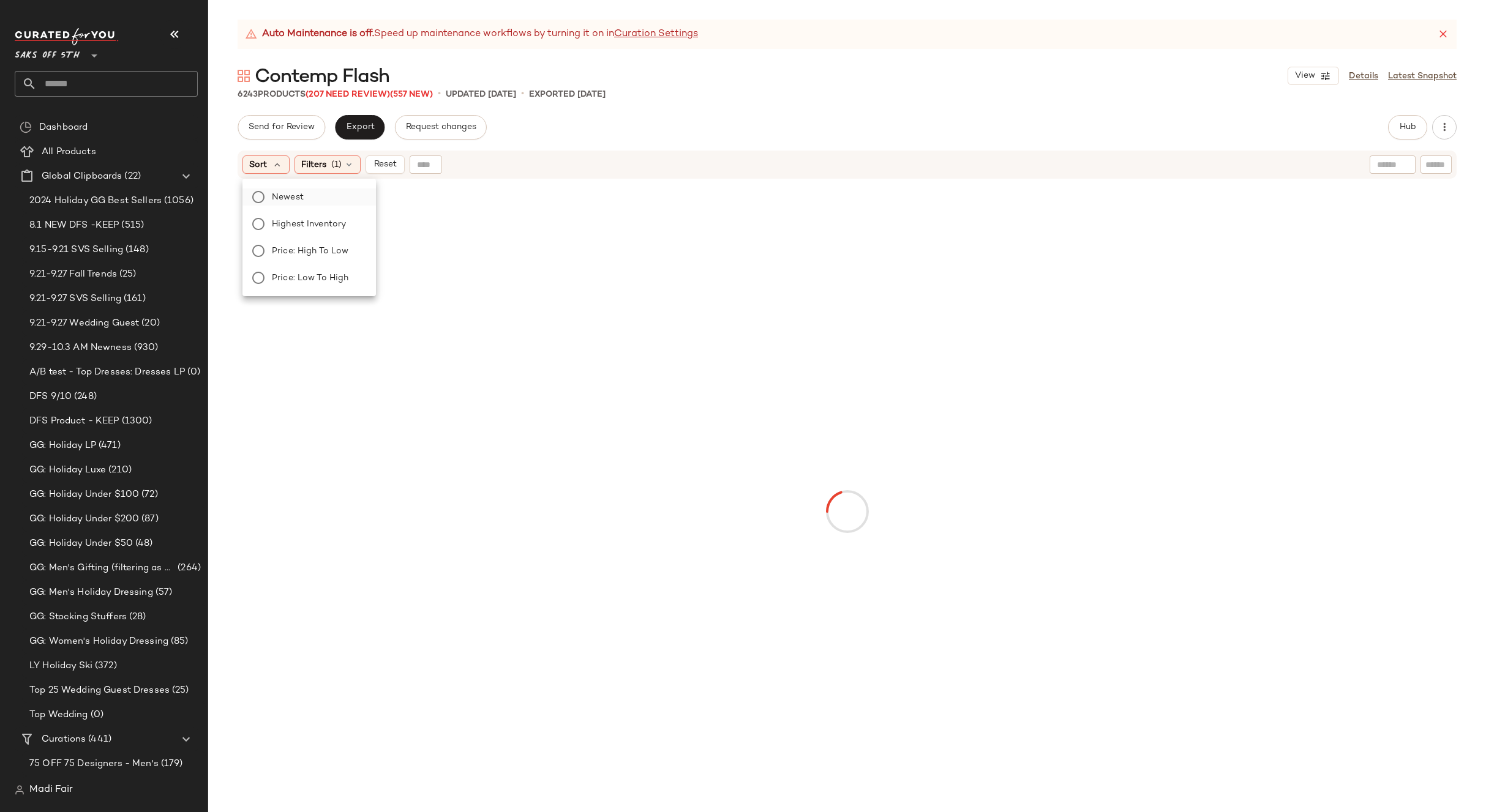
click at [282, 200] on span "Newest" at bounding box center [288, 197] width 32 height 13
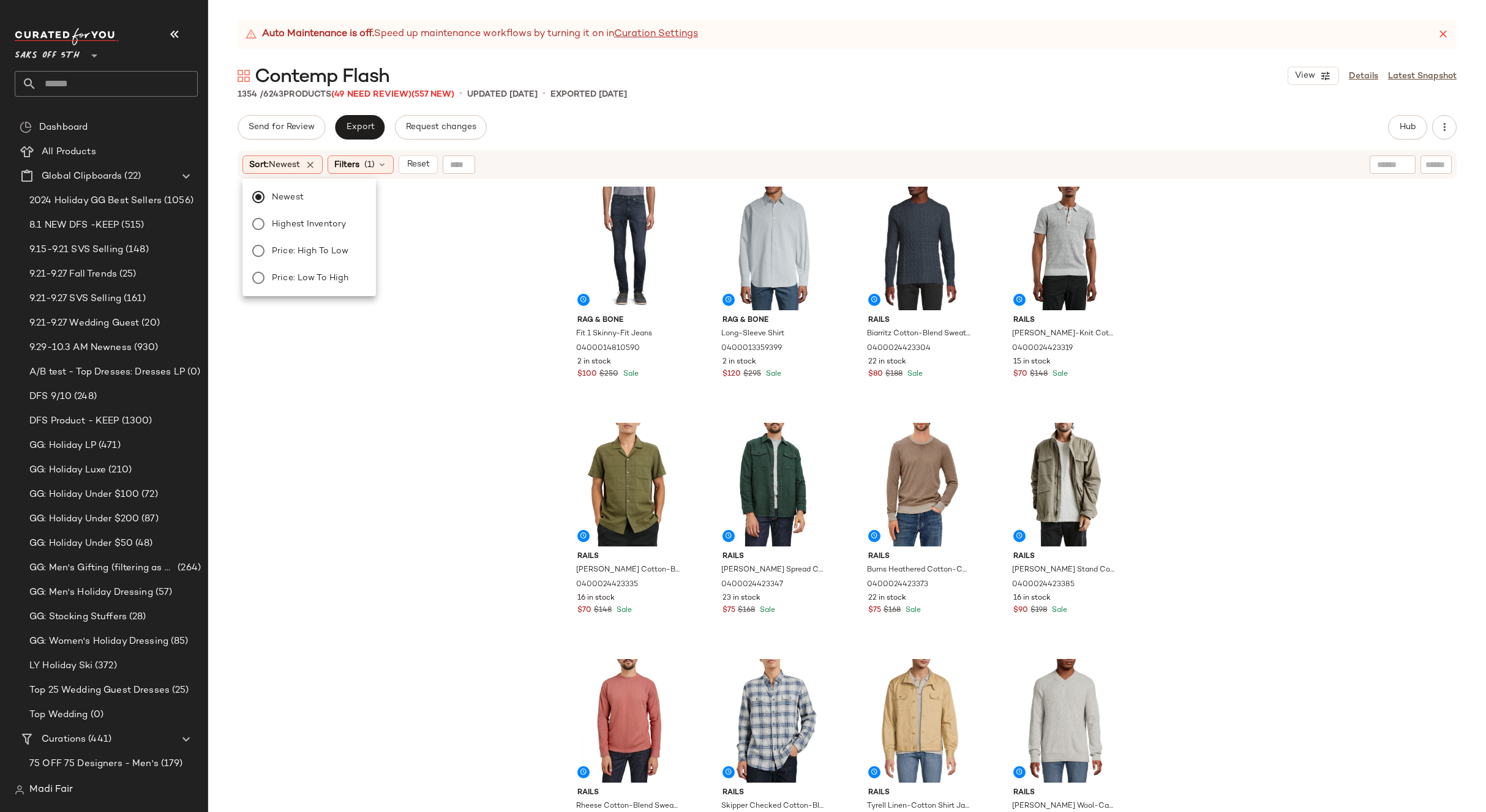
click at [796, 101] on div "Auto Maintenance is off. Speed up maintenance workflows by turning it on in Cur…" at bounding box center [847, 416] width 1278 height 793
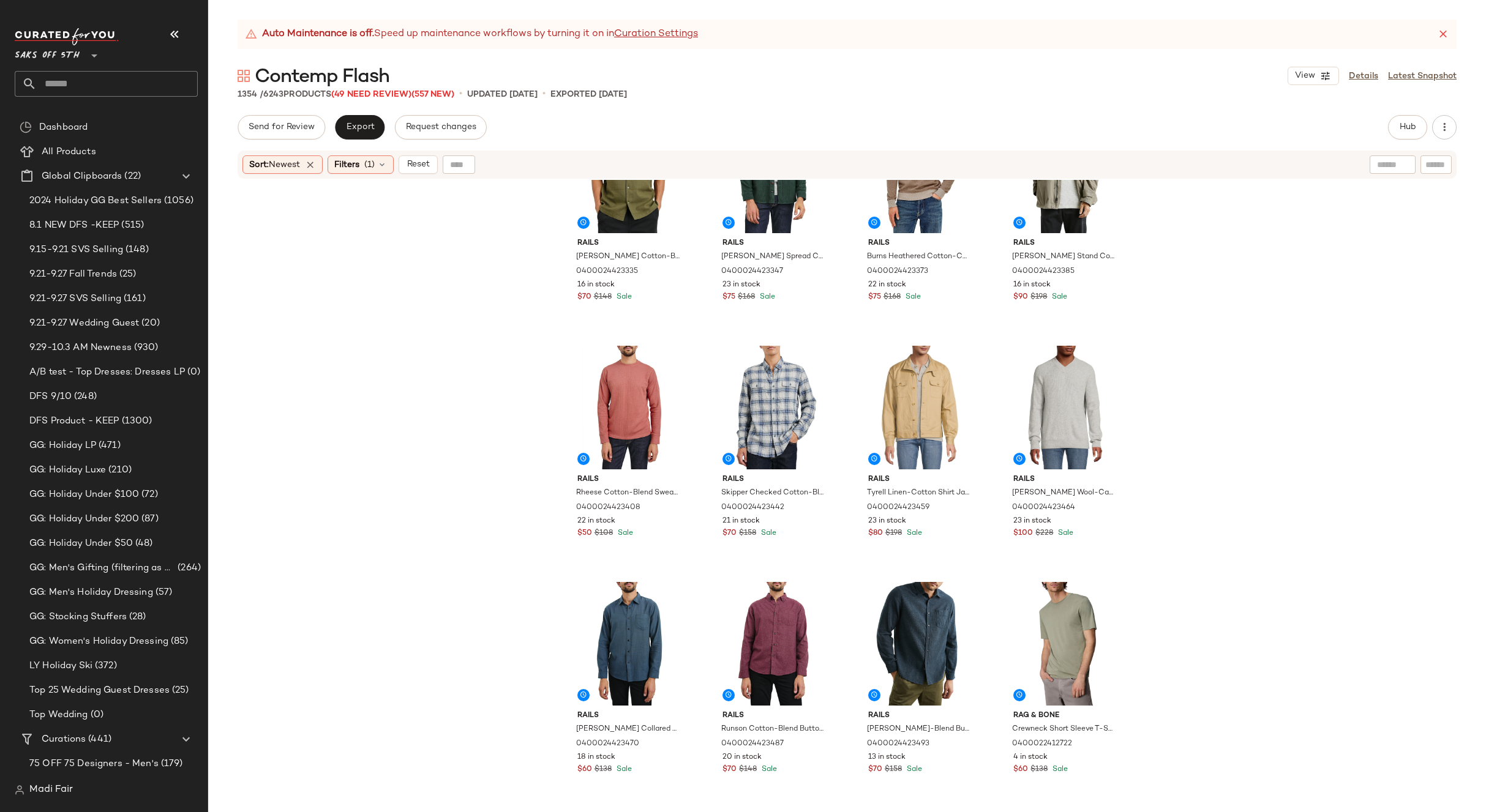
scroll to position [315, 0]
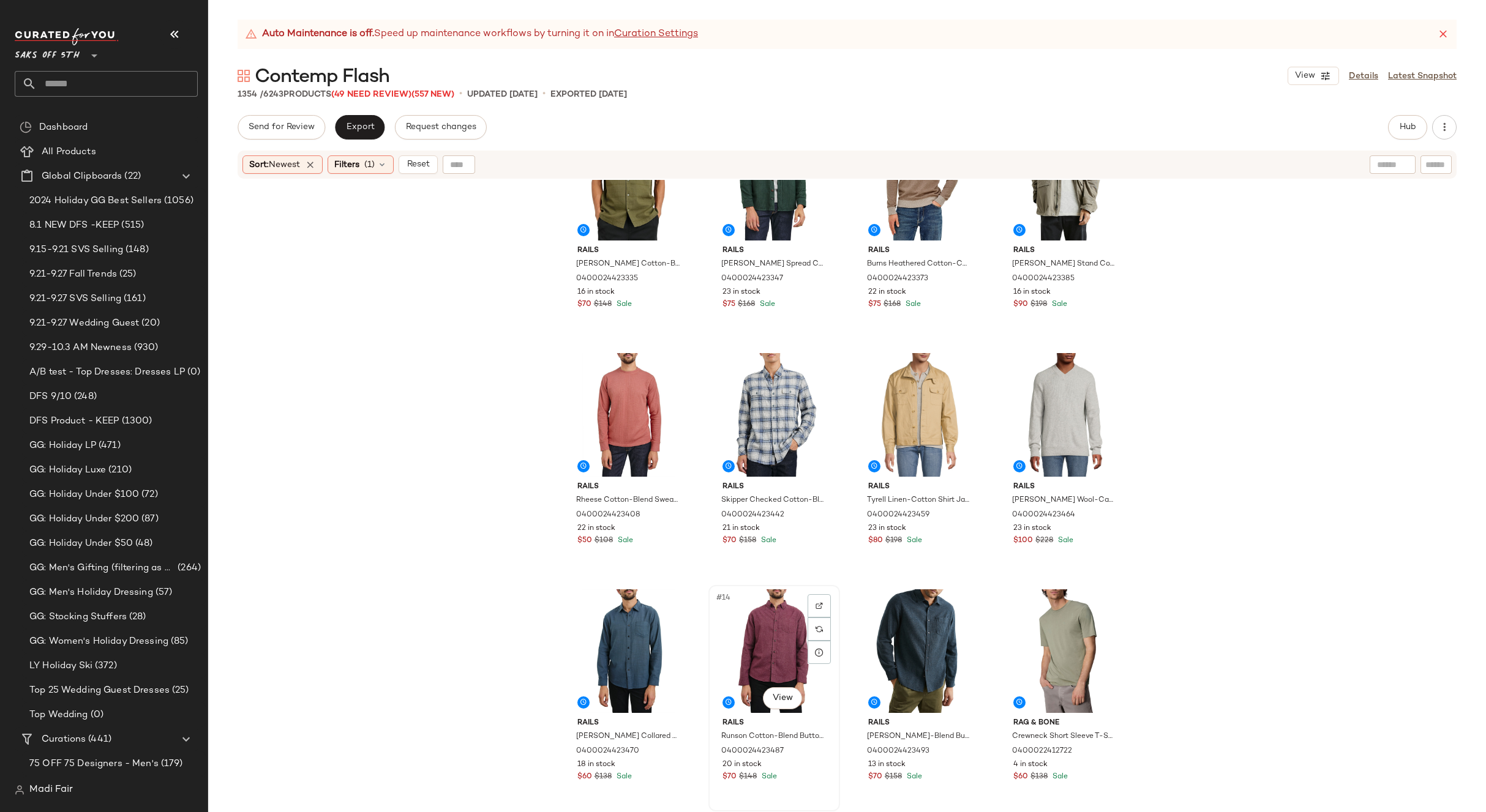
click at [776, 636] on div "#14 View" at bounding box center [774, 651] width 124 height 123
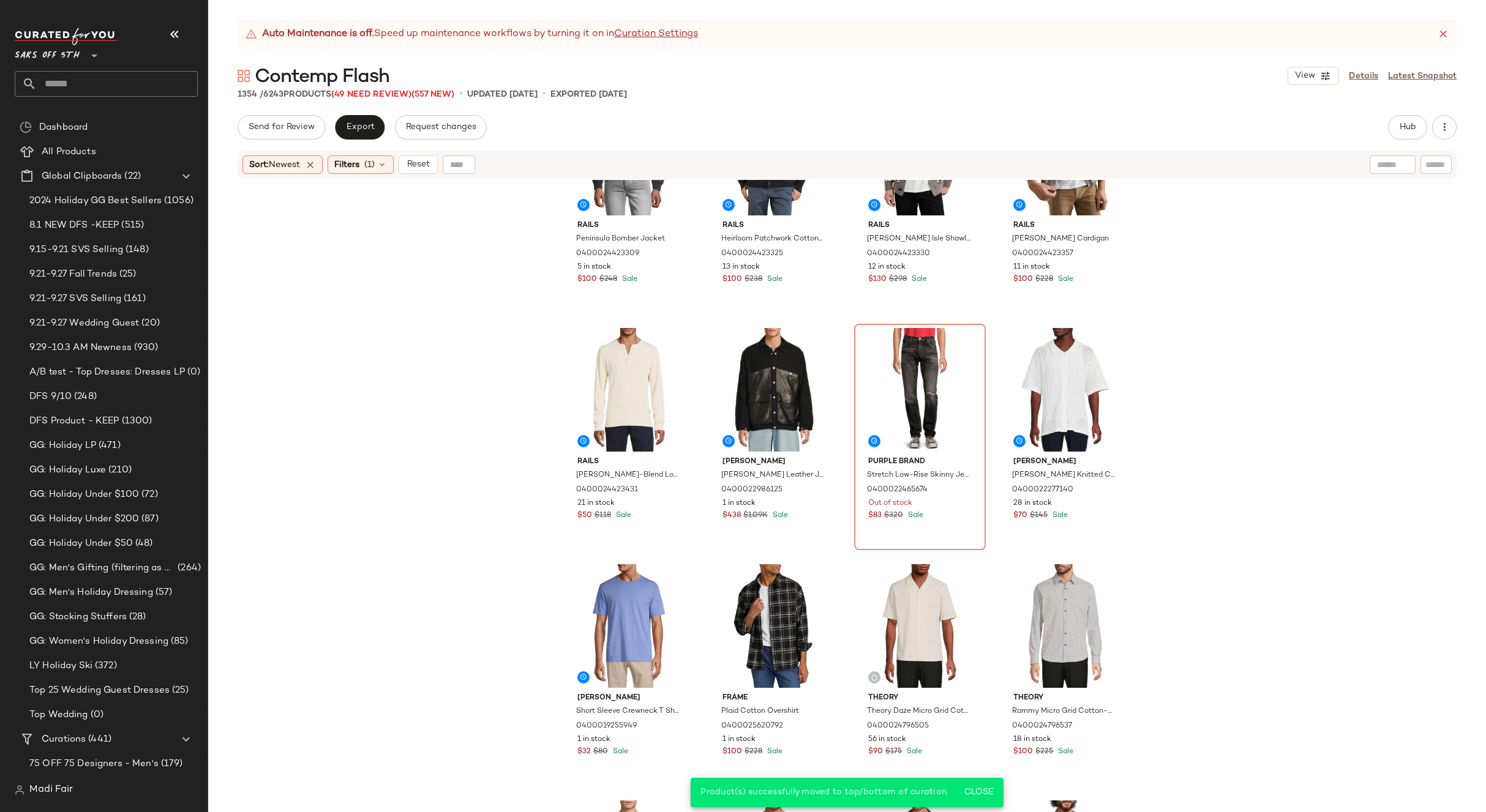
scroll to position [1845, 0]
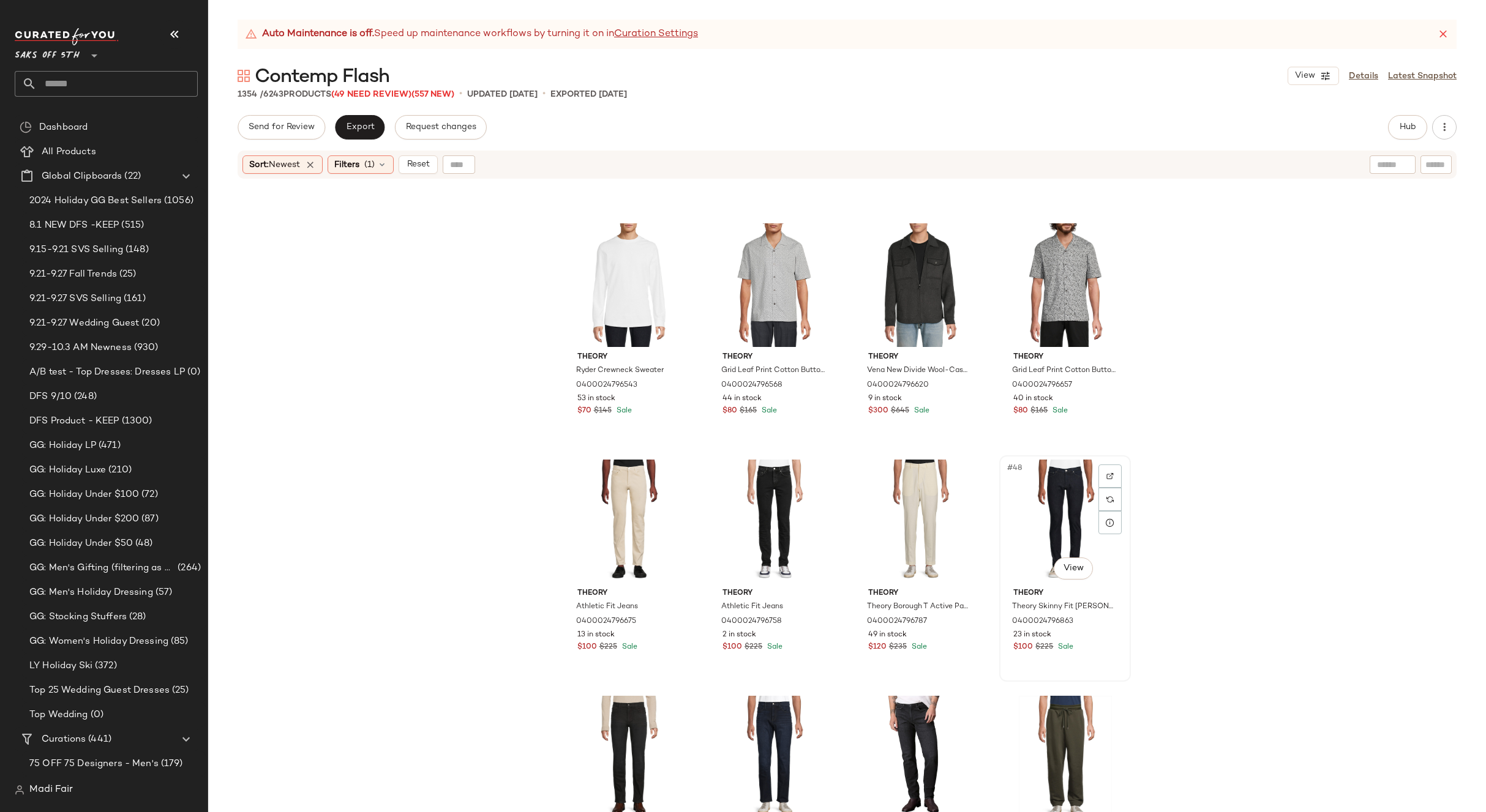
click at [1039, 510] on div "#48 View" at bounding box center [1065, 521] width 124 height 123
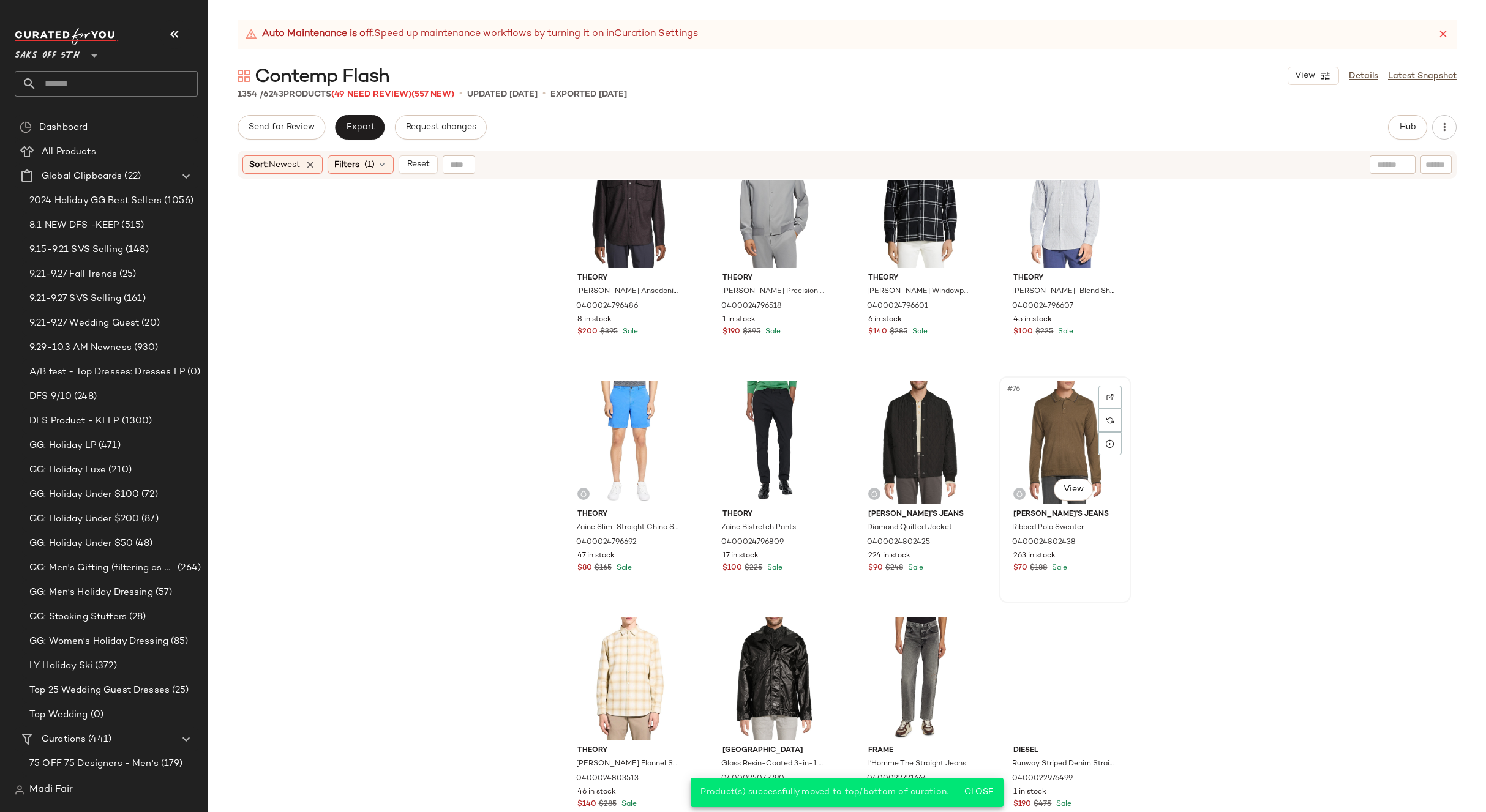
scroll to position [4109, 0]
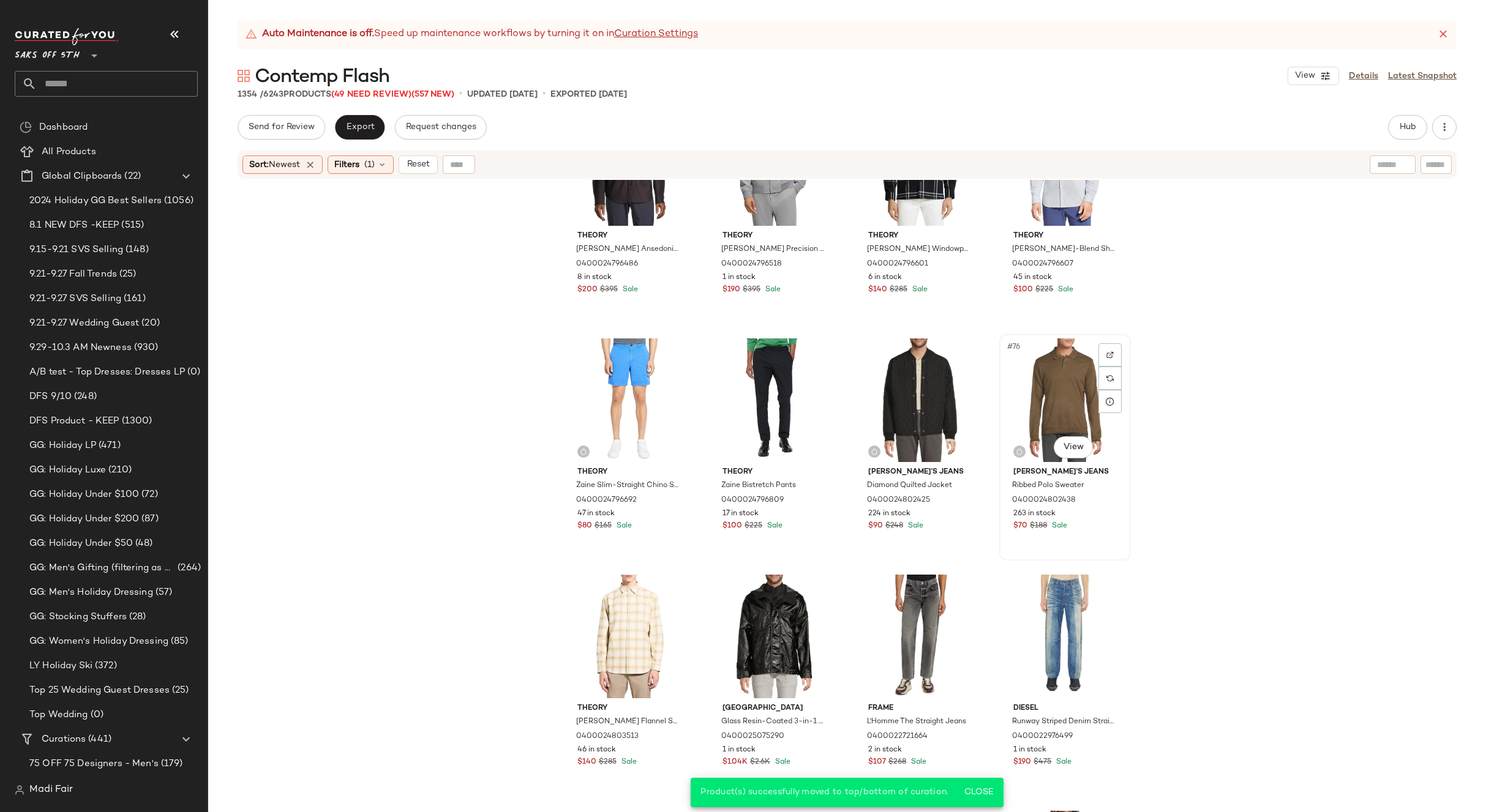
click at [1042, 401] on div "#76 View" at bounding box center [1065, 400] width 124 height 123
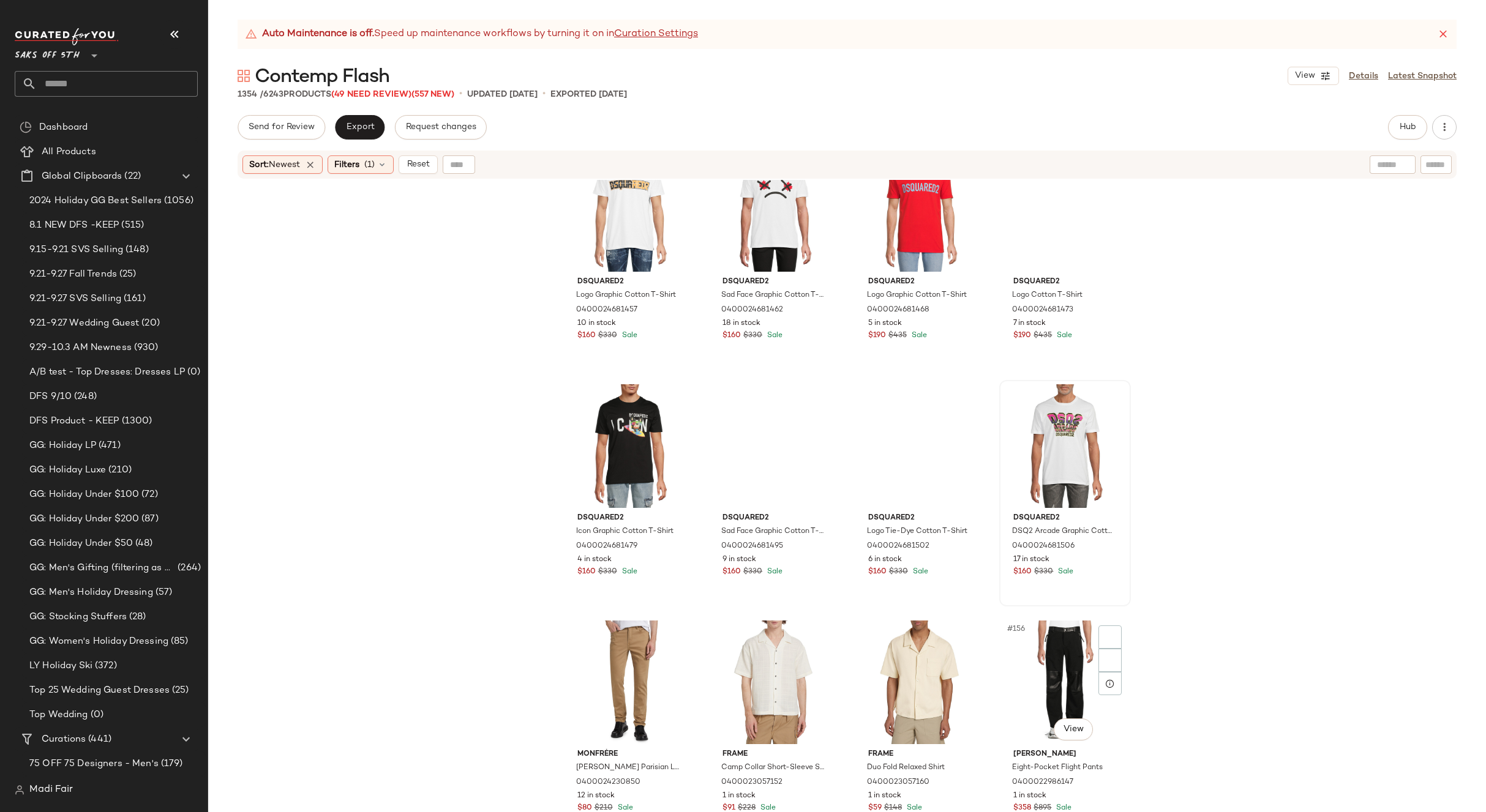
scroll to position [8759, 0]
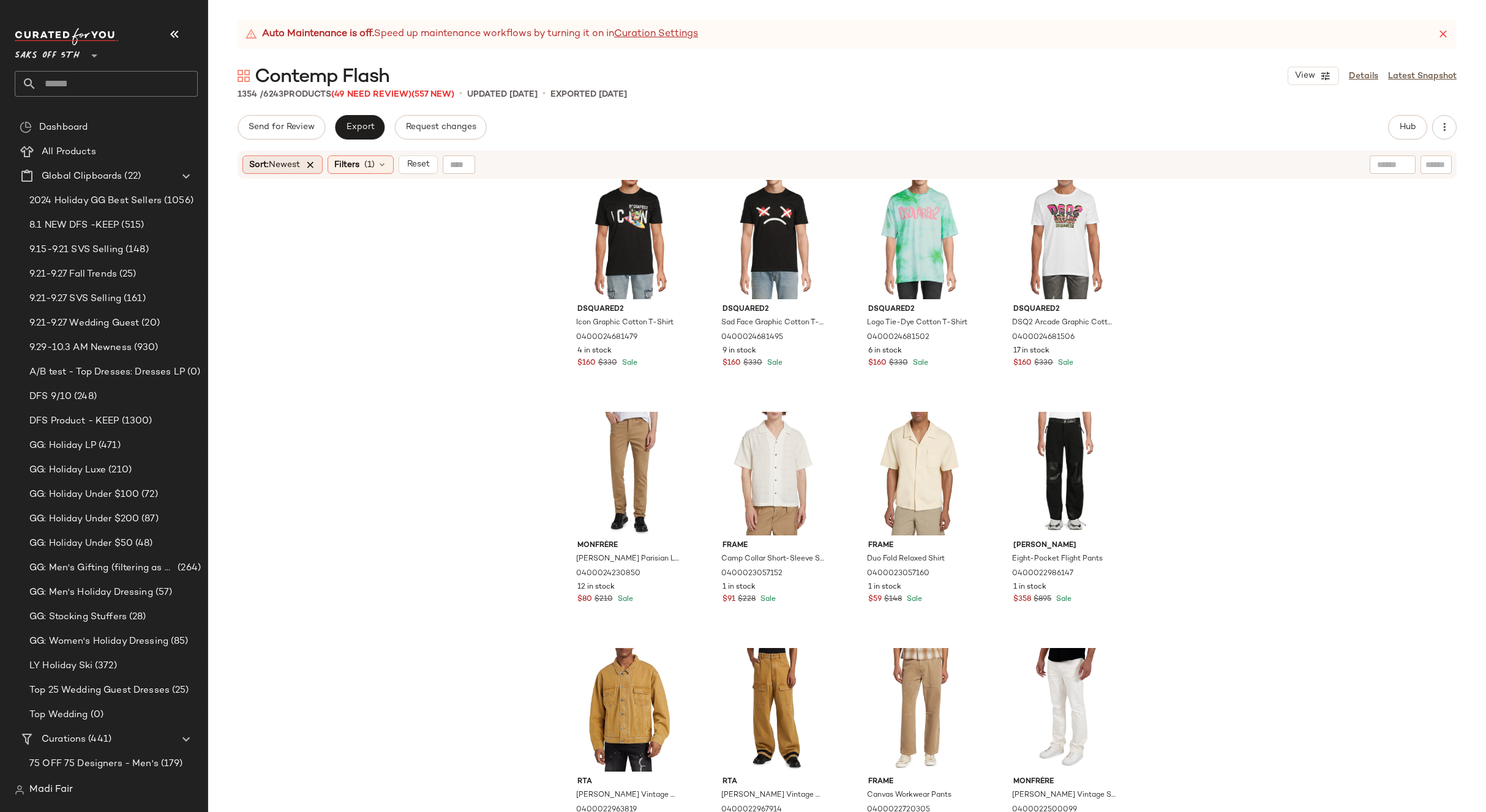
click at [312, 166] on icon at bounding box center [310, 164] width 11 height 11
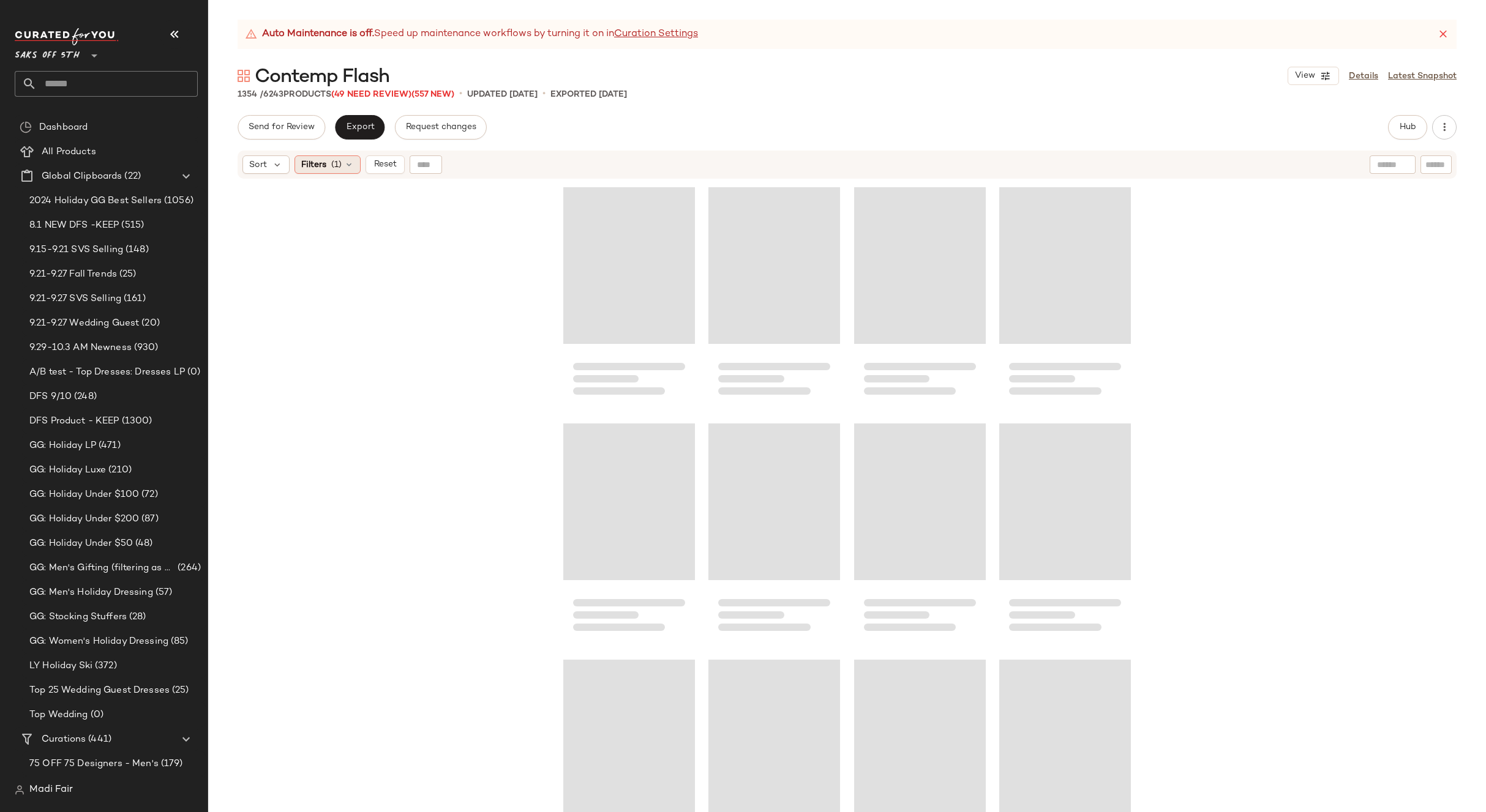
click at [351, 163] on icon at bounding box center [349, 165] width 10 height 10
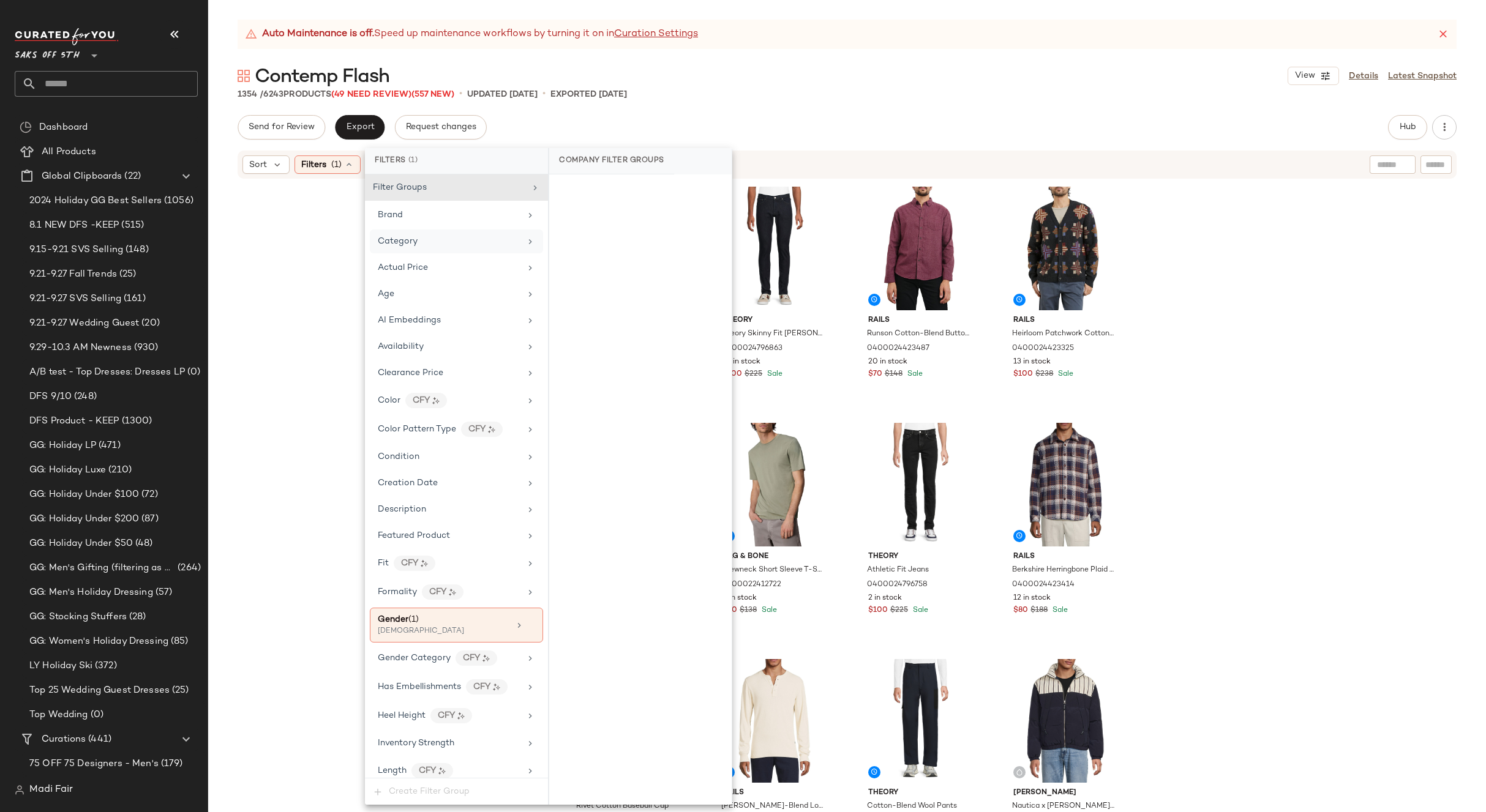
click at [426, 245] on div "Category" at bounding box center [449, 241] width 143 height 13
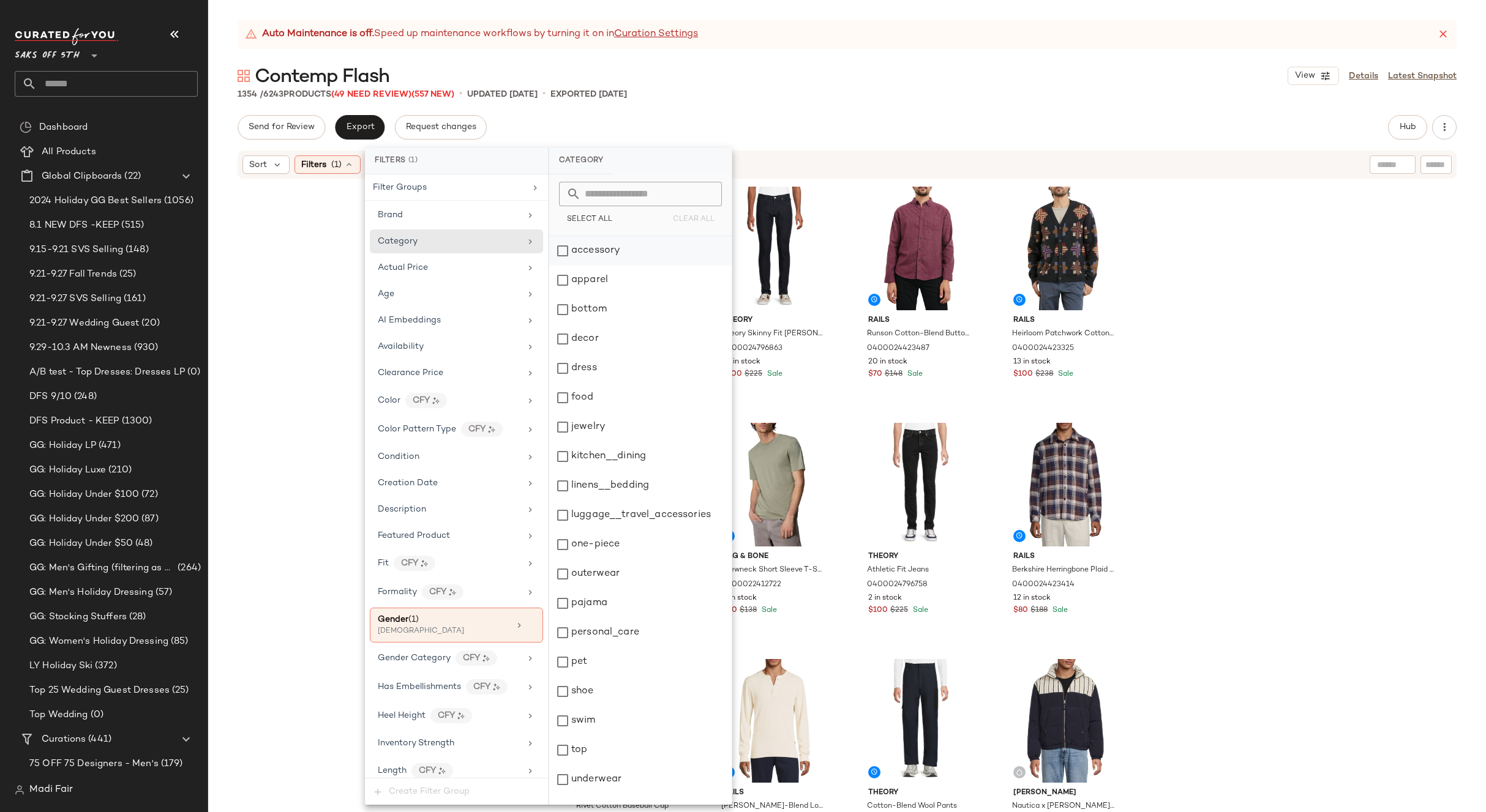
drag, startPoint x: 593, startPoint y: 250, endPoint x: 752, endPoint y: 149, distance: 188.4
click at [594, 250] on div "accessory" at bounding box center [640, 251] width 182 height 29
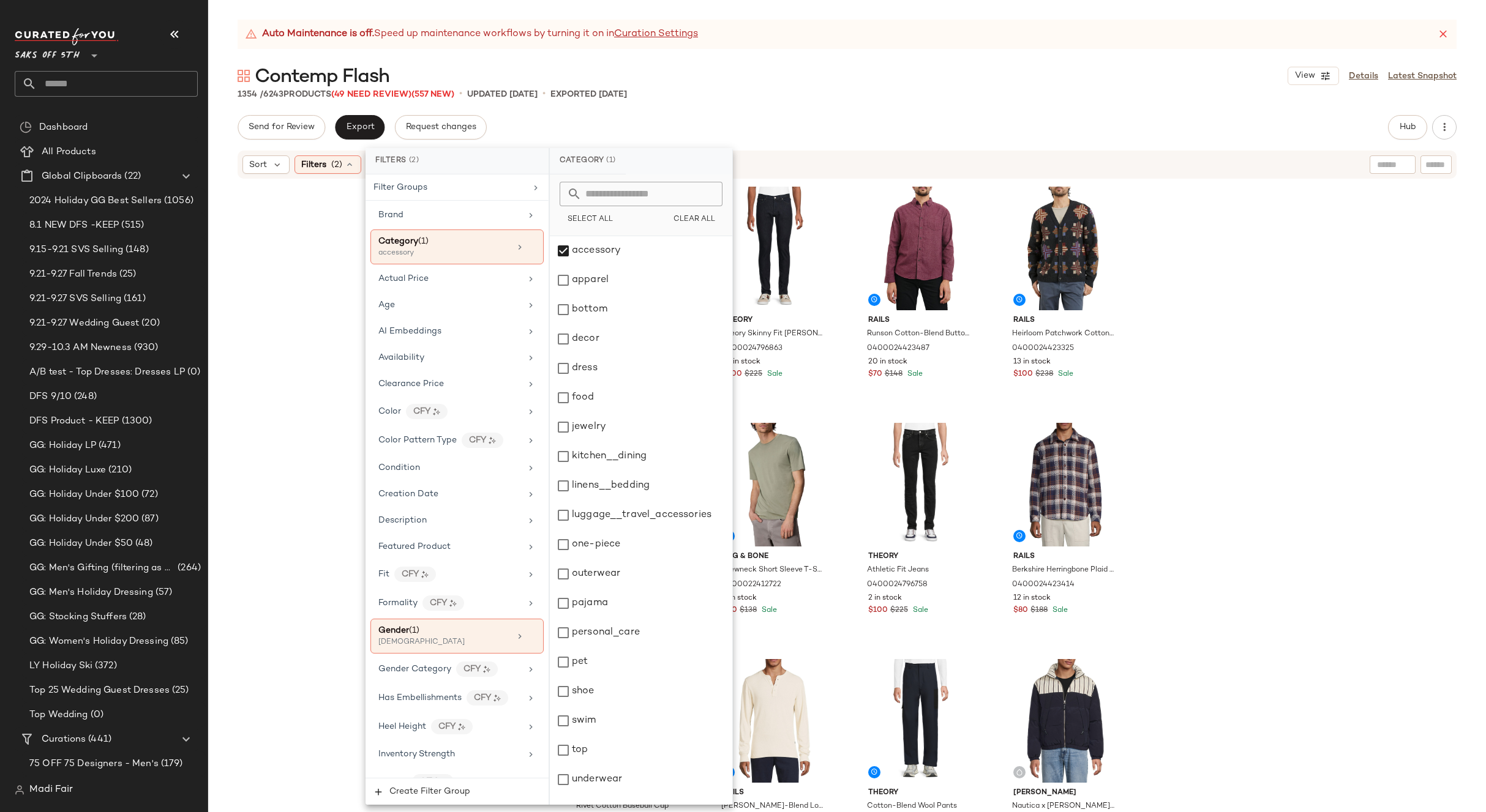
click at [841, 100] on div "Auto Maintenance is off. Speed up maintenance workflows by turning it on in Cur…" at bounding box center [847, 416] width 1278 height 793
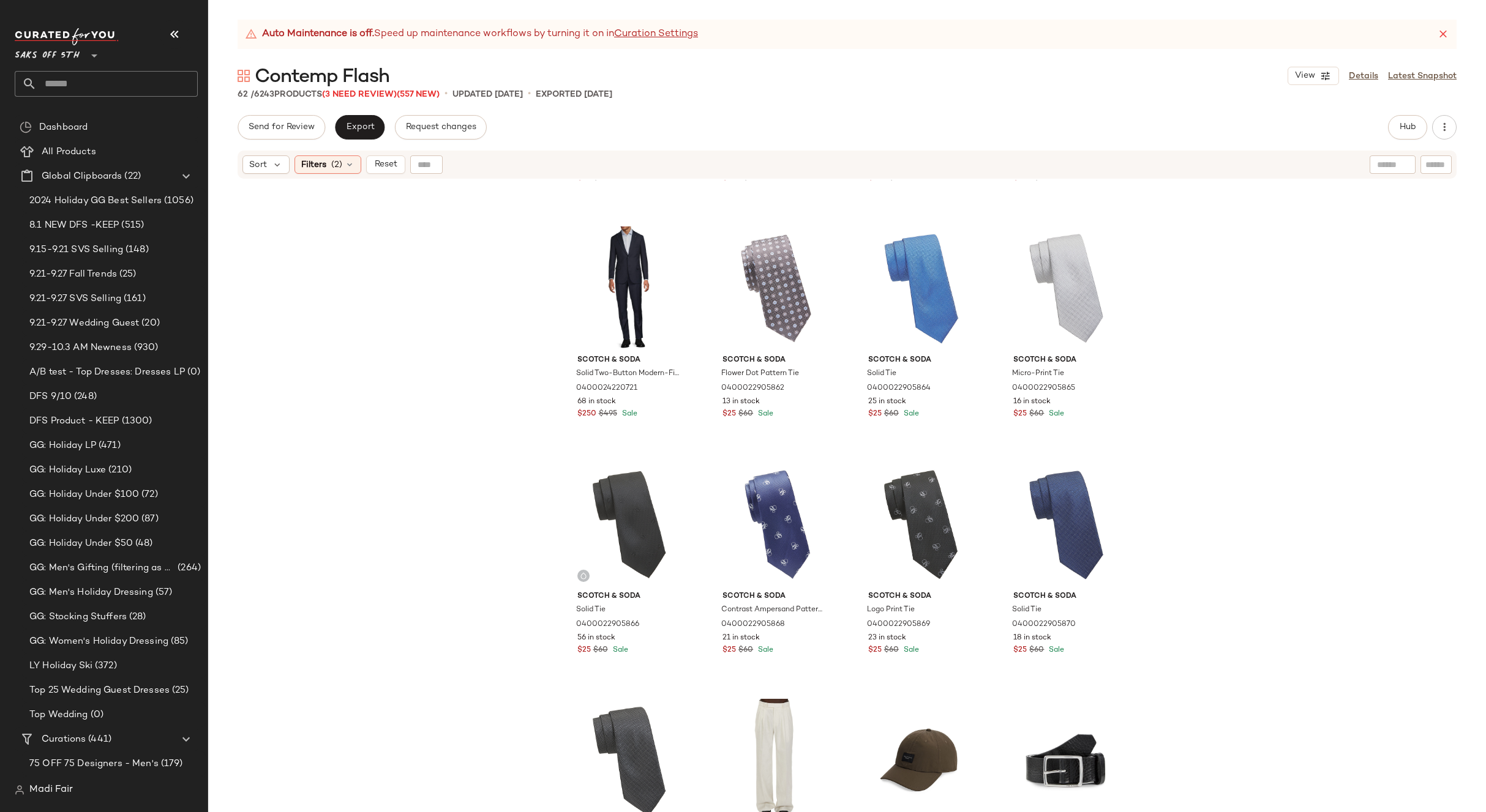
scroll to position [2201, 0]
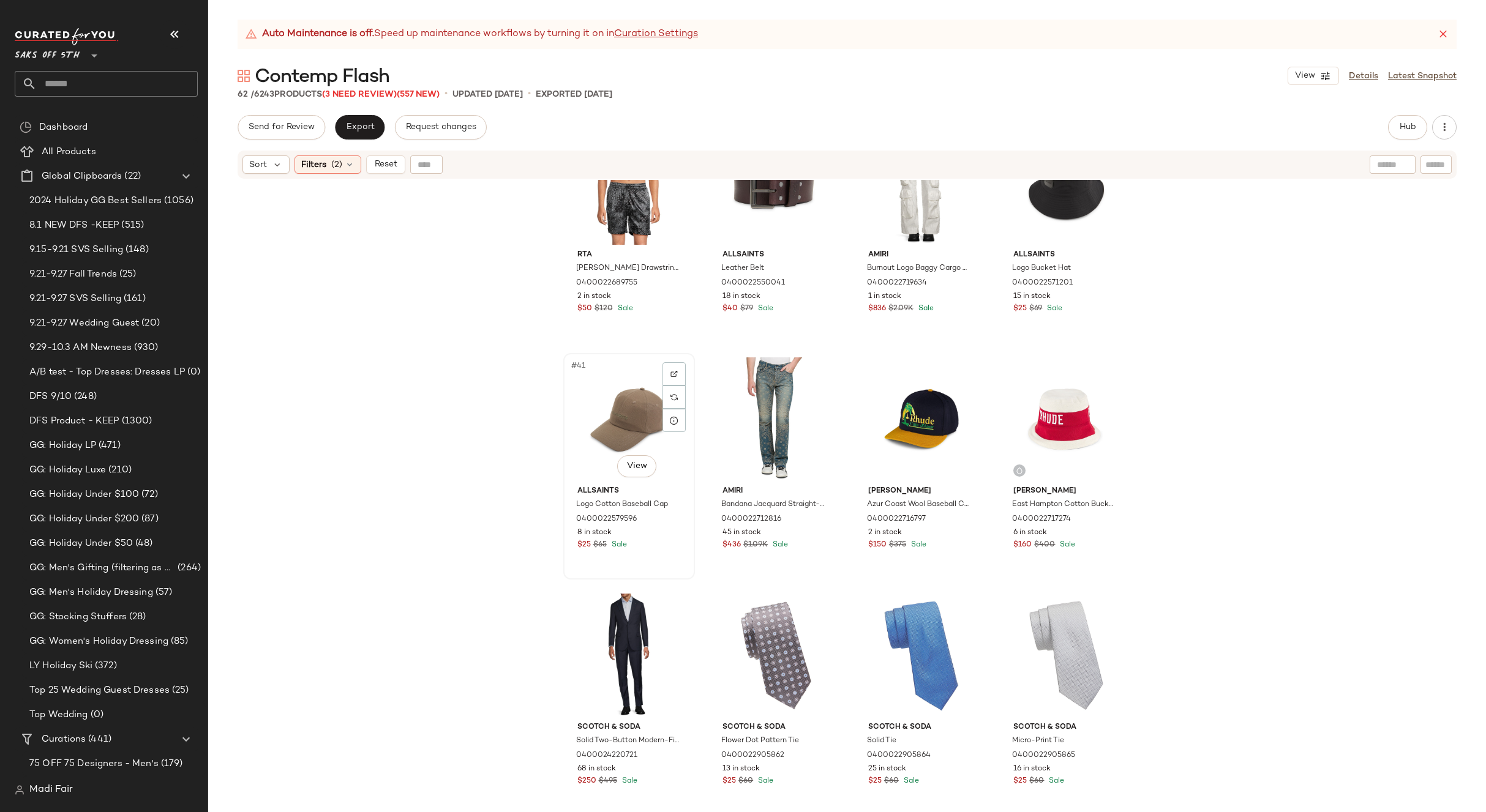
click at [614, 396] on div "#41 View" at bounding box center [629, 420] width 124 height 123
click at [345, 172] on div "Filters (2)" at bounding box center [327, 164] width 67 height 18
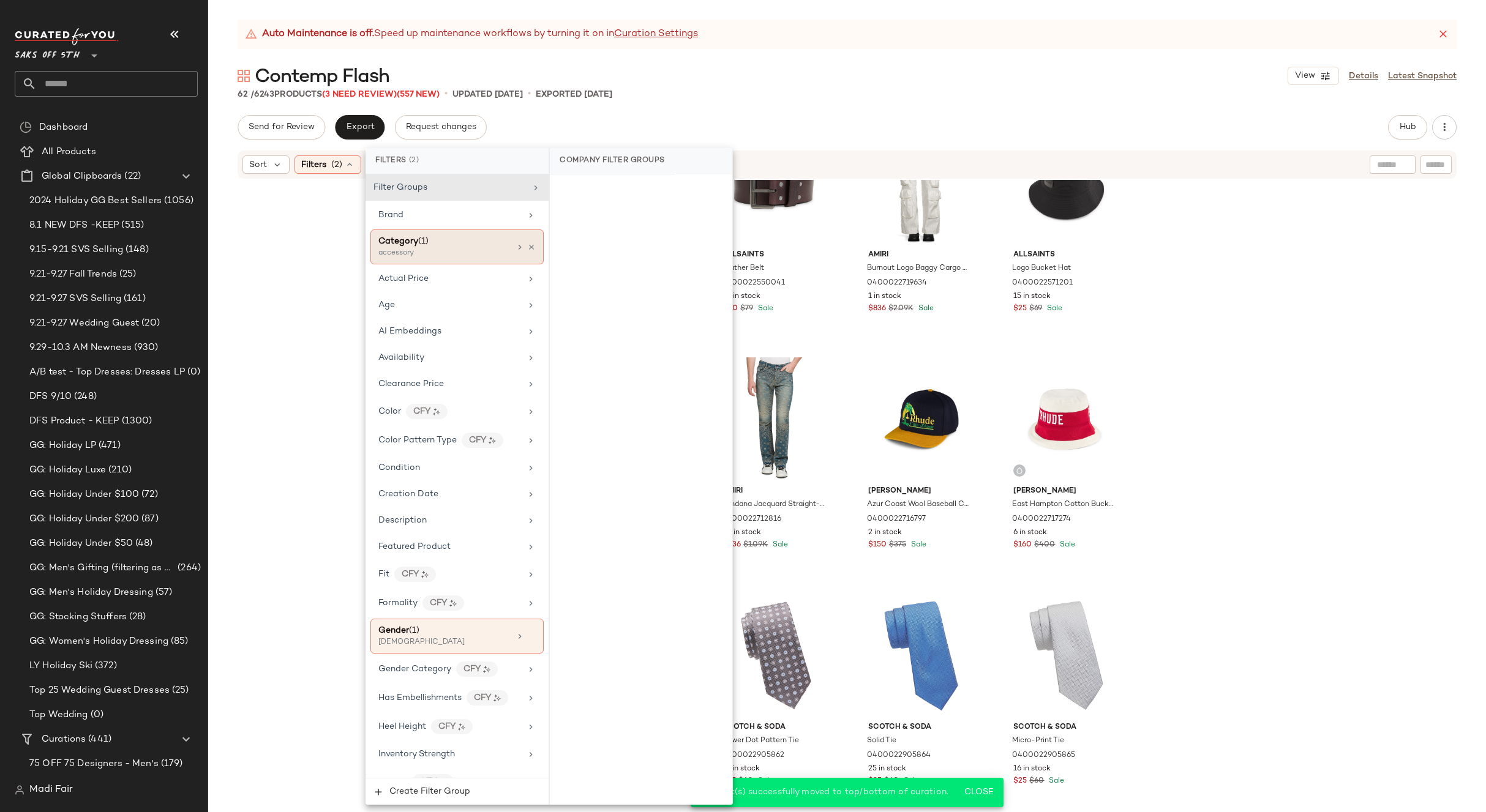
click at [531, 247] on div "Category (1) accessory" at bounding box center [457, 247] width 174 height 35
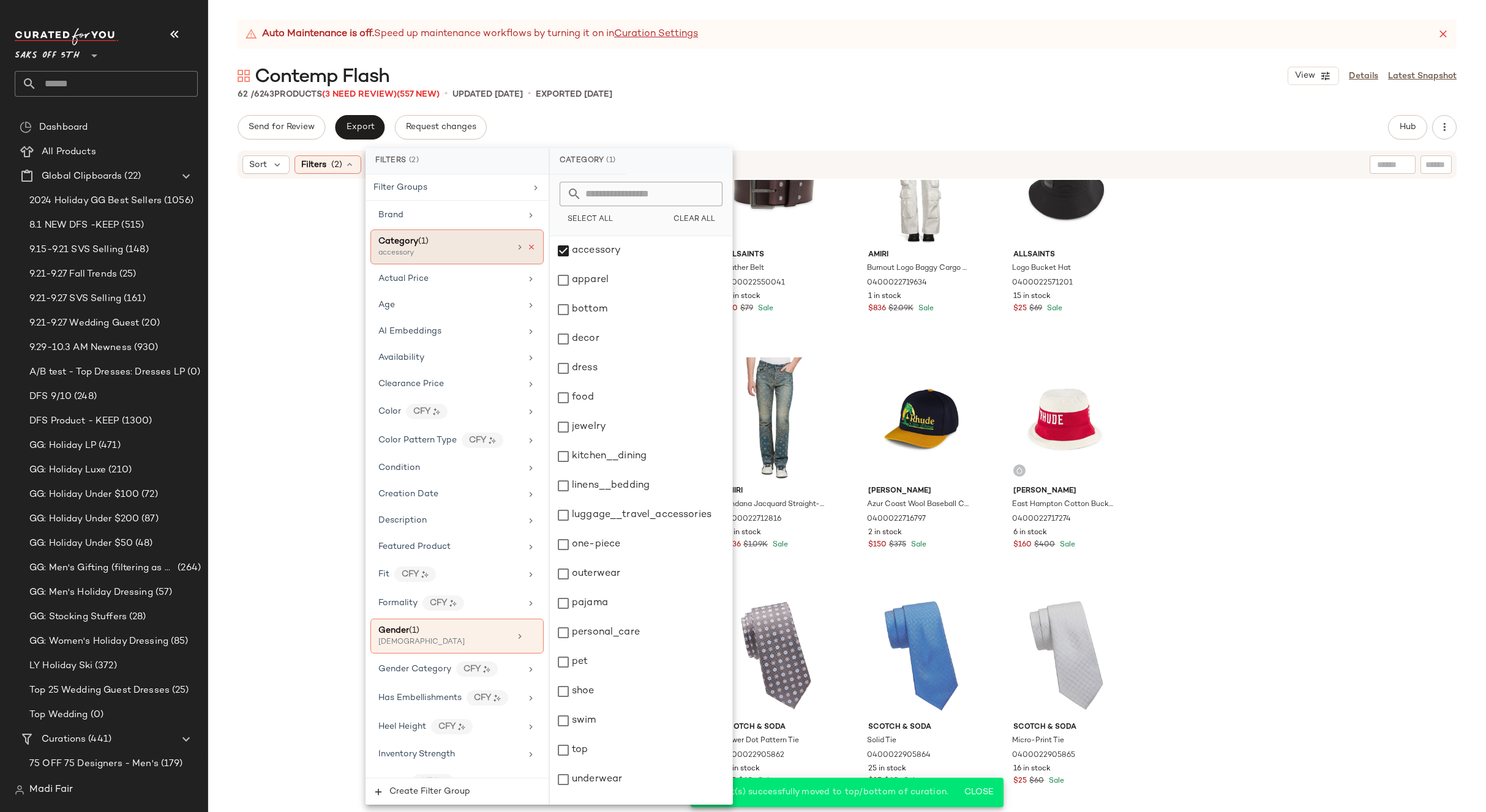
click at [527, 247] on icon at bounding box center [531, 247] width 9 height 9
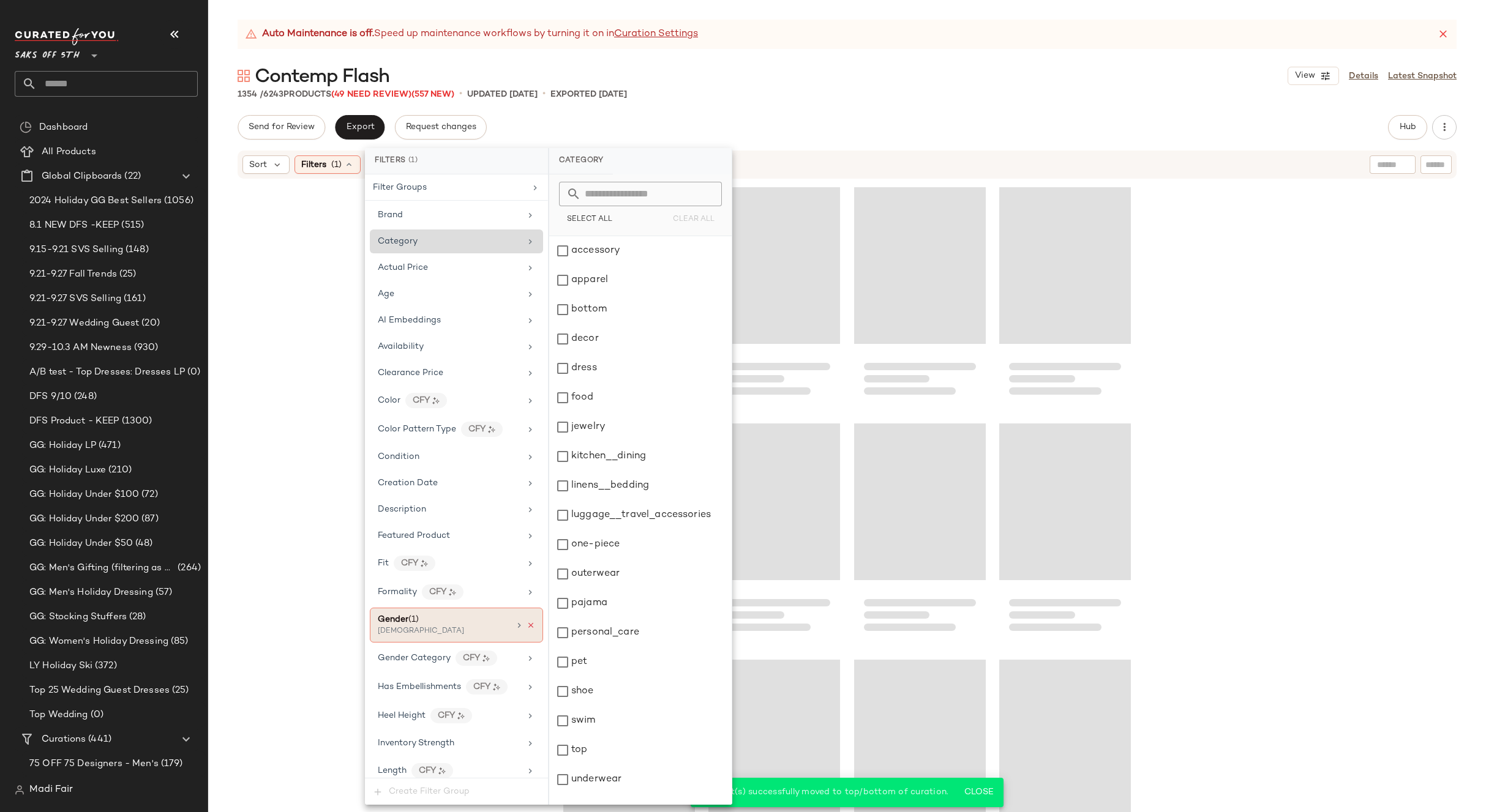
click at [527, 627] on icon at bounding box center [531, 625] width 9 height 9
click at [813, 117] on div "Send for Review Export Request changes Hub Send for Review External Review Inte…" at bounding box center [846, 126] width 1219 height 24
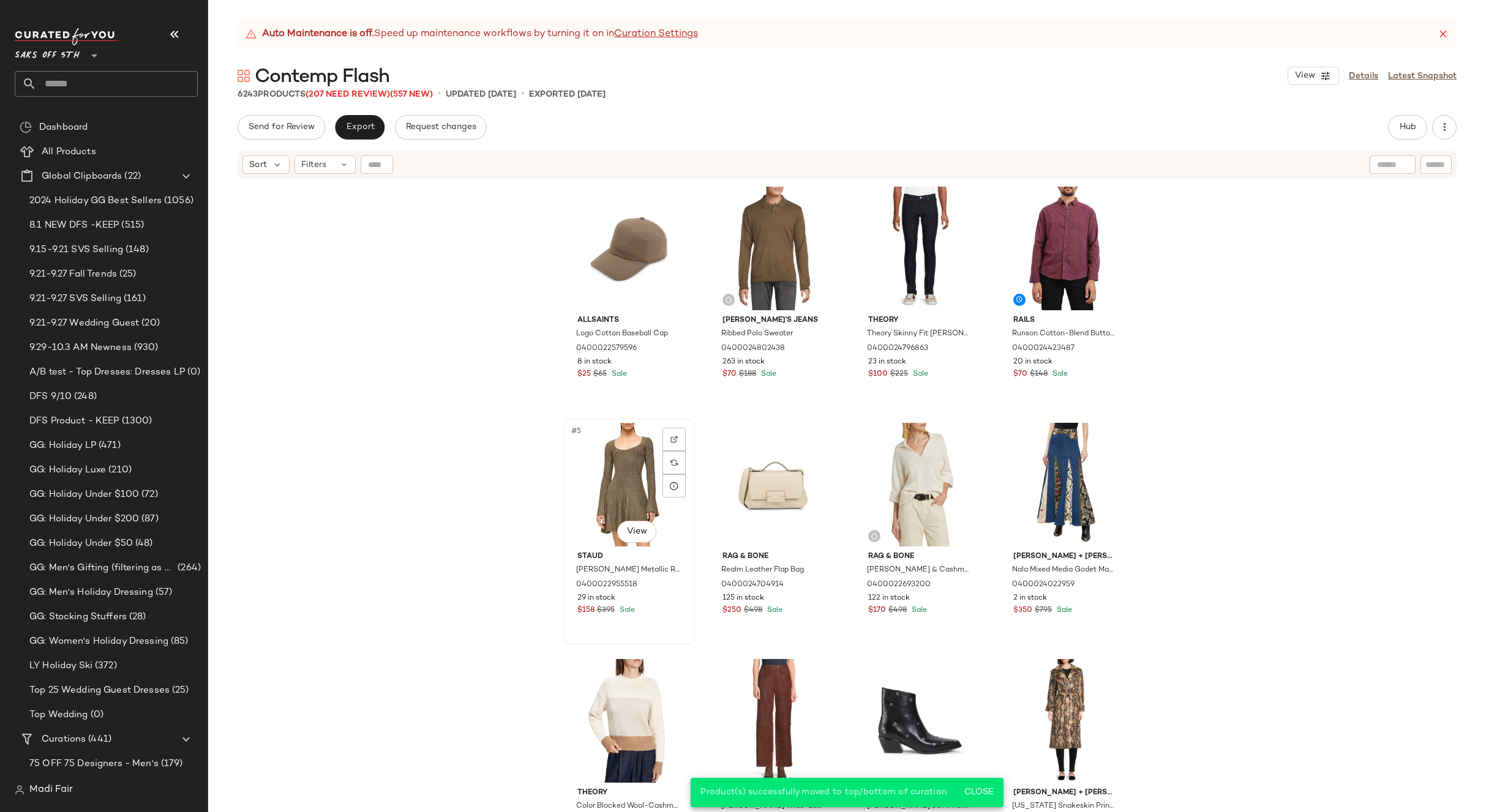
click at [627, 459] on div "#5 View" at bounding box center [629, 484] width 124 height 123
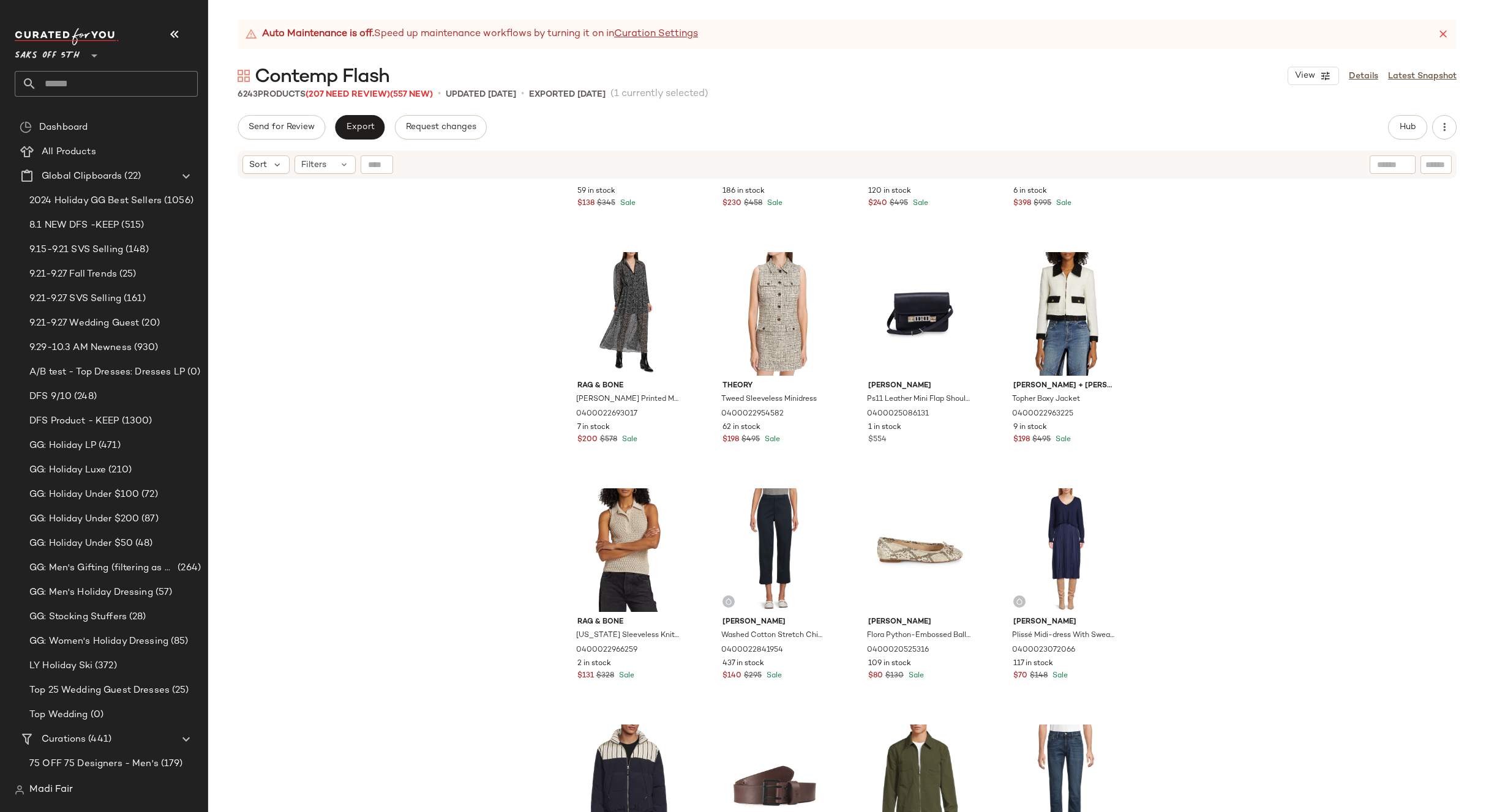
scroll to position [1845, 0]
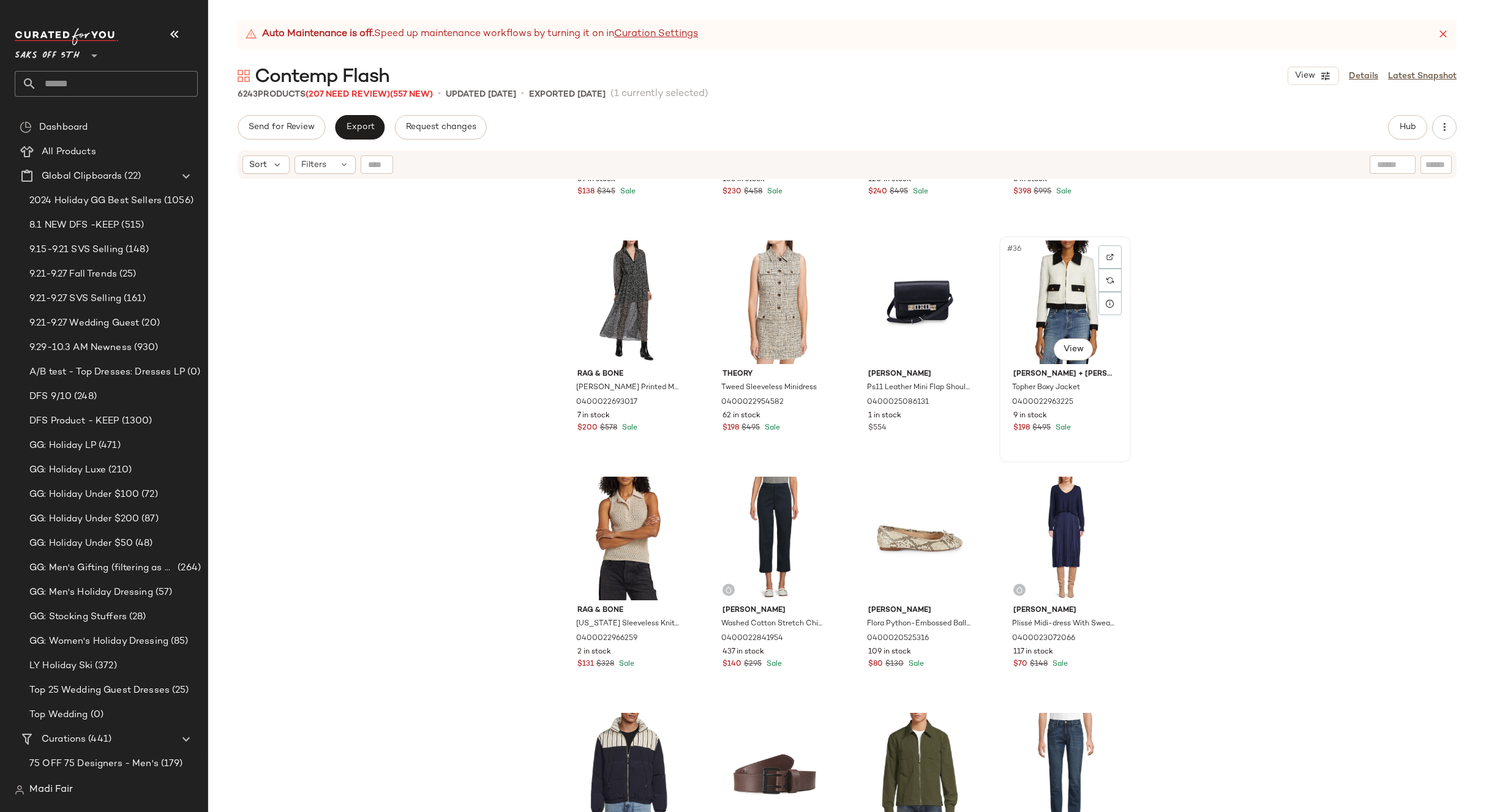
click at [1067, 257] on div "#36 View" at bounding box center [1065, 302] width 124 height 123
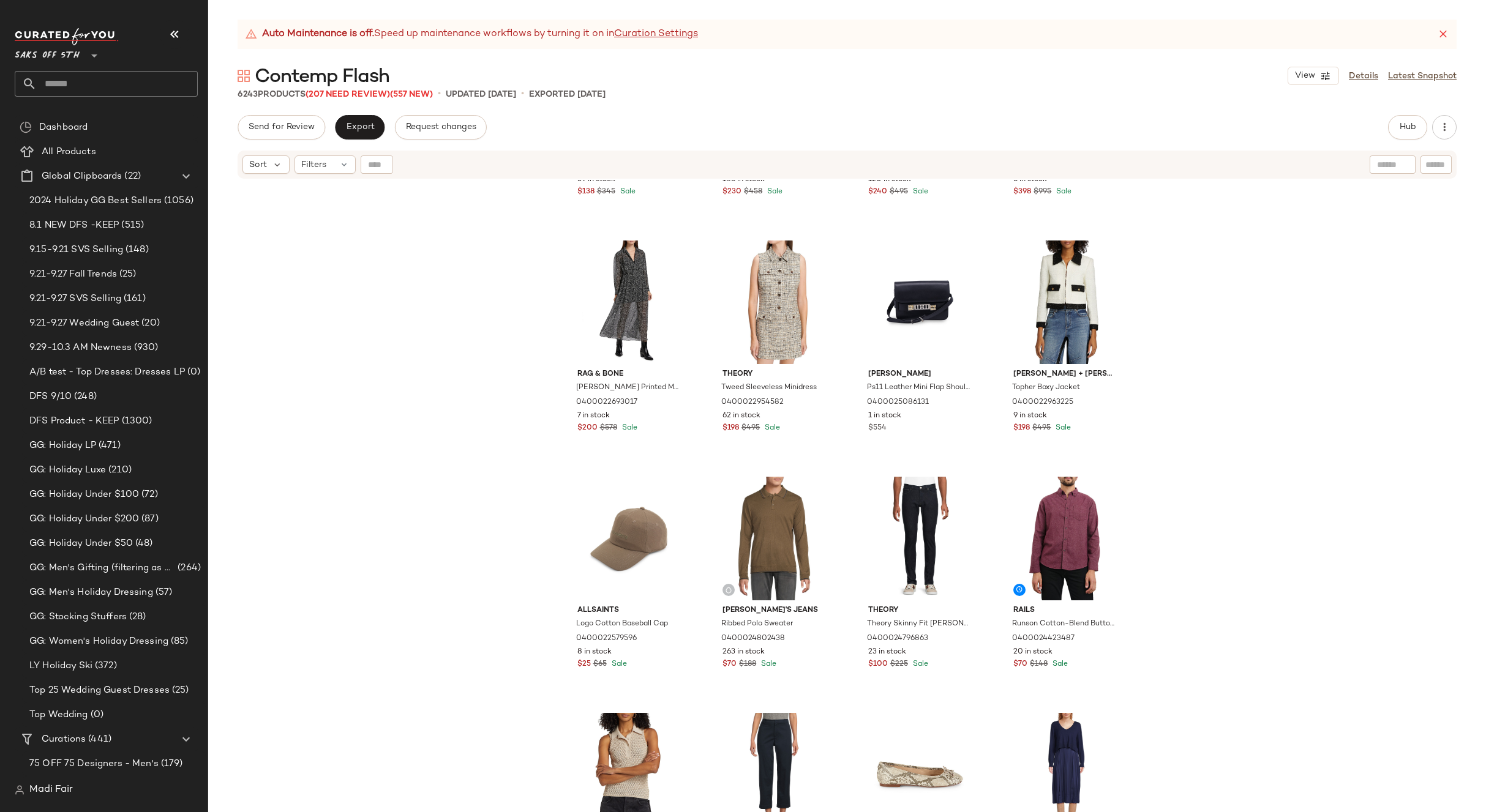
click at [1220, 347] on div "Staud Craftsman Metallic Rib-Knit Asymmetric Sweaterdress 0400022954660 59 in s…" at bounding box center [847, 511] width 1278 height 663
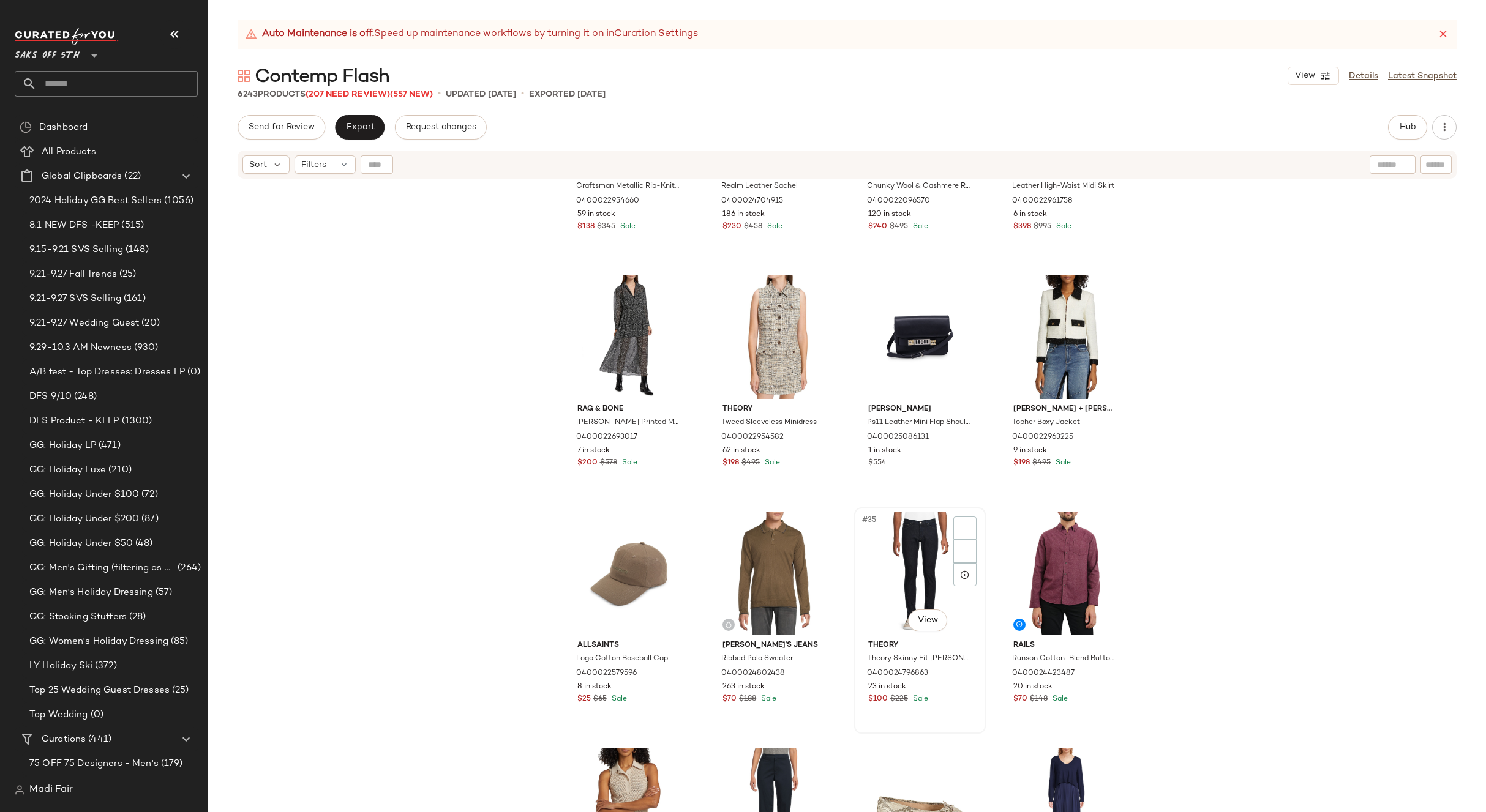
scroll to position [1610, 0]
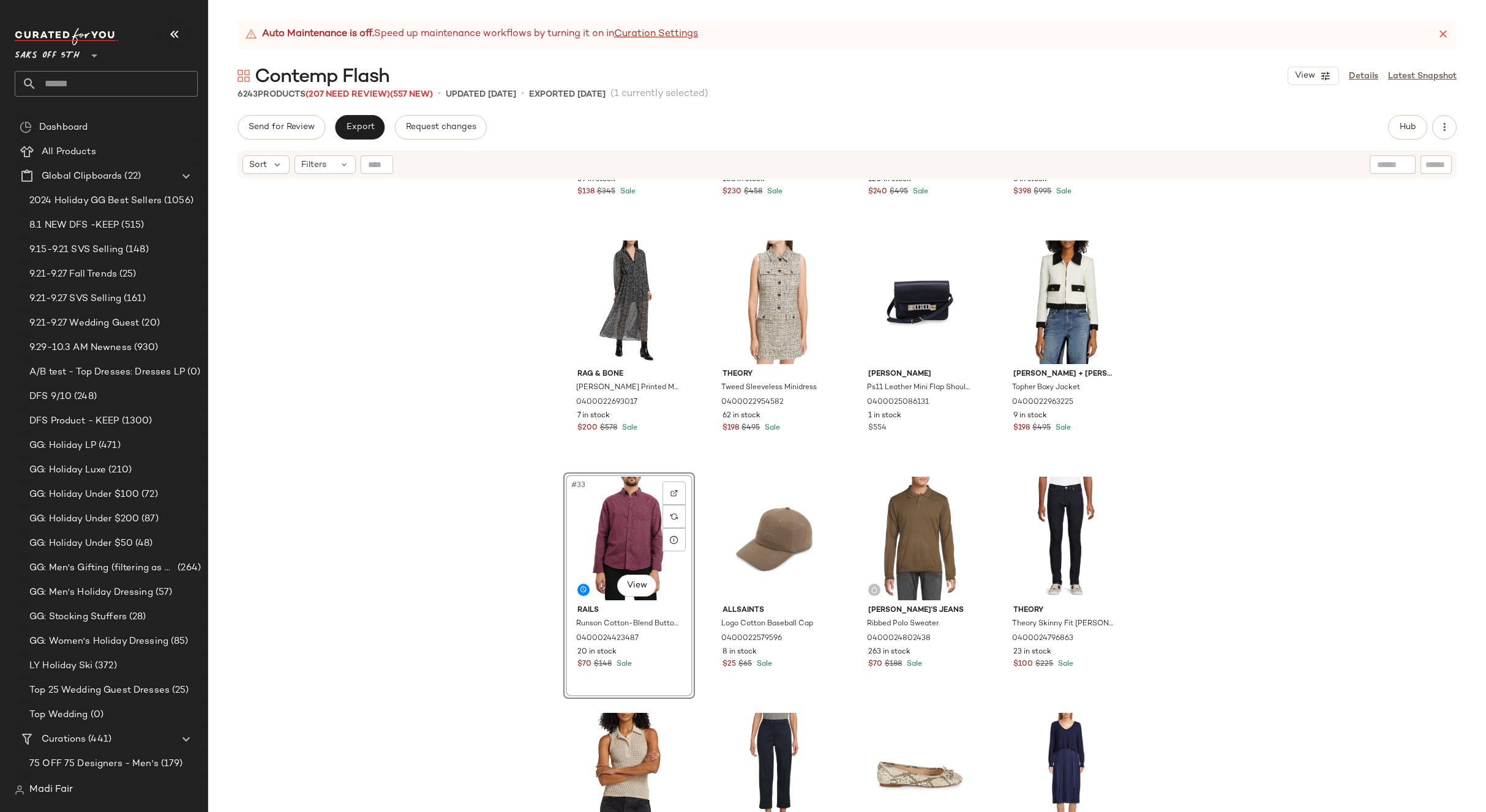
click at [1200, 492] on div "Staud Craftsman Metallic Rib-Knit Asymmetric Sweaterdress 0400022954660 59 in s…" at bounding box center [847, 511] width 1278 height 663
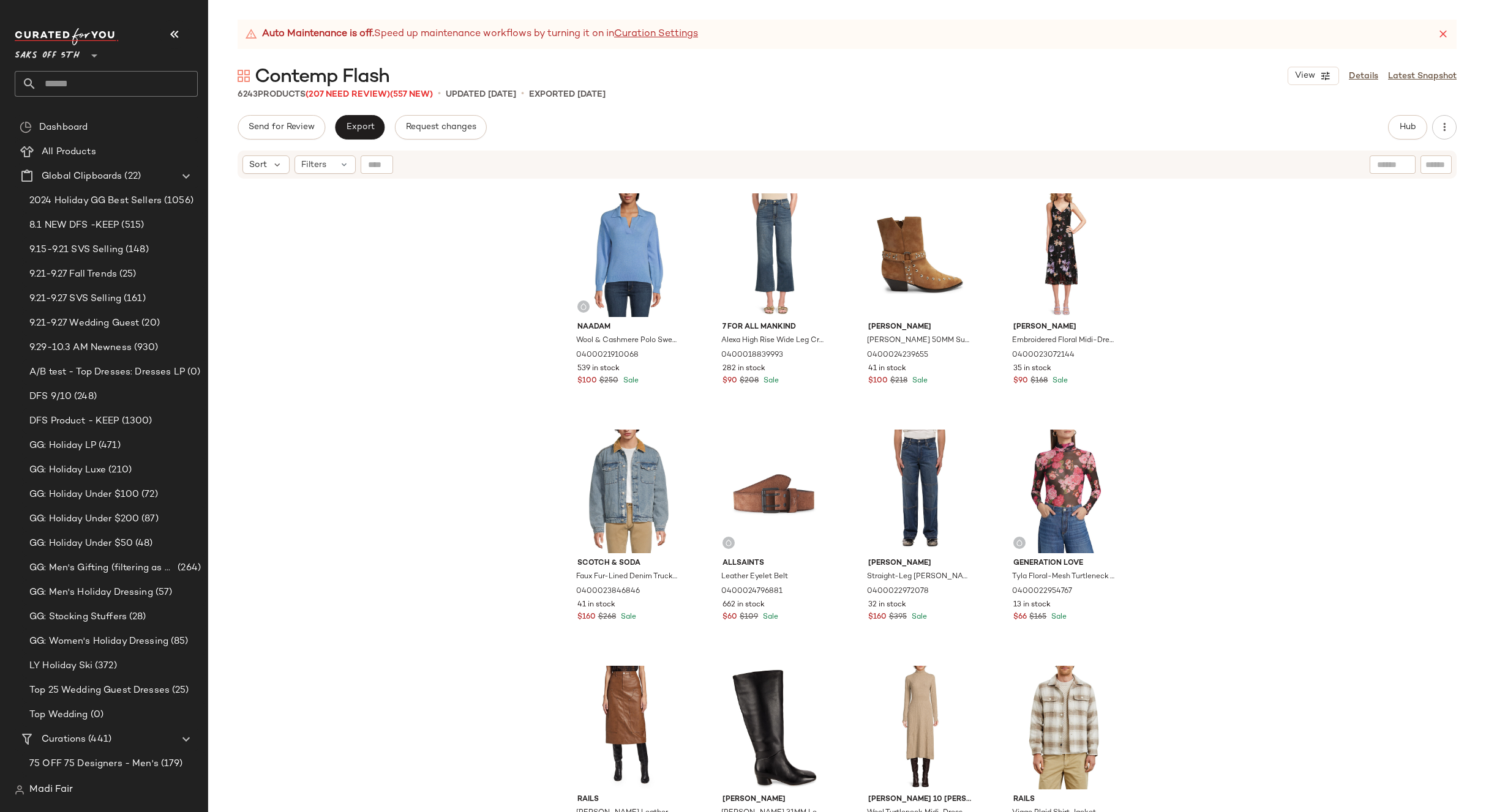
scroll to position [5464, 0]
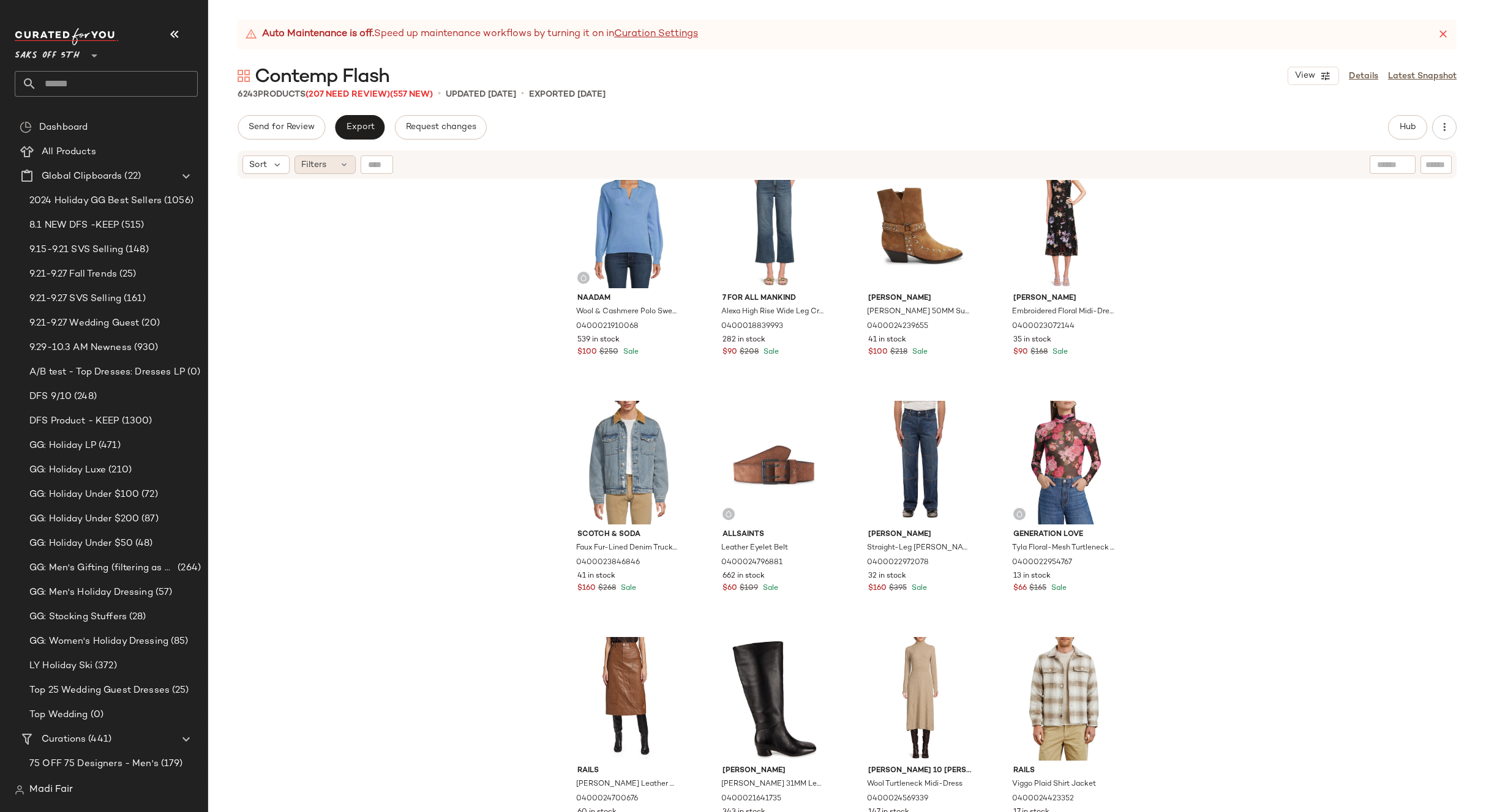
click at [301, 166] on span "Filters" at bounding box center [314, 164] width 25 height 13
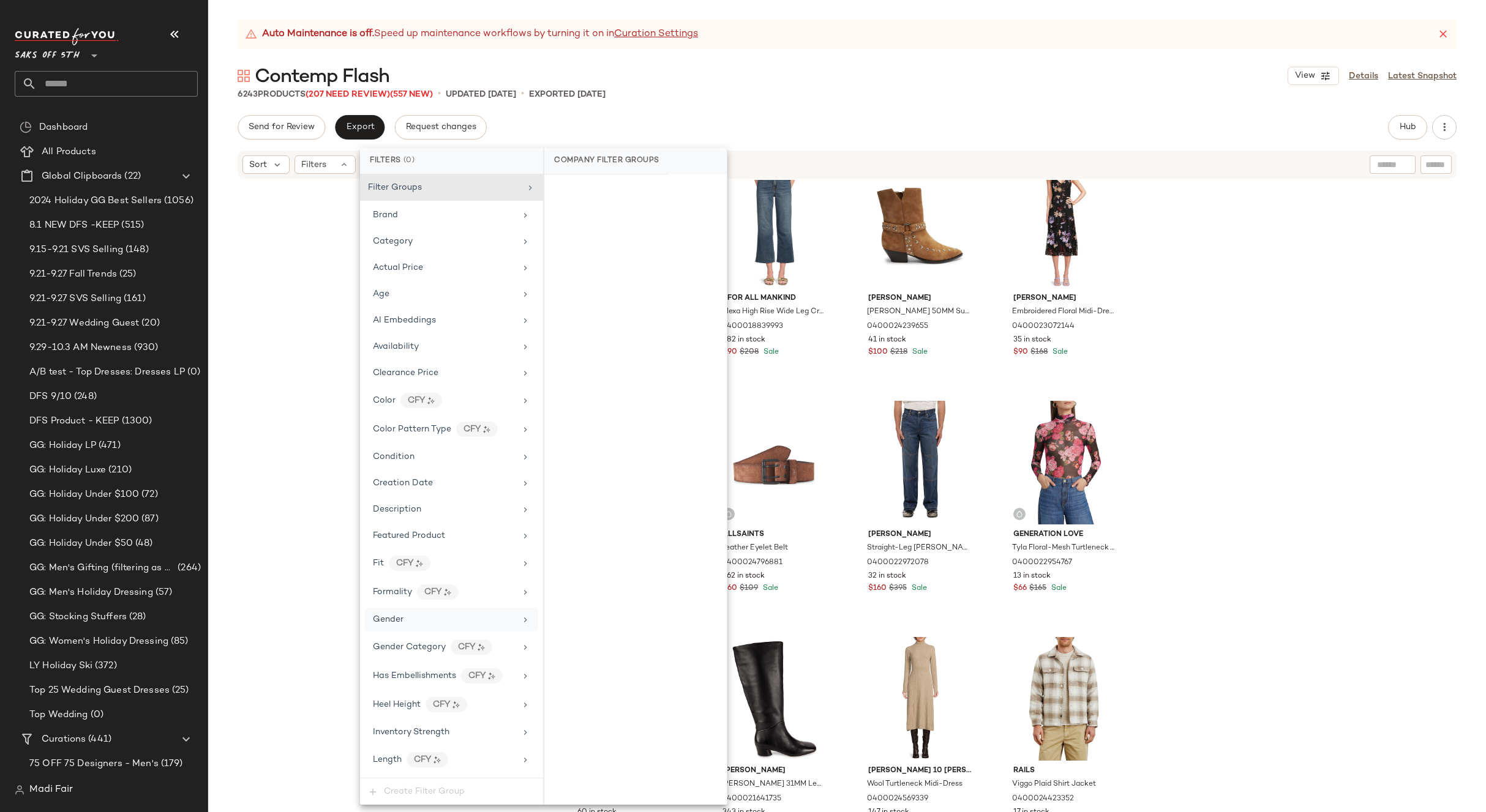
click at [433, 621] on div "Gender" at bounding box center [444, 619] width 143 height 13
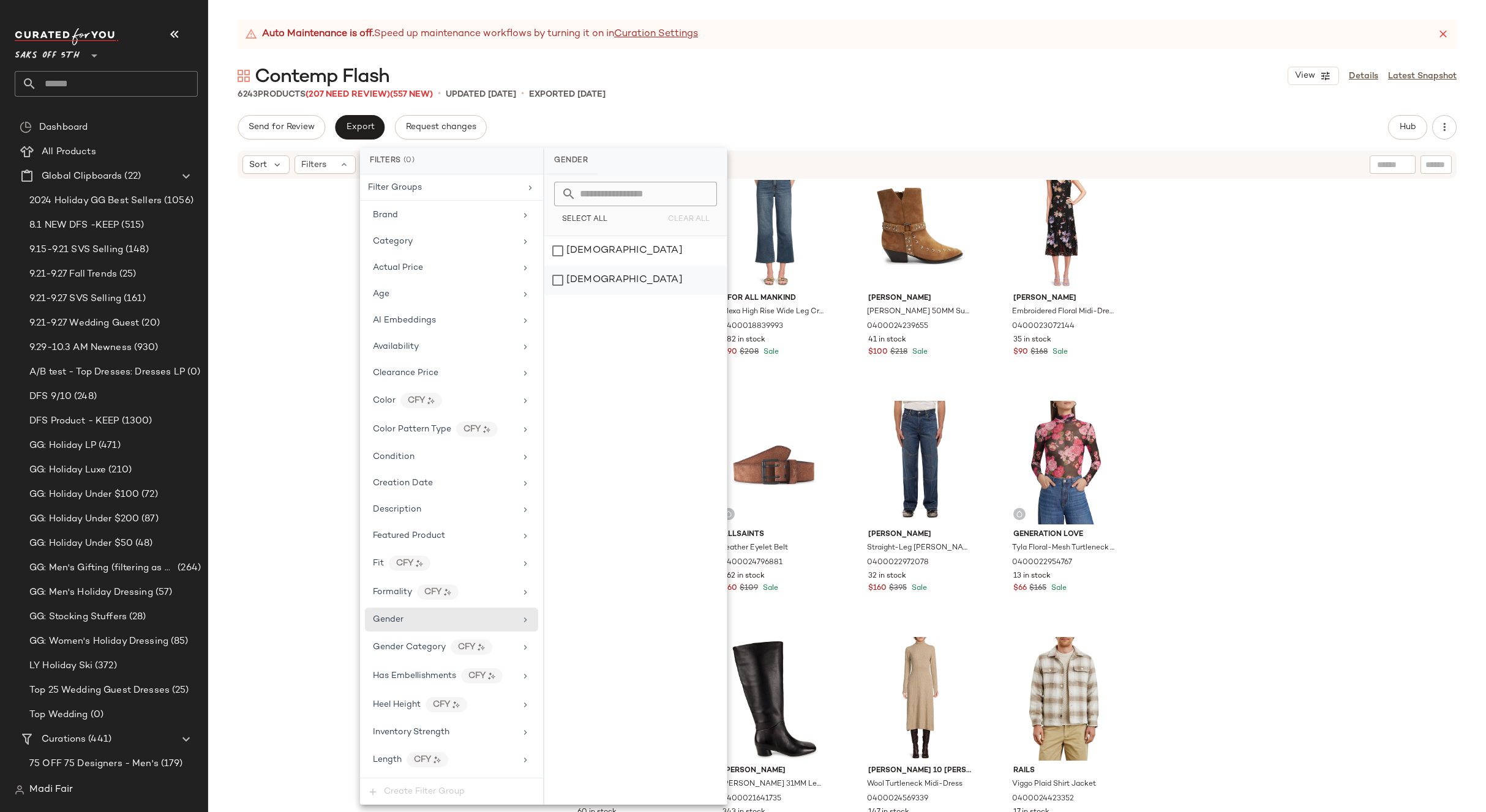
click at [592, 275] on div "[DEMOGRAPHIC_DATA]" at bounding box center [635, 280] width 182 height 29
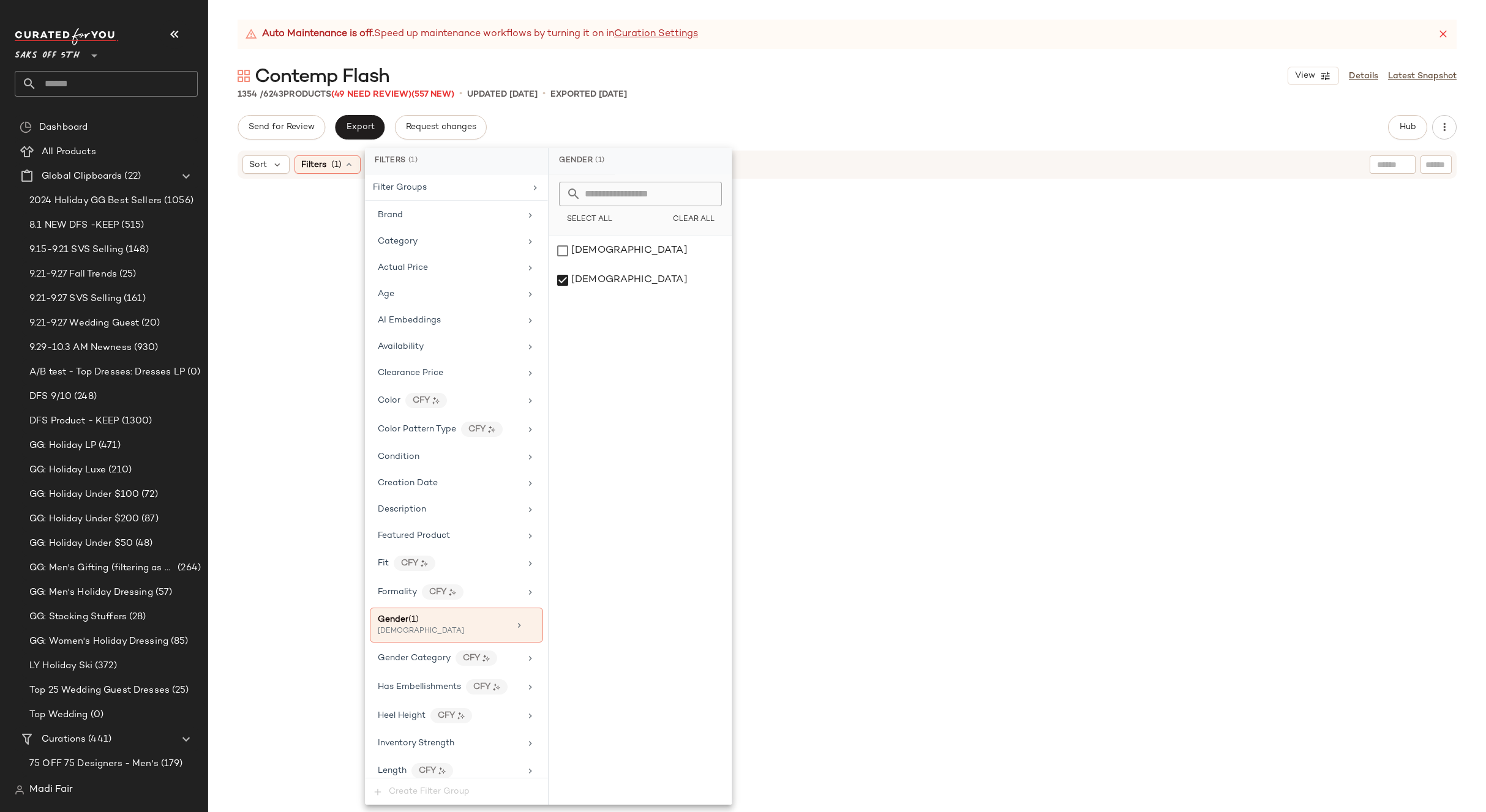
scroll to position [63946, 0]
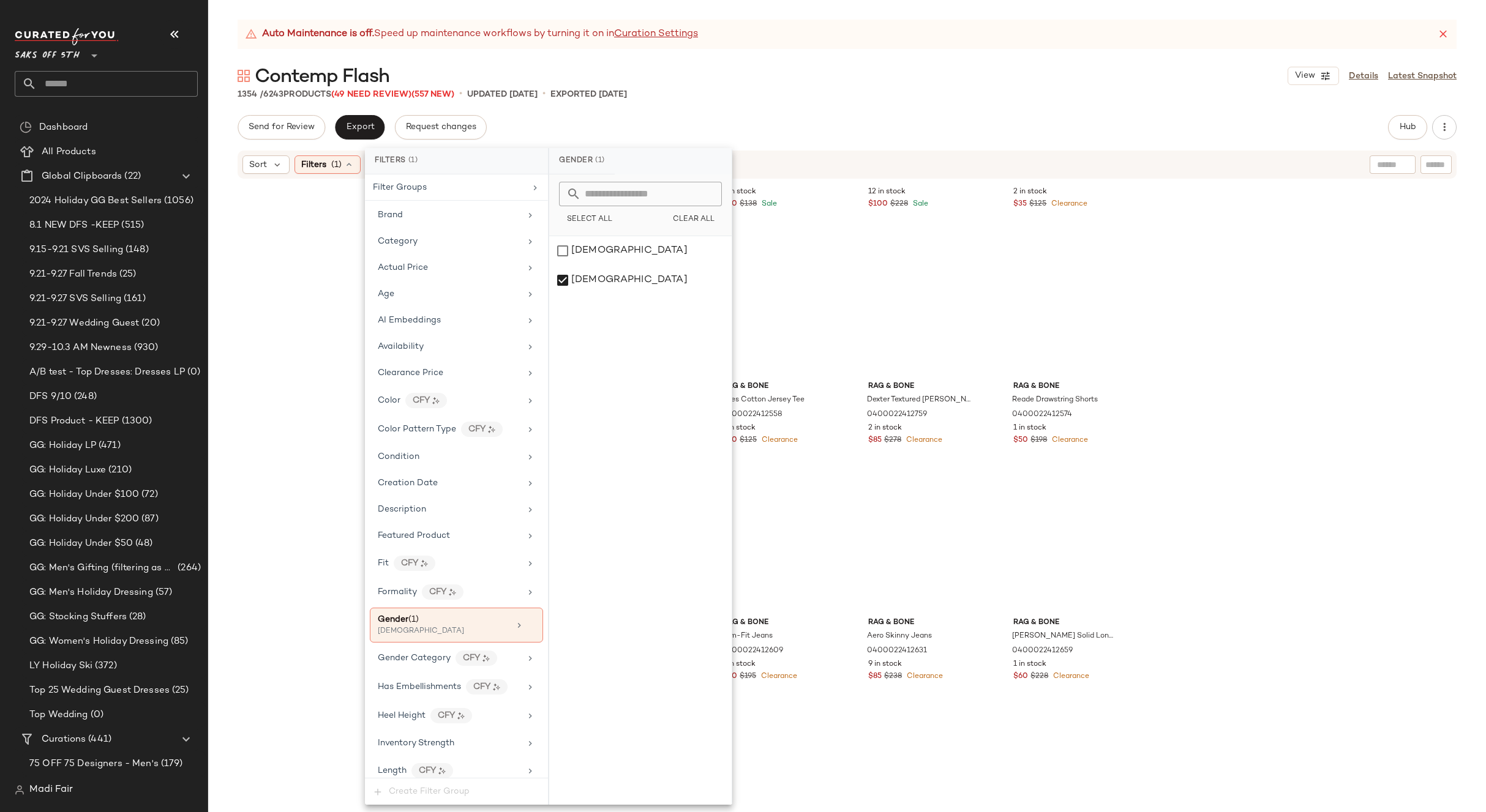
click at [1317, 551] on div "rag & bone Bennet Crewneck Sweater 0400022598414 6 in stock $110 $278 Clearance…" at bounding box center [847, 511] width 1278 height 663
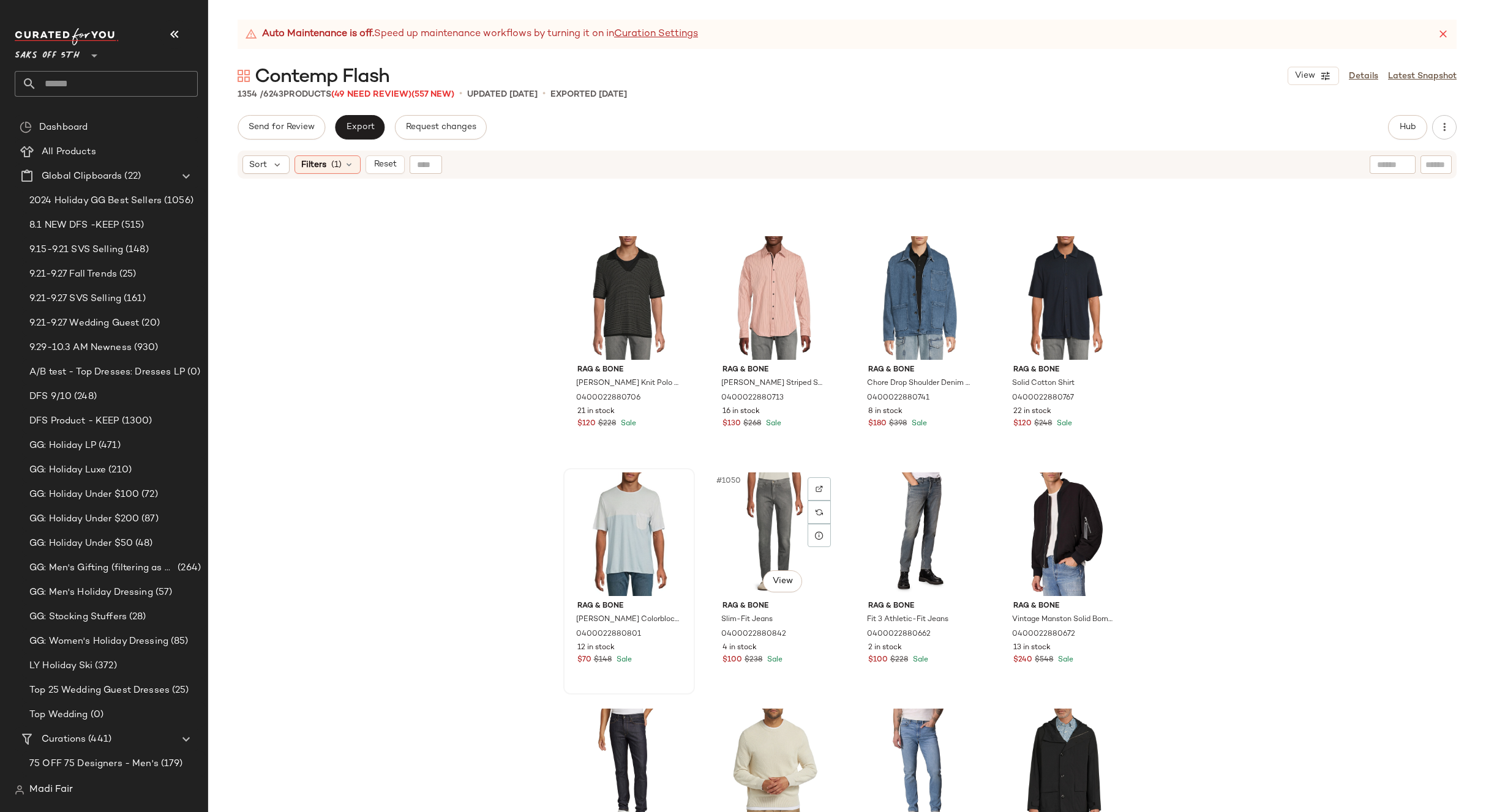
scroll to position [61621, 0]
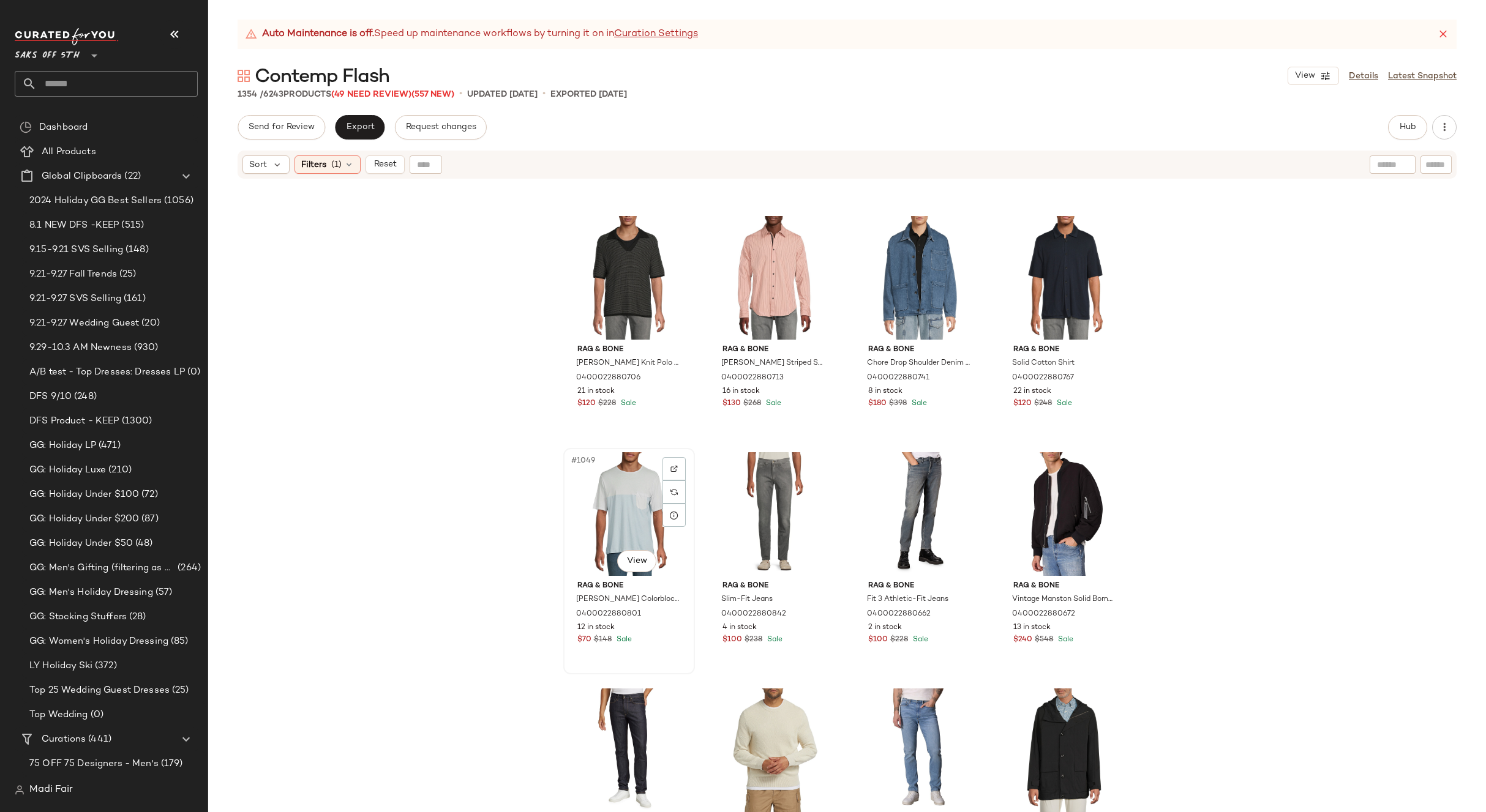
click at [614, 511] on div "#1049 View" at bounding box center [629, 514] width 124 height 123
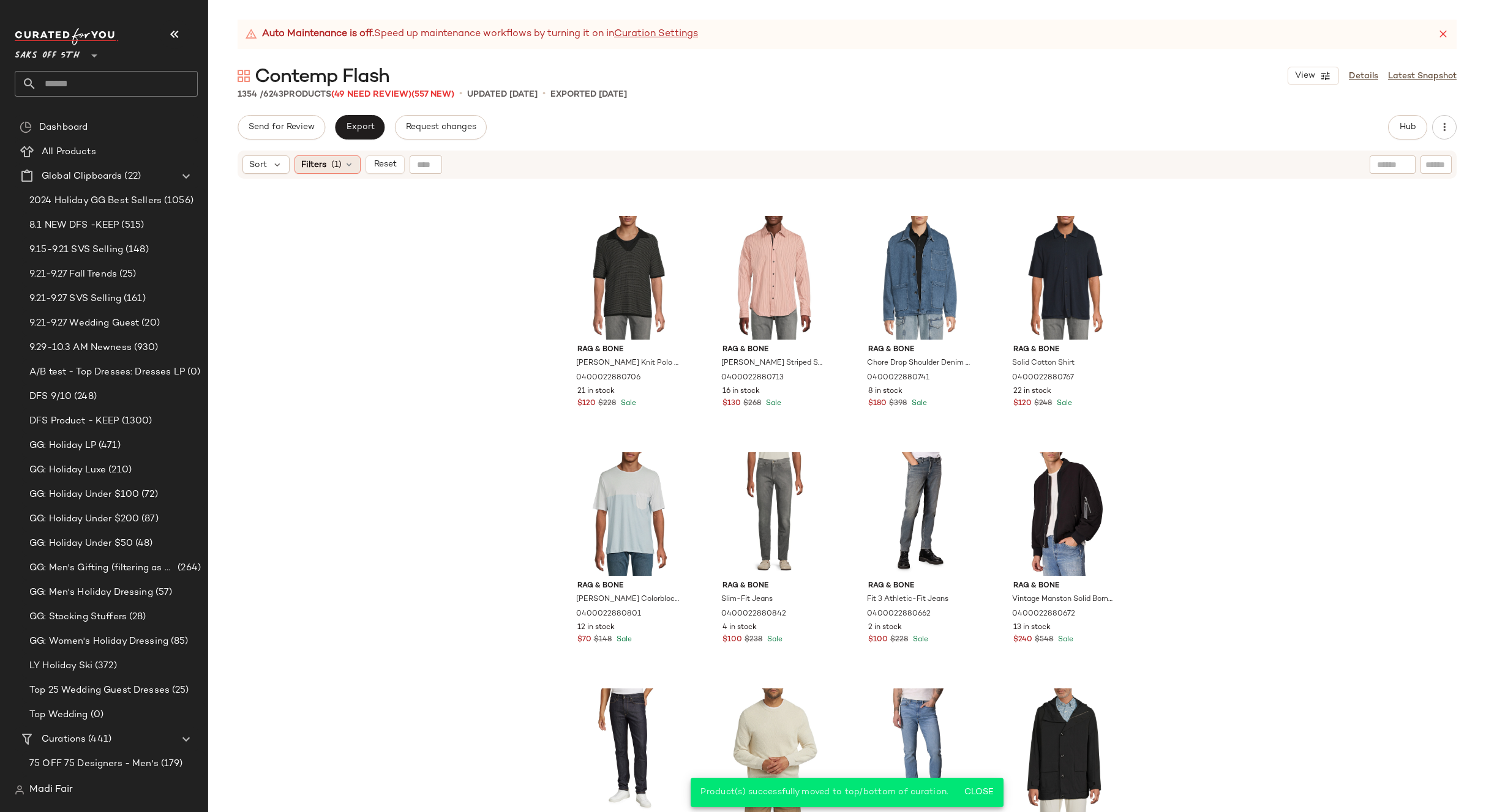
click at [327, 166] on div "Filters (1)" at bounding box center [327, 164] width 67 height 18
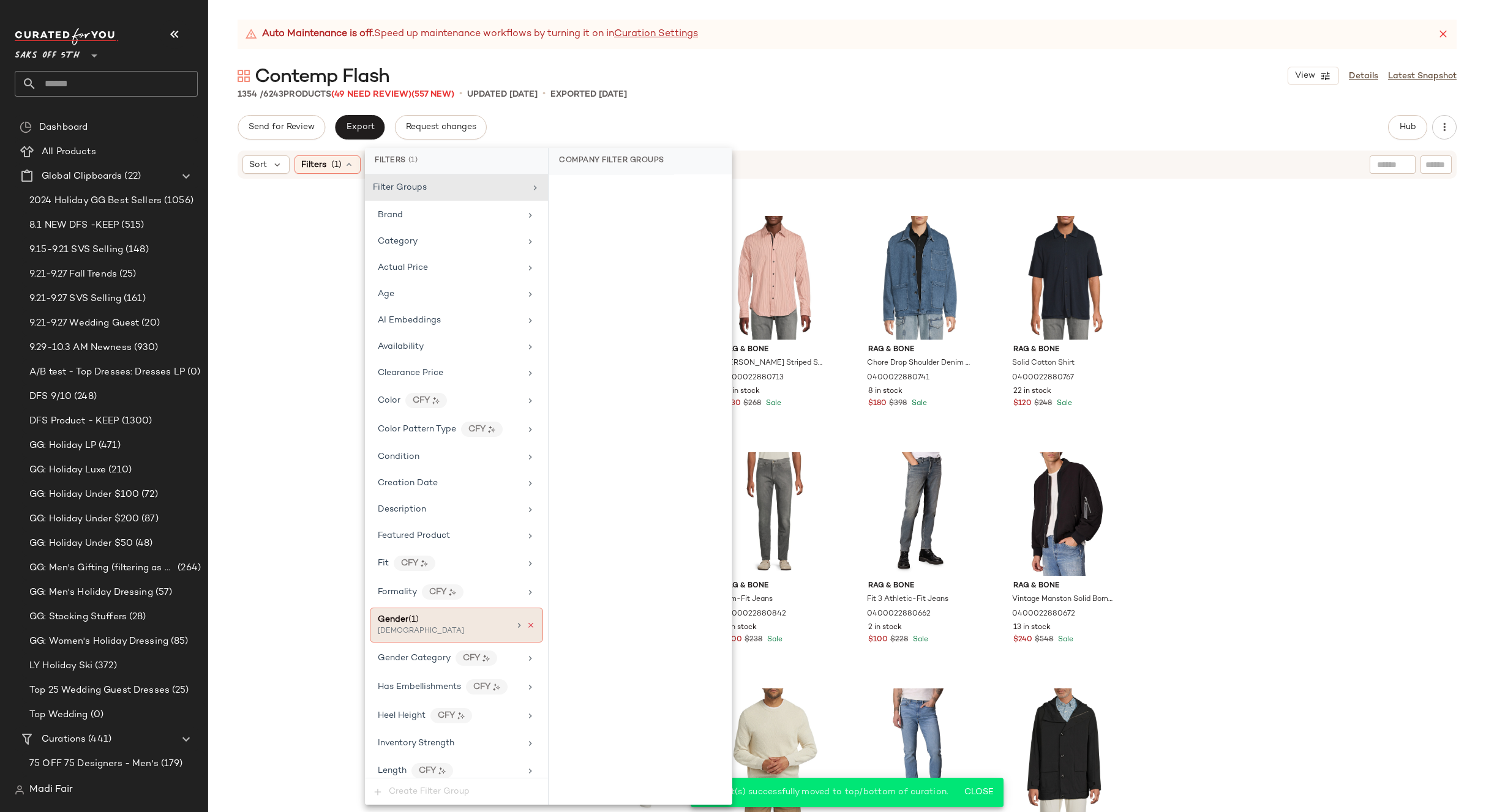
click at [527, 627] on icon at bounding box center [531, 625] width 9 height 9
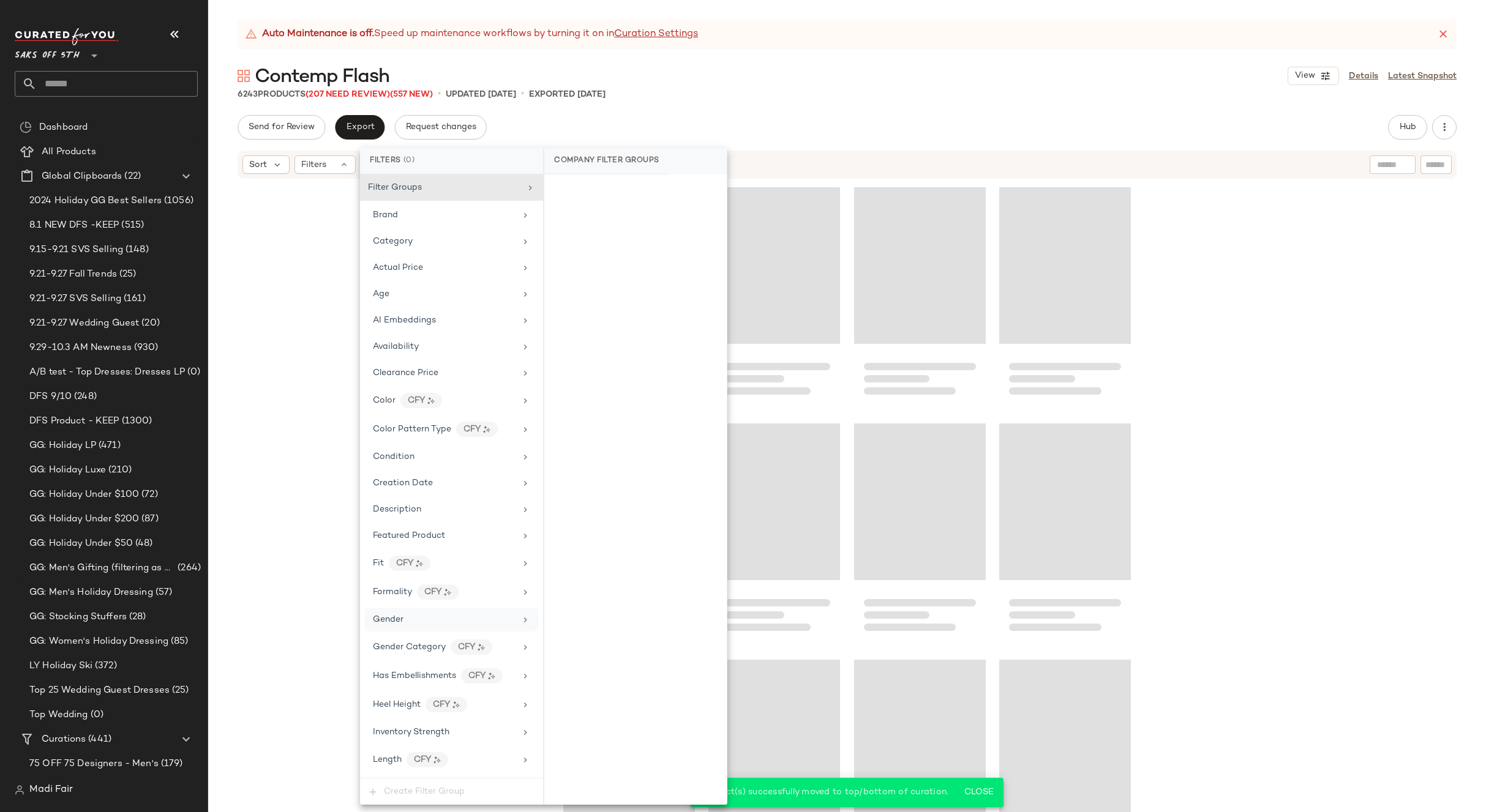
click at [739, 113] on div "Auto Maintenance is off. Speed up maintenance workflows by turning it on in Cur…" at bounding box center [847, 416] width 1278 height 793
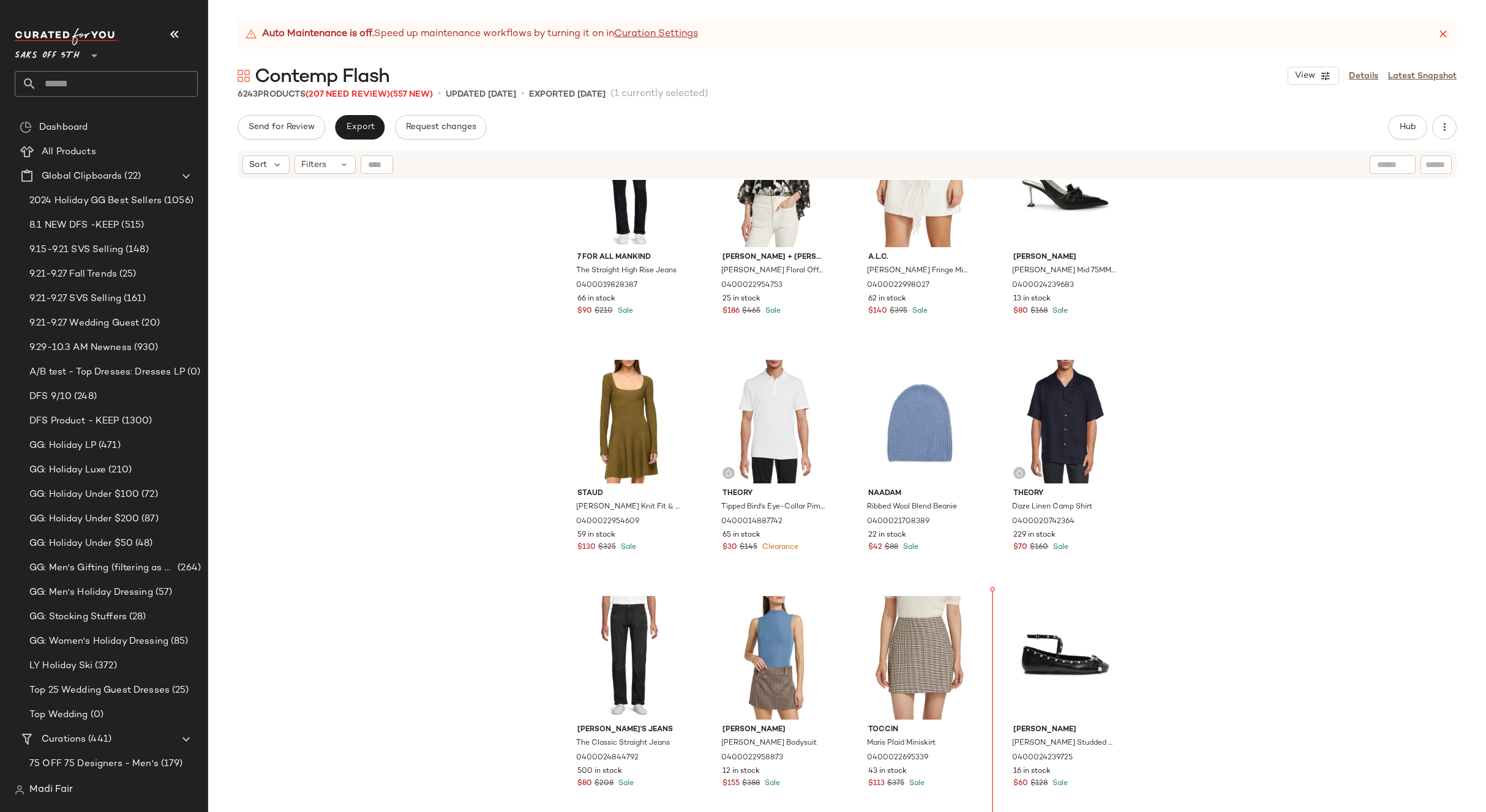
scroll to position [4117, 0]
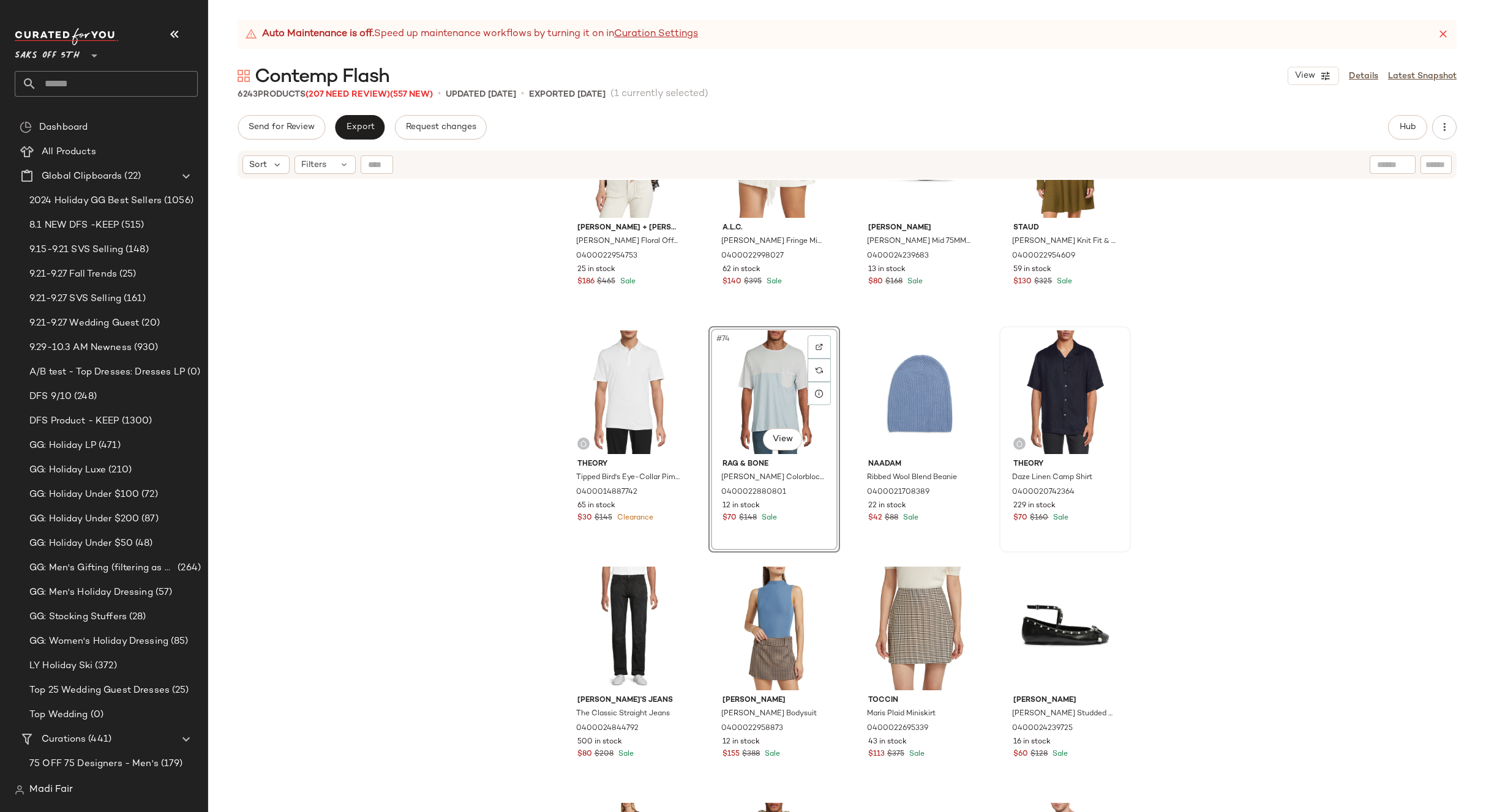
click at [1163, 445] on div "Alice + Olivia Ardelia Floral Off-the-Shoulder Blouse 0400022954753 25 in stock…" at bounding box center [847, 511] width 1278 height 663
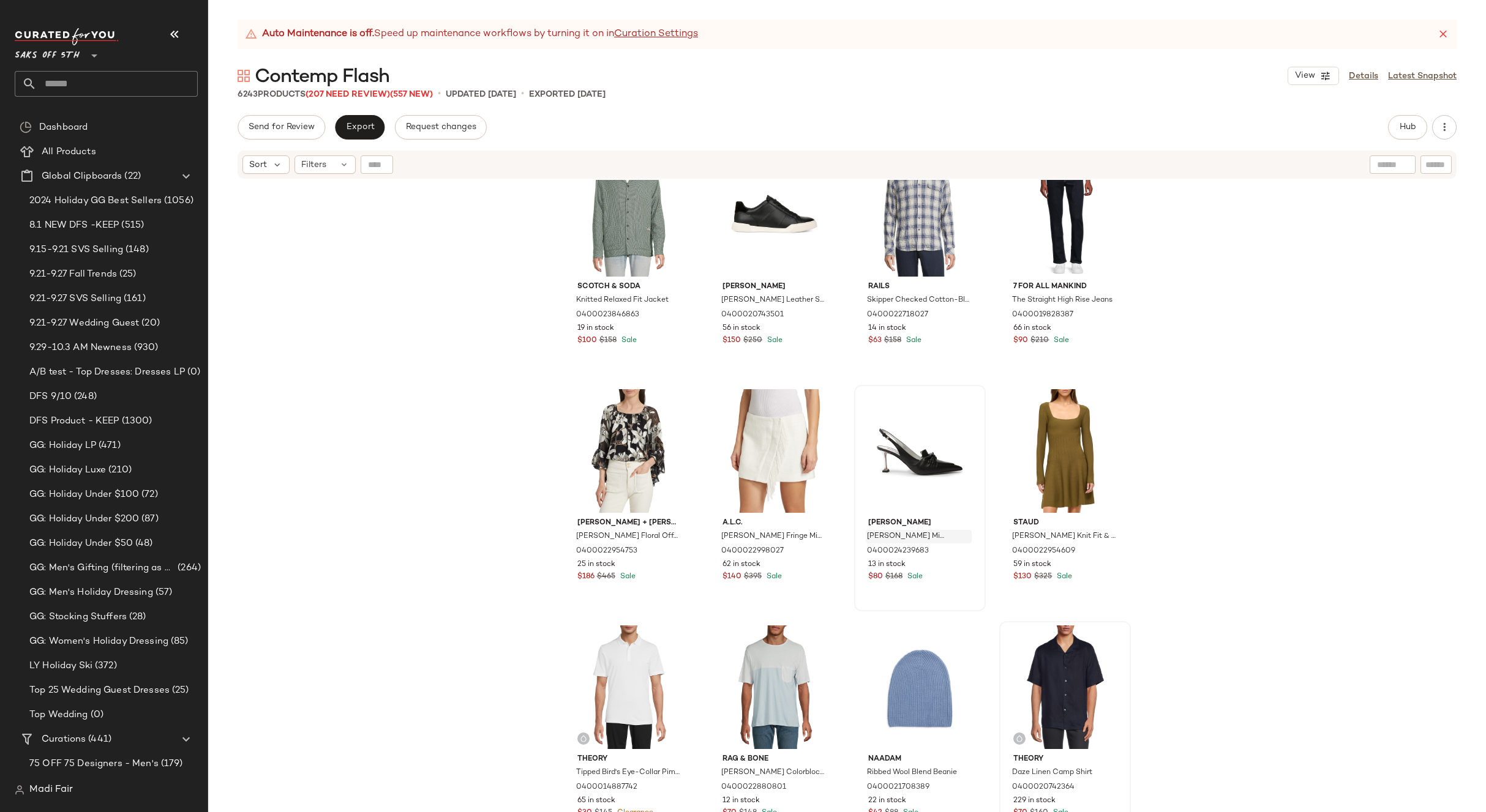
scroll to position [3811, 0]
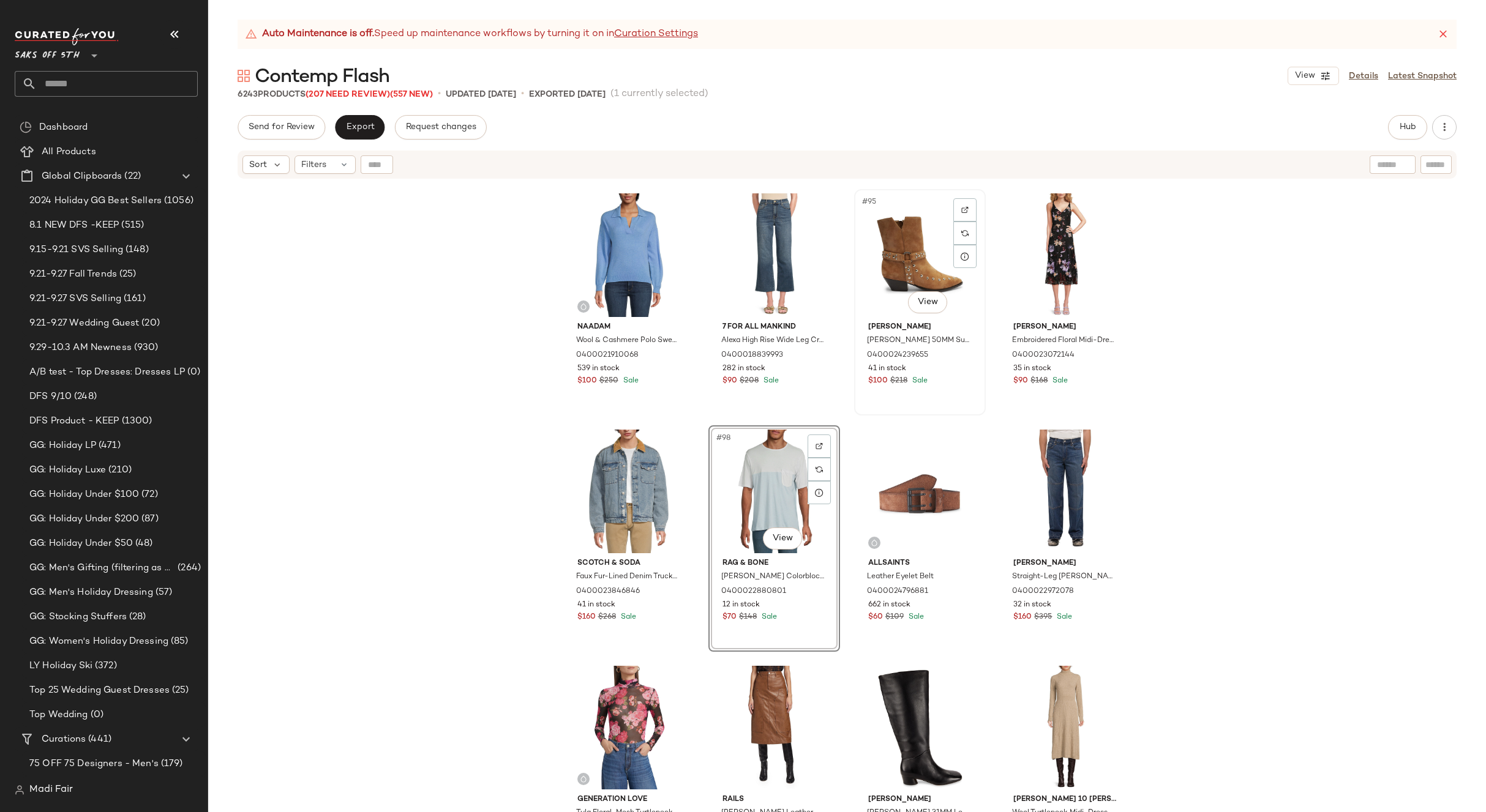
scroll to position [5199, 0]
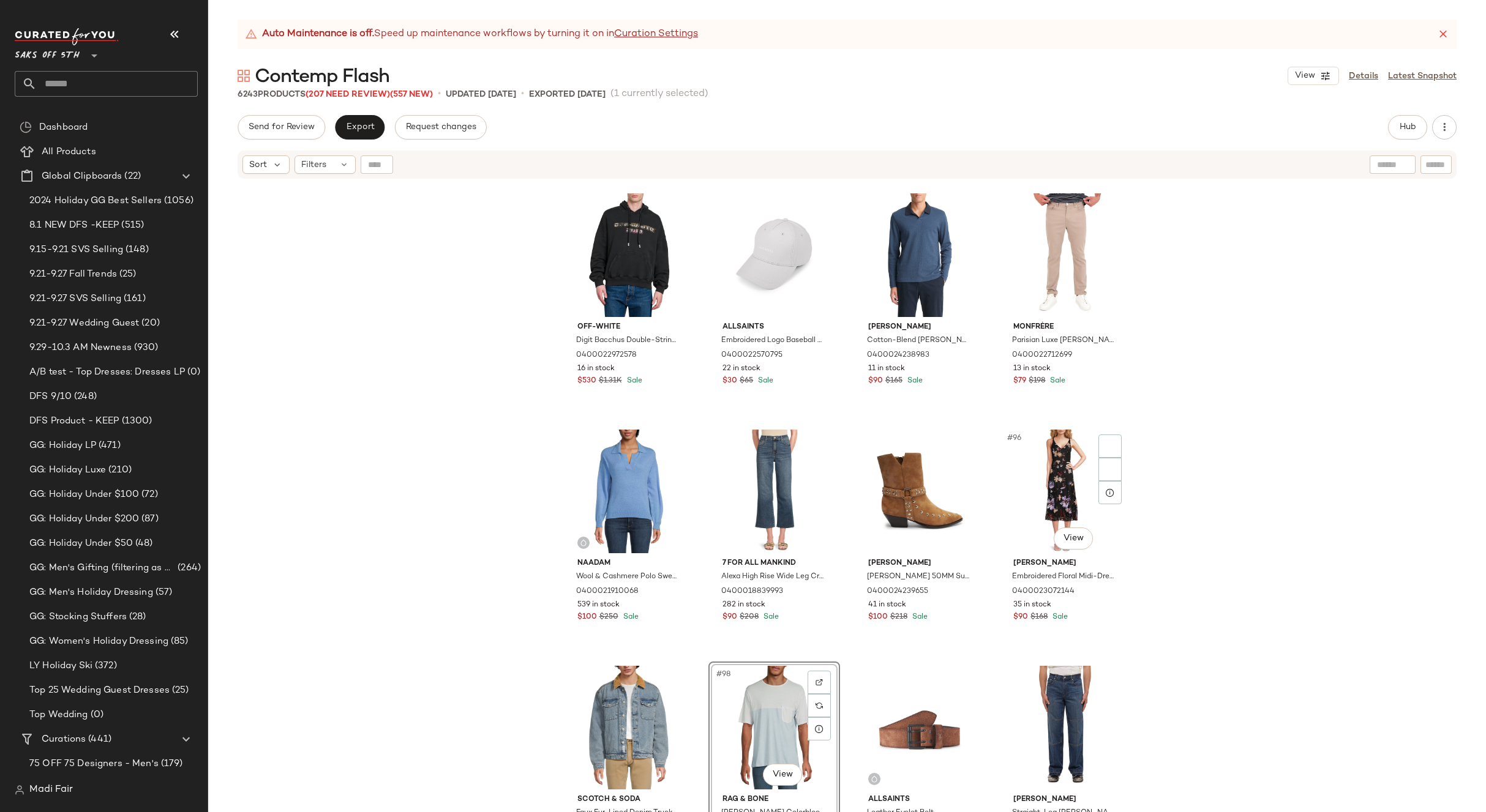
click at [1167, 587] on div "Off-White Digit Bacchus Double-String Hoodie 0400022972578 16 in stock $530 $1.…" at bounding box center [847, 511] width 1278 height 663
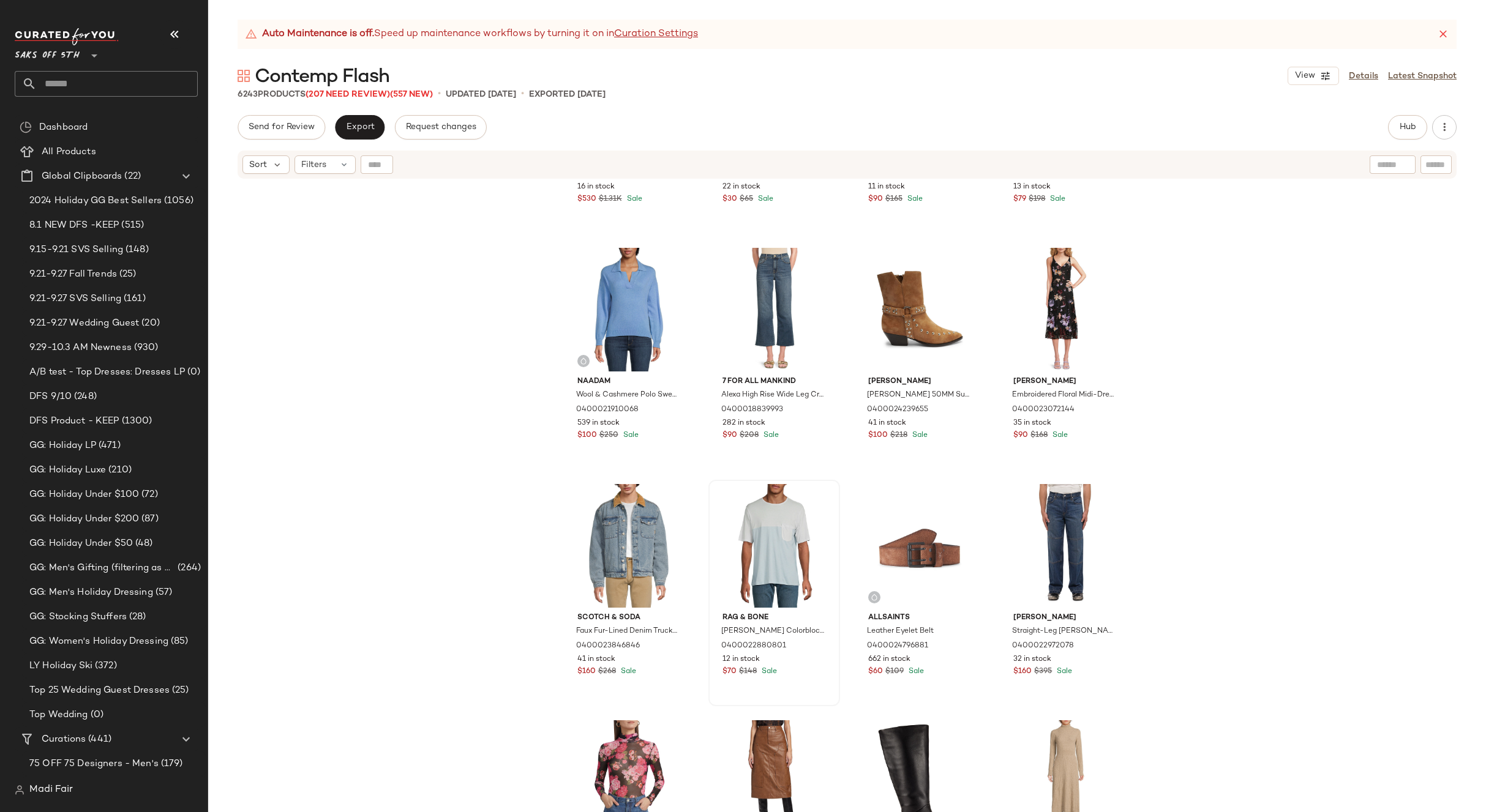
scroll to position [5382, 0]
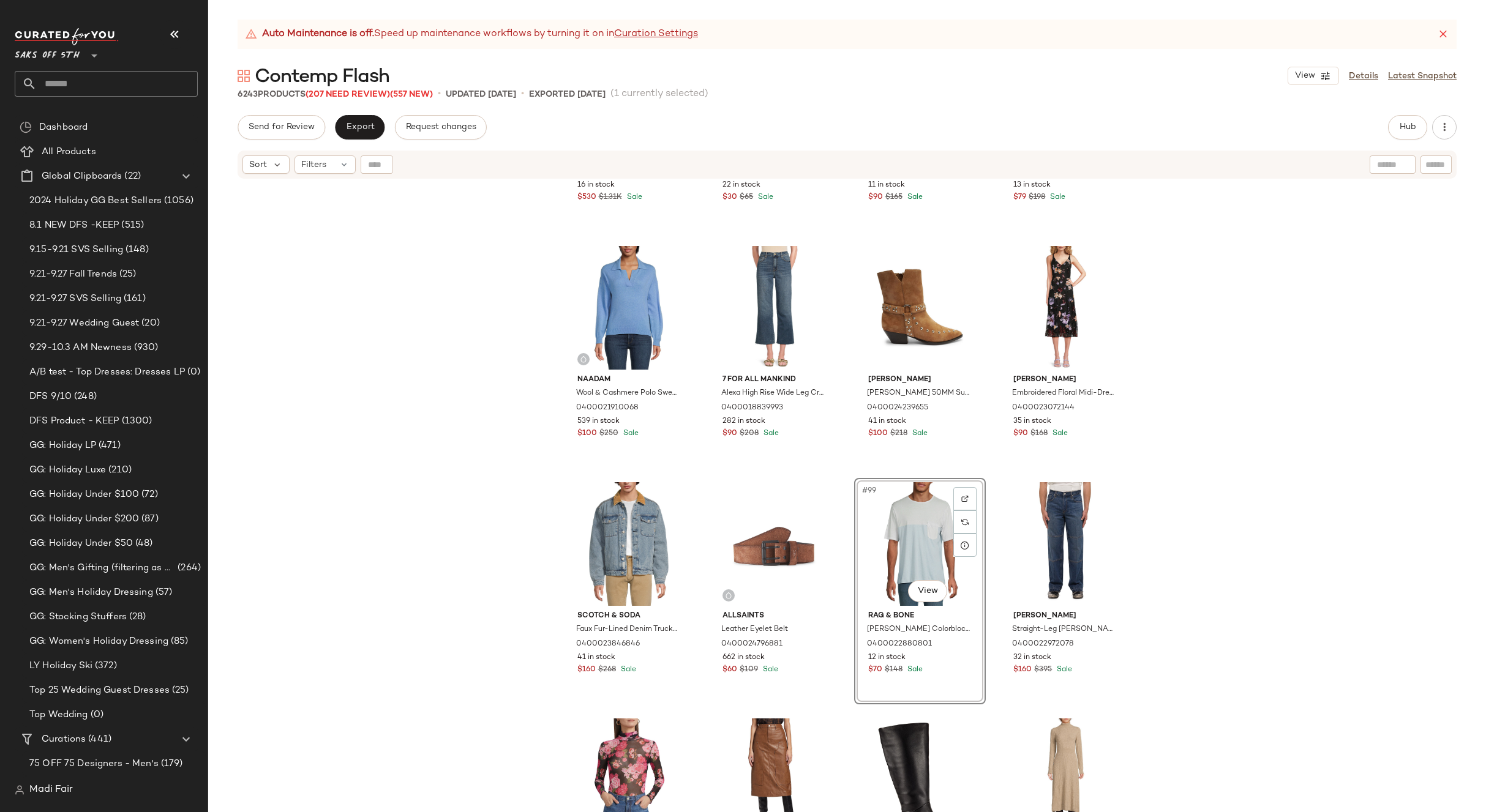
click at [1153, 535] on div "Off-White Digit Bacchus Double-String Hoodie 0400022972578 16 in stock $530 $1.…" at bounding box center [847, 511] width 1278 height 663
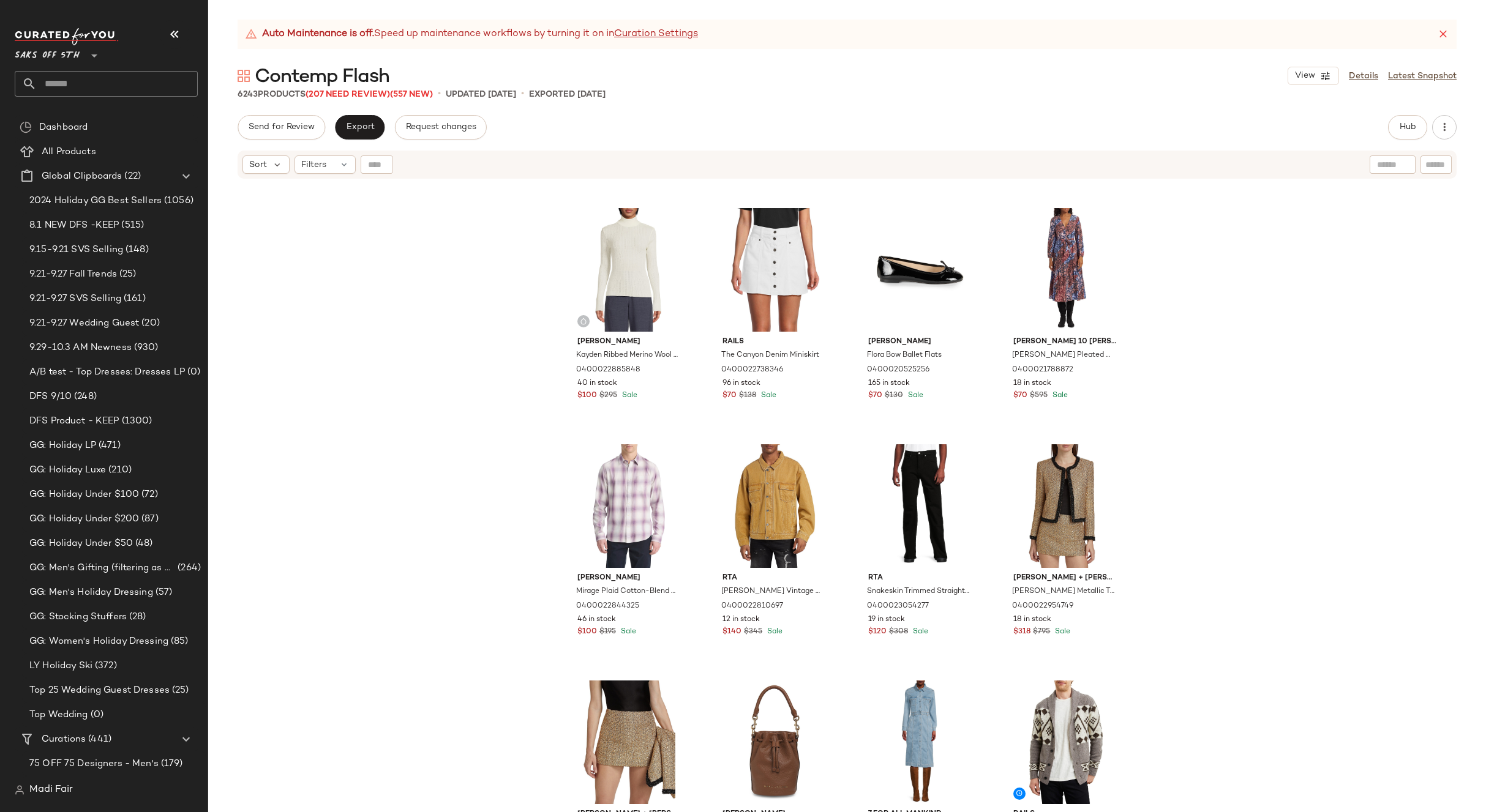
scroll to position [6361, 0]
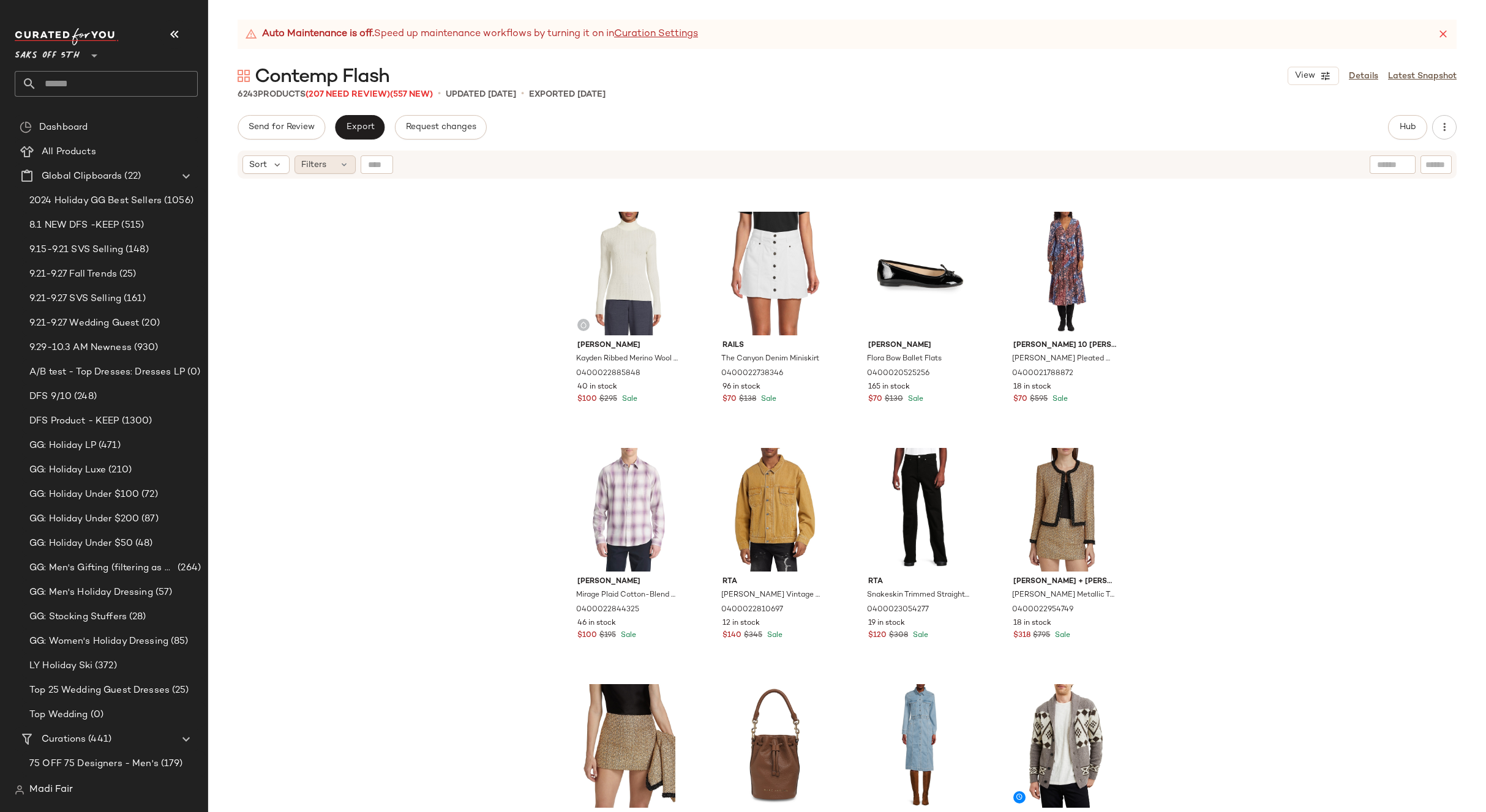
click at [330, 166] on div "Filters" at bounding box center [324, 164] width 61 height 18
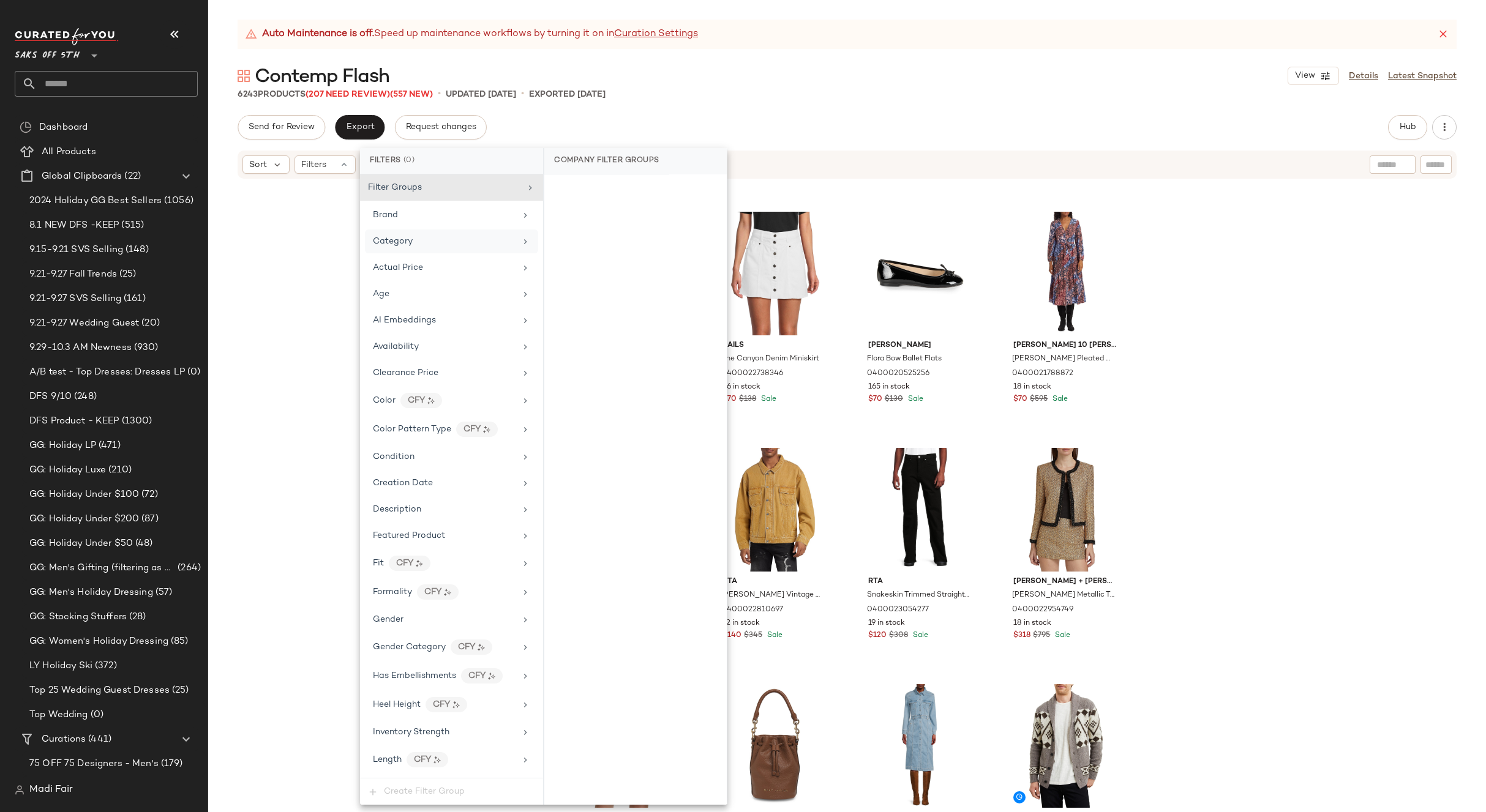
click at [415, 243] on div "Category" at bounding box center [444, 241] width 143 height 13
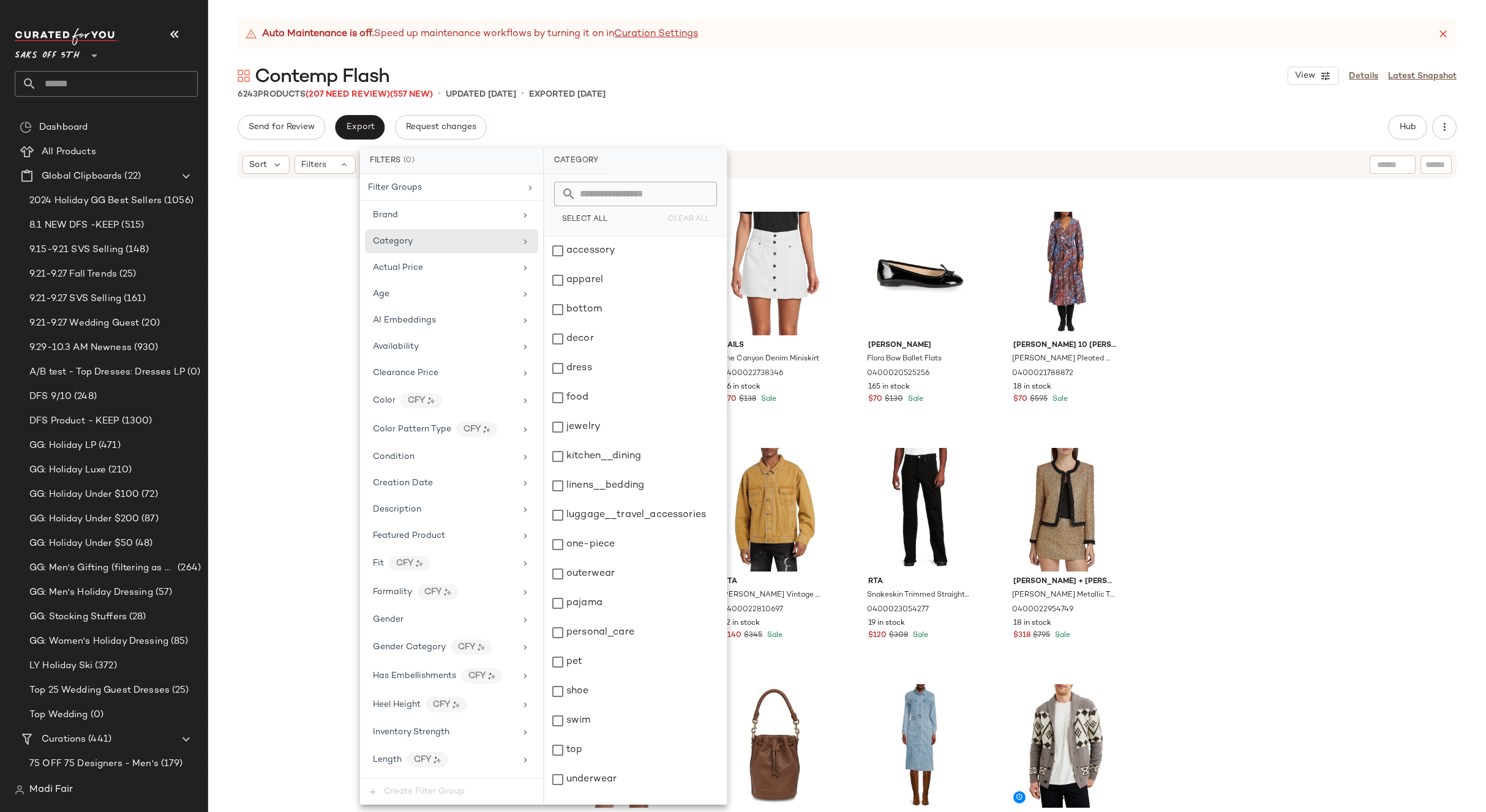
click at [1219, 336] on div "Rails Viggo Plaid Shirt Jacket 0400024423352 17 in stock $90 $218 Sale AllSaint…" at bounding box center [847, 511] width 1278 height 663
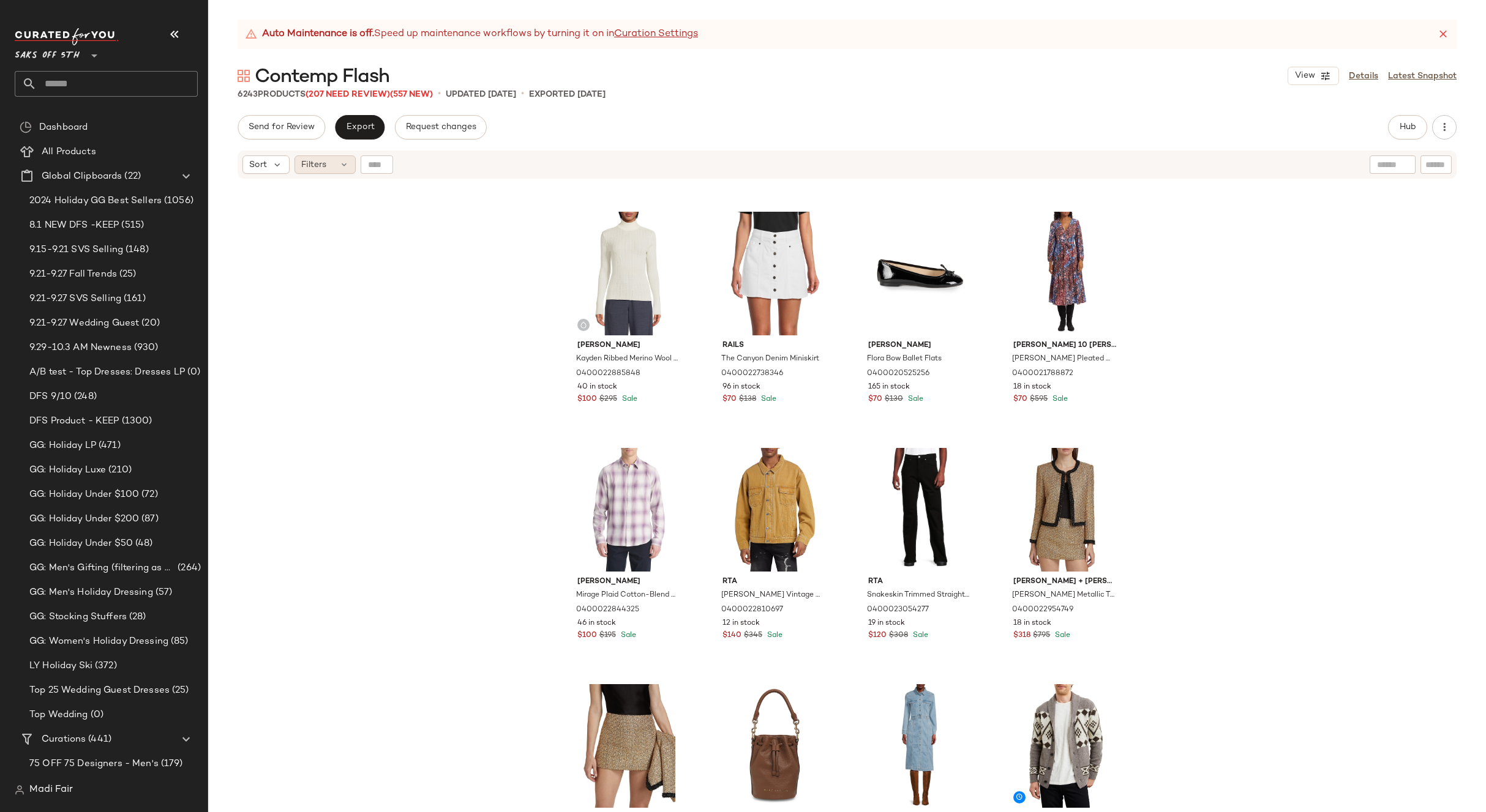
click at [332, 161] on div "Filters" at bounding box center [324, 164] width 61 height 18
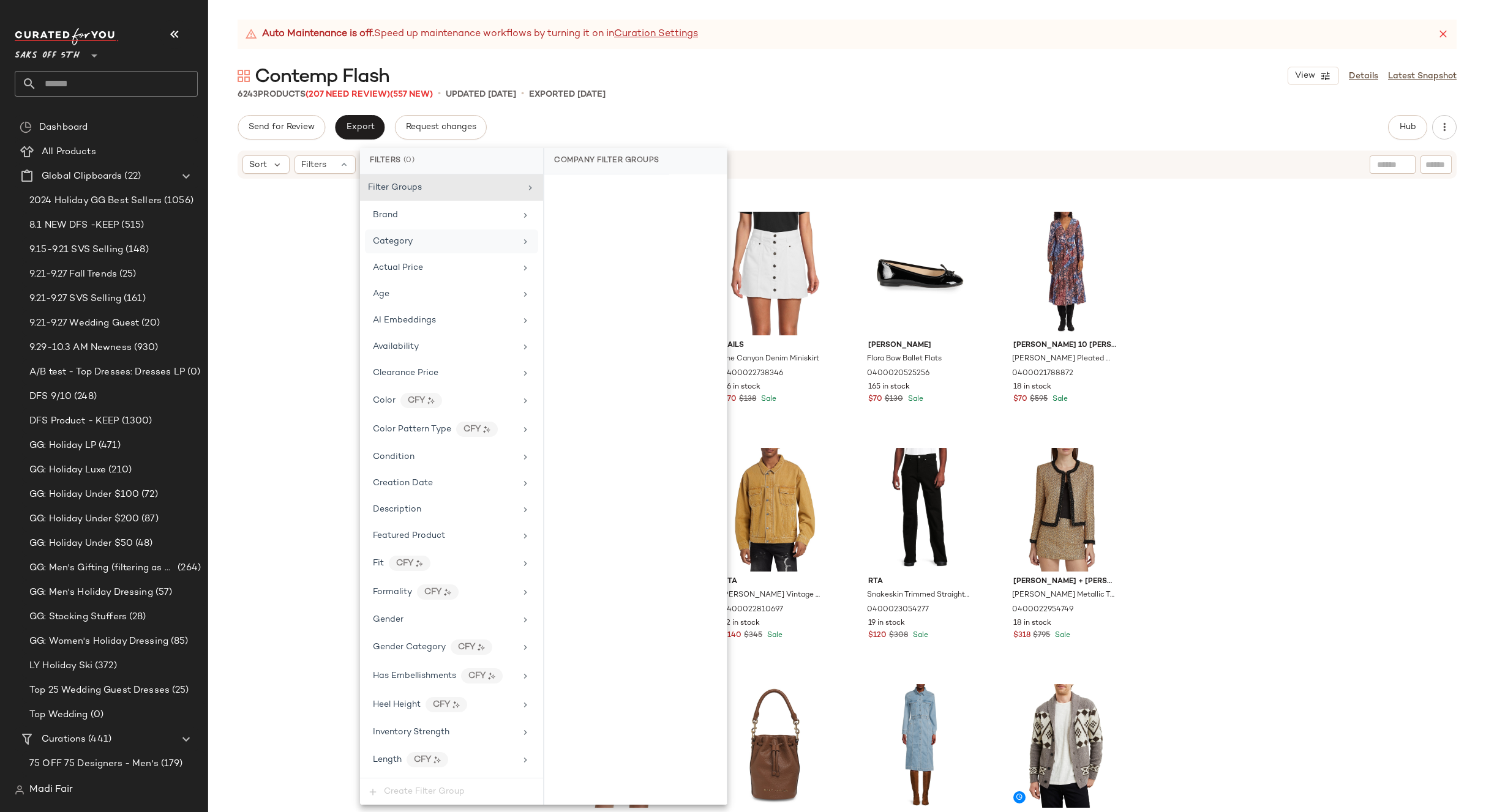
click at [448, 241] on div "Category" at bounding box center [444, 241] width 143 height 13
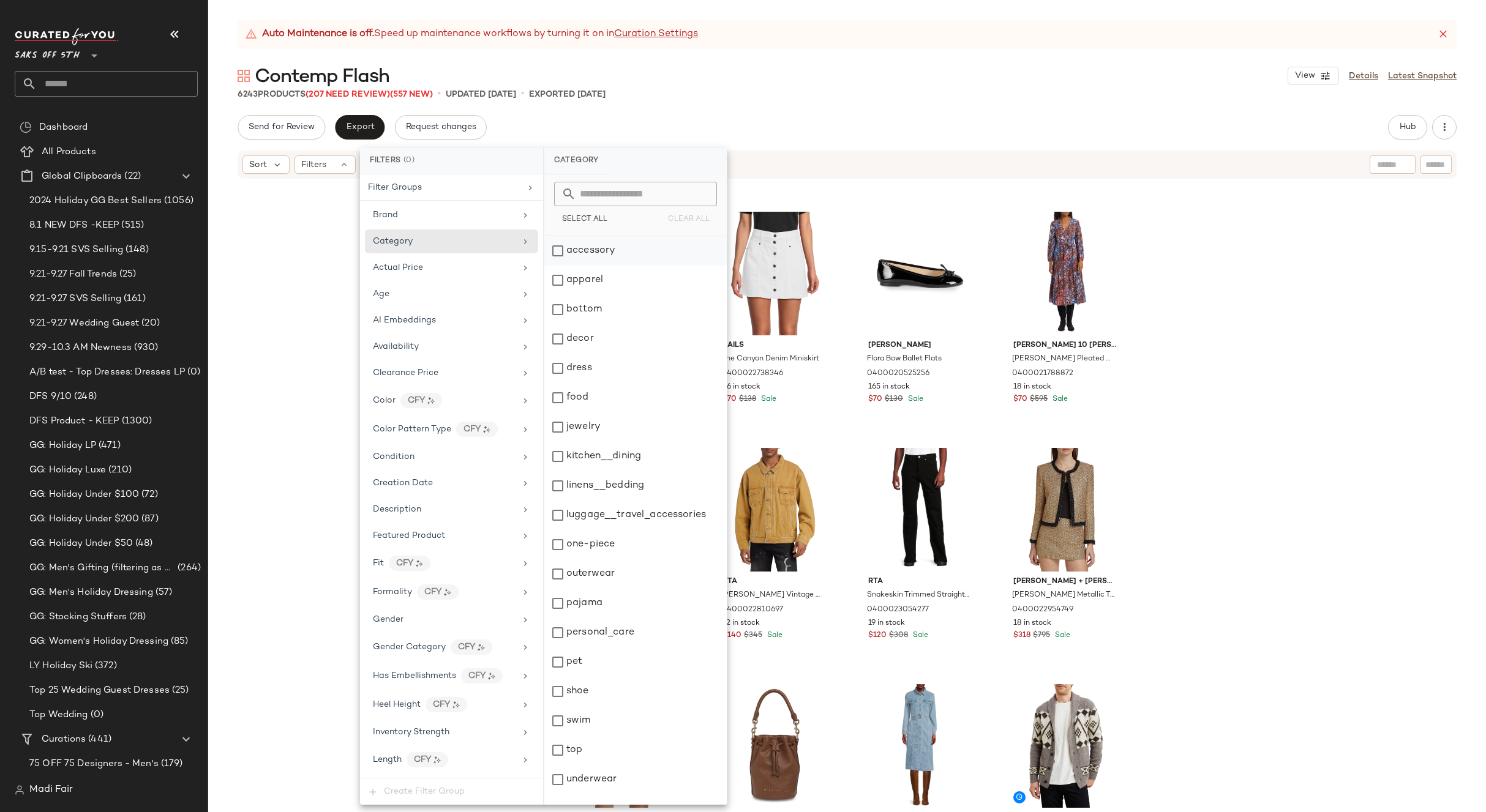
click at [610, 242] on div "accessory" at bounding box center [635, 251] width 182 height 29
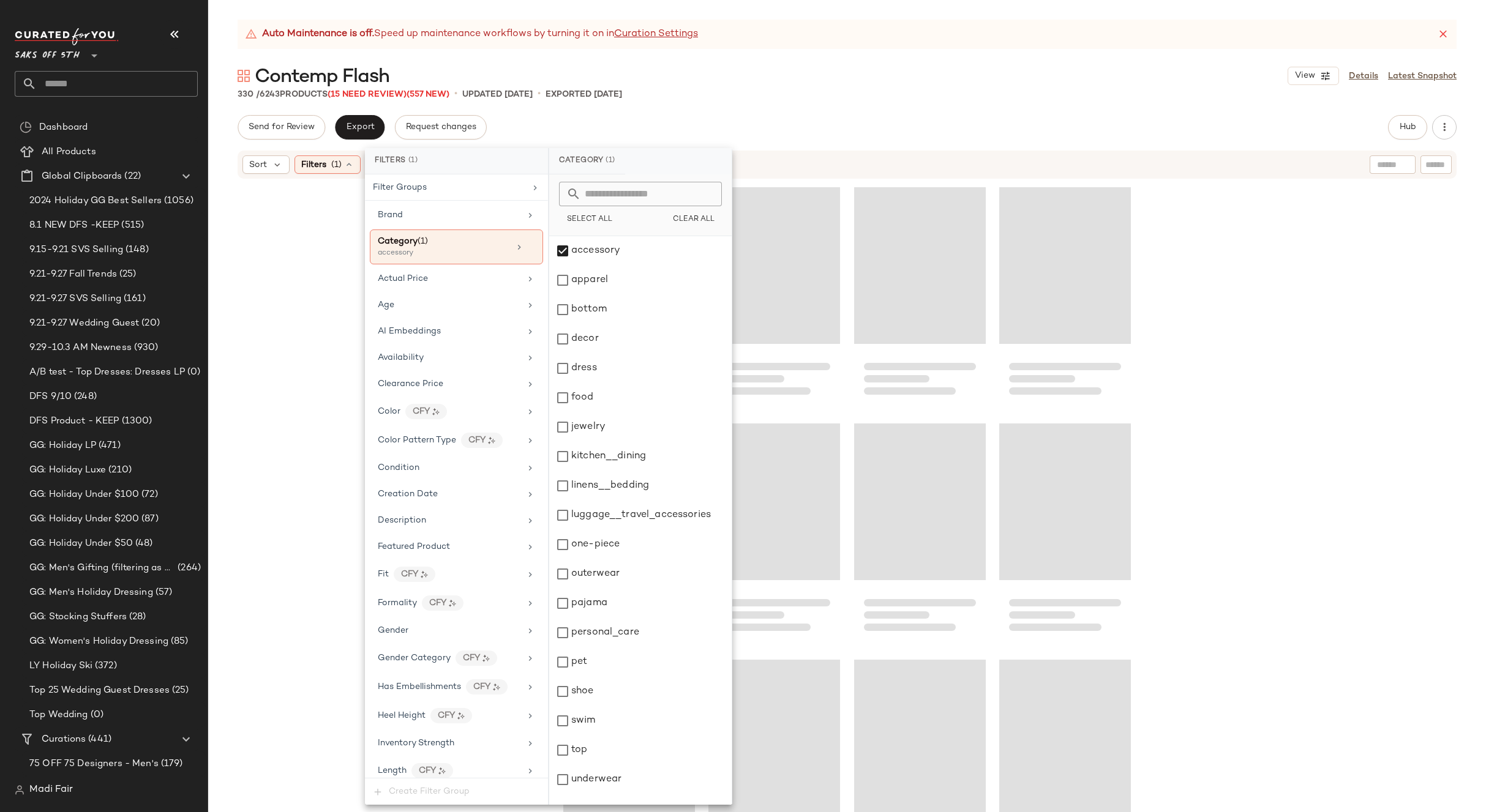
click at [1342, 238] on div at bounding box center [847, 511] width 1278 height 663
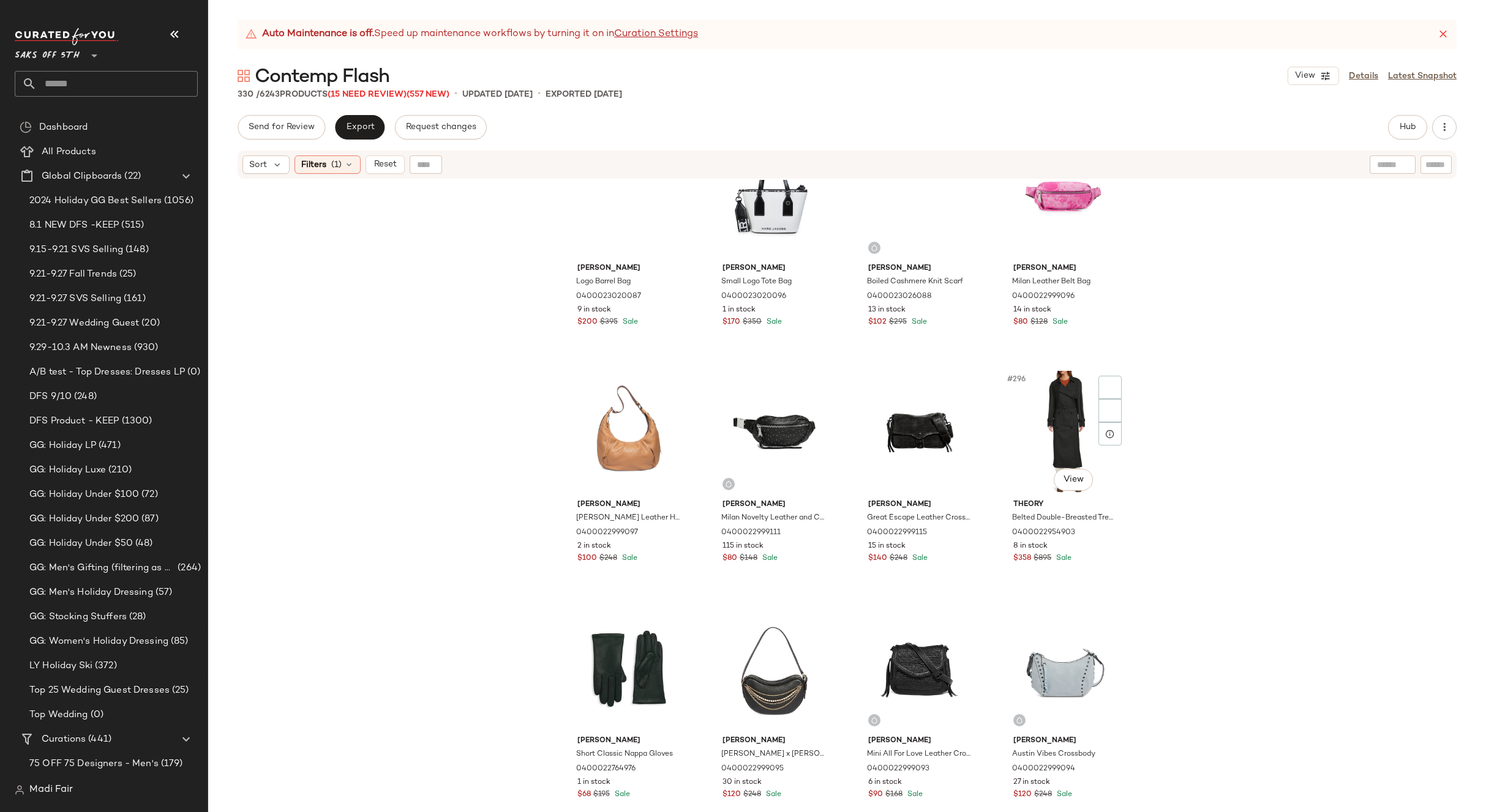
scroll to position [17045, 0]
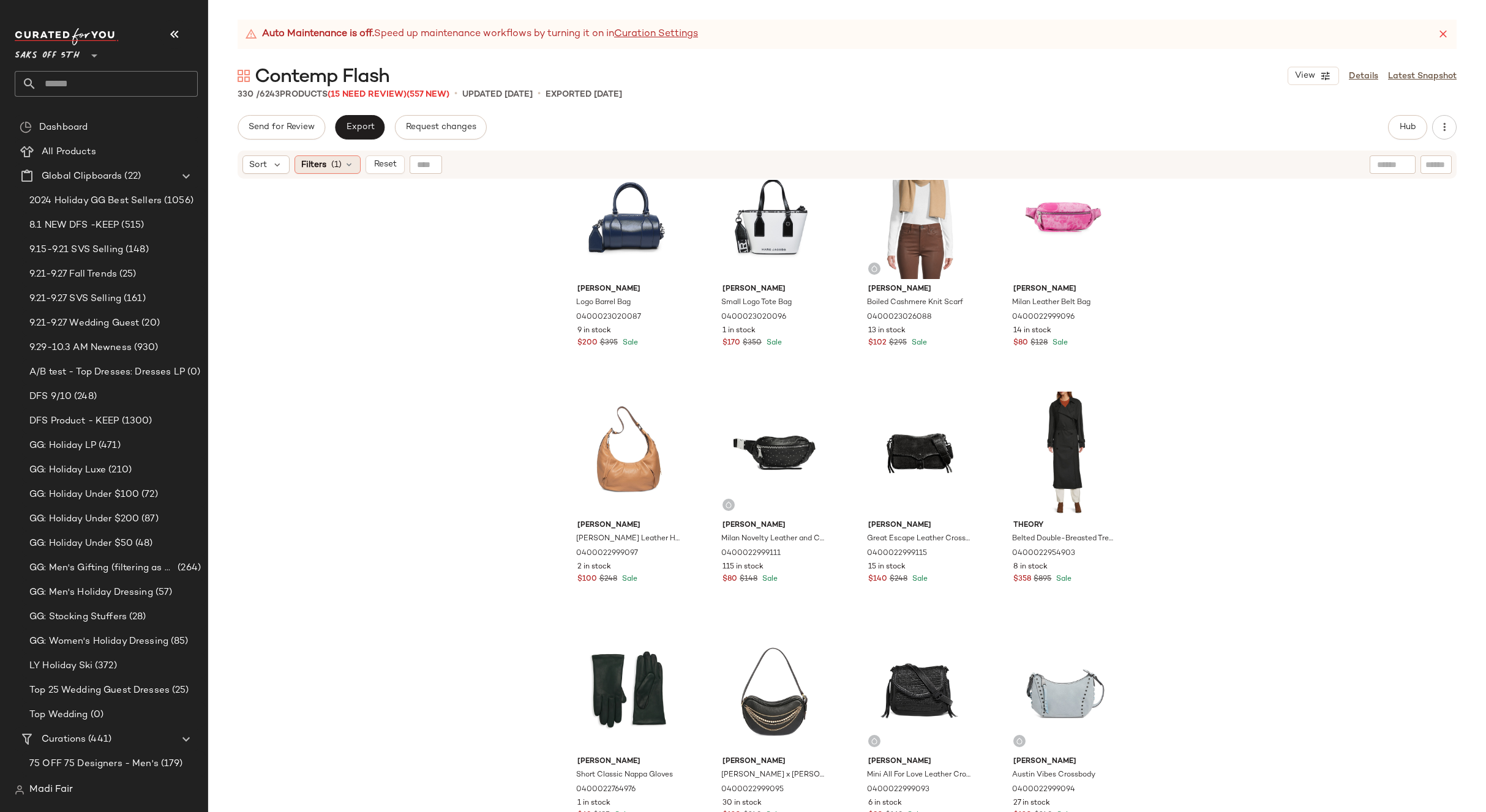
click at [339, 163] on span "(1)" at bounding box center [336, 164] width 11 height 13
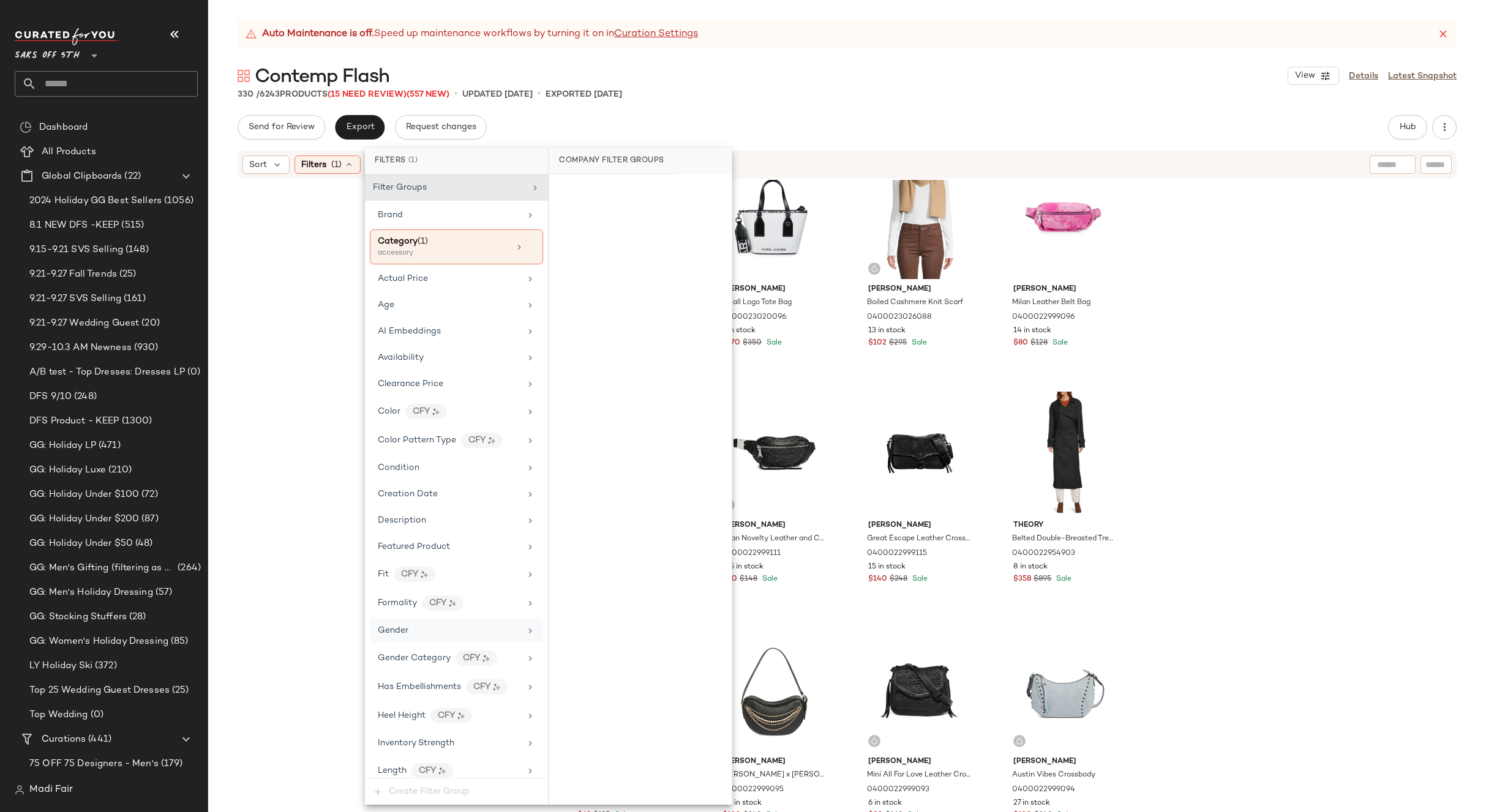
click at [427, 636] on div "Gender" at bounding box center [449, 630] width 143 height 13
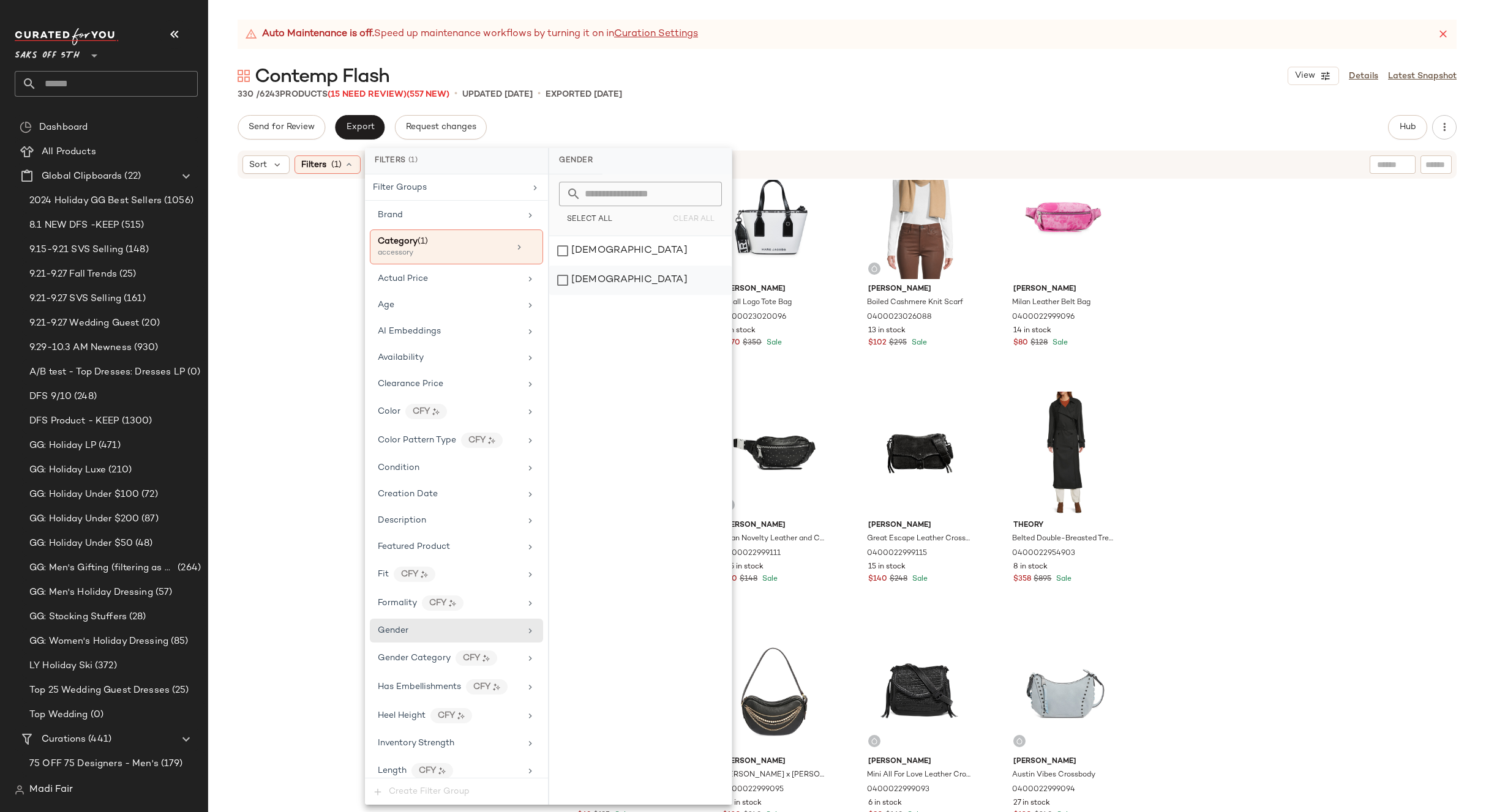
click at [580, 282] on div "[DEMOGRAPHIC_DATA]" at bounding box center [640, 280] width 182 height 29
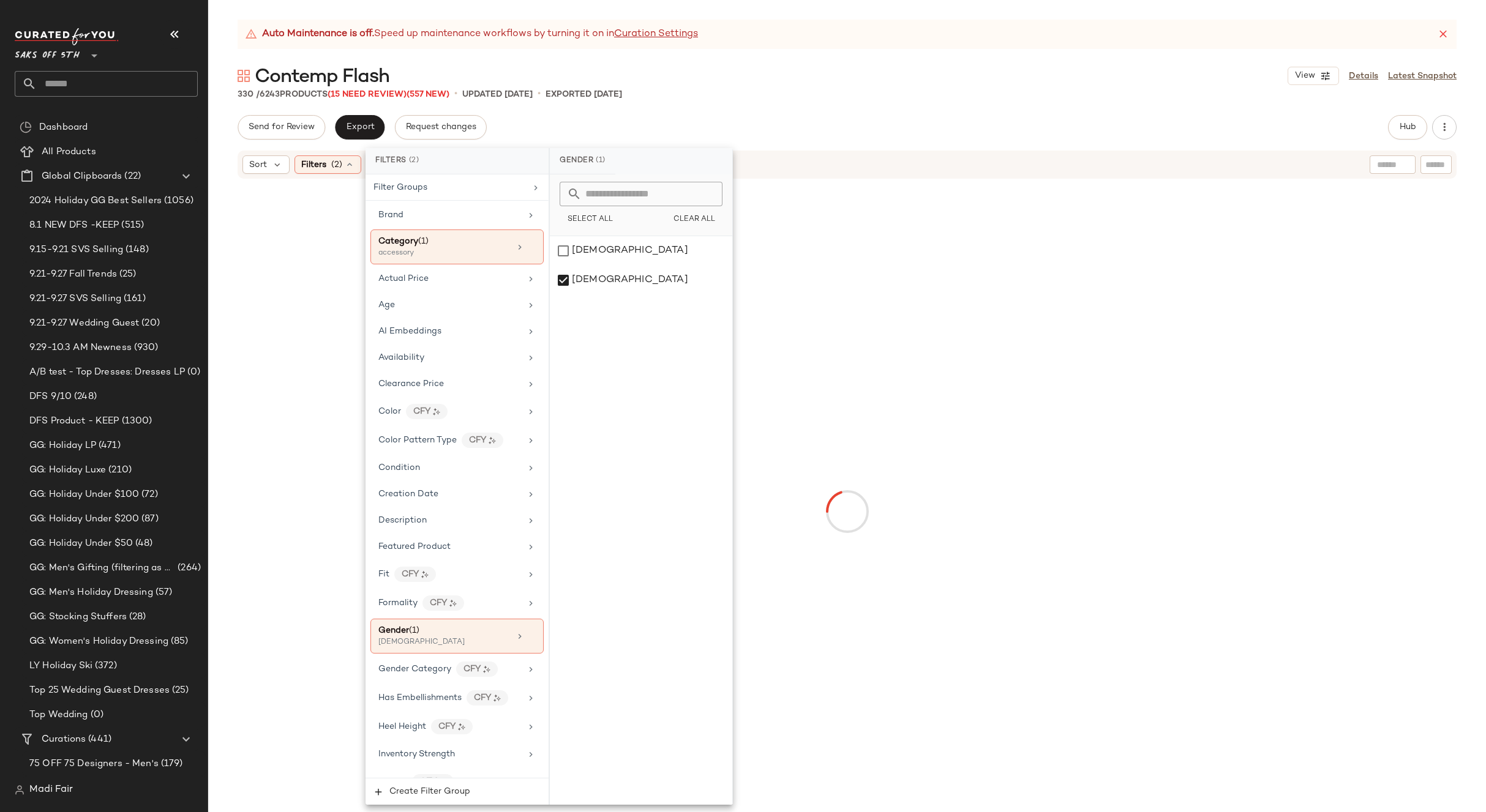
click at [876, 92] on div "330 / 6243 Products (15 Need Review) (557 New) • updated Oct 2nd • Exported Oct…" at bounding box center [847, 94] width 1278 height 13
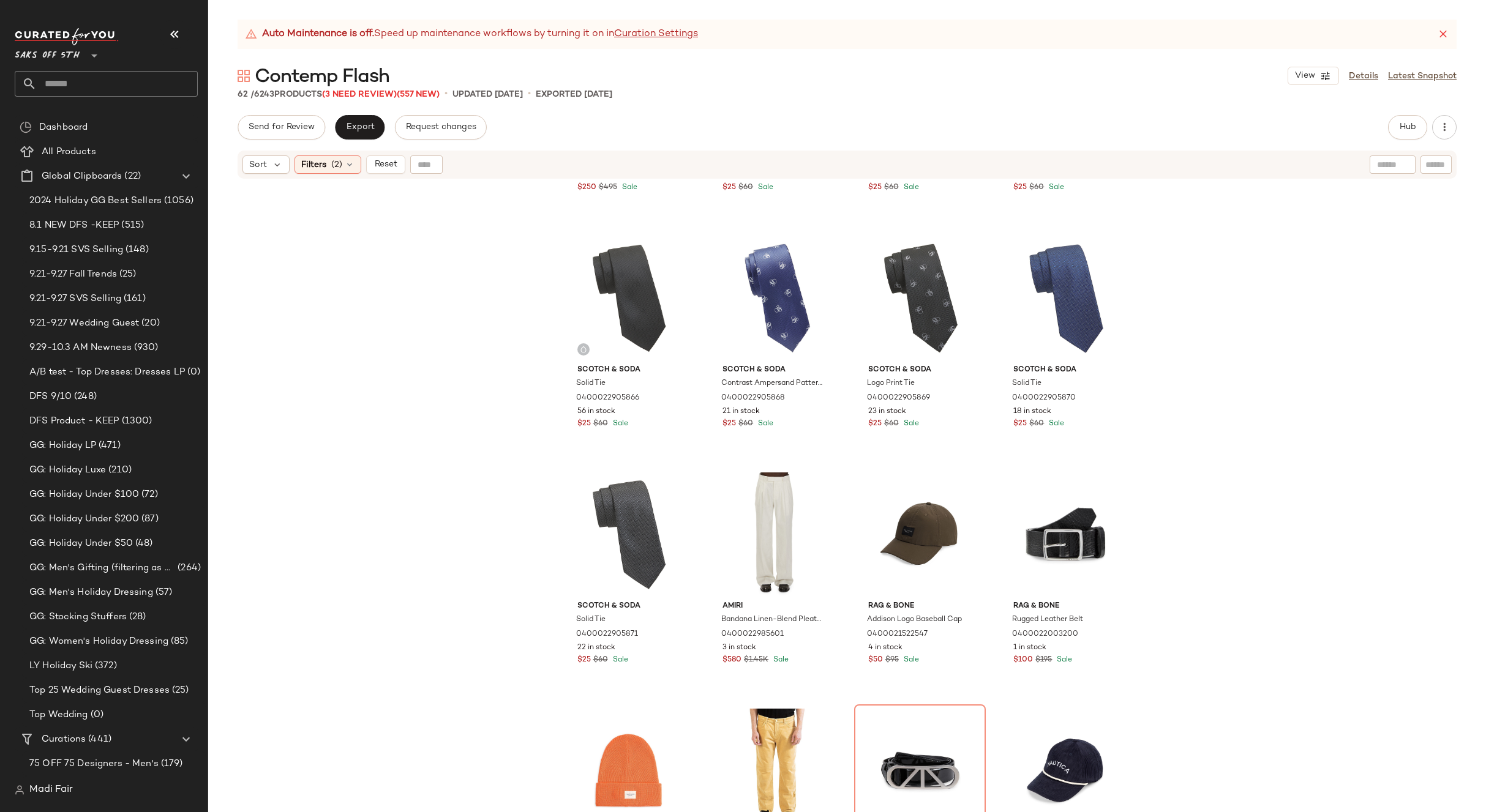
scroll to position [2846, 0]
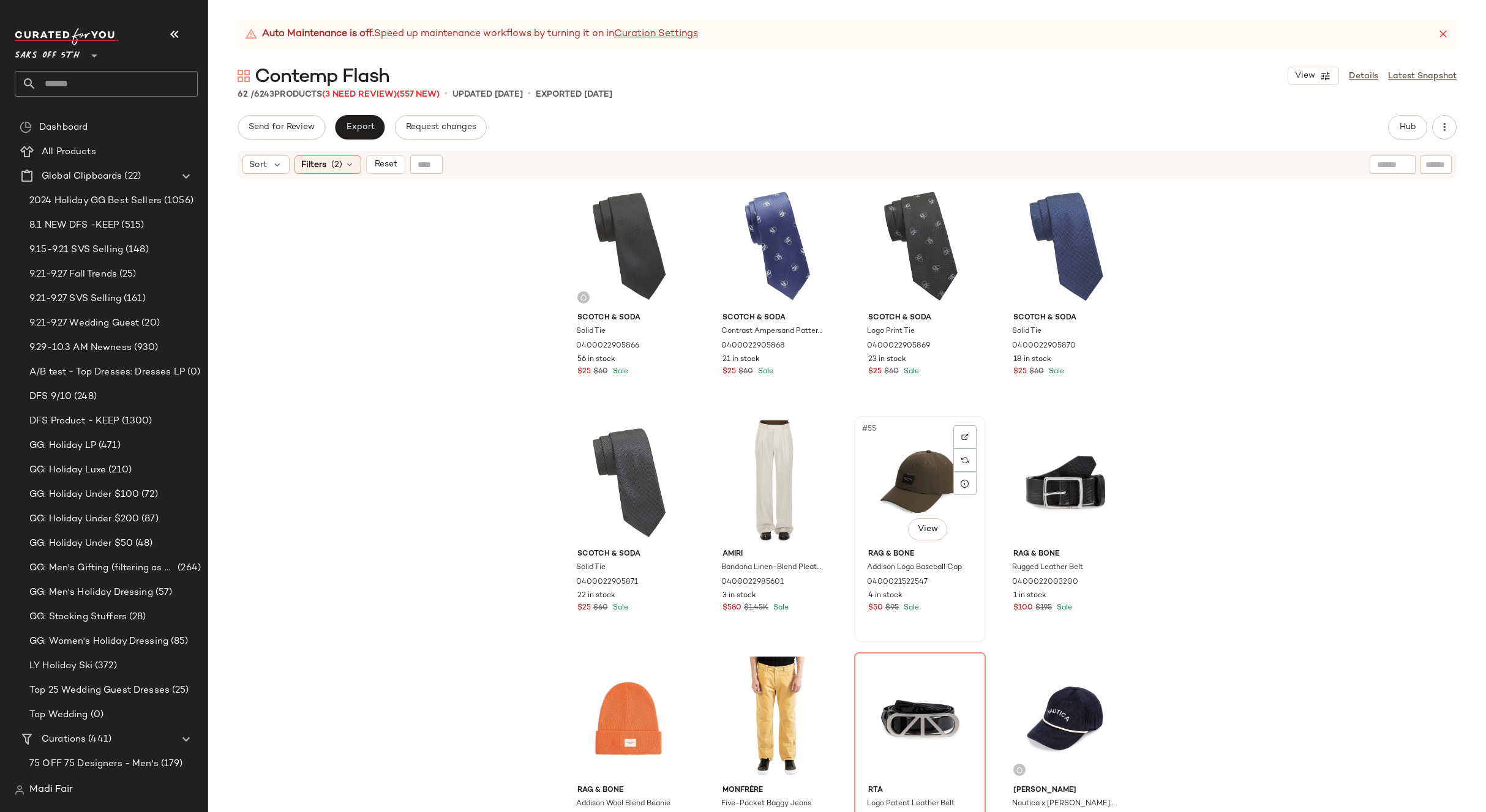
click at [881, 474] on div "#55 View" at bounding box center [920, 482] width 124 height 123
click at [345, 163] on icon at bounding box center [349, 165] width 10 height 10
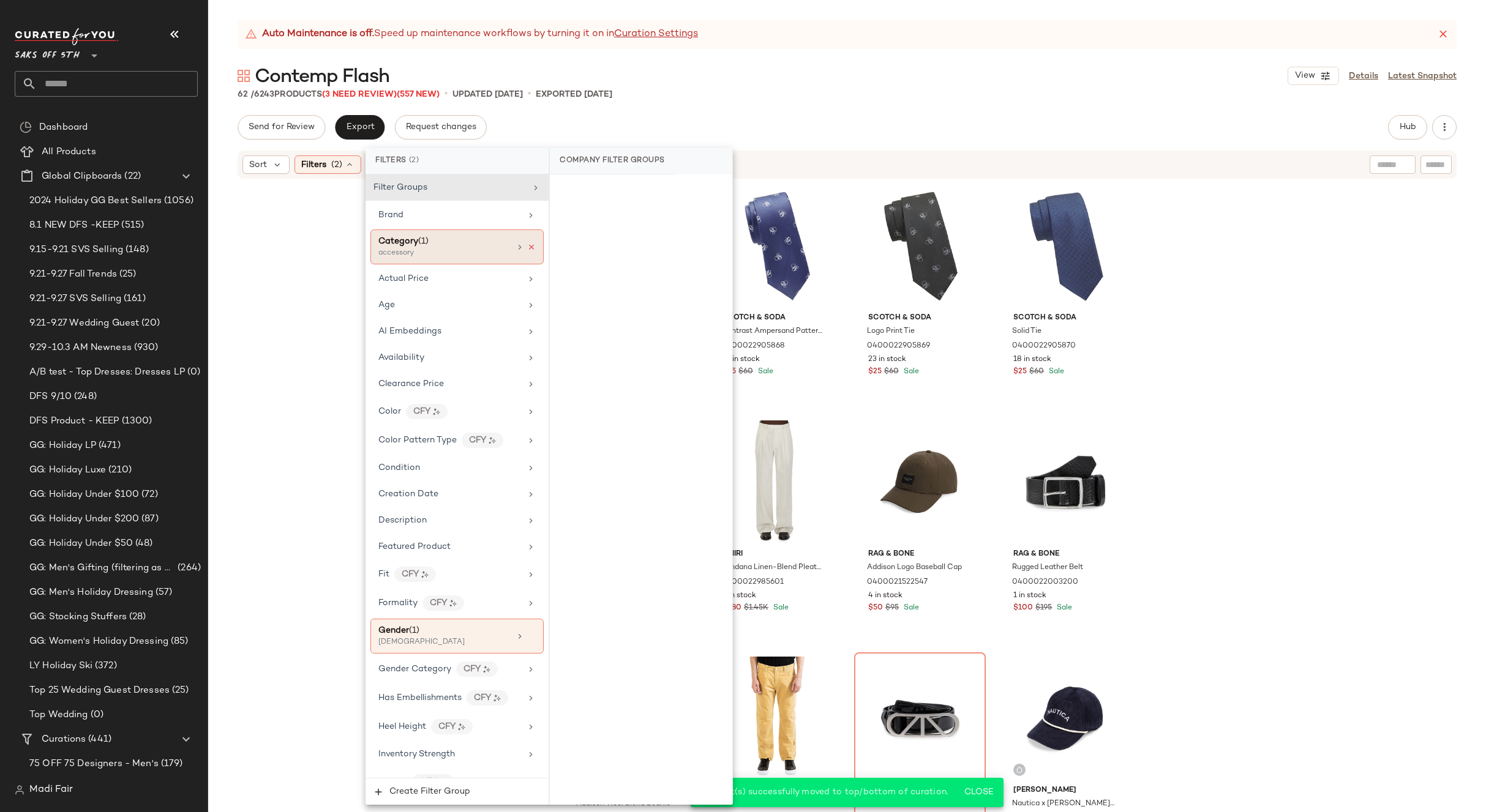
click at [527, 249] on icon at bounding box center [531, 247] width 9 height 9
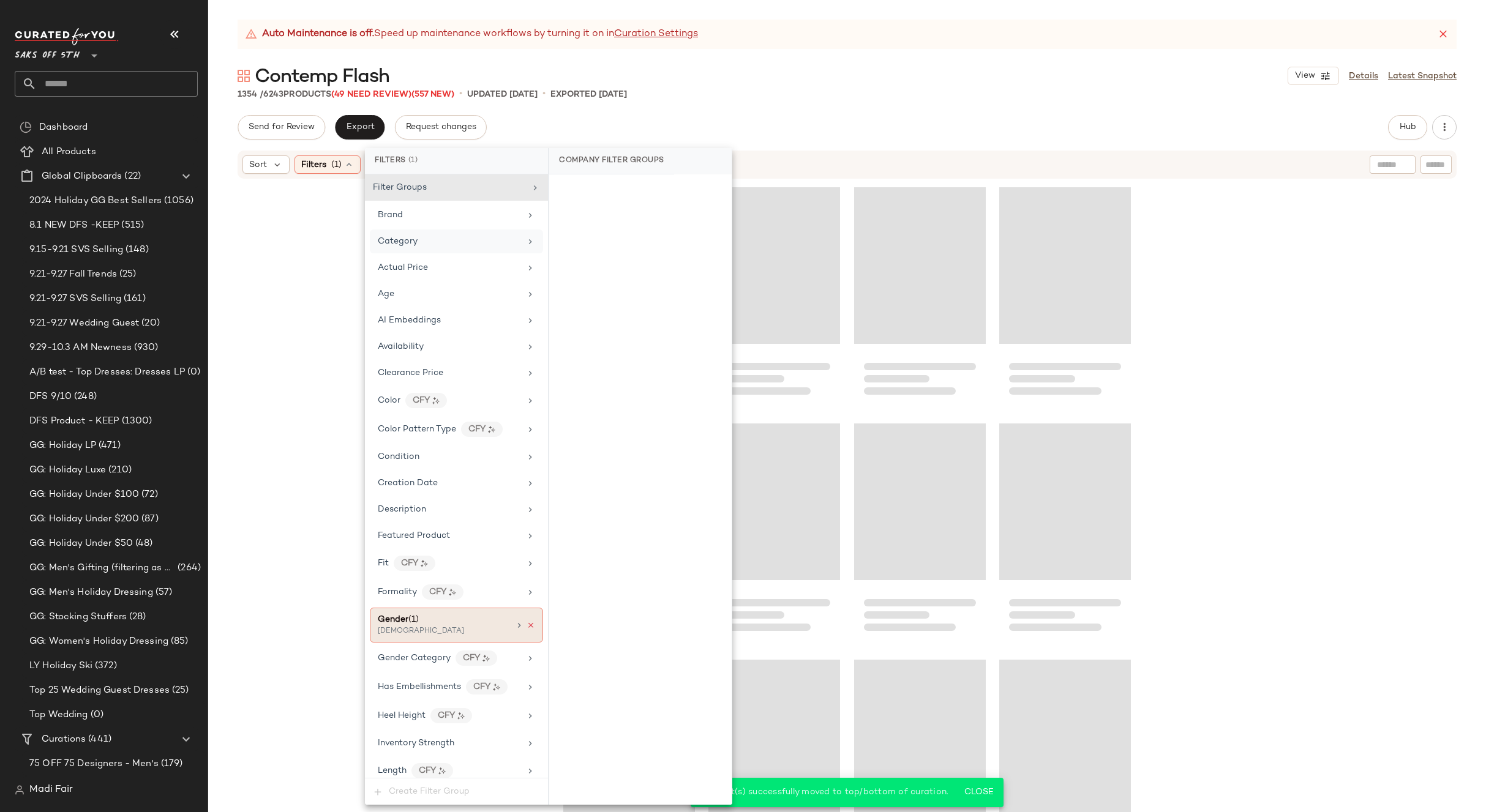
click at [527, 626] on icon at bounding box center [531, 625] width 9 height 9
click at [669, 74] on div "Contemp Flash View Details Latest Snapshot" at bounding box center [847, 75] width 1278 height 24
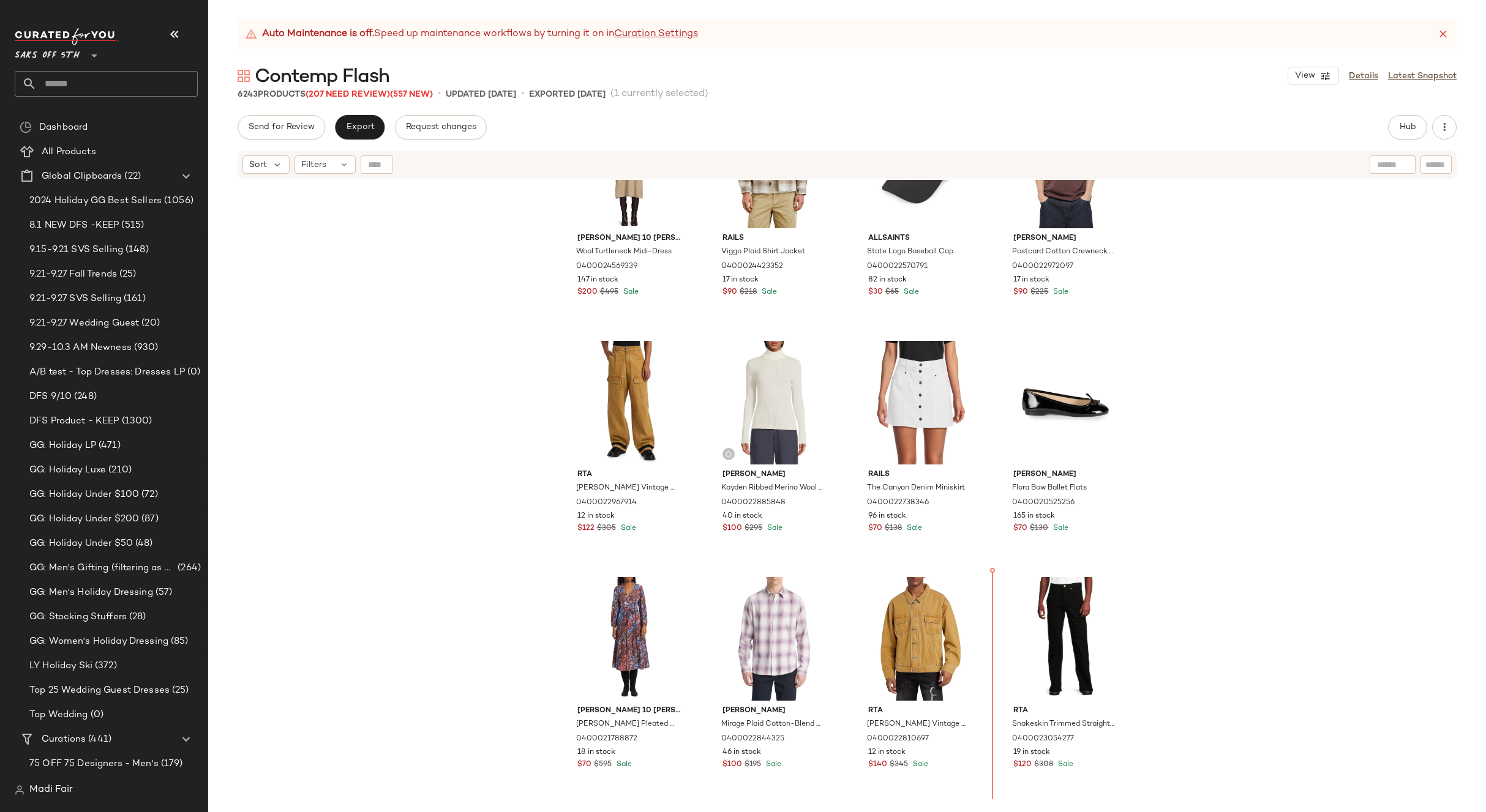
scroll to position [6258, 0]
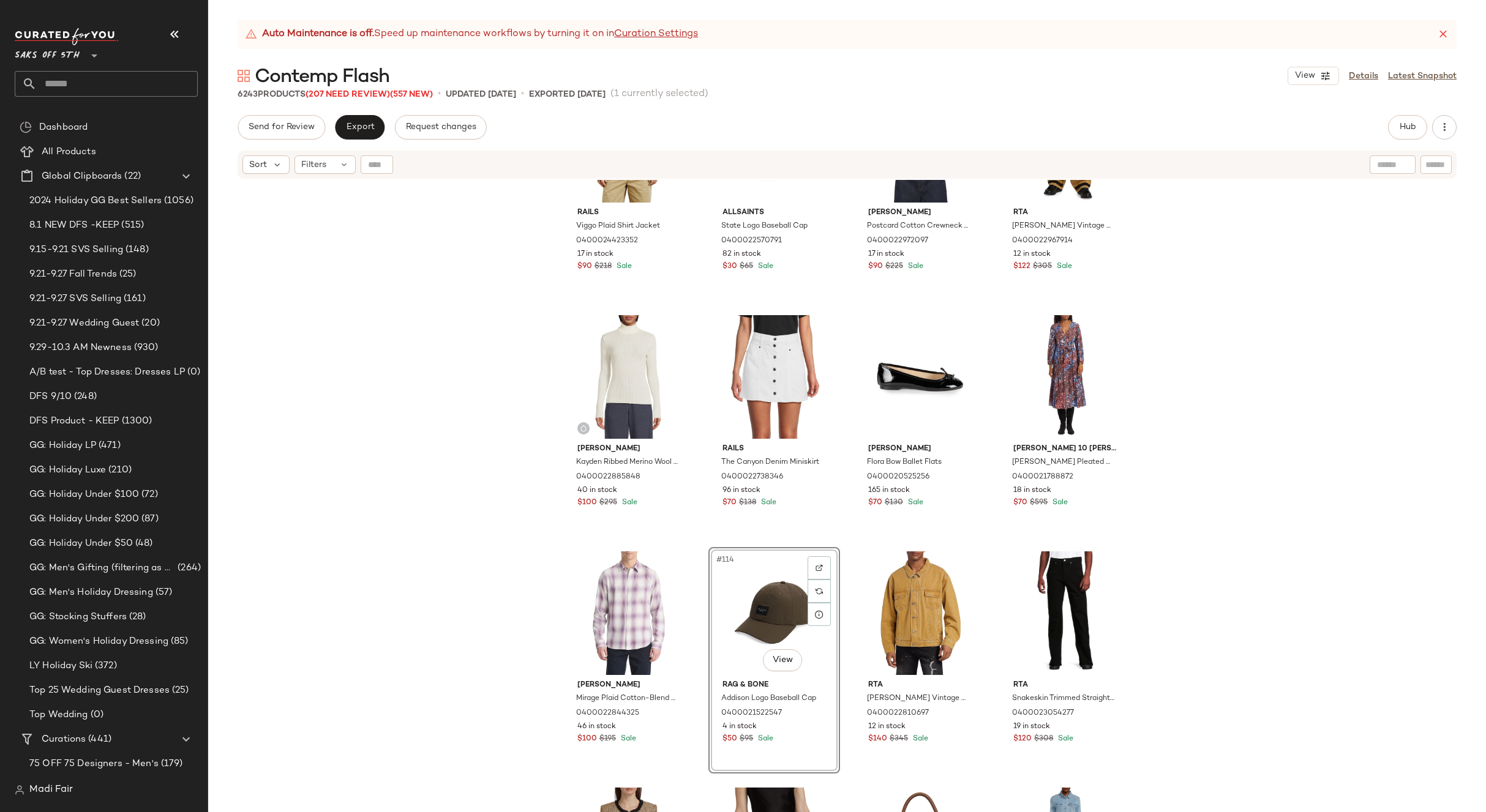
click at [1168, 556] on div "Rails Viggo Plaid Shirt Jacket 0400024423352 17 in stock $90 $218 Sale AllSaint…" at bounding box center [847, 511] width 1278 height 663
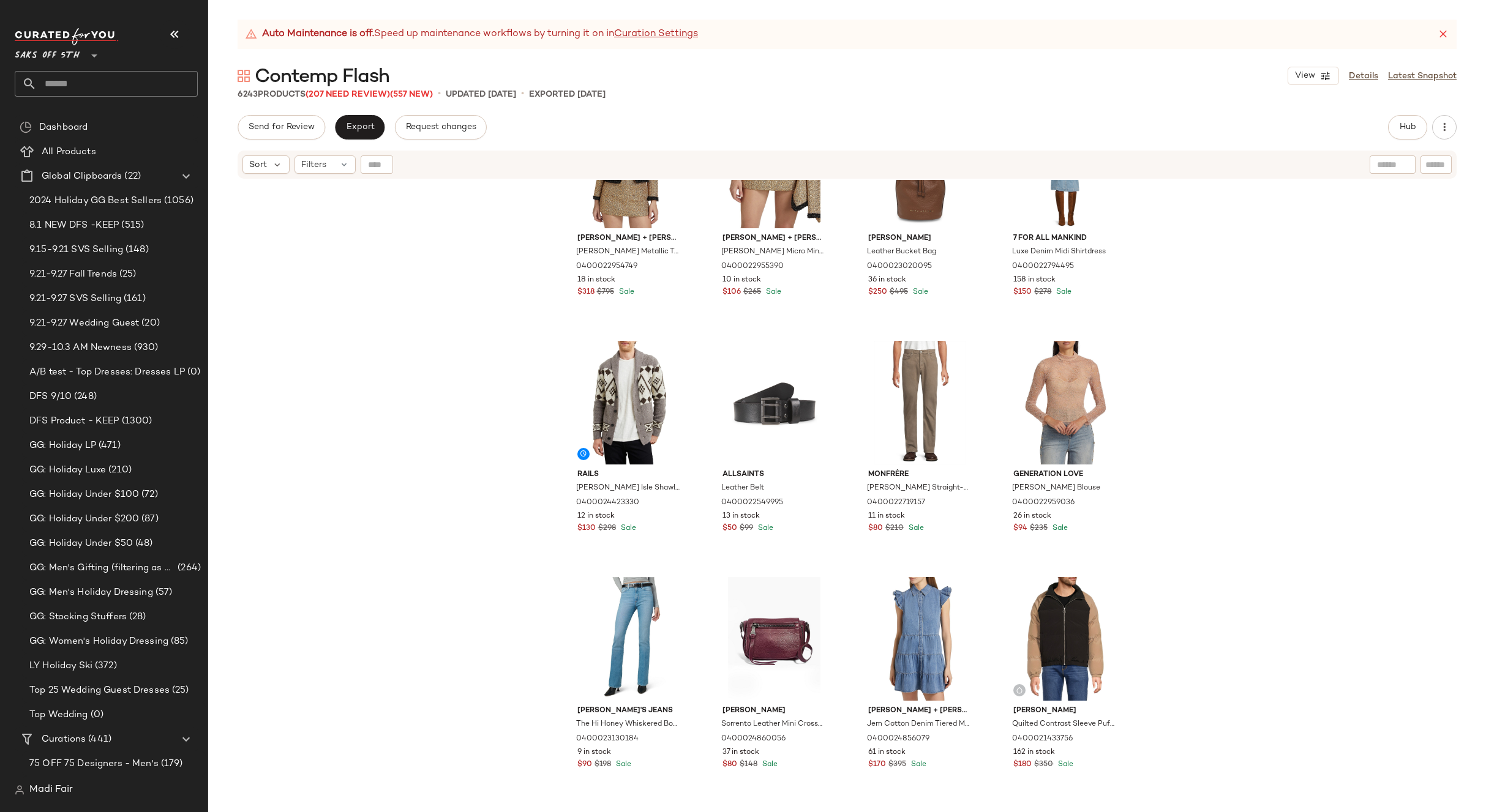
scroll to position [6931, 0]
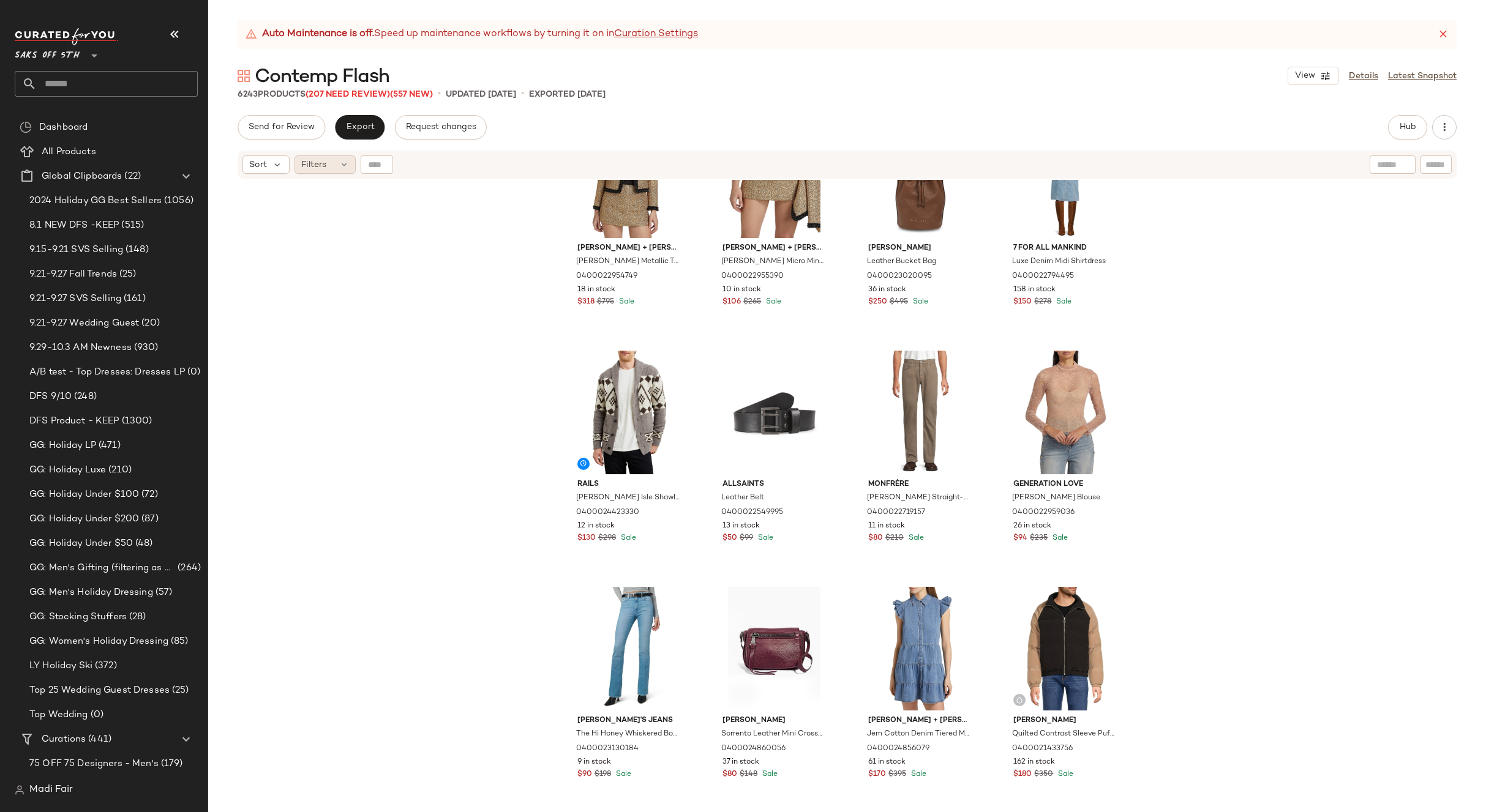
click at [324, 167] on span "Filters" at bounding box center [314, 164] width 25 height 13
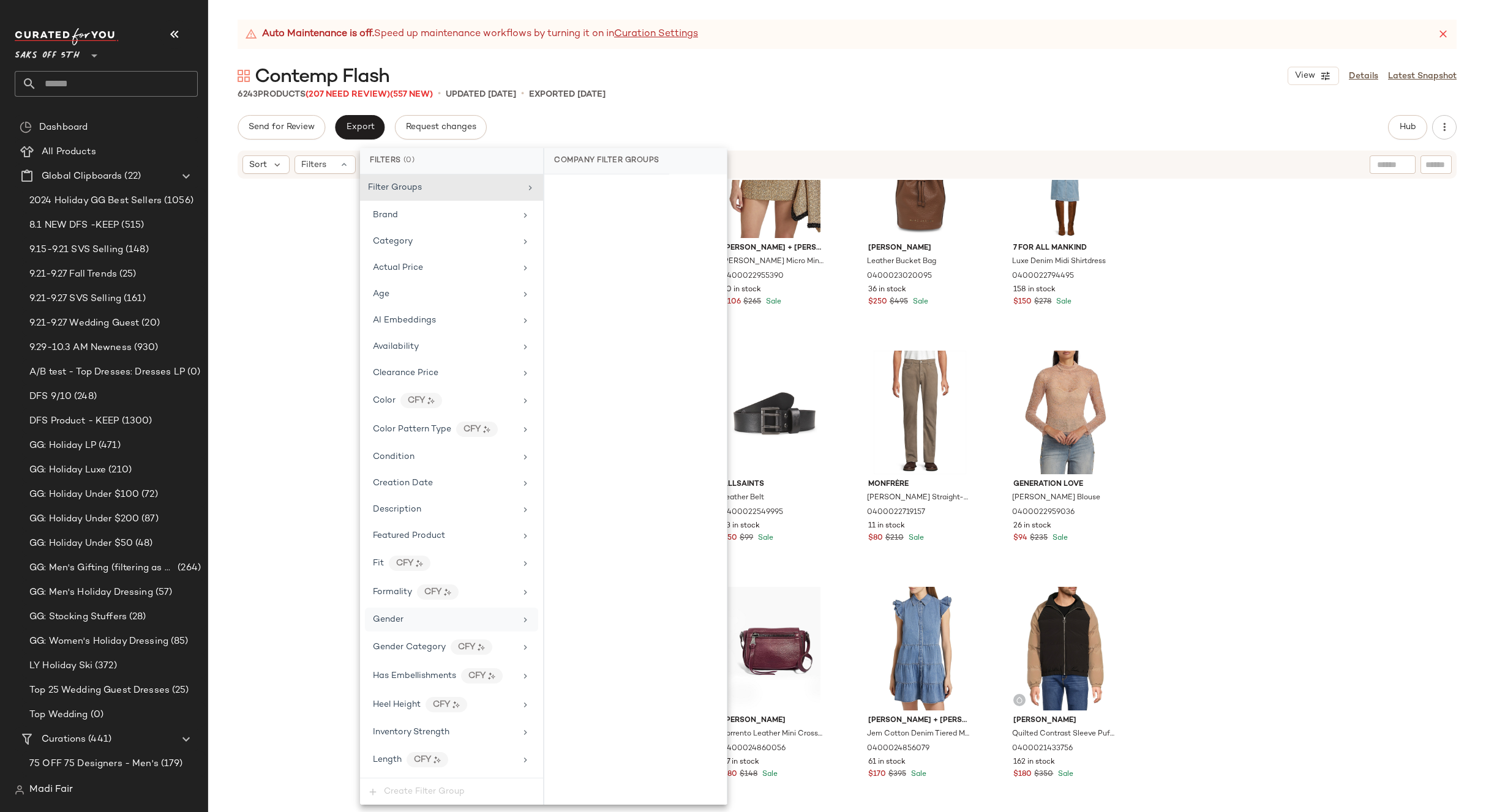
click at [429, 617] on div "Gender" at bounding box center [444, 619] width 143 height 13
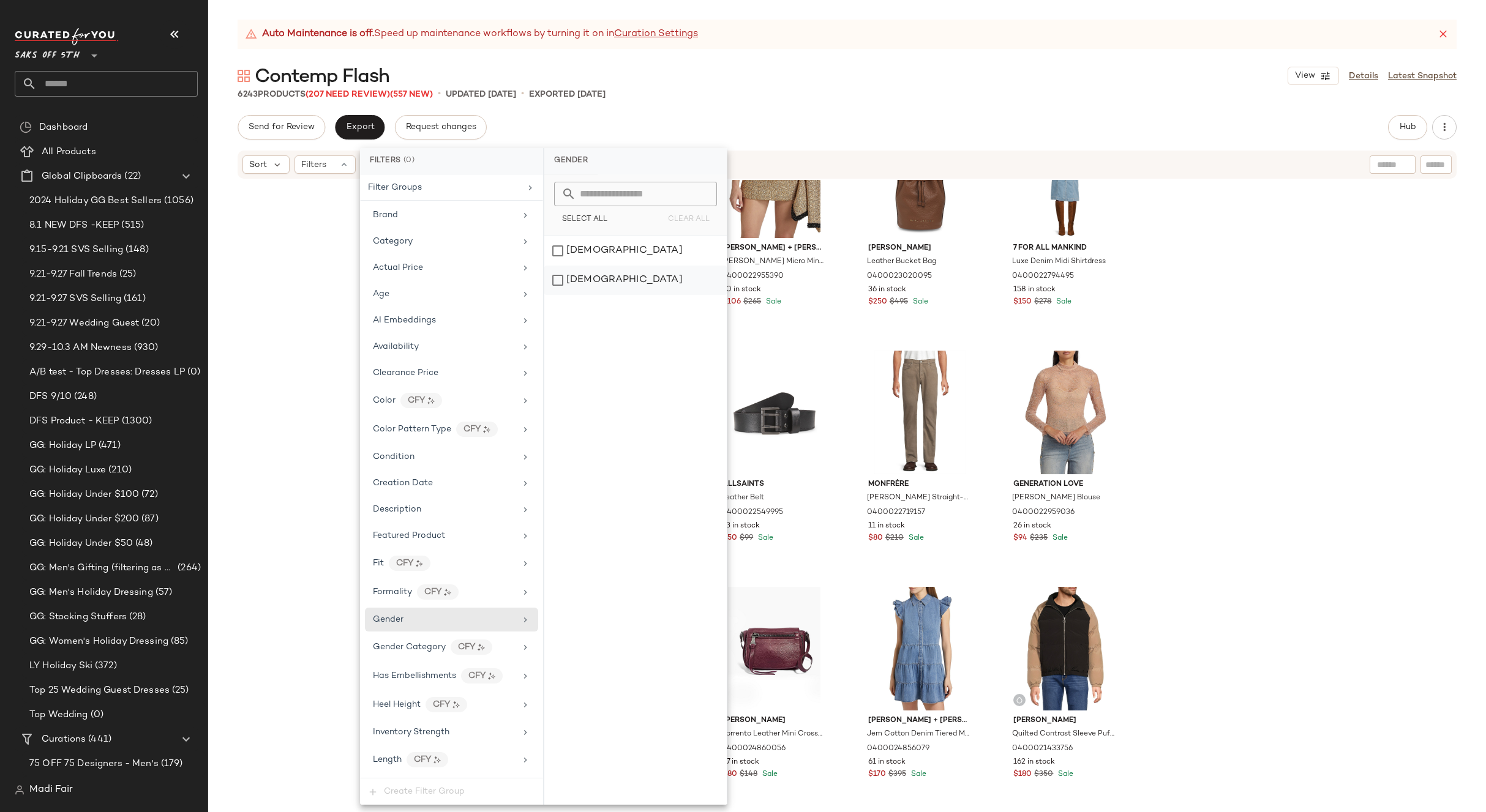
drag, startPoint x: 582, startPoint y: 277, endPoint x: 865, endPoint y: 153, distance: 309.0
click at [583, 277] on div "[DEMOGRAPHIC_DATA]" at bounding box center [635, 280] width 182 height 29
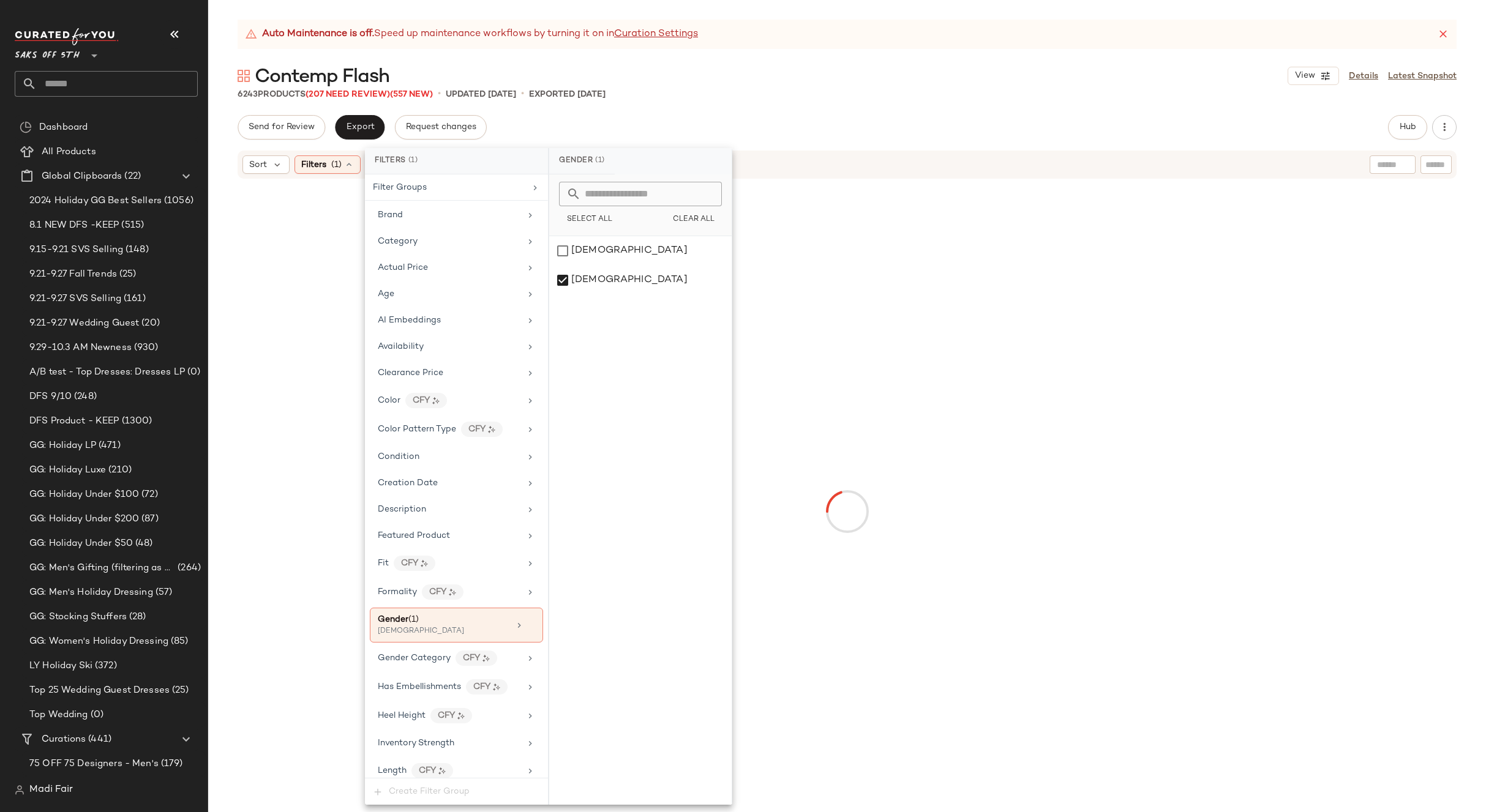
click at [941, 113] on div "Auto Maintenance is off. Speed up maintenance workflows by turning it on in Cur…" at bounding box center [847, 416] width 1278 height 793
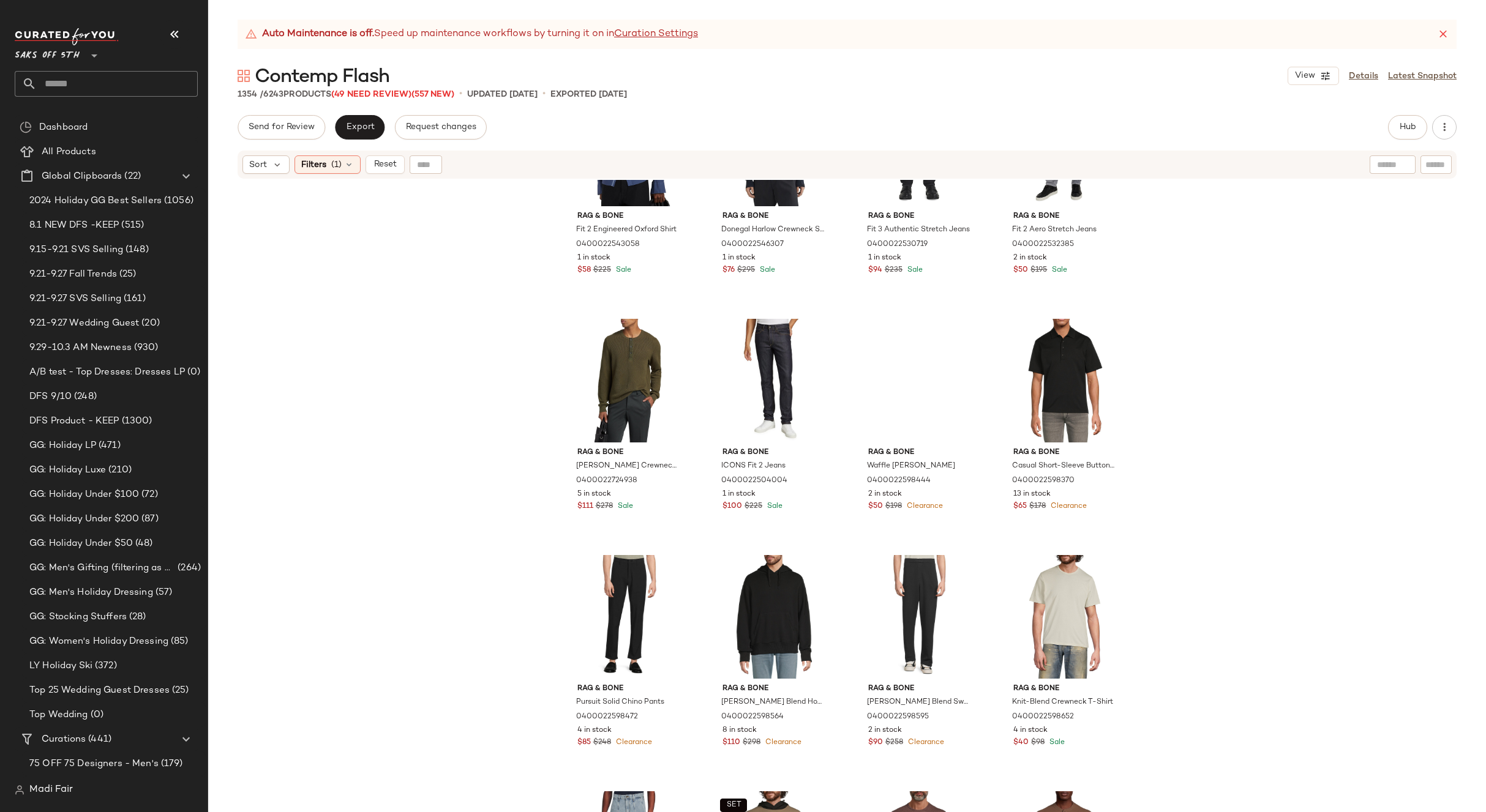
scroll to position [62700, 0]
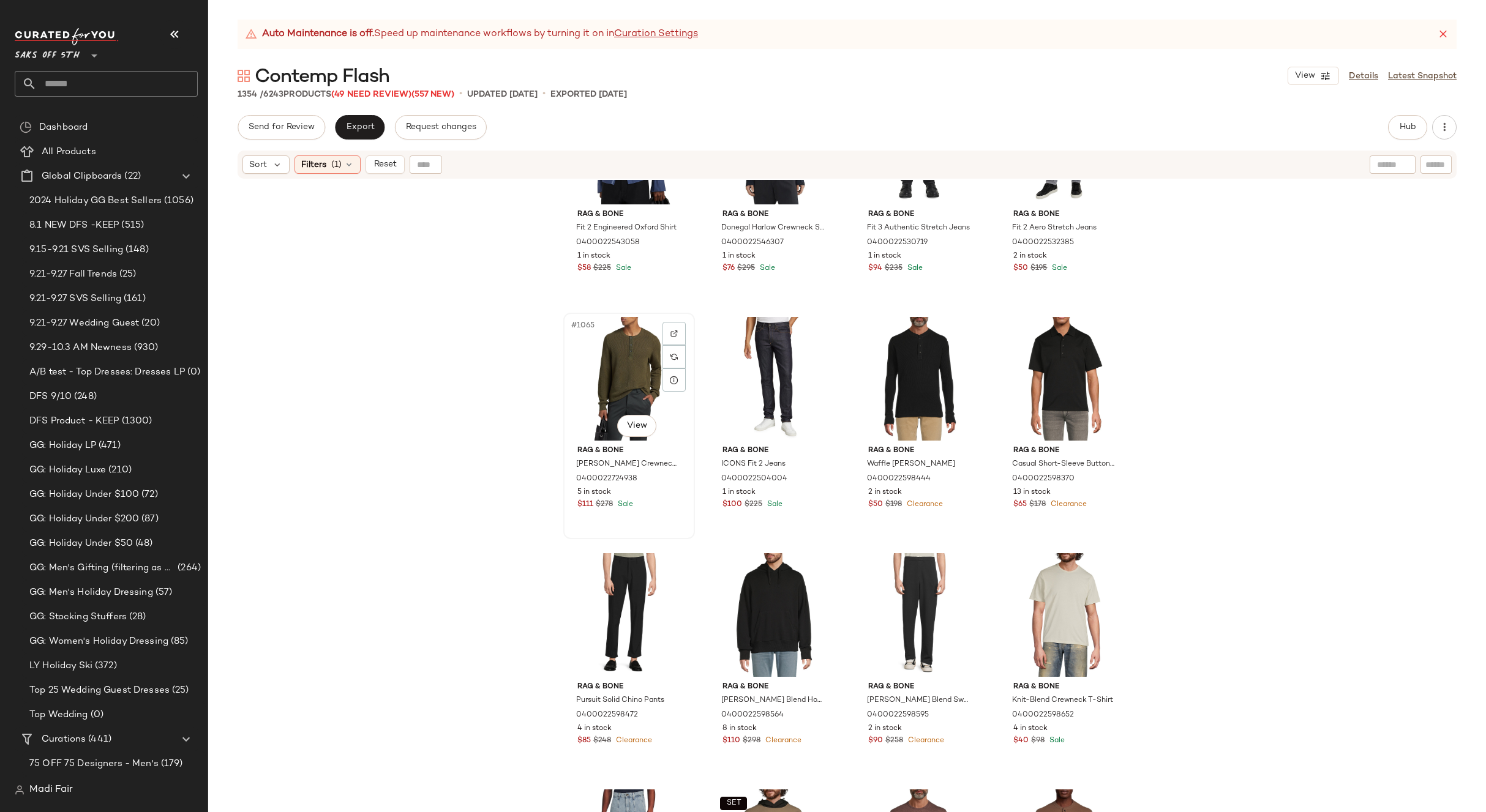
click at [634, 363] on div "#1065 View" at bounding box center [629, 379] width 124 height 123
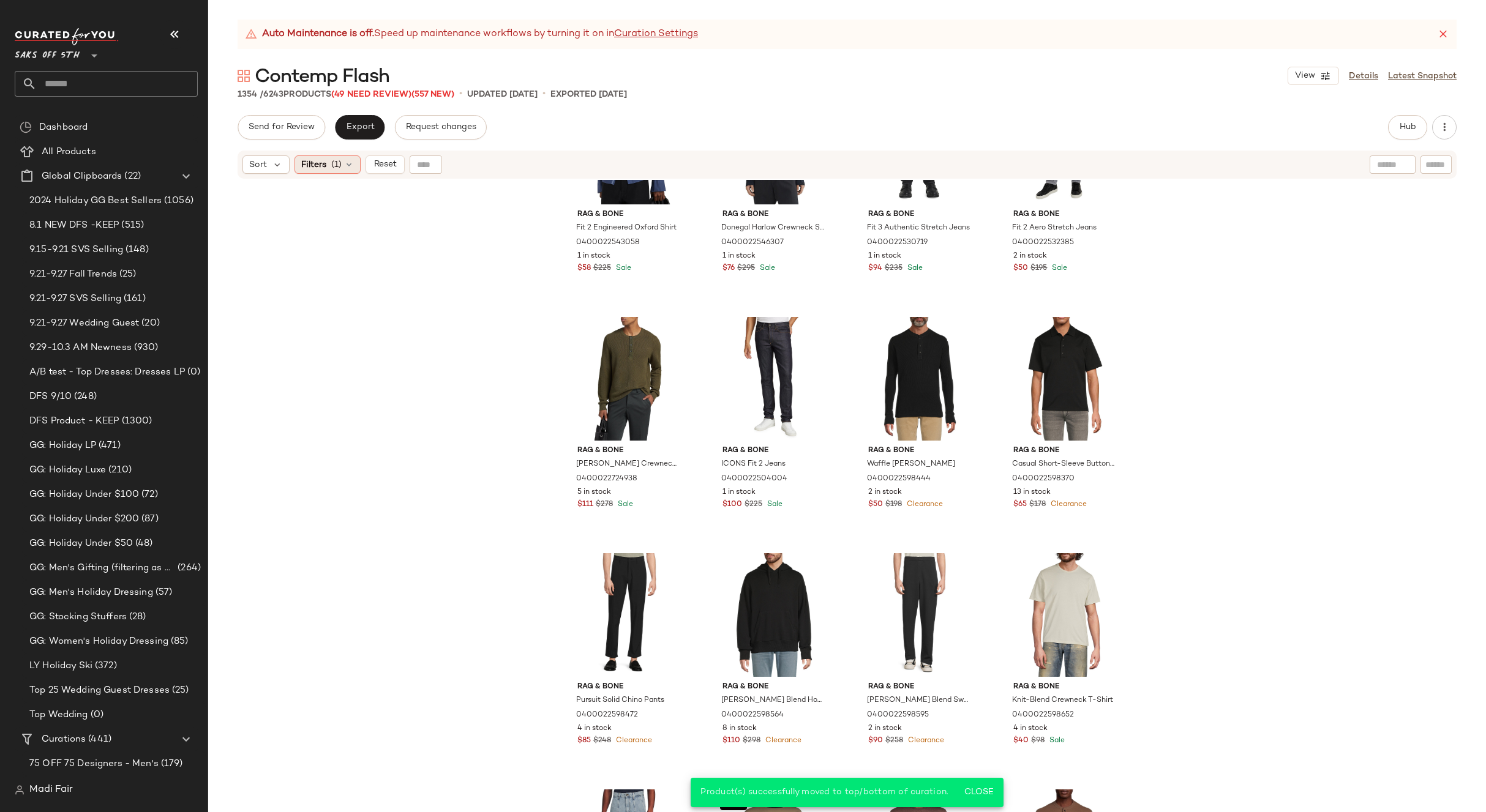
click at [330, 166] on div "Filters (1)" at bounding box center [327, 164] width 67 height 18
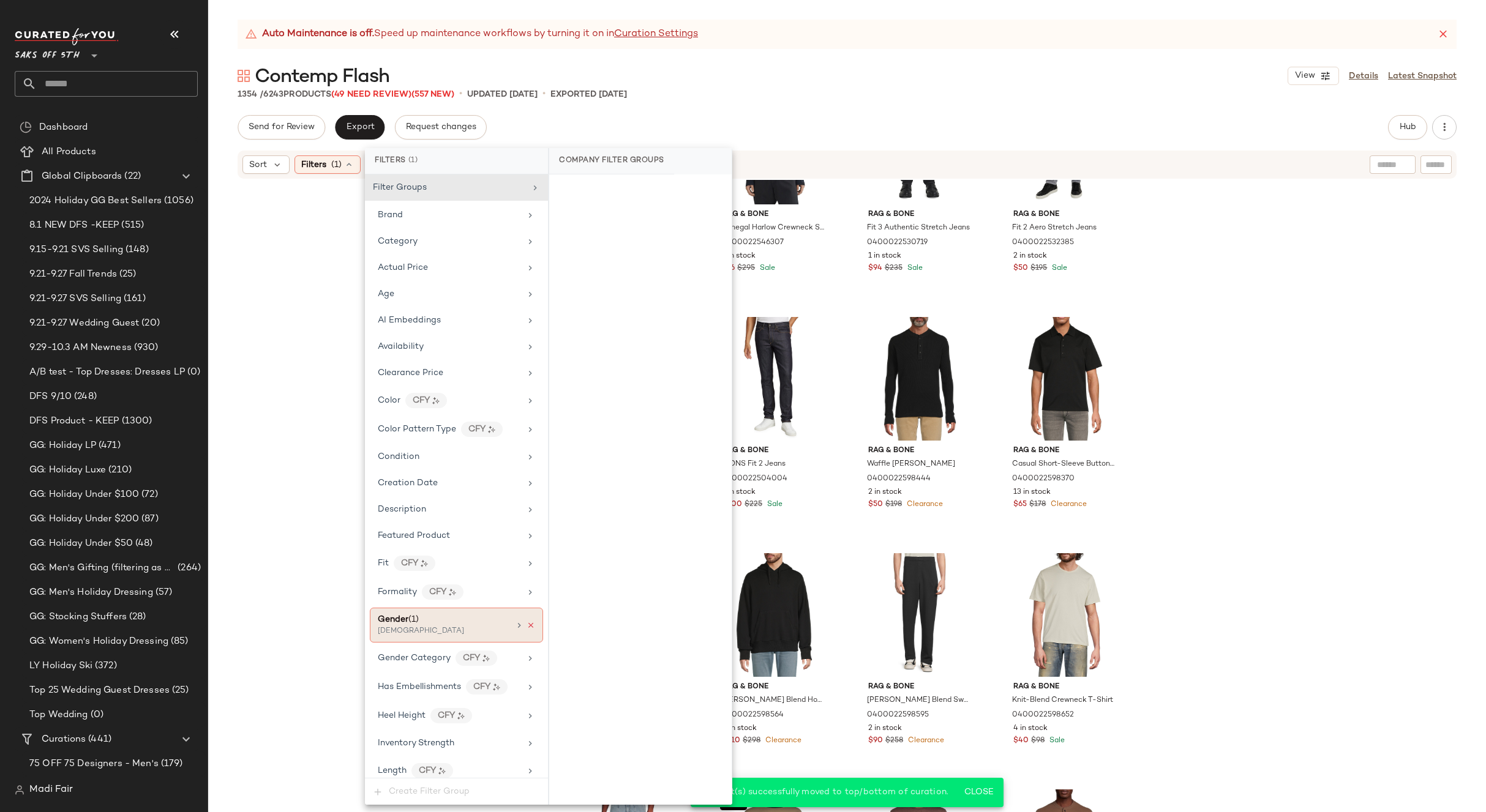
click at [527, 629] on icon at bounding box center [531, 625] width 9 height 9
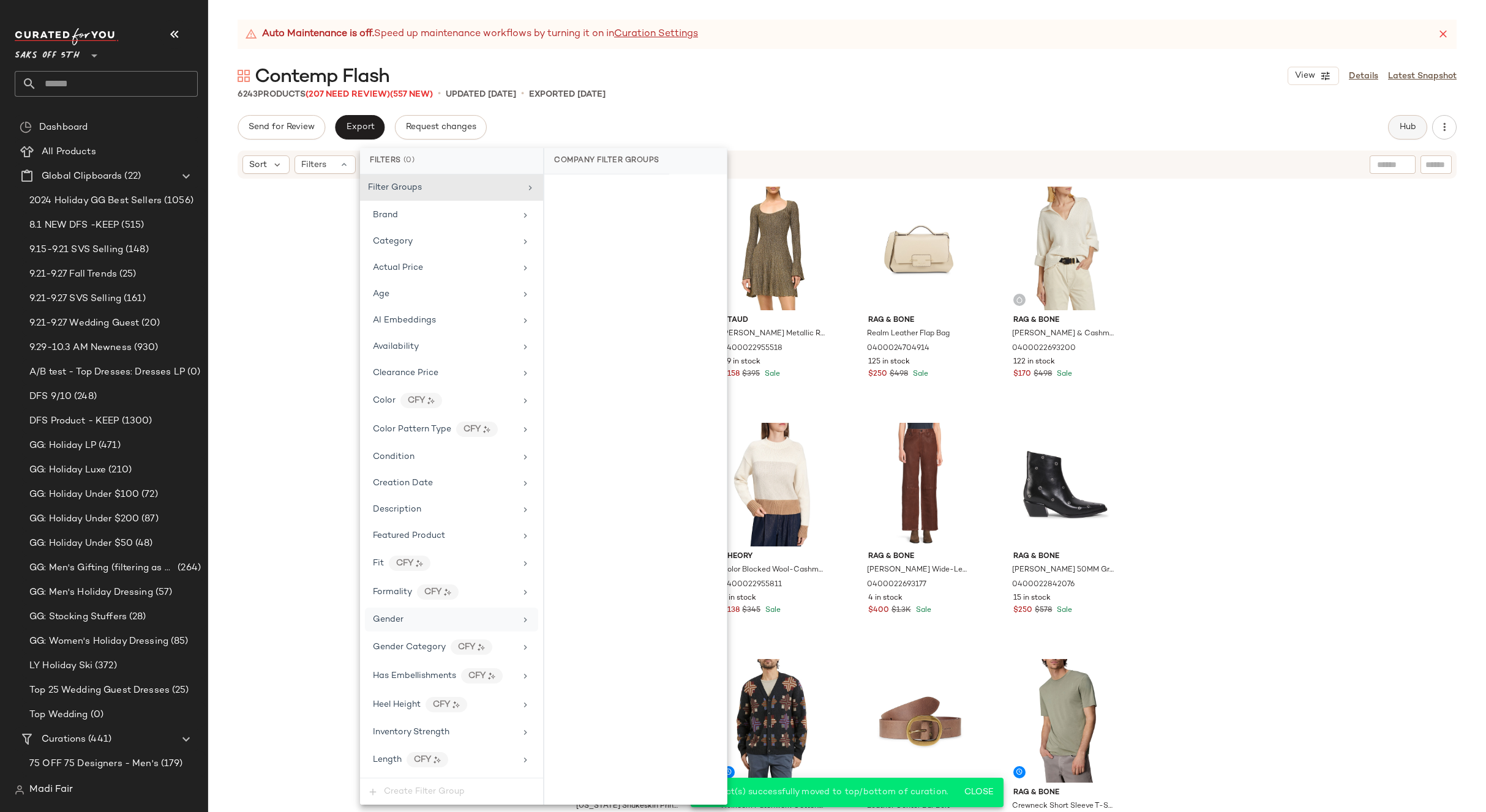
click at [1399, 130] on span "Hub" at bounding box center [1408, 127] width 17 height 10
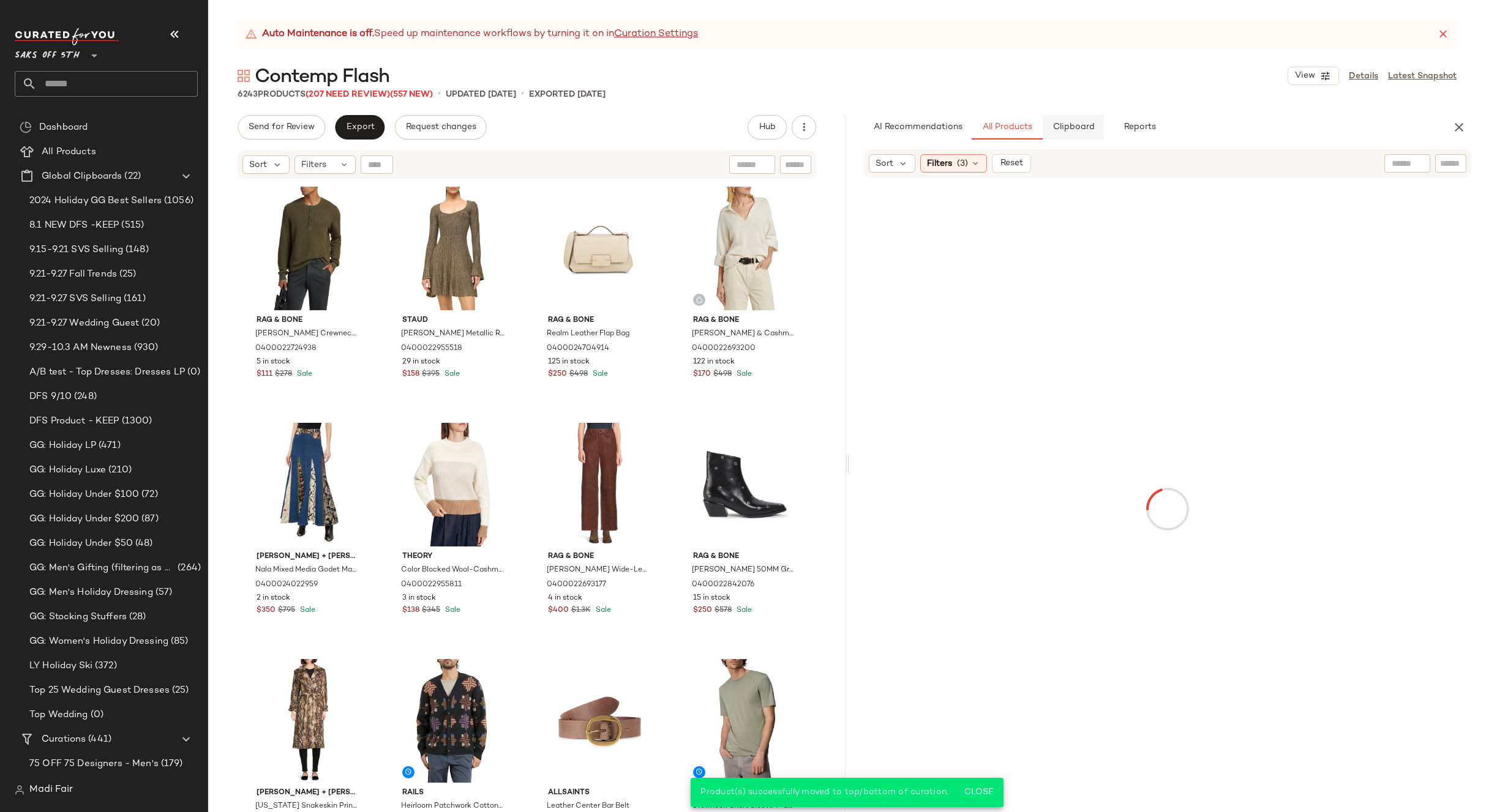
click at [1056, 131] on span "Clipboard" at bounding box center [1073, 127] width 42 height 10
click at [309, 242] on div "#1 View" at bounding box center [309, 249] width 124 height 123
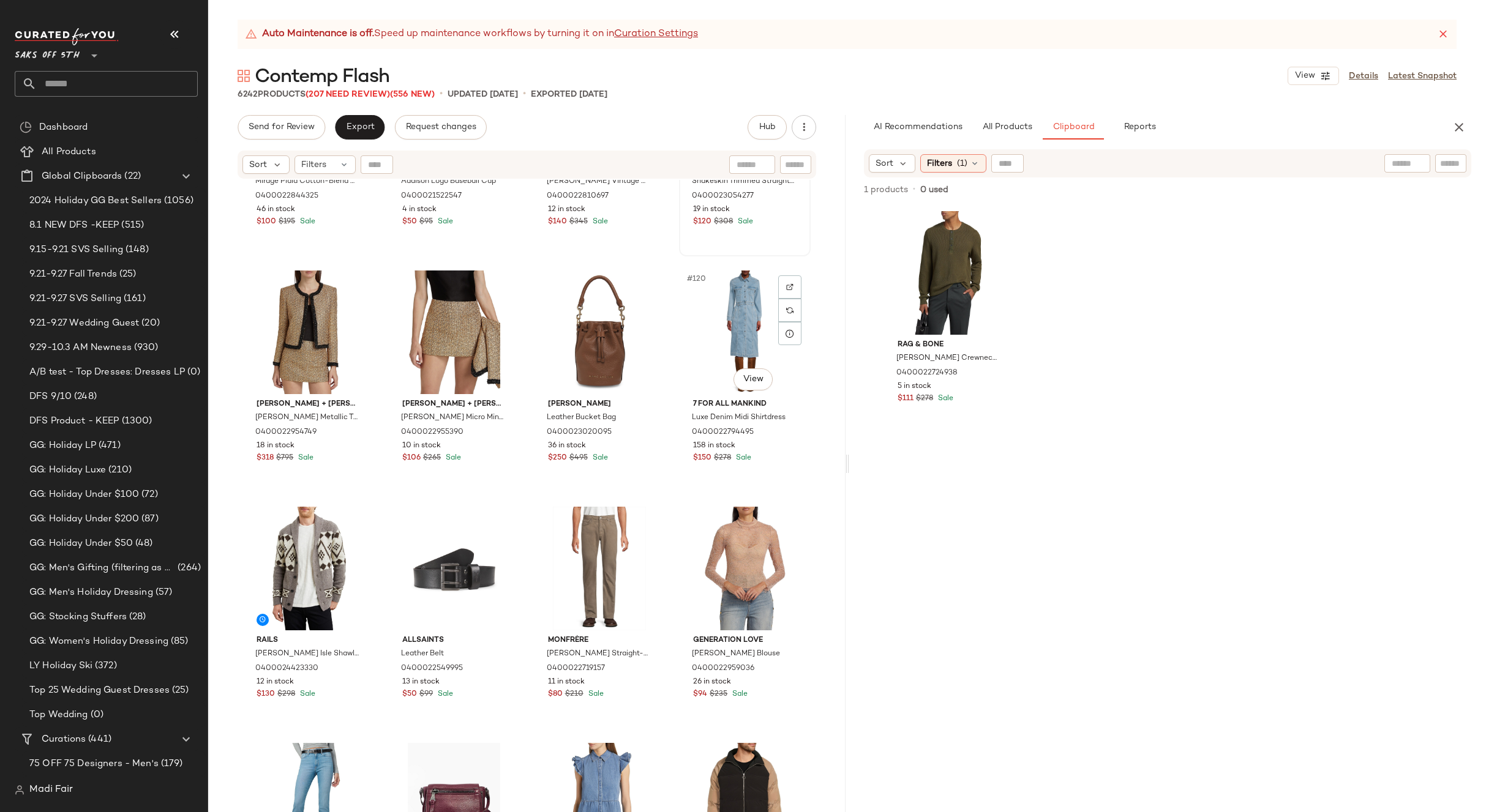
scroll to position [6802, 0]
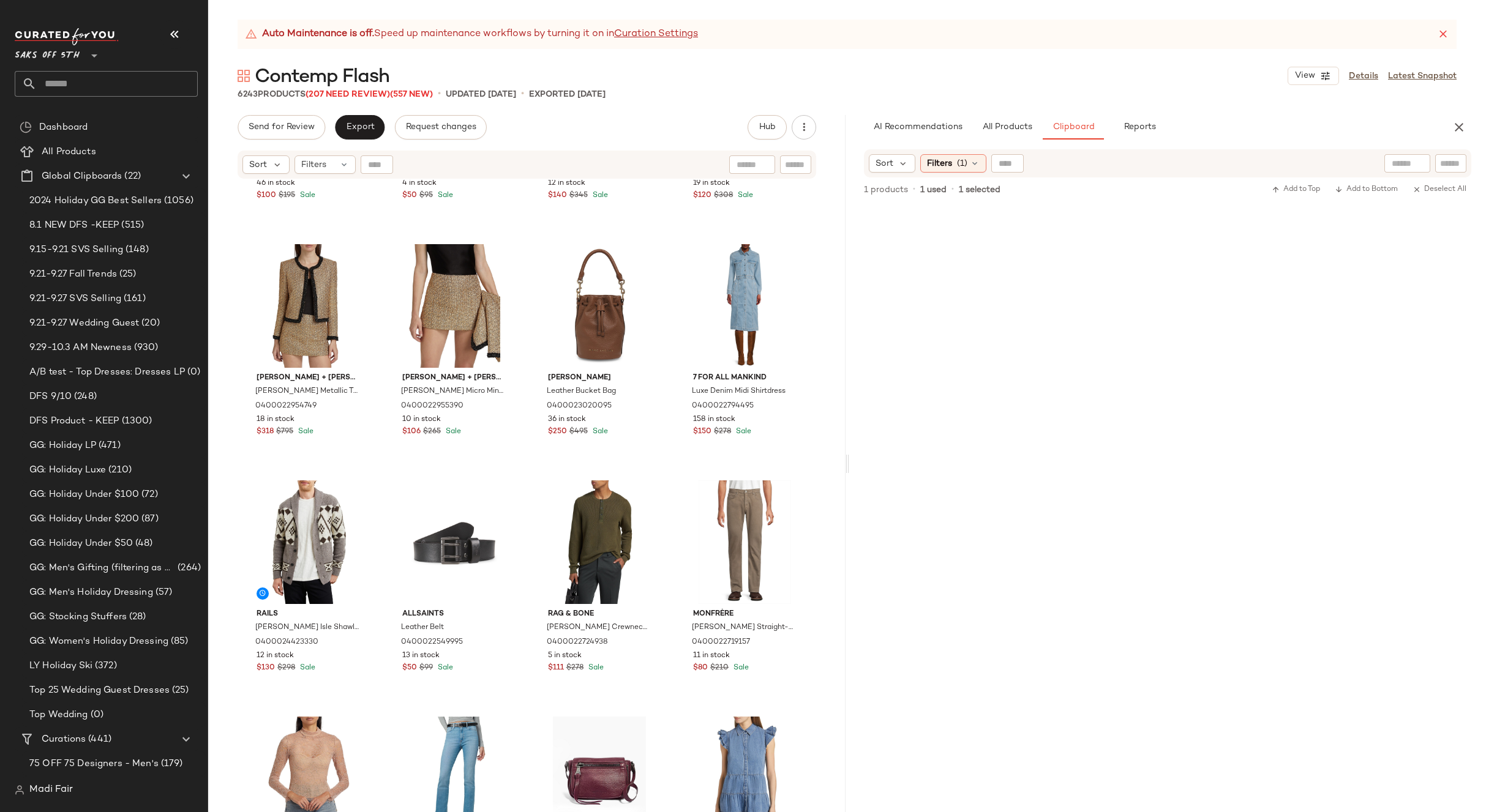
click at [674, 468] on div "Vince Mirage Plaid Cotton-Blend Shirt 0400022844325 46 in stock $100 $195 Sale …" at bounding box center [527, 511] width 637 height 663
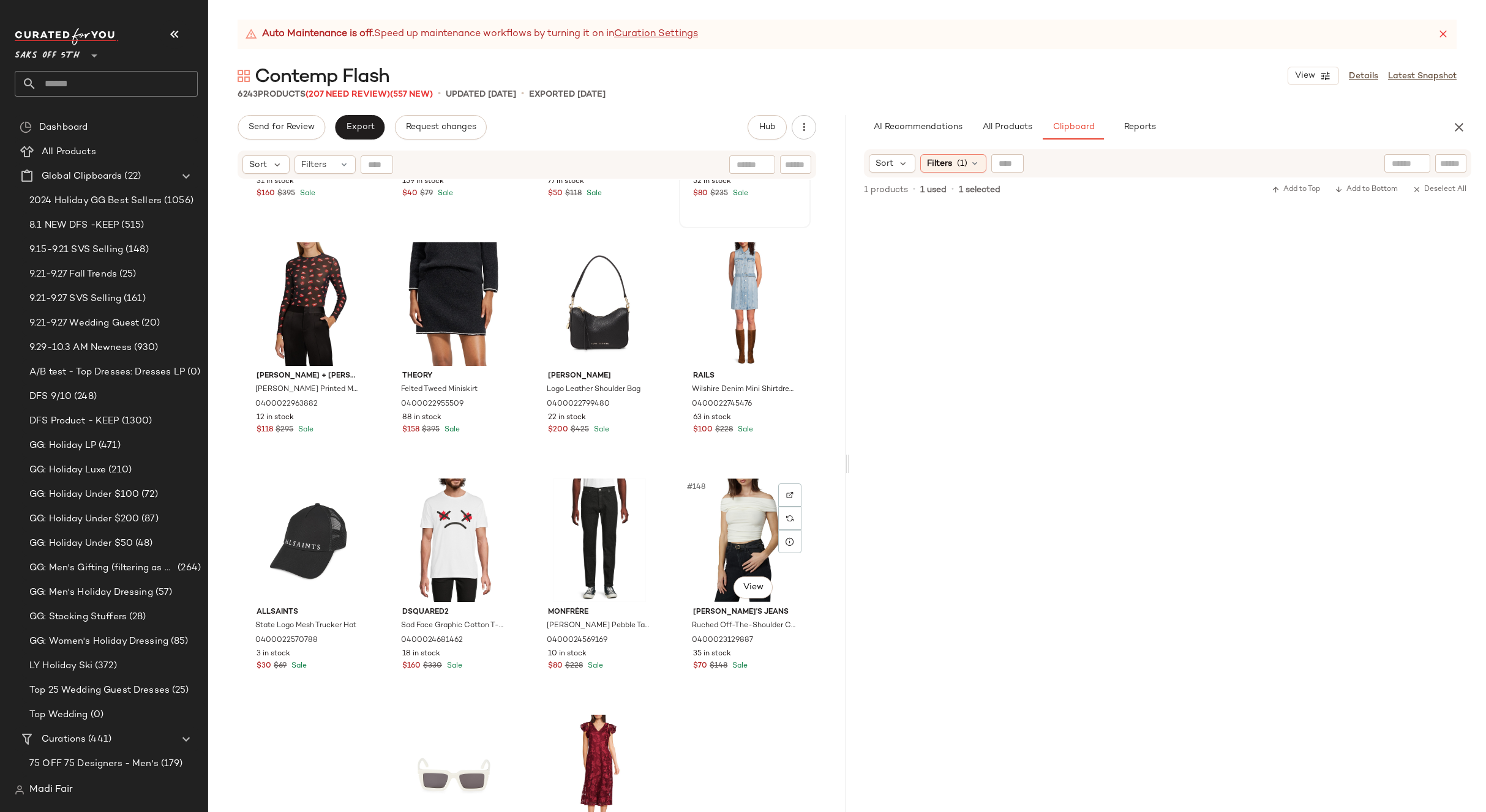
scroll to position [8209, 0]
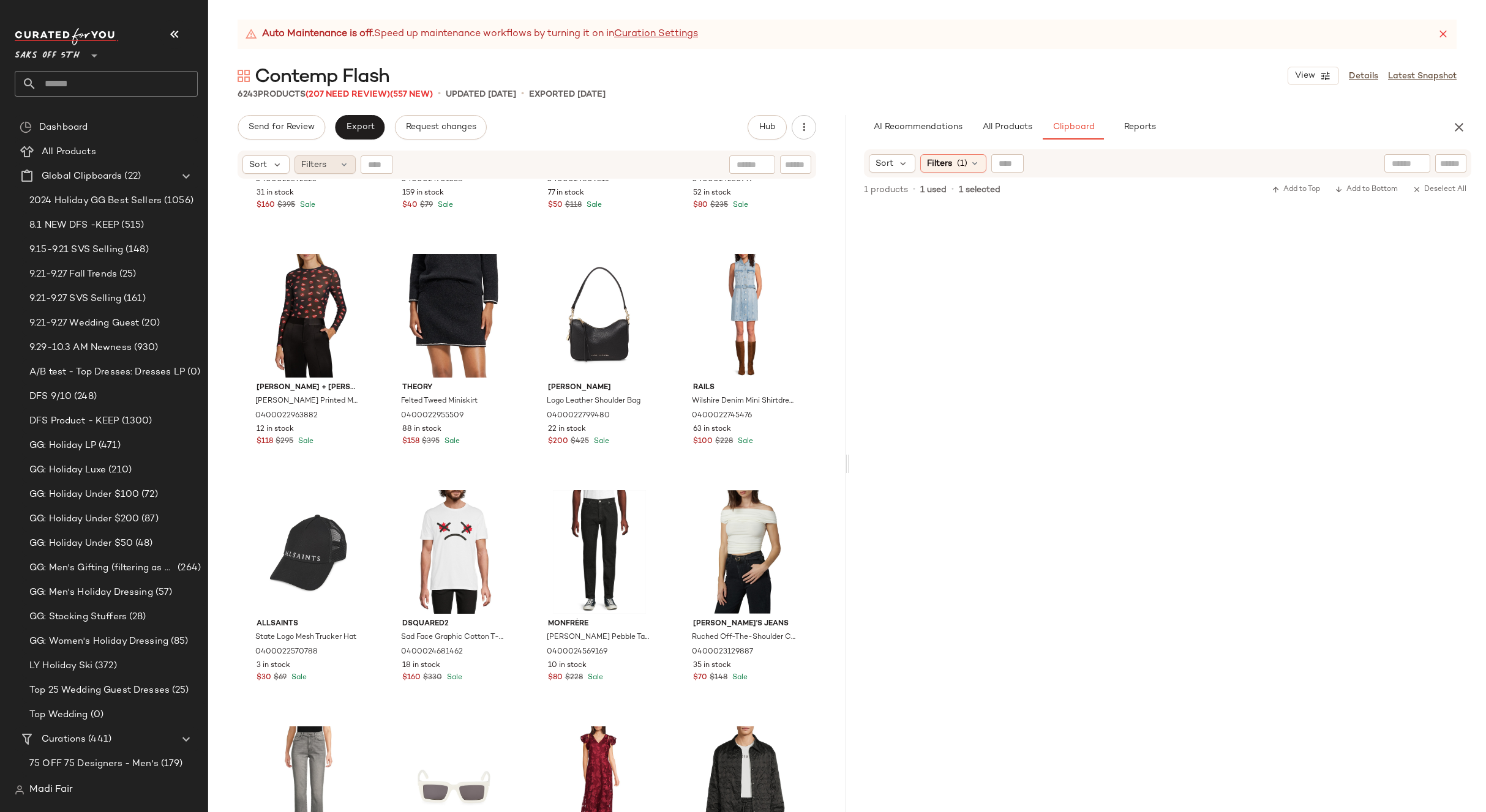
click at [345, 167] on icon at bounding box center [344, 165] width 10 height 10
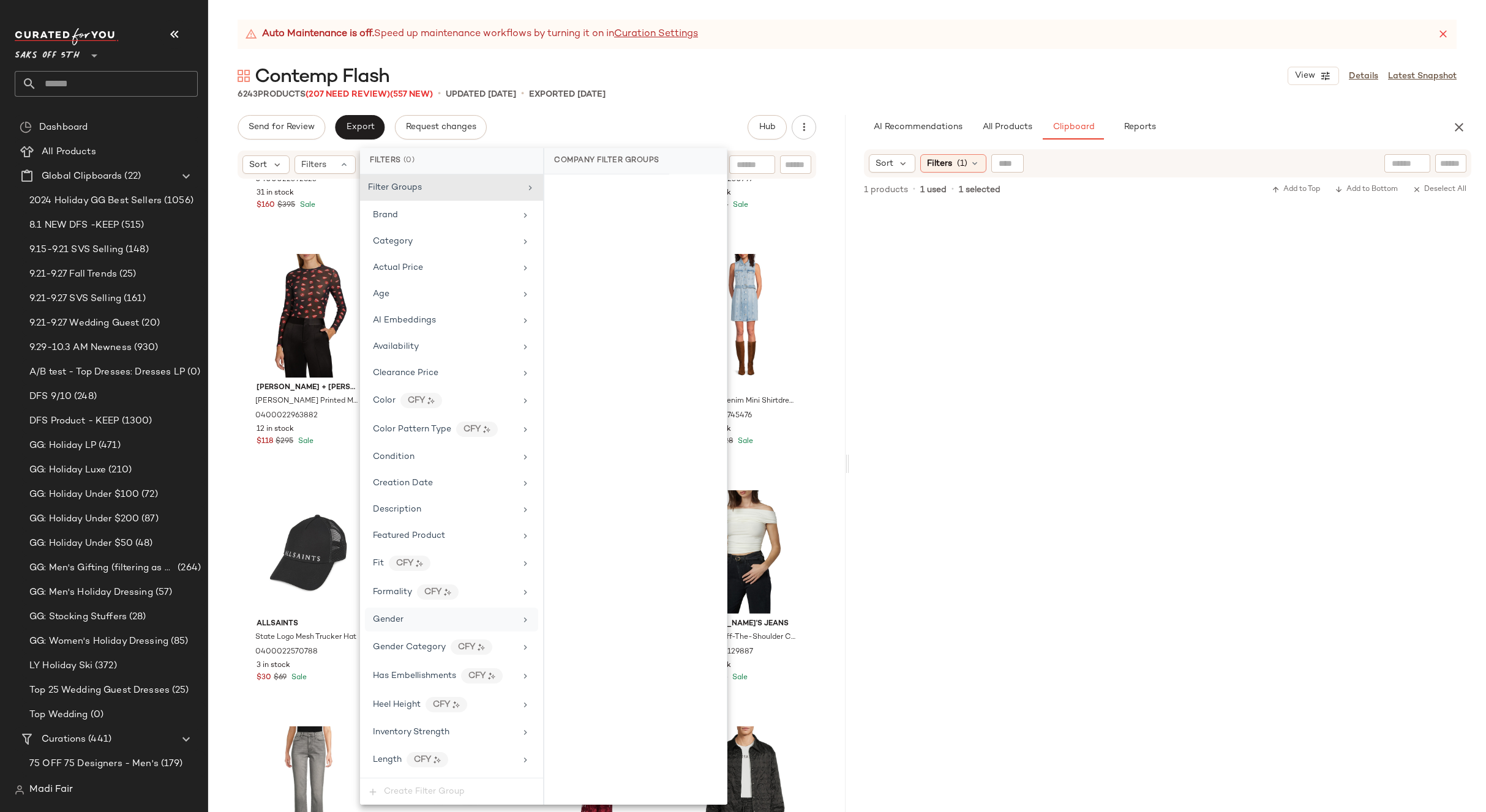
drag, startPoint x: 423, startPoint y: 627, endPoint x: 533, endPoint y: 418, distance: 236.2
click at [423, 626] on div "Gender" at bounding box center [452, 619] width 174 height 24
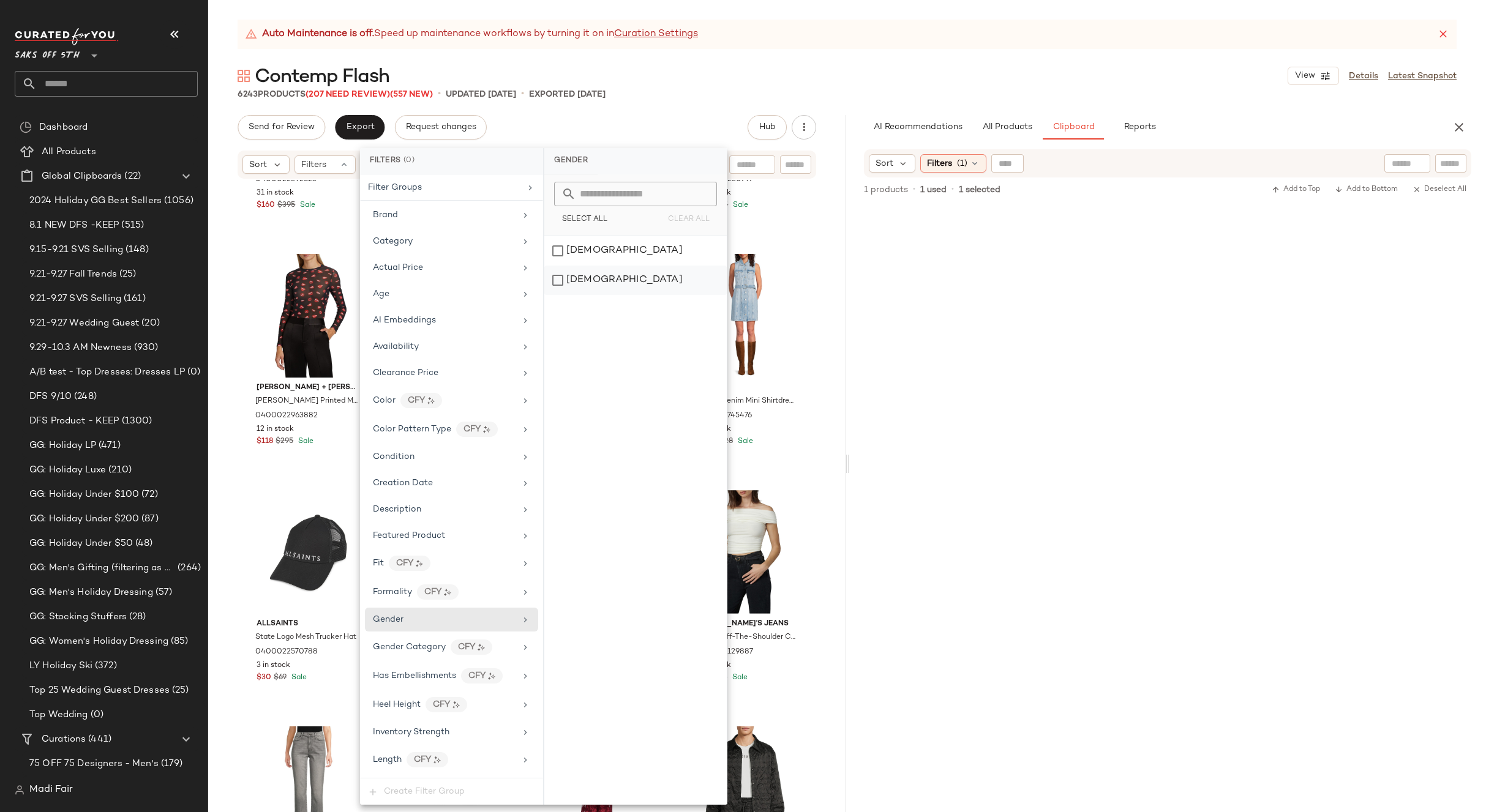
click at [617, 270] on div "[DEMOGRAPHIC_DATA]" at bounding box center [635, 280] width 182 height 29
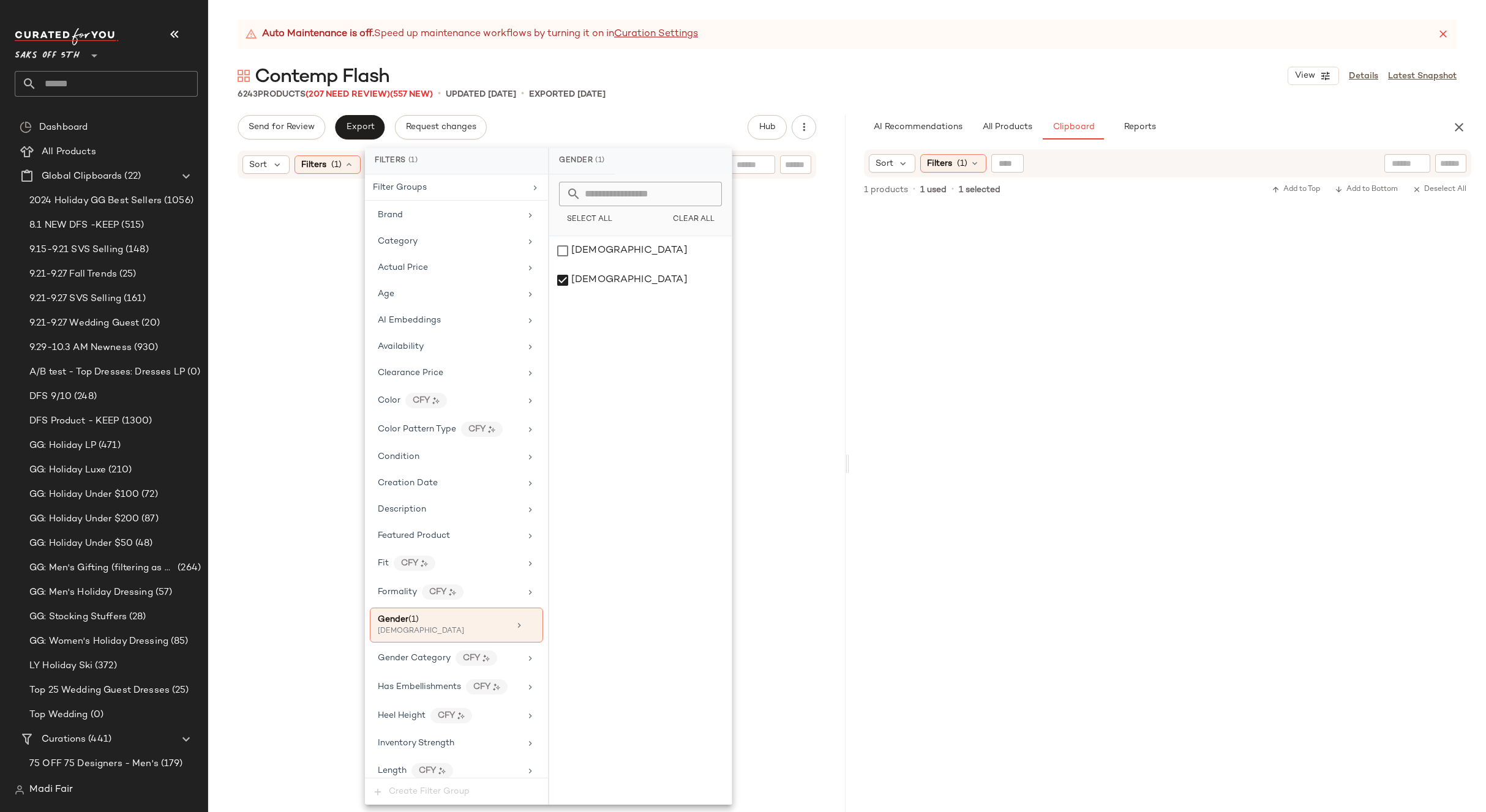
click at [690, 87] on div "Contemp Flash View Details Latest Snapshot" at bounding box center [847, 75] width 1278 height 24
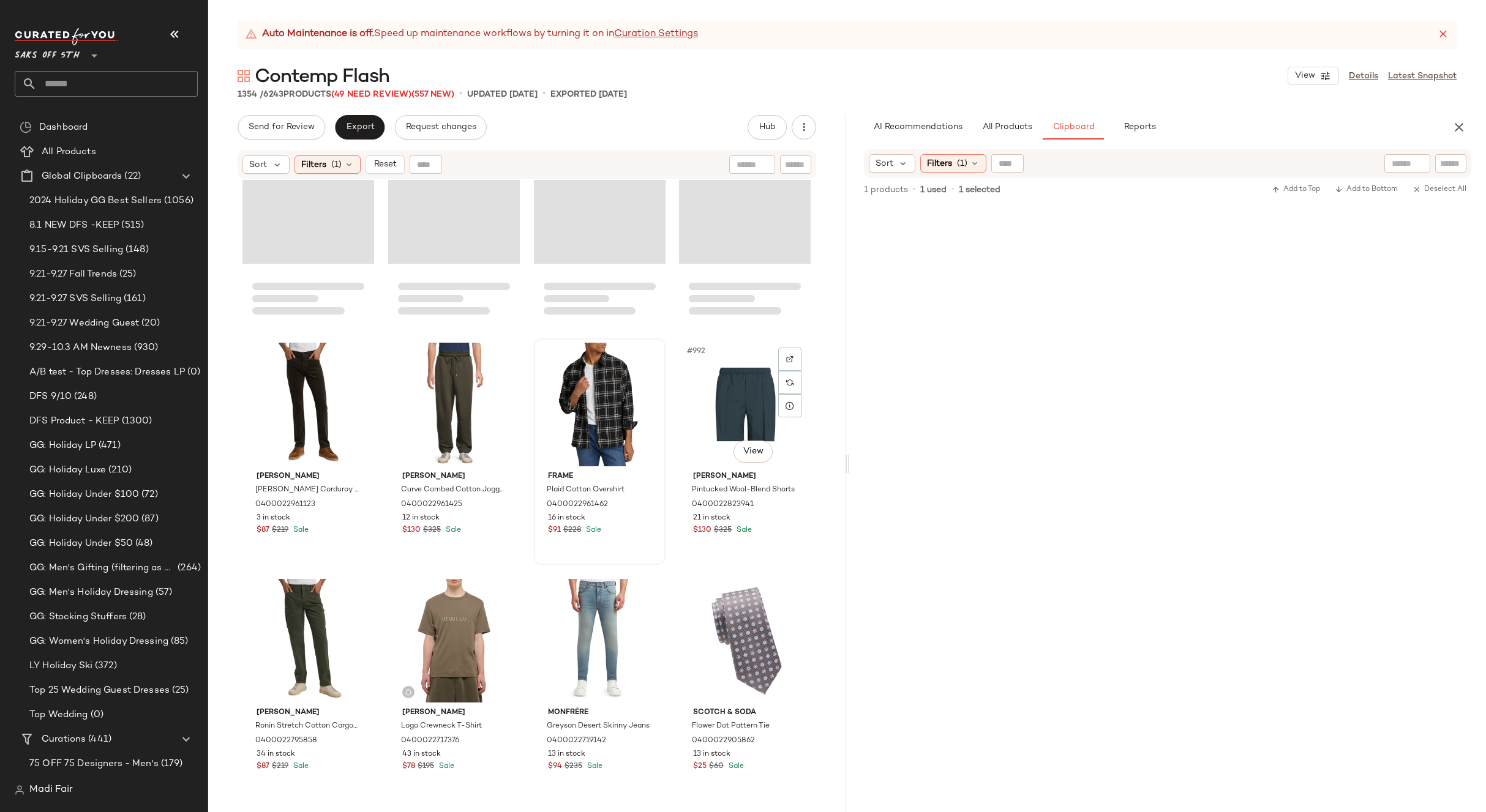
scroll to position [58185, 0]
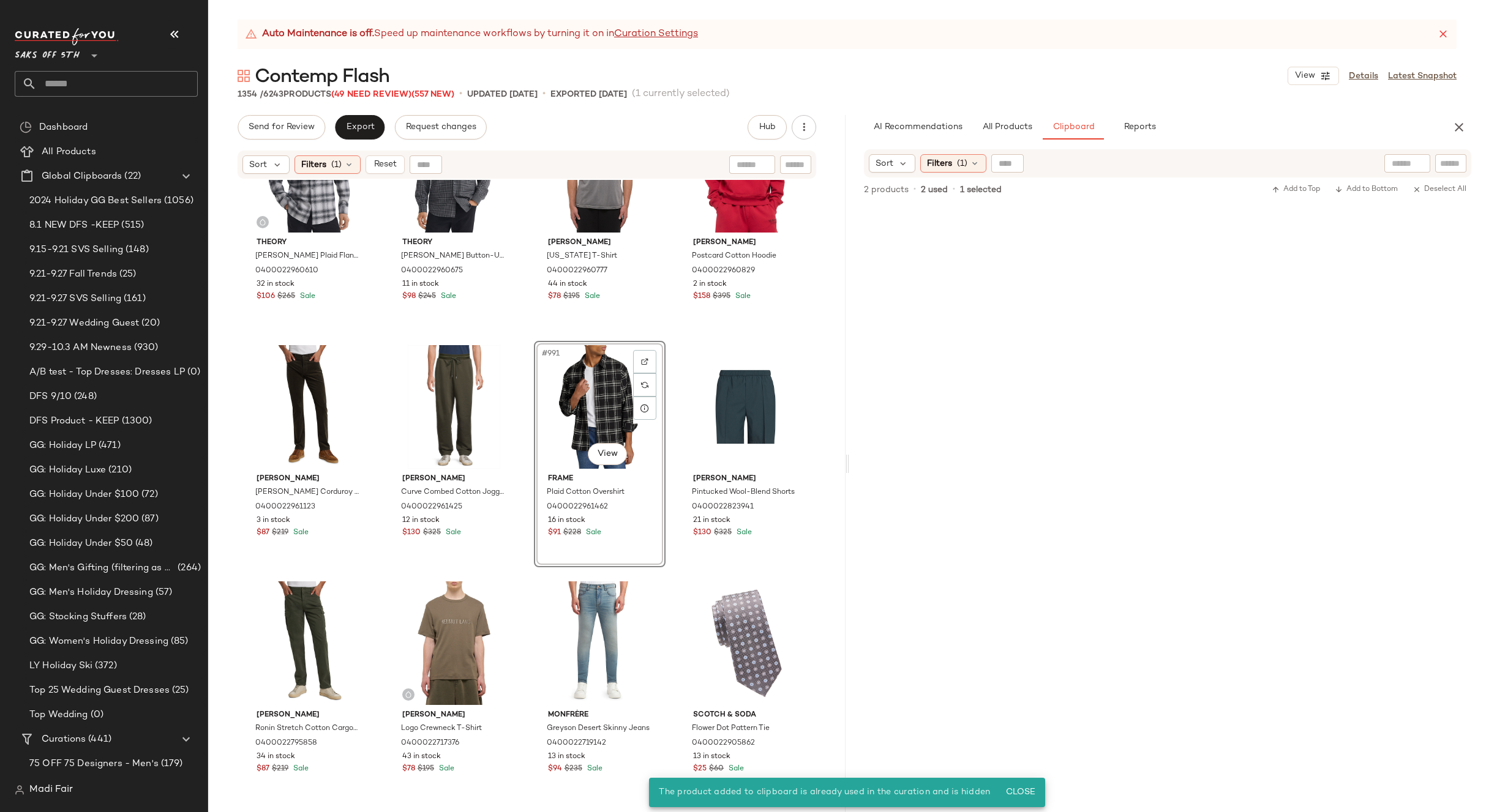
click at [598, 407] on div "#991 View" at bounding box center [600, 407] width 124 height 123
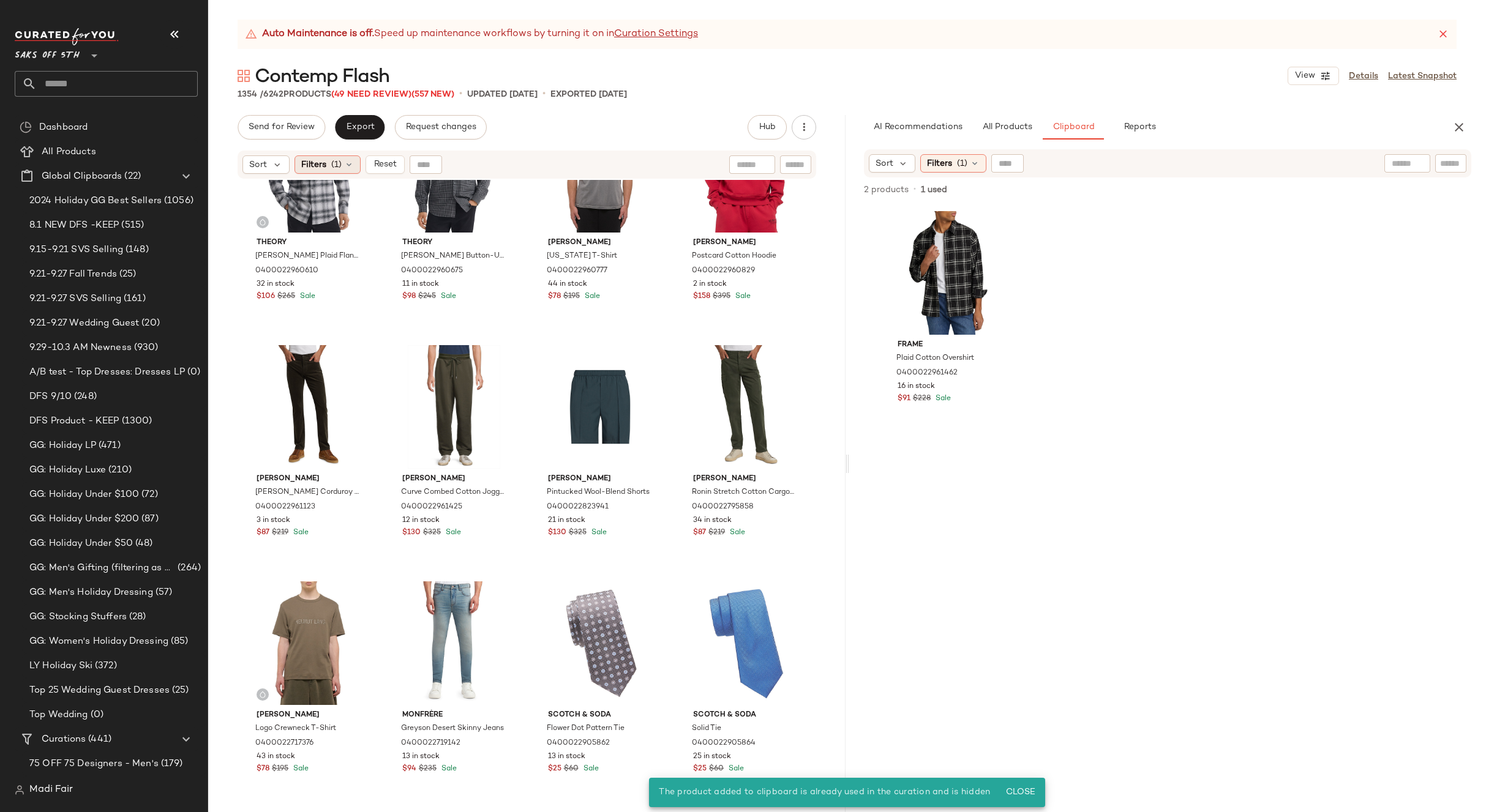
click at [354, 165] on div "Filters (1)" at bounding box center [327, 164] width 67 height 18
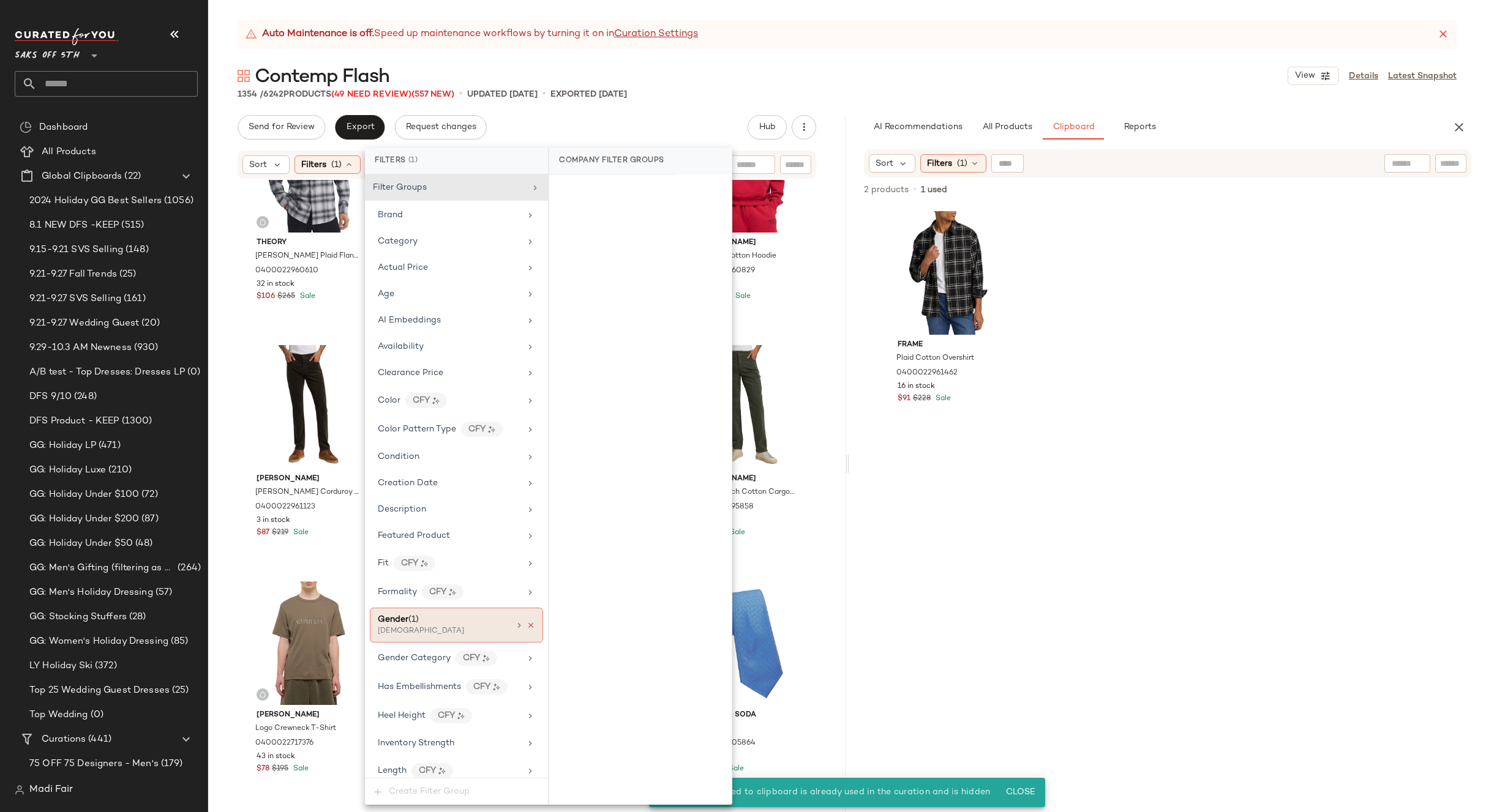
click at [527, 622] on icon at bounding box center [531, 625] width 9 height 9
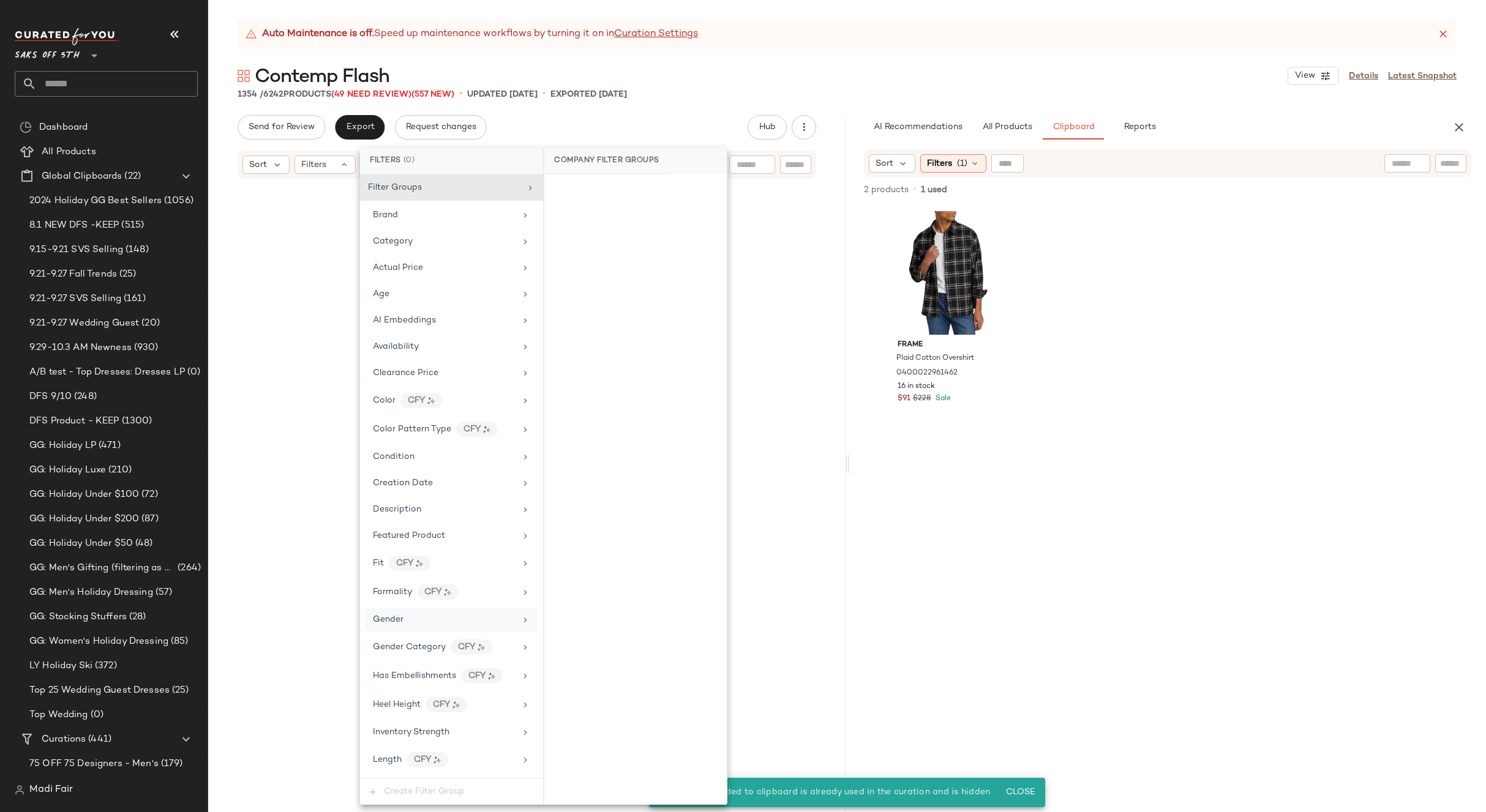
click at [711, 100] on div "Auto Maintenance is off. Speed up maintenance workflows by turning it on in Cur…" at bounding box center [847, 416] width 1278 height 793
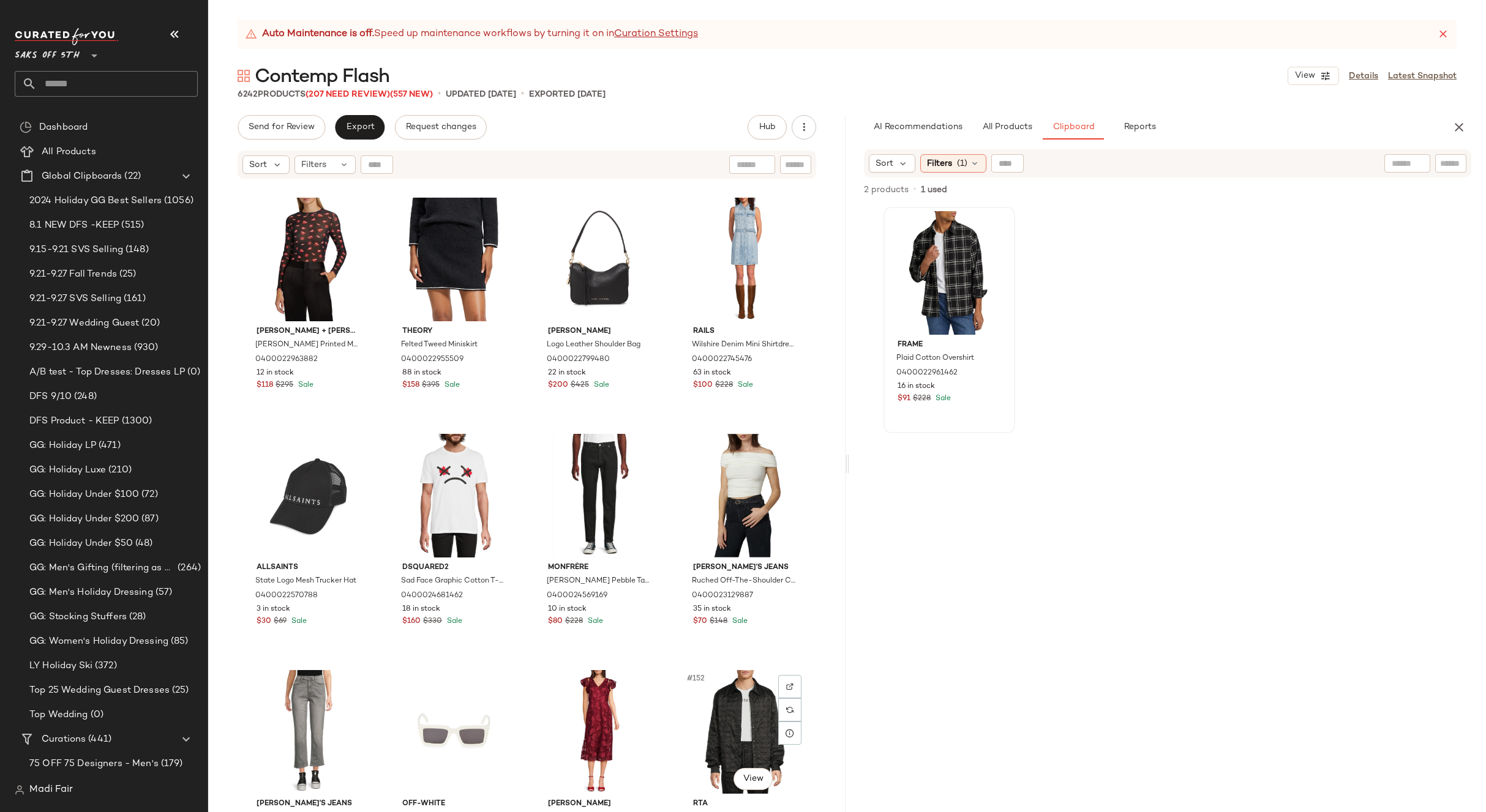
scroll to position [8260, 0]
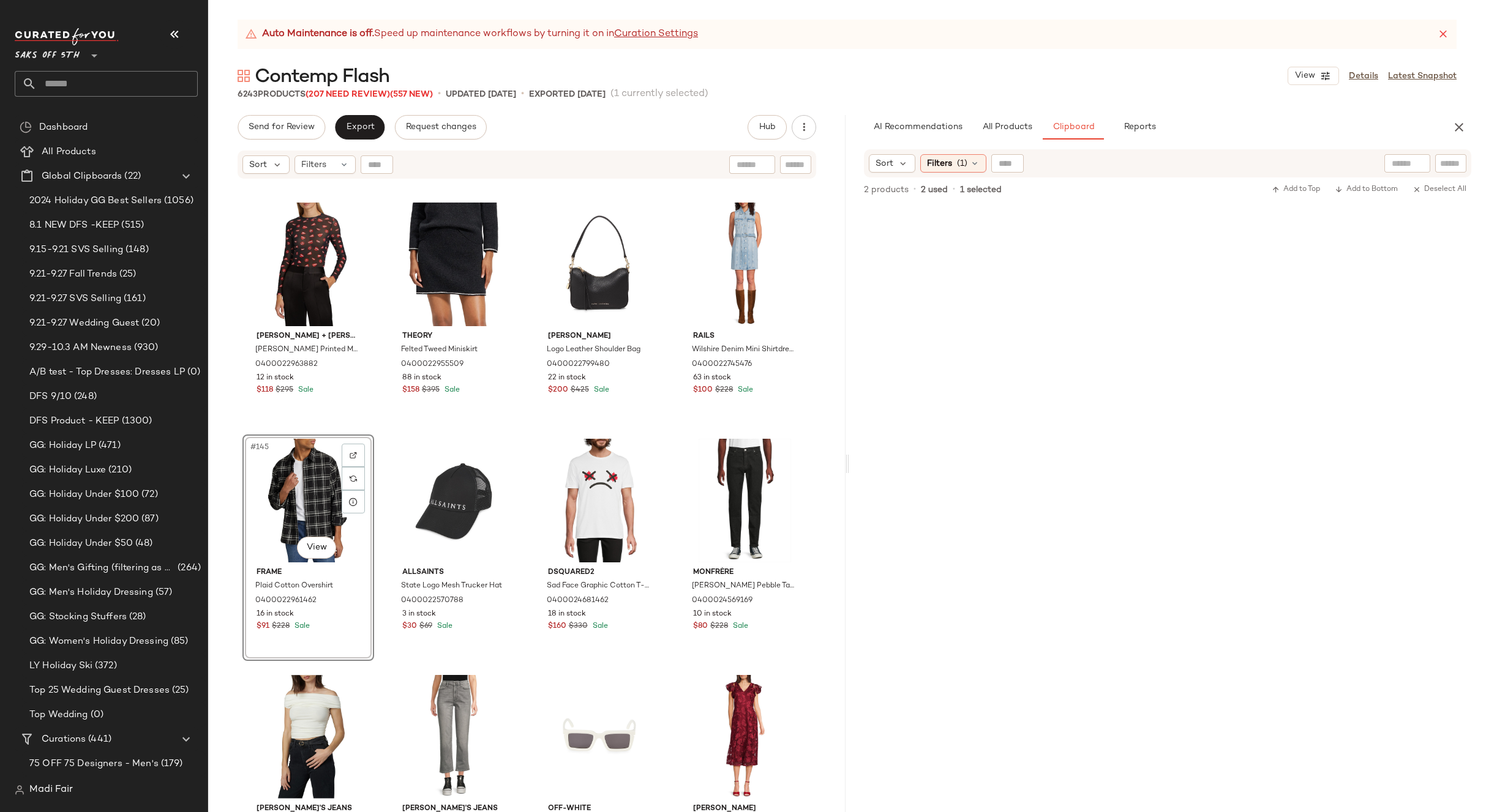
click at [666, 428] on div "Alice + Olivia Delaina Printed Mesh Crop Top 0400022963882 12 in stock $118 $29…" at bounding box center [527, 511] width 637 height 663
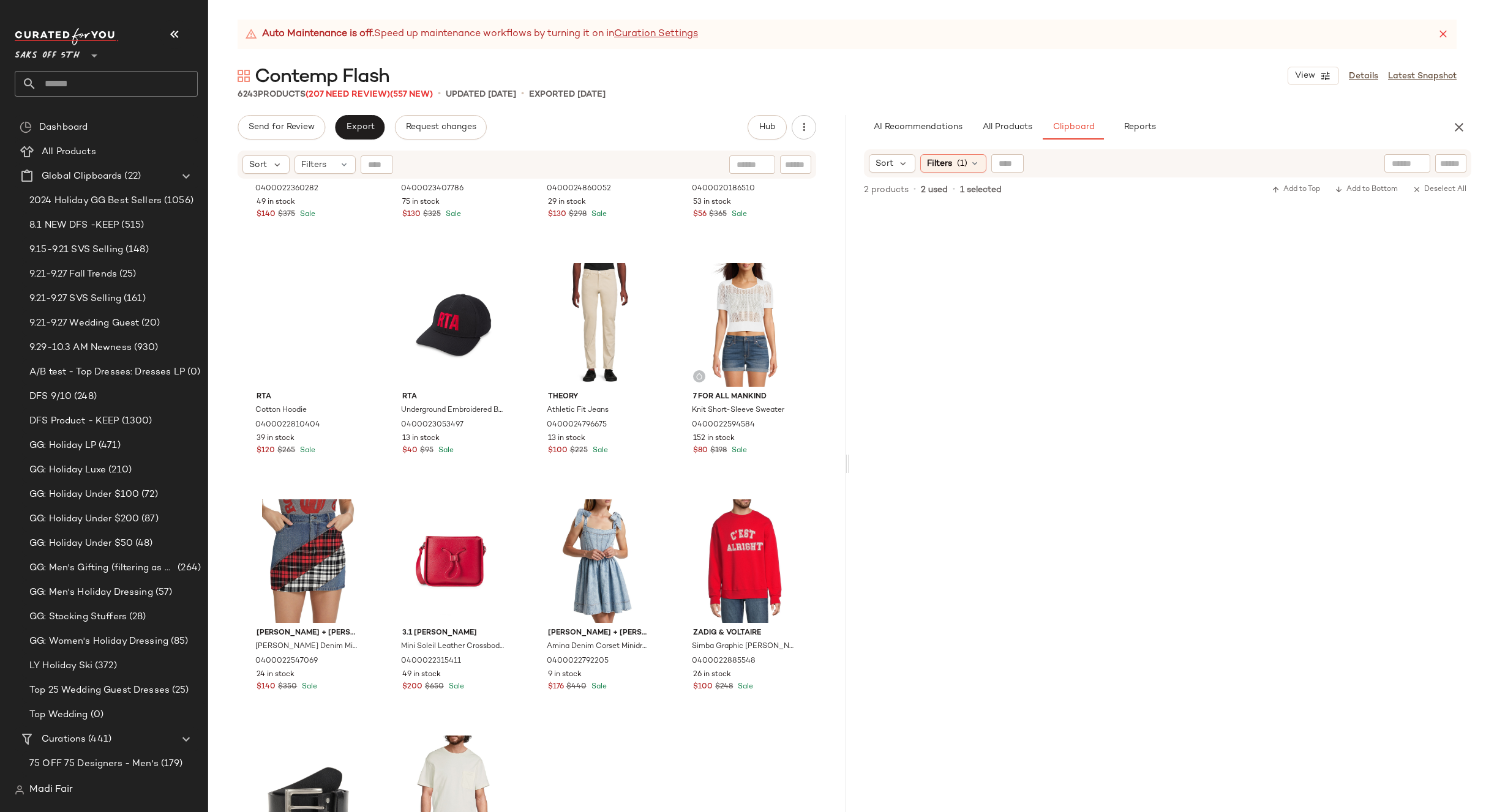
scroll to position [9361, 0]
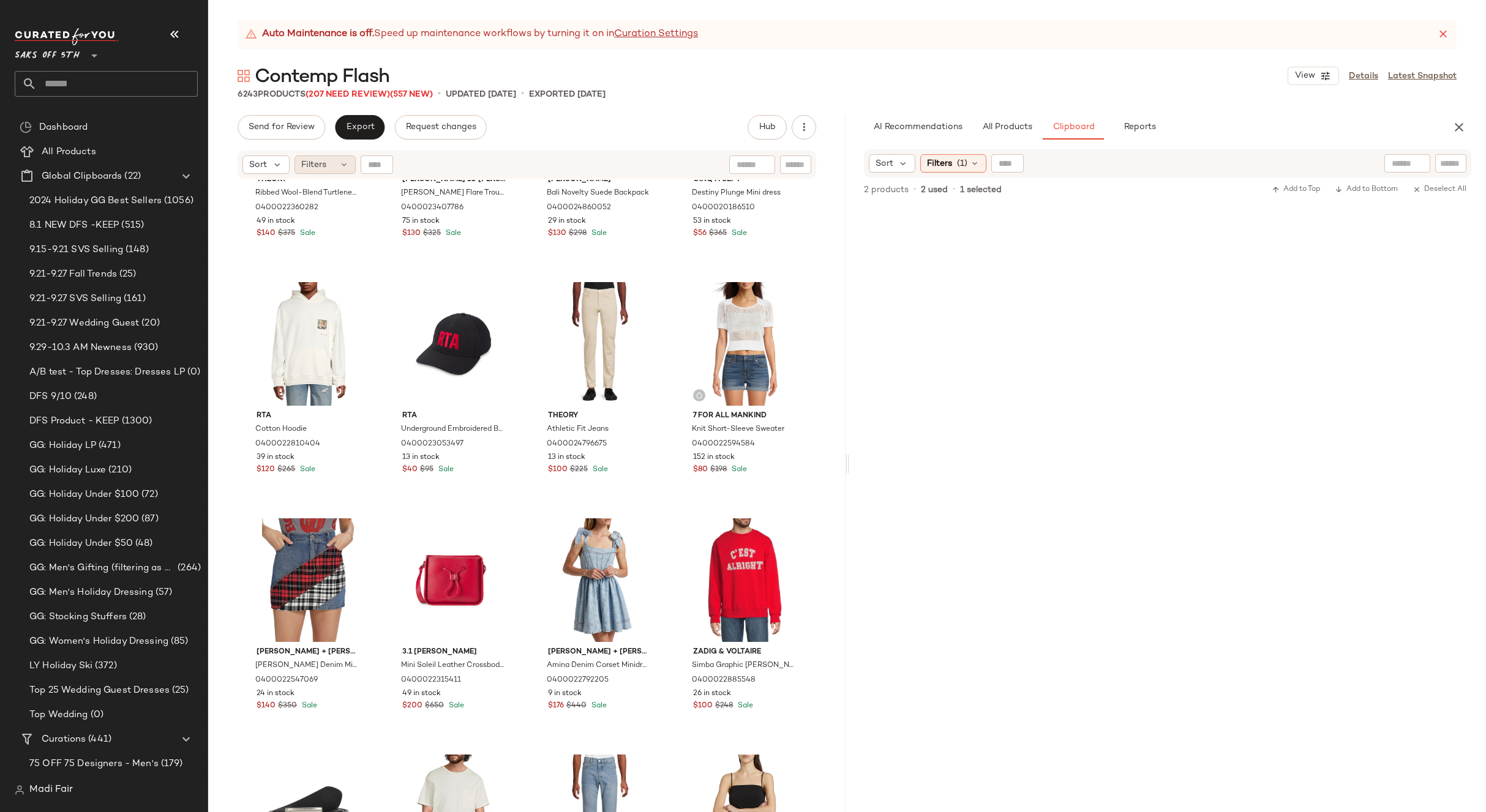
click at [340, 163] on icon at bounding box center [344, 165] width 10 height 10
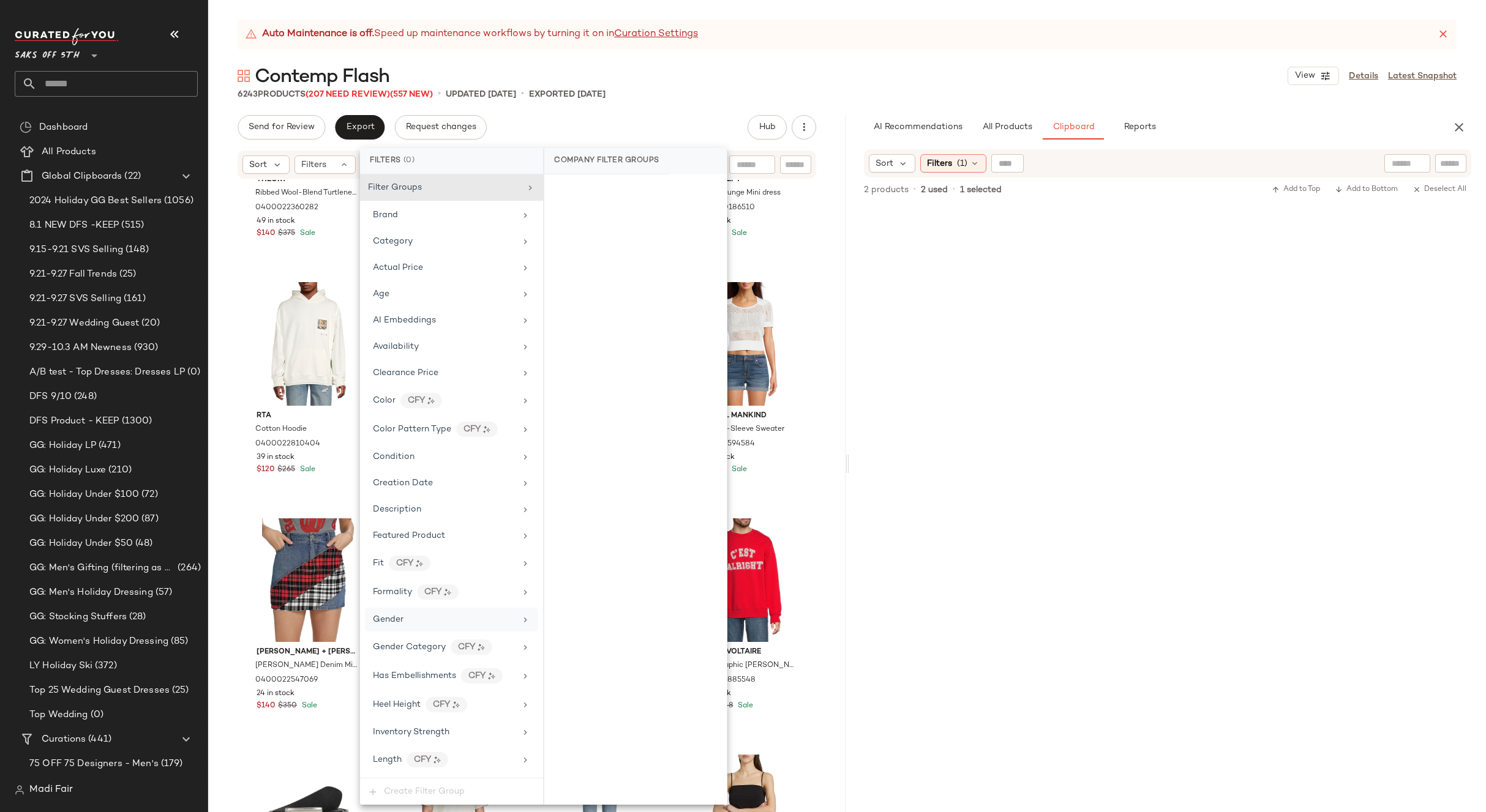
click at [454, 620] on div "Gender" at bounding box center [444, 619] width 143 height 13
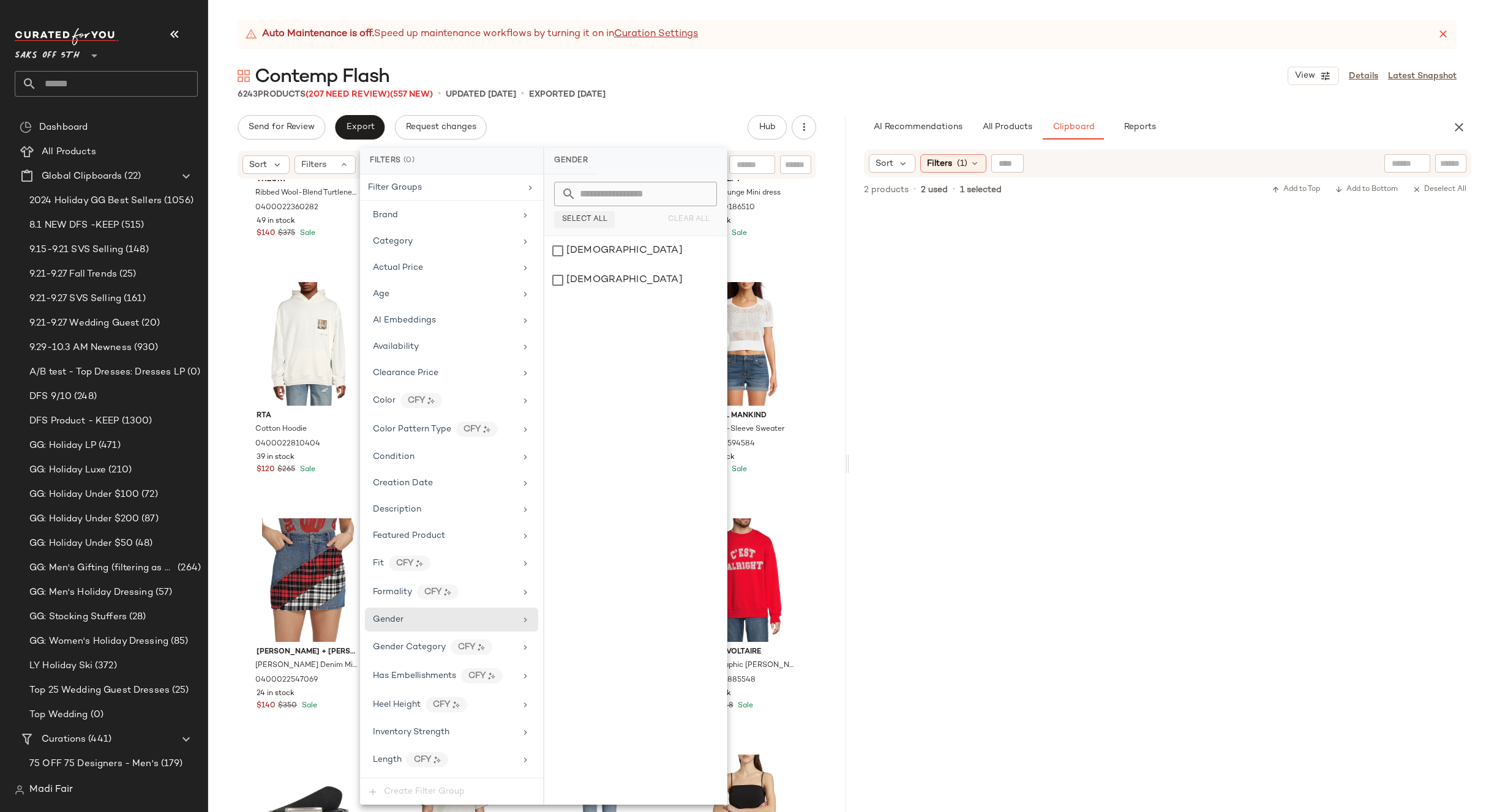
click at [592, 259] on div "[DEMOGRAPHIC_DATA]" at bounding box center [635, 251] width 182 height 29
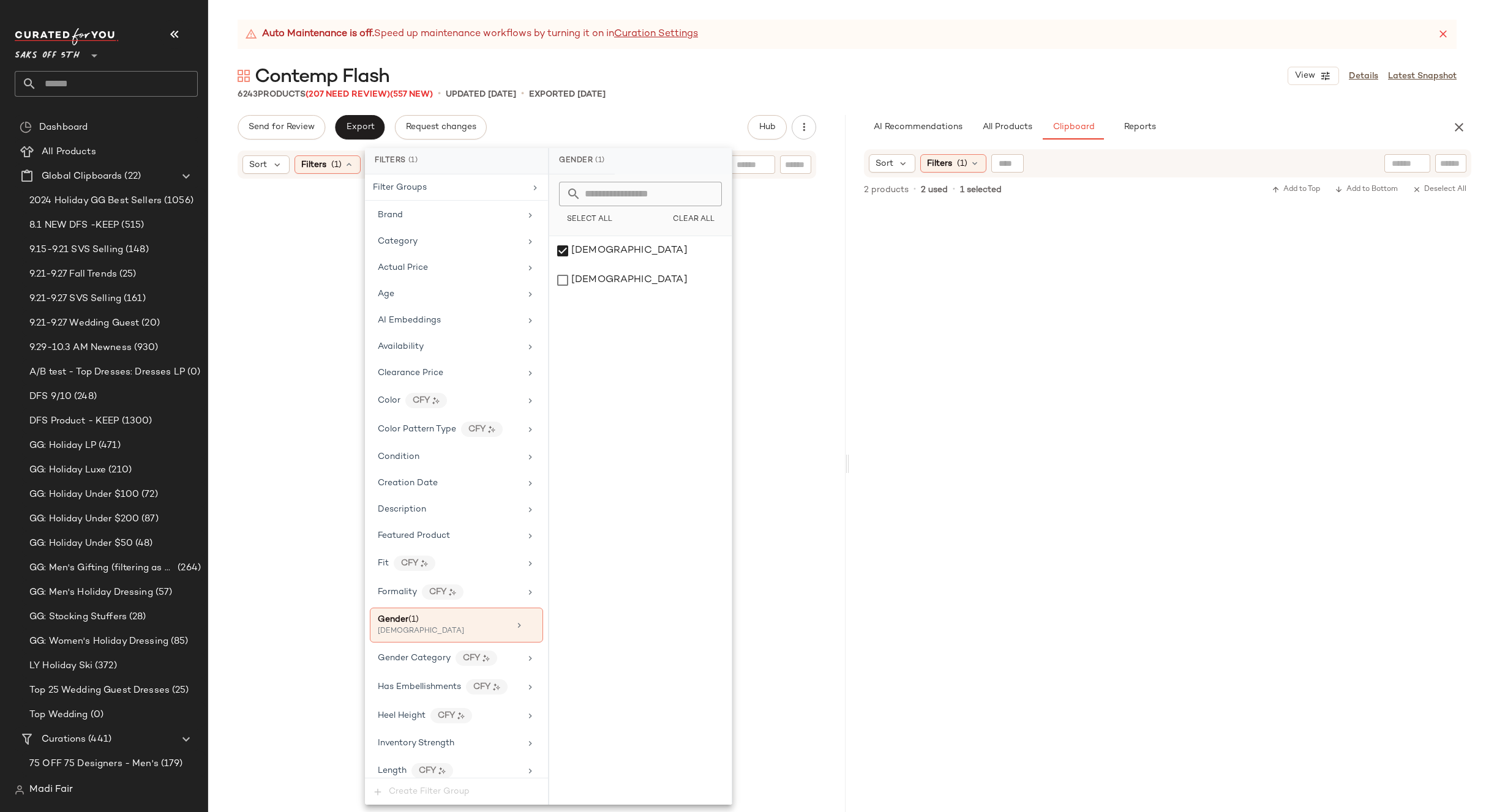
click at [678, 103] on div "Auto Maintenance is off. Speed up maintenance workflows by turning it on in Cur…" at bounding box center [847, 416] width 1278 height 793
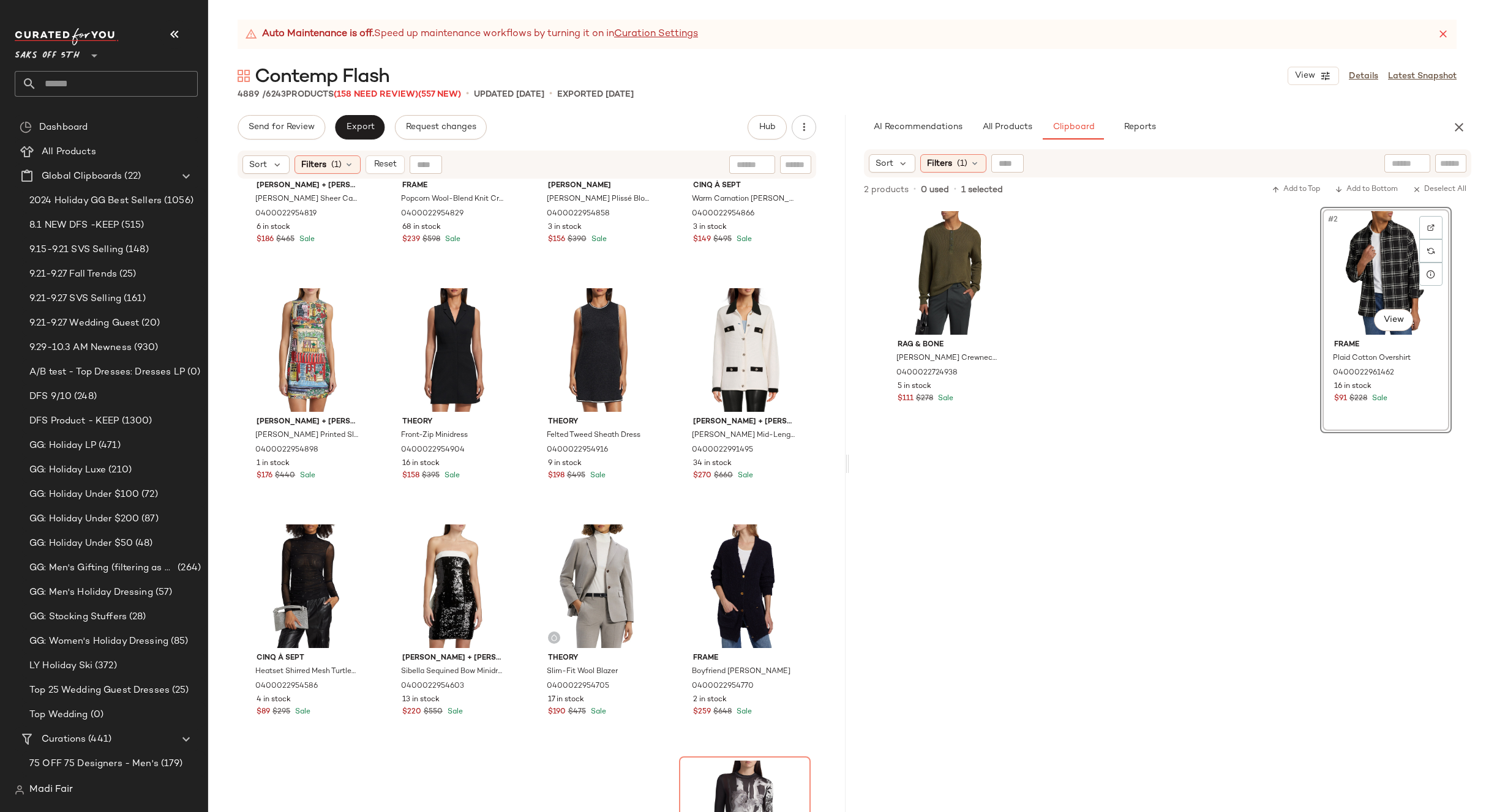
scroll to position [244603, 0]
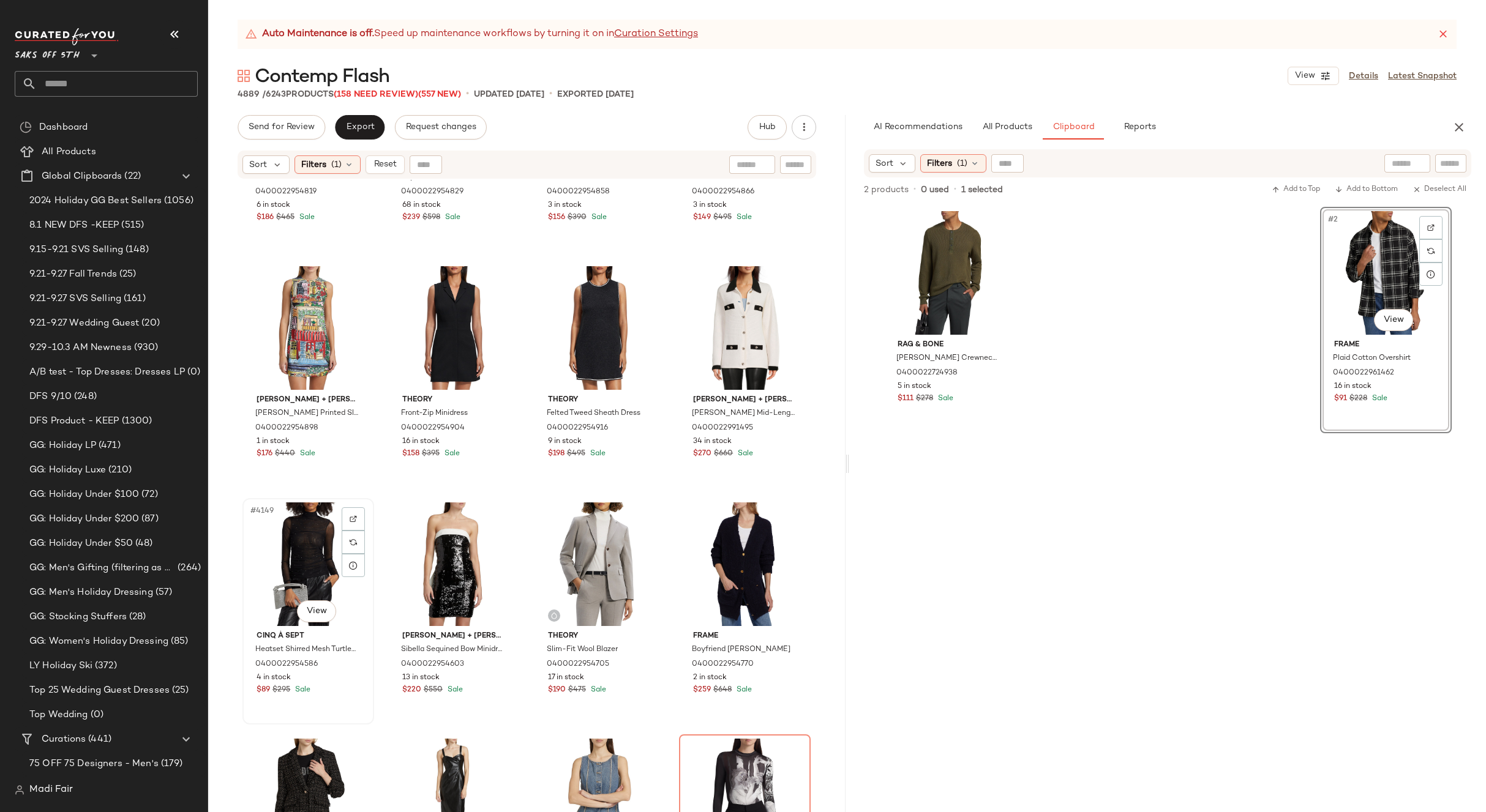
click at [294, 538] on div "#4149 View" at bounding box center [309, 564] width 124 height 123
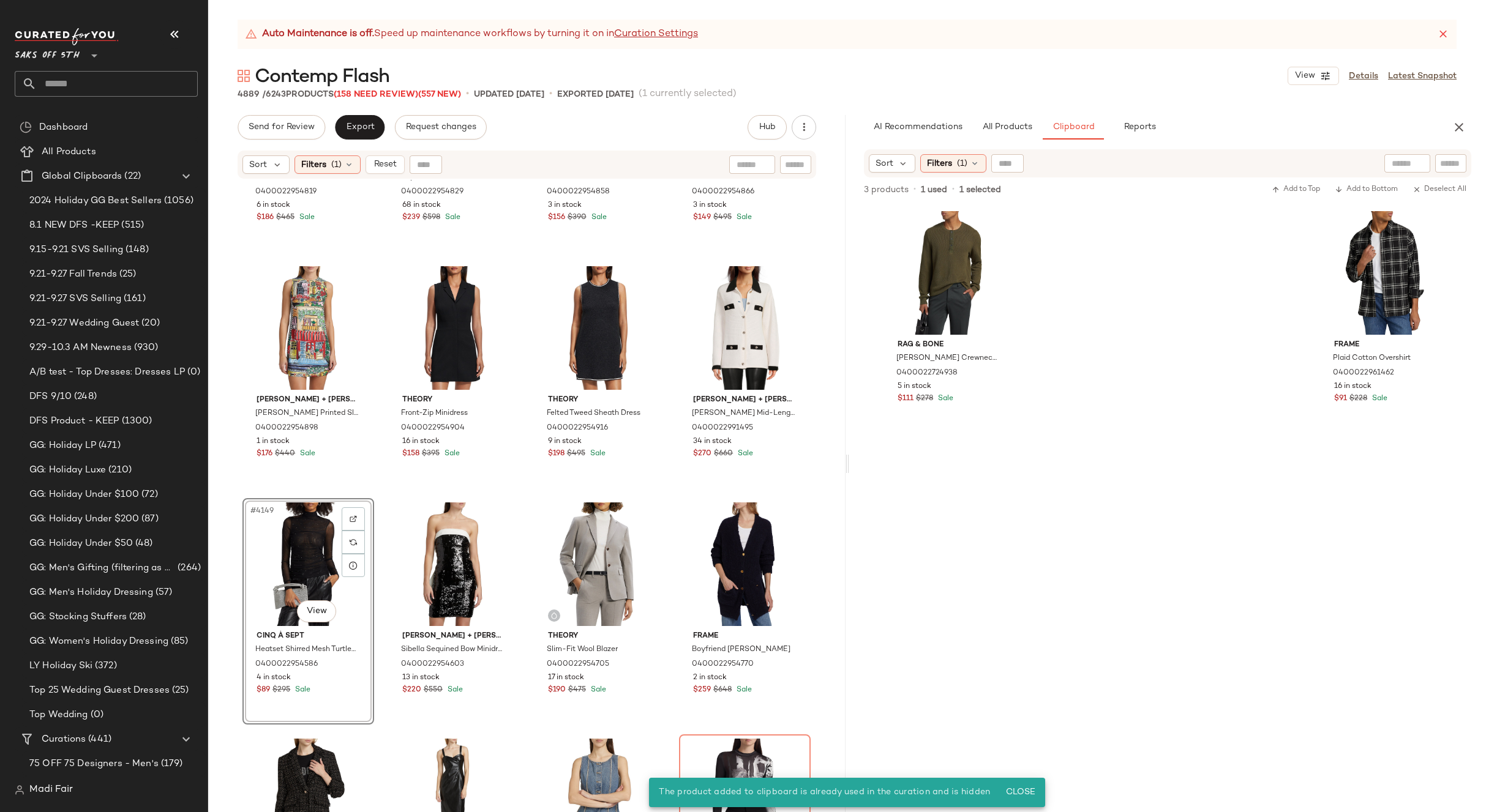
click at [303, 555] on div "#4149 View" at bounding box center [309, 564] width 124 height 123
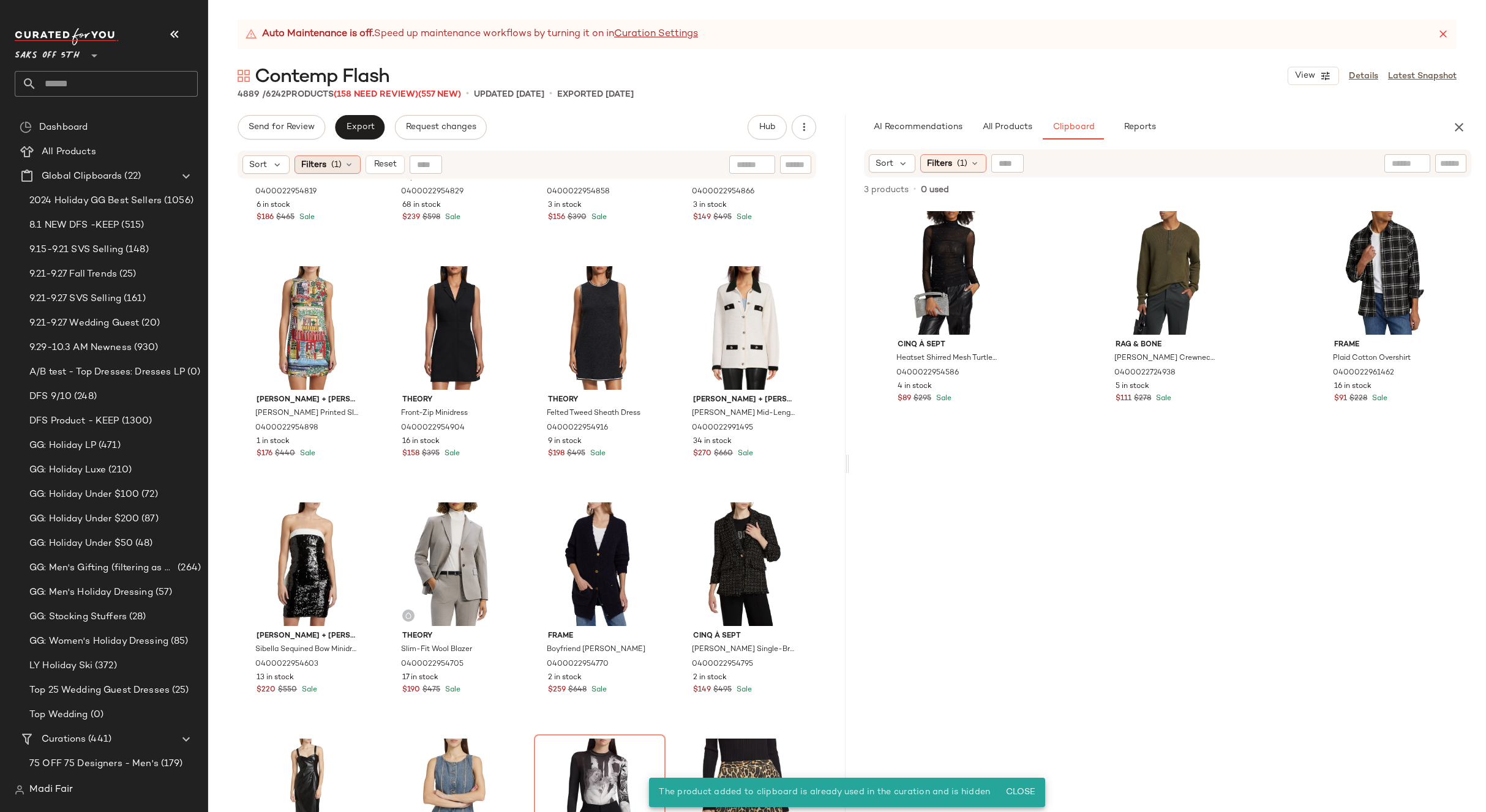
click at [343, 167] on div "Filters (1)" at bounding box center [327, 164] width 67 height 18
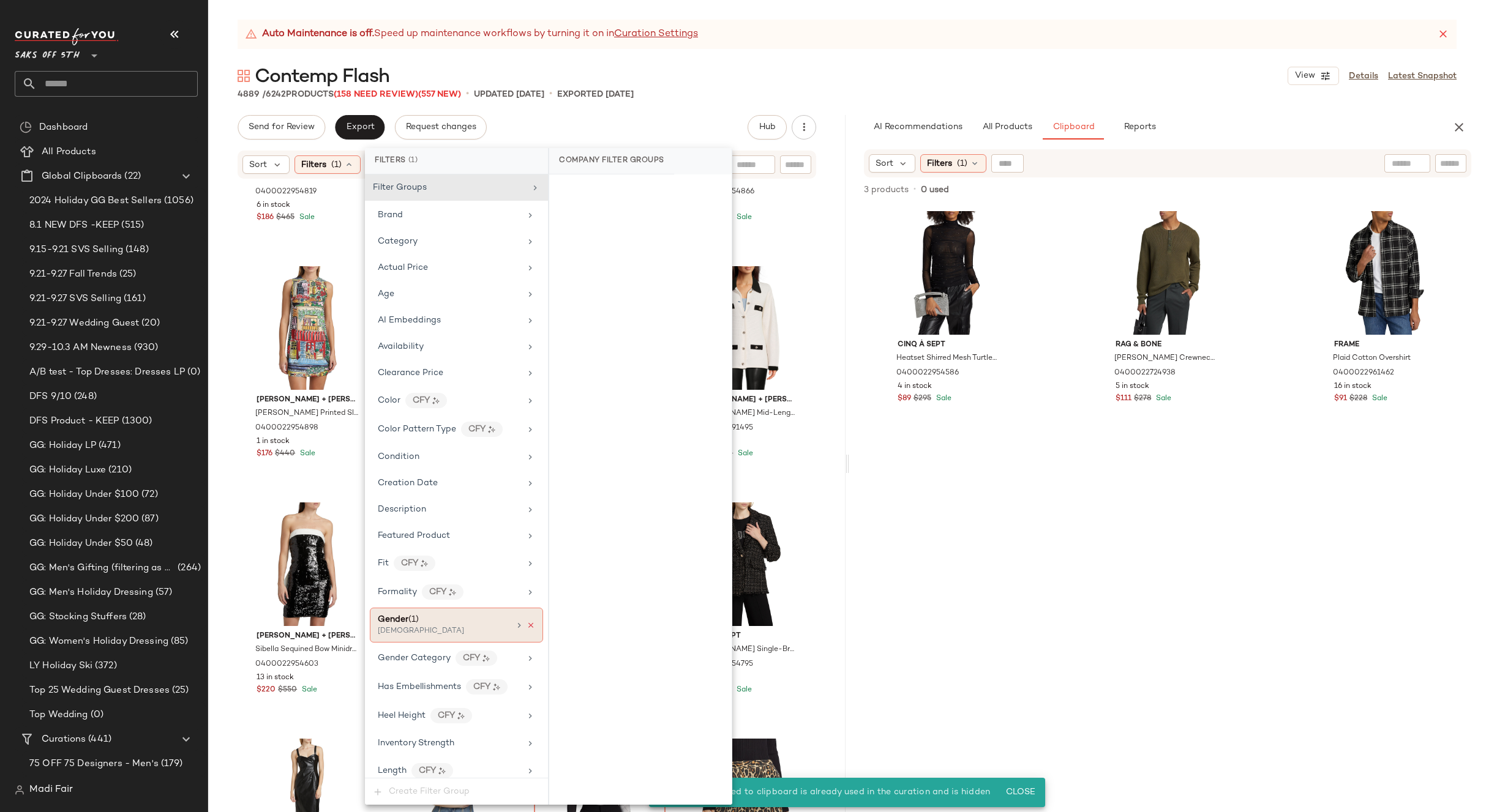
click at [529, 629] on icon at bounding box center [531, 625] width 9 height 9
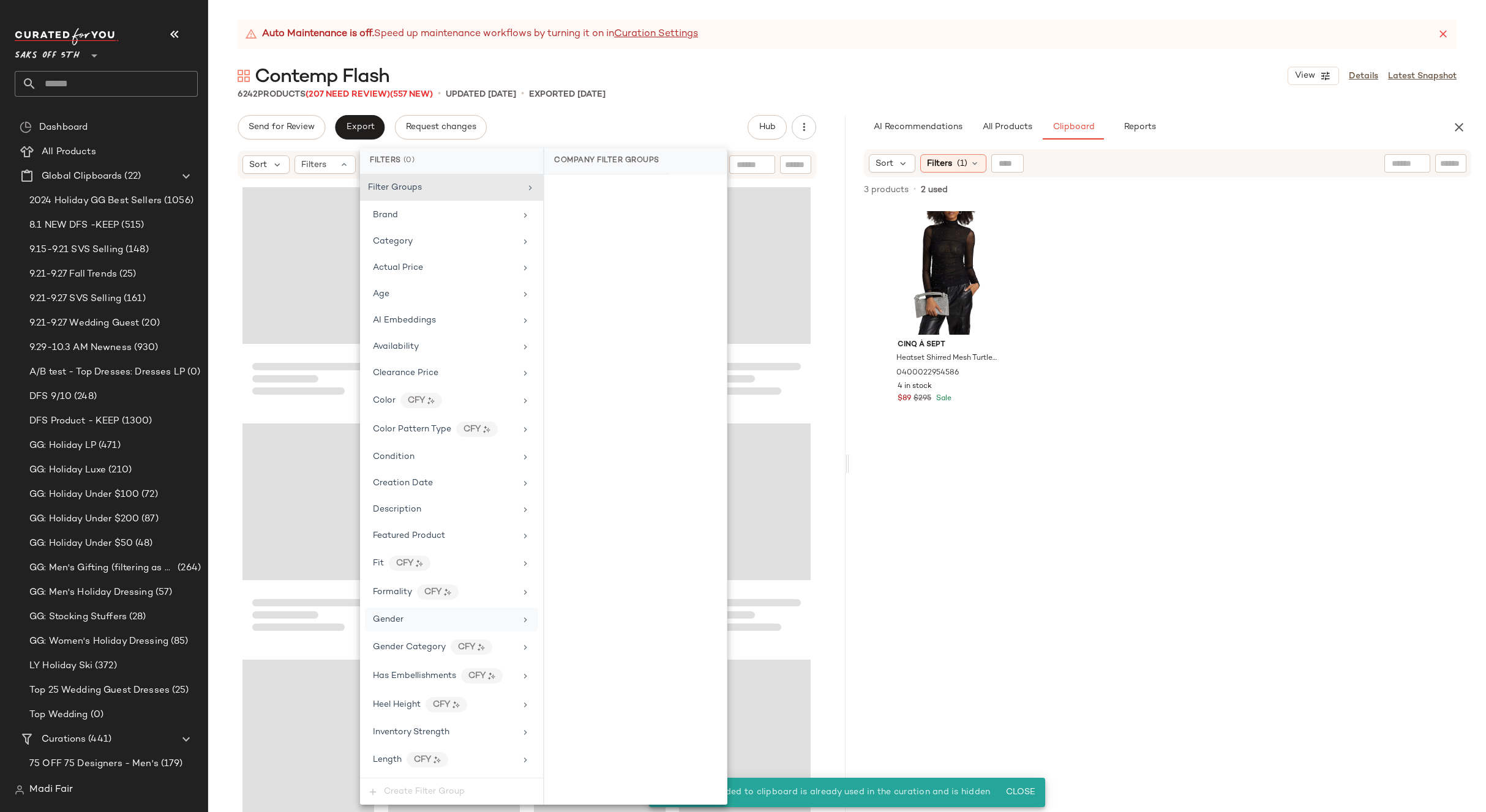
click at [680, 120] on div "Send for Review Export Request changes Hub Send for Review External Review Inte…" at bounding box center [527, 126] width 579 height 24
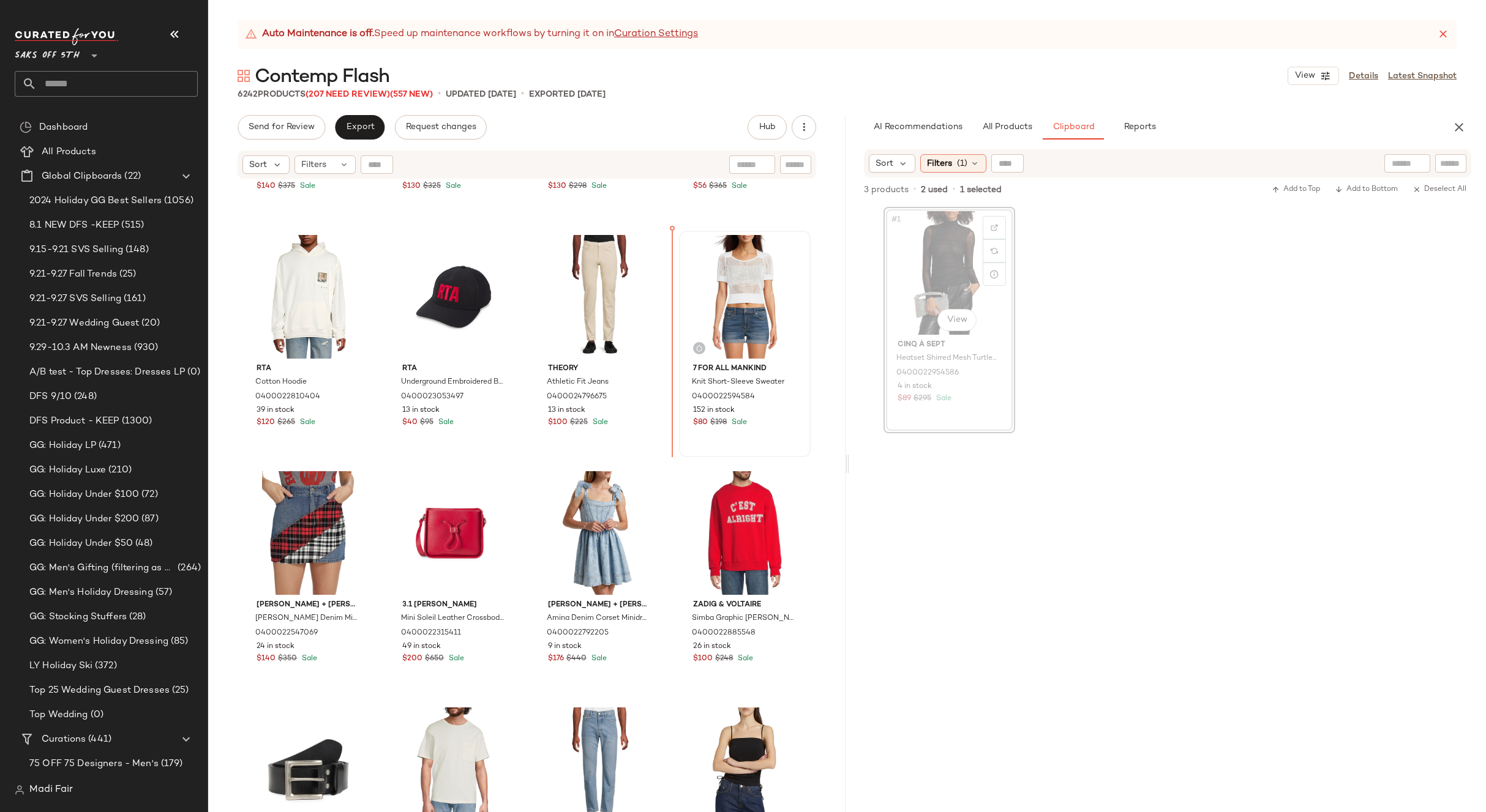
scroll to position [9408, 0]
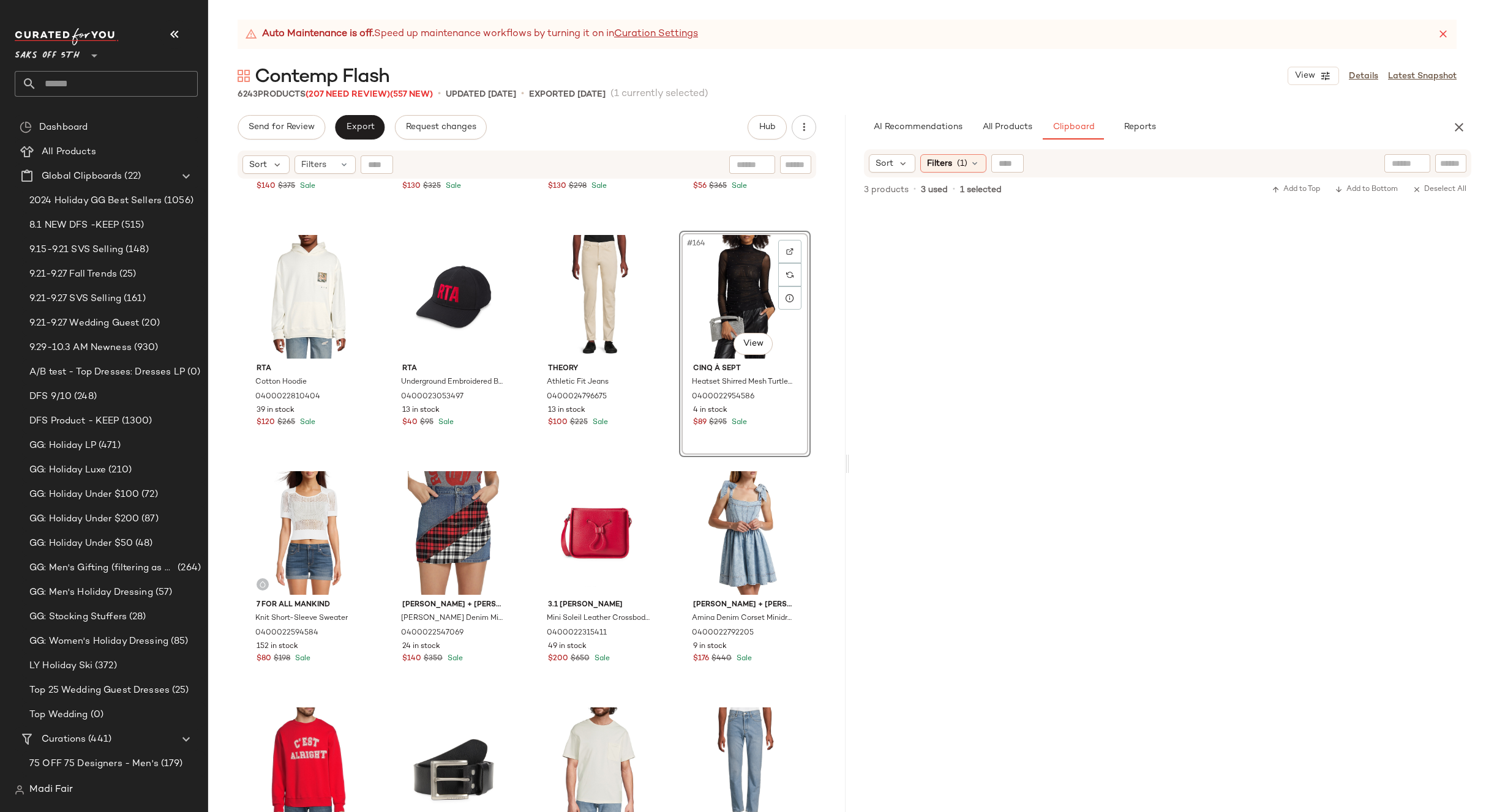
click at [674, 229] on div "Theory Ribbed Wool-Blend Turtleneck Sweater 0400022360282 49 in stock $140 $375…" at bounding box center [527, 511] width 637 height 663
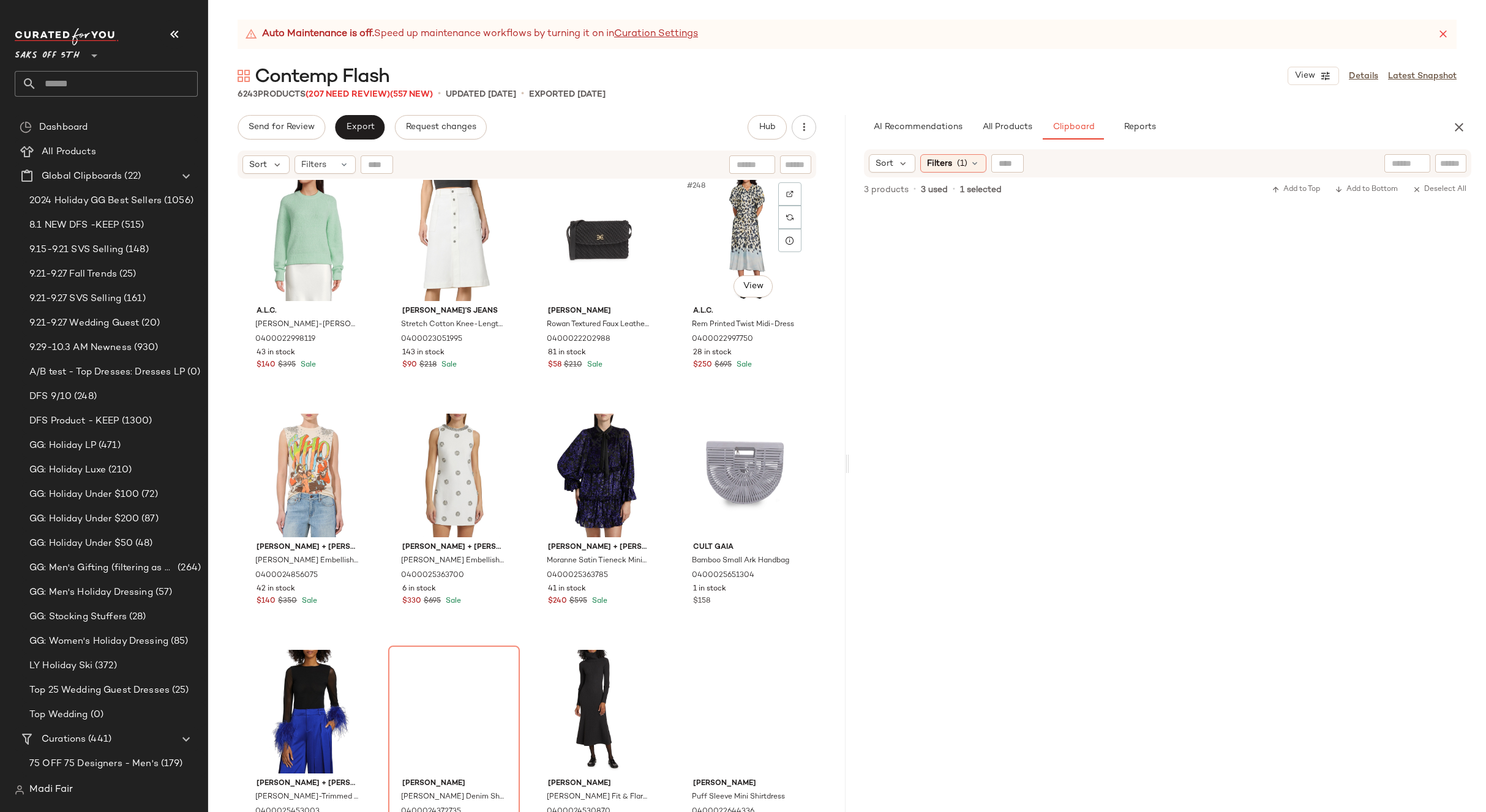
scroll to position [14487, 0]
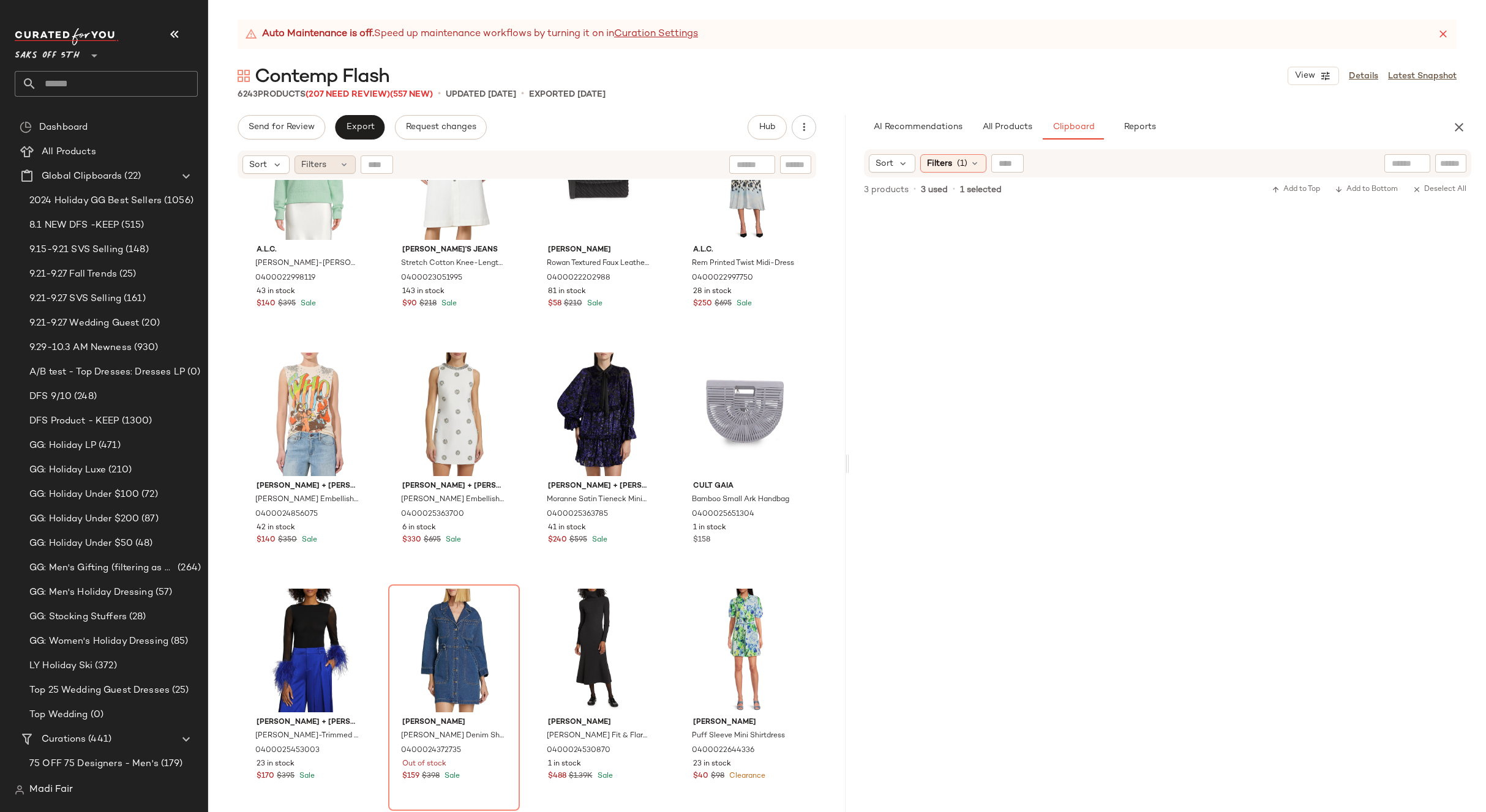
click at [323, 167] on span "Filters" at bounding box center [314, 164] width 25 height 13
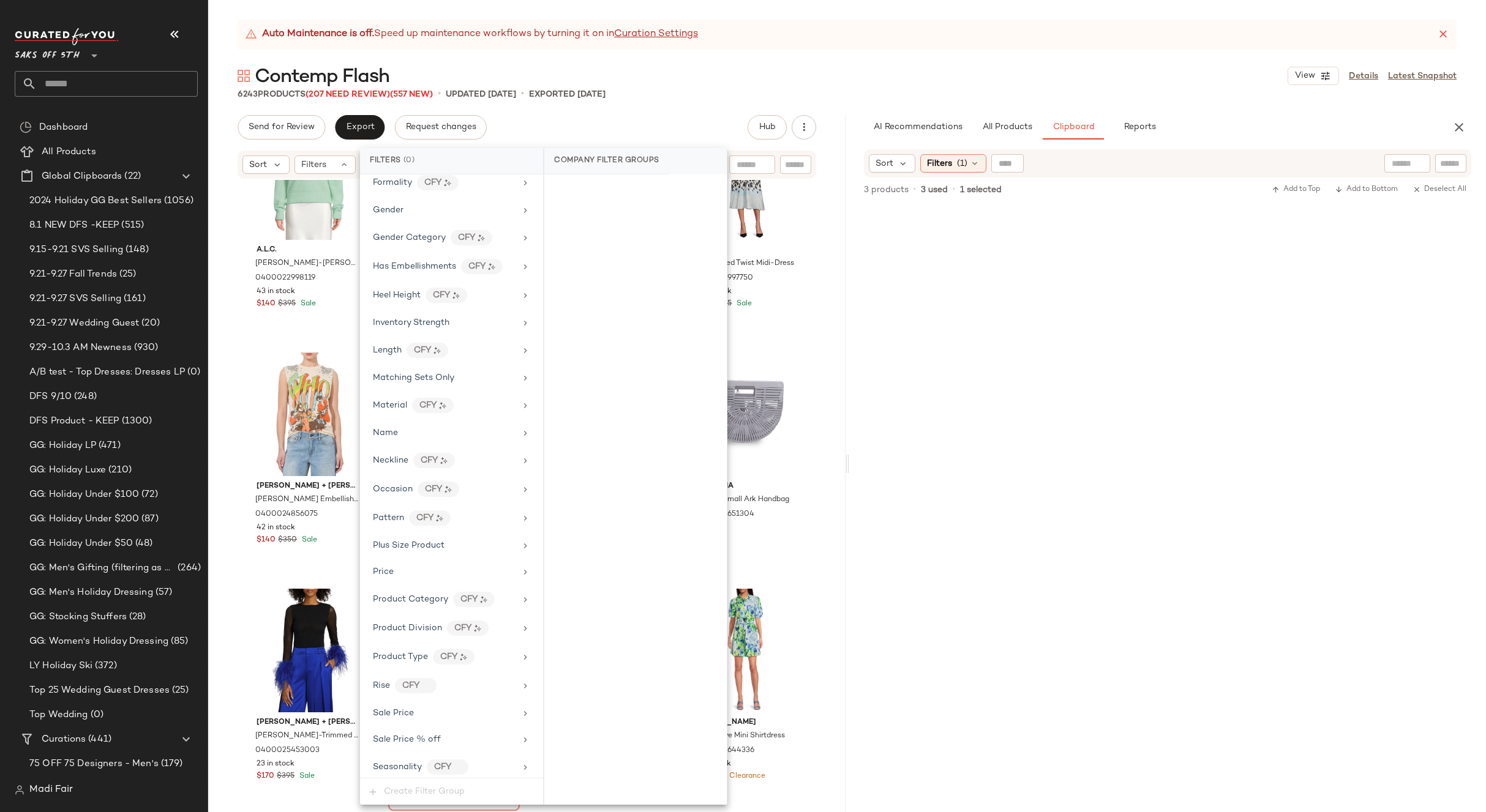
scroll to position [498, 0]
click at [446, 728] on div "Total Inventory" at bounding box center [444, 734] width 143 height 13
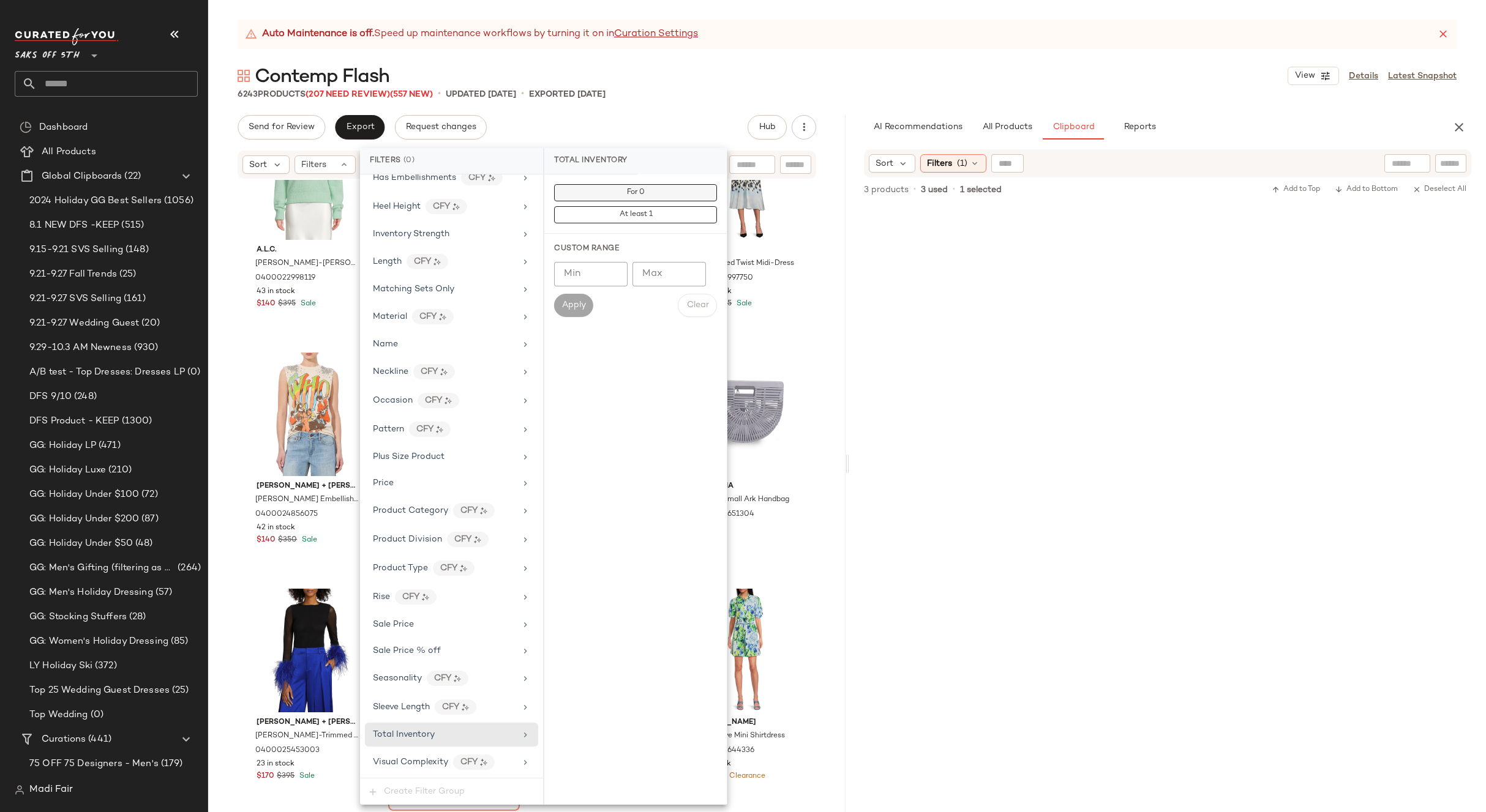
click at [594, 197] on button "For 0" at bounding box center [635, 193] width 163 height 17
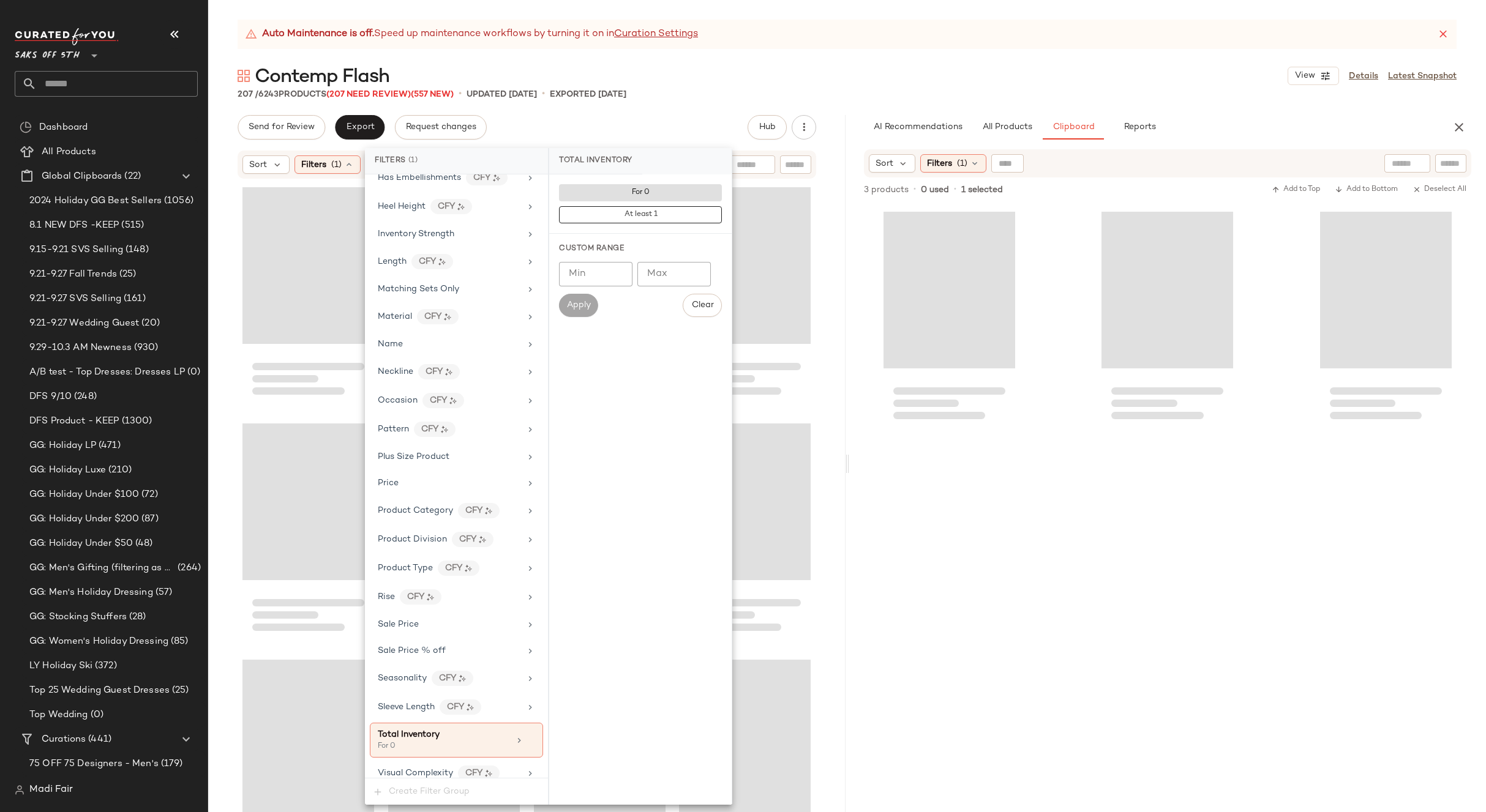
click at [686, 108] on div "Auto Maintenance is off. Speed up maintenance workflows by turning it on in Cur…" at bounding box center [847, 416] width 1278 height 793
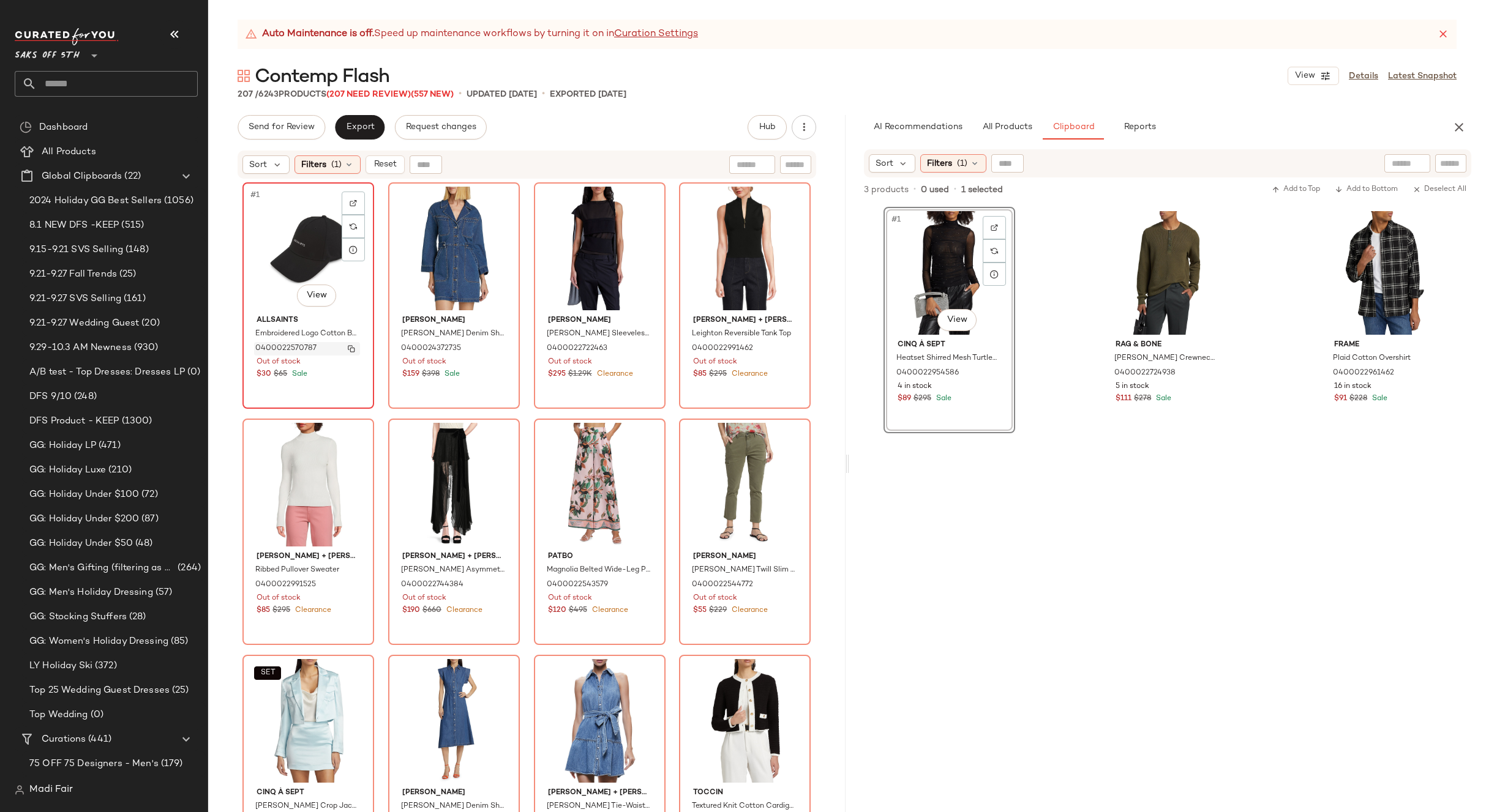
click at [349, 347] on img "button" at bounding box center [351, 349] width 8 height 8
click at [329, 167] on div "Filters (1)" at bounding box center [327, 164] width 67 height 18
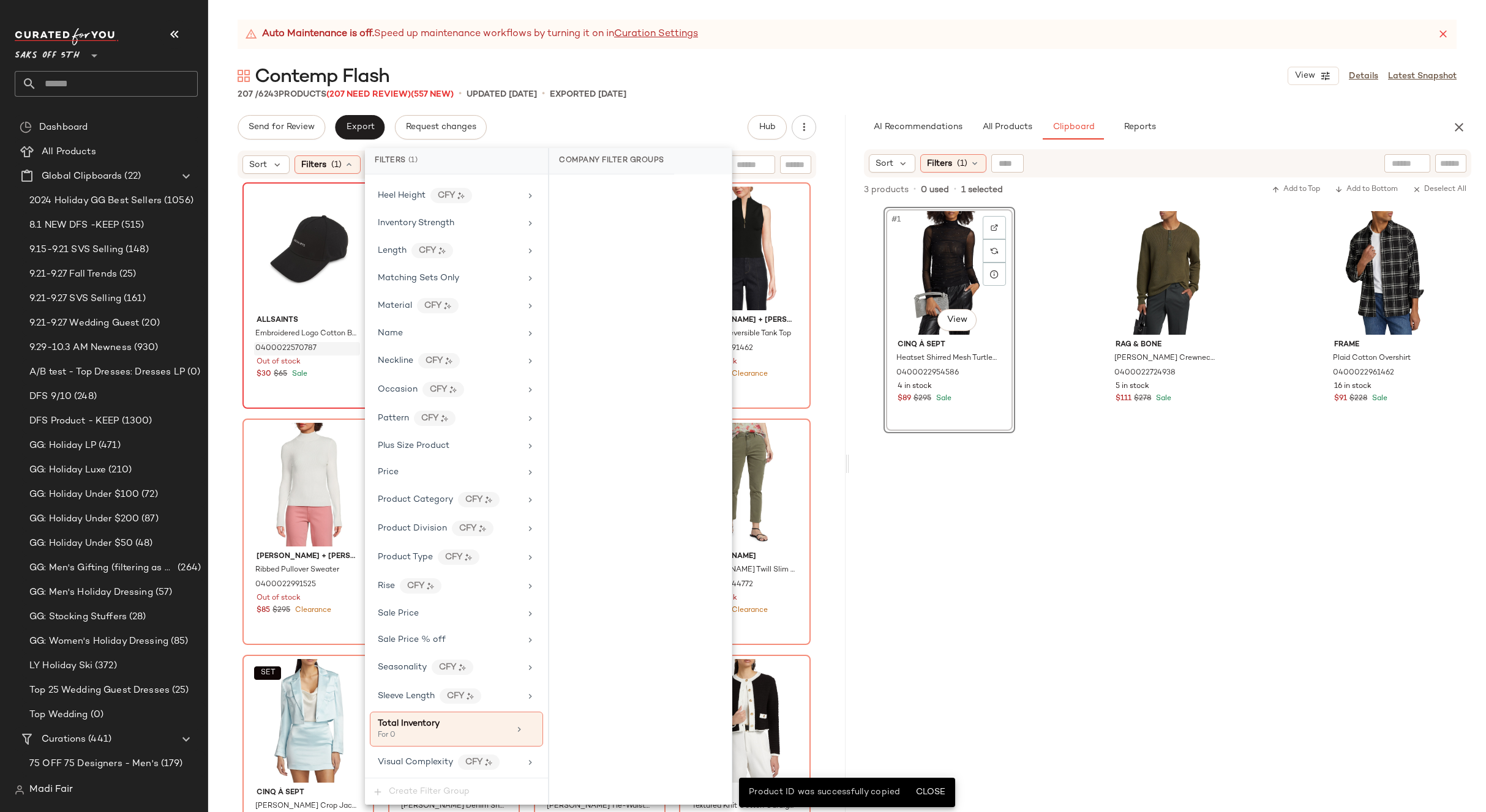
drag, startPoint x: 527, startPoint y: 726, endPoint x: 565, endPoint y: 503, distance: 226.2
click at [527, 727] on icon at bounding box center [531, 729] width 9 height 9
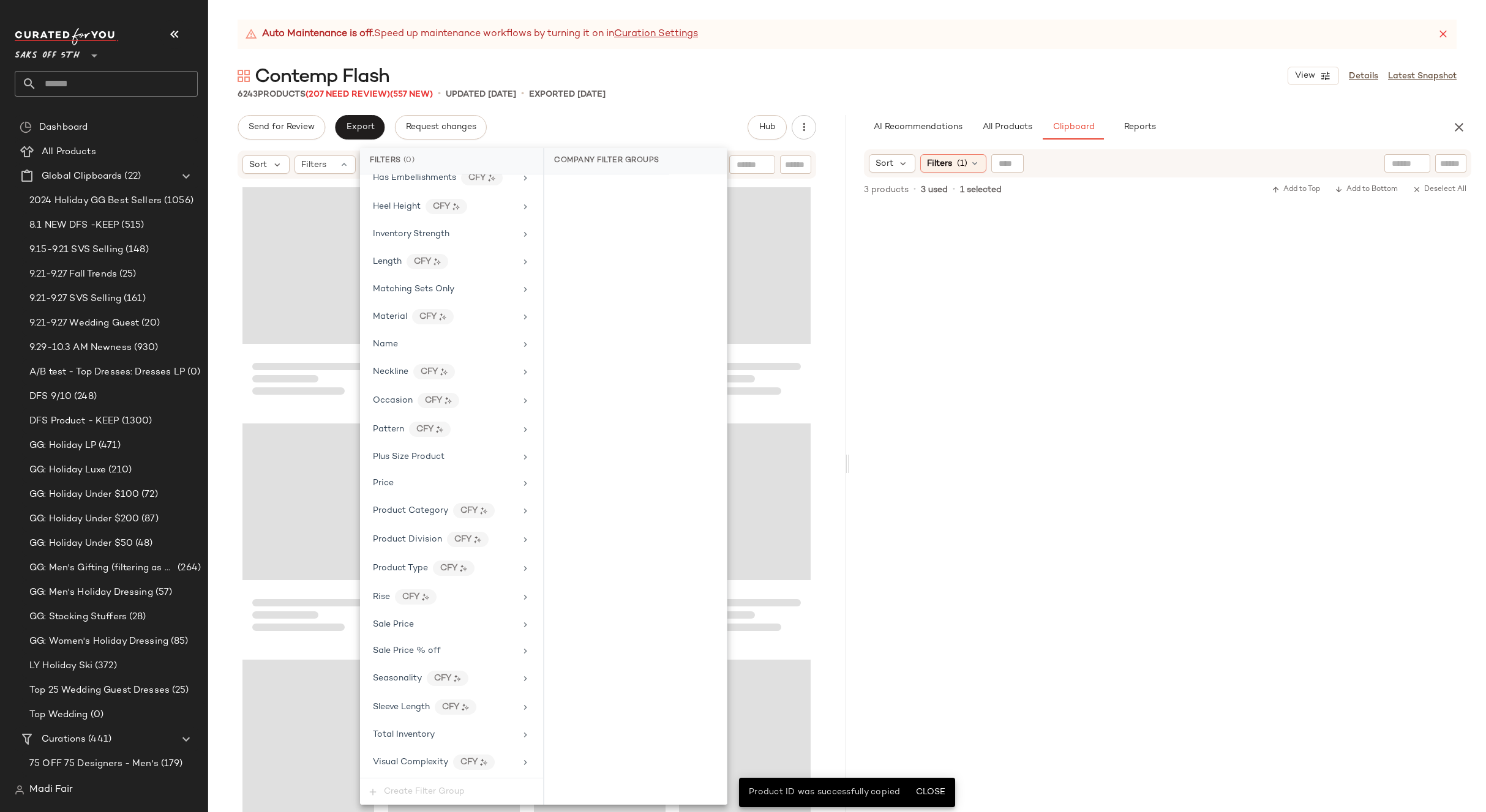
click at [638, 109] on div "Auto Maintenance is off. Speed up maintenance workflows by turning it on in Cur…" at bounding box center [847, 416] width 1278 height 793
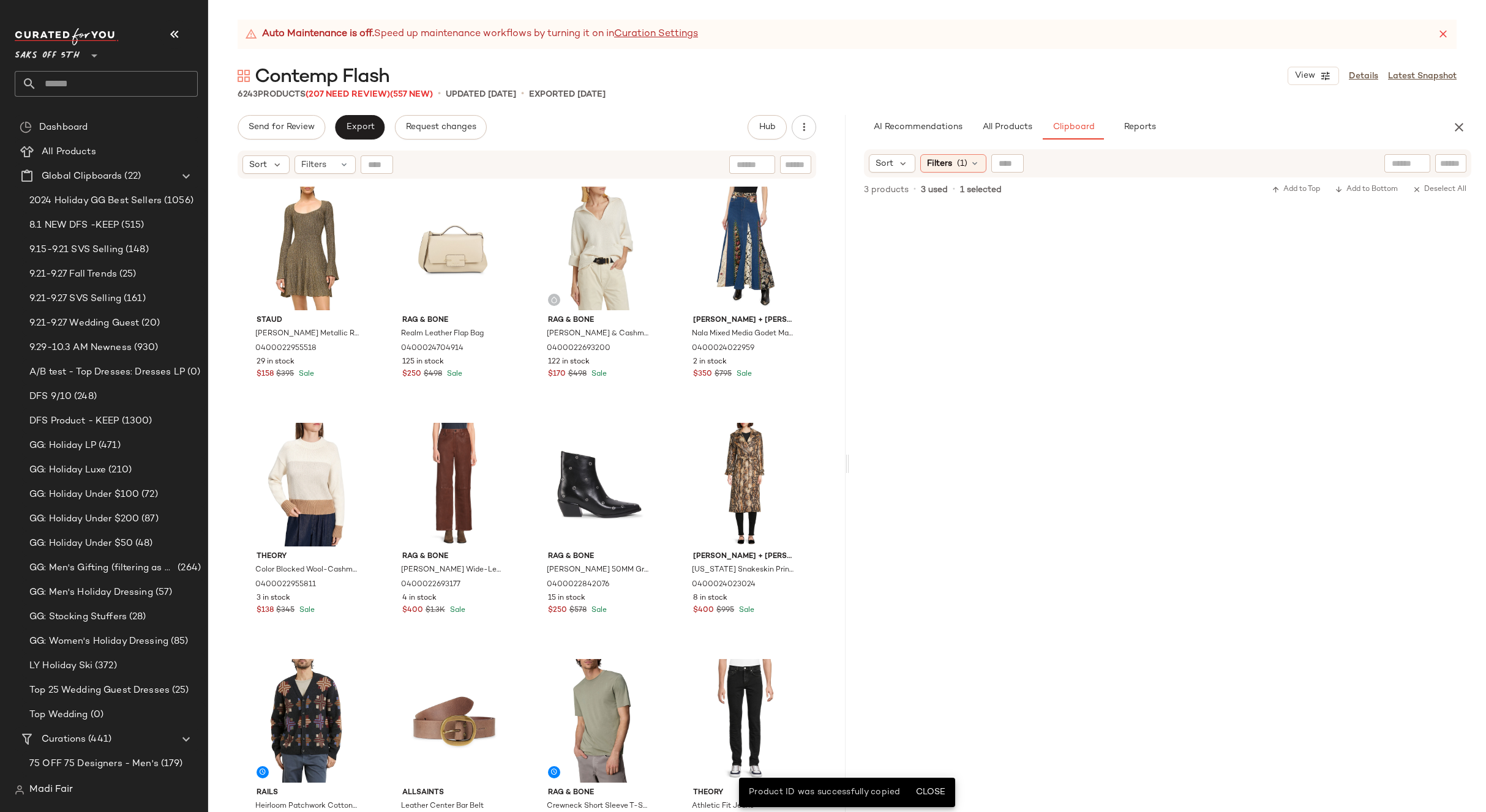
click at [377, 165] on div at bounding box center [377, 164] width 33 height 18
paste input "**********"
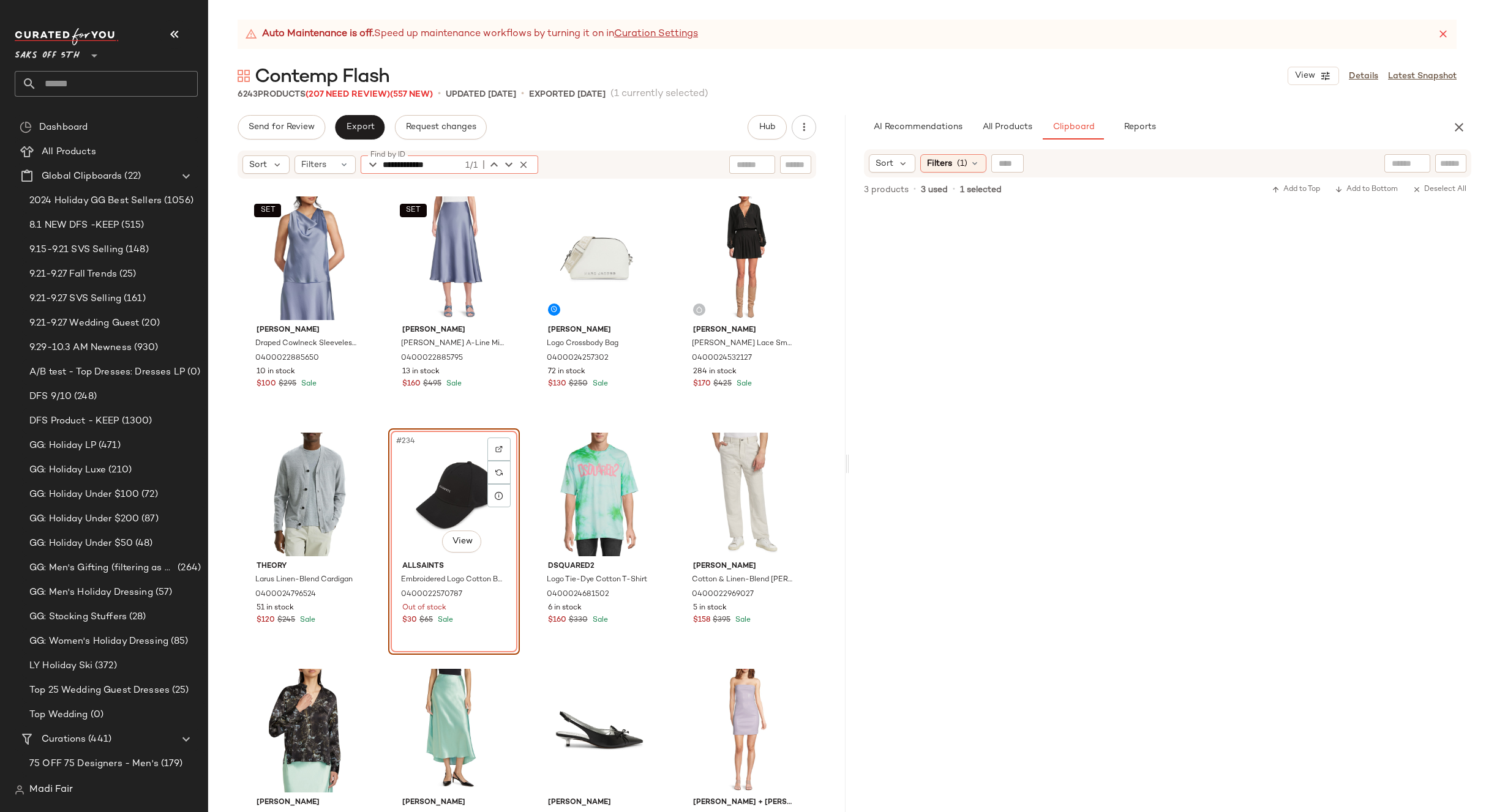
type input "**********"
click at [529, 421] on div "SET [PERSON_NAME] Draped Cowlneck Sleeveless Top 0400022885650 10 in stock $100…" at bounding box center [527, 511] width 637 height 663
click at [523, 165] on icon "button" at bounding box center [523, 164] width 11 height 11
click at [338, 165] on div "Filters" at bounding box center [324, 164] width 61 height 18
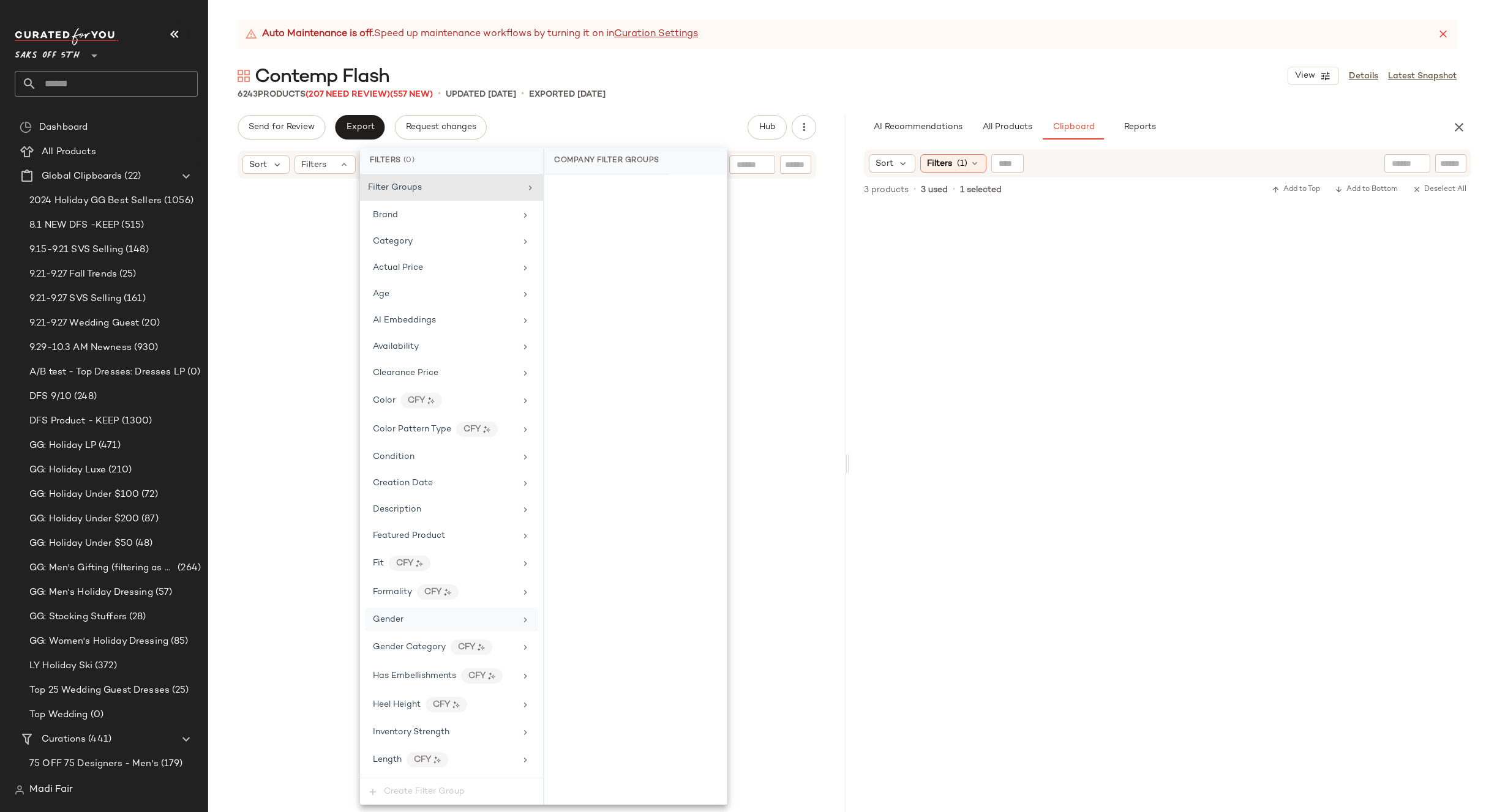
scroll to position [13462, 0]
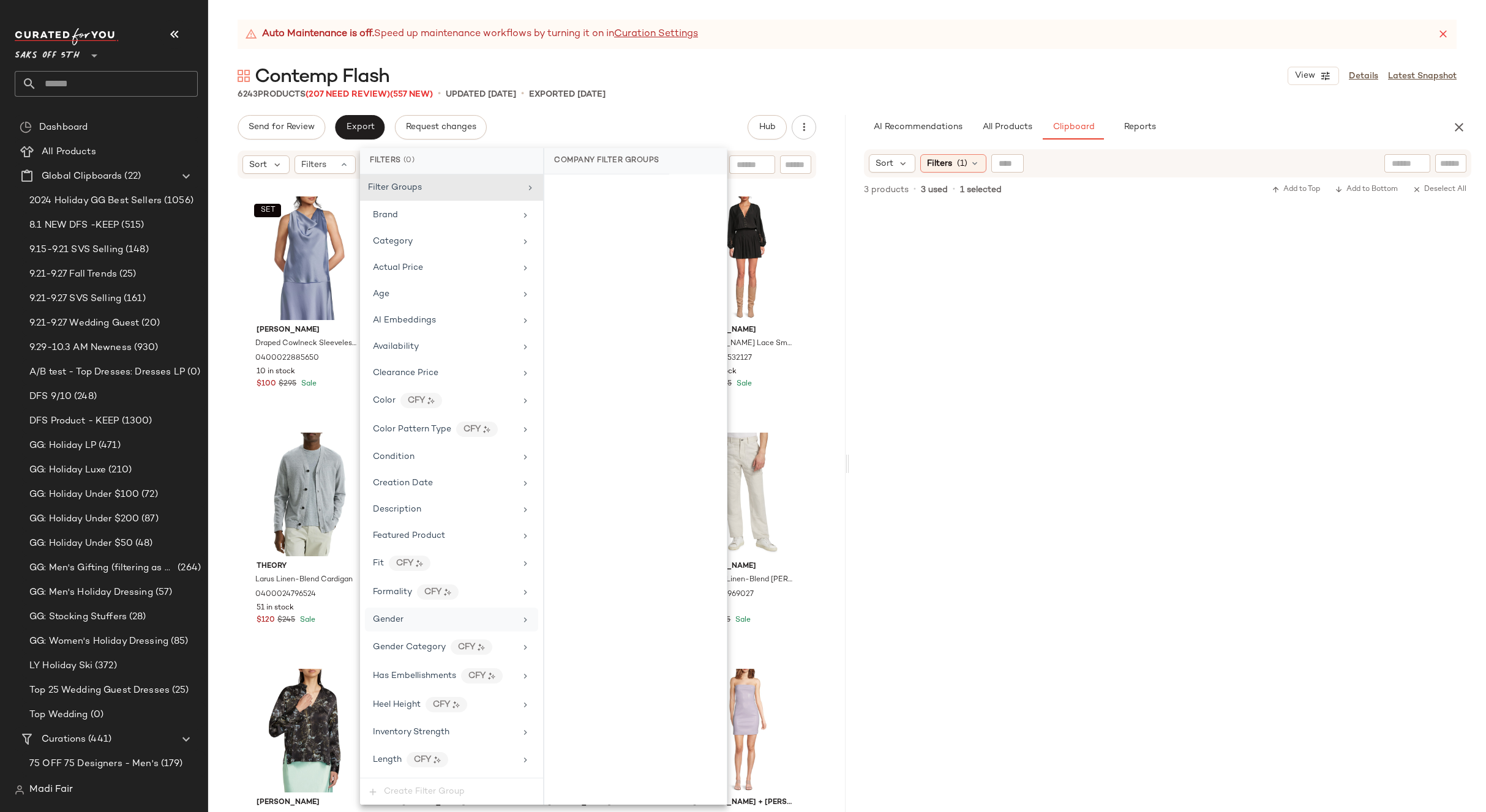
click at [403, 620] on div "Gender" at bounding box center [444, 619] width 143 height 13
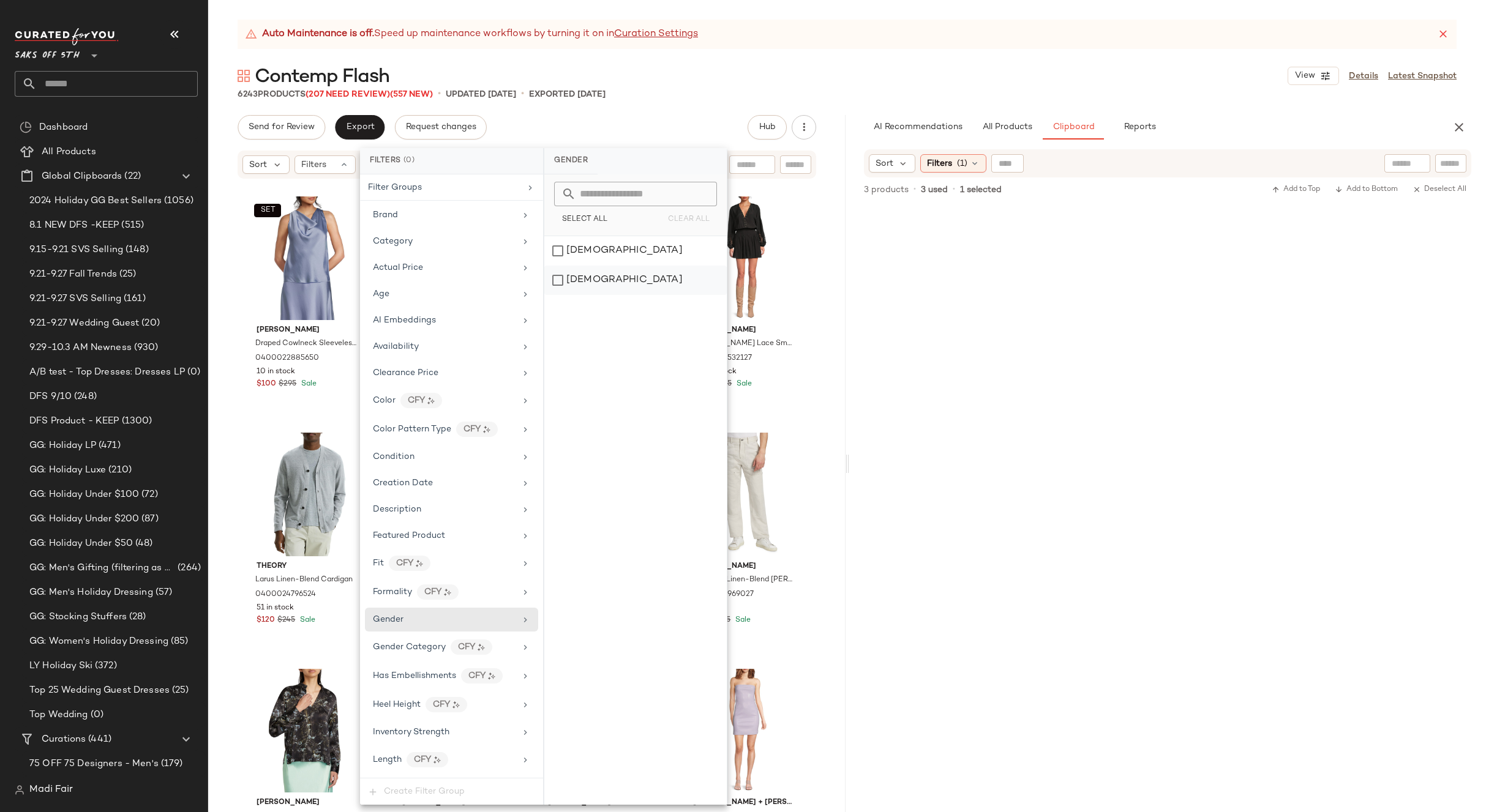
click at [592, 276] on div "[DEMOGRAPHIC_DATA]" at bounding box center [635, 280] width 182 height 29
click at [442, 240] on div "Category" at bounding box center [449, 241] width 143 height 13
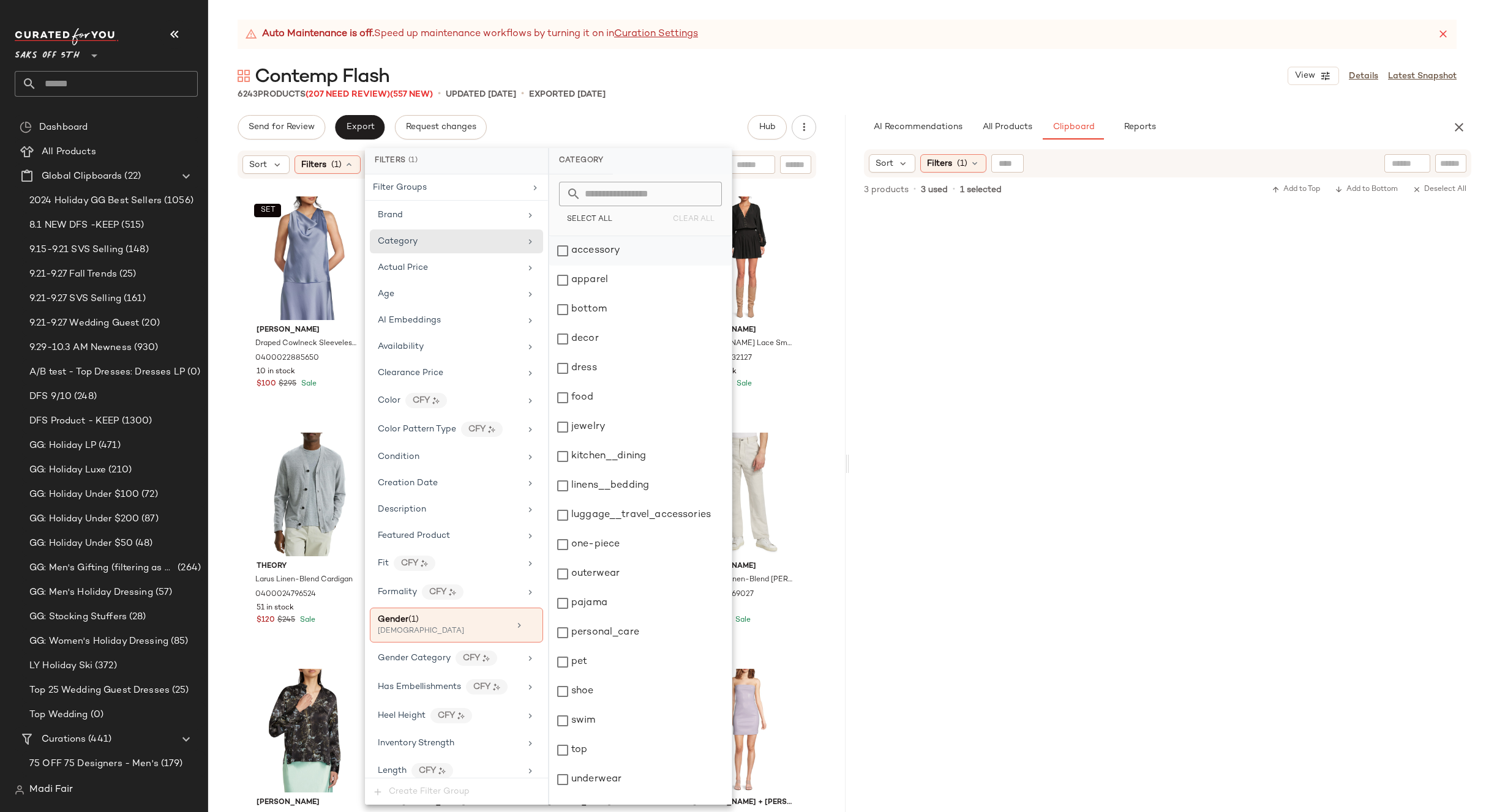
click at [585, 249] on div "accessory" at bounding box center [640, 251] width 182 height 29
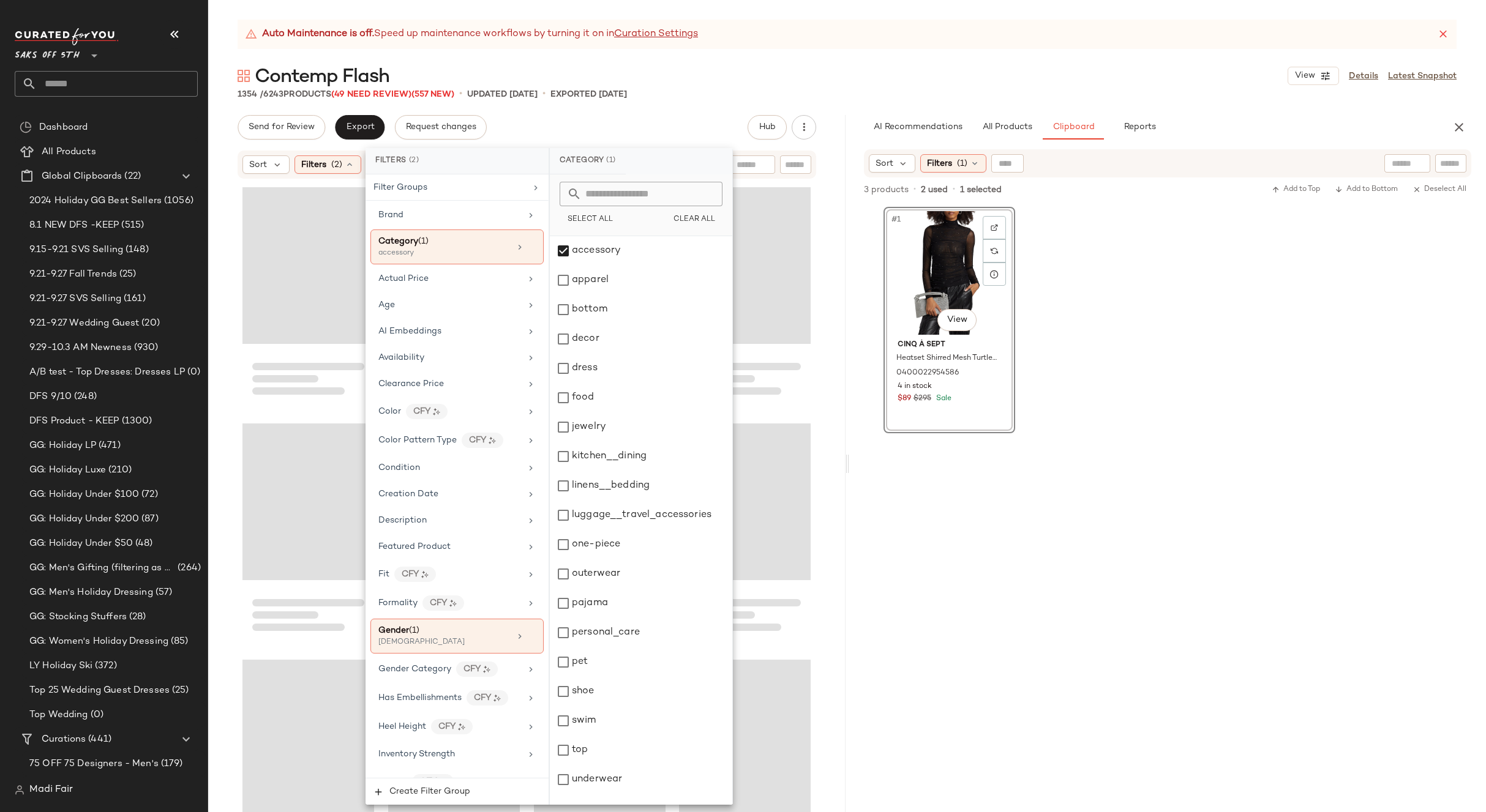
click at [696, 80] on div "Contemp Flash View Details Latest Snapshot" at bounding box center [847, 75] width 1278 height 24
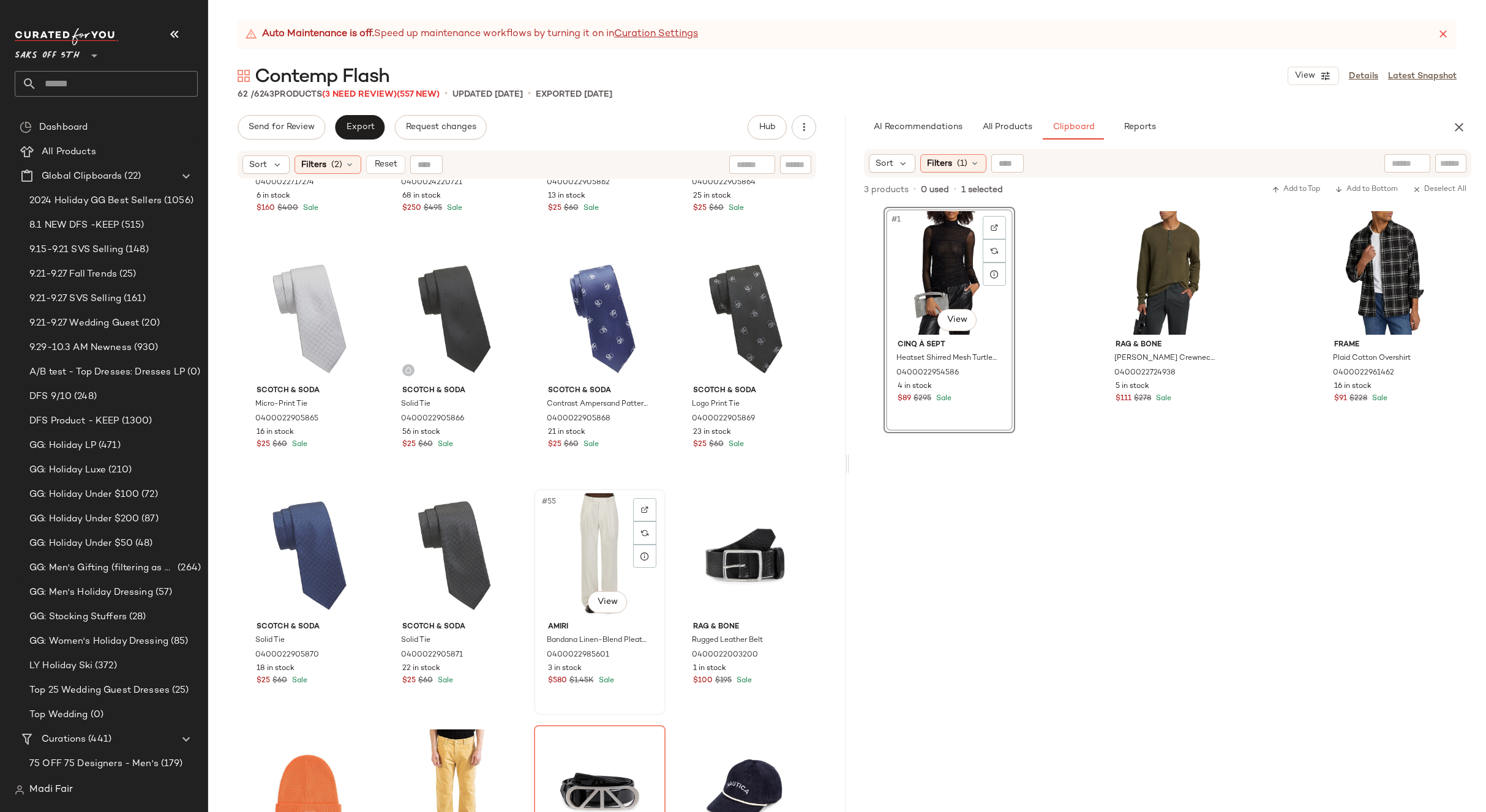
scroll to position [2751, 0]
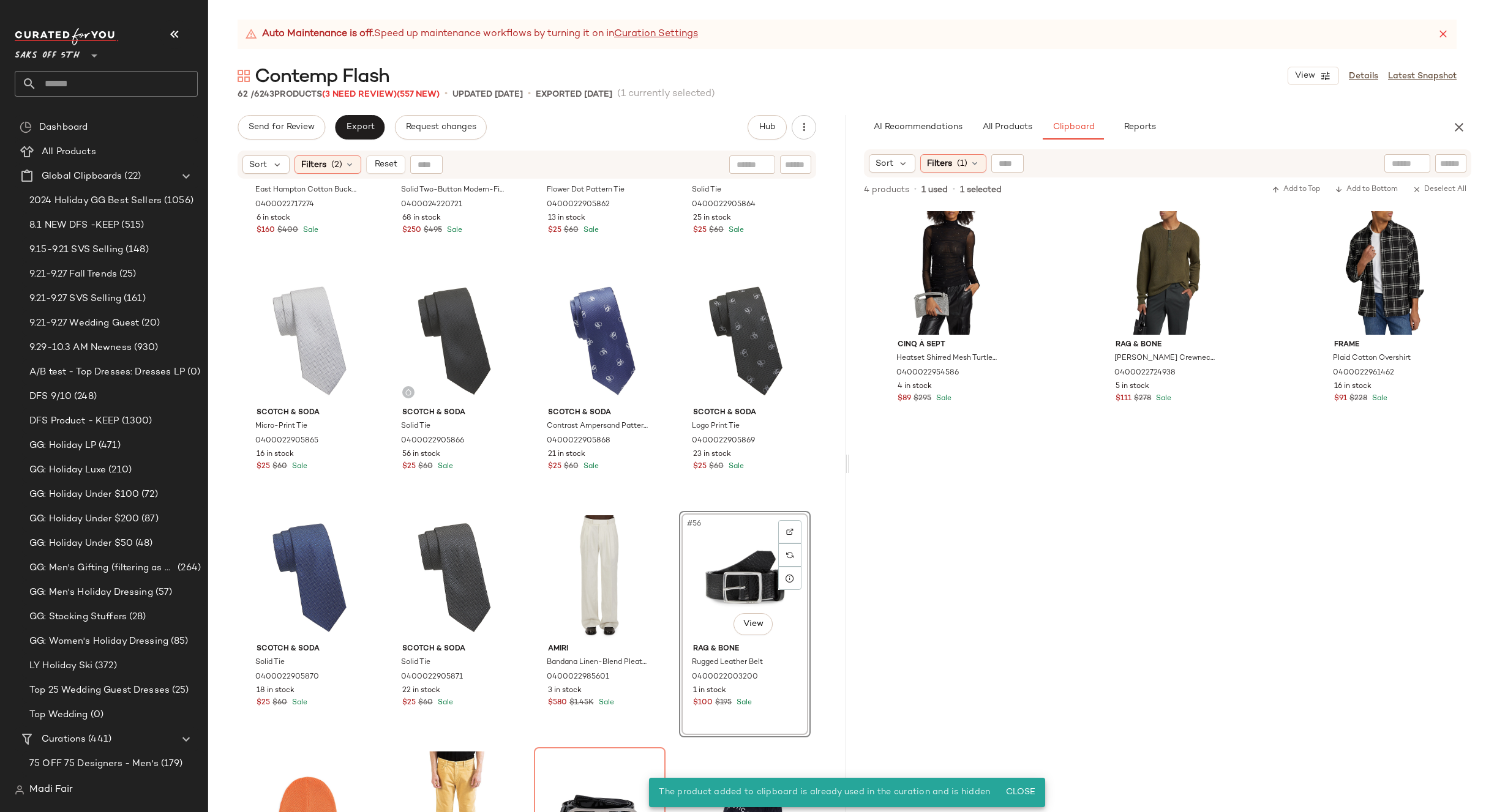
click at [729, 572] on div "#56 View" at bounding box center [745, 577] width 124 height 123
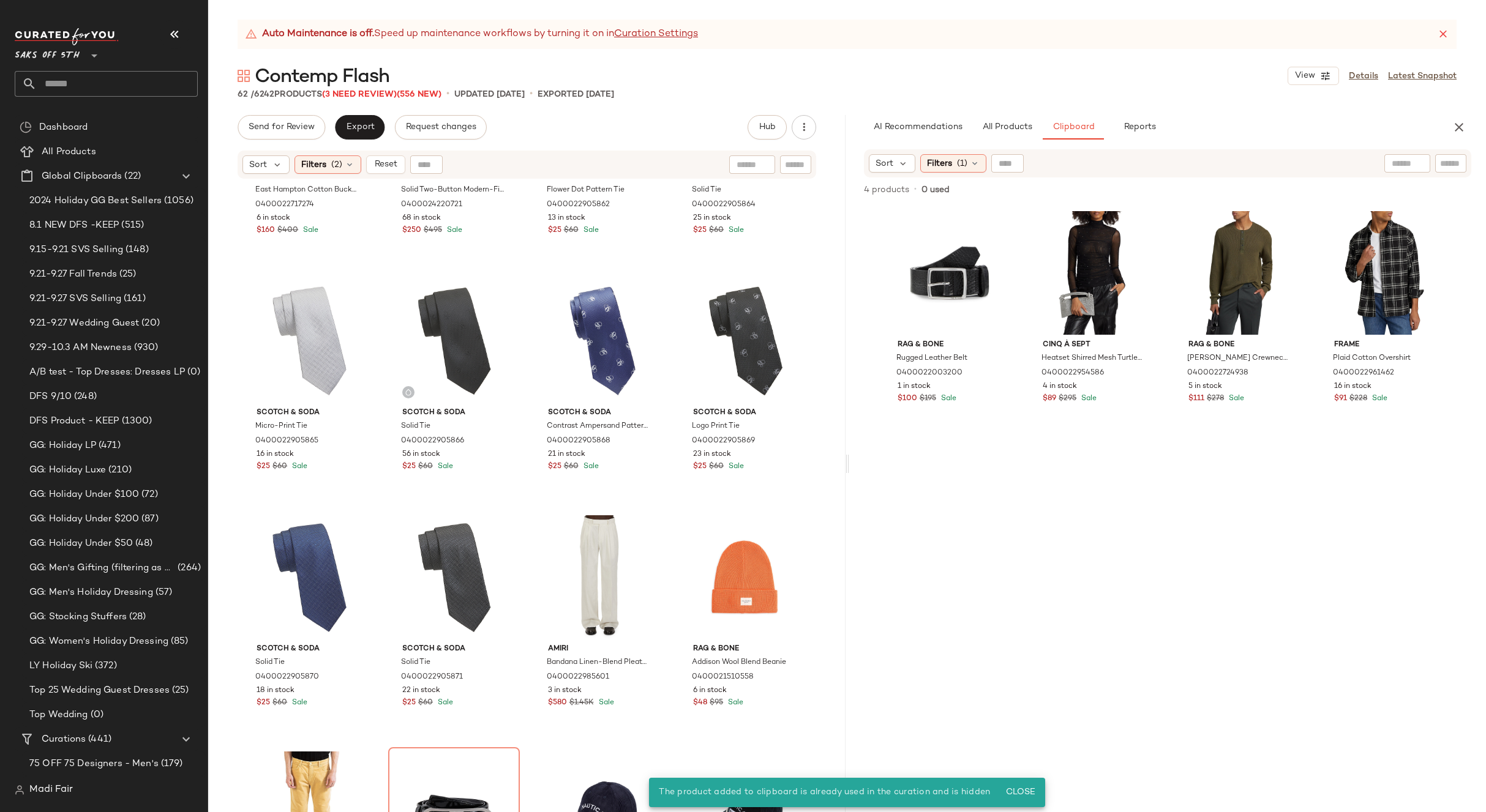
click at [337, 153] on div "Sort Filters (2) Reset" at bounding box center [527, 164] width 579 height 28
click at [339, 159] on span "(2)" at bounding box center [336, 164] width 11 height 13
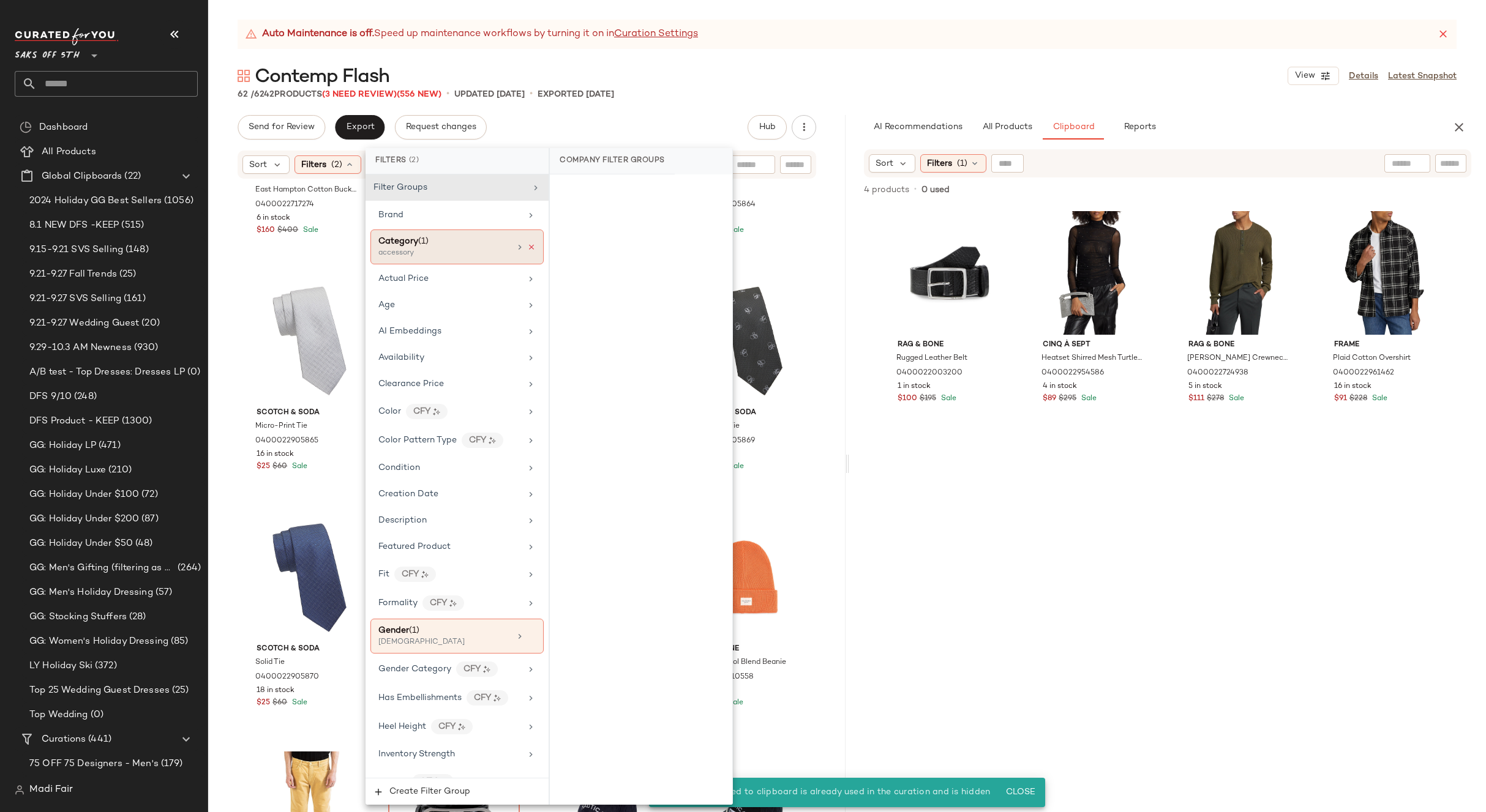
click at [527, 244] on icon at bounding box center [531, 247] width 9 height 9
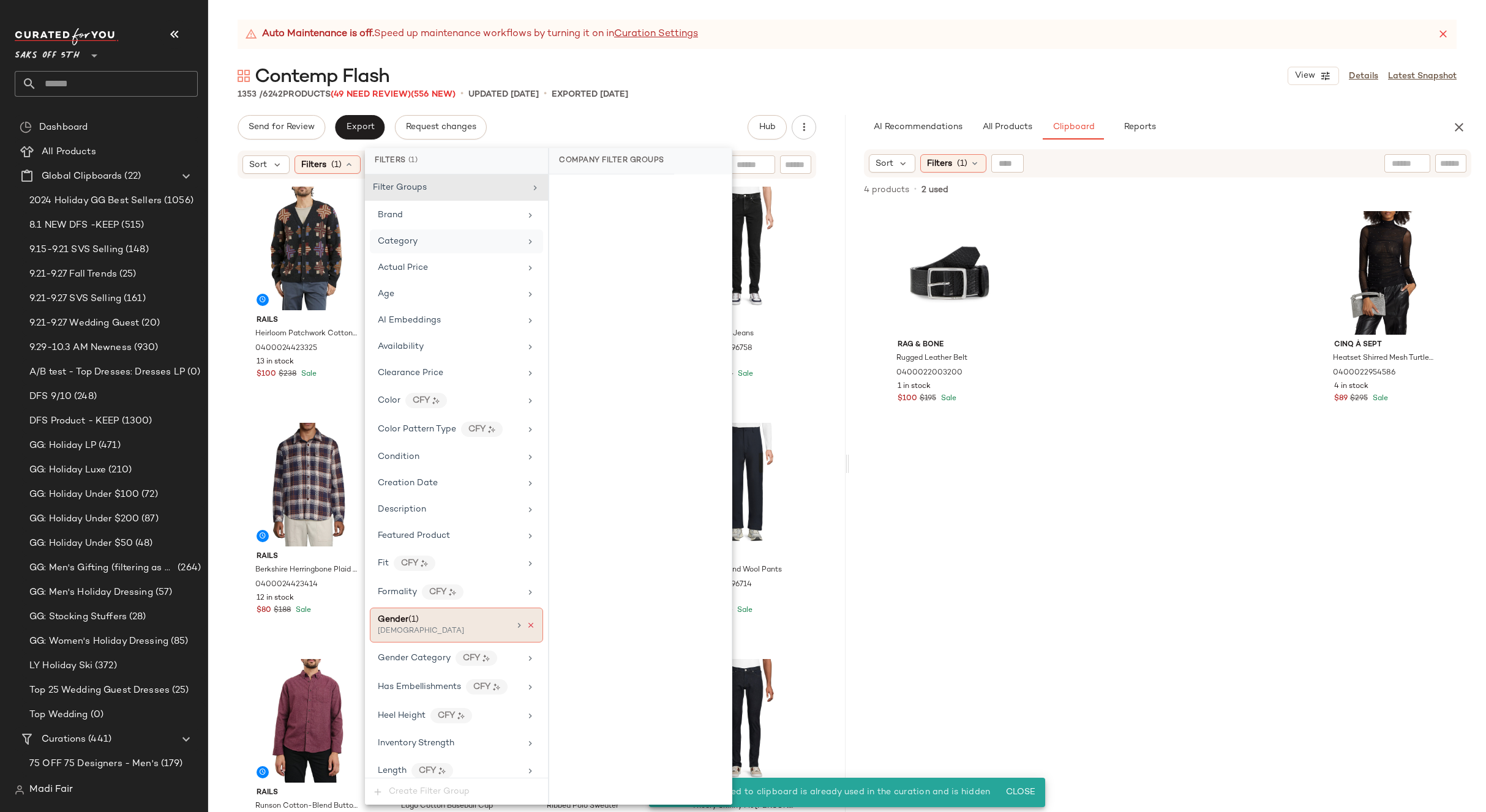
click at [527, 624] on icon at bounding box center [531, 625] width 9 height 9
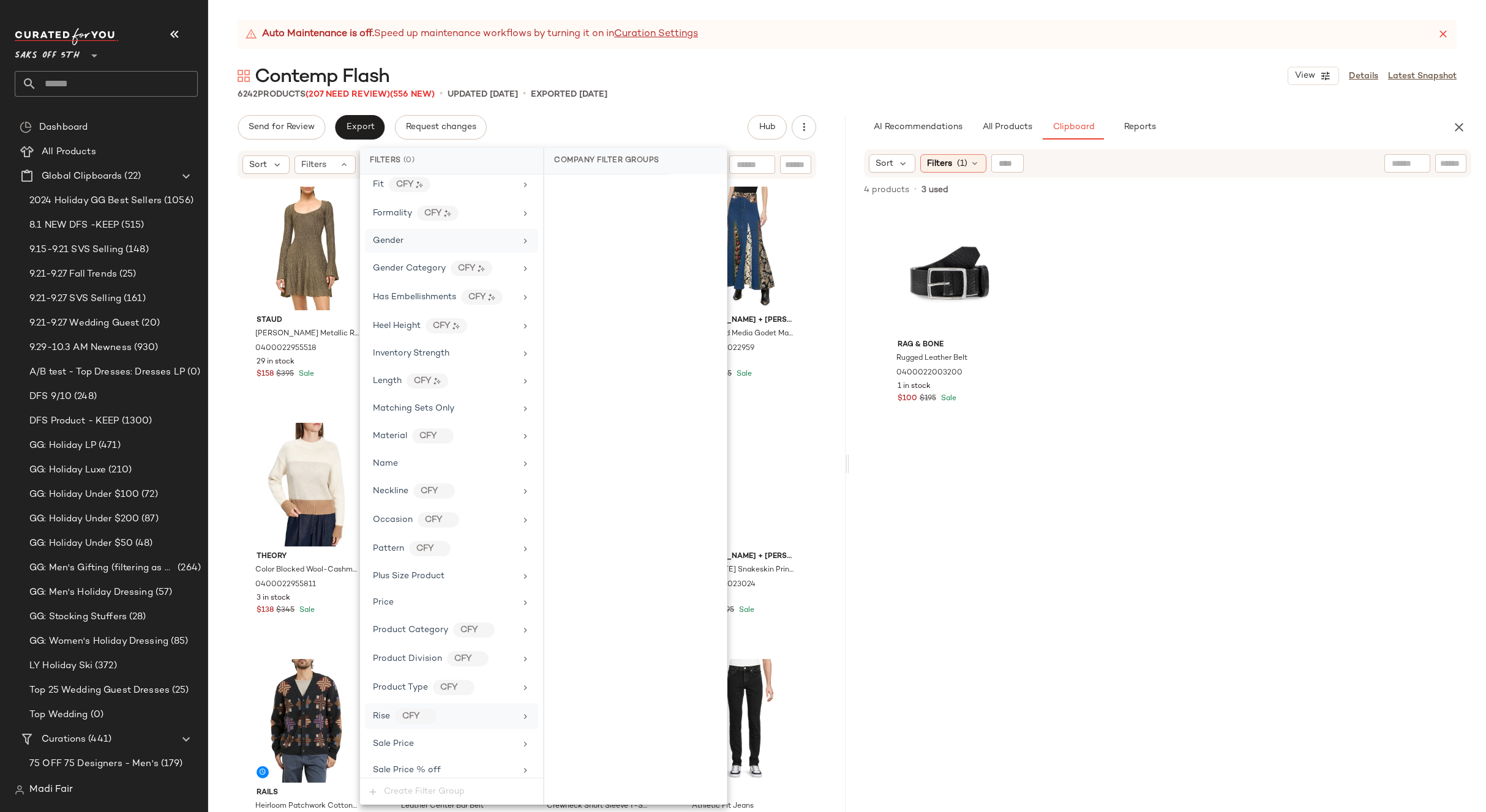
scroll to position [498, 0]
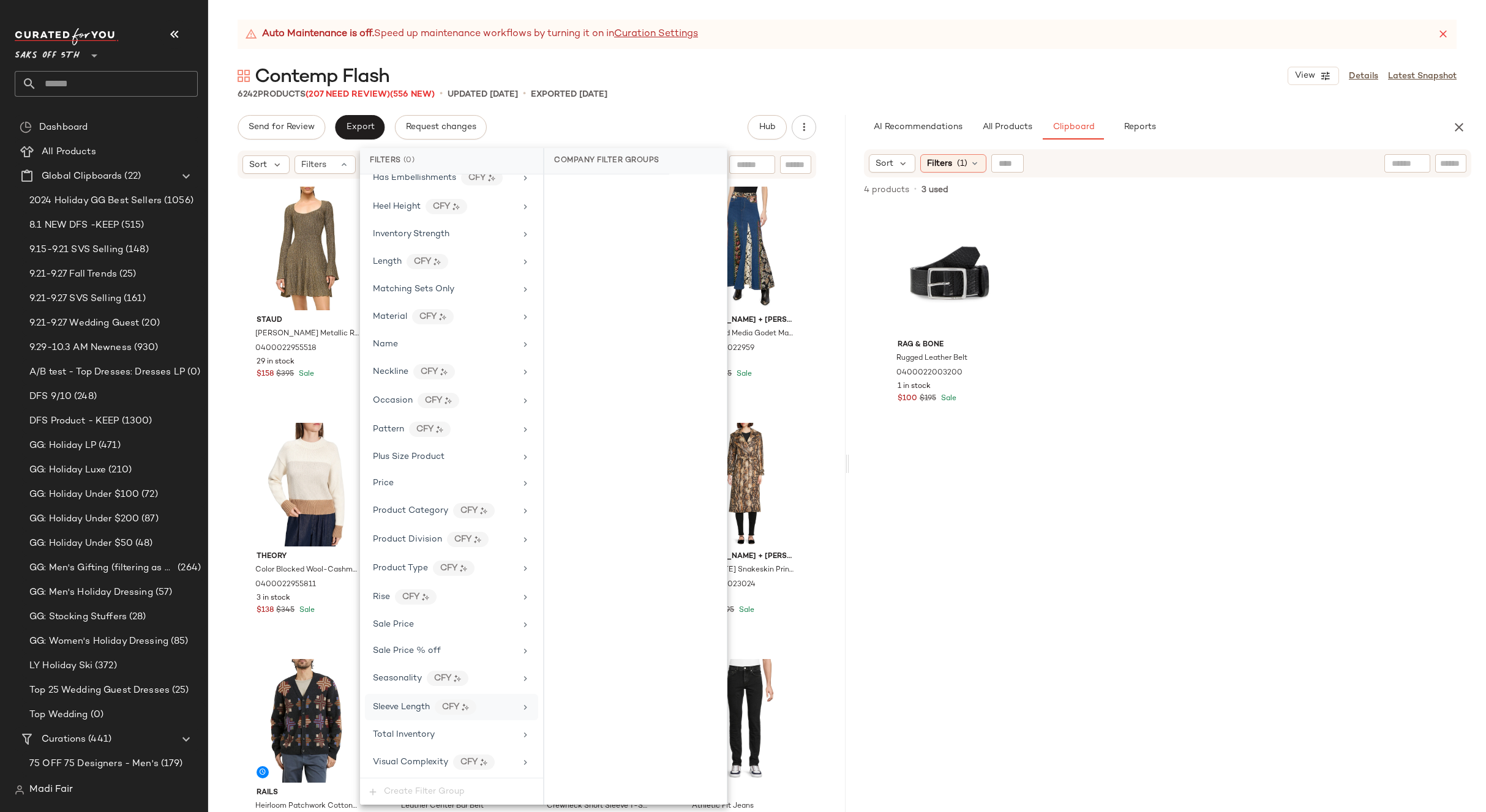
click at [450, 715] on div "Sleeve Length CFY" at bounding box center [452, 706] width 174 height 26
click at [441, 736] on div "Total Inventory" at bounding box center [444, 734] width 143 height 13
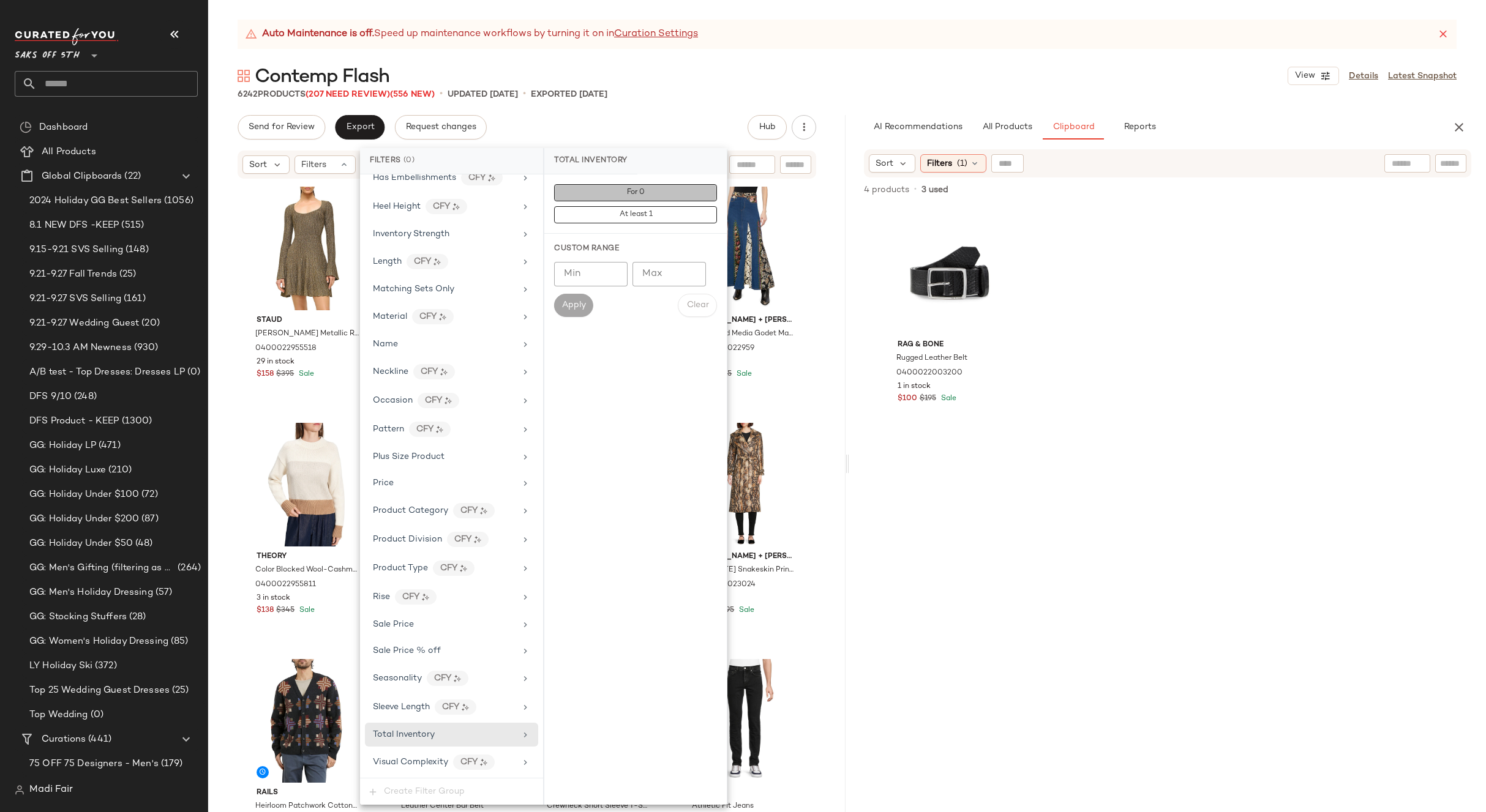
click at [639, 189] on span "For 0" at bounding box center [635, 192] width 18 height 9
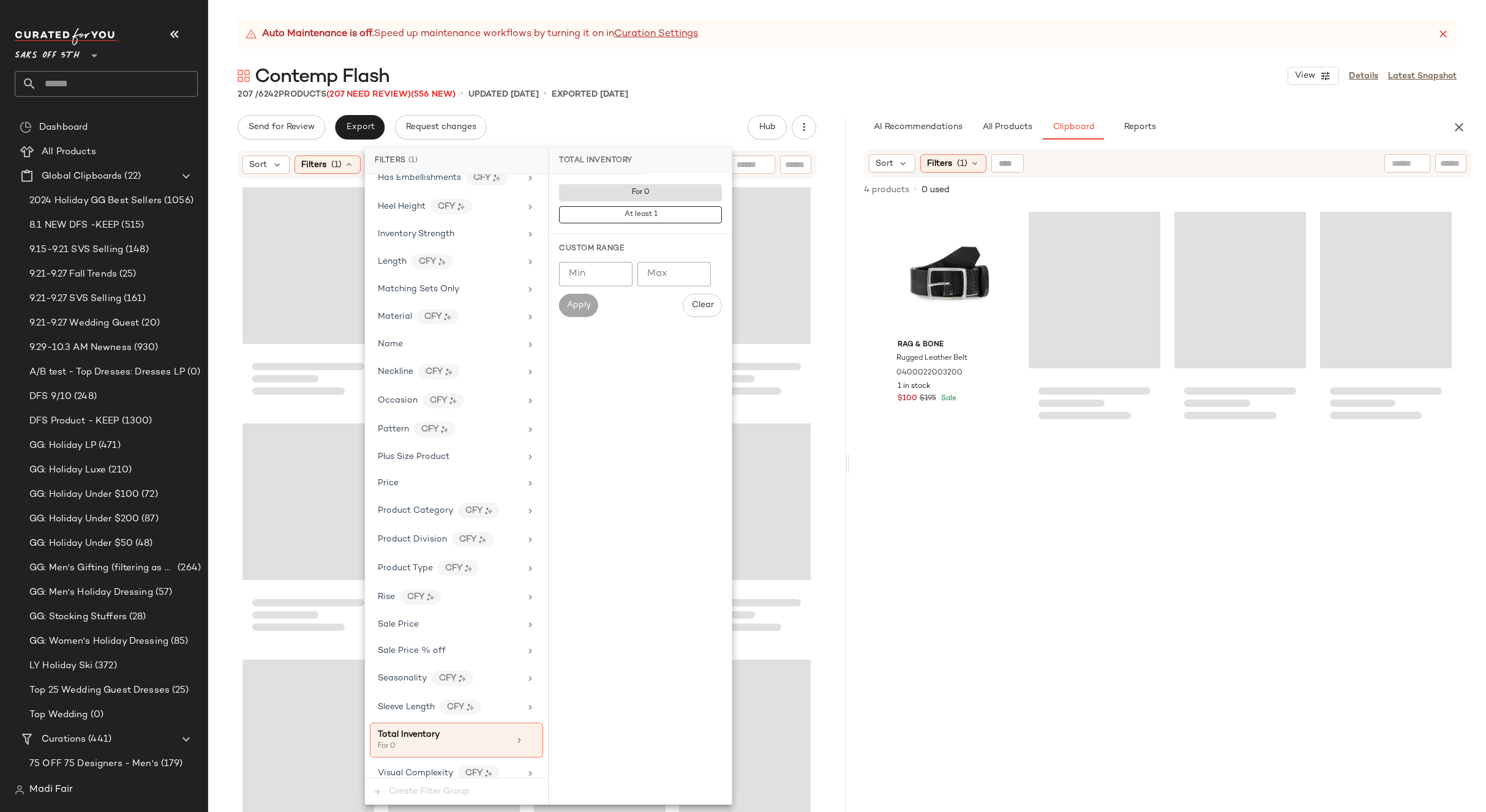
click at [676, 93] on div "207 / 6242 Products (207 Need Review) (556 New) • updated [DATE] • Exported [DA…" at bounding box center [847, 94] width 1278 height 13
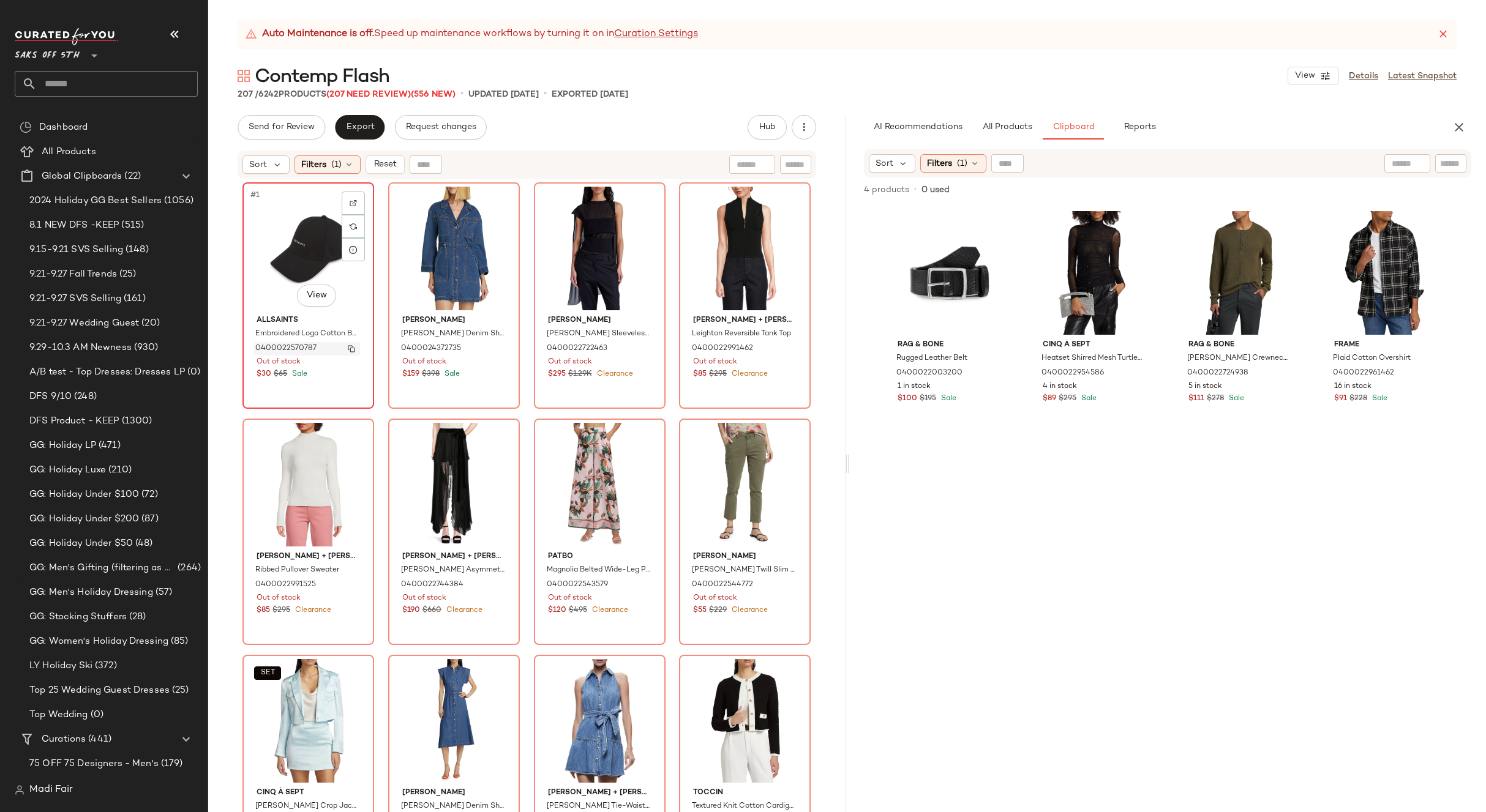
click at [347, 345] on img "button" at bounding box center [351, 349] width 8 height 8
click at [339, 158] on span "(1)" at bounding box center [336, 164] width 11 height 13
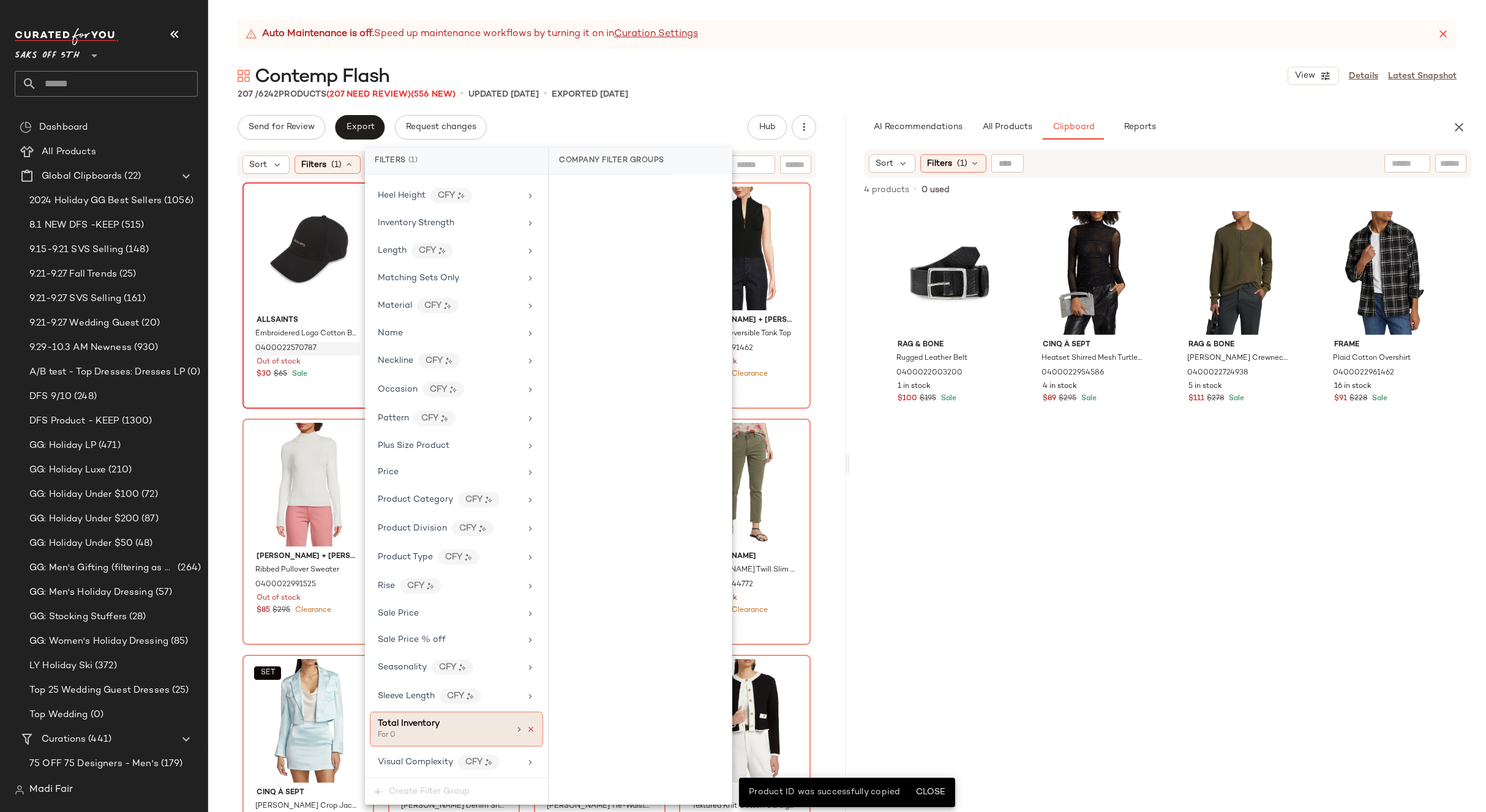
drag, startPoint x: 523, startPoint y: 729, endPoint x: 578, endPoint y: 297, distance: 435.5
click at [527, 728] on icon at bounding box center [531, 729] width 9 height 9
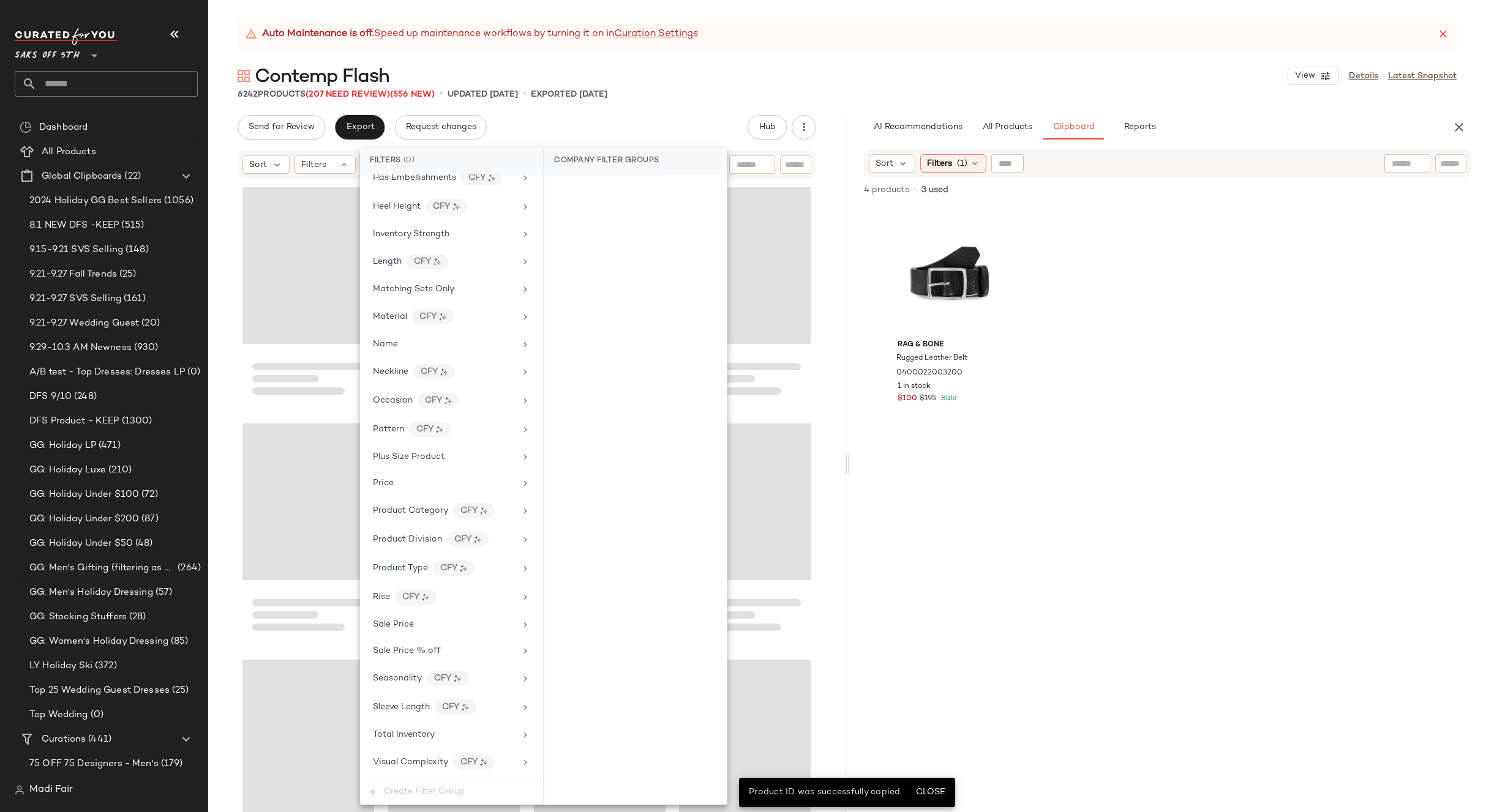
click at [604, 129] on div "Send for Review Export Request changes Hub Send for Review External Review Inte…" at bounding box center [527, 126] width 579 height 24
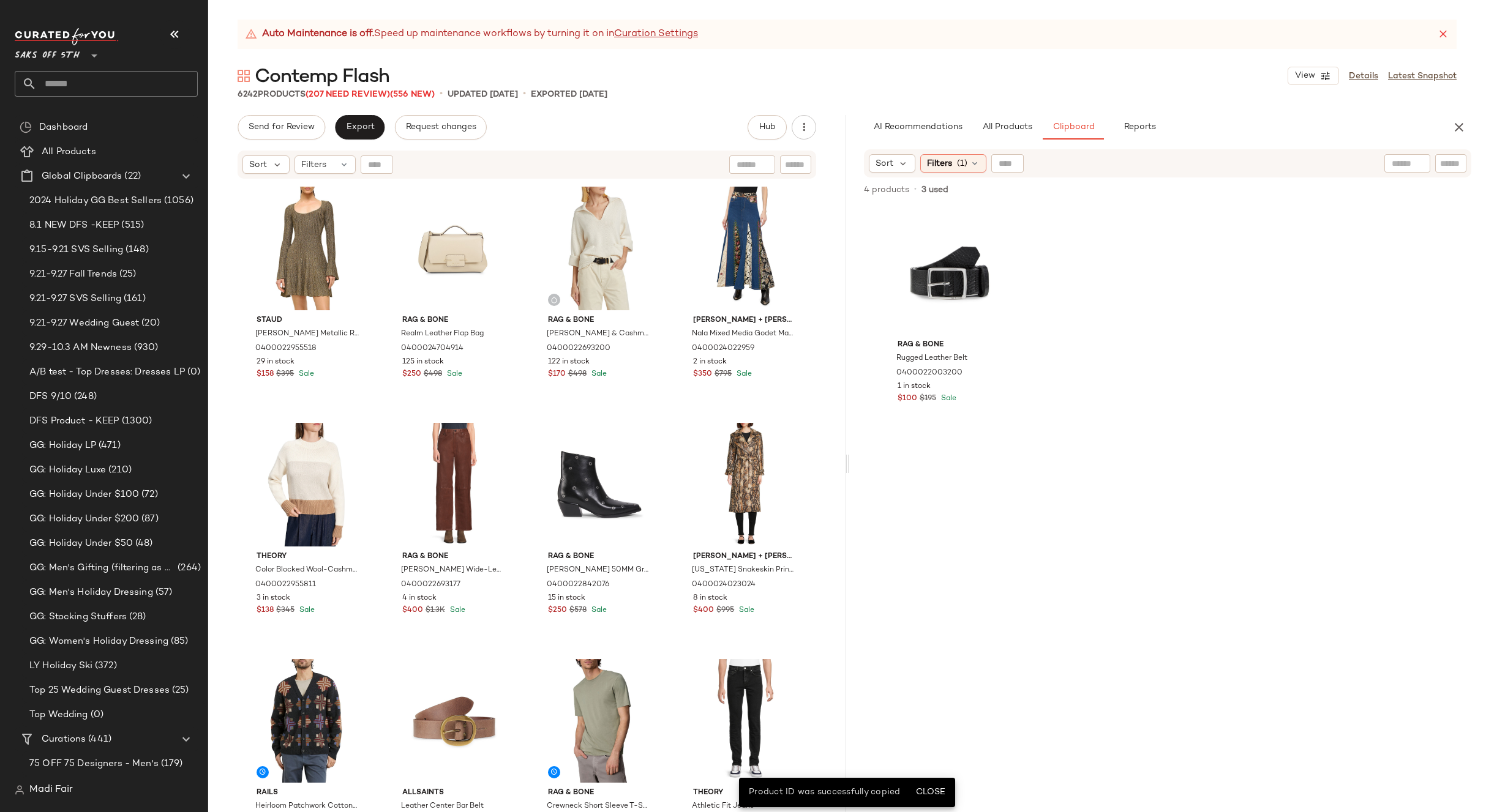
click at [388, 167] on div at bounding box center [377, 164] width 33 height 18
paste input "**********"
type input "**********"
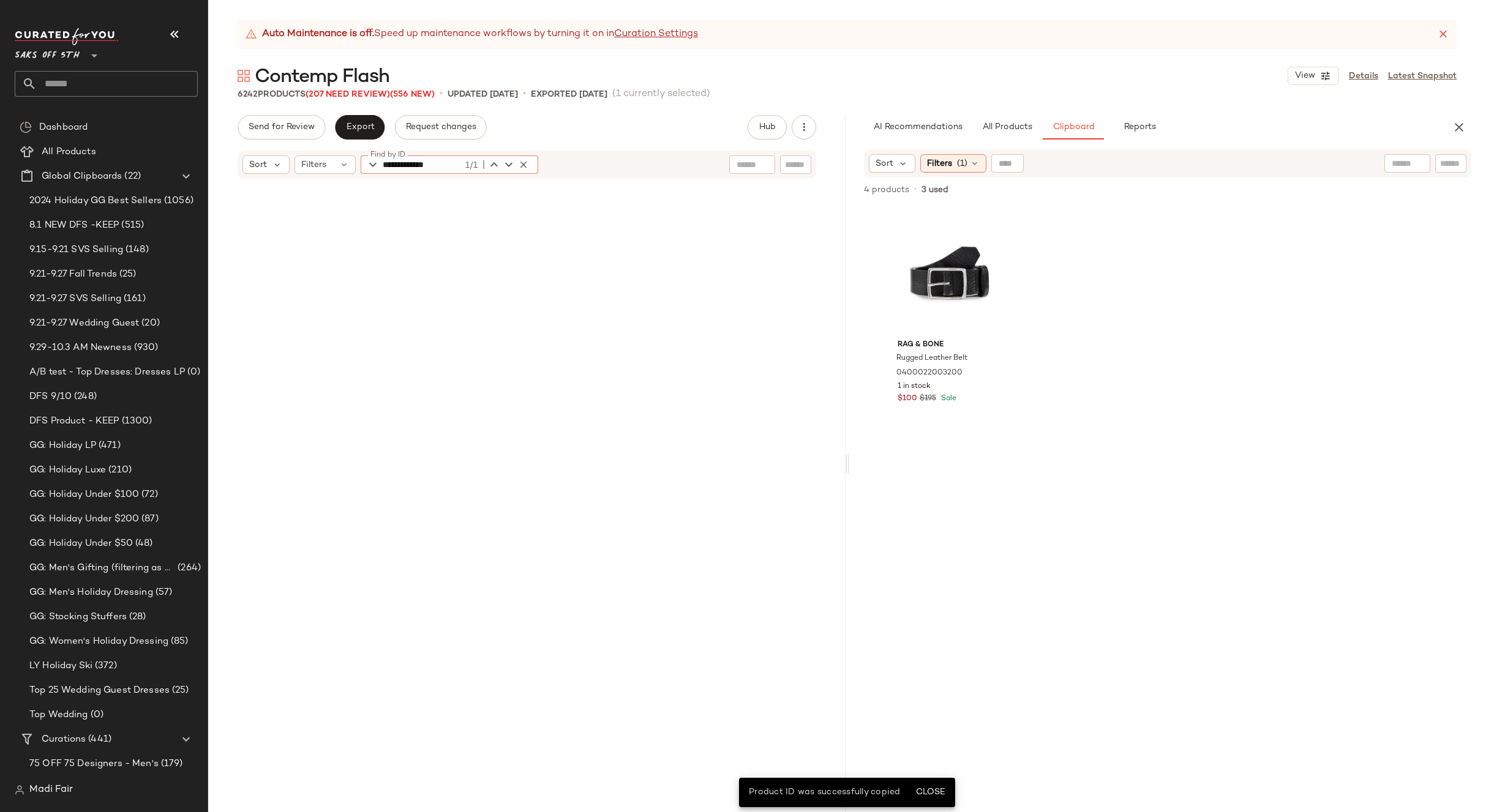
scroll to position [13462, 0]
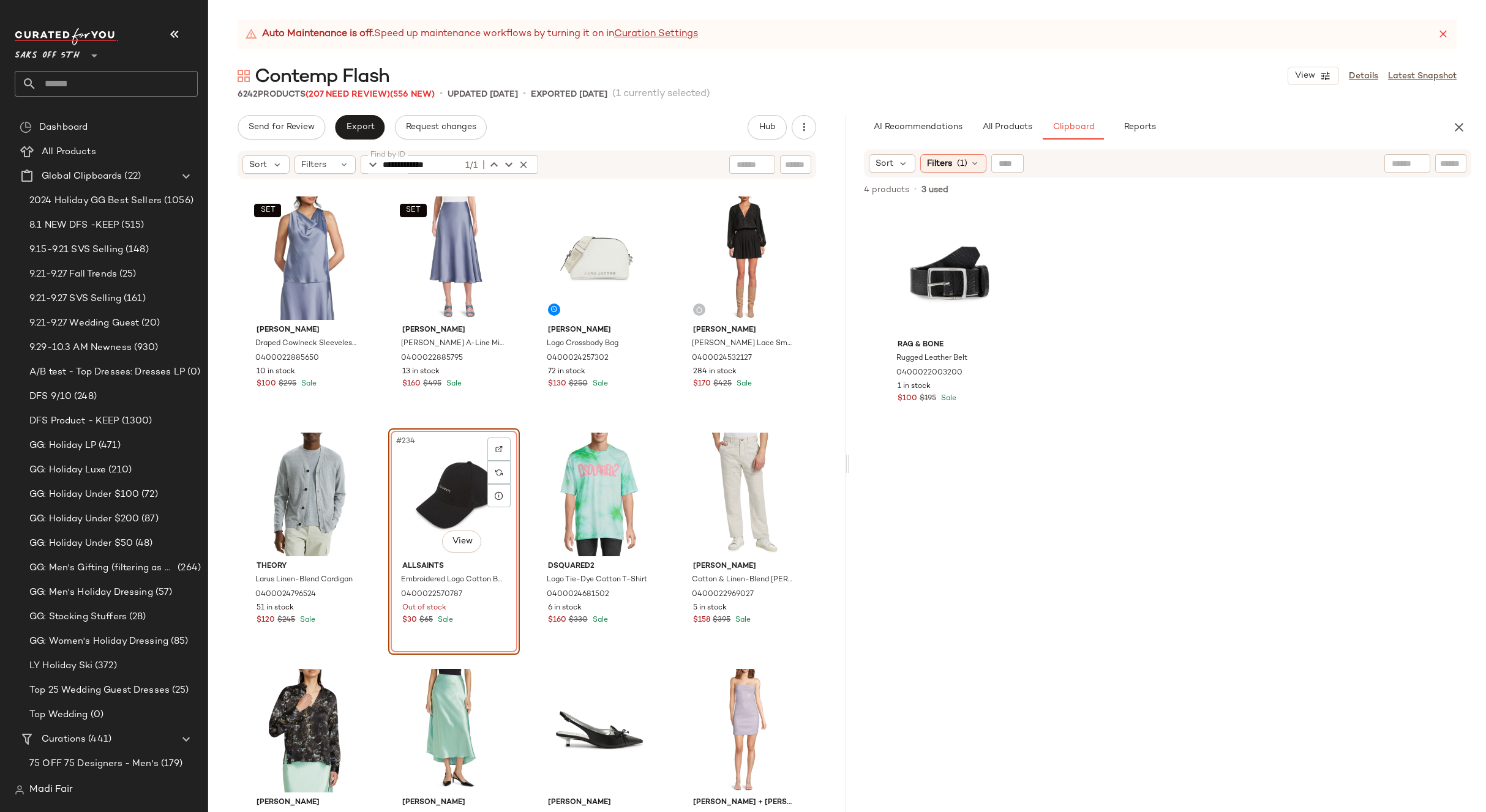
click at [672, 418] on div "SET [PERSON_NAME] Draped Cowlneck Sleeveless Top 0400022885650 10 in stock $100…" at bounding box center [527, 511] width 637 height 663
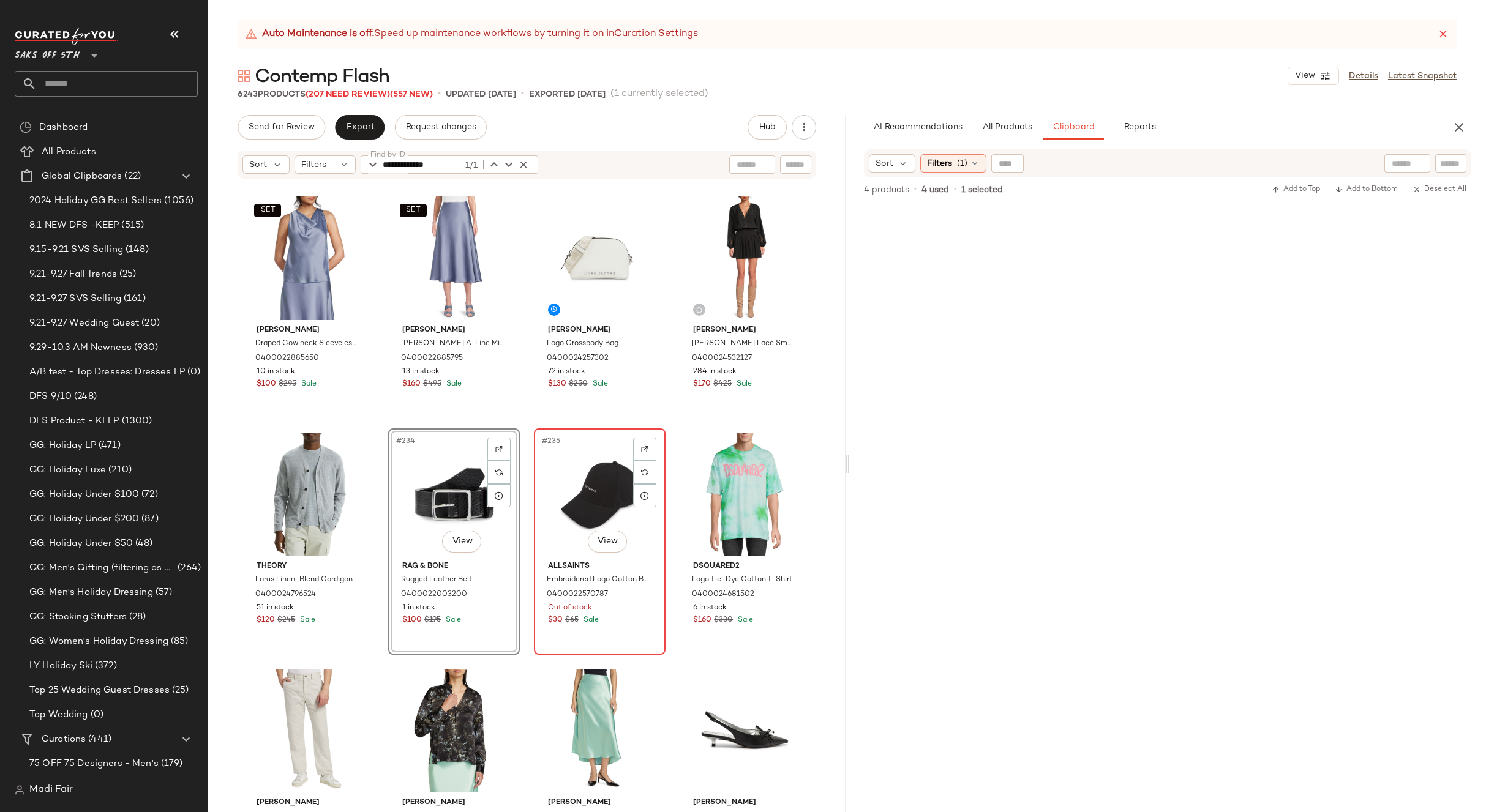
click at [601, 480] on div "#235 View" at bounding box center [600, 495] width 124 height 123
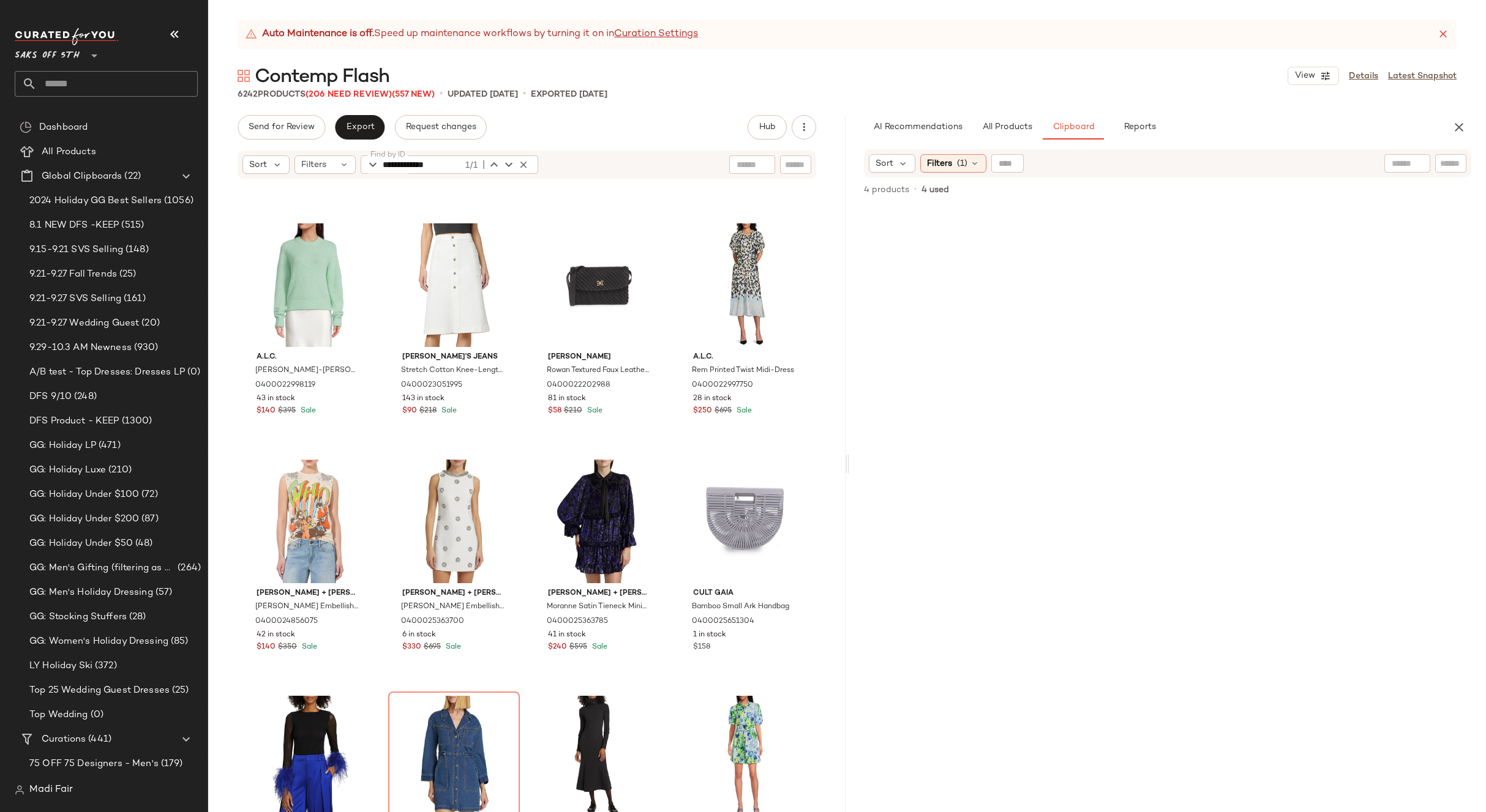
scroll to position [14625, 0]
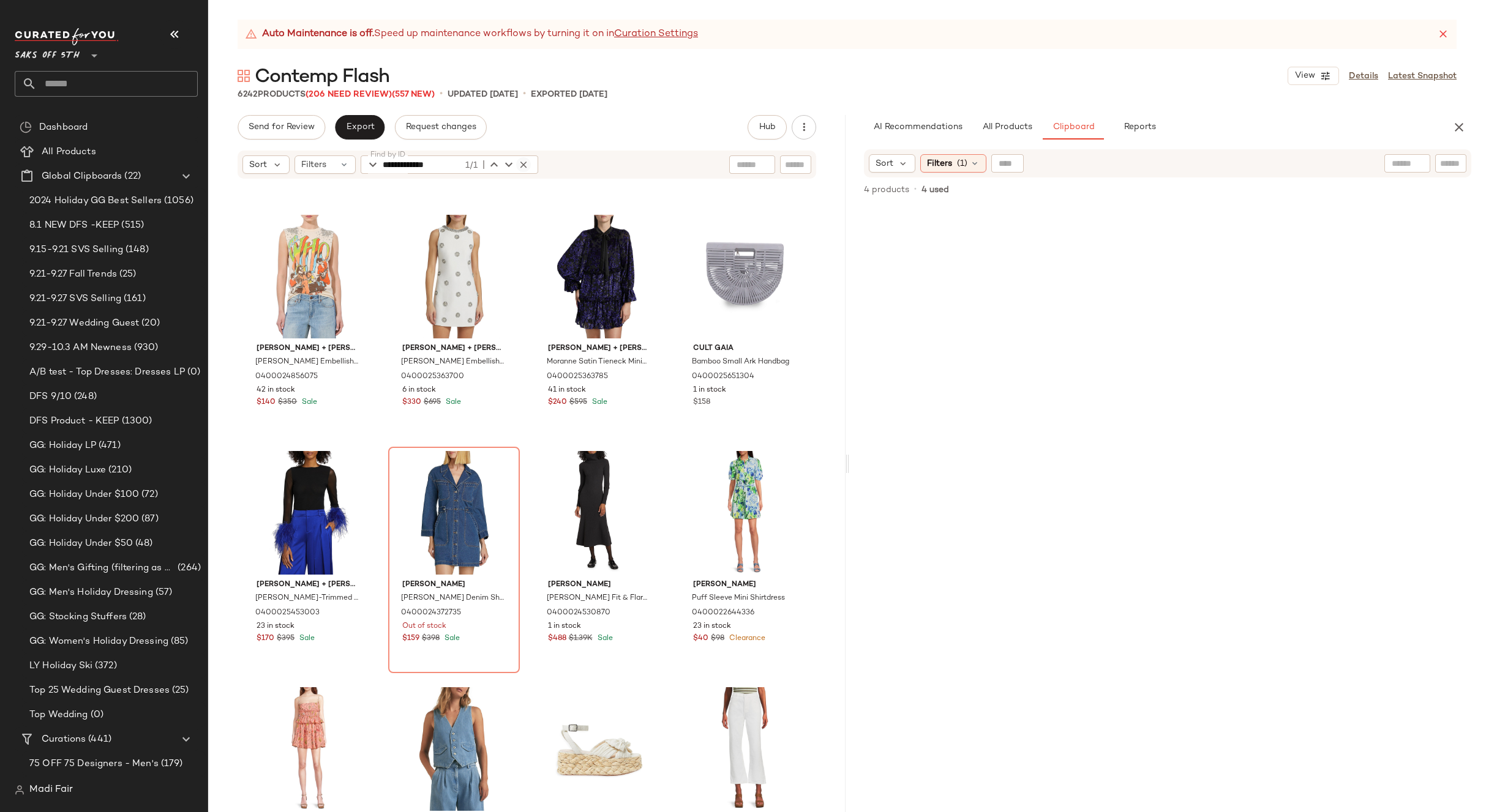
drag, startPoint x: 527, startPoint y: 167, endPoint x: 520, endPoint y: 166, distance: 7.1
click at [525, 167] on icon "button" at bounding box center [523, 164] width 11 height 11
click at [320, 163] on span "Filters" at bounding box center [314, 164] width 25 height 13
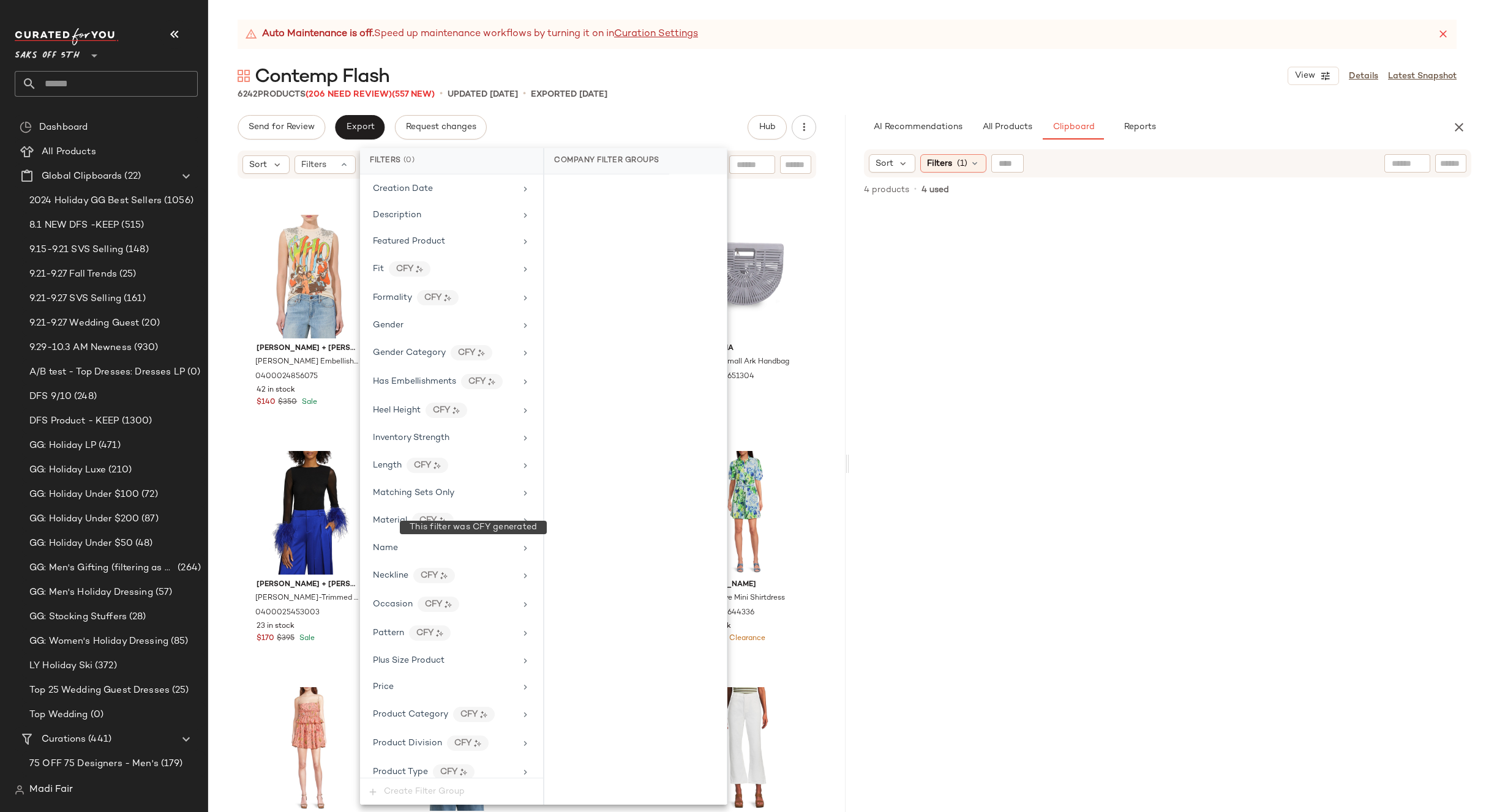
scroll to position [498, 0]
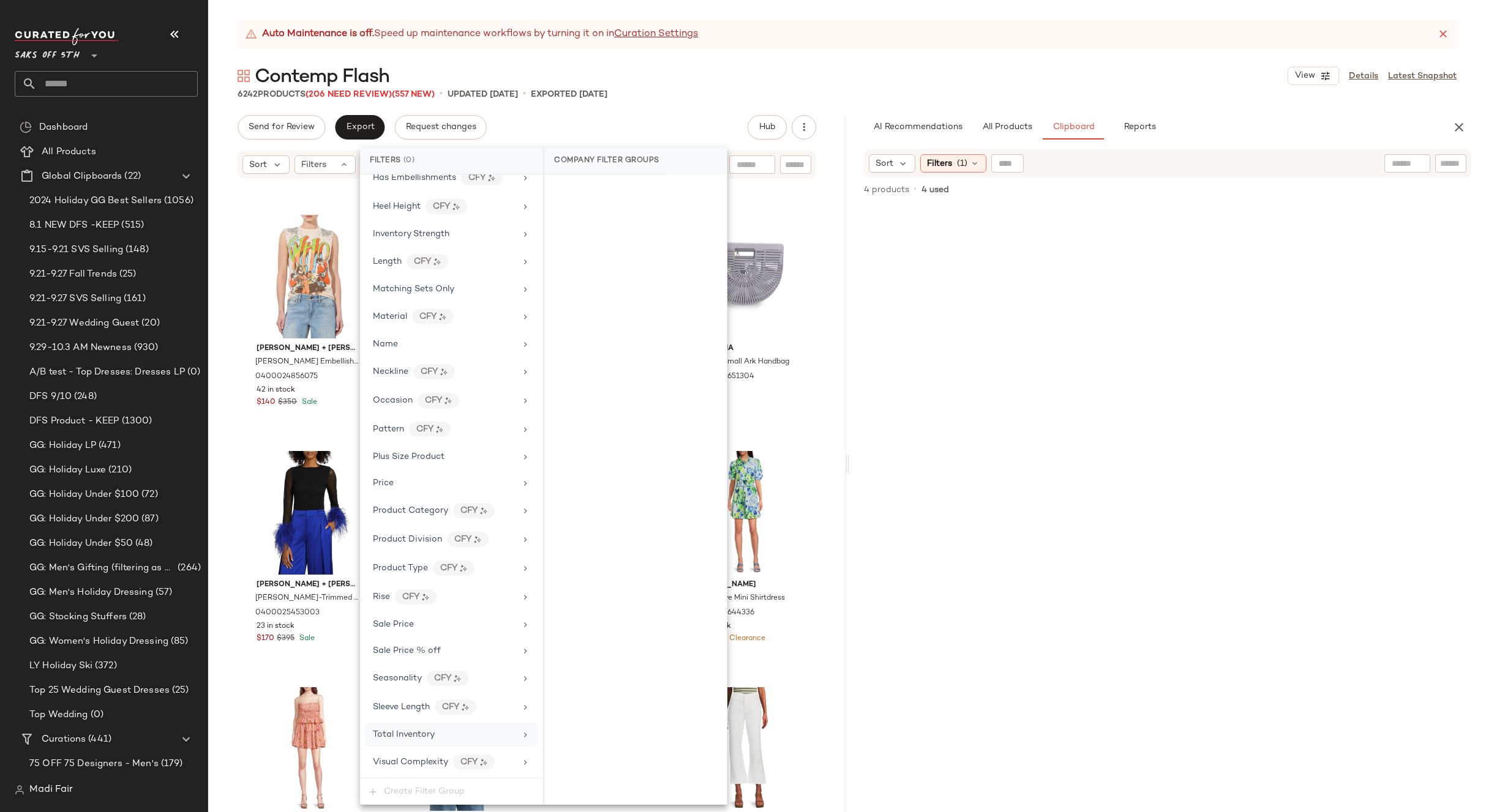
click at [437, 739] on div "Total Inventory" at bounding box center [444, 734] width 143 height 13
click at [592, 193] on button "For 0" at bounding box center [635, 193] width 163 height 17
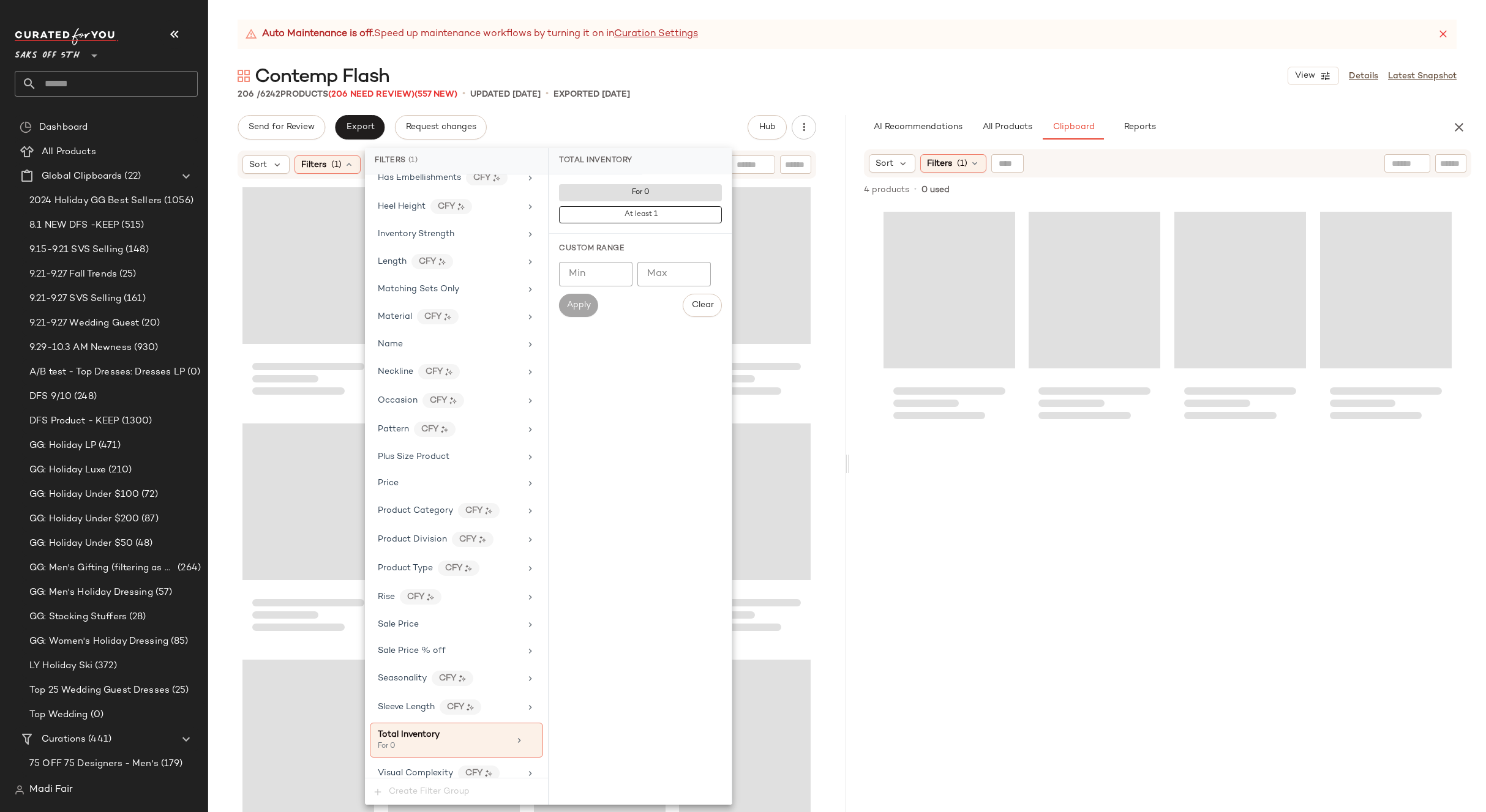
click at [668, 121] on div "Send for Review Export Request changes Hub Send for Review External Review Inte…" at bounding box center [527, 126] width 579 height 24
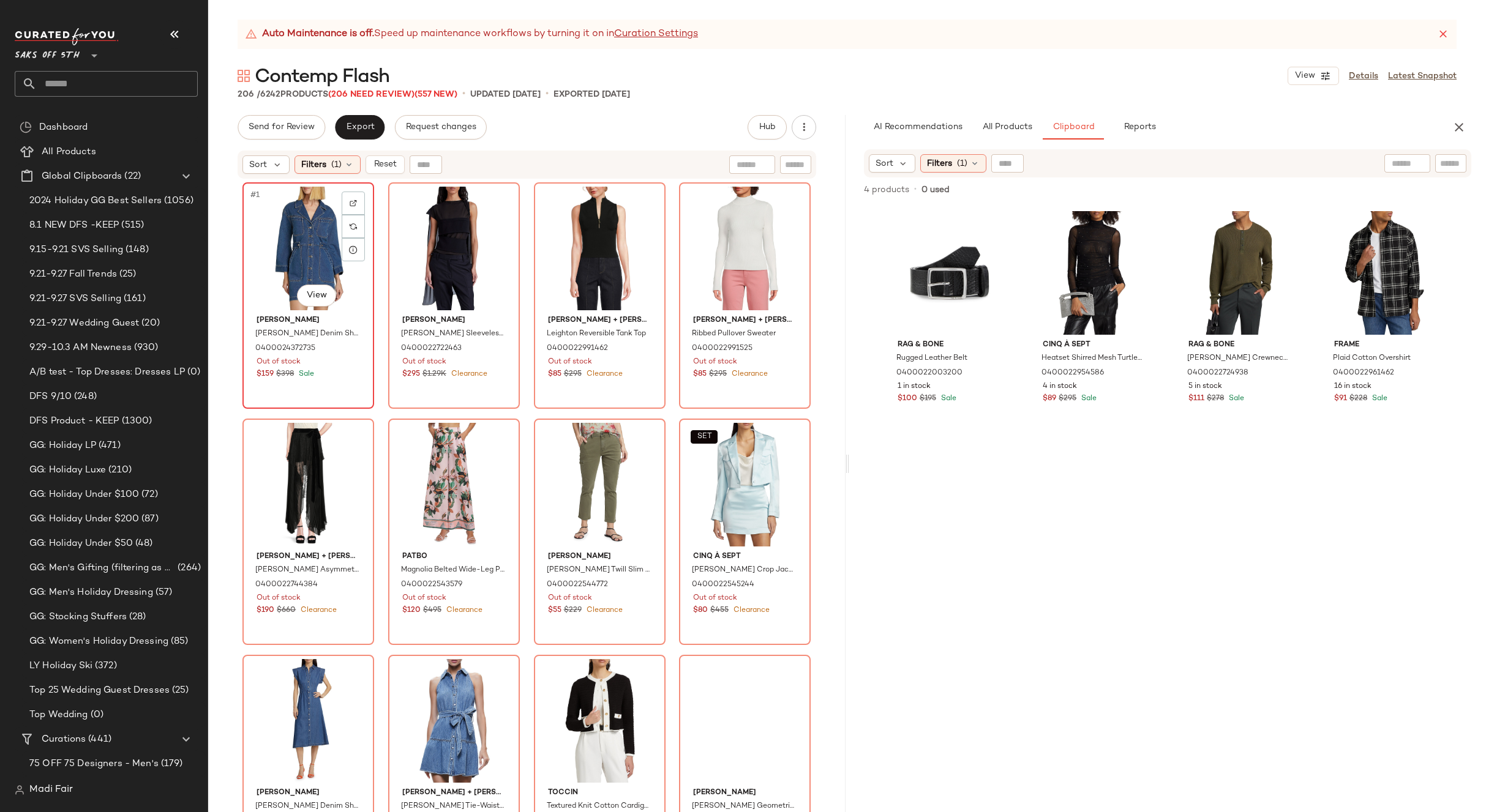
click at [302, 259] on div "#1 View" at bounding box center [309, 249] width 124 height 123
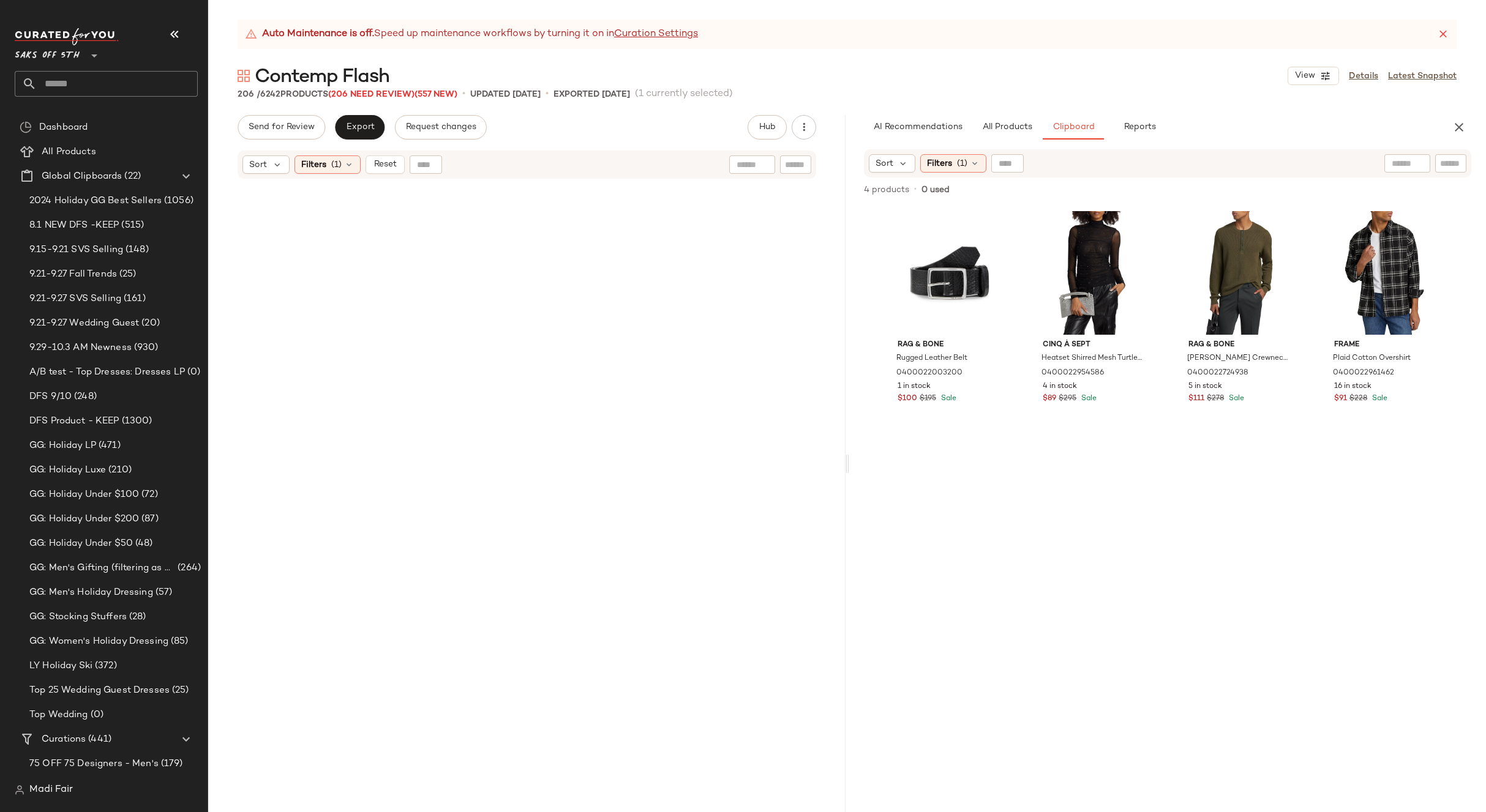
scroll to position [11621, 0]
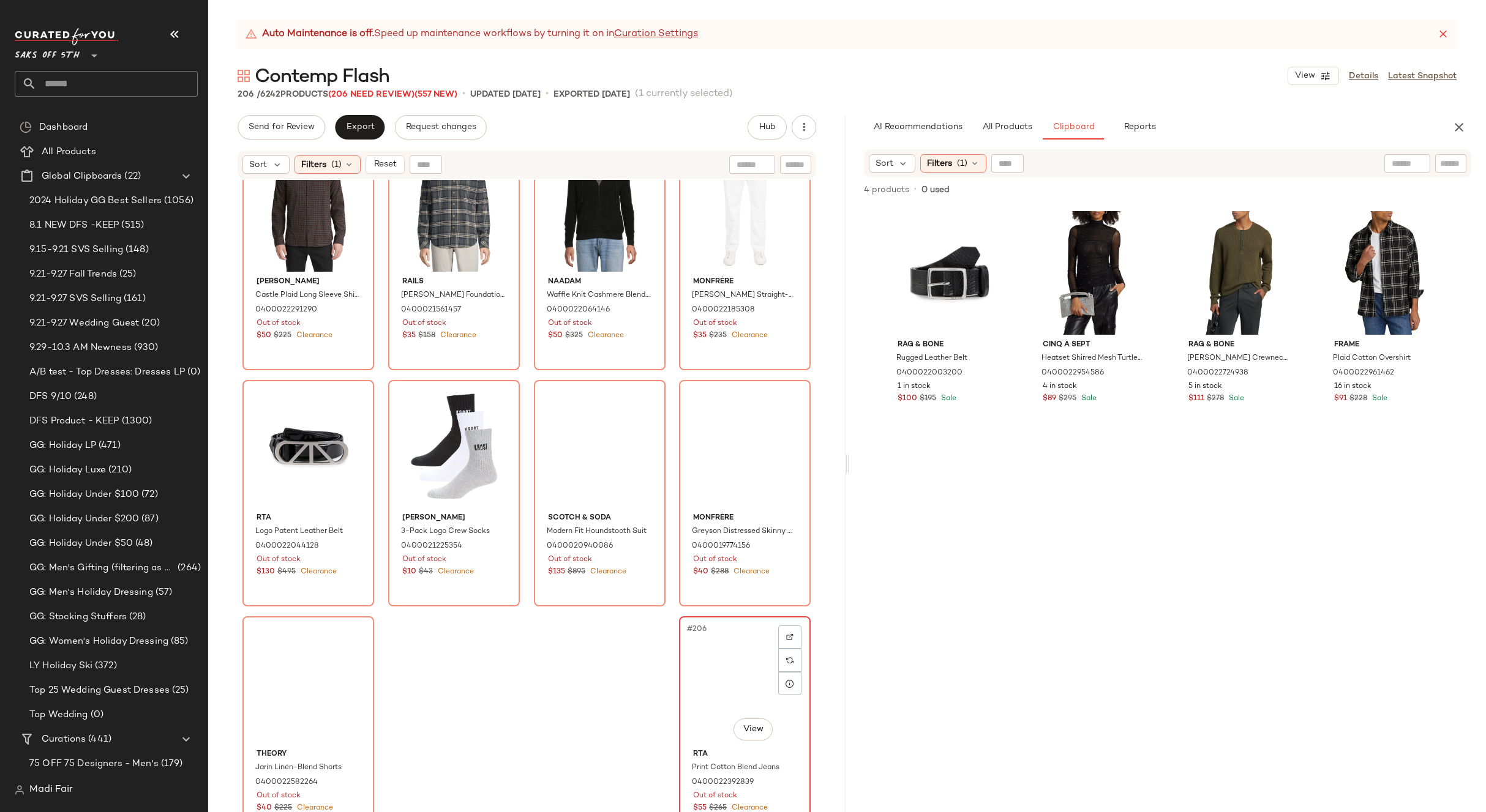
click at [730, 647] on div "#206 View" at bounding box center [745, 682] width 124 height 123
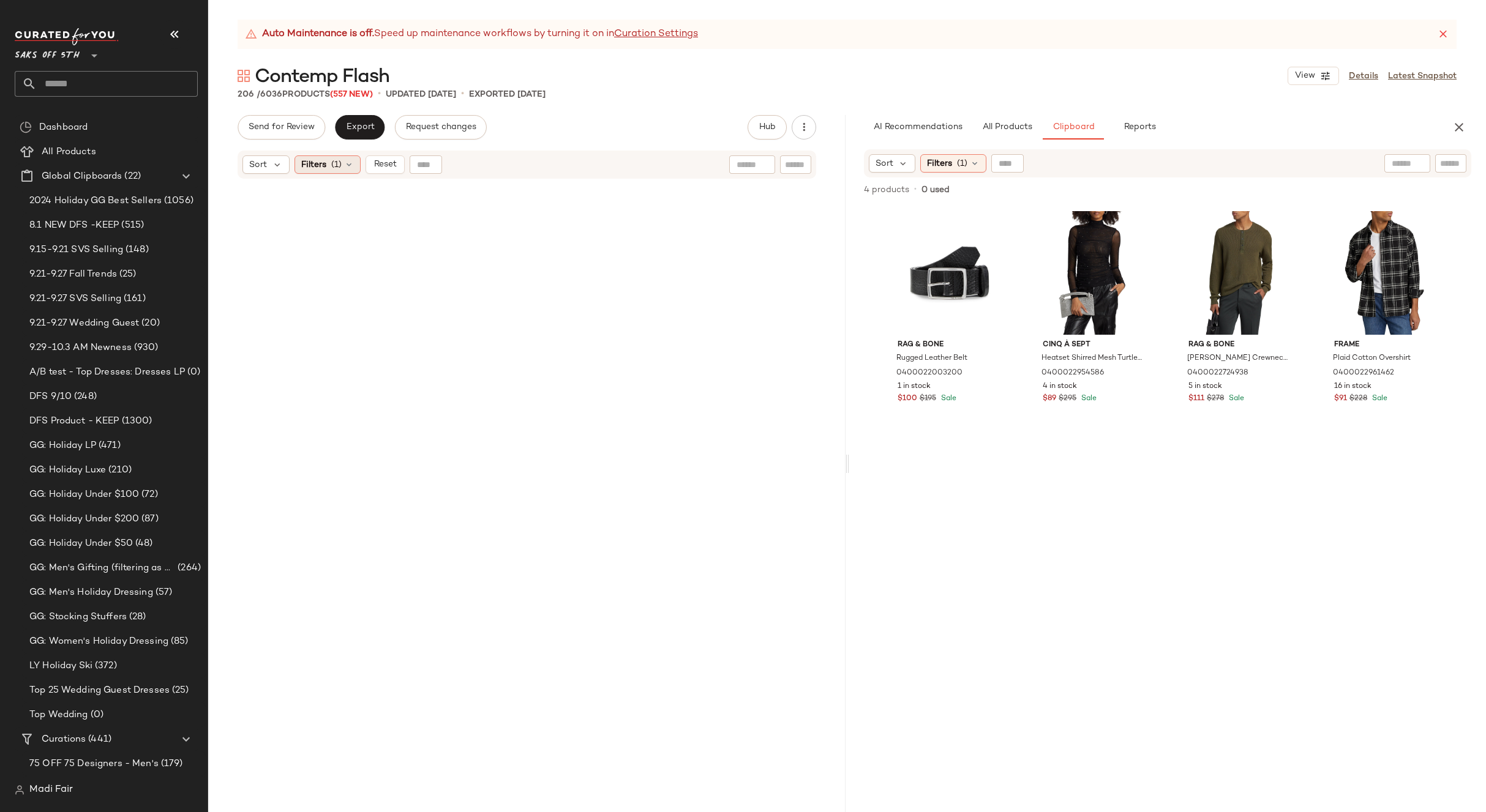
click at [335, 161] on span "(1)" at bounding box center [336, 164] width 11 height 13
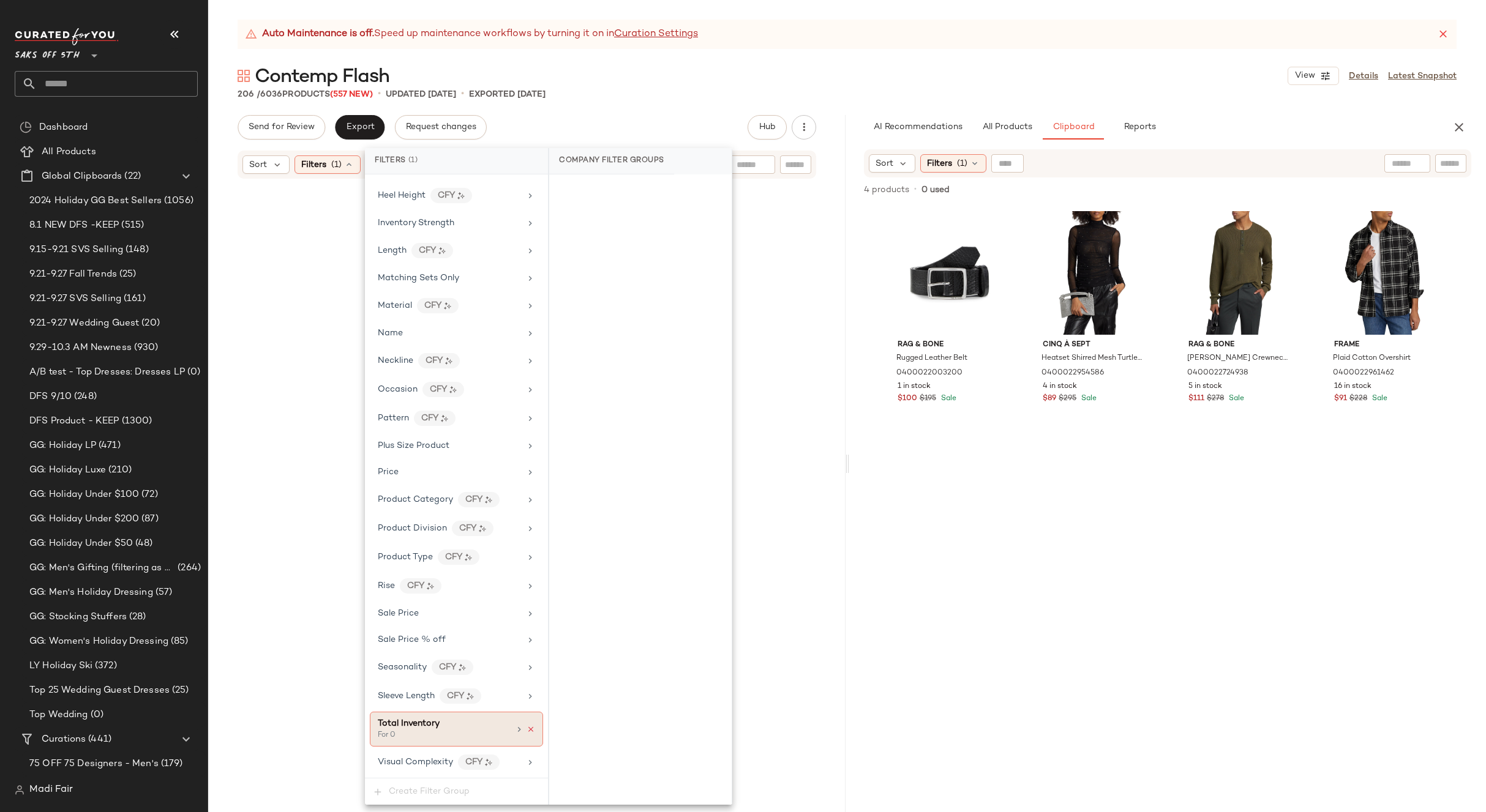
click at [527, 727] on icon at bounding box center [531, 729] width 9 height 9
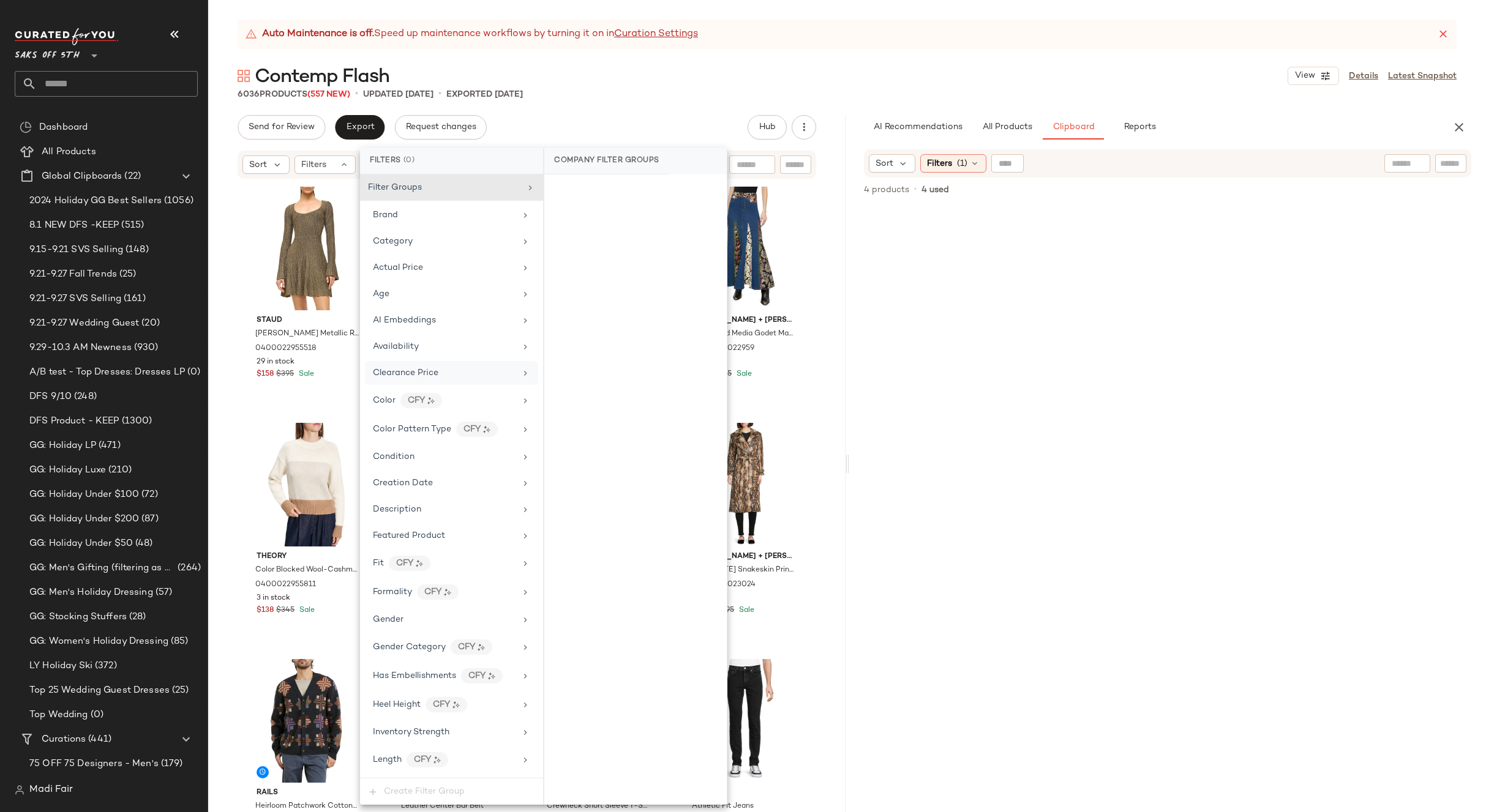
click at [427, 371] on span "Clearance Price" at bounding box center [405, 373] width 66 height 10
click at [615, 183] on div "On clearance" at bounding box center [635, 190] width 173 height 22
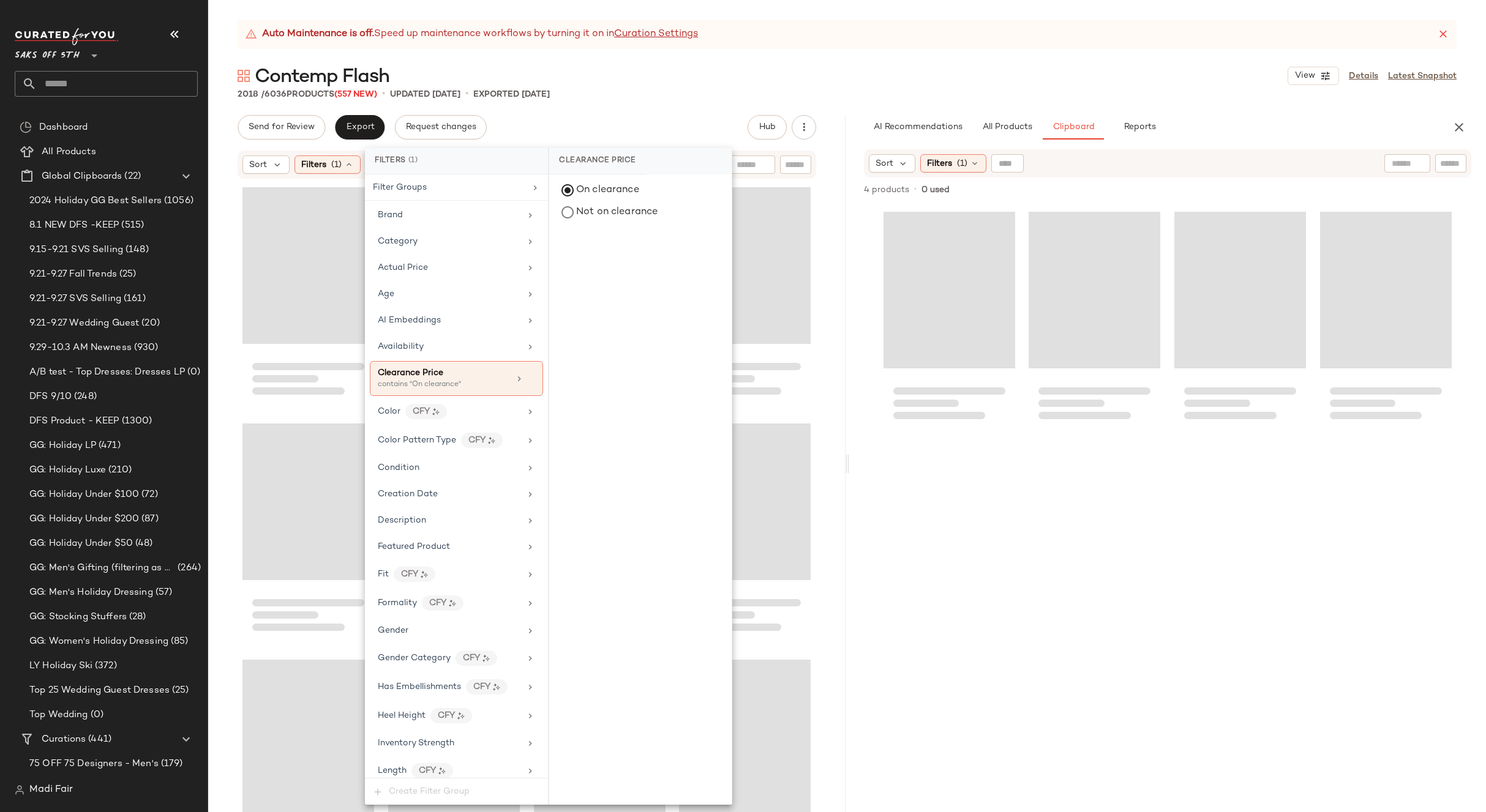
click at [615, 115] on div "Send for Review Export Request changes Hub Send for Review External Review Inte…" at bounding box center [527, 126] width 579 height 24
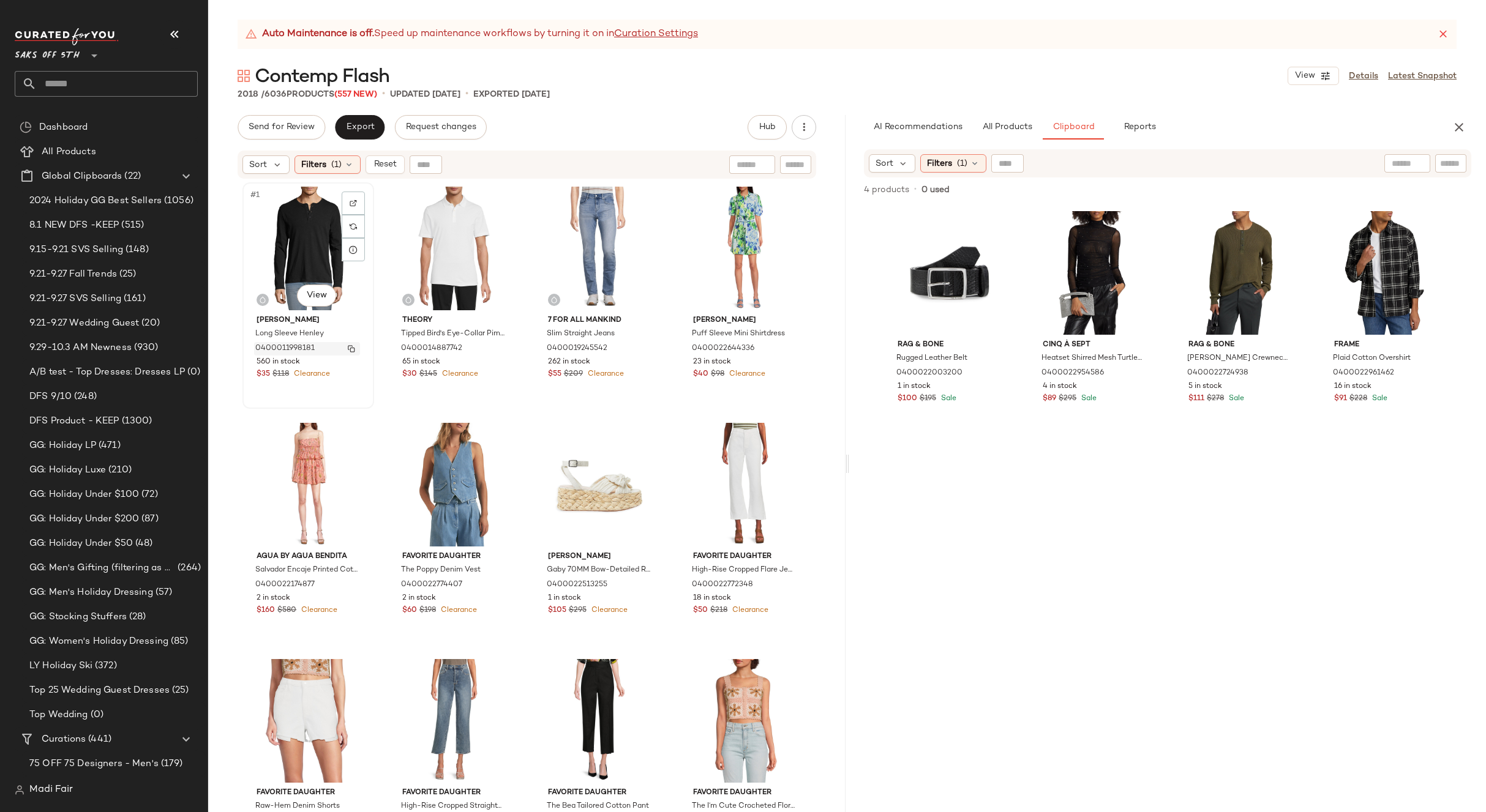
click at [347, 346] on img "button" at bounding box center [351, 349] width 8 height 8
click at [348, 161] on icon at bounding box center [349, 165] width 10 height 10
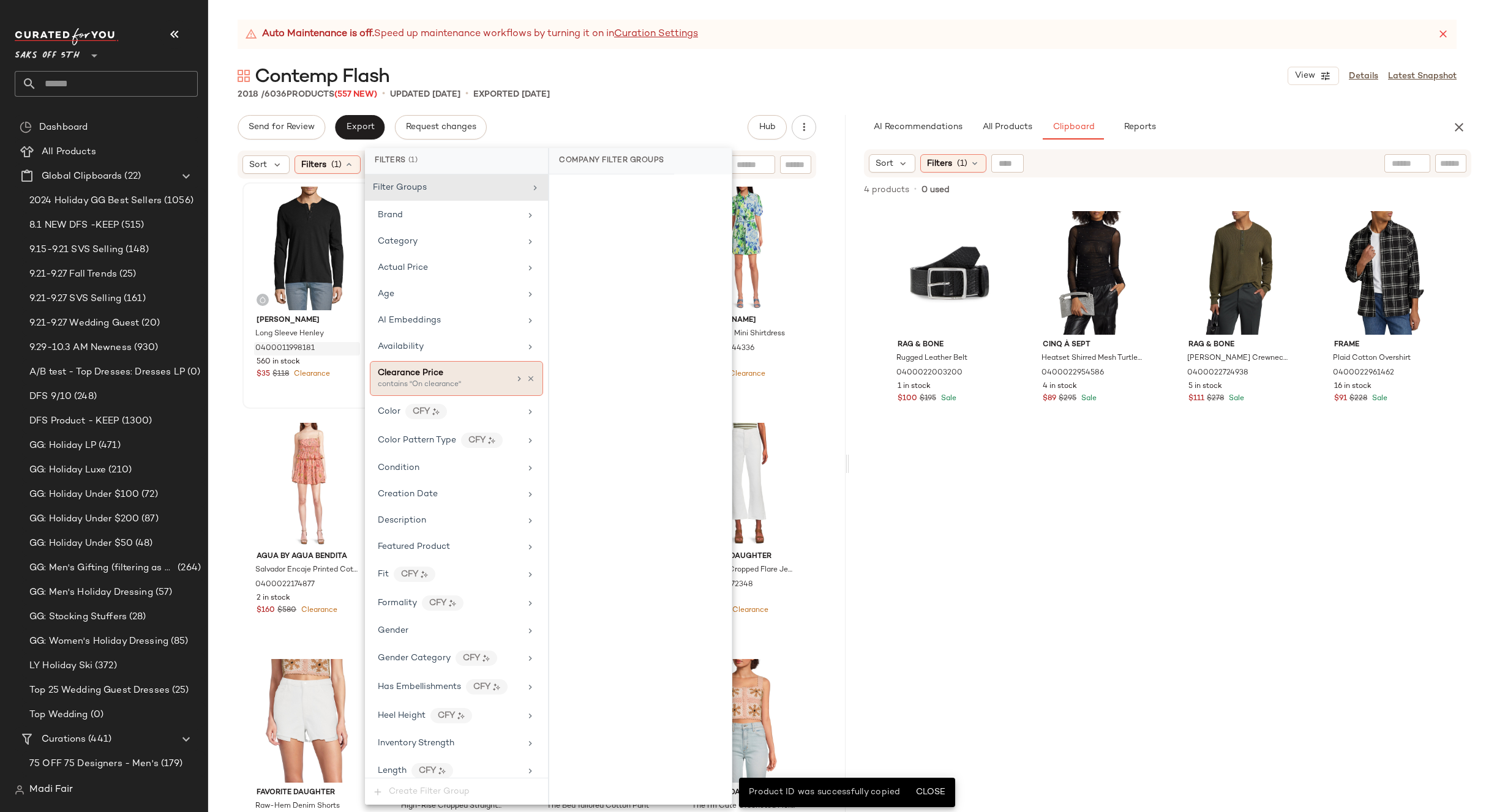
click at [527, 379] on icon at bounding box center [531, 378] width 9 height 9
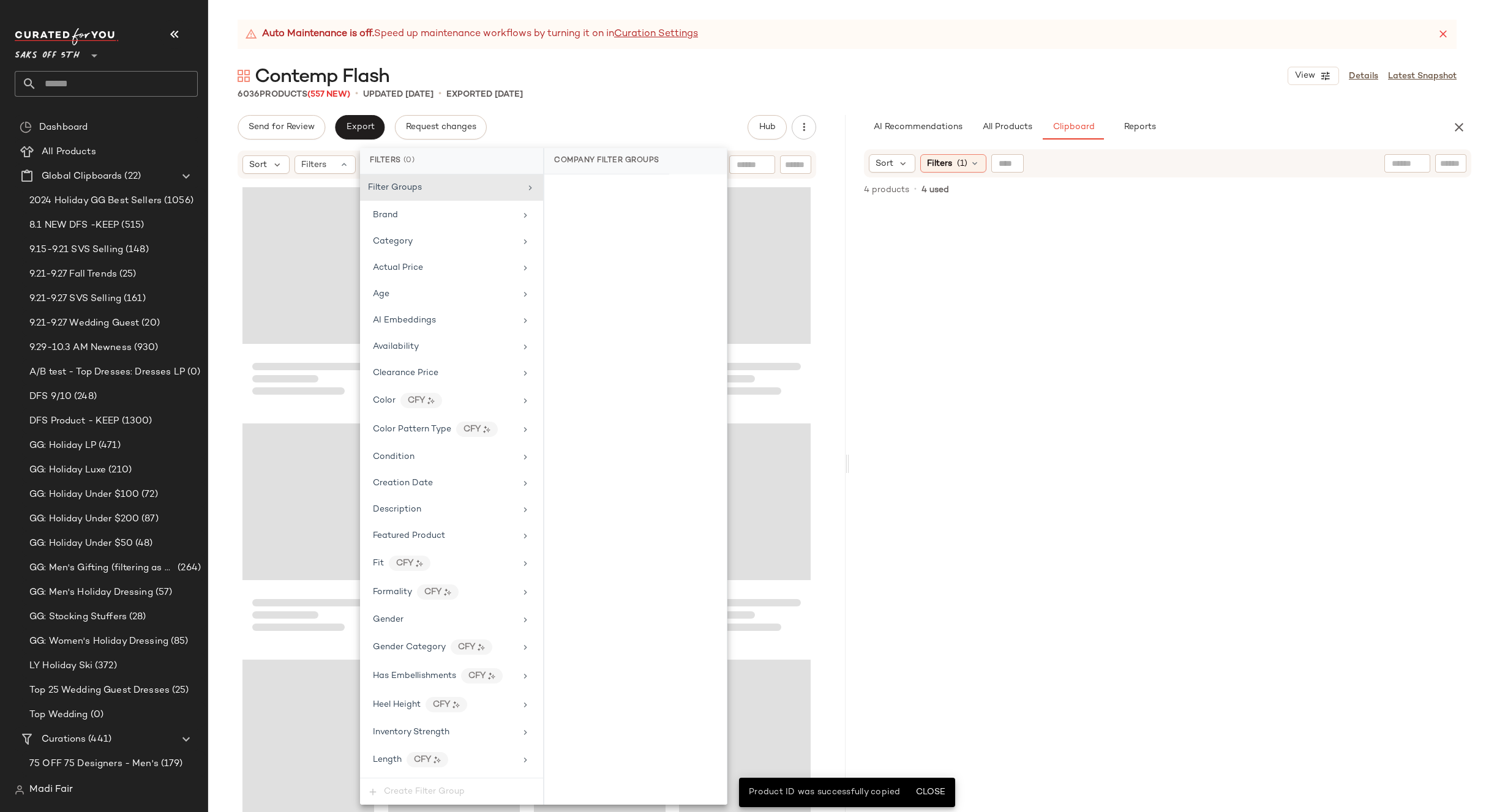
drag, startPoint x: 584, startPoint y: 117, endPoint x: 507, endPoint y: 136, distance: 79.3
click at [584, 116] on div "Send for Review Export Request changes Hub Send for Review External Review Inte…" at bounding box center [527, 126] width 579 height 24
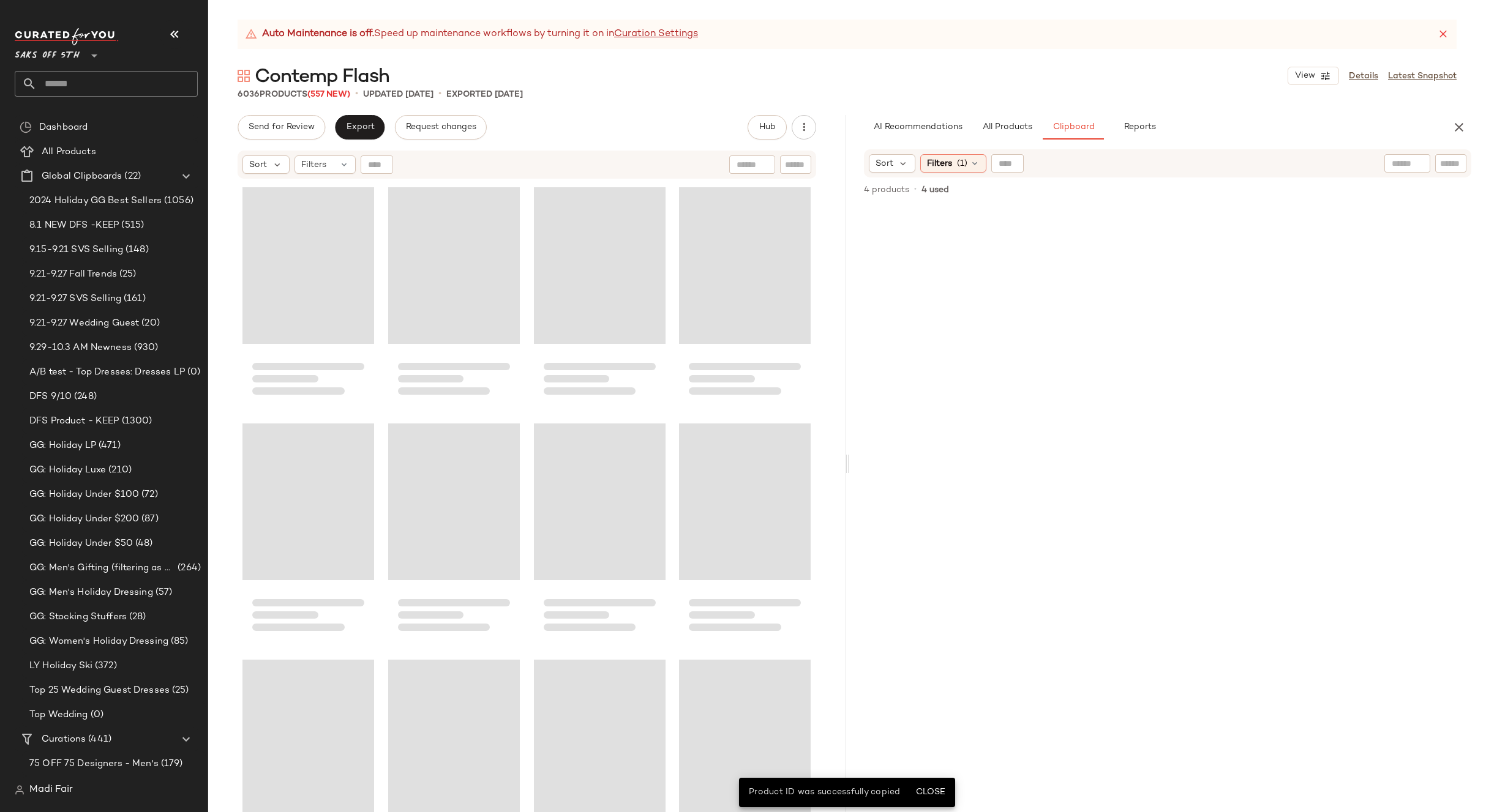
click at [372, 163] on div at bounding box center [377, 164] width 33 height 18
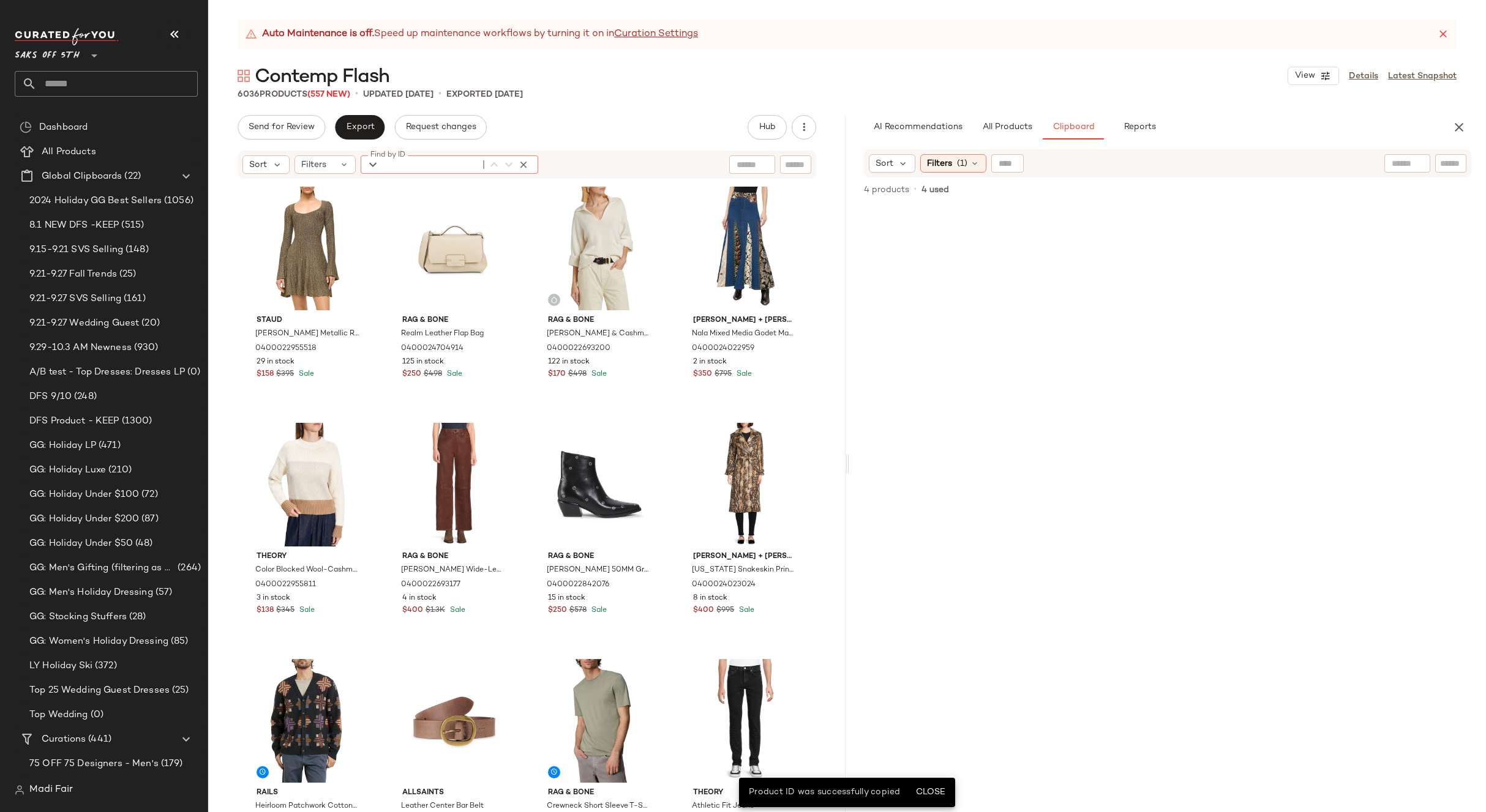
paste input "**********"
type input "**********"
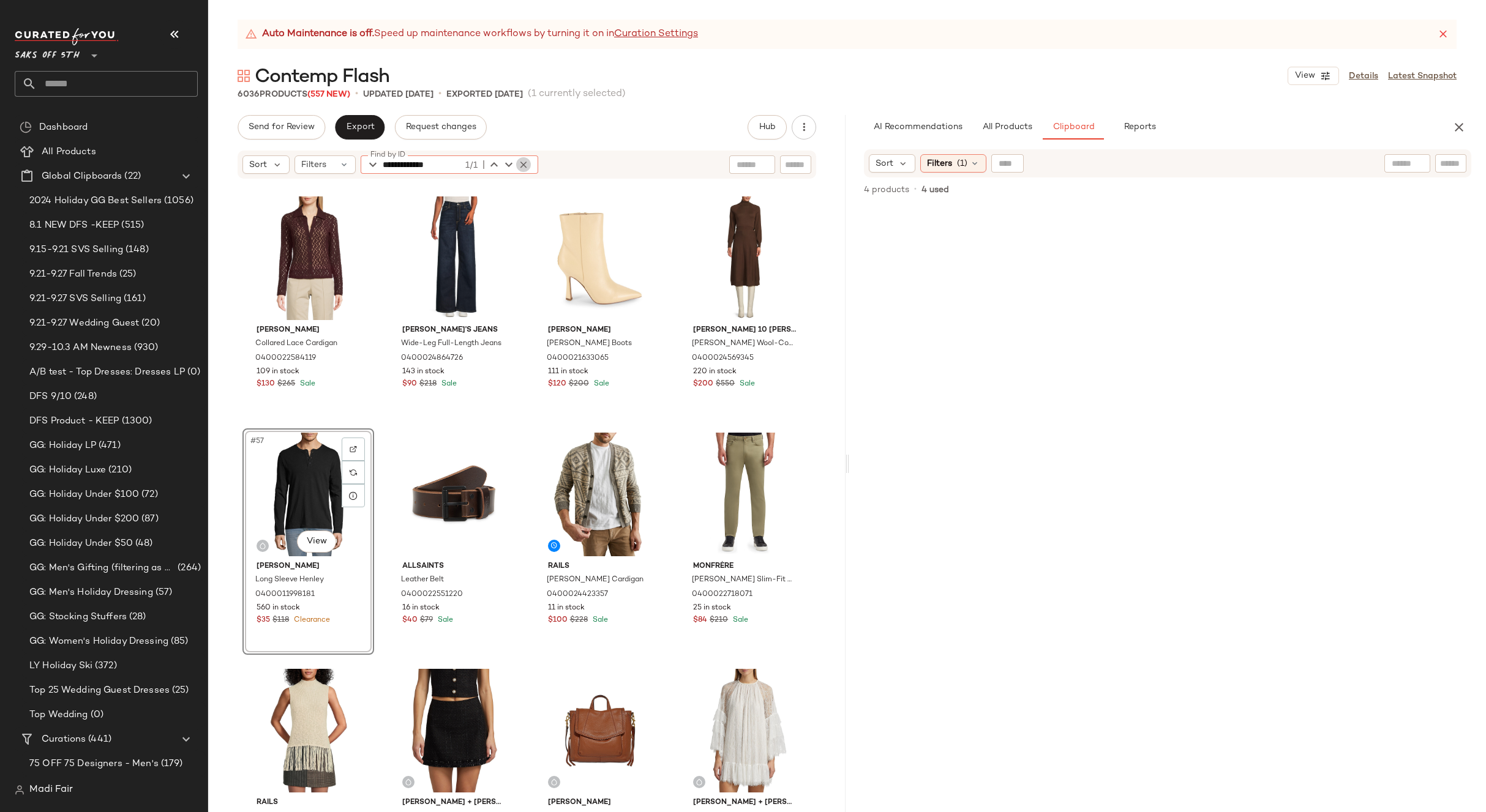
click at [524, 165] on icon "button" at bounding box center [523, 164] width 11 height 11
click at [335, 168] on div "Filters" at bounding box center [324, 164] width 61 height 18
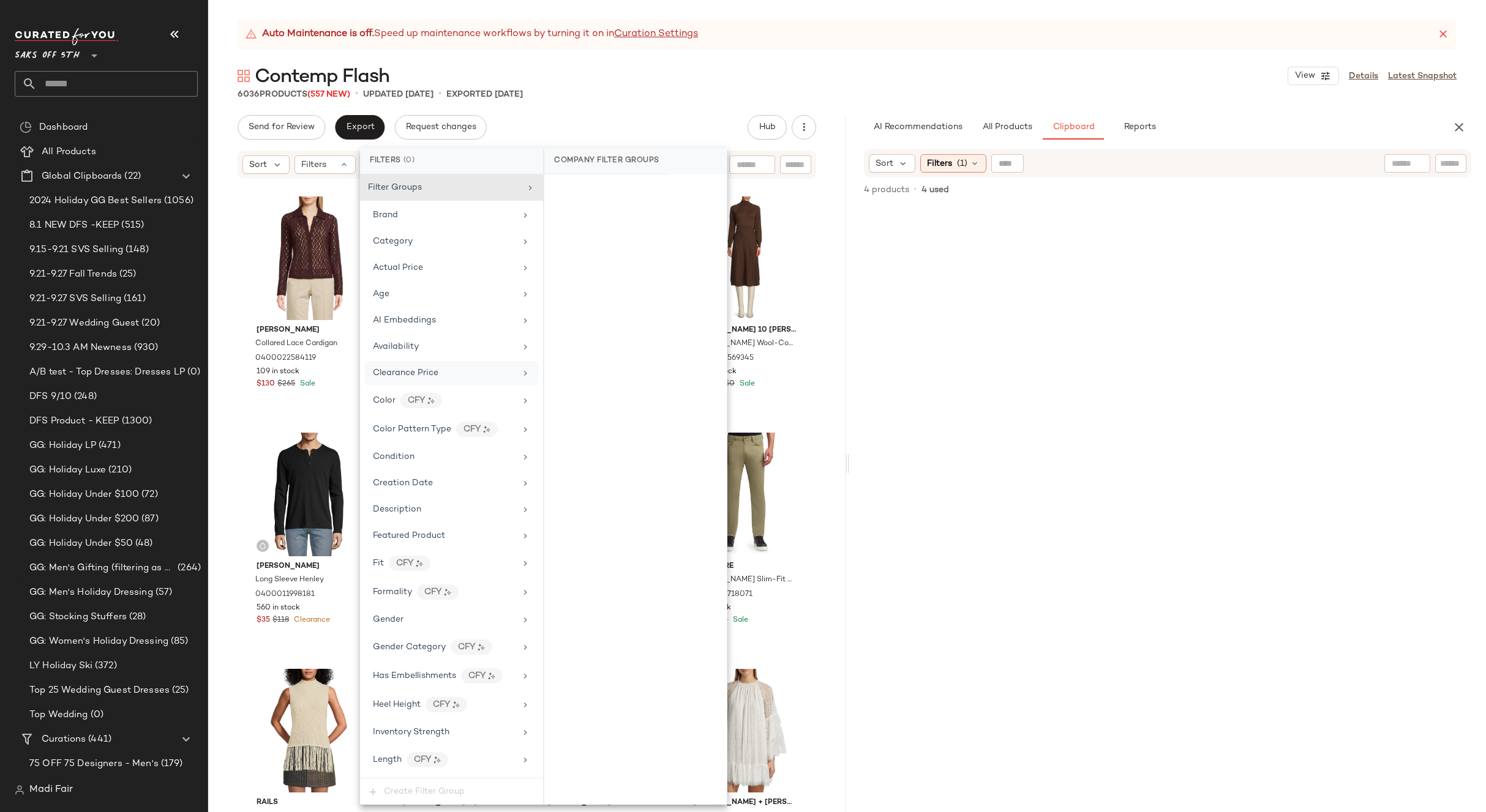
click at [431, 369] on span "Clearance Price" at bounding box center [405, 373] width 66 height 10
click at [626, 187] on div "On clearance" at bounding box center [635, 190] width 173 height 22
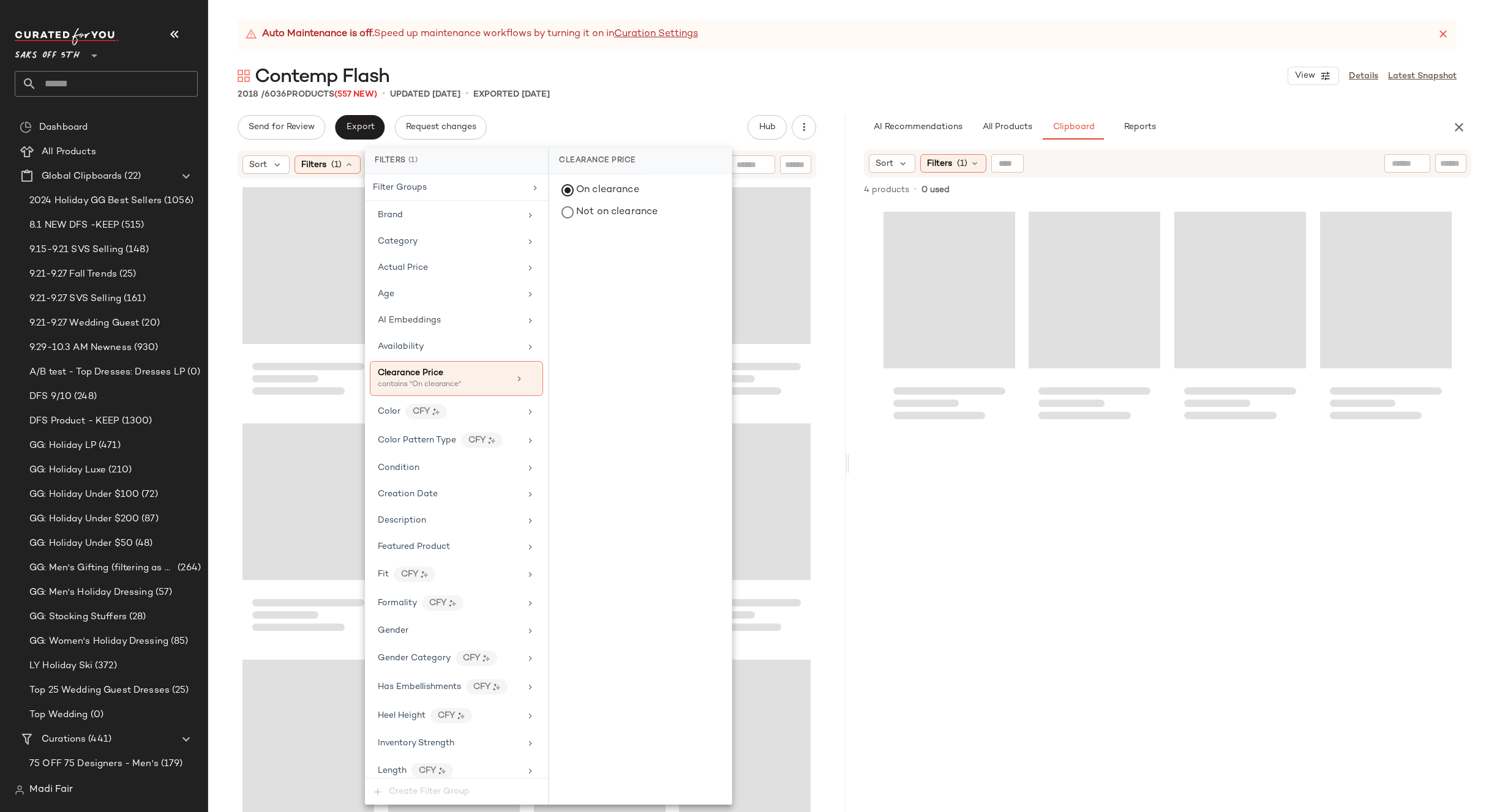
click at [620, 104] on div "Auto Maintenance is off. Speed up maintenance workflows by turning it on in Cur…" at bounding box center [847, 416] width 1278 height 793
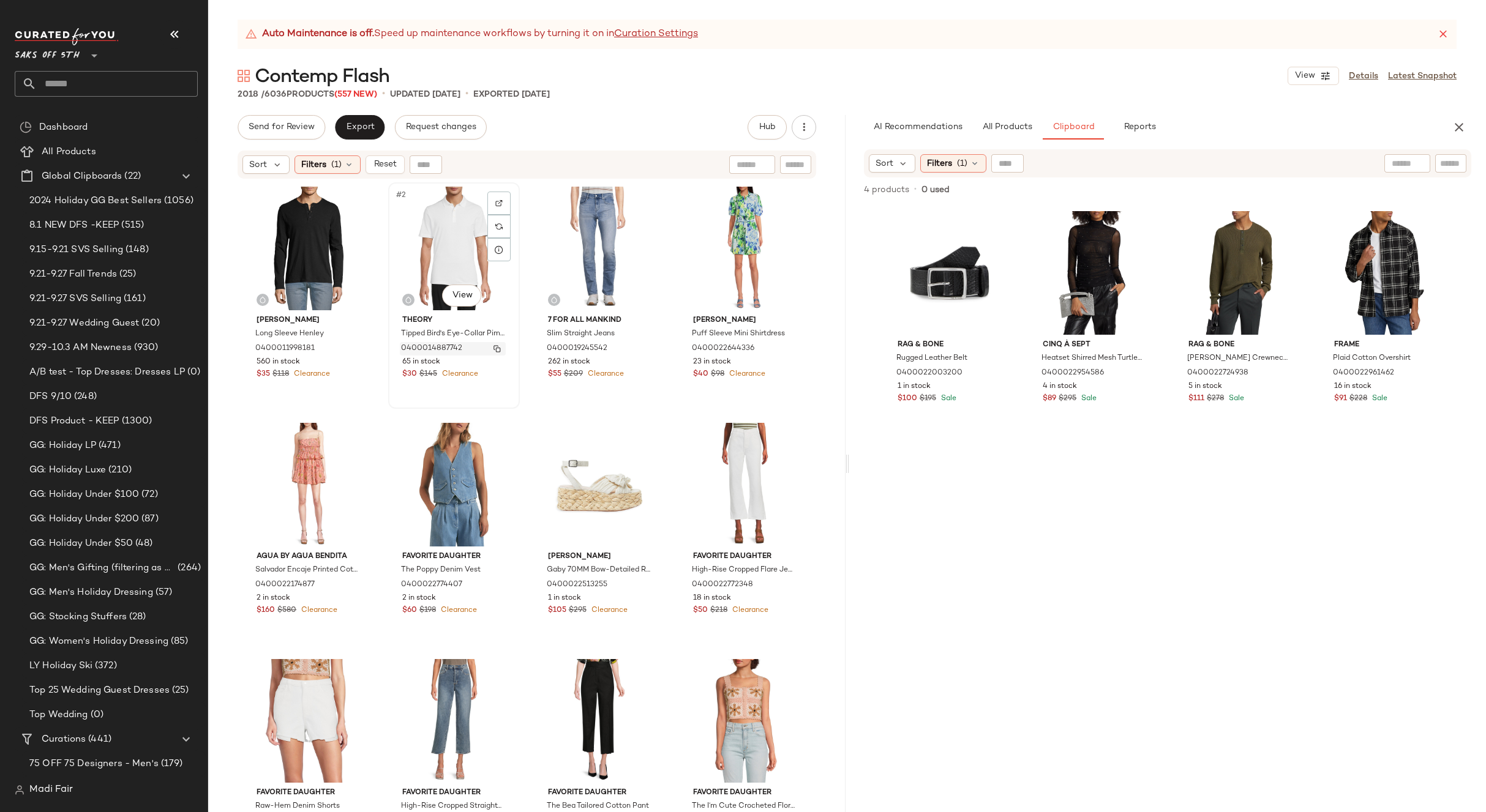
click at [493, 350] on img "button" at bounding box center [497, 349] width 8 height 8
click at [329, 164] on div "Filters (1)" at bounding box center [327, 164] width 67 height 18
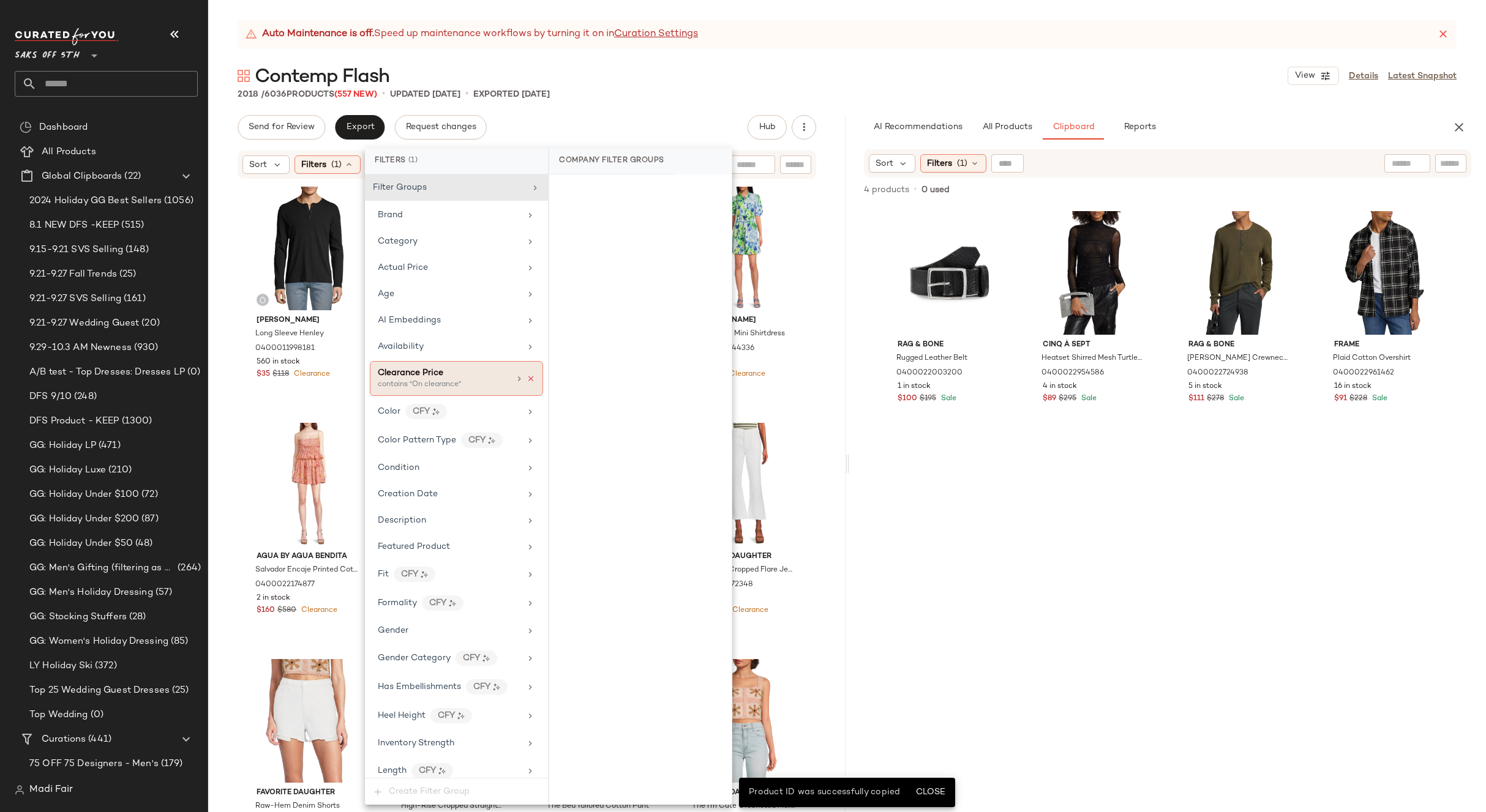
drag, startPoint x: 523, startPoint y: 382, endPoint x: 557, endPoint y: 201, distance: 184.2
click at [527, 380] on icon at bounding box center [531, 378] width 9 height 9
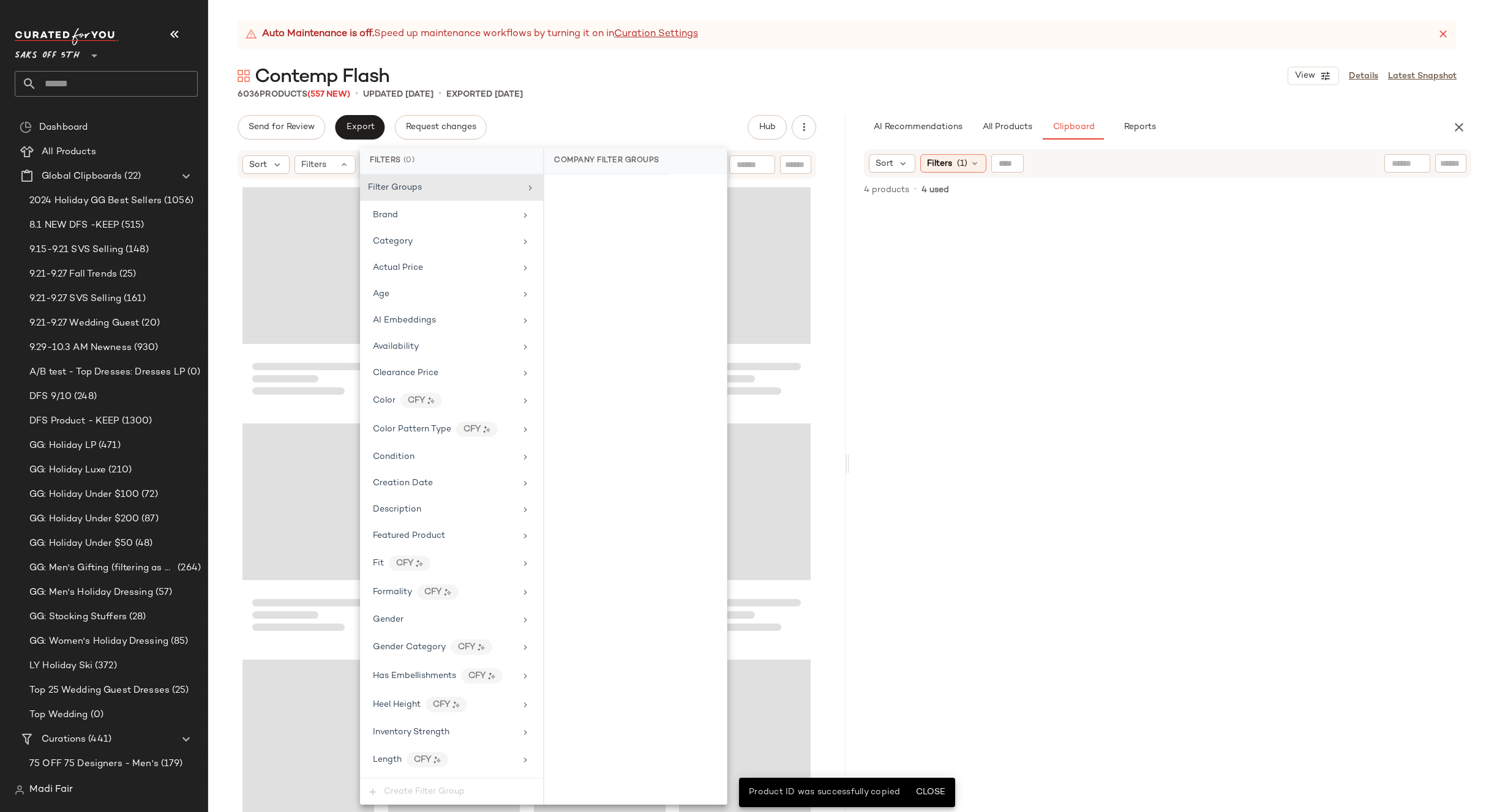
click at [564, 129] on div "Send for Review Export Request changes Hub Send for Review External Review Inte…" at bounding box center [527, 126] width 579 height 24
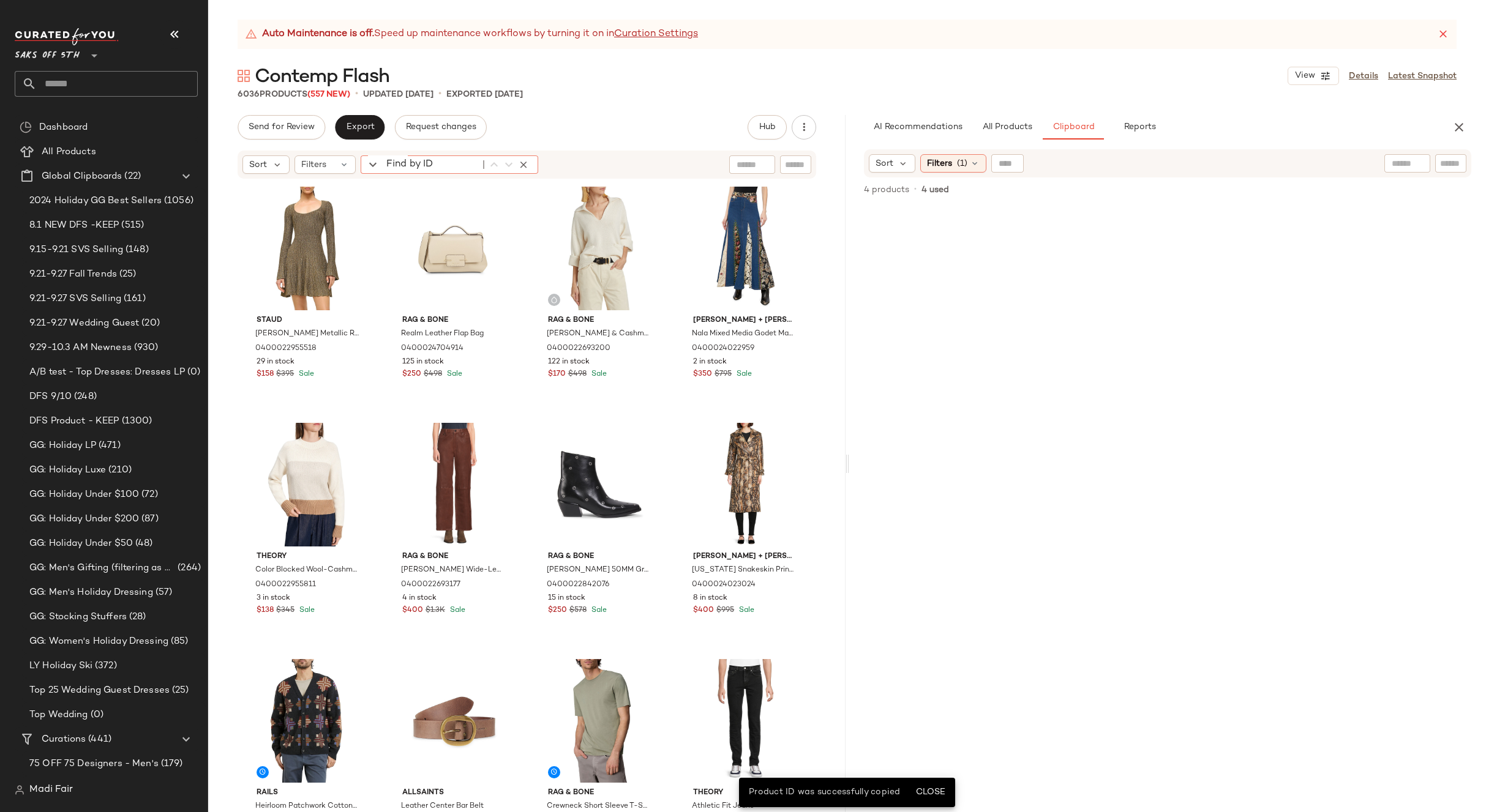
click at [384, 168] on input "Find by ID" at bounding box center [430, 164] width 96 height 18
paste input "**********"
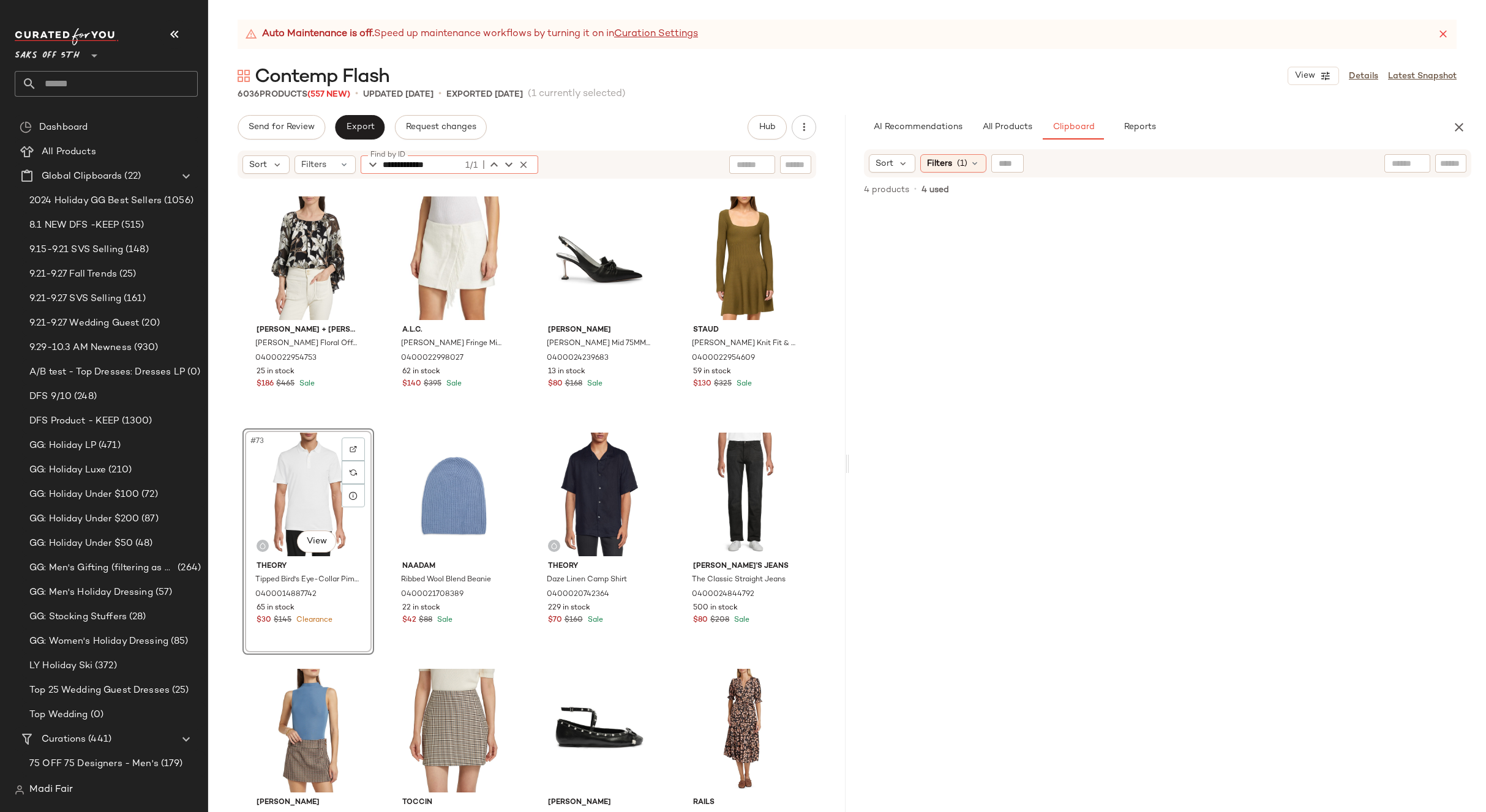
type input "**********"
click at [589, 140] on div "**********" at bounding box center [527, 463] width 637 height 697
click at [519, 167] on icon "button" at bounding box center [523, 164] width 11 height 11
click at [337, 172] on div "Filters" at bounding box center [324, 164] width 61 height 18
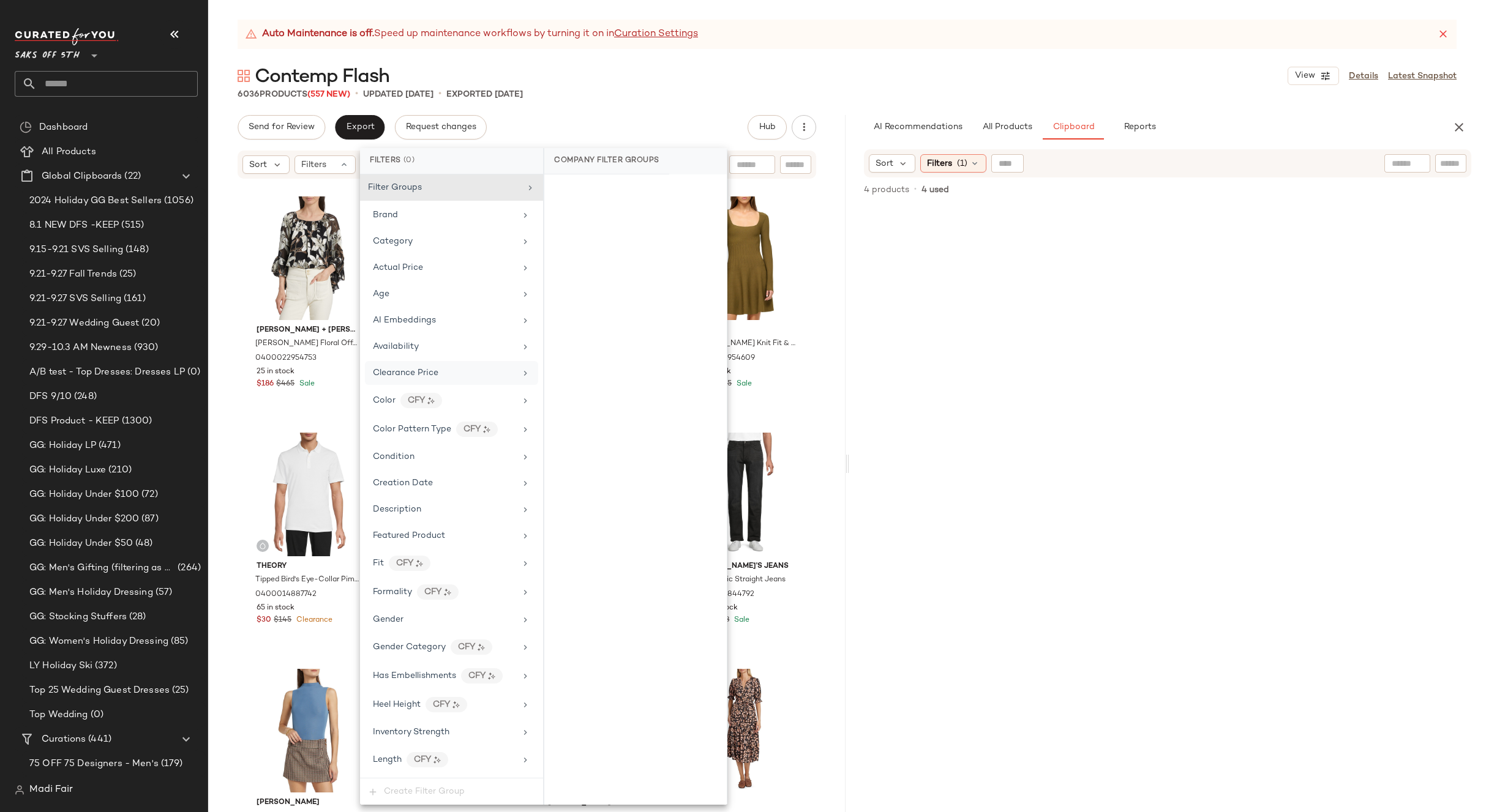
click at [445, 375] on div "Clearance Price" at bounding box center [444, 372] width 143 height 13
click at [595, 197] on div "On clearance" at bounding box center [635, 190] width 173 height 22
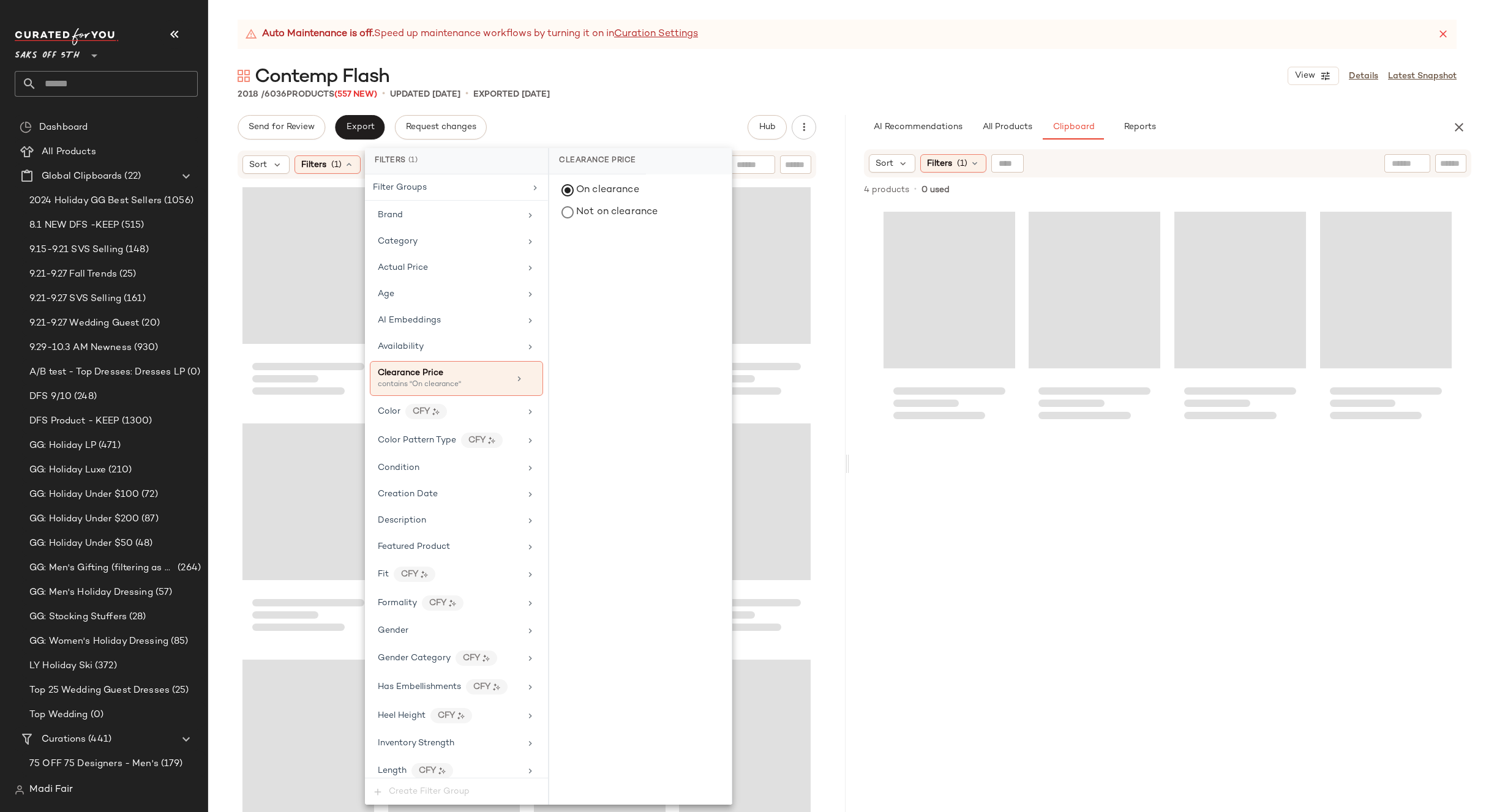
click at [618, 120] on div "Send for Review Export Request changes Hub Send for Review External Review Inte…" at bounding box center [527, 126] width 579 height 24
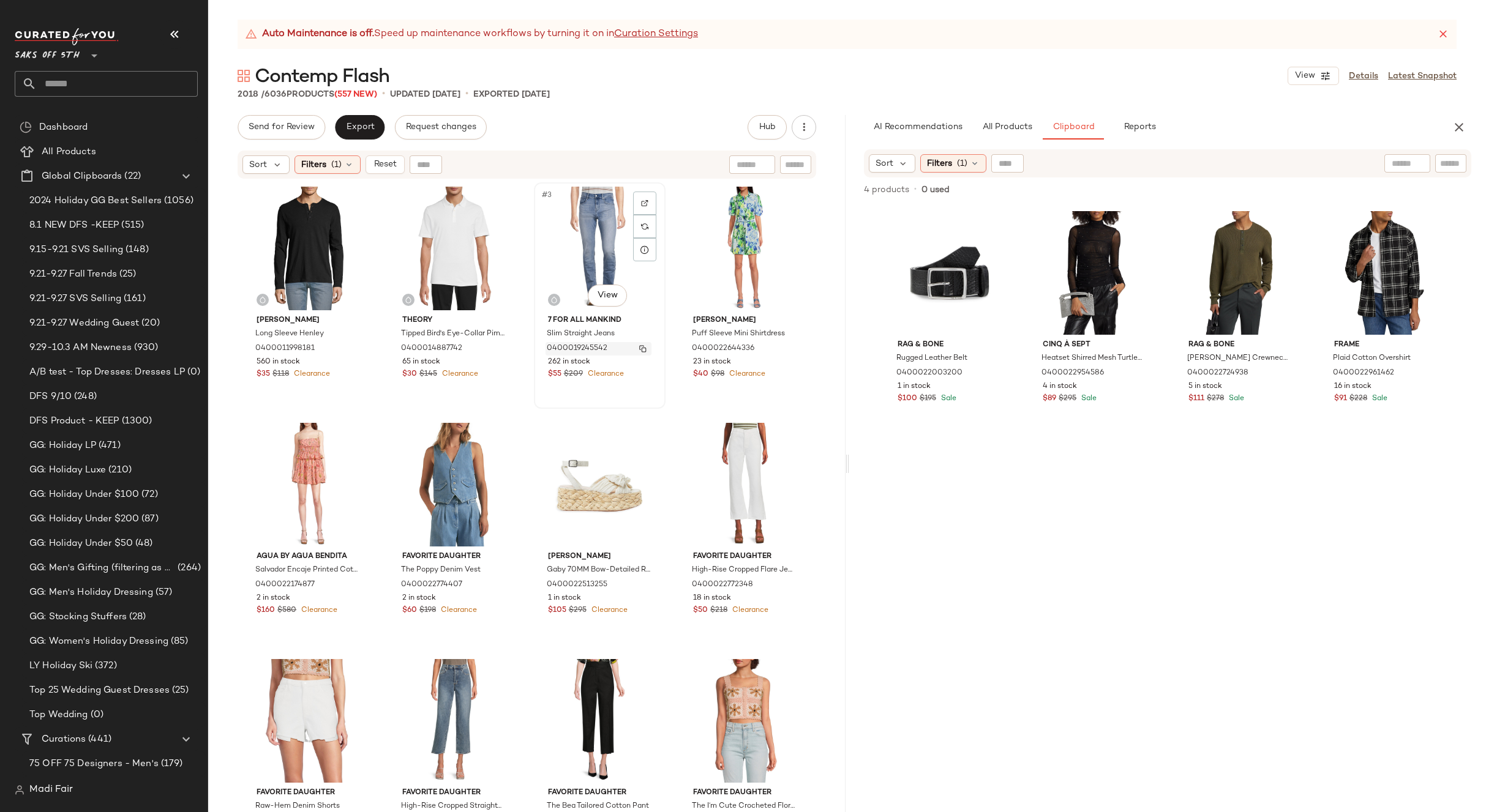
click at [639, 348] on img "button" at bounding box center [643, 349] width 8 height 8
click at [344, 166] on icon at bounding box center [349, 165] width 10 height 10
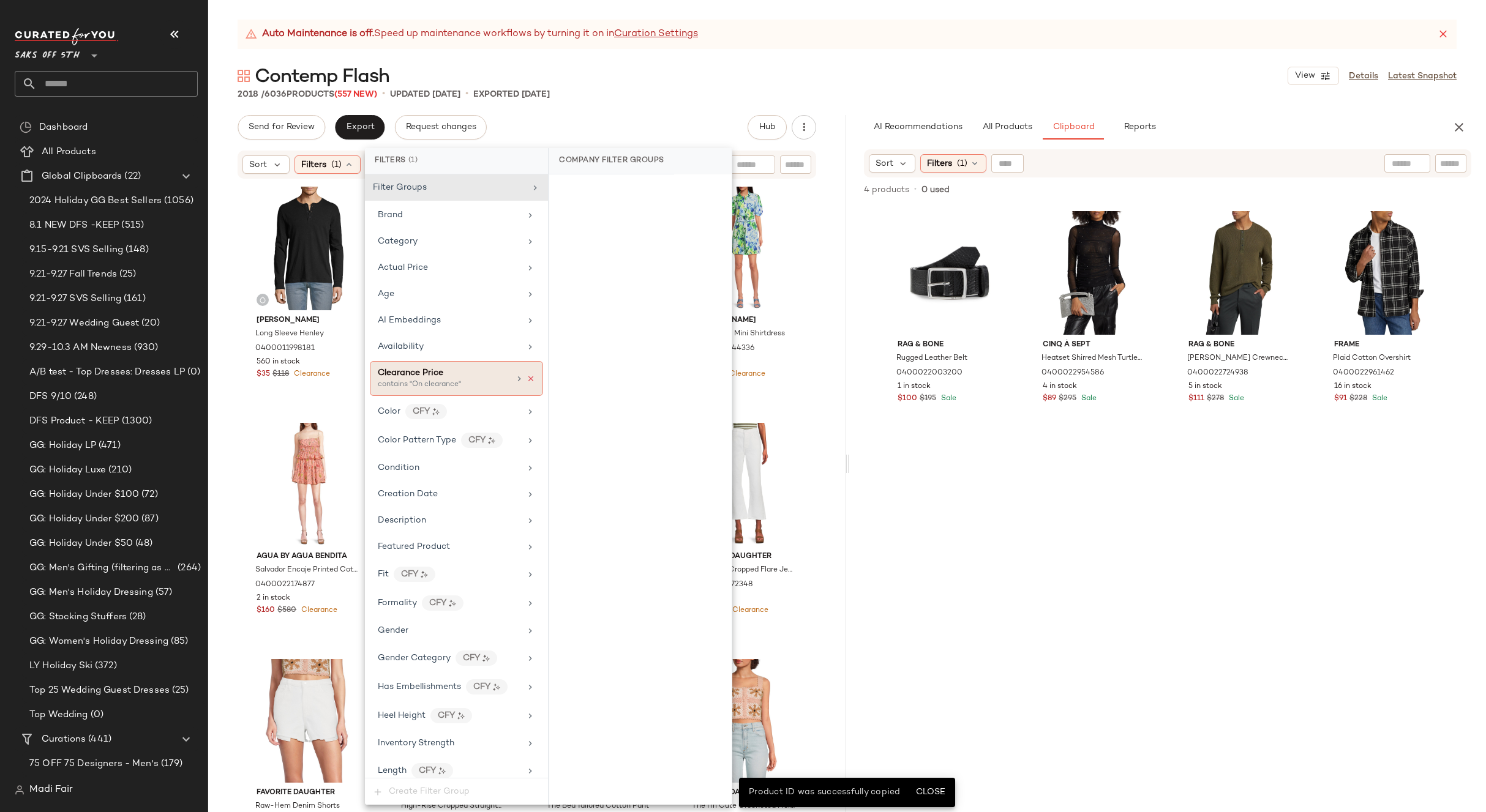
click at [527, 378] on icon at bounding box center [531, 378] width 9 height 9
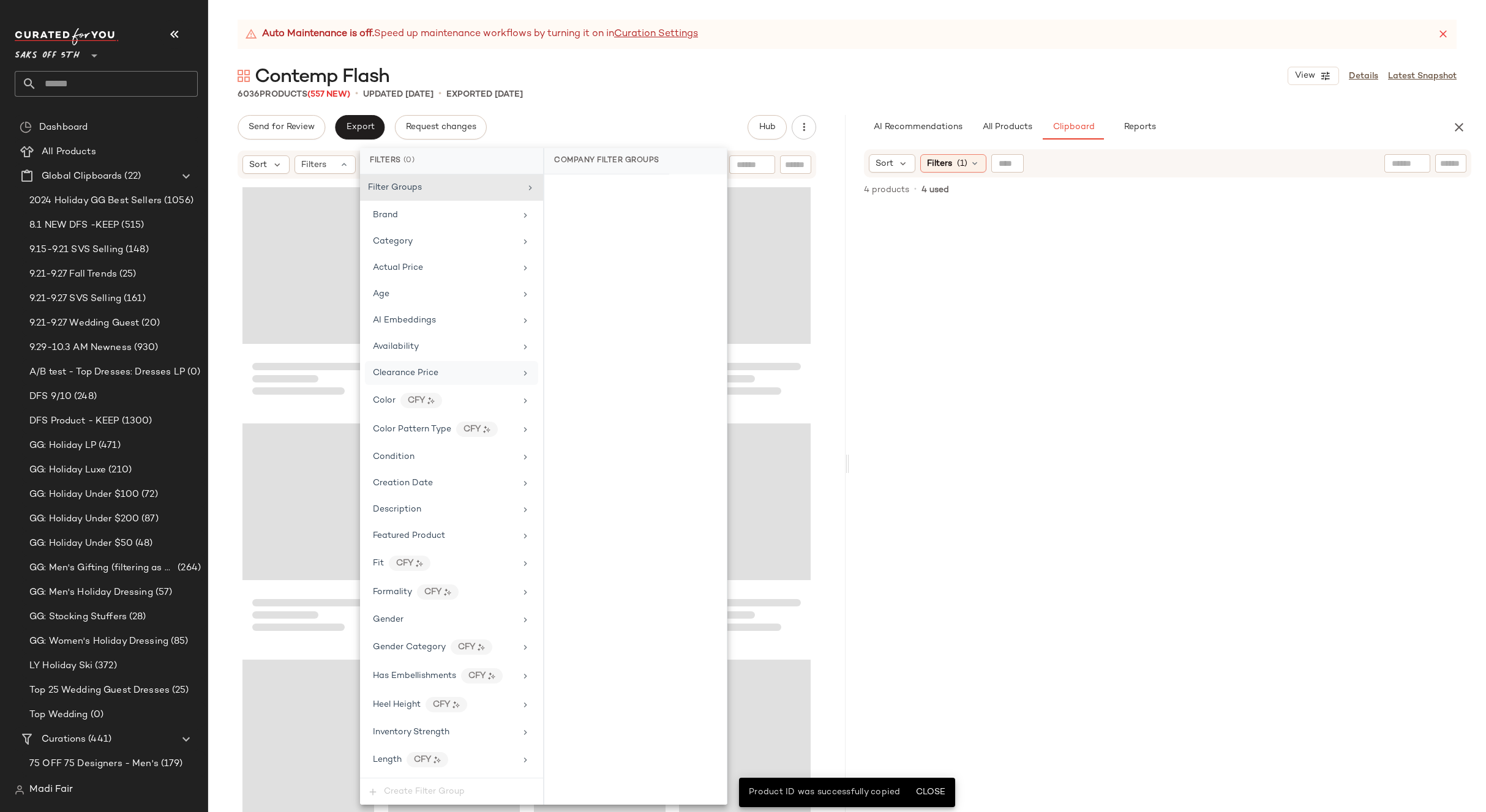
click at [571, 112] on div "Auto Maintenance is off. Speed up maintenance workflows by turning it on in Cur…" at bounding box center [847, 416] width 1278 height 793
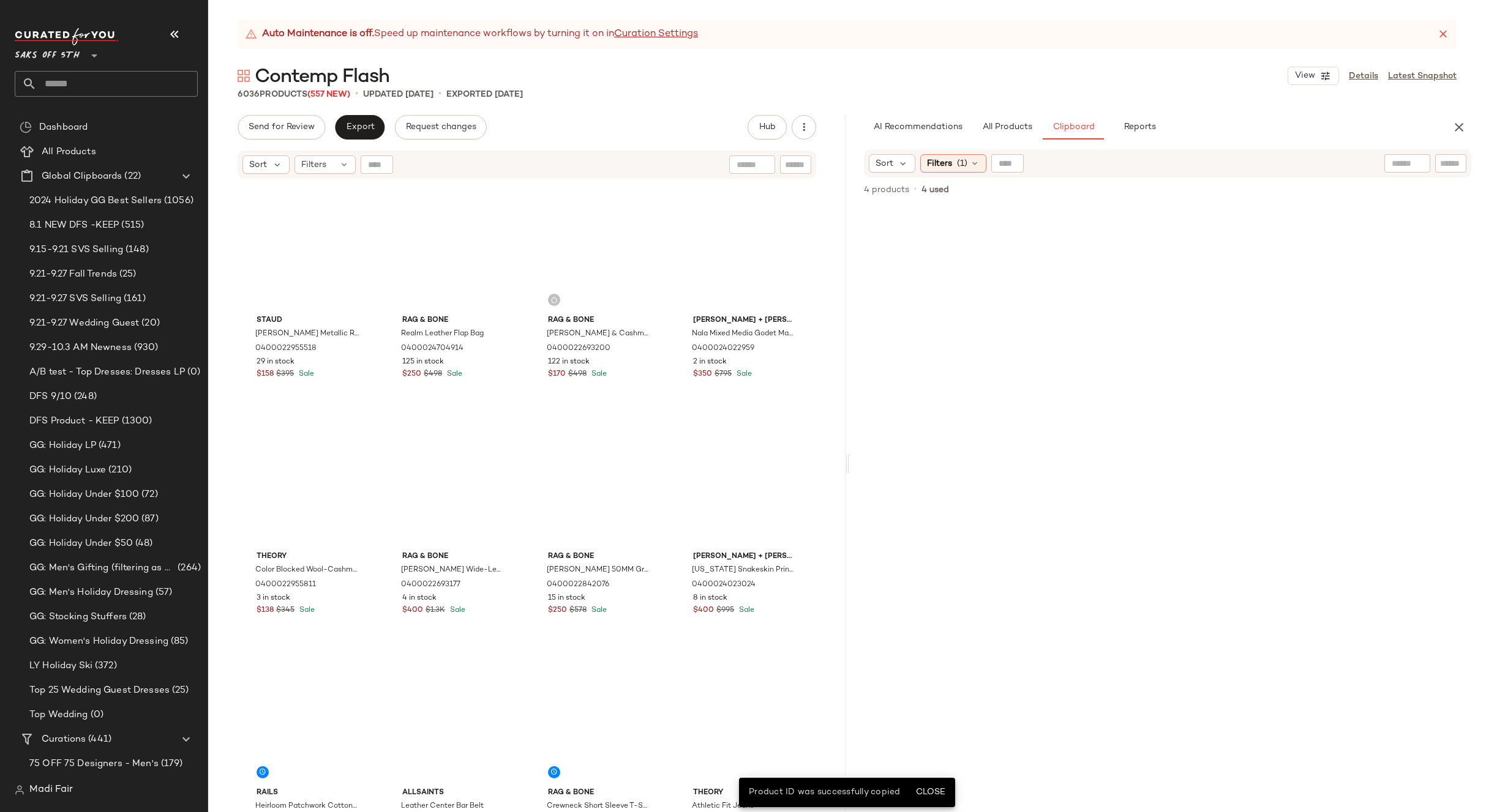
click at [390, 163] on div at bounding box center [377, 164] width 33 height 18
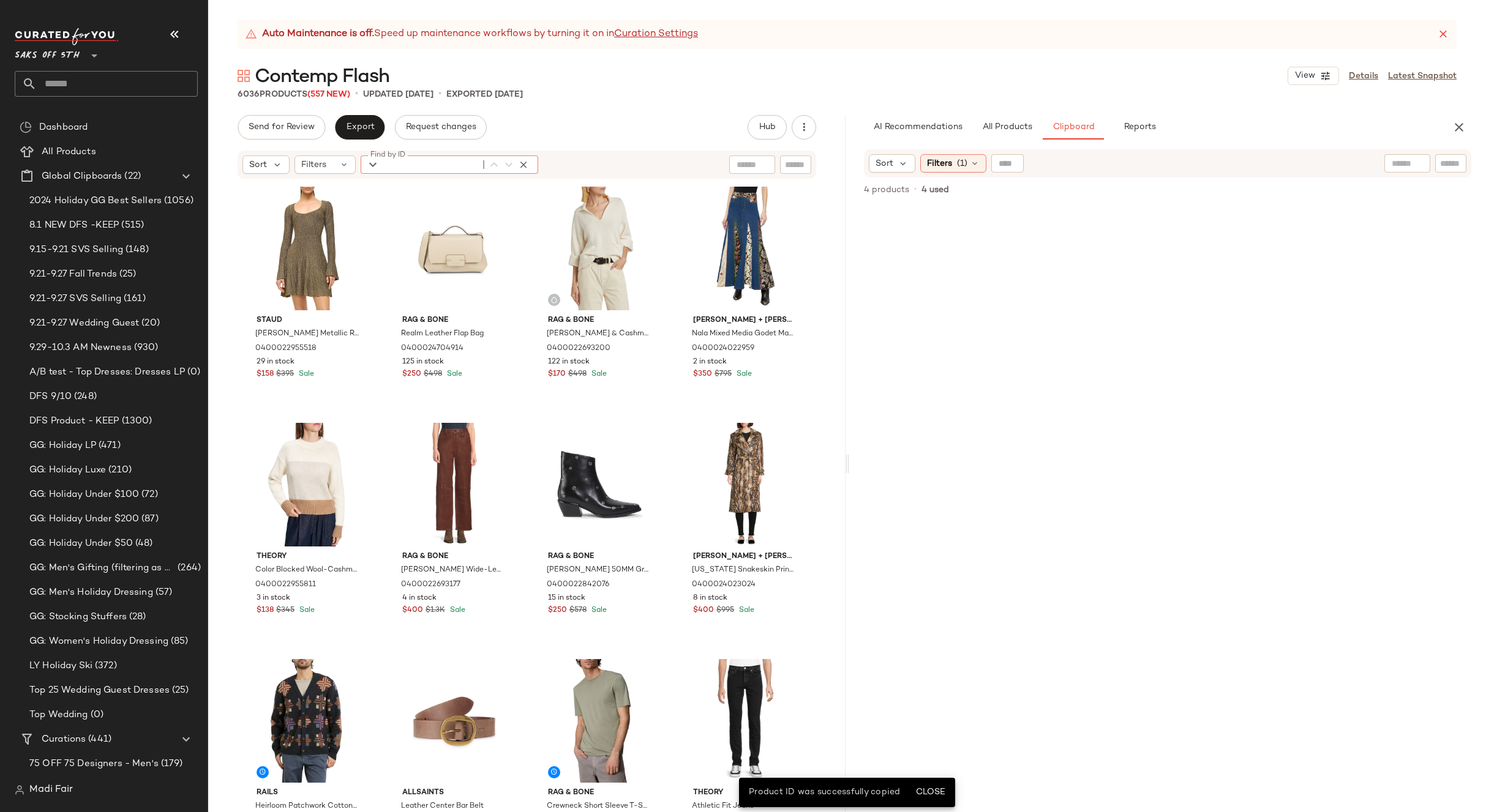
paste input "**********"
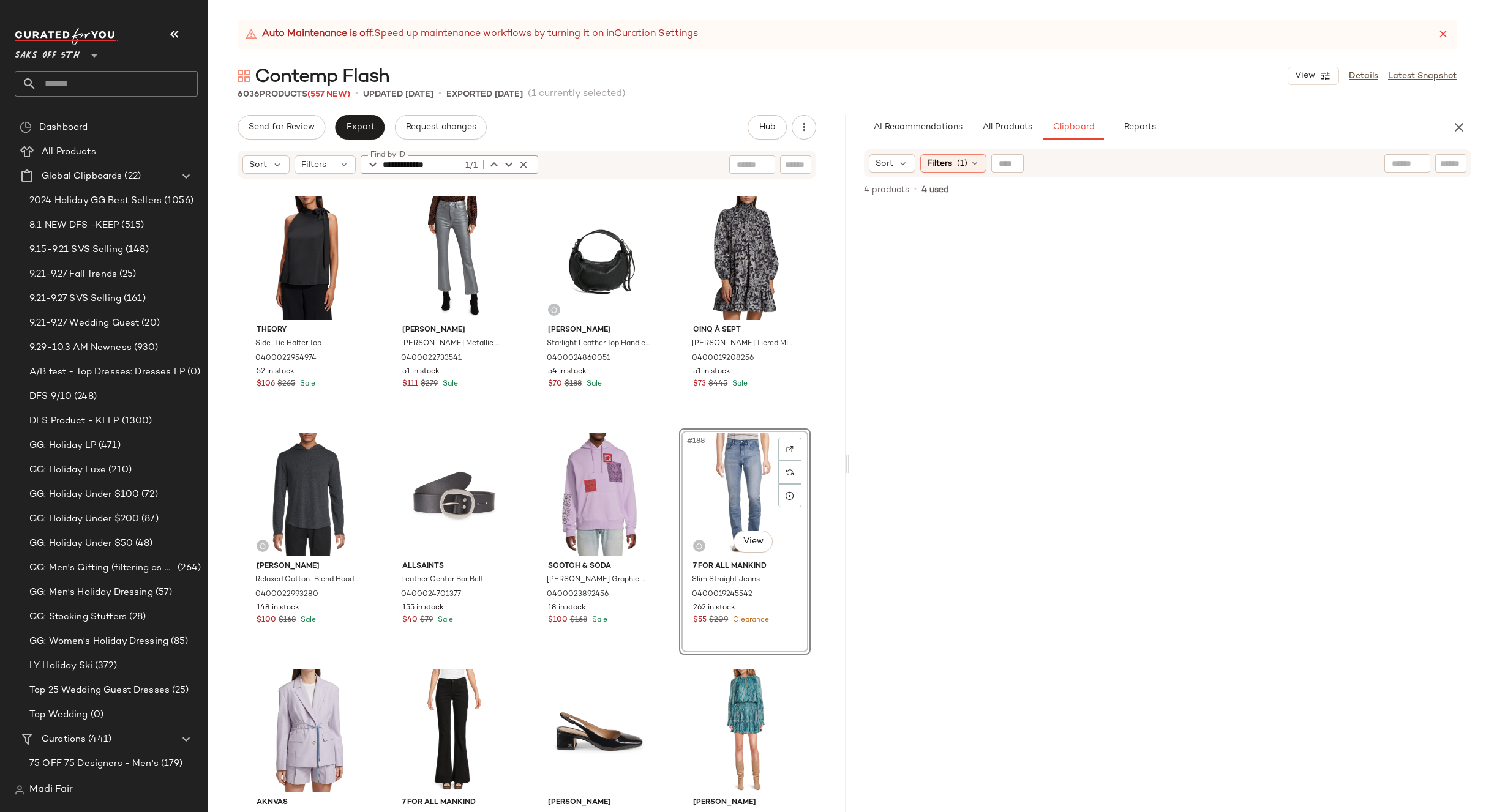
type input "**********"
click at [601, 125] on div "Send for Review Export Request changes Hub Send for Review External Review Inte…" at bounding box center [527, 126] width 579 height 24
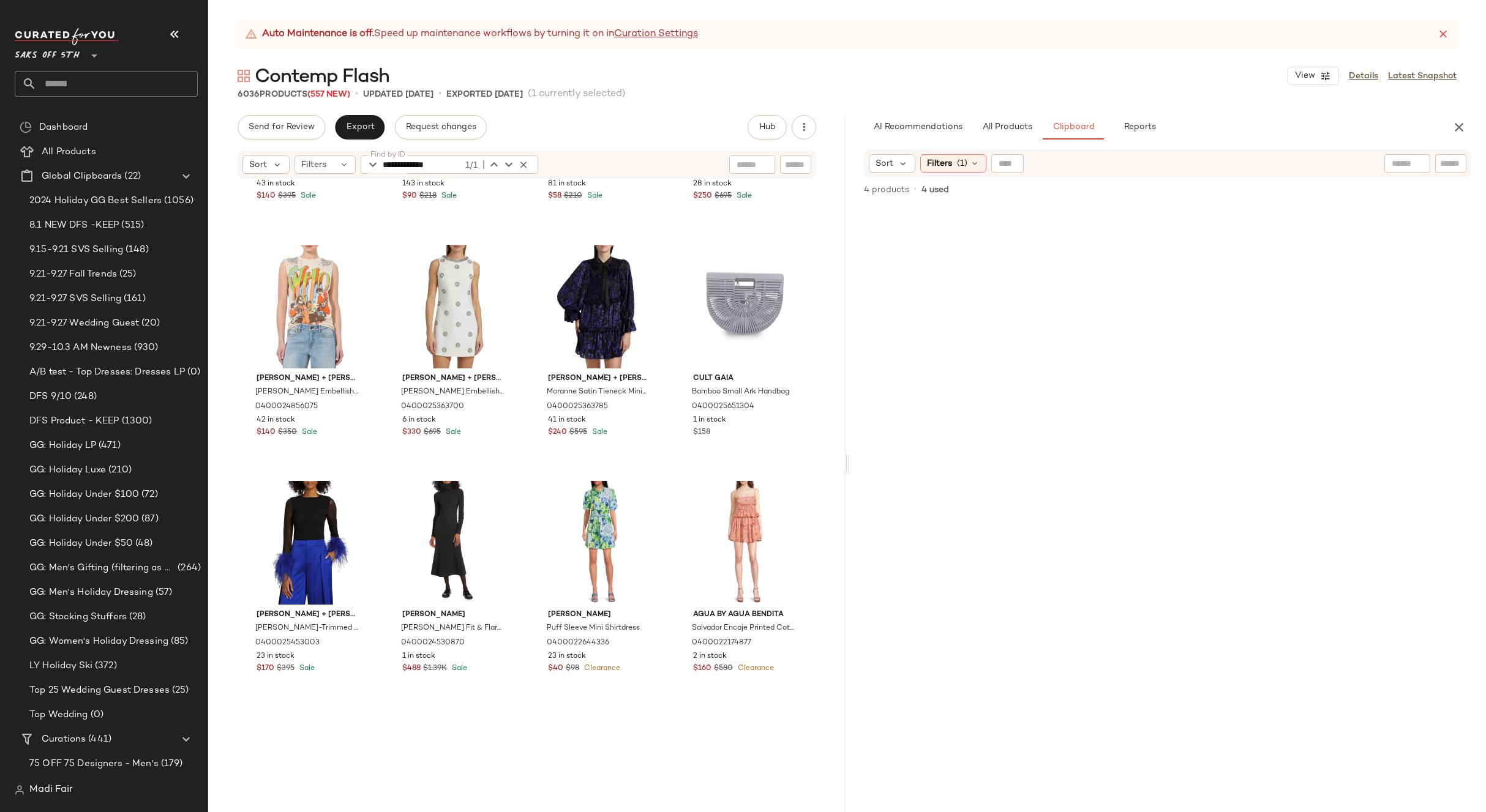
scroll to position [14604, 0]
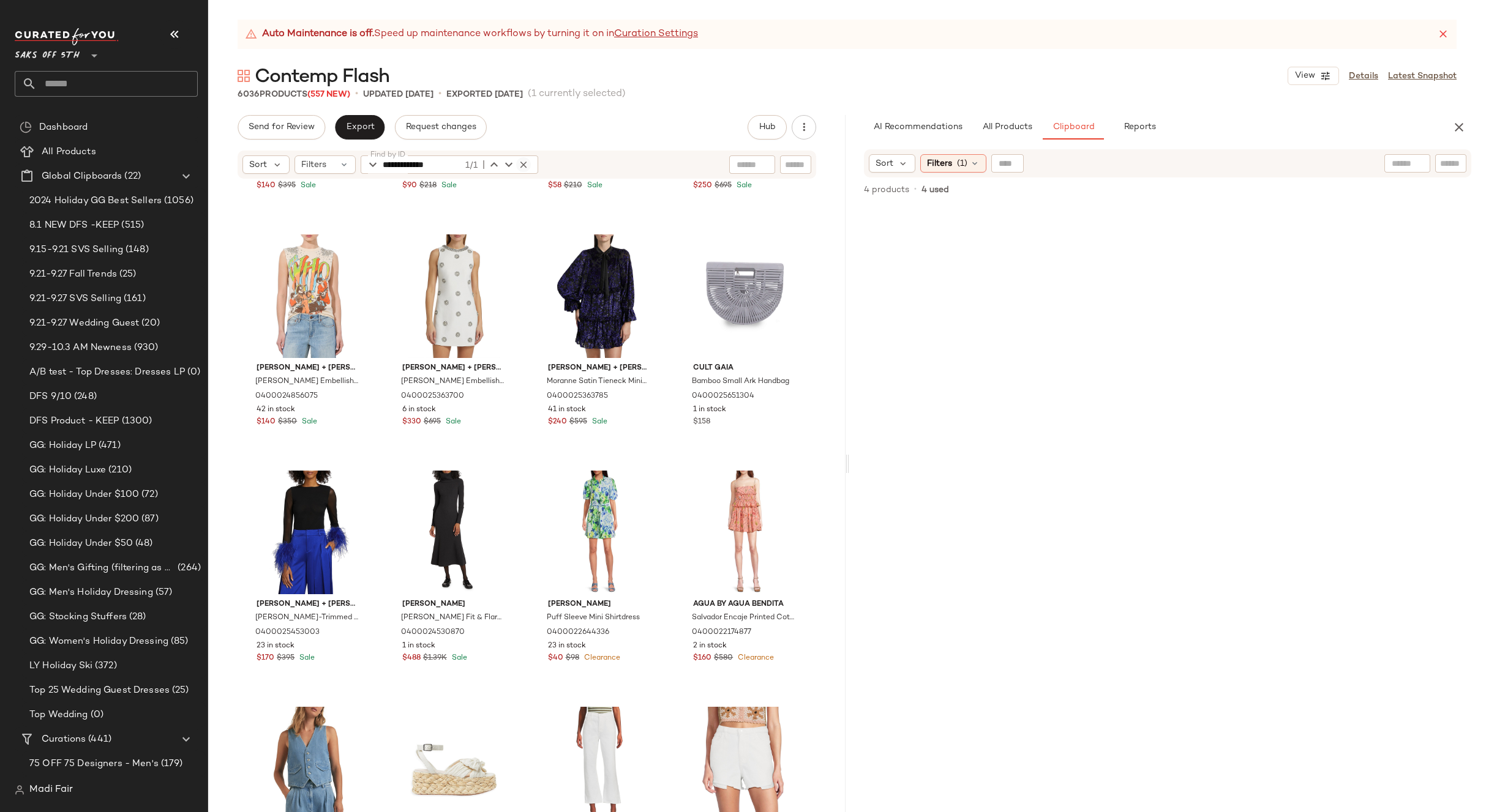
click at [529, 164] on button "button" at bounding box center [523, 164] width 14 height 14
click at [341, 166] on icon at bounding box center [344, 165] width 10 height 10
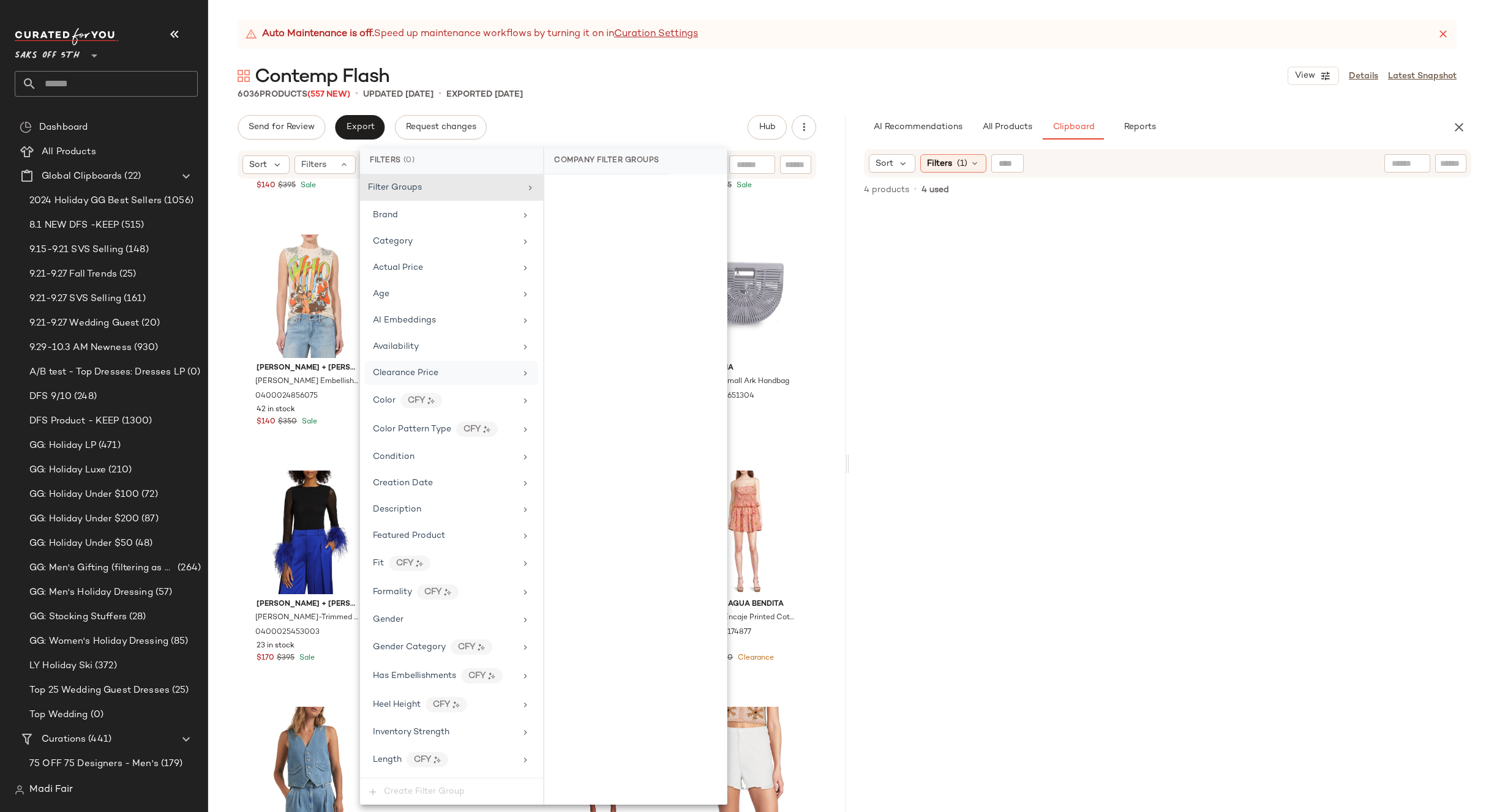
click at [438, 377] on span "Clearance Price" at bounding box center [405, 373] width 66 height 10
click at [602, 180] on div "On clearance" at bounding box center [635, 190] width 173 height 22
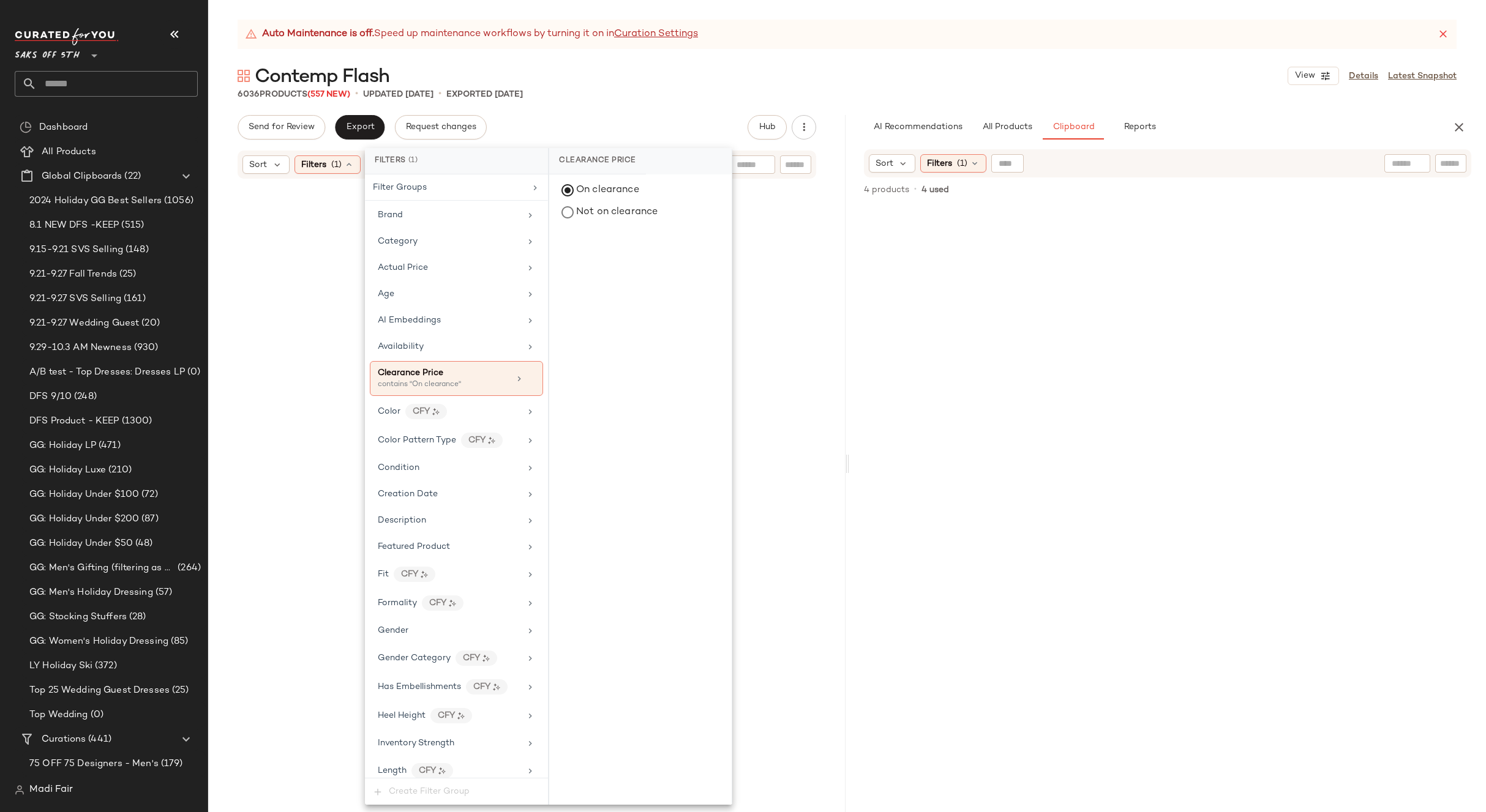
click at [618, 126] on div "Send for Review Export Request changes Hub Send for Review External Review Inte…" at bounding box center [527, 126] width 579 height 24
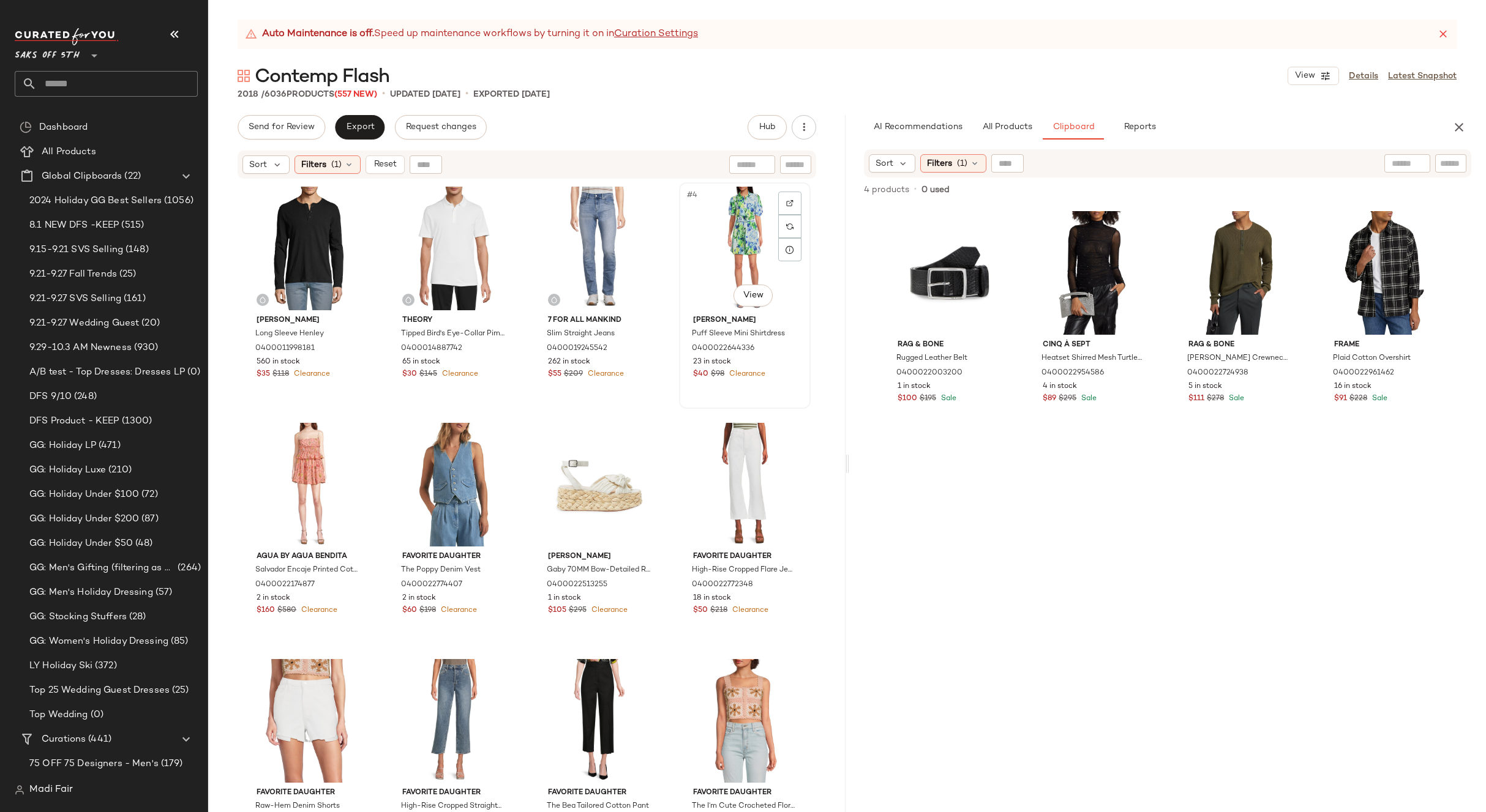
click at [725, 251] on div "#4 View" at bounding box center [745, 249] width 124 height 123
click at [1460, 122] on icon "button" at bounding box center [1458, 126] width 14 height 14
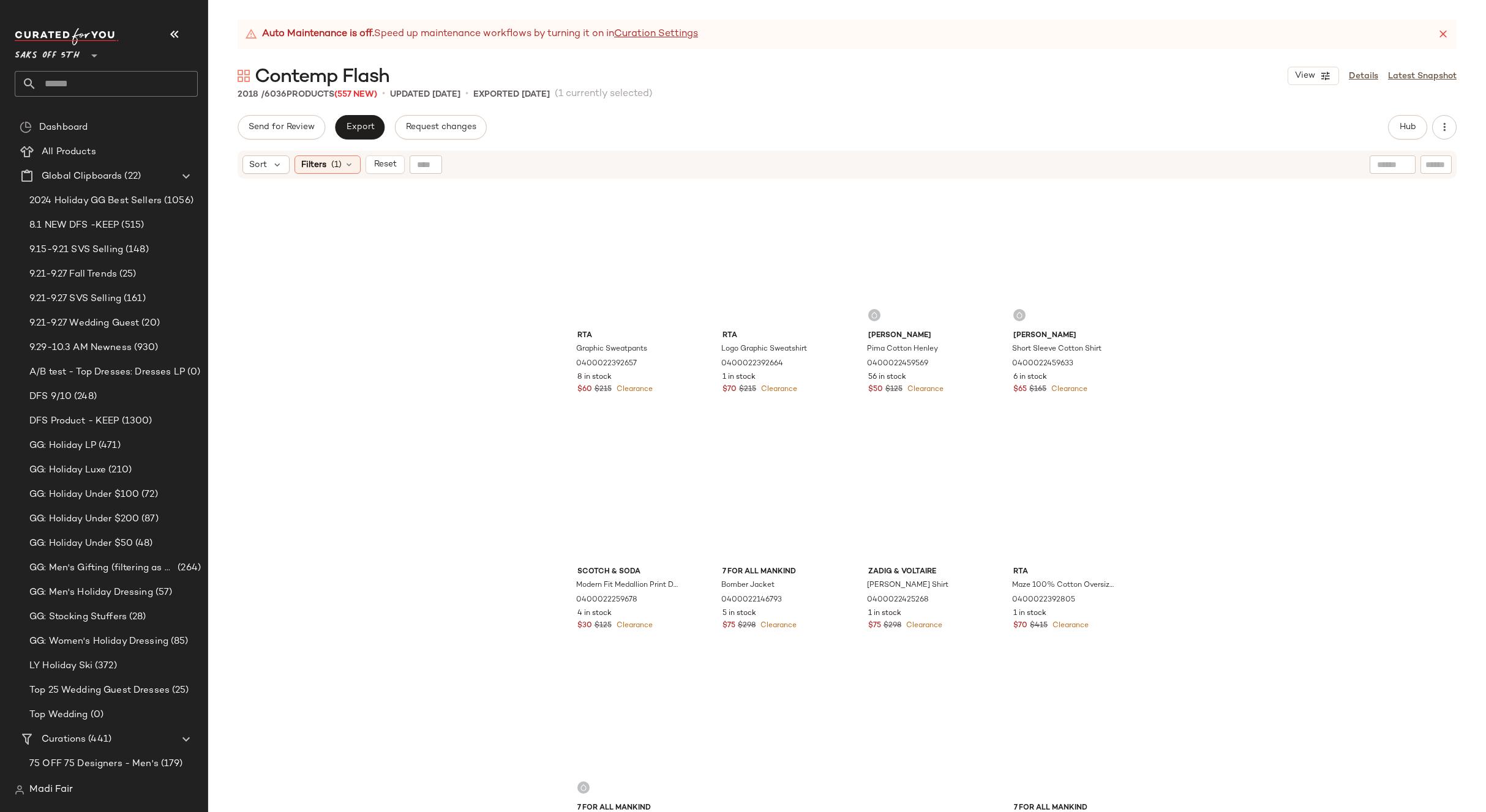
scroll to position [118606, 0]
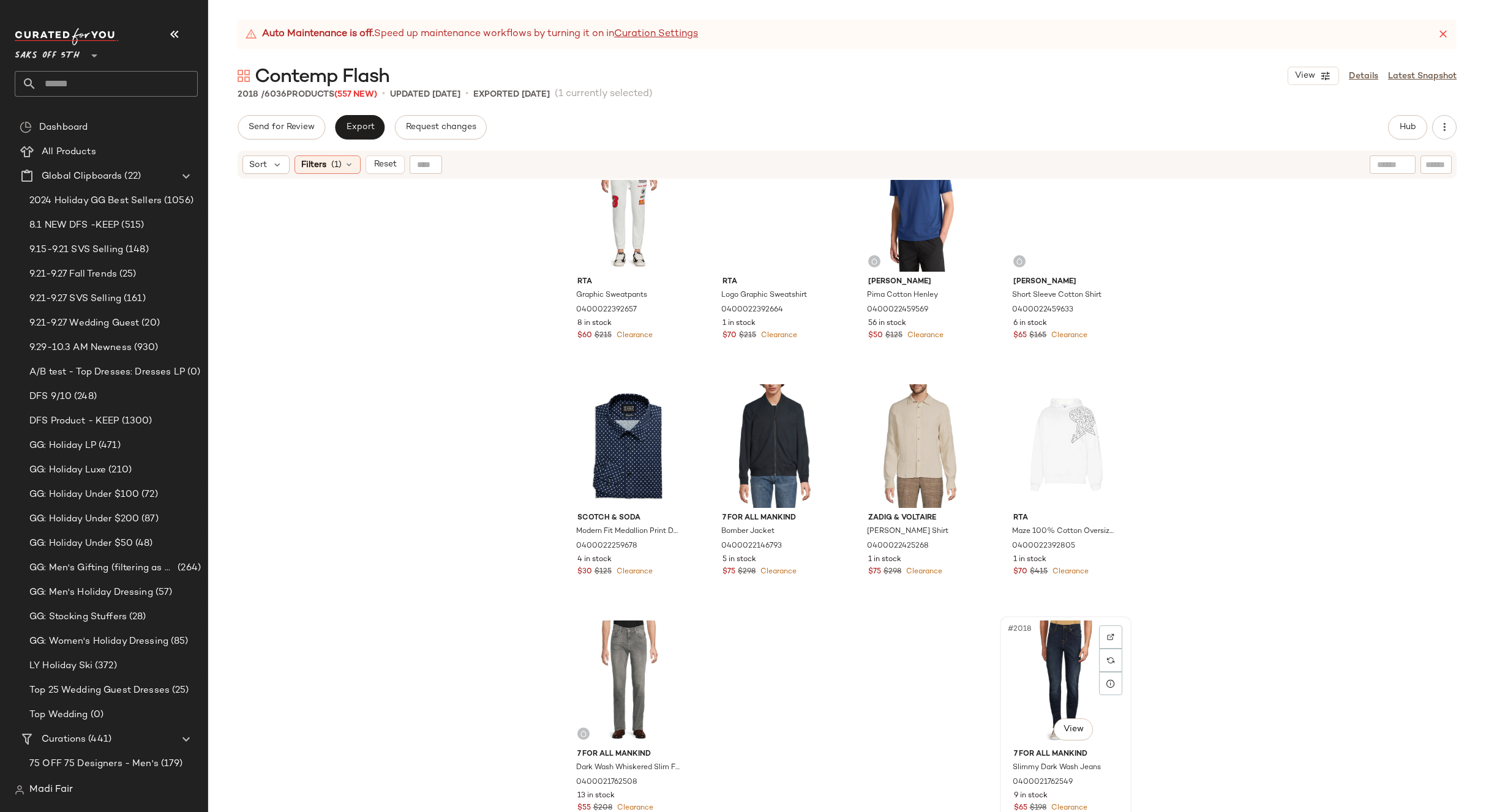
click at [1041, 671] on div "#2018 View" at bounding box center [1065, 682] width 124 height 123
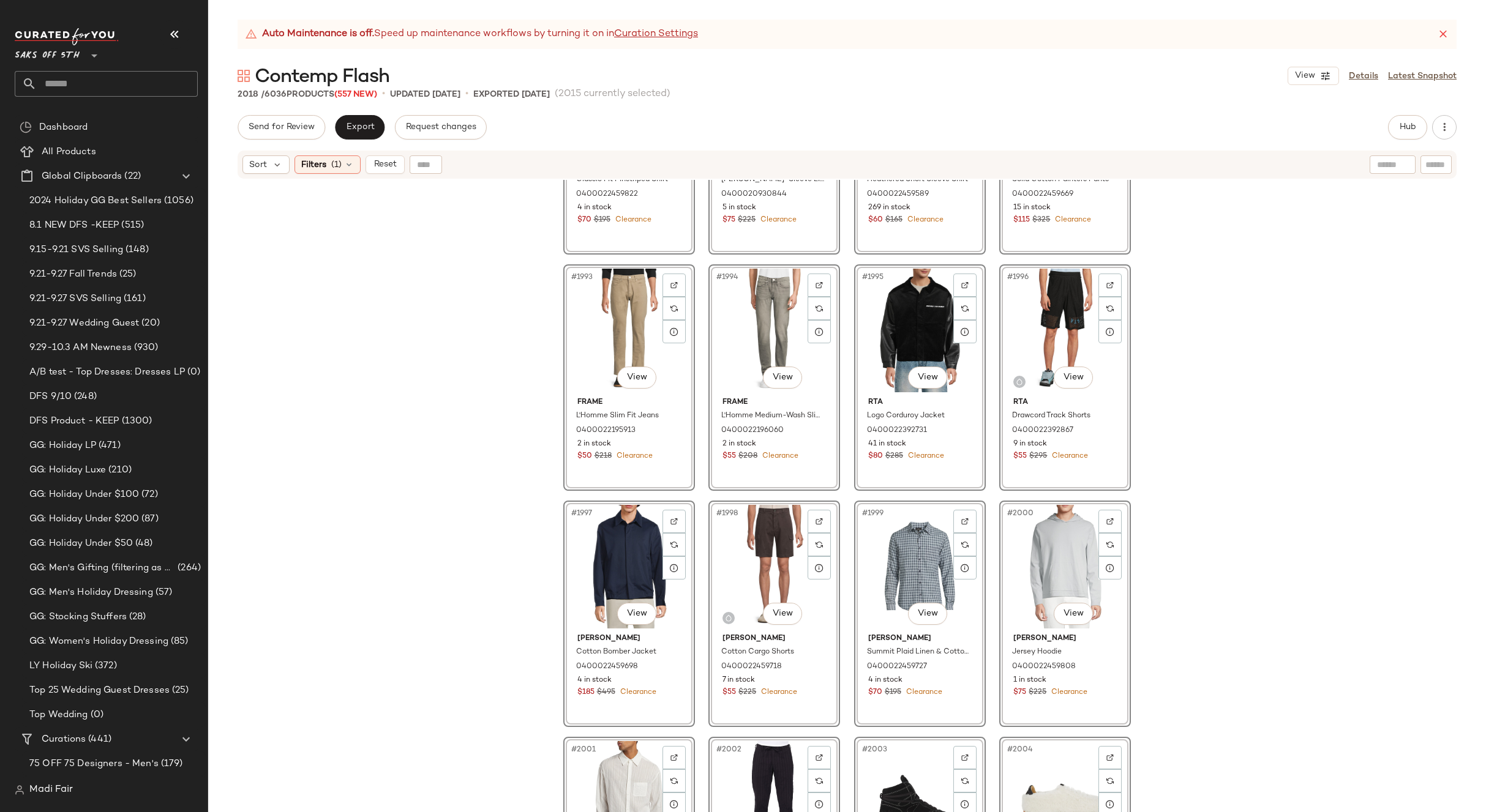
scroll to position [116954, 0]
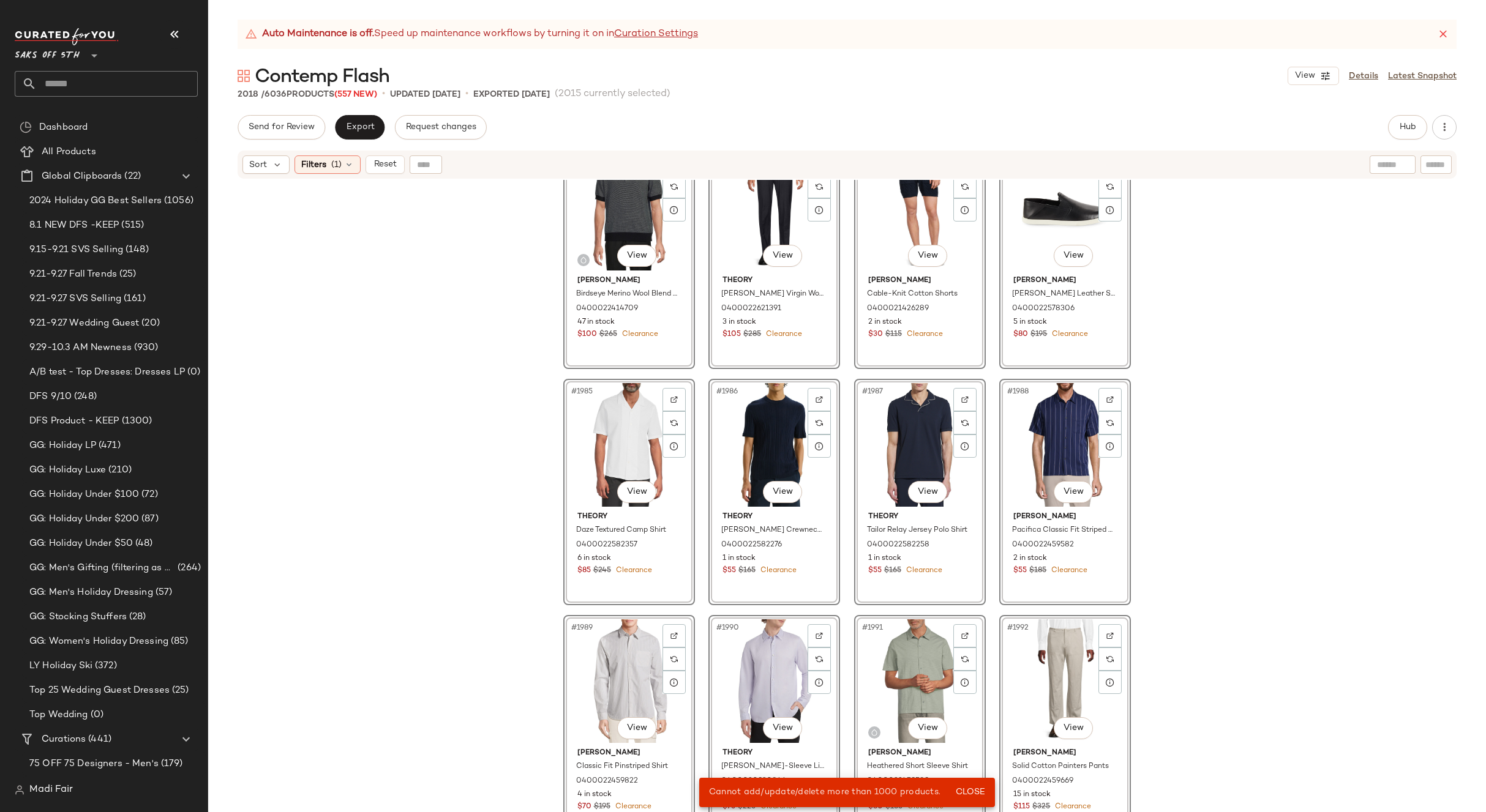
click at [974, 790] on span "Close" at bounding box center [970, 793] width 30 height 10
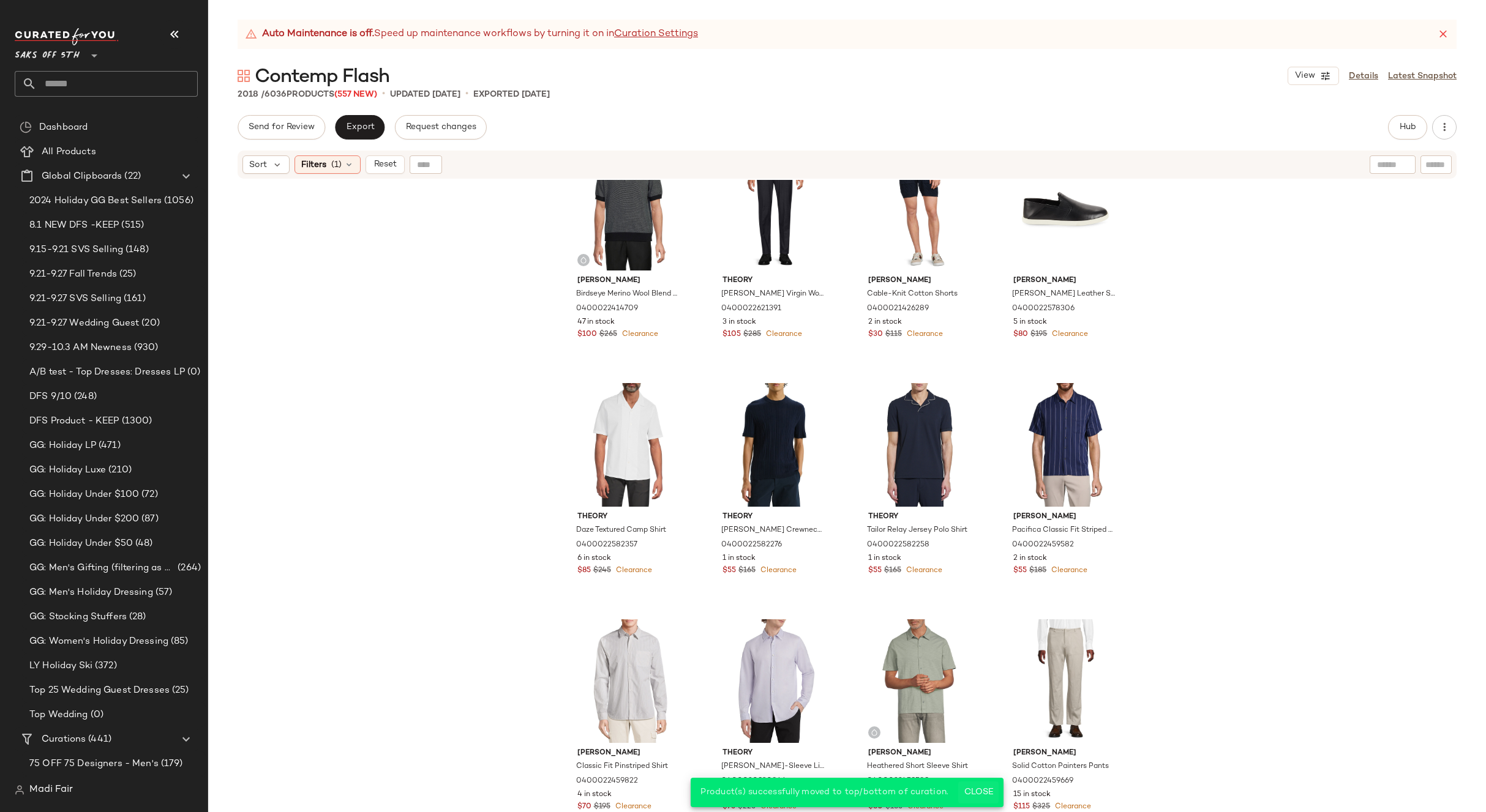
click at [977, 790] on span "Close" at bounding box center [977, 793] width 30 height 10
click at [973, 791] on span "Close" at bounding box center [970, 793] width 30 height 10
click at [344, 161] on icon at bounding box center [349, 165] width 10 height 10
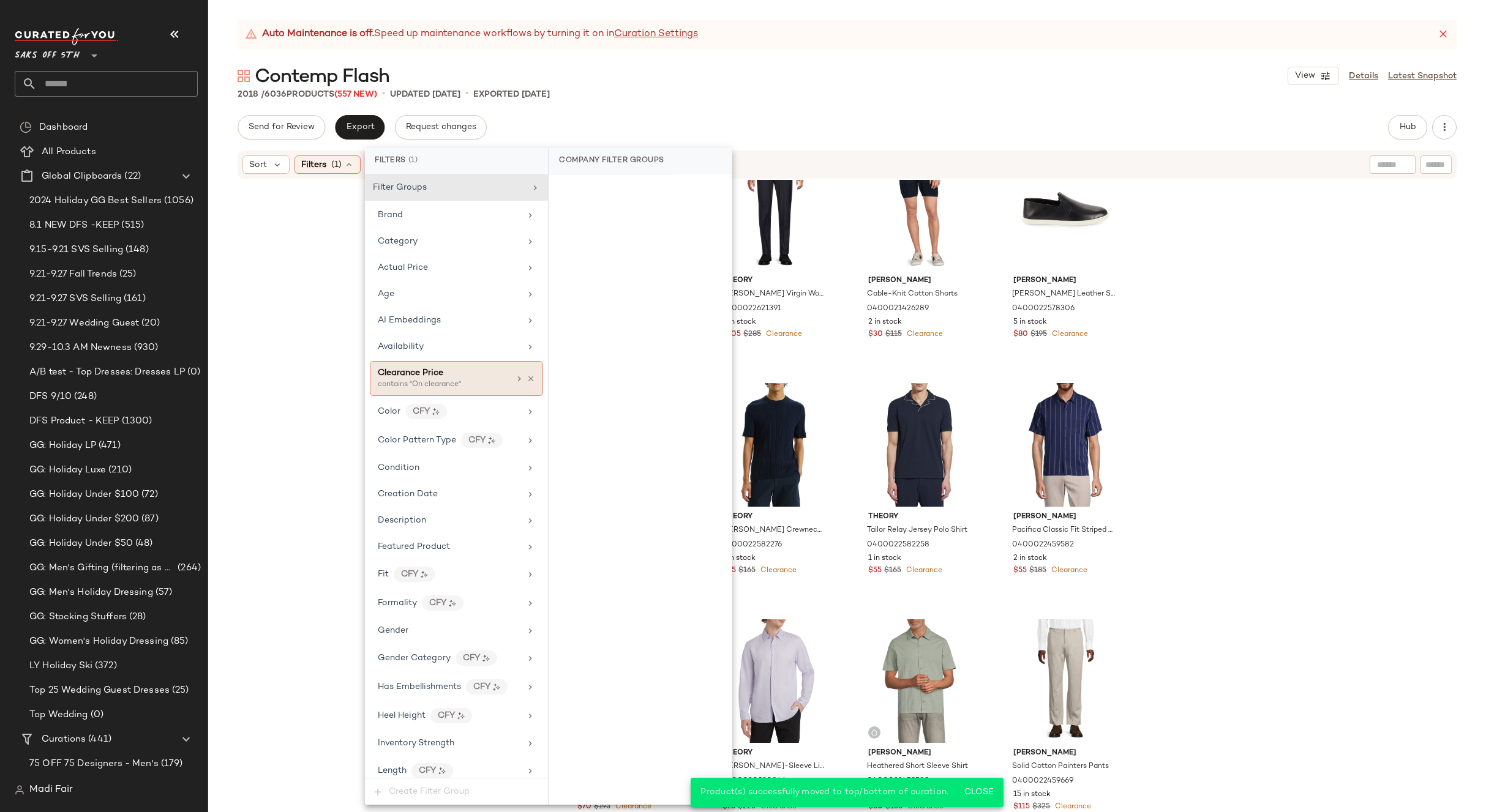
click at [527, 378] on icon at bounding box center [531, 378] width 9 height 9
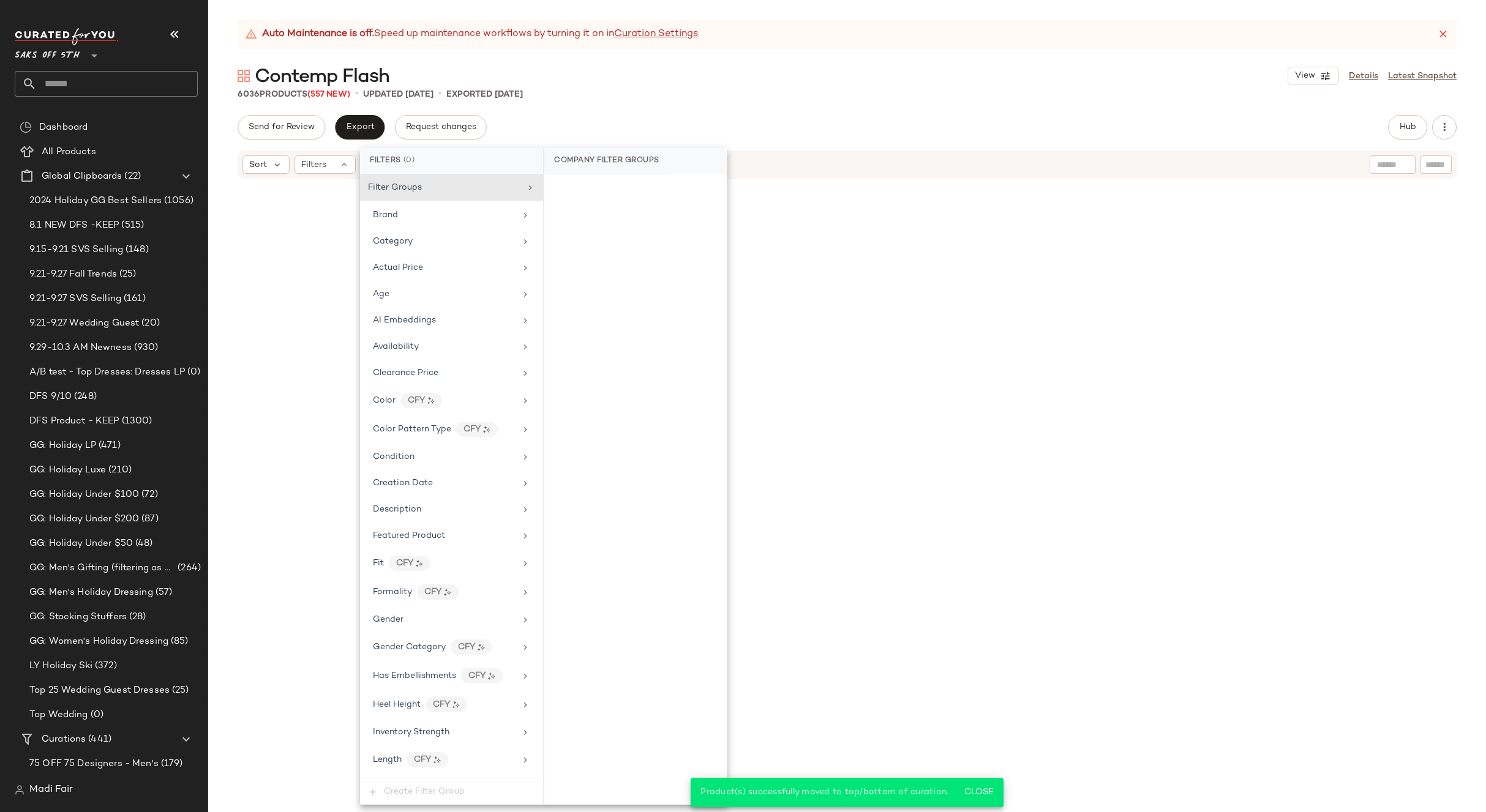
scroll to position [355722, 0]
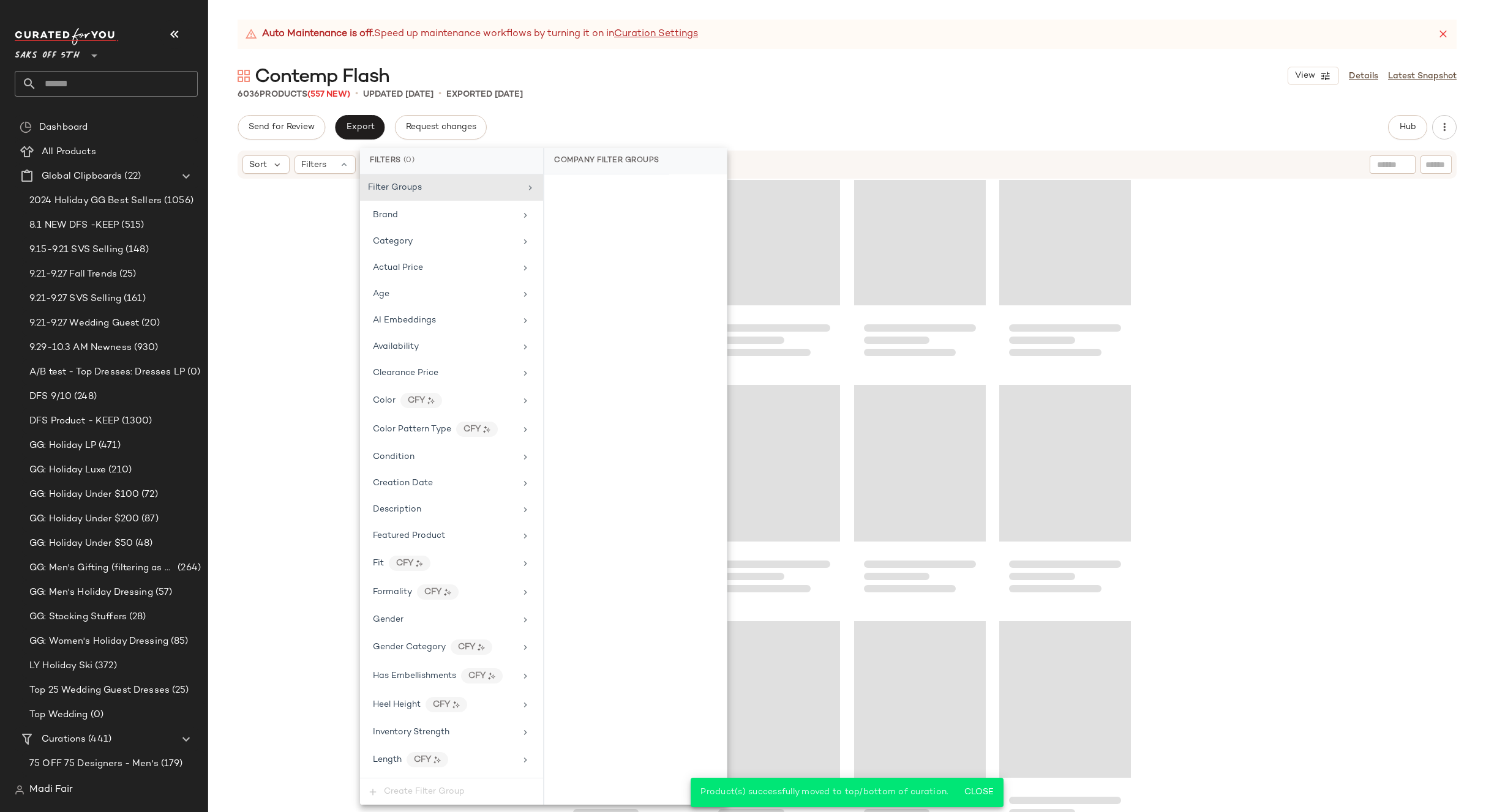
click at [664, 104] on div "Auto Maintenance is off. Speed up maintenance workflows by turning it on in Cur…" at bounding box center [847, 416] width 1278 height 793
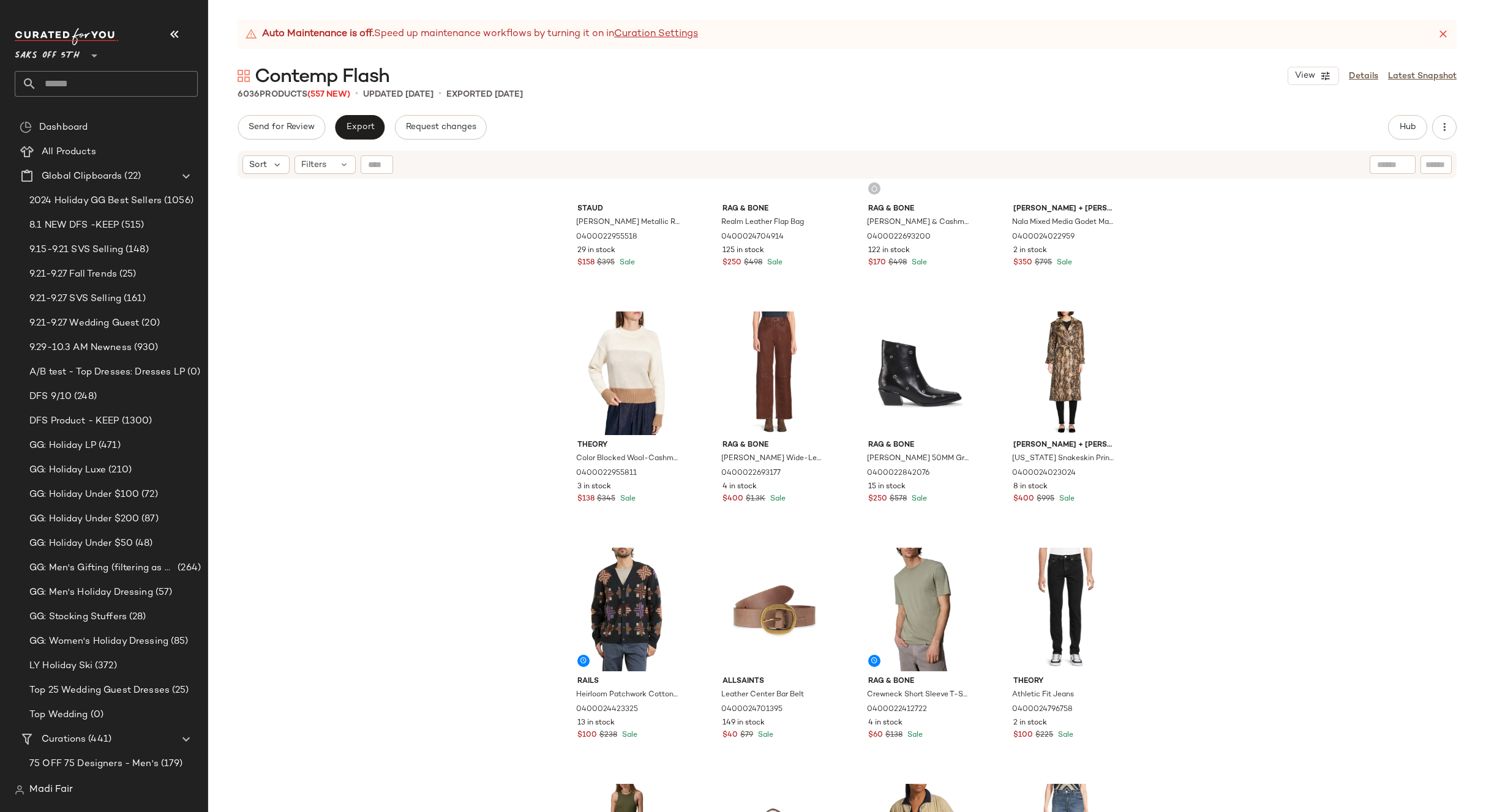
scroll to position [0, 0]
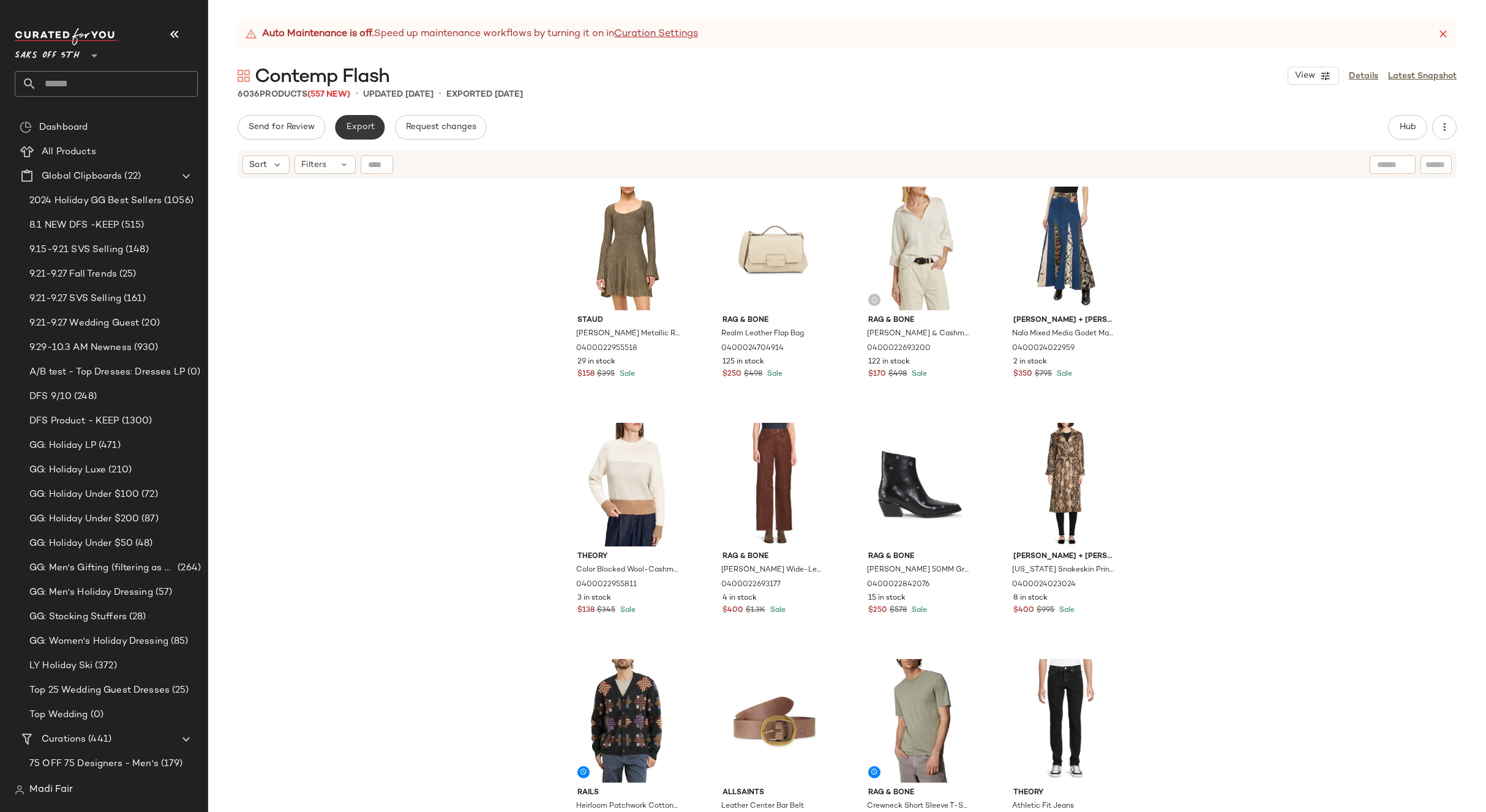
click at [363, 131] on span "Export" at bounding box center [360, 127] width 29 height 10
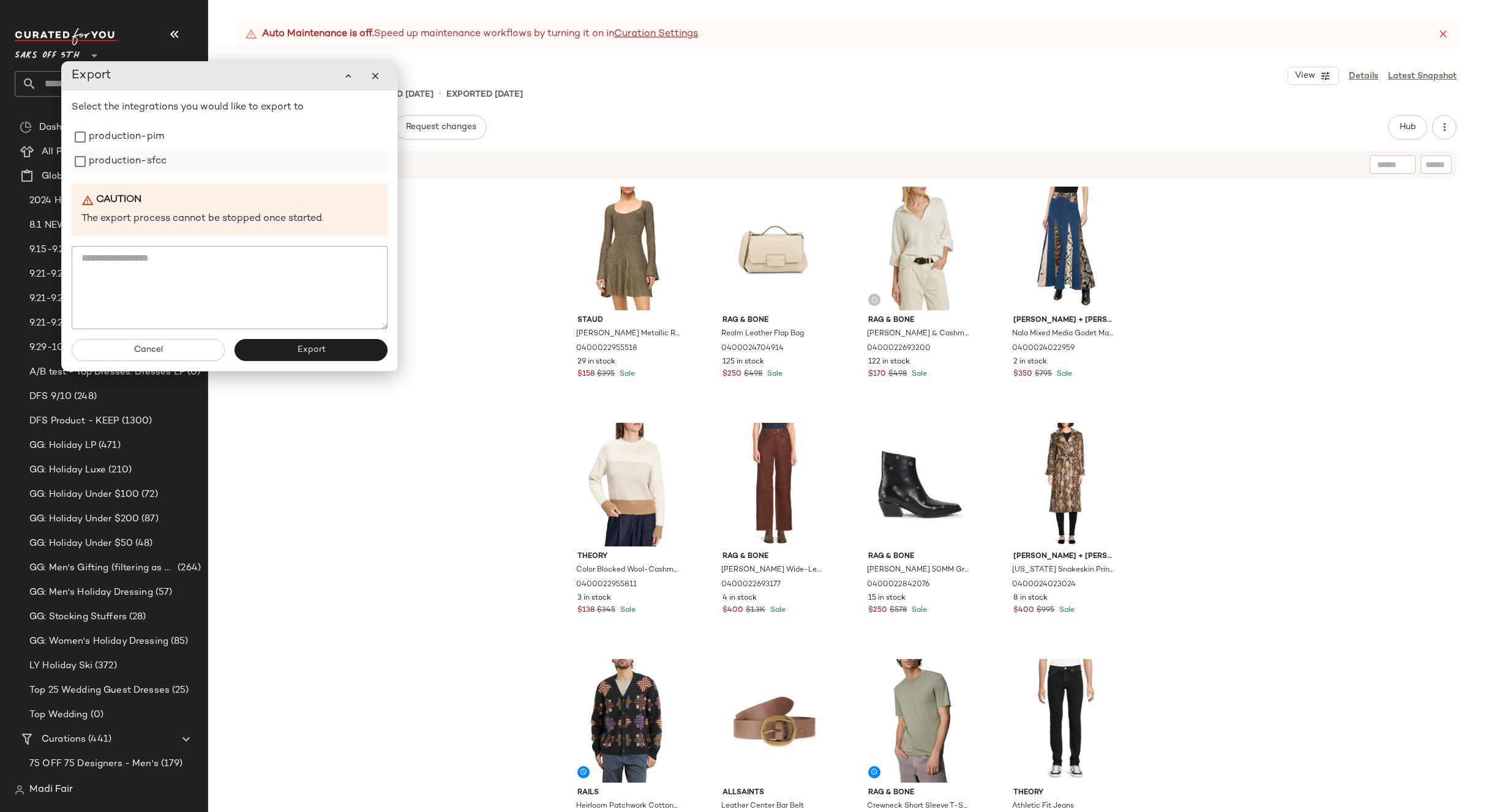
click at [176, 149] on div "production-sfcc" at bounding box center [229, 161] width 316 height 24
click at [158, 143] on label "production-pim" at bounding box center [126, 136] width 75 height 24
click at [144, 161] on label "production-sfcc" at bounding box center [127, 161] width 78 height 24
click at [284, 352] on button "Export" at bounding box center [311, 349] width 153 height 22
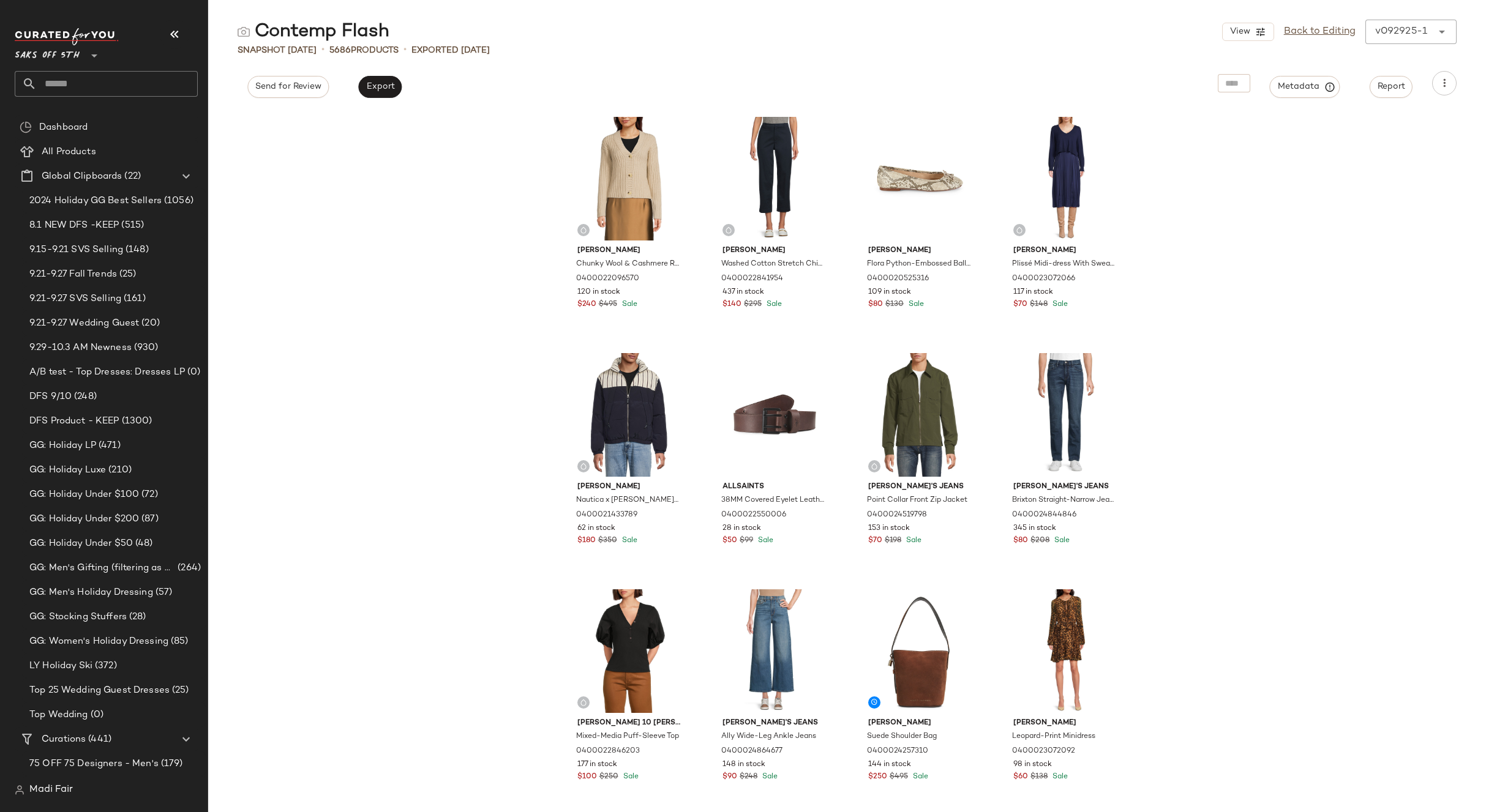
click at [1216, 322] on div "[PERSON_NAME] Wool & Cashmere Ribbed Cardigan 0400022096570 120 in stock $240 $…" at bounding box center [847, 461] width 1278 height 702
